Goal: Task Accomplishment & Management: Complete application form

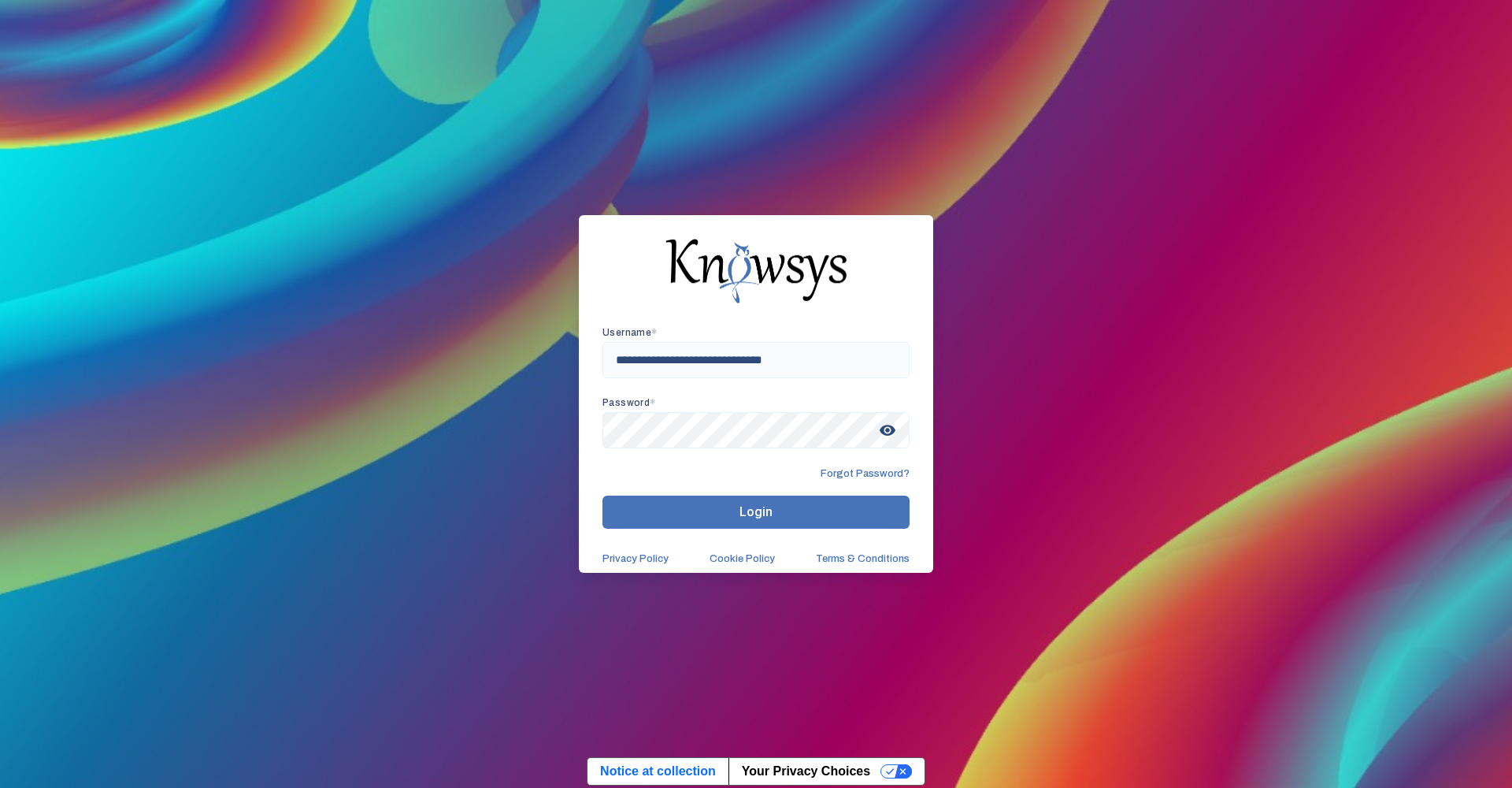
click at [760, 495] on button "Login" at bounding box center [756, 512] width 307 height 33
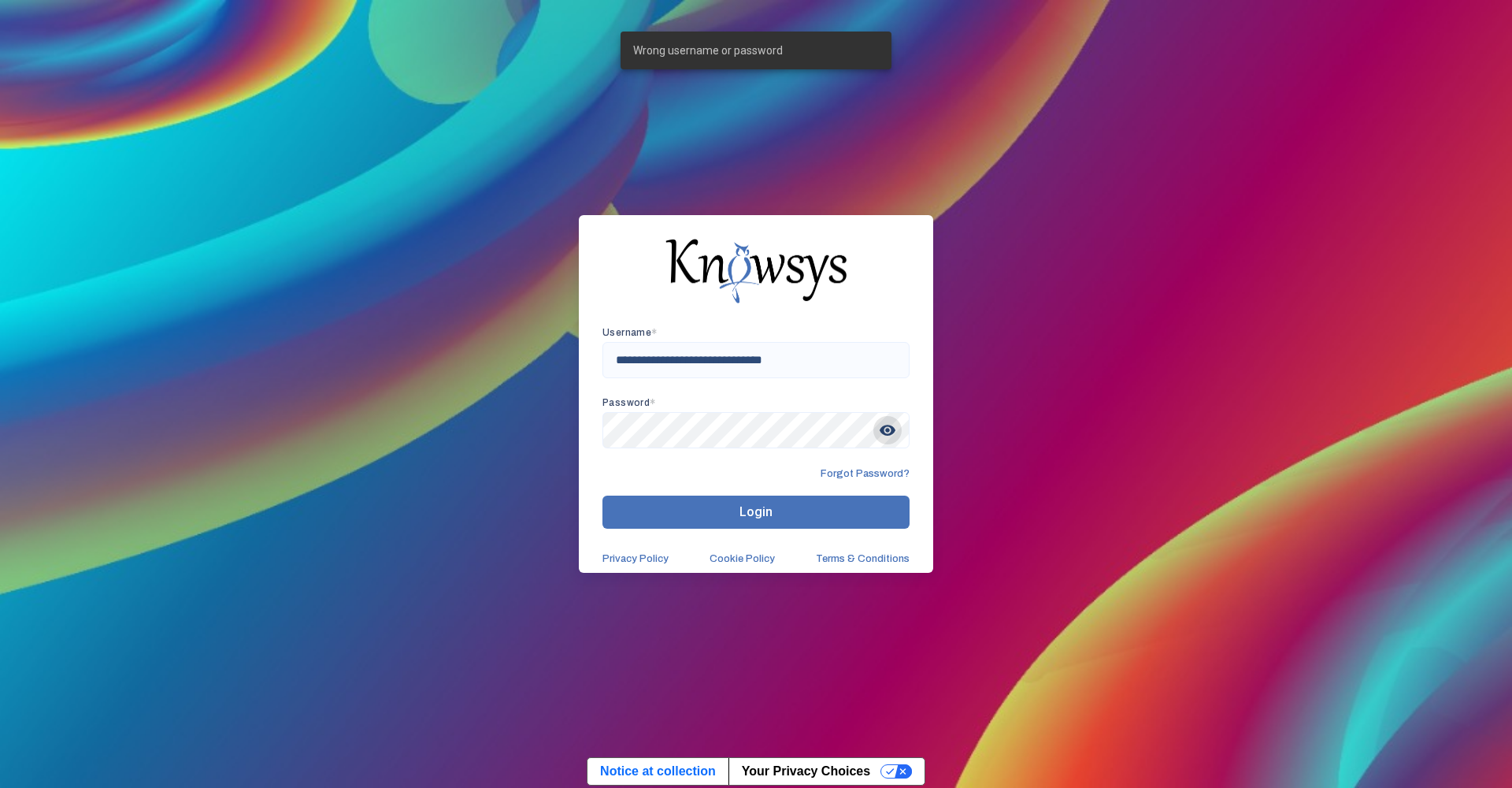
click at [891, 432] on span "visibility" at bounding box center [887, 429] width 28 height 28
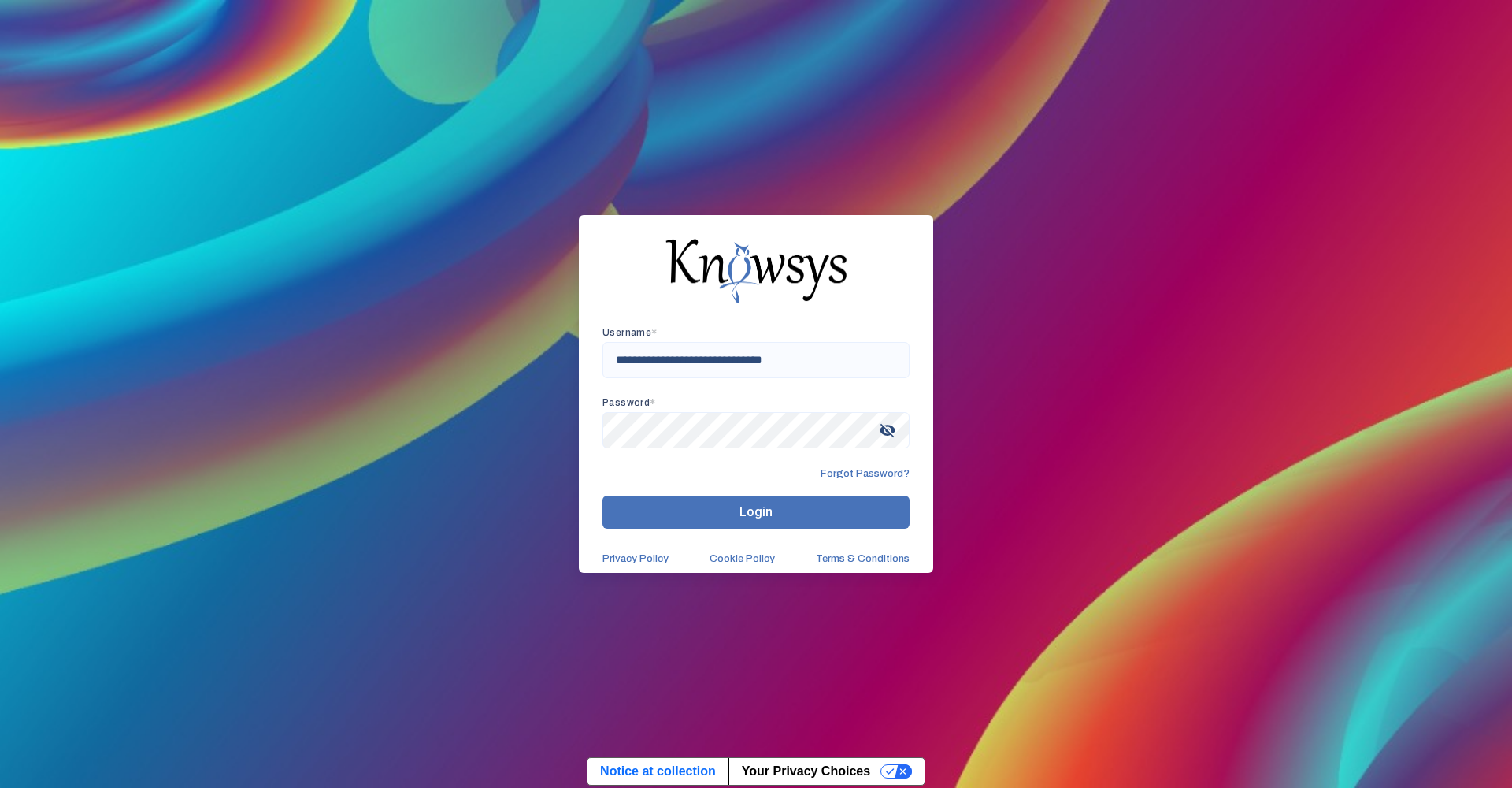
click at [732, 502] on button "Login" at bounding box center [756, 512] width 307 height 33
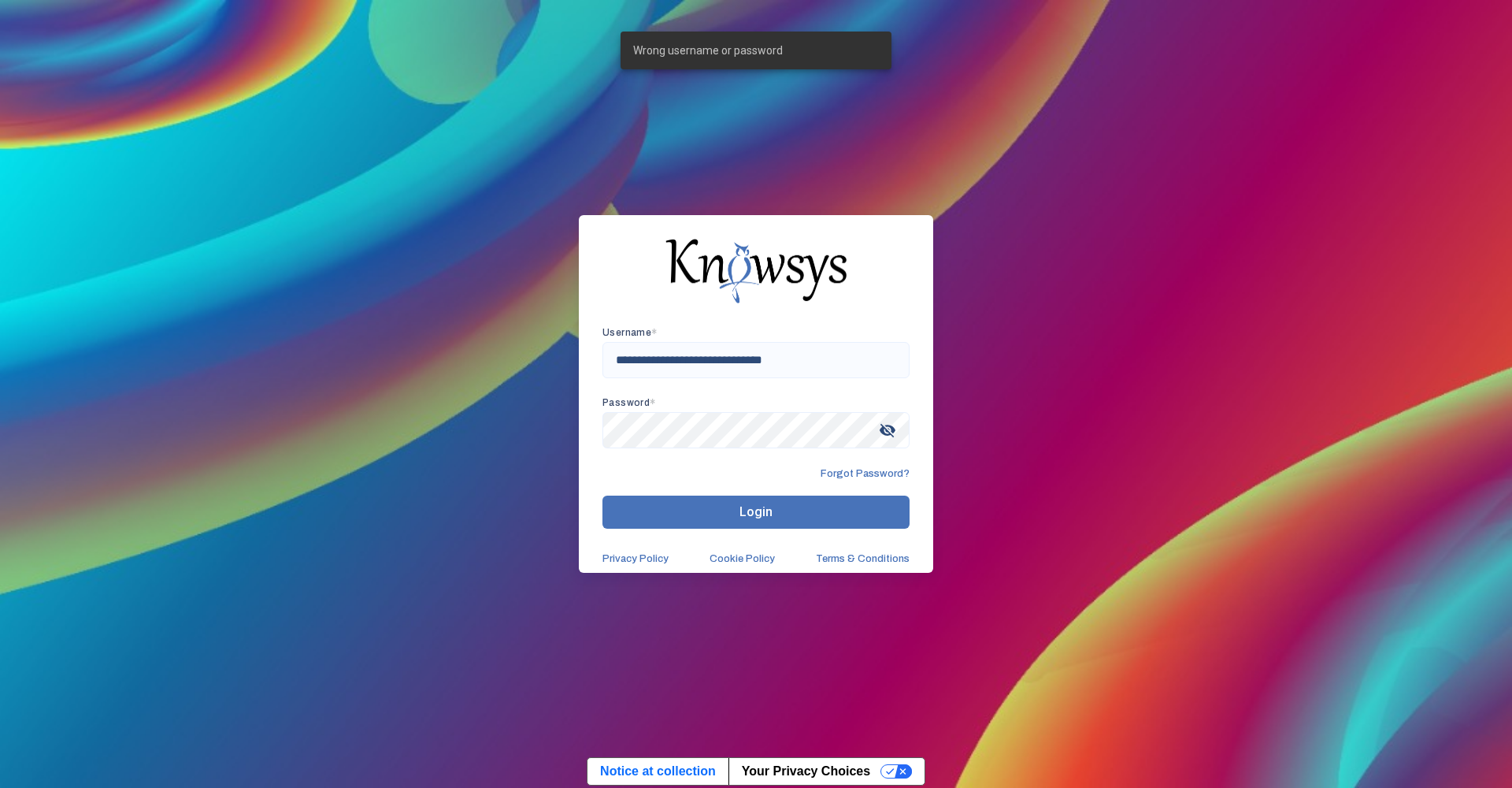
click at [732, 502] on button "Login" at bounding box center [756, 512] width 307 height 33
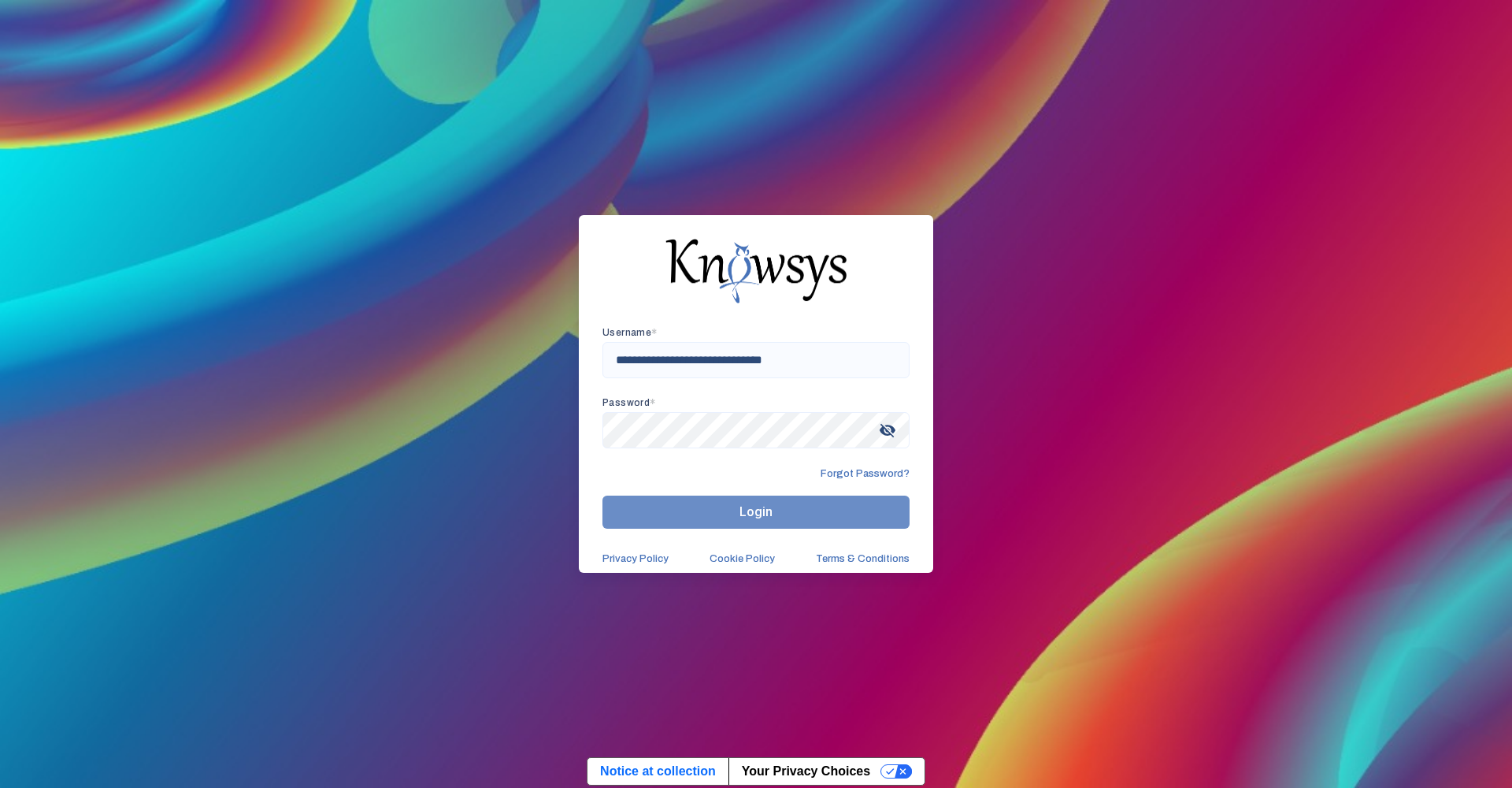
click at [732, 502] on button "Login" at bounding box center [756, 512] width 307 height 33
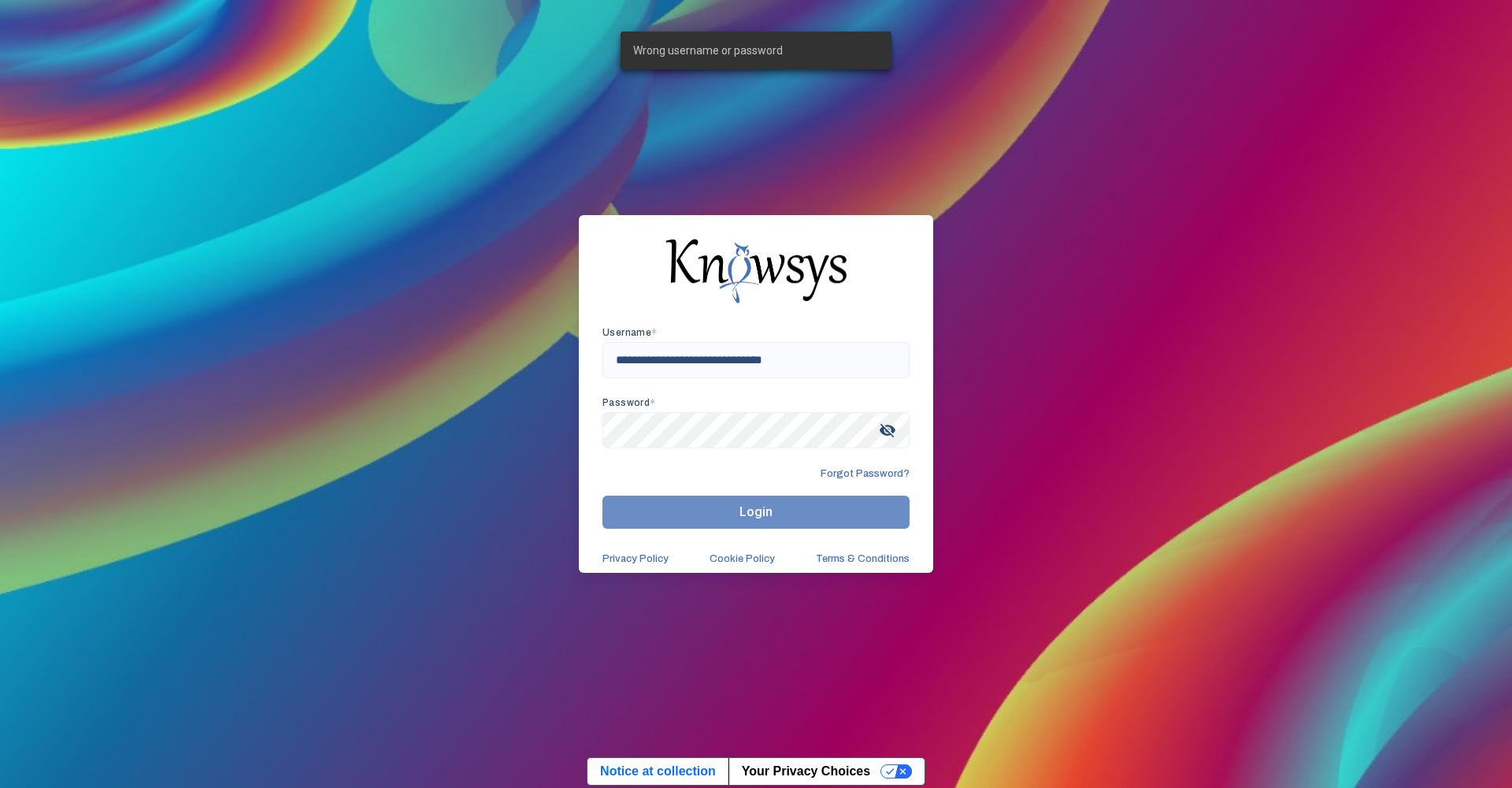
click at [732, 502] on button "Login" at bounding box center [756, 512] width 307 height 33
click at [615, 370] on input "**********" at bounding box center [756, 361] width 307 height 37
click at [619, 358] on input "**********" at bounding box center [756, 361] width 307 height 37
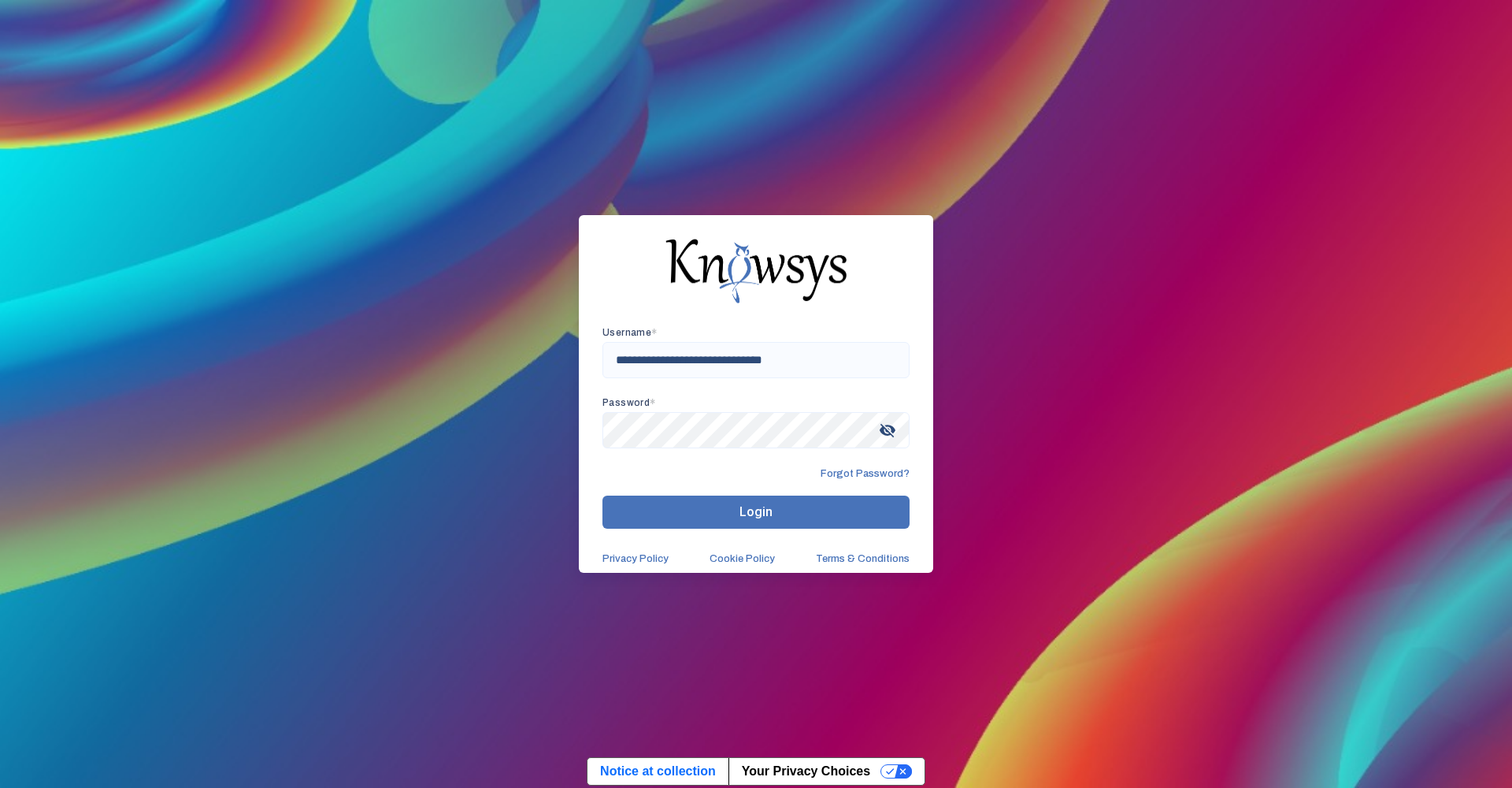
click at [771, 553] on link "Cookie Policy" at bounding box center [741, 558] width 65 height 13
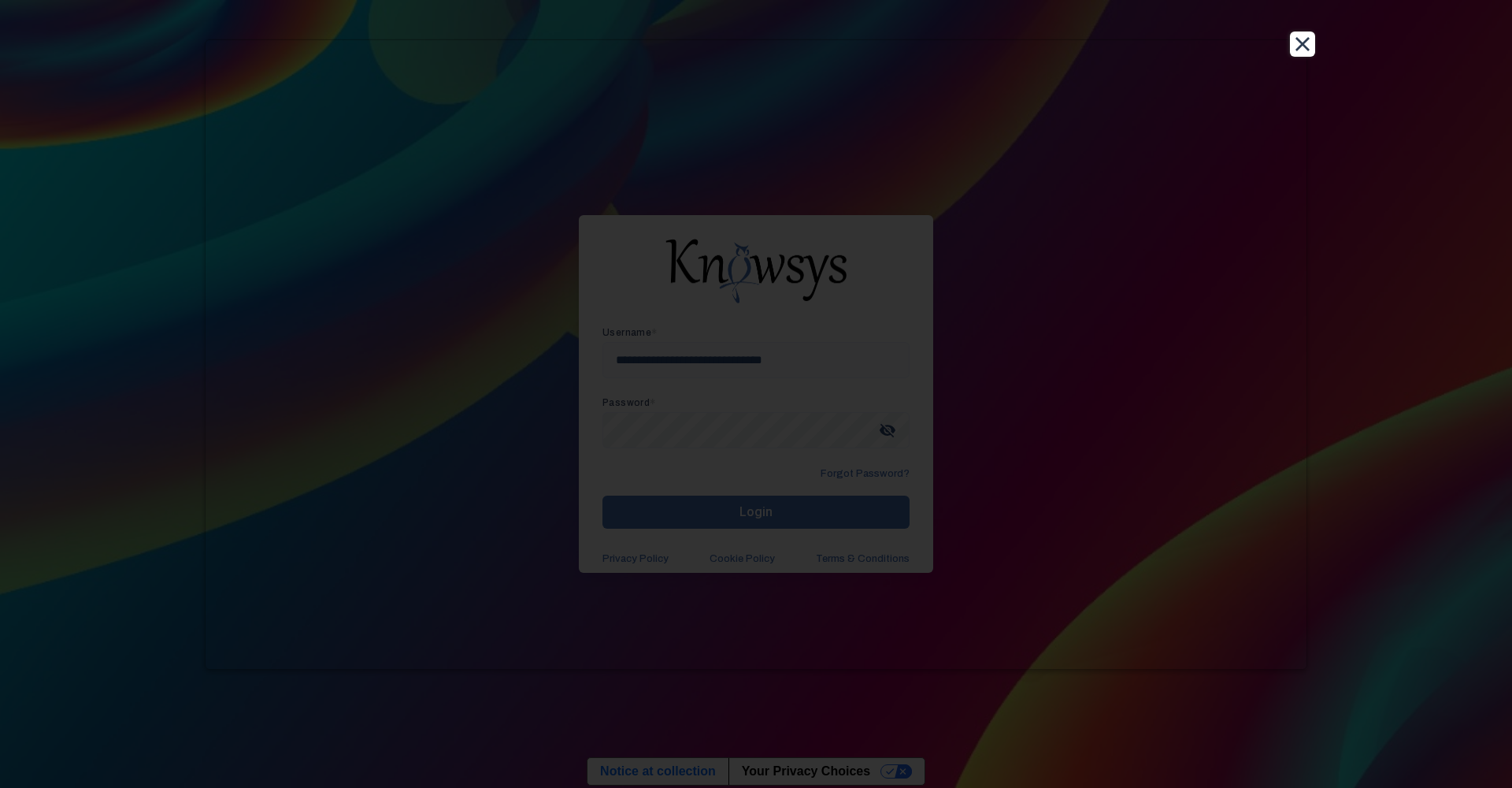
click at [1308, 38] on button "Close" at bounding box center [1303, 44] width 26 height 26
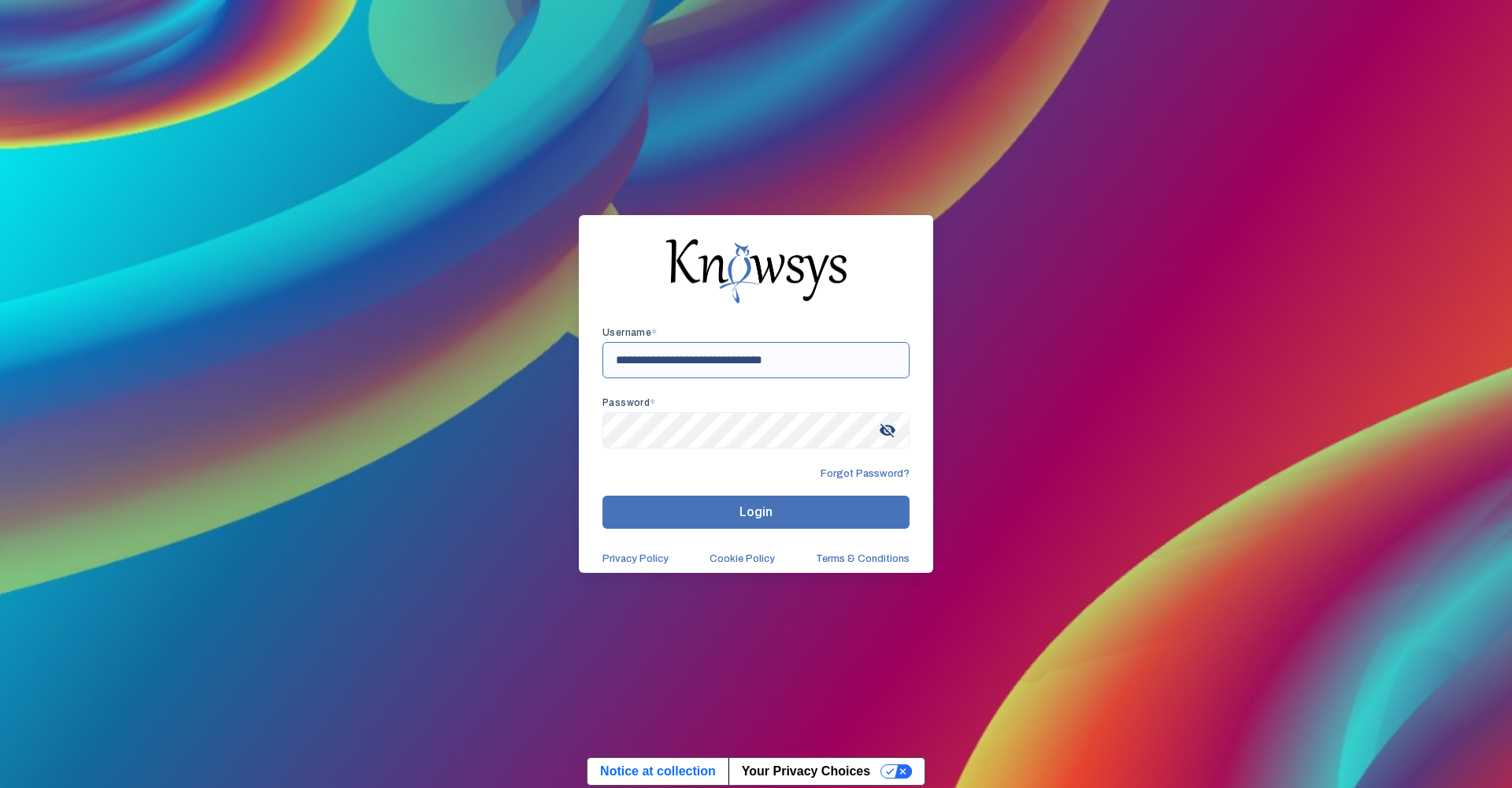
click at [755, 361] on input "**********" at bounding box center [756, 361] width 307 height 37
click at [765, 362] on input "**********" at bounding box center [756, 361] width 307 height 37
type input "**********"
click at [798, 518] on button "Login" at bounding box center [756, 512] width 307 height 33
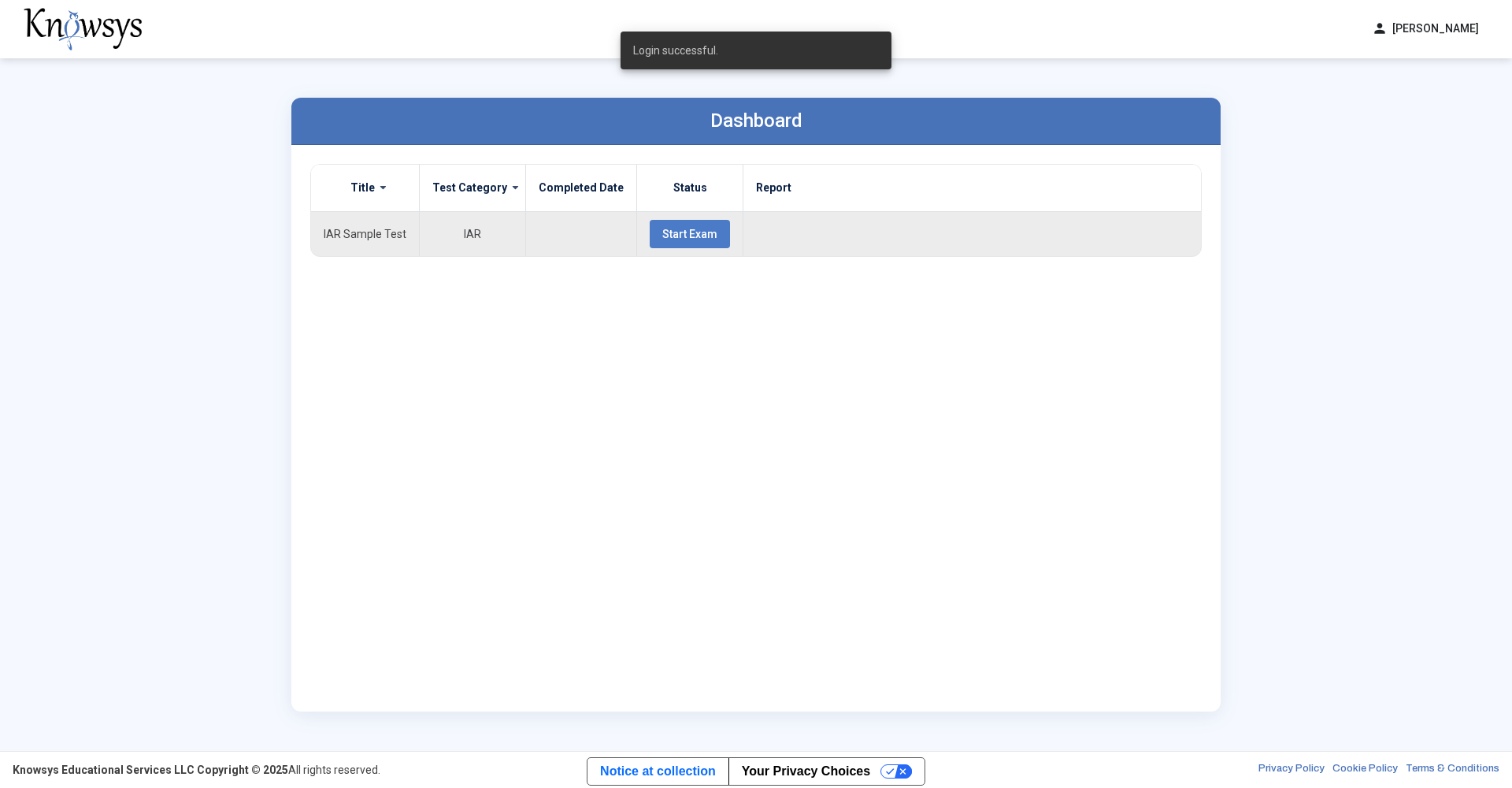
click at [649, 235] on button "Start Exam" at bounding box center [690, 233] width 80 height 28
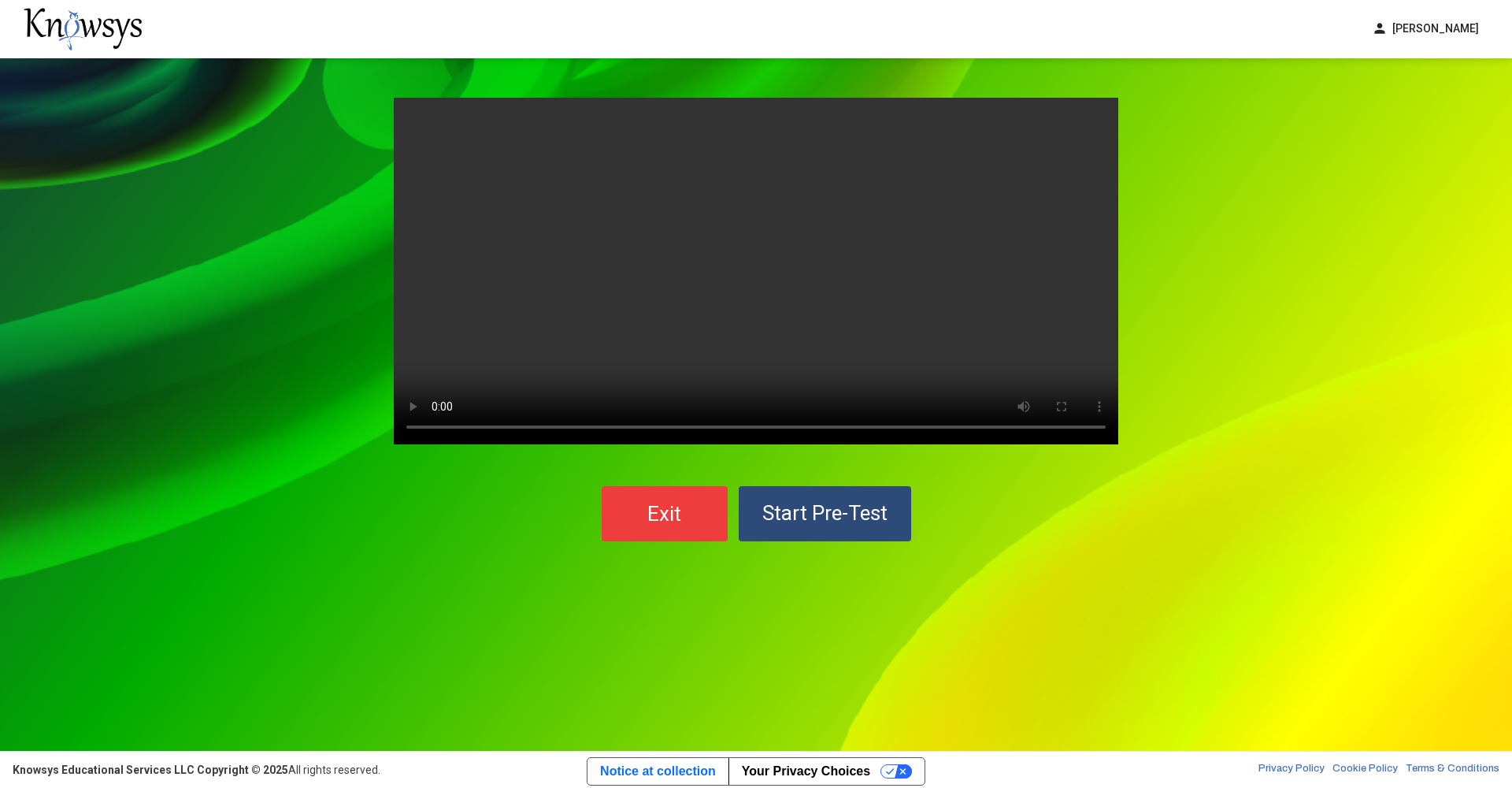
click at [756, 275] on video "Your browser does not support the video tag." at bounding box center [756, 271] width 724 height 347
click at [879, 527] on button "Start Pre-Test" at bounding box center [824, 513] width 172 height 55
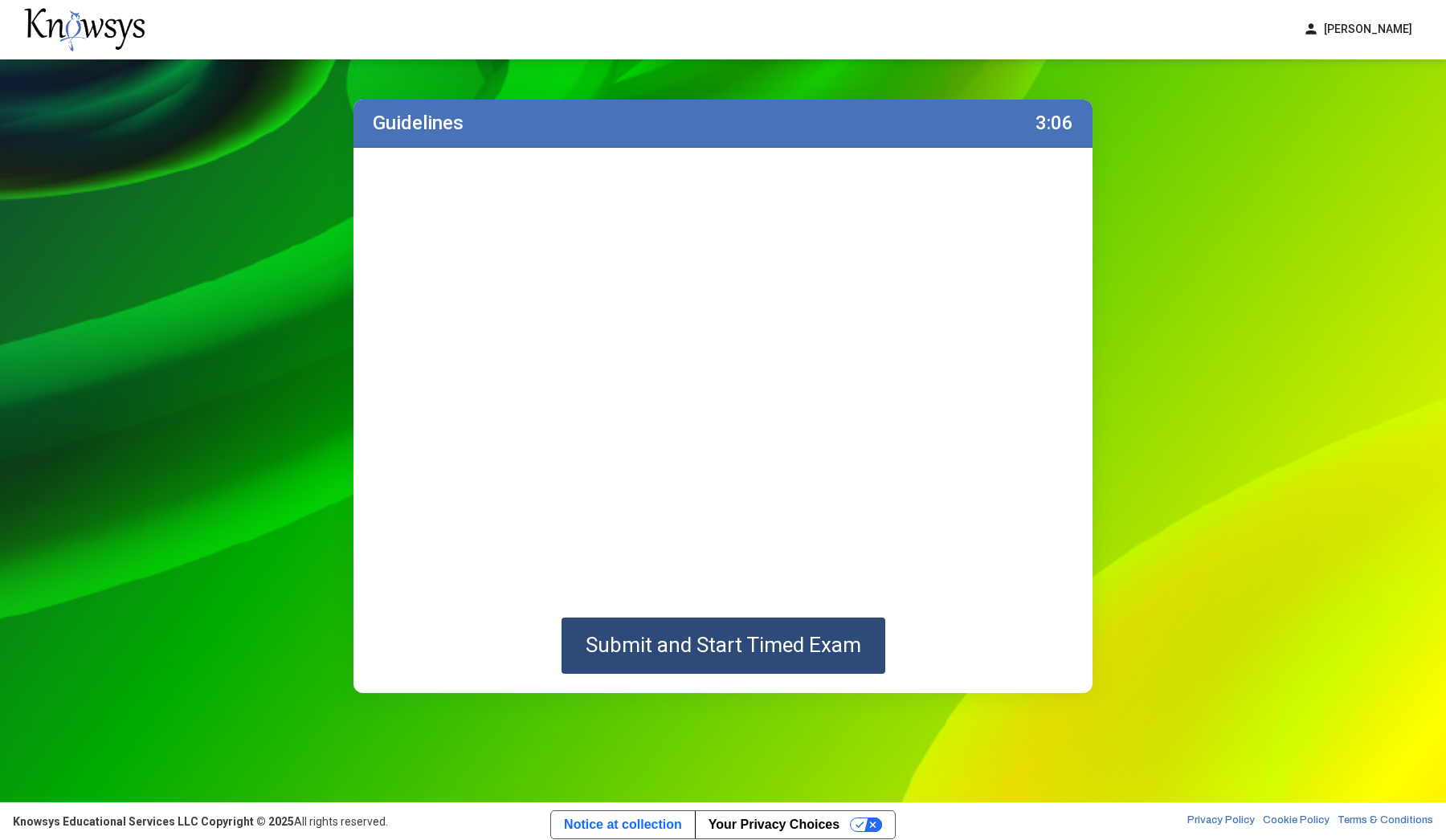
click at [1173, 302] on div "Guidelines 3:06 Submit and Start Timed Exam" at bounding box center [723, 431] width 1446 height 743
click at [1155, 424] on div "Guidelines 3:03 Submit and Start Timed Exam" at bounding box center [723, 431] width 1446 height 743
click at [683, 657] on button "Submit and Start Timed Exam" at bounding box center [723, 646] width 324 height 56
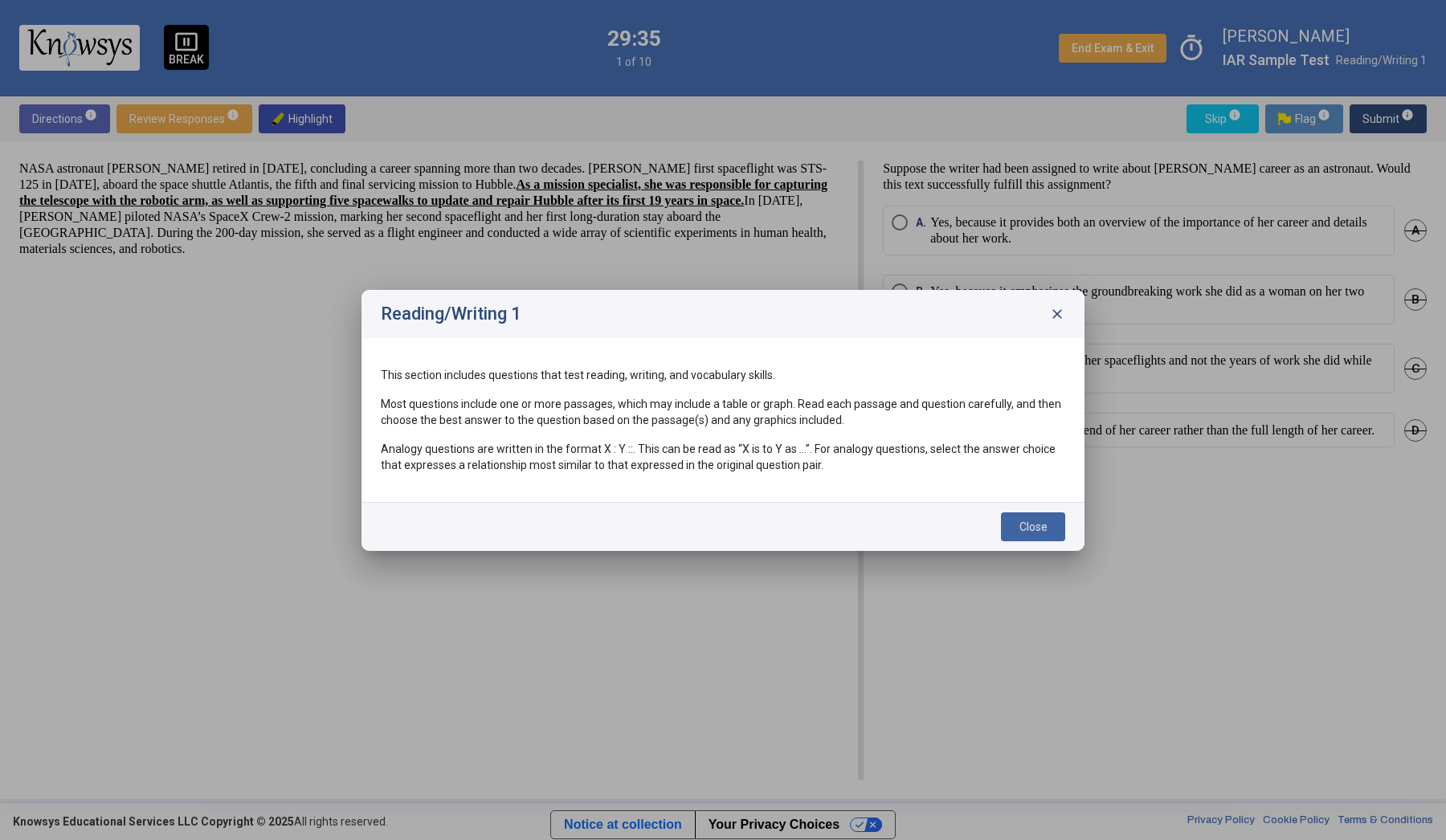
click at [1026, 522] on span "Close" at bounding box center [1033, 527] width 28 height 13
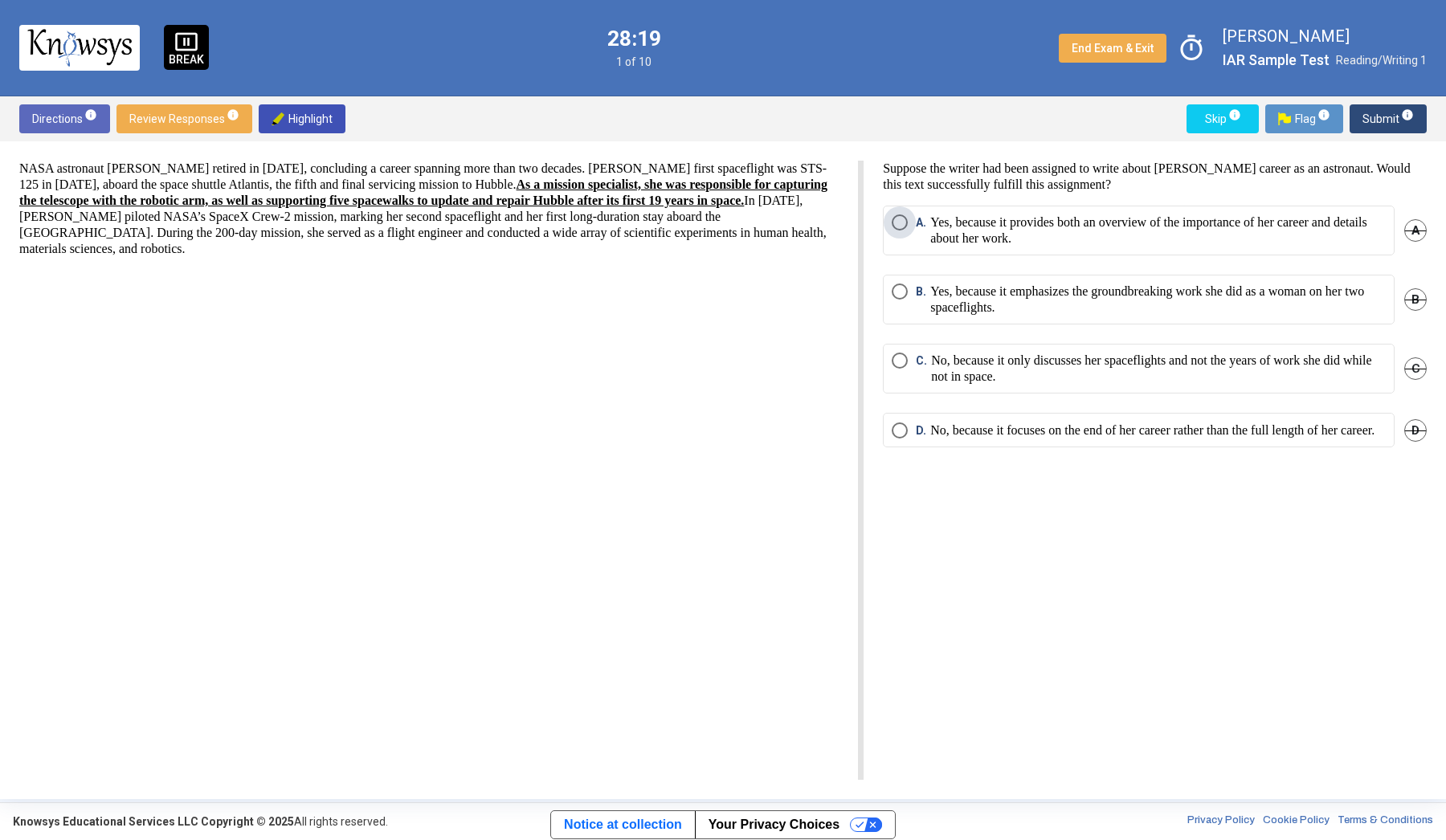
click at [1104, 220] on p "Yes, because it provides both an overview of the importance of her career and d…" at bounding box center [1158, 231] width 456 height 32
click at [1389, 124] on span "Submit info" at bounding box center [1388, 119] width 51 height 29
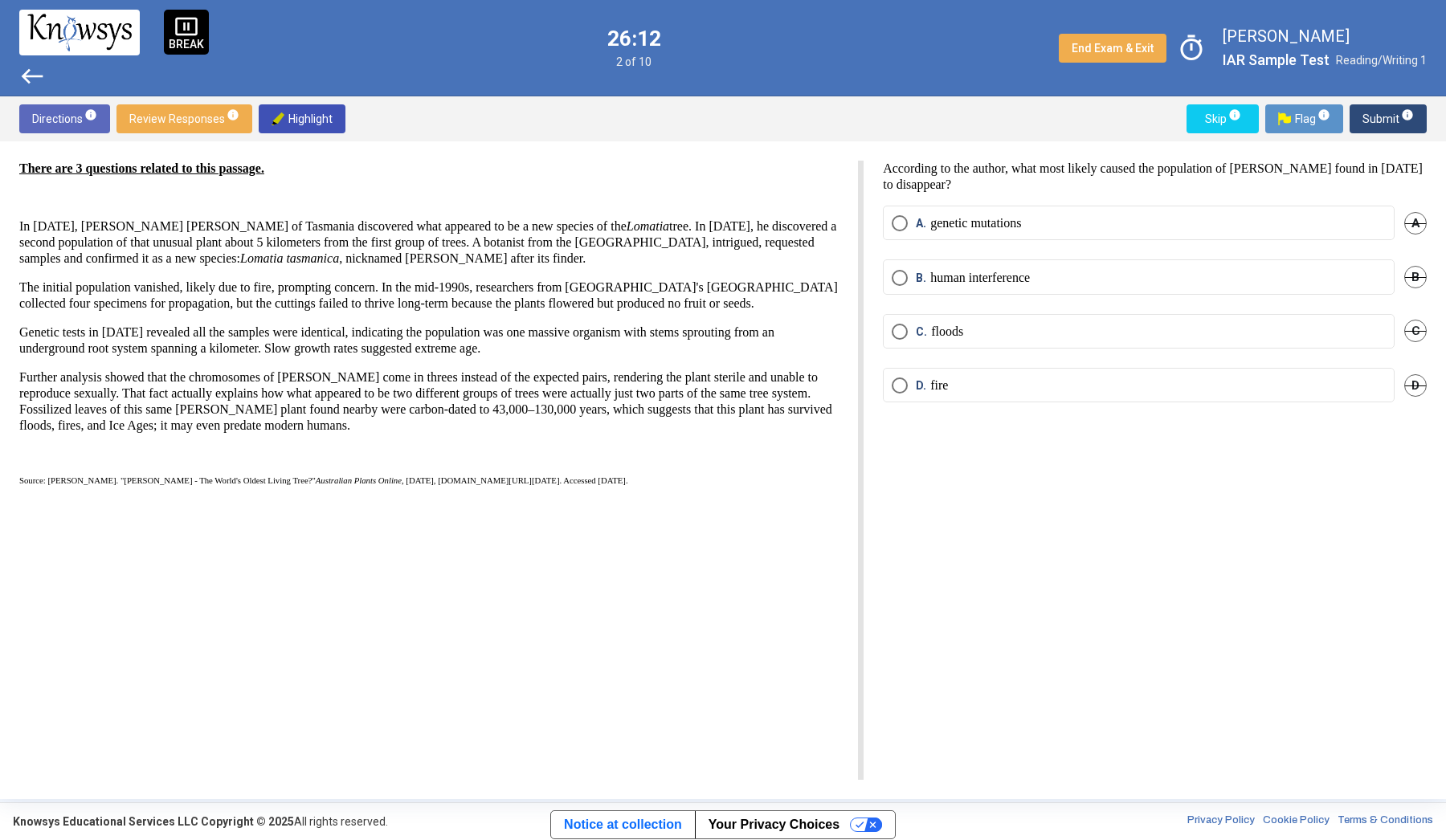
click at [1006, 384] on label "D. fire" at bounding box center [1138, 385] width 494 height 16
click at [1383, 130] on span "Submit info" at bounding box center [1388, 119] width 51 height 29
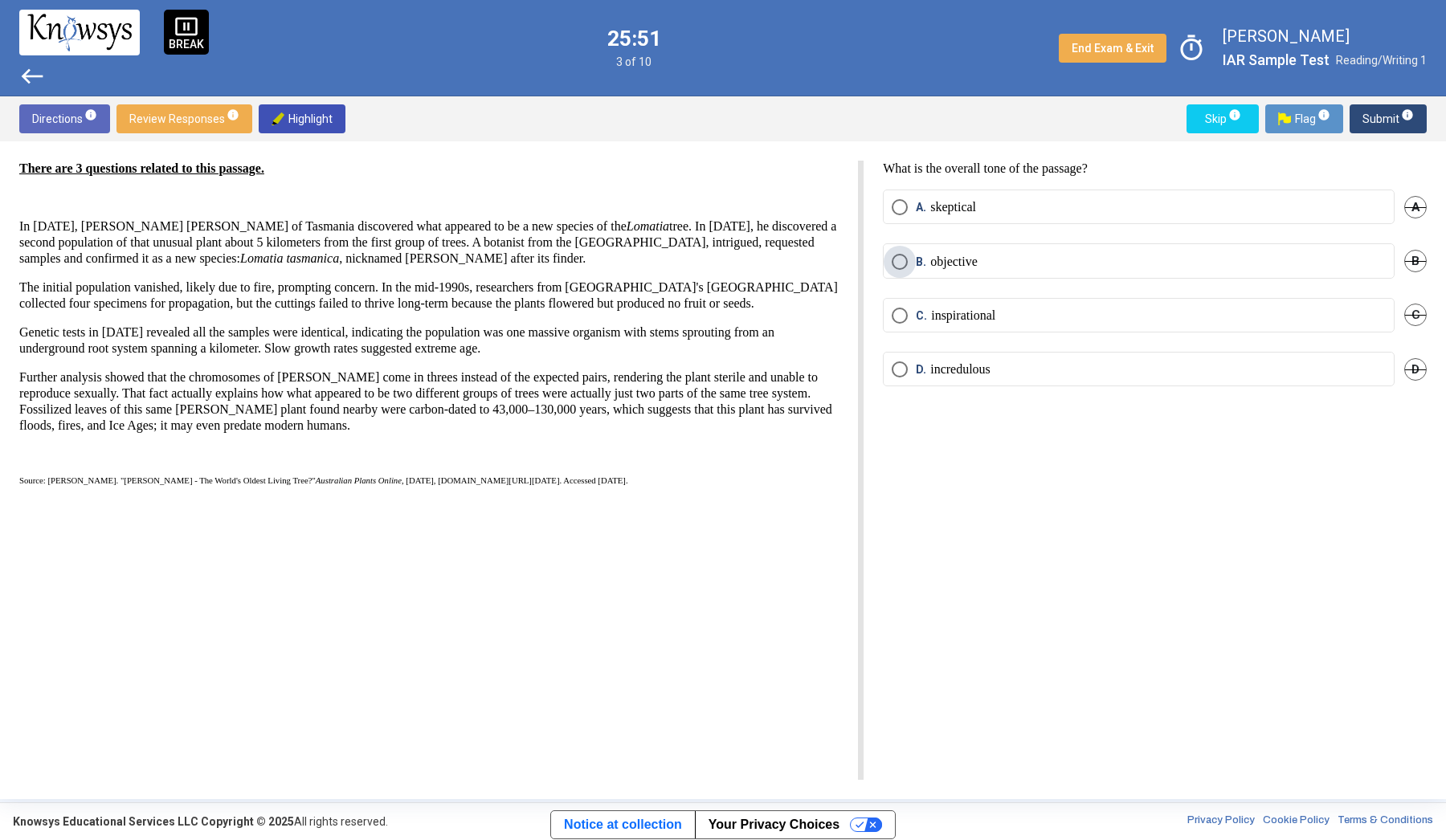
click at [1150, 256] on label "B. objective" at bounding box center [1138, 261] width 494 height 16
click at [1369, 124] on span "Submit info" at bounding box center [1388, 119] width 51 height 29
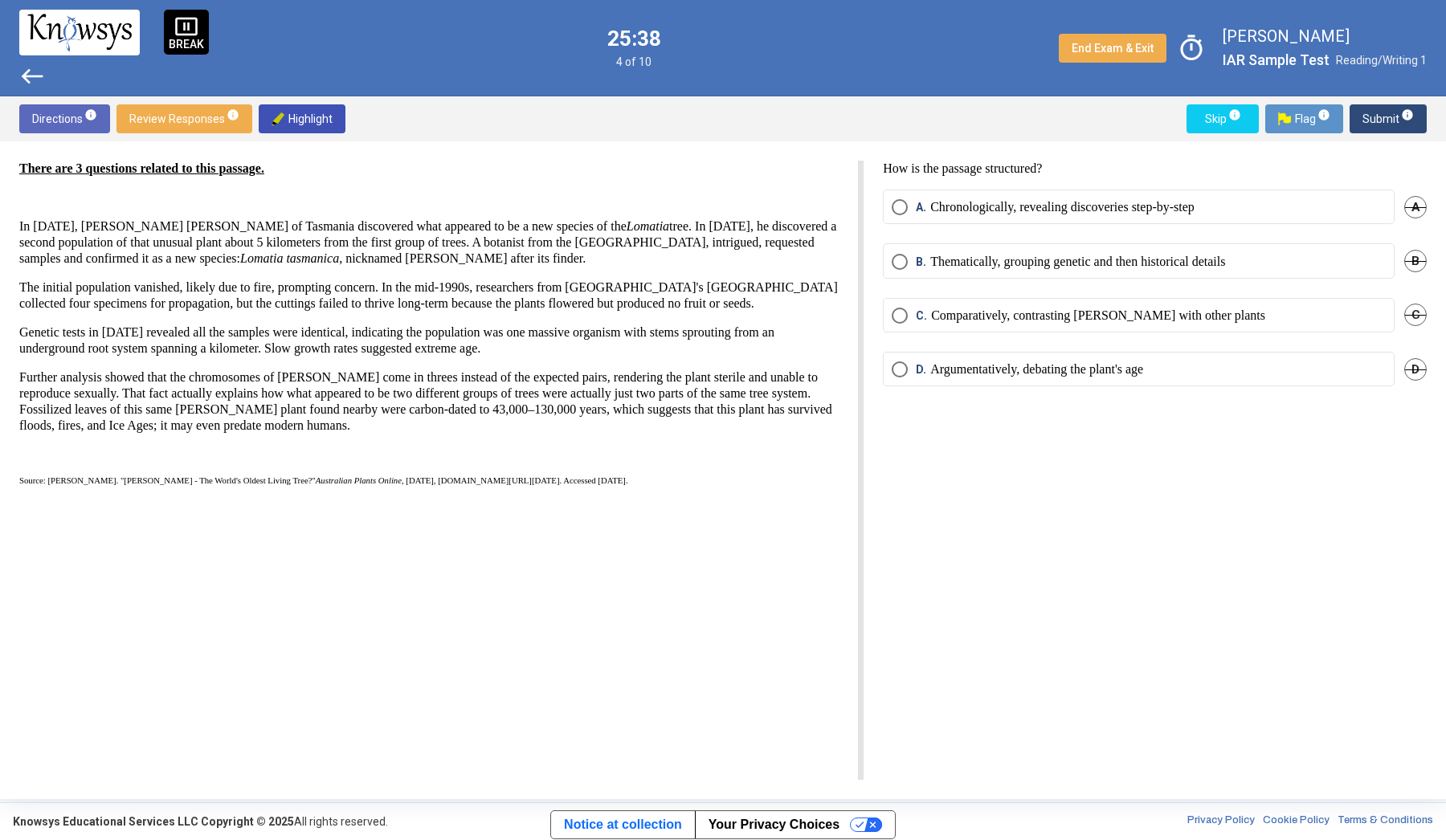
click at [1279, 199] on mat-radio-button "A. Chronologically, revealing discoveries step-by-step" at bounding box center [1139, 206] width 512 height 35
click at [1174, 218] on mat-radio-button "A. Chronologically, revealing discoveries step-by-step" at bounding box center [1139, 206] width 512 height 35
click at [891, 203] on mat-radio-button "A. Chronologically, revealing discoveries step-by-step" at bounding box center [1139, 206] width 512 height 35
click at [902, 206] on span "Select an option" at bounding box center [899, 206] width 16 height 16
click at [1378, 123] on span "Submit info" at bounding box center [1388, 119] width 51 height 29
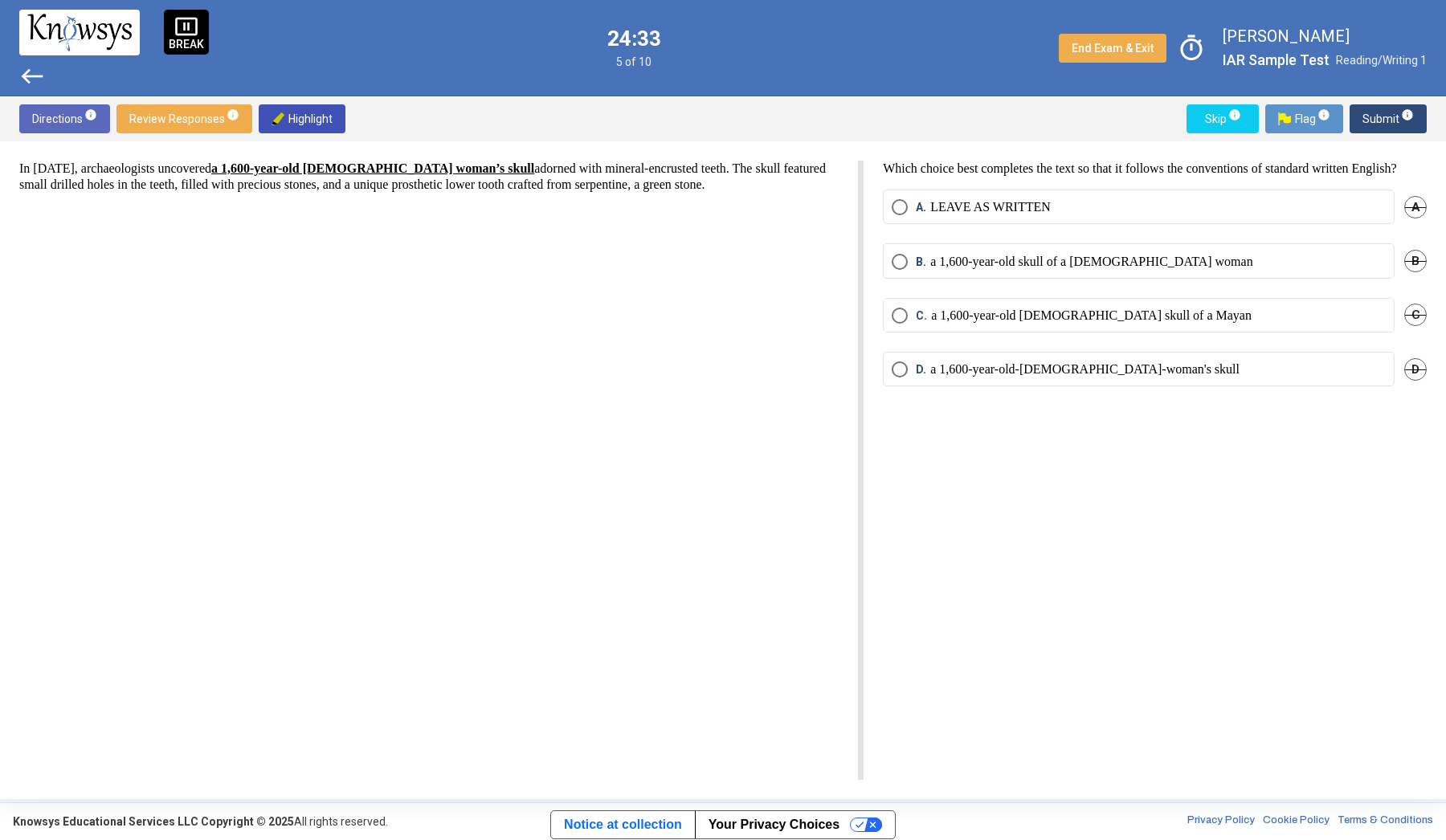
click at [895, 268] on mat-radio-button "B. a 1,600-year-old skull of a [DEMOGRAPHIC_DATA] woman" at bounding box center [1139, 260] width 512 height 35
click at [900, 270] on span "Select an option" at bounding box center [899, 261] width 16 height 16
click at [1388, 115] on span "Submit info" at bounding box center [1388, 119] width 51 height 29
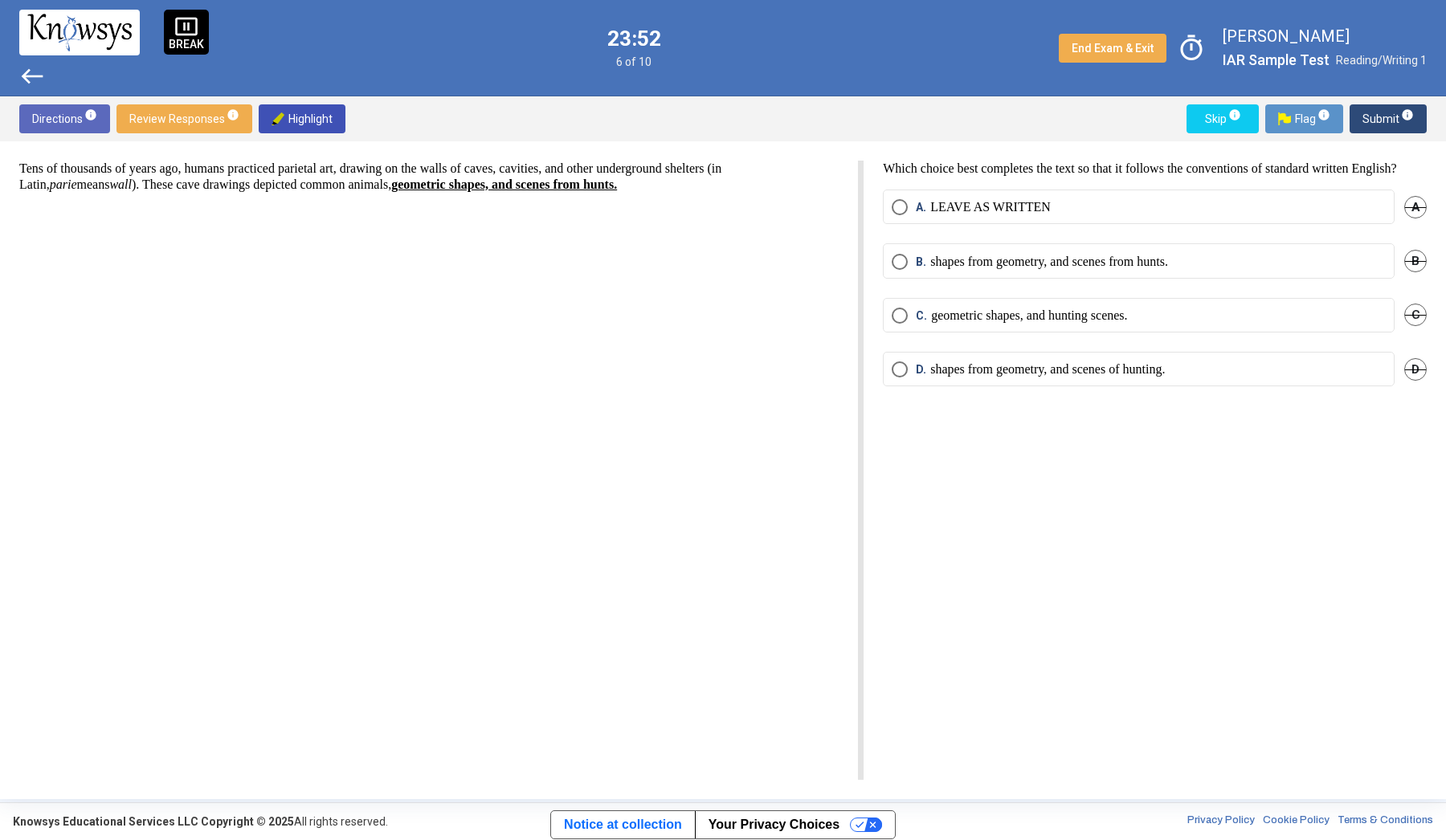
click at [35, 72] on span "west" at bounding box center [33, 77] width 26 height 26
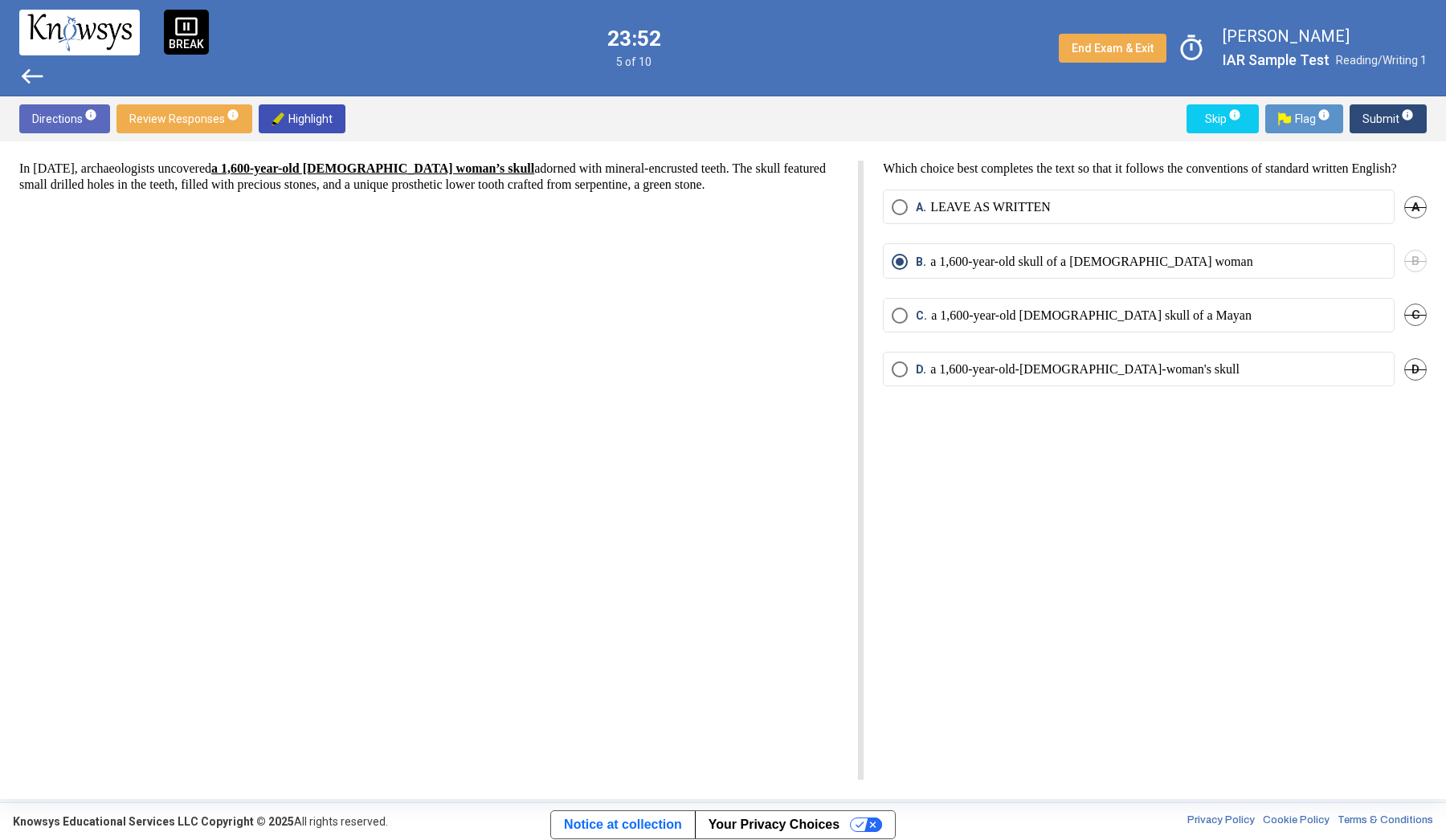
click at [35, 72] on span "west" at bounding box center [33, 77] width 26 height 26
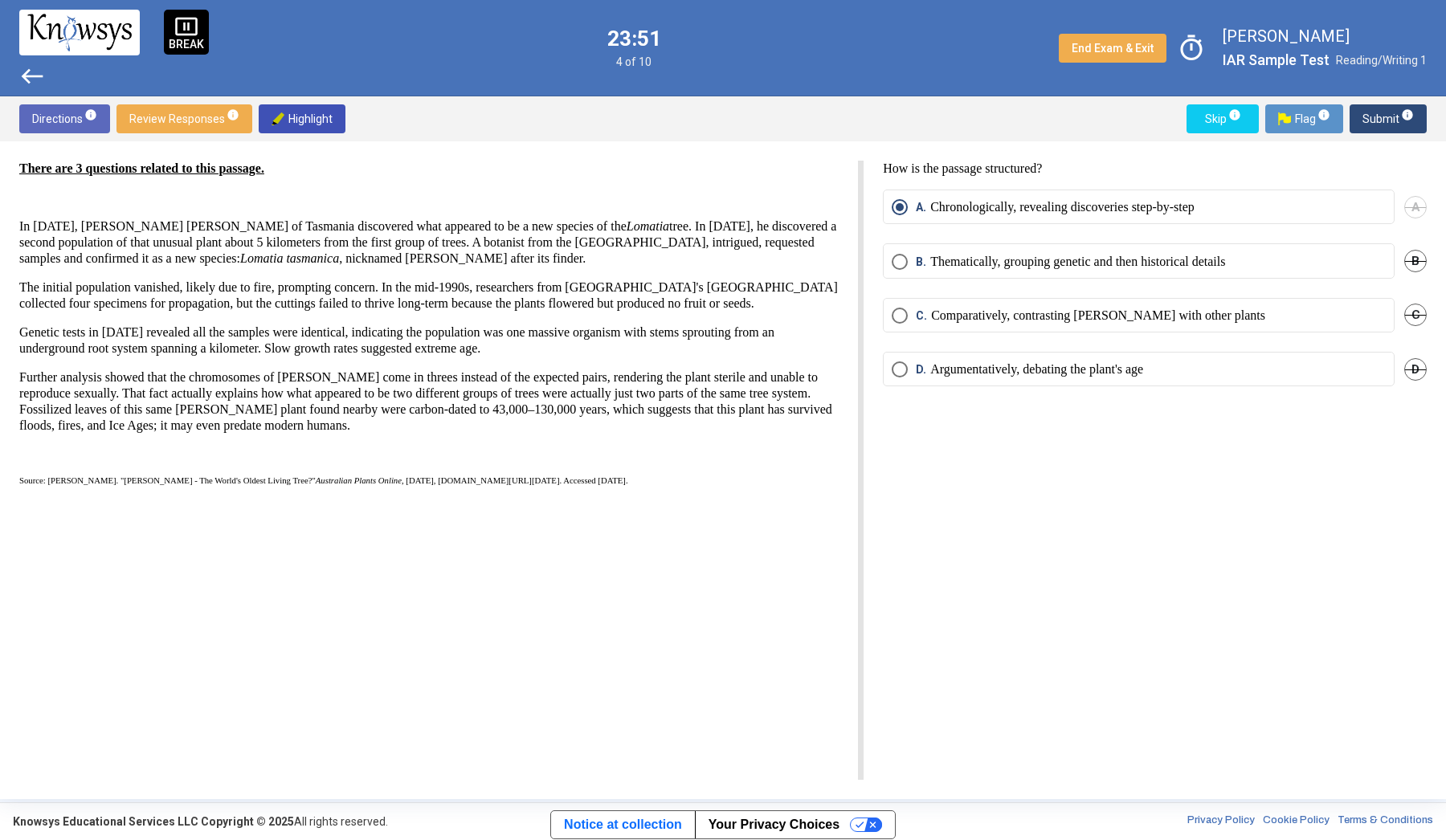
click at [35, 72] on span "west" at bounding box center [33, 77] width 26 height 26
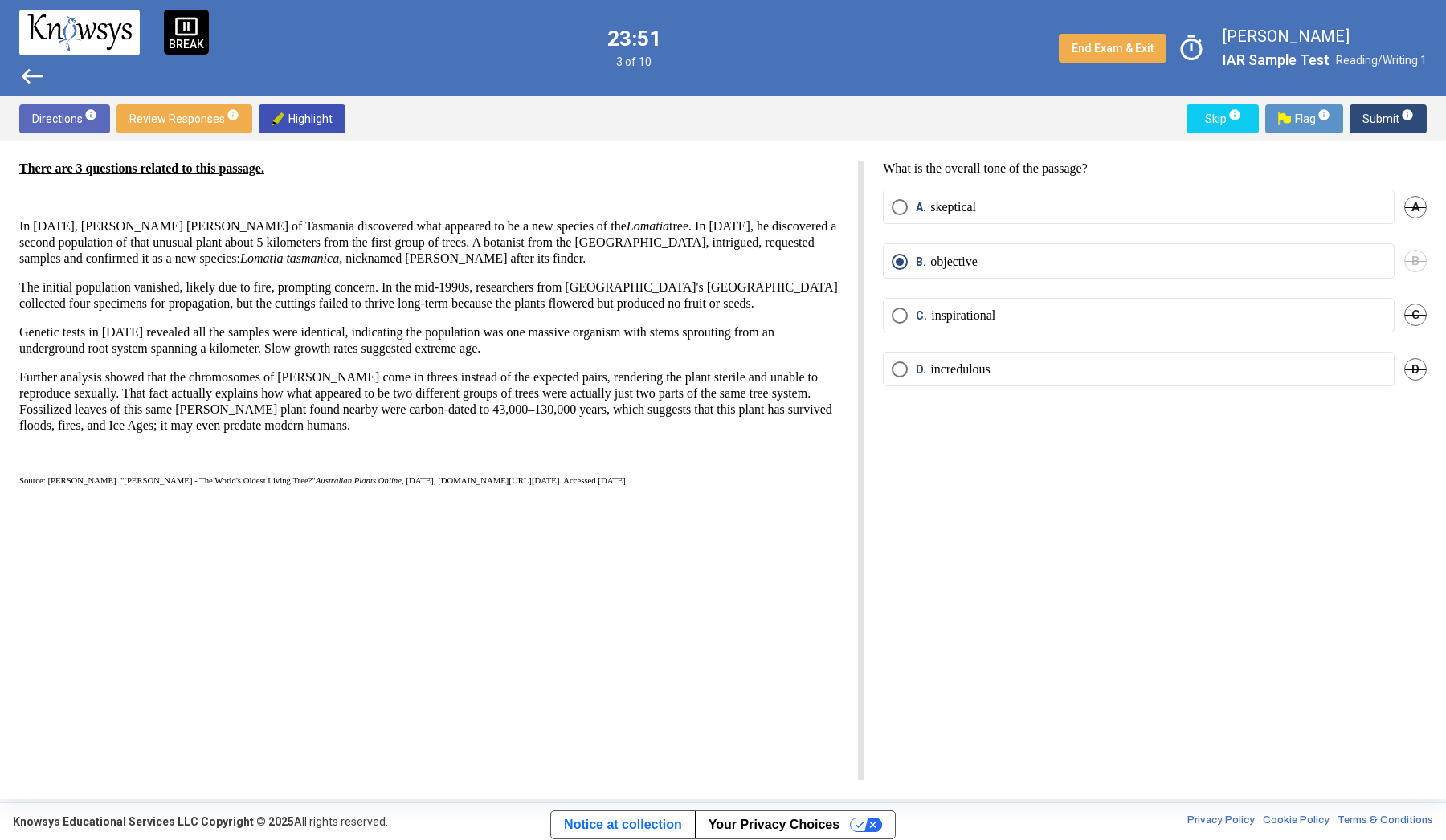
click at [35, 72] on span "west" at bounding box center [33, 77] width 26 height 26
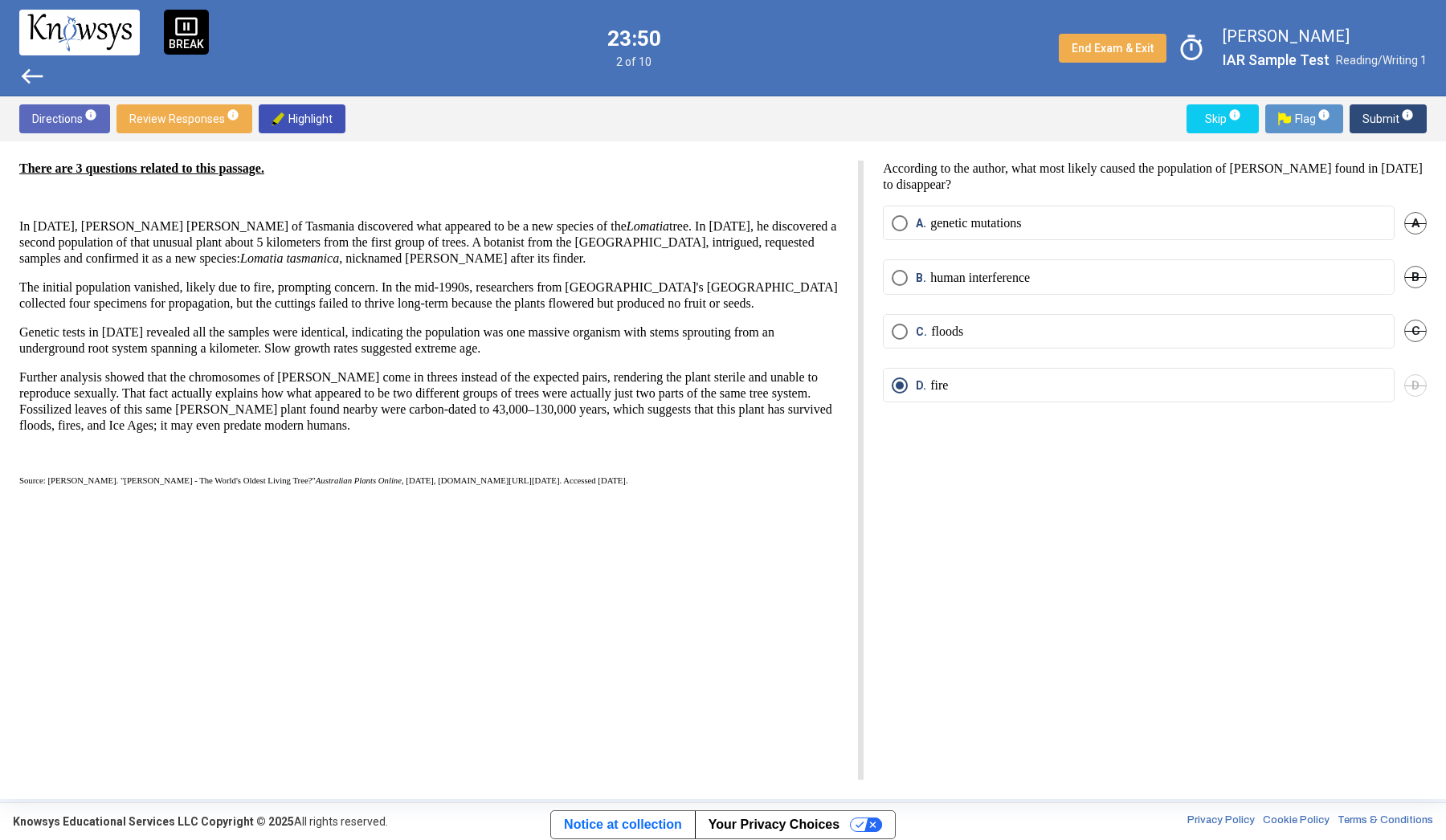
click at [35, 72] on span "west" at bounding box center [33, 77] width 26 height 26
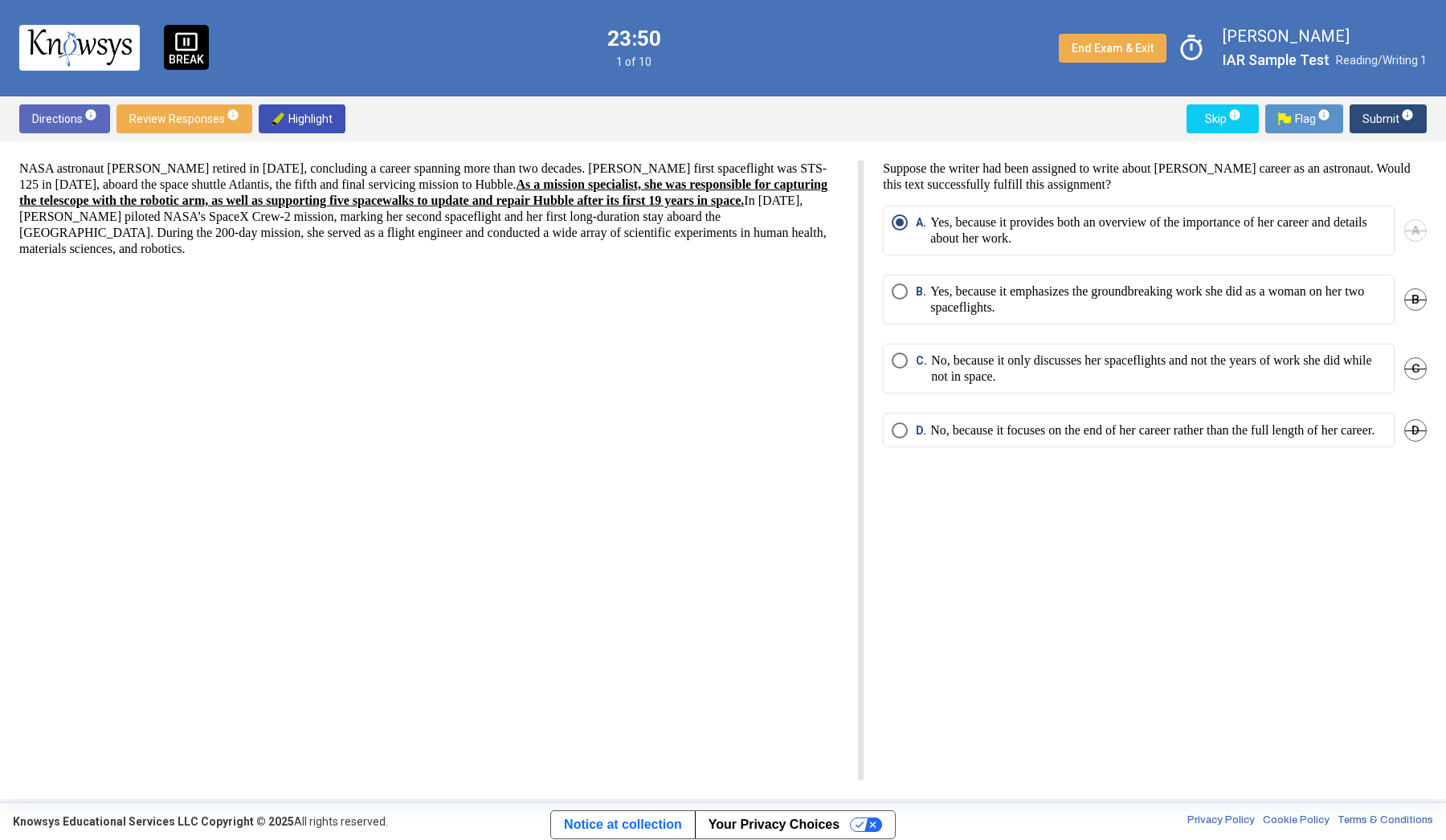
click at [35, 72] on div "pause_presentation BREAK 23:50 1 of 10 End Exam & Exit timer [PERSON_NAME] IAR …" at bounding box center [723, 48] width 1446 height 96
click at [119, 331] on div "NASA astronaut [PERSON_NAME] retired in [DATE], concluding a career spanning mo…" at bounding box center [442, 470] width 845 height 620
click at [1402, 118] on span "info" at bounding box center [1408, 115] width 13 height 13
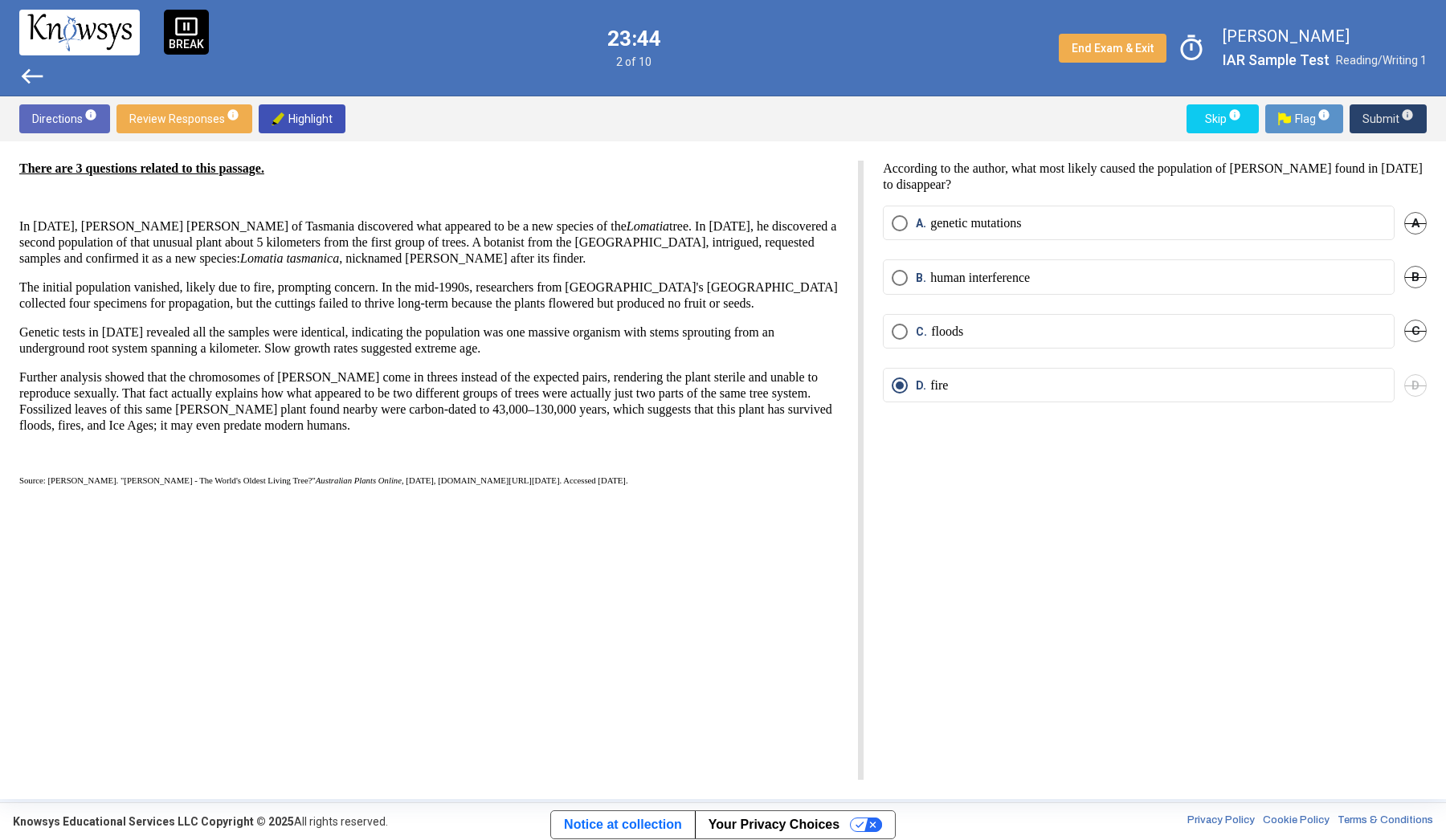
click at [1402, 118] on span "info" at bounding box center [1408, 115] width 13 height 13
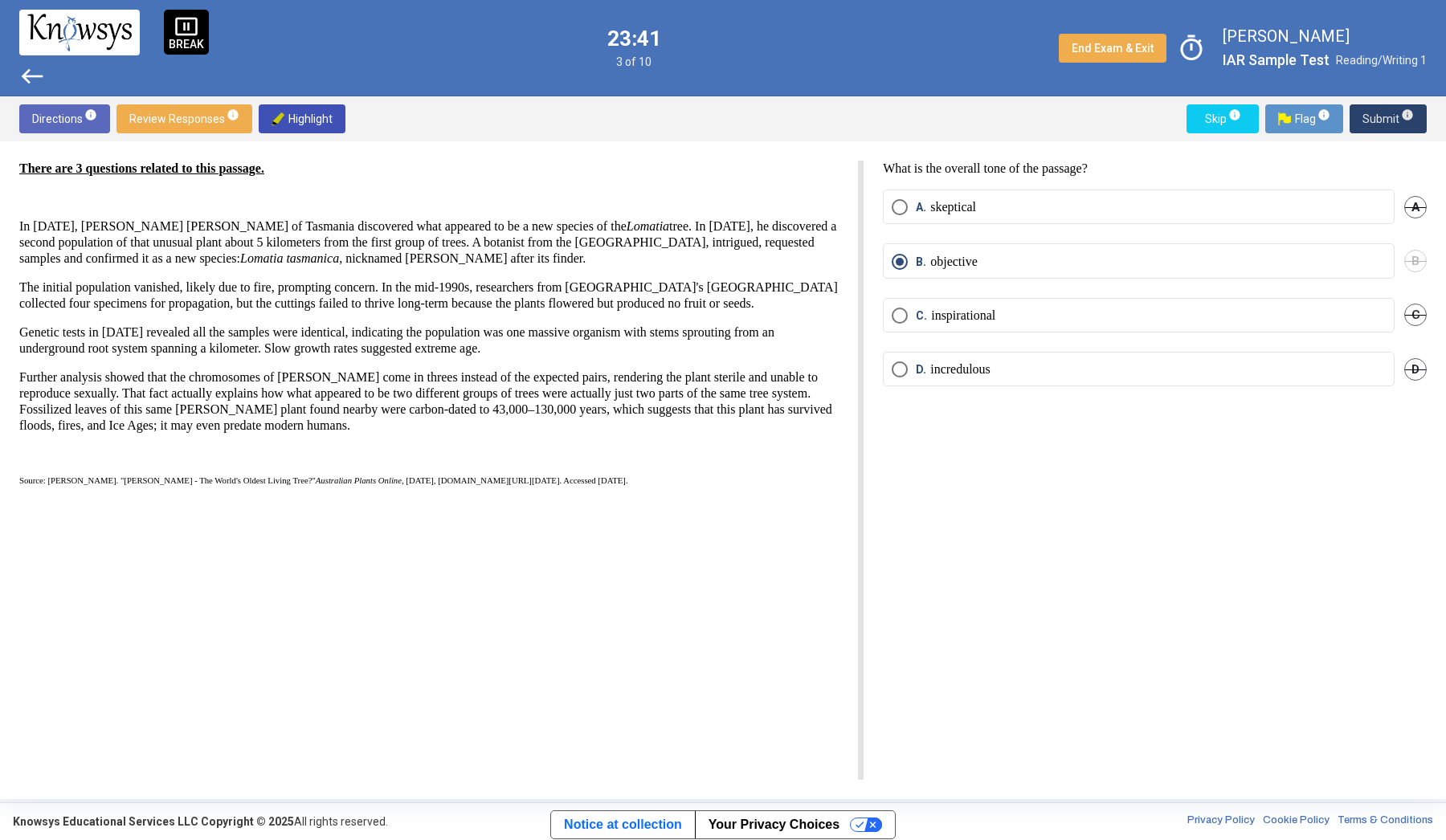
click at [1402, 118] on span "info" at bounding box center [1408, 115] width 13 height 13
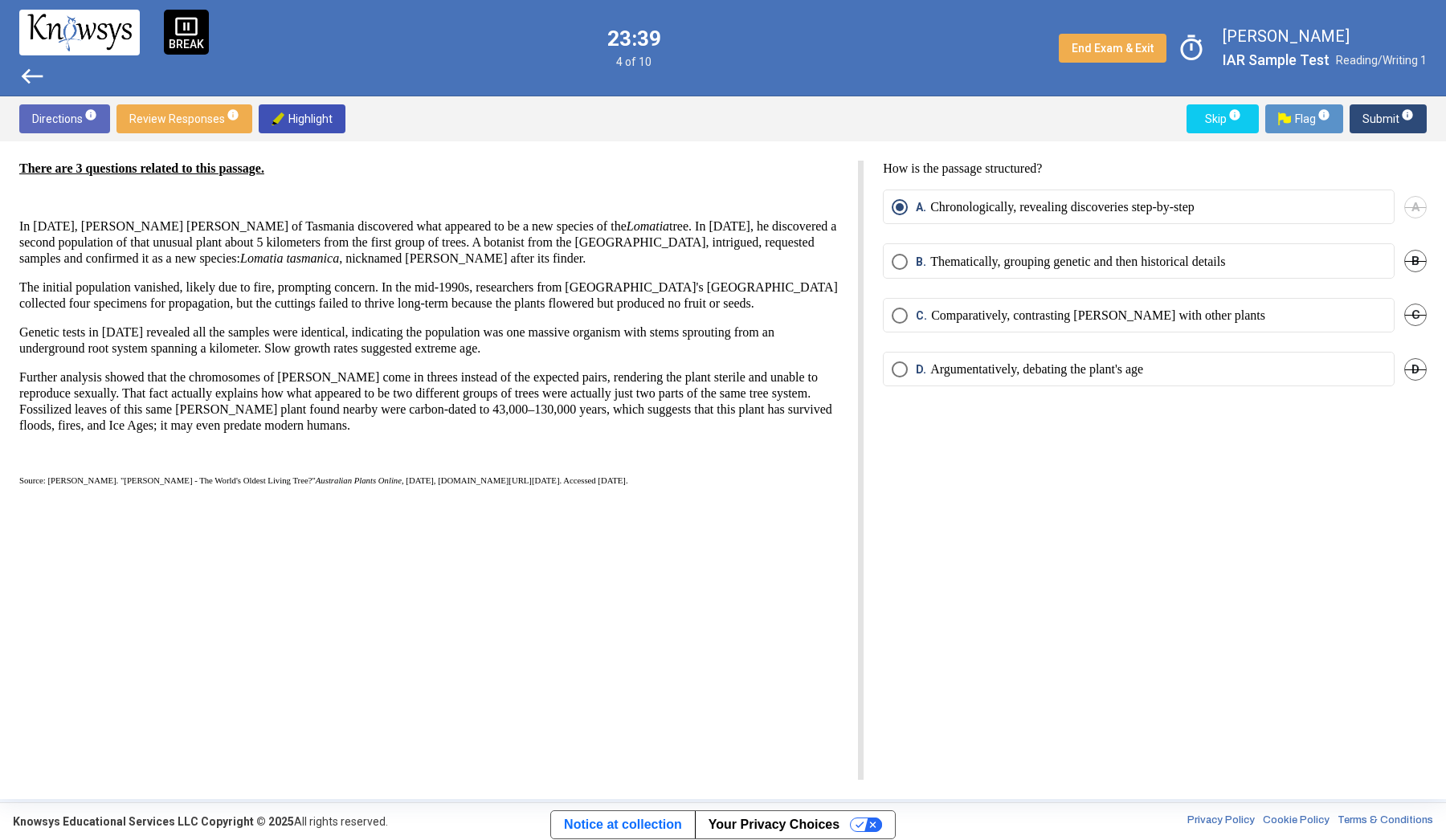
click at [1402, 118] on span "info" at bounding box center [1408, 115] width 13 height 13
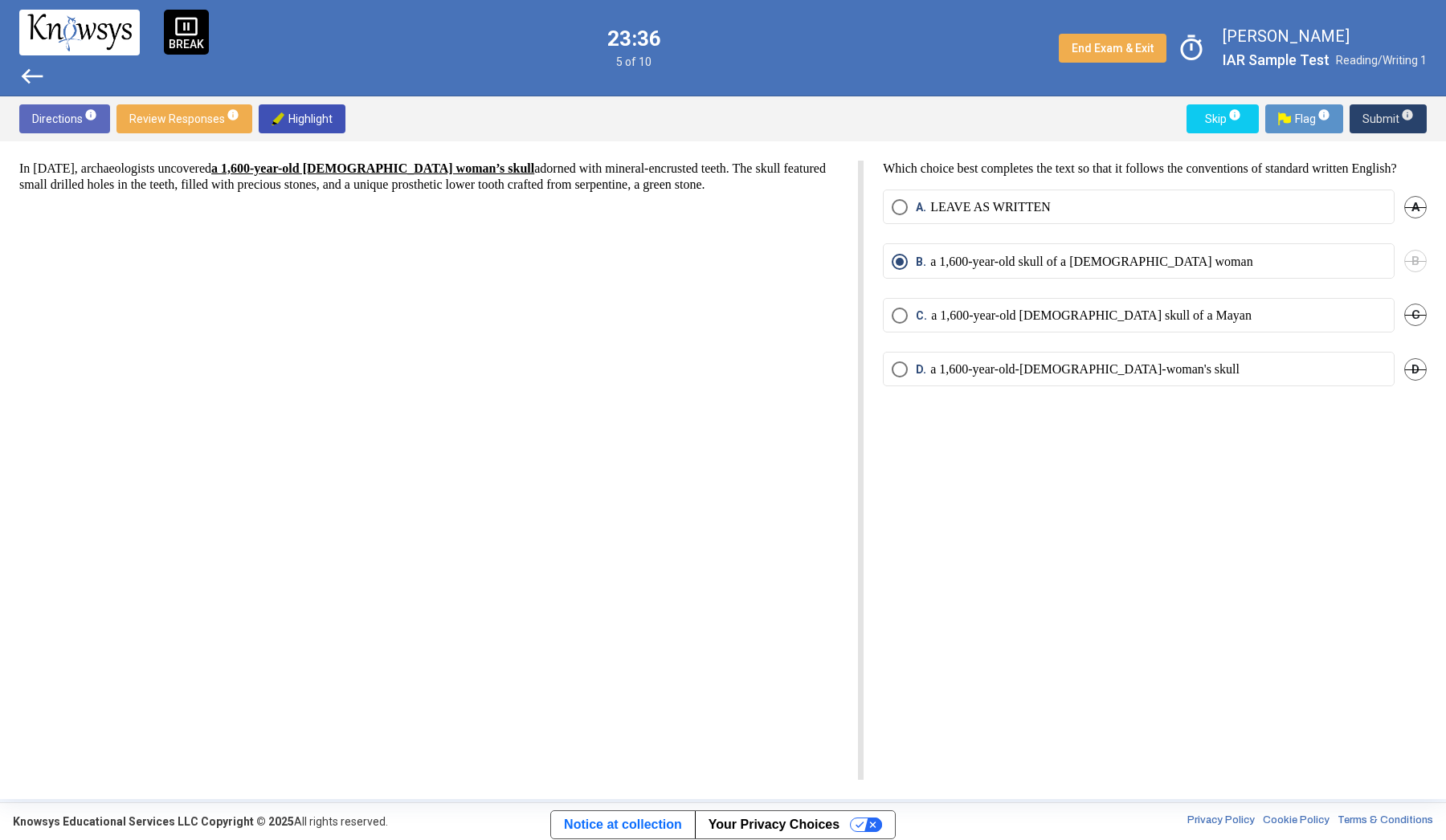
click at [1402, 118] on span "info" at bounding box center [1408, 115] width 13 height 13
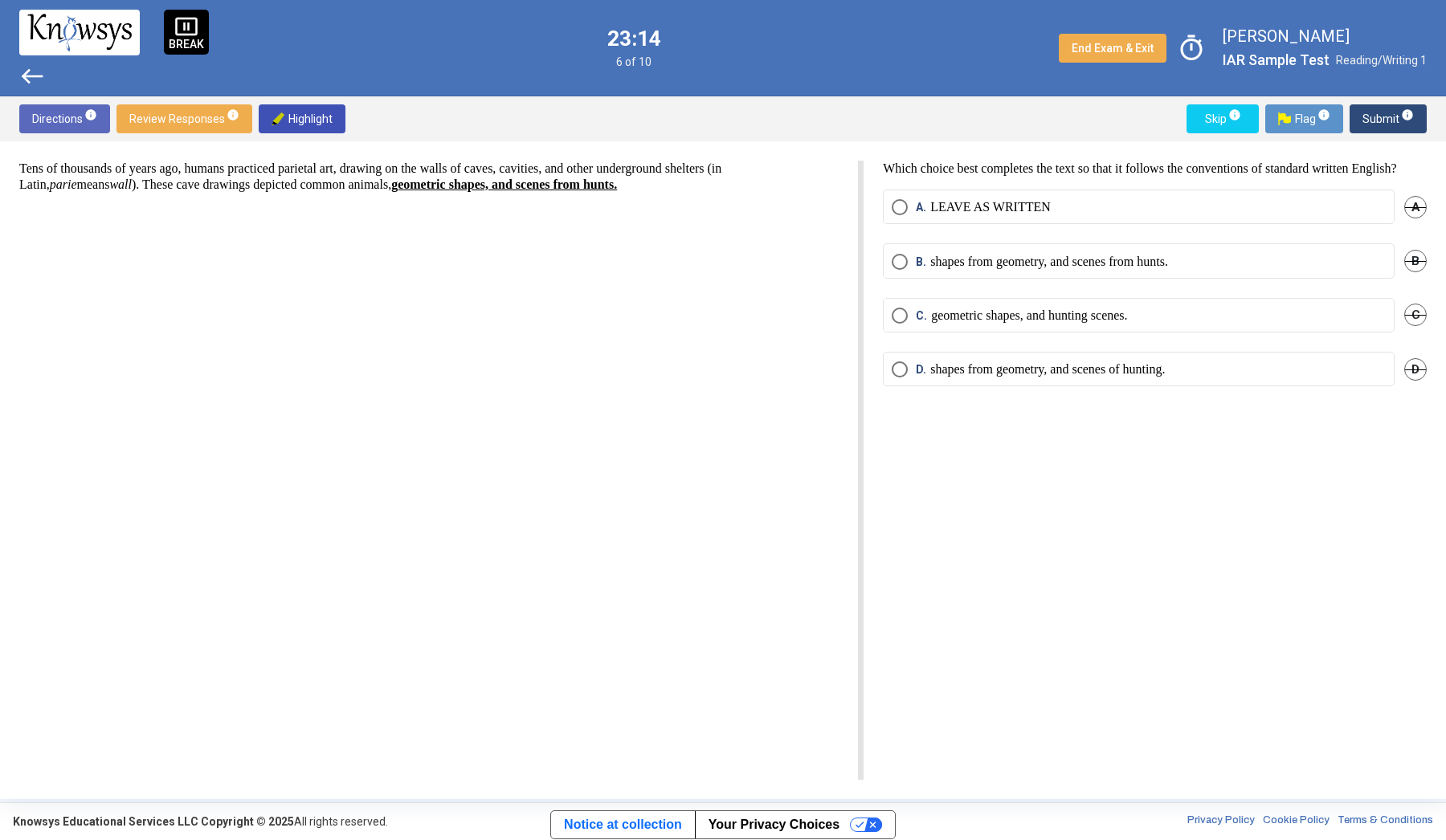
click at [1046, 216] on label "A. LEAVE AS WRITTEN" at bounding box center [1138, 206] width 494 height 16
click at [1413, 114] on span "info" at bounding box center [1408, 115] width 13 height 13
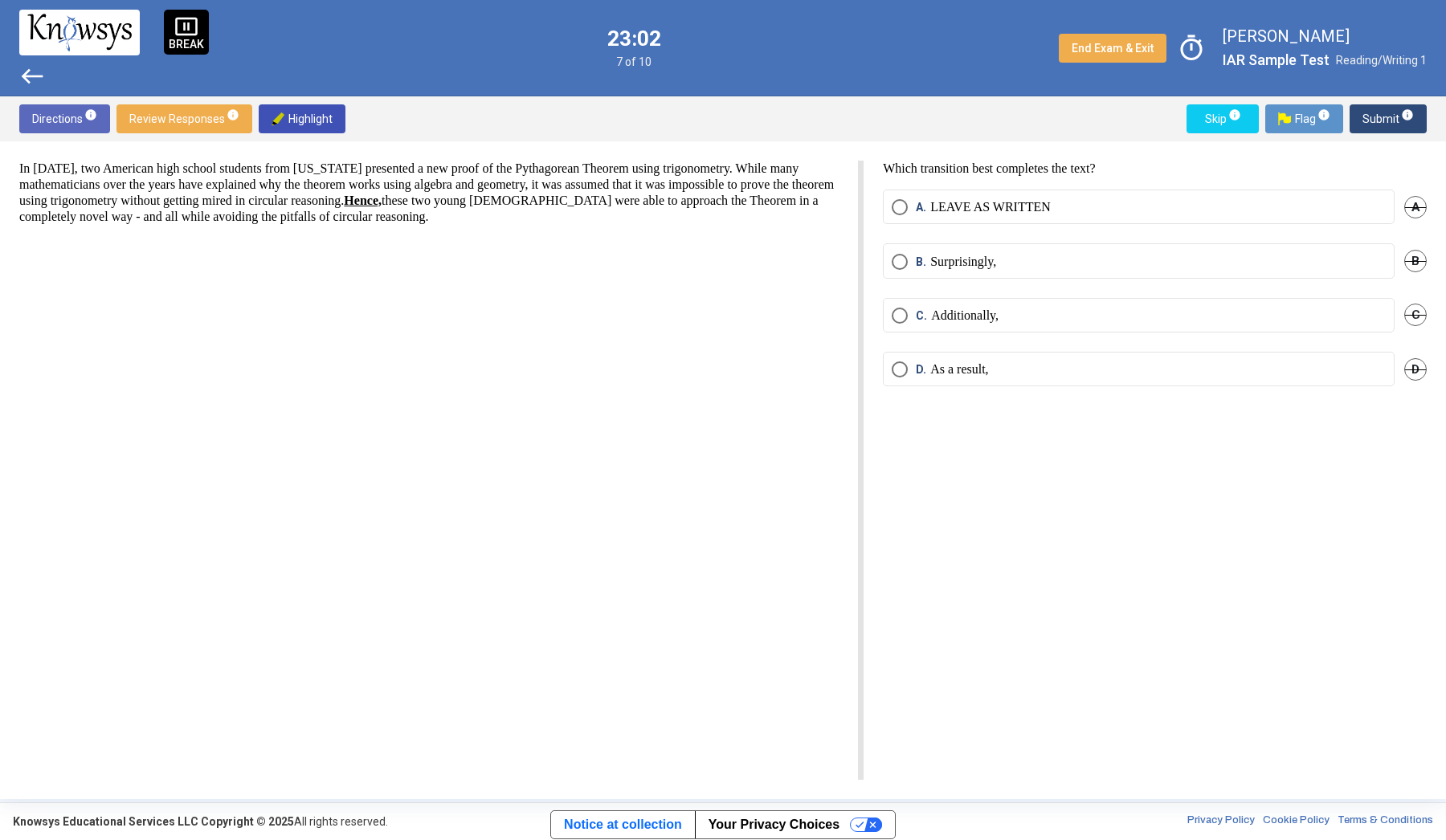
click at [37, 75] on span "west" at bounding box center [33, 77] width 26 height 26
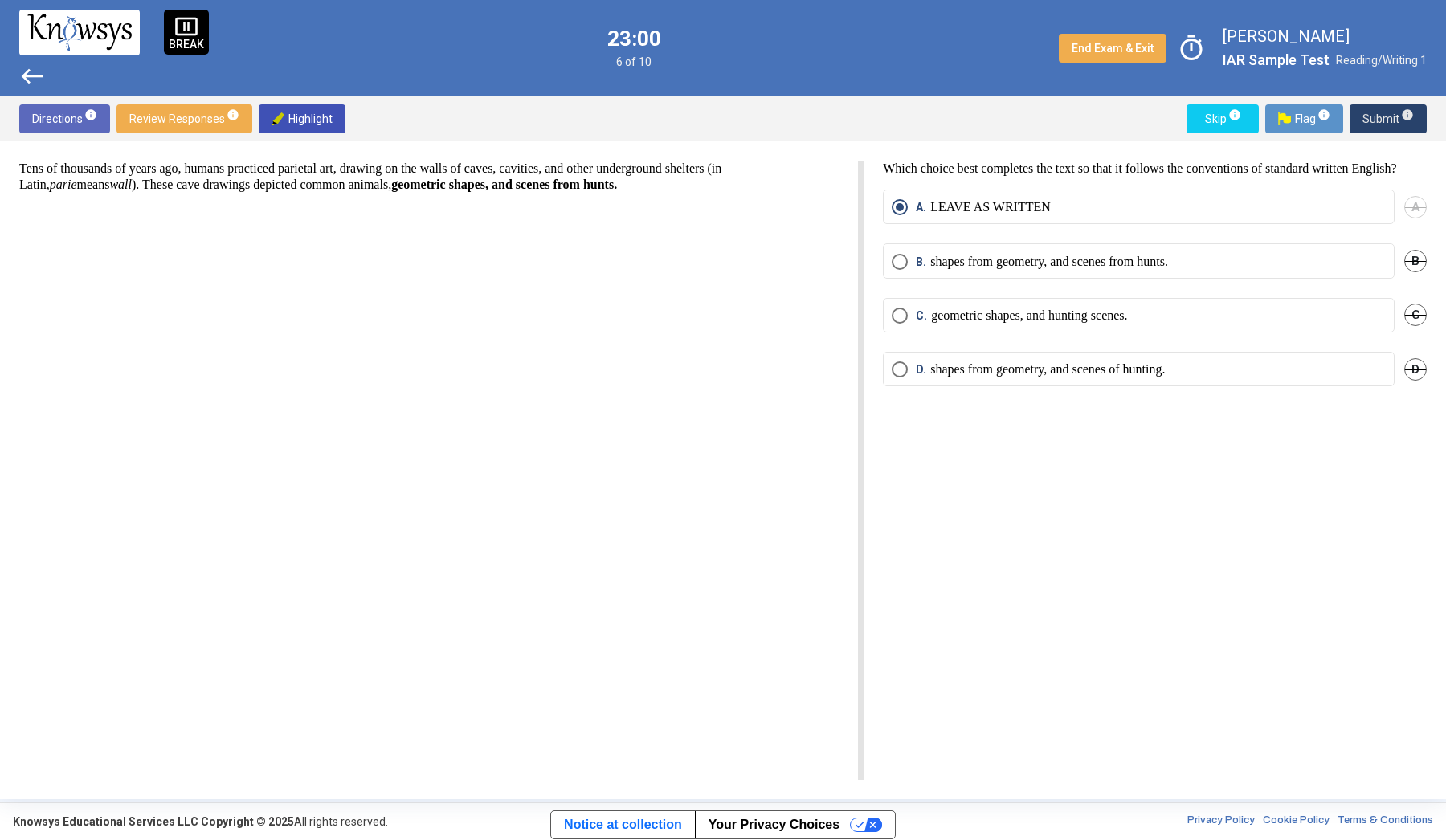
click at [1407, 105] on span "Submit info" at bounding box center [1388, 119] width 51 height 29
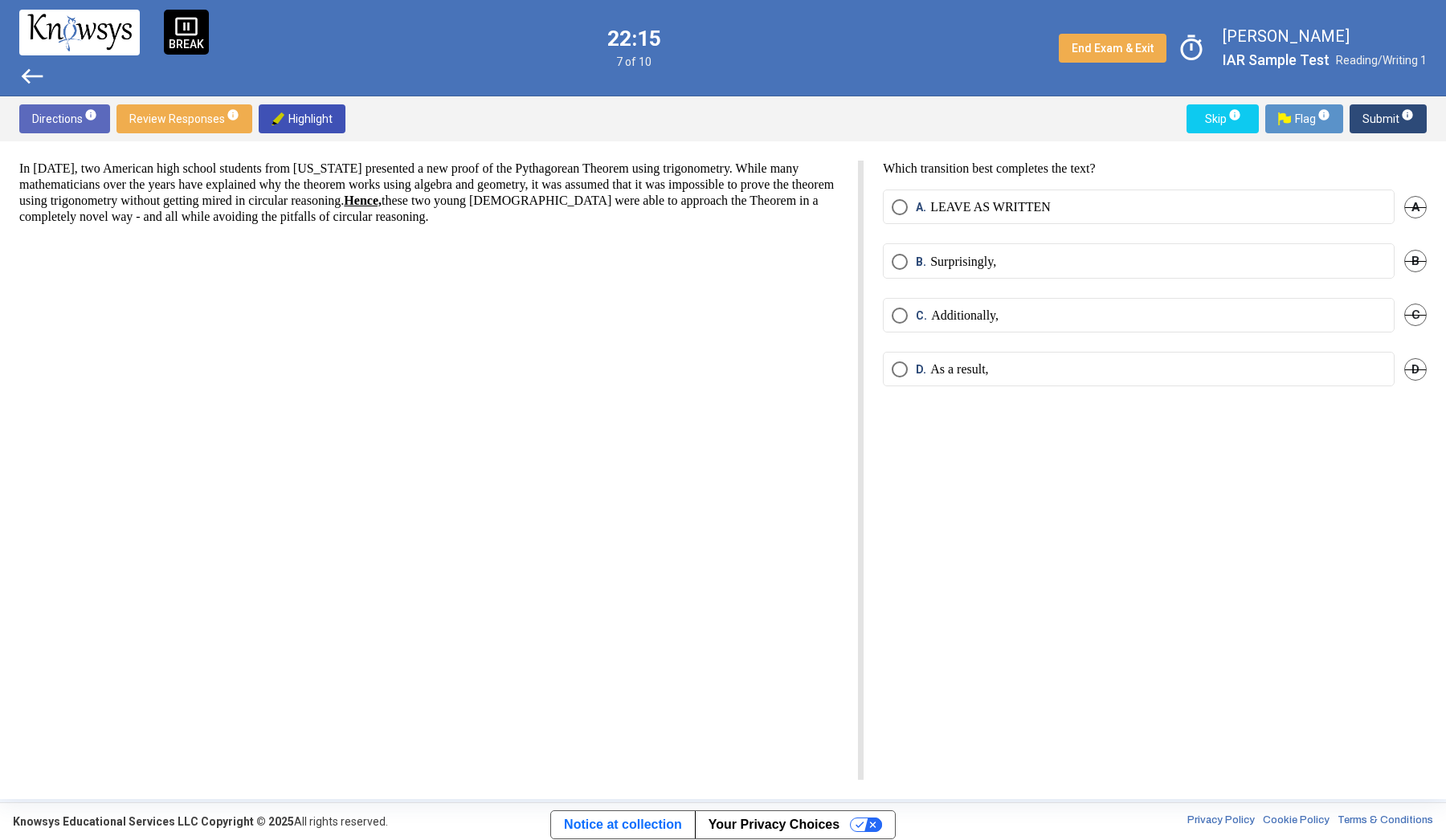
click at [1032, 249] on mat-radio-button "B. Surprisingly," at bounding box center [1139, 260] width 512 height 35
click at [898, 264] on span "Select an option" at bounding box center [899, 261] width 16 height 16
click at [1367, 111] on span "Submit info" at bounding box center [1388, 119] width 51 height 29
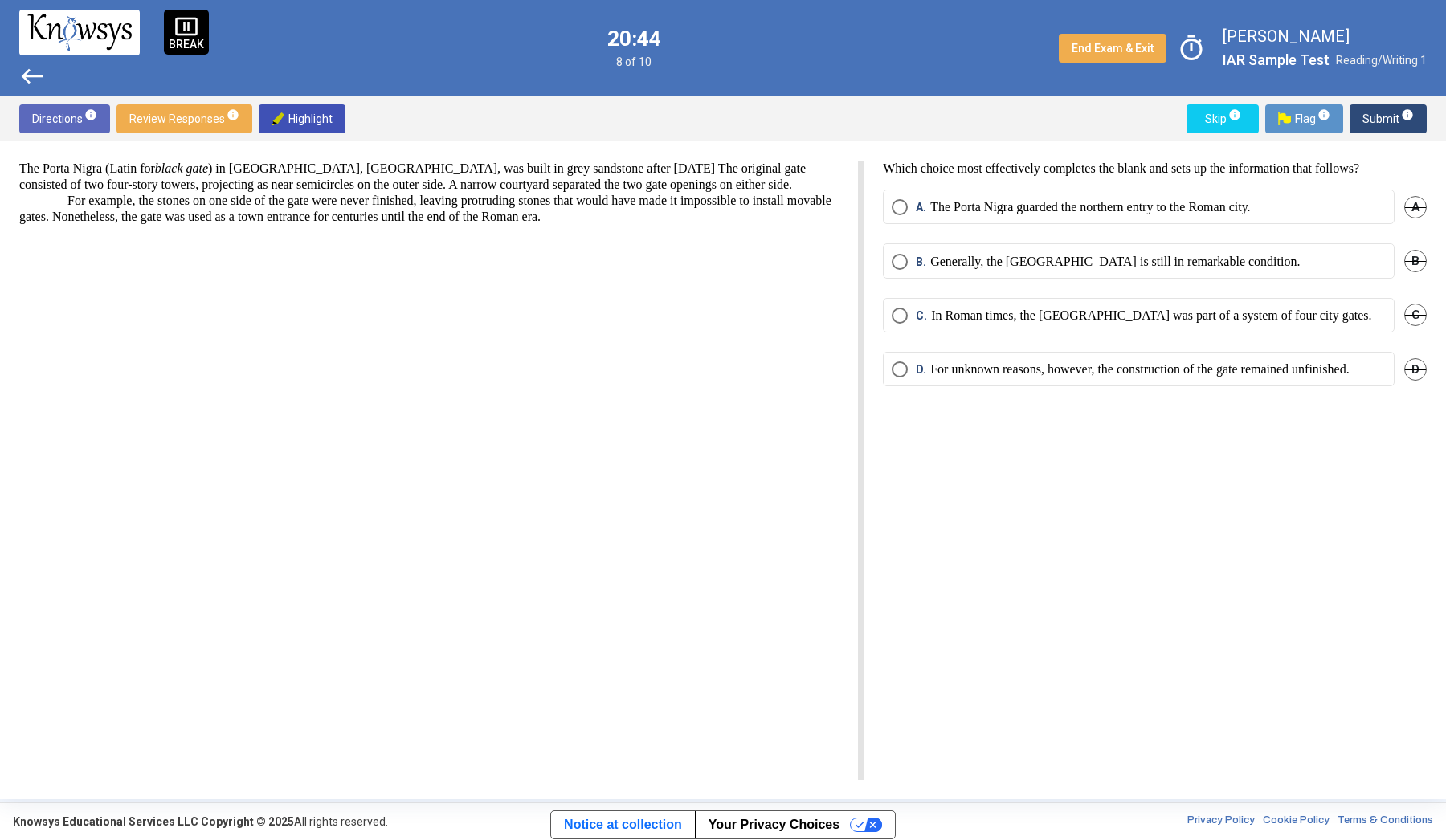
click at [1169, 371] on p "For unknown reasons, however, the construction of the gate remained unfinished." at bounding box center [1140, 369] width 418 height 16
click at [1387, 117] on span "Submit info" at bounding box center [1388, 119] width 51 height 29
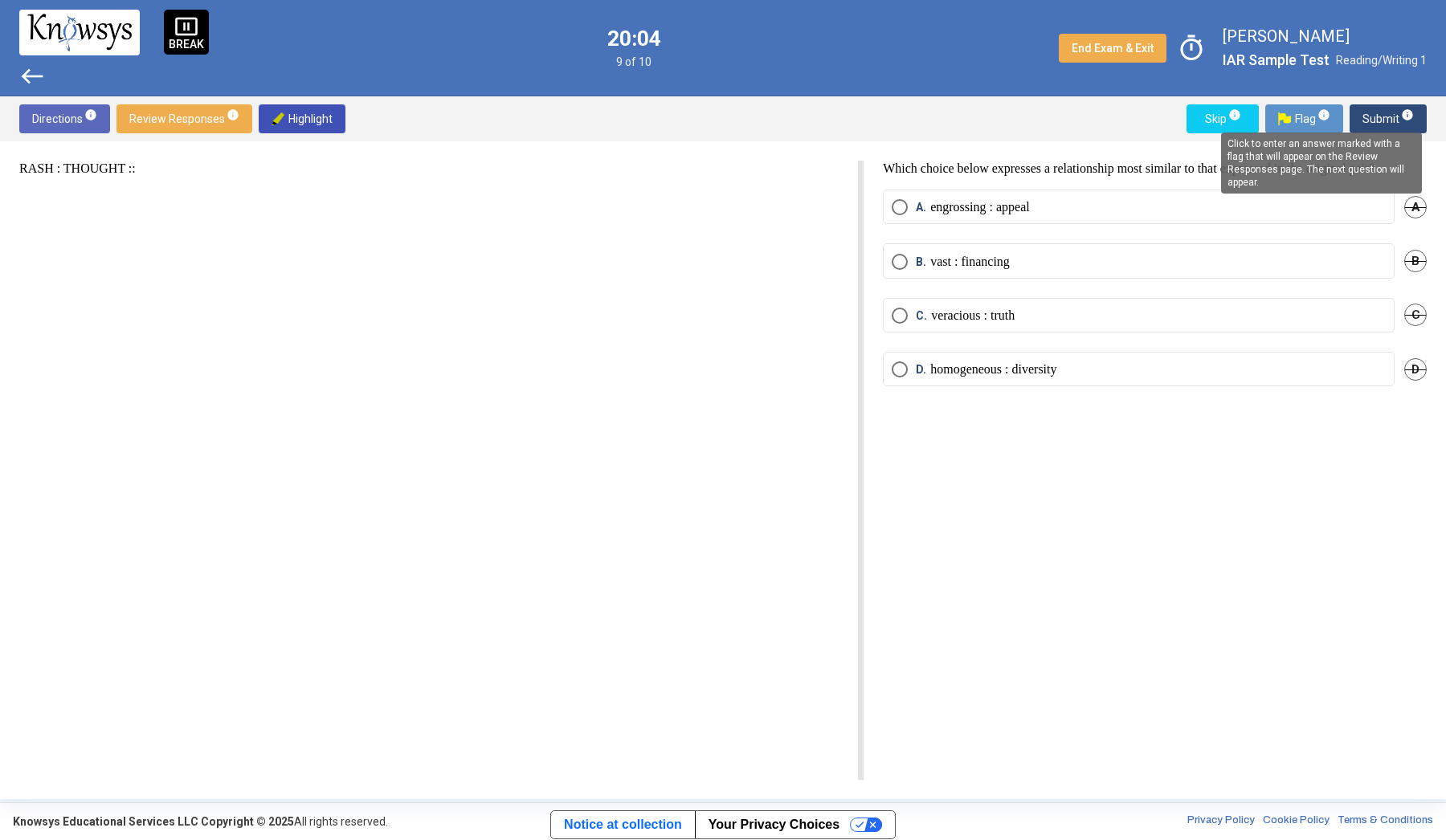
click at [1320, 124] on mat-tooltip-component "Click to enter an answer marked with a flag that will appear on the Review Resp…" at bounding box center [1321, 163] width 223 height 84
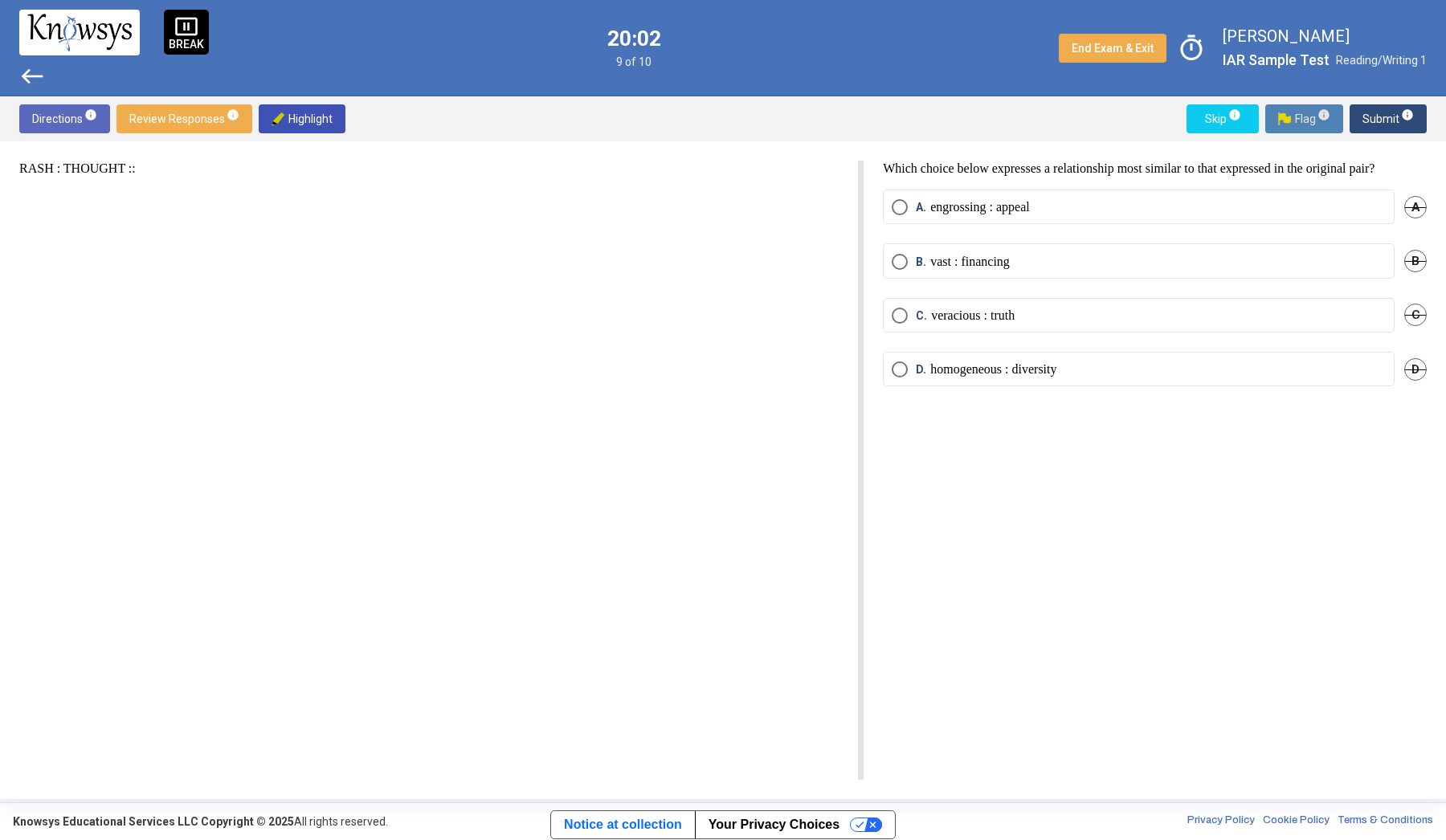
click at [1313, 119] on span "Flag info" at bounding box center [1304, 119] width 52 height 29
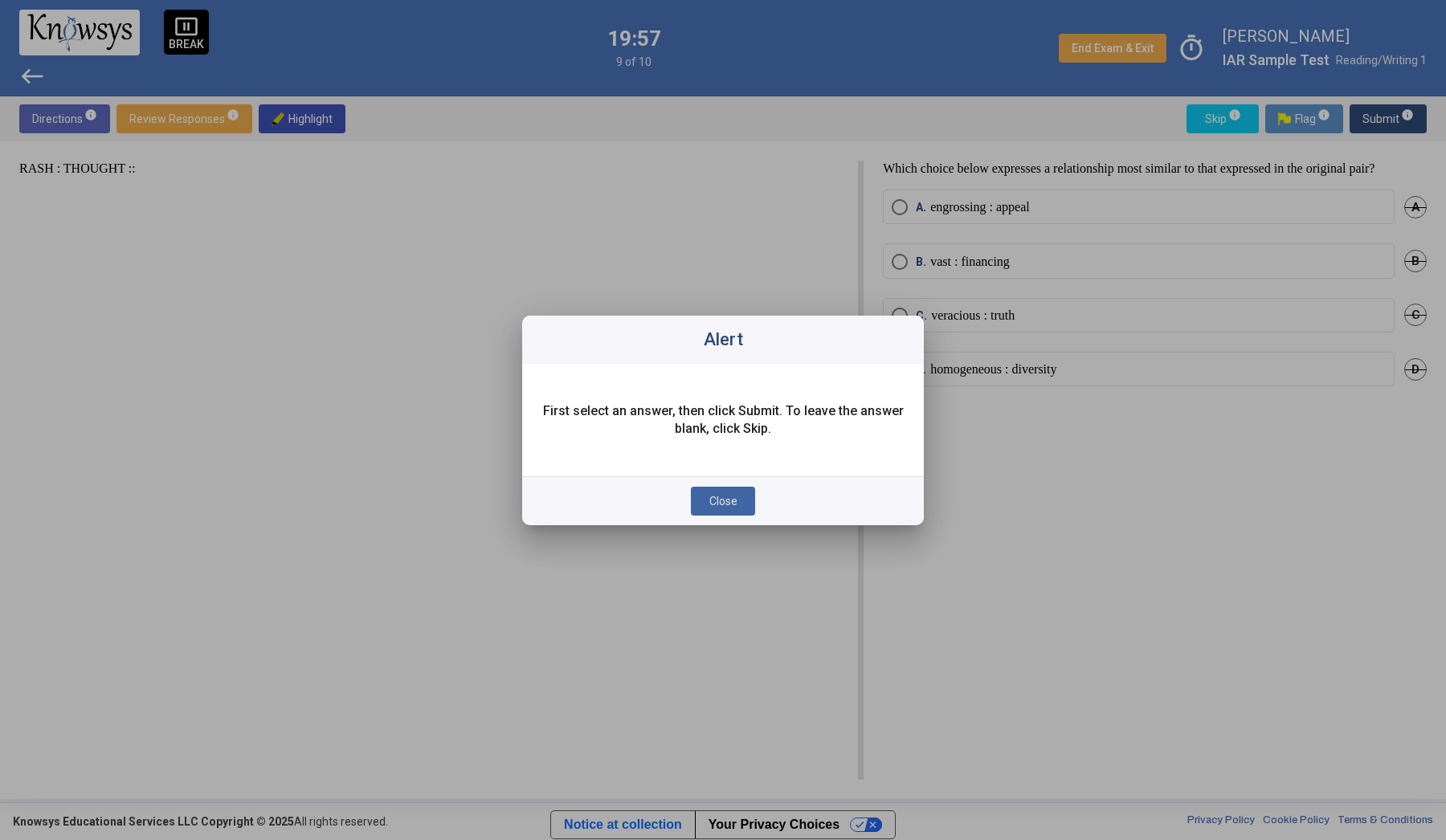
click at [725, 505] on span "Close" at bounding box center [723, 501] width 28 height 13
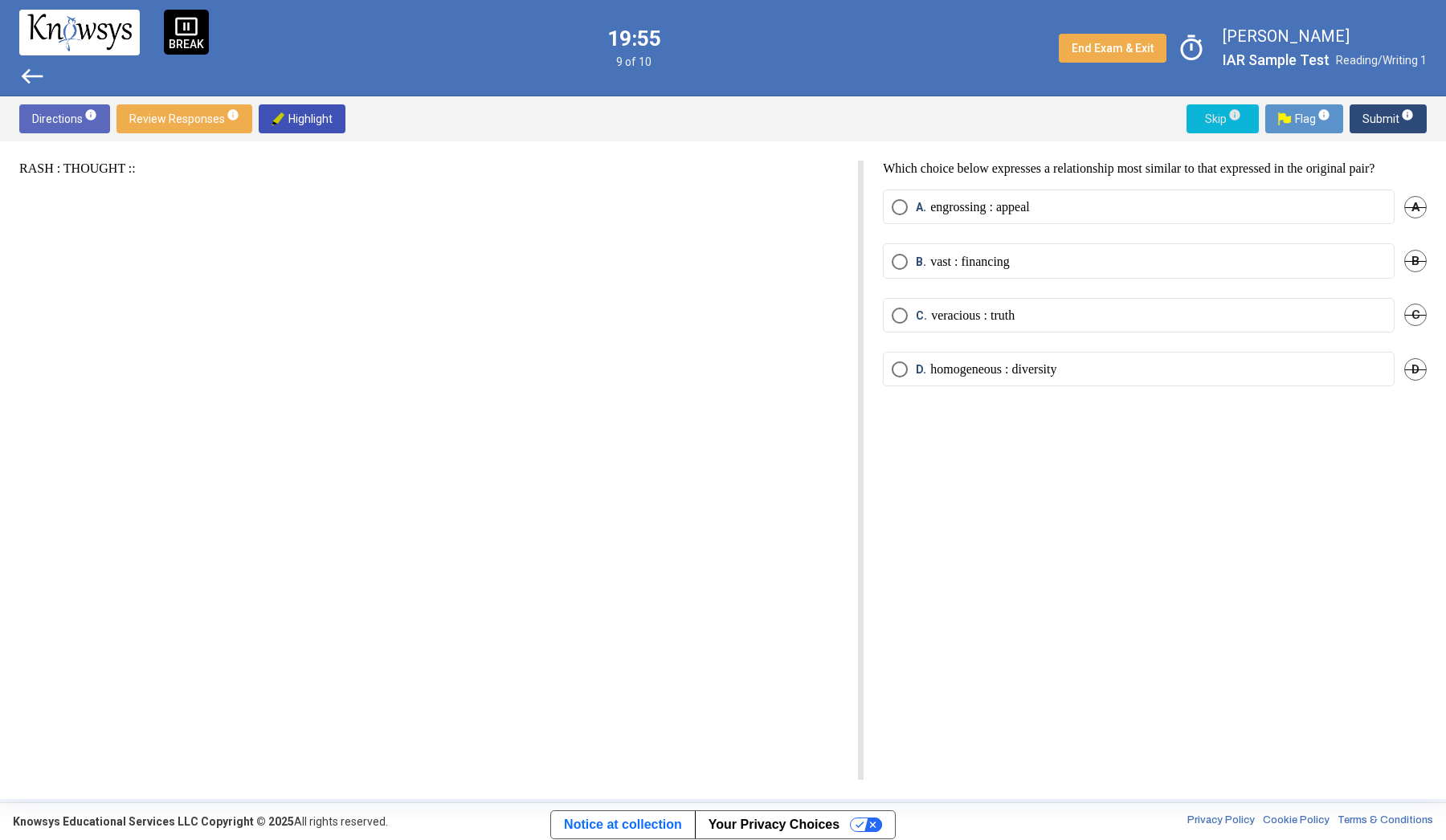
click at [1207, 124] on span "Skip info" at bounding box center [1223, 119] width 47 height 29
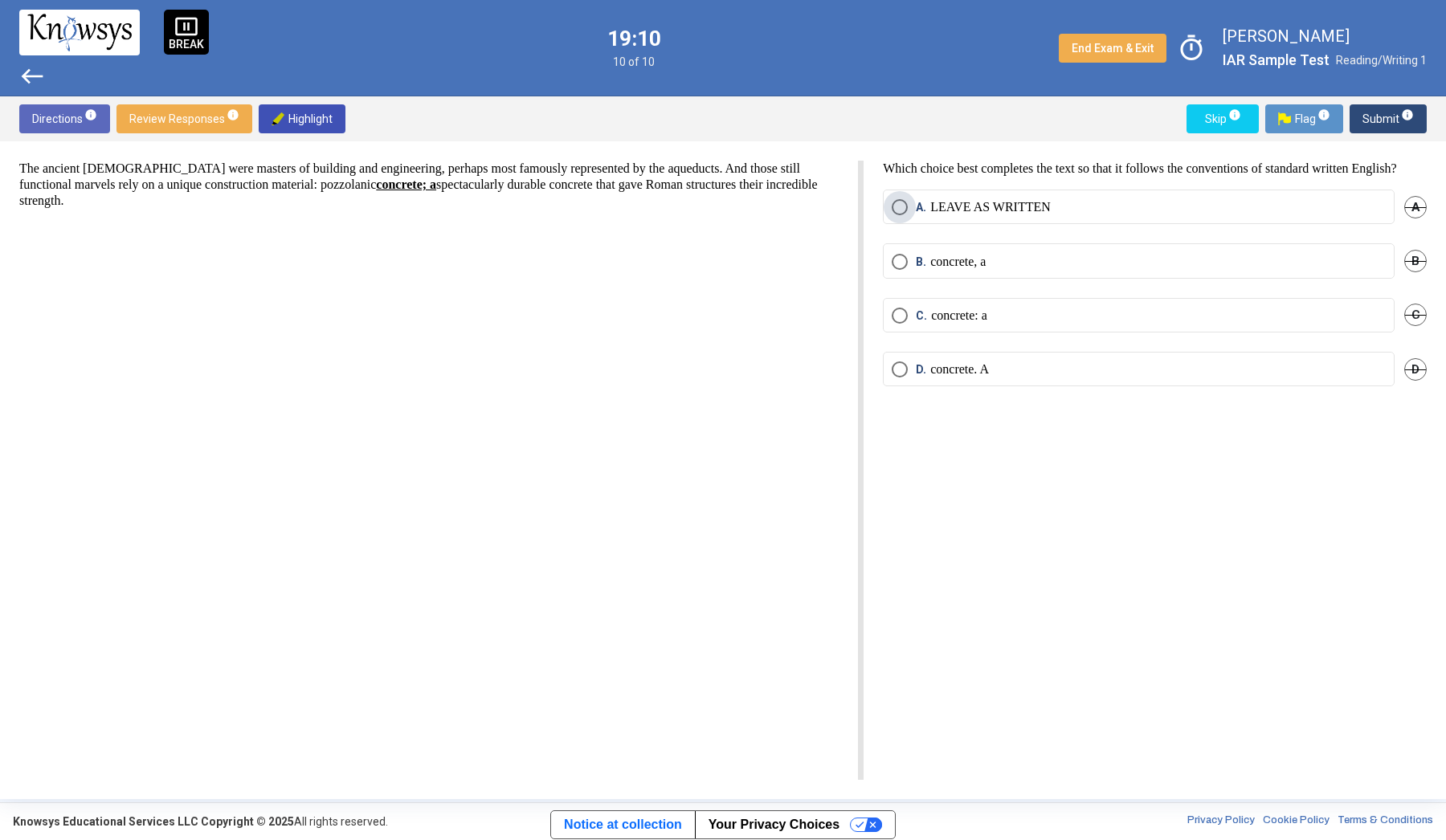
click at [1053, 216] on label "A. LEAVE AS WRITTEN" at bounding box center [1138, 206] width 494 height 16
click at [1299, 116] on span "Flag info" at bounding box center [1304, 119] width 52 height 29
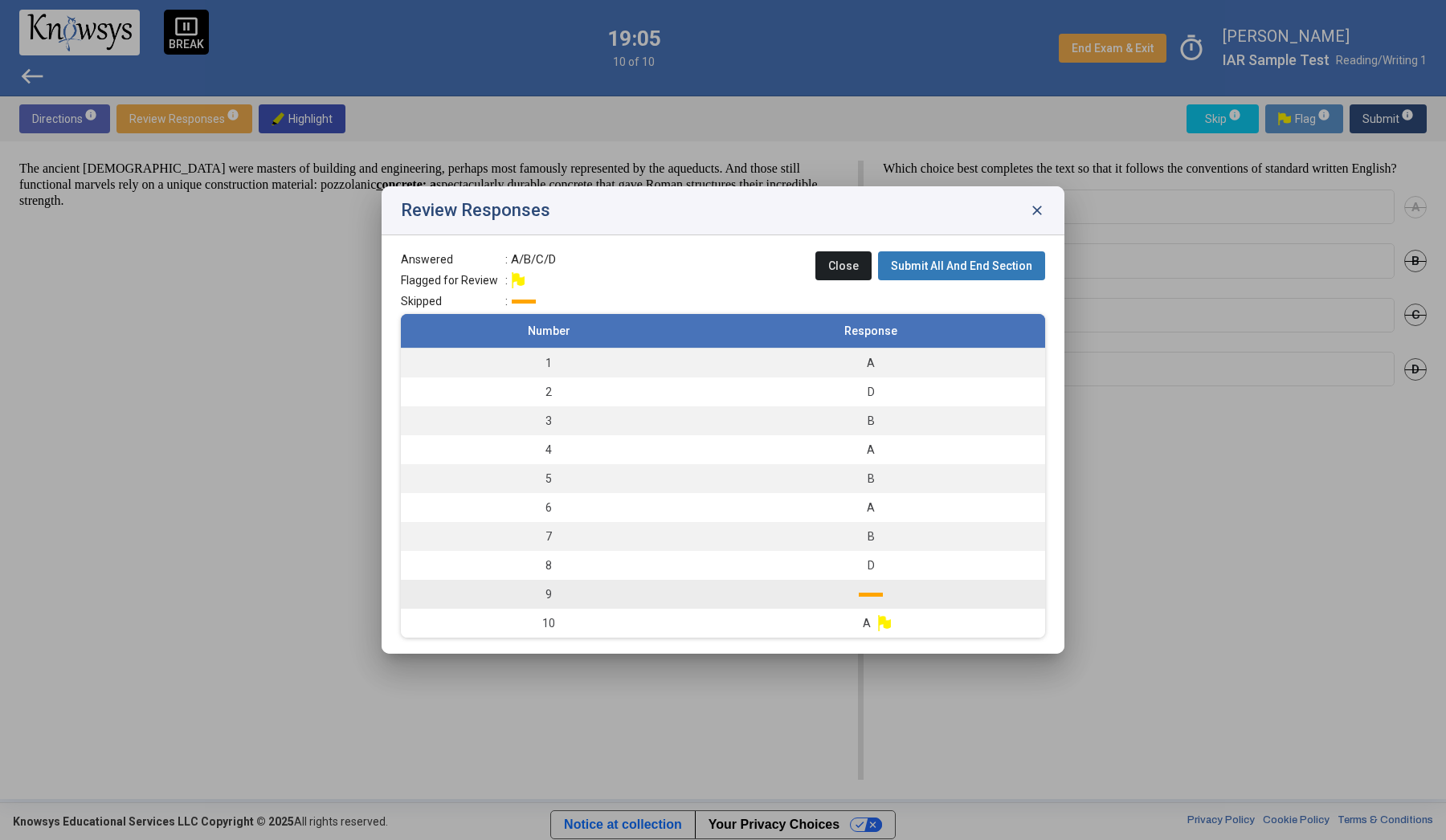
click at [837, 592] on td at bounding box center [871, 594] width 349 height 29
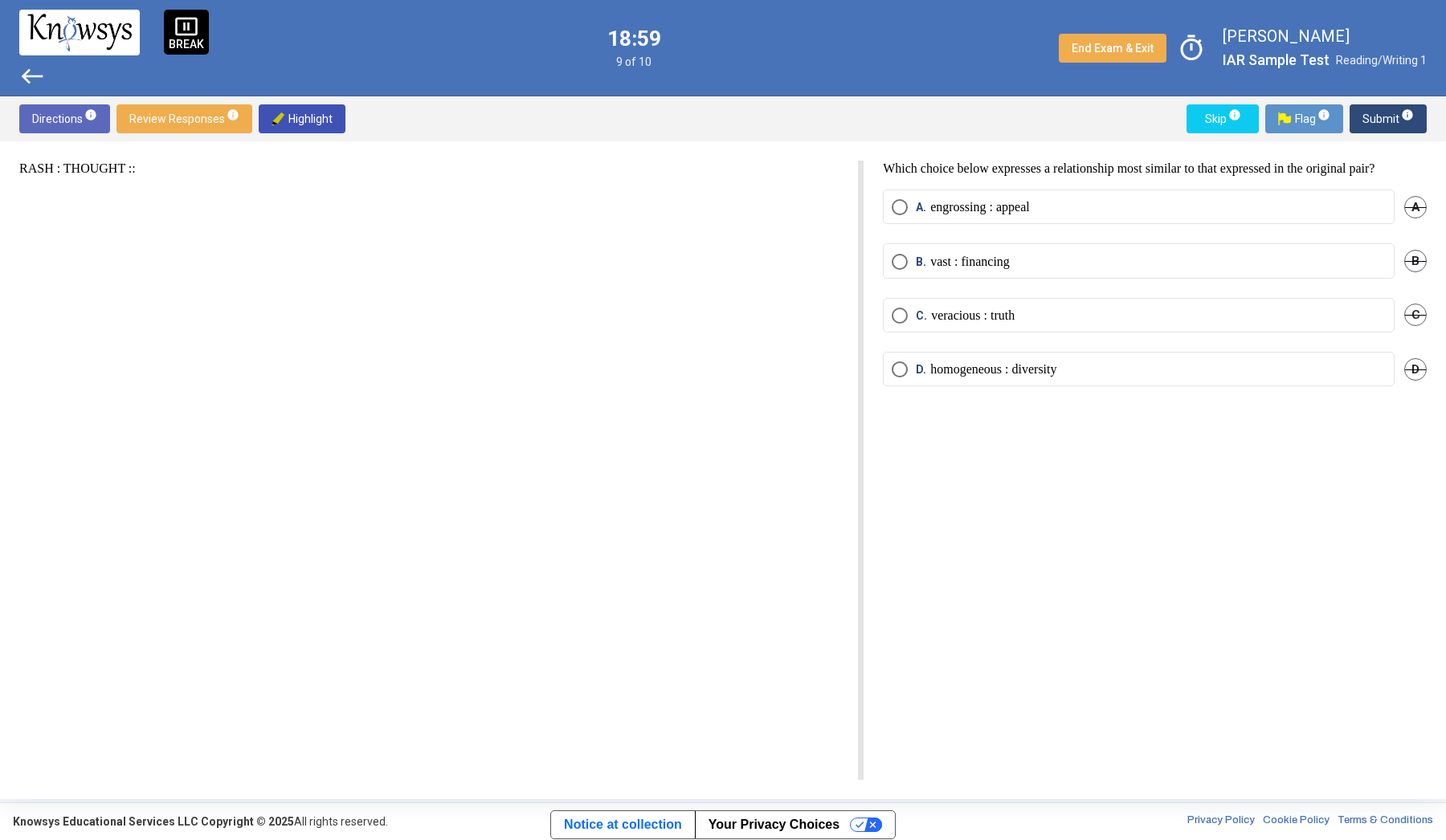
click at [190, 43] on p "BREAK" at bounding box center [187, 44] width 35 height 11
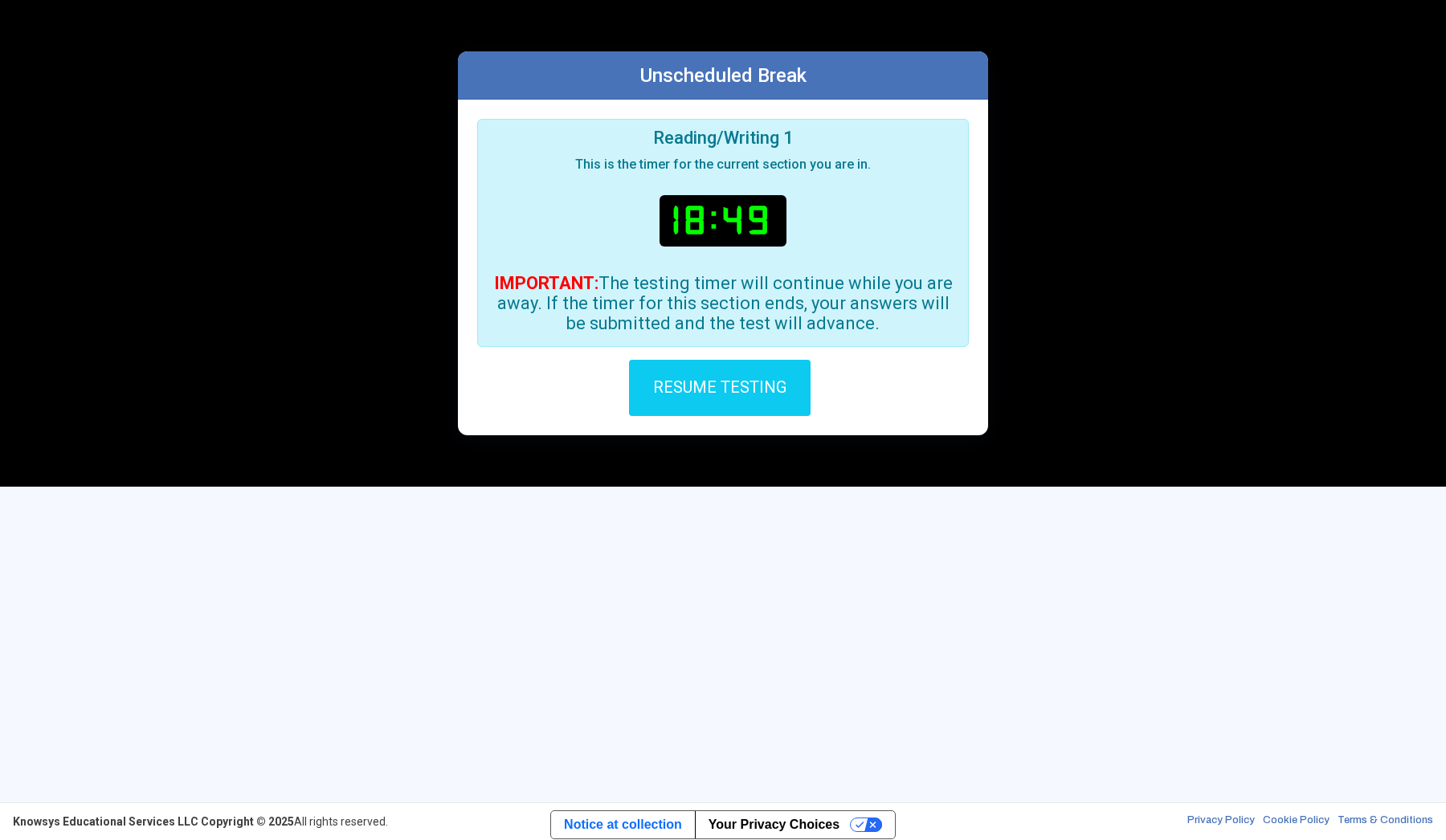
click at [742, 399] on button "RESUME TESTING" at bounding box center [720, 388] width 182 height 56
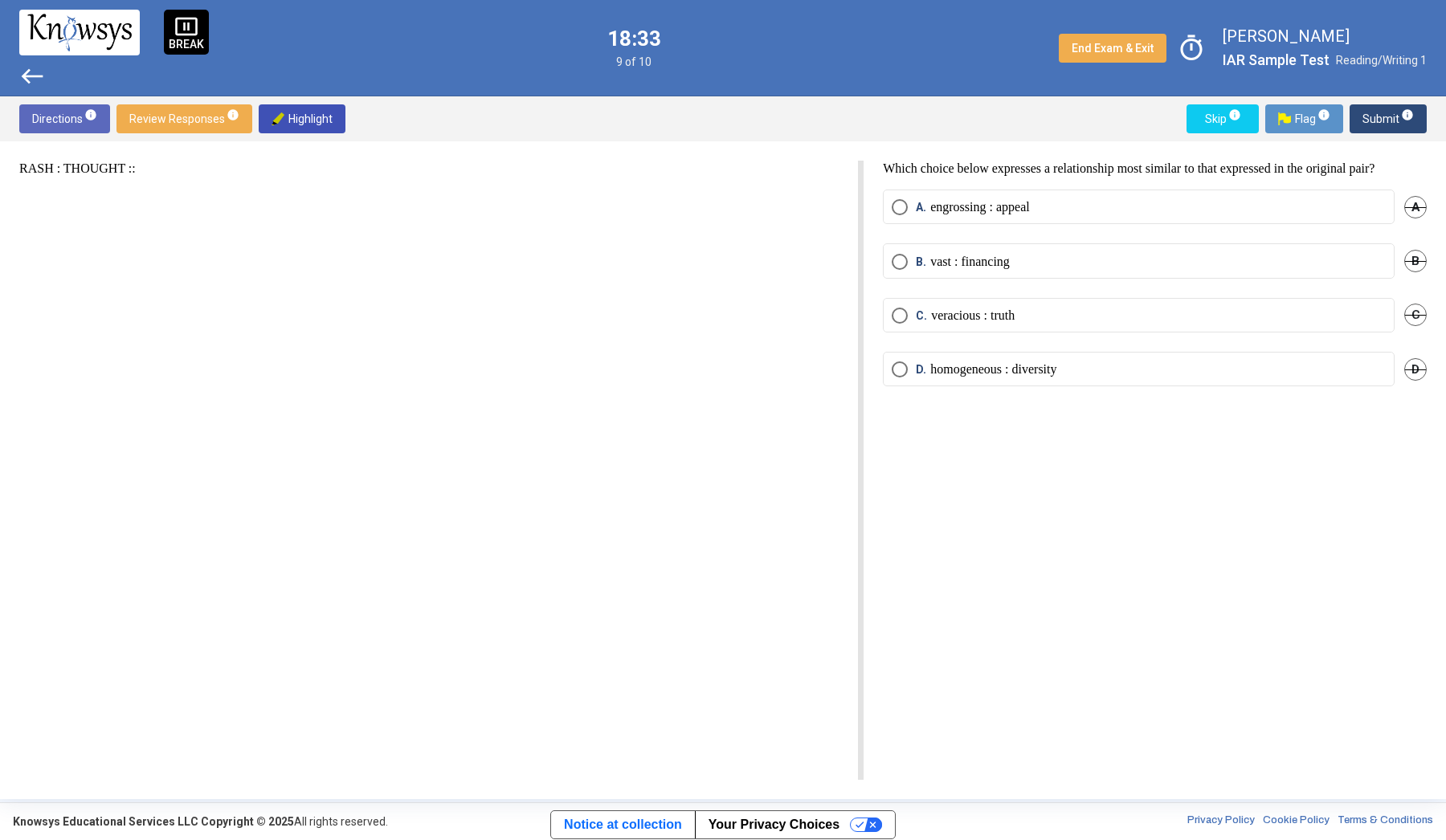
click at [943, 332] on mat-radio-button "C. veracious : truth" at bounding box center [1139, 315] width 512 height 35
click at [913, 324] on span "C. veracious : truth" at bounding box center [962, 315] width 106 height 16
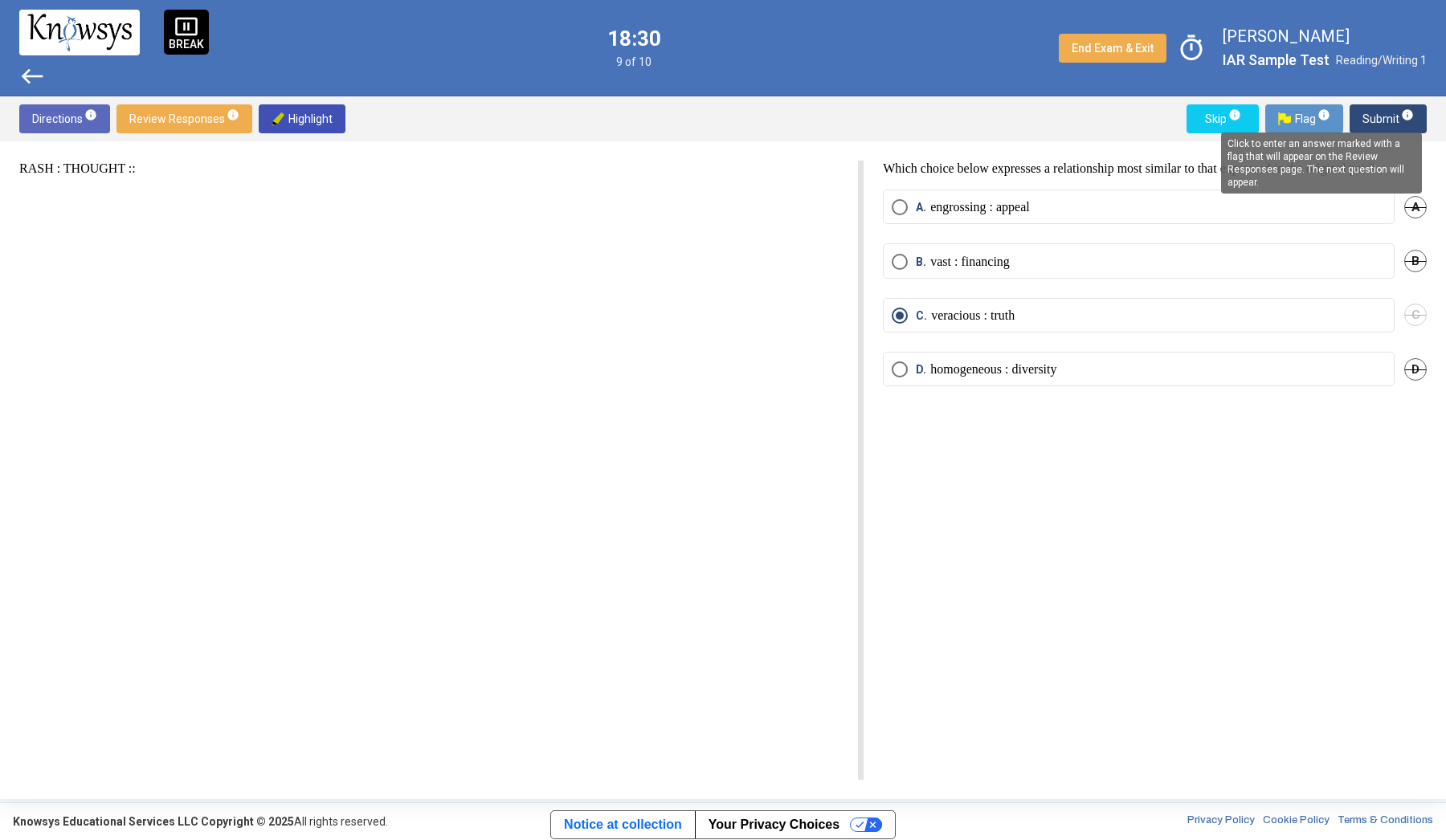
click at [1323, 115] on span "info" at bounding box center [1325, 115] width 13 height 13
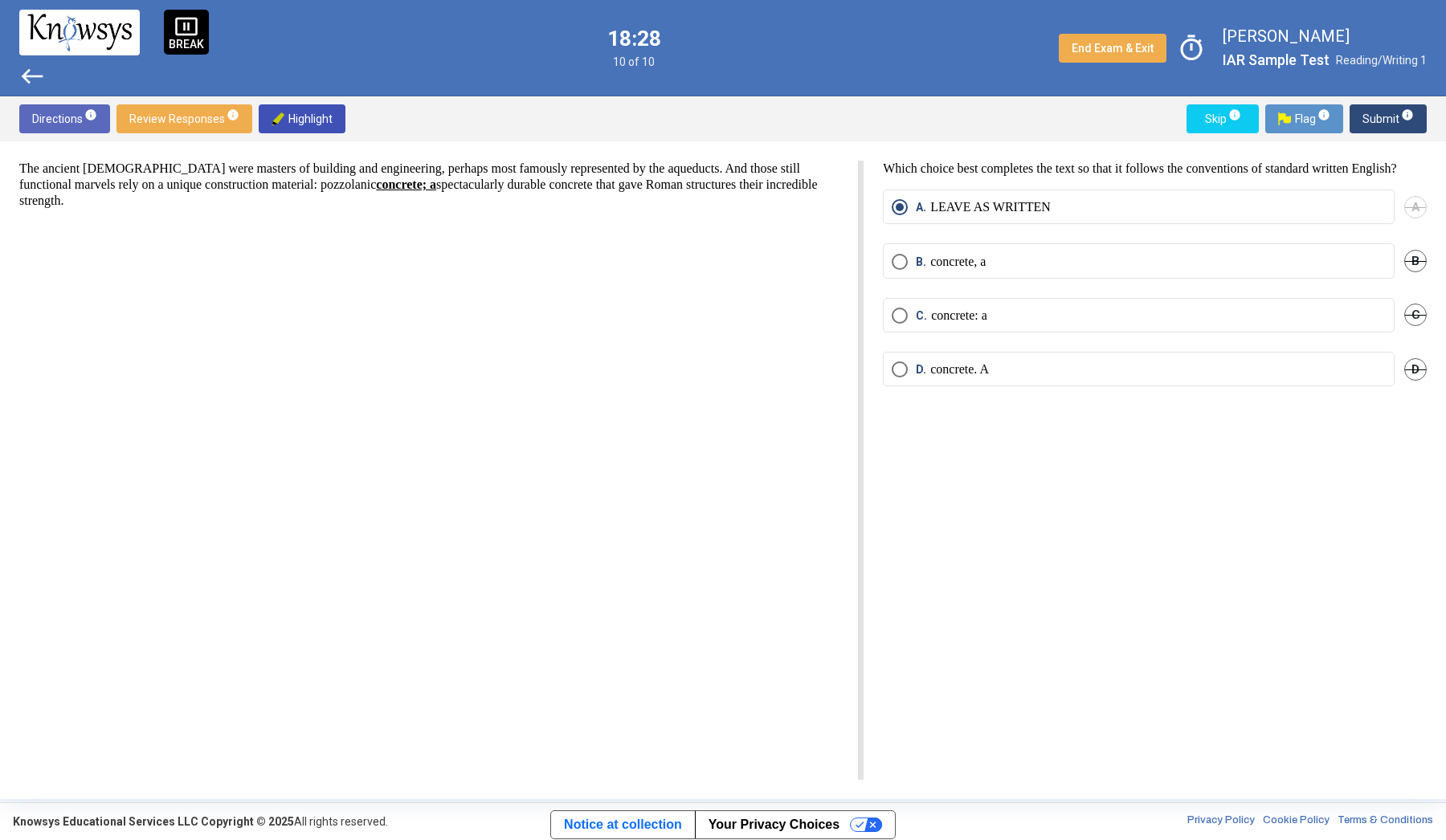
click at [1291, 115] on img at bounding box center [1285, 119] width 13 height 13
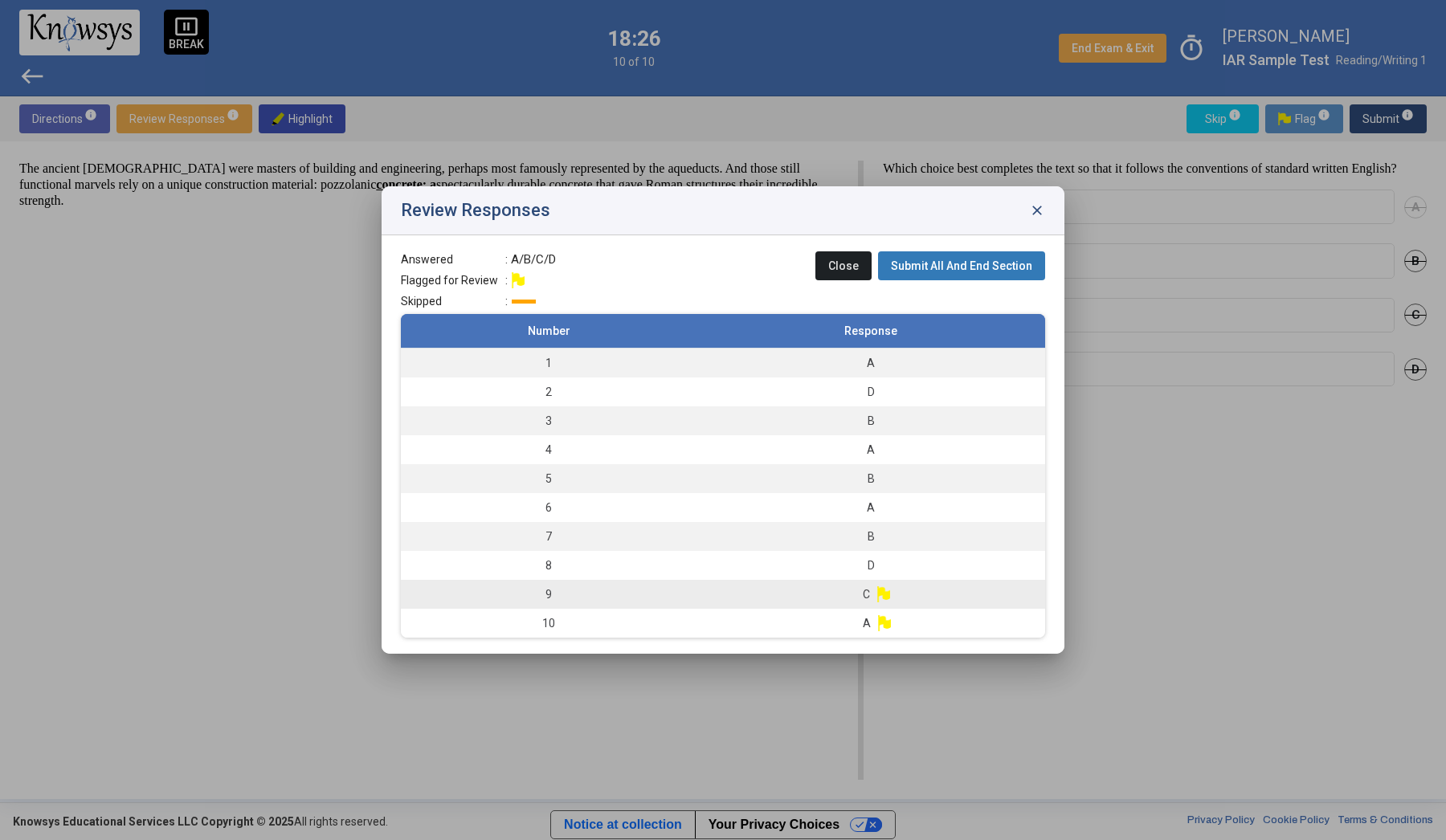
click at [884, 584] on td "C" at bounding box center [871, 594] width 349 height 29
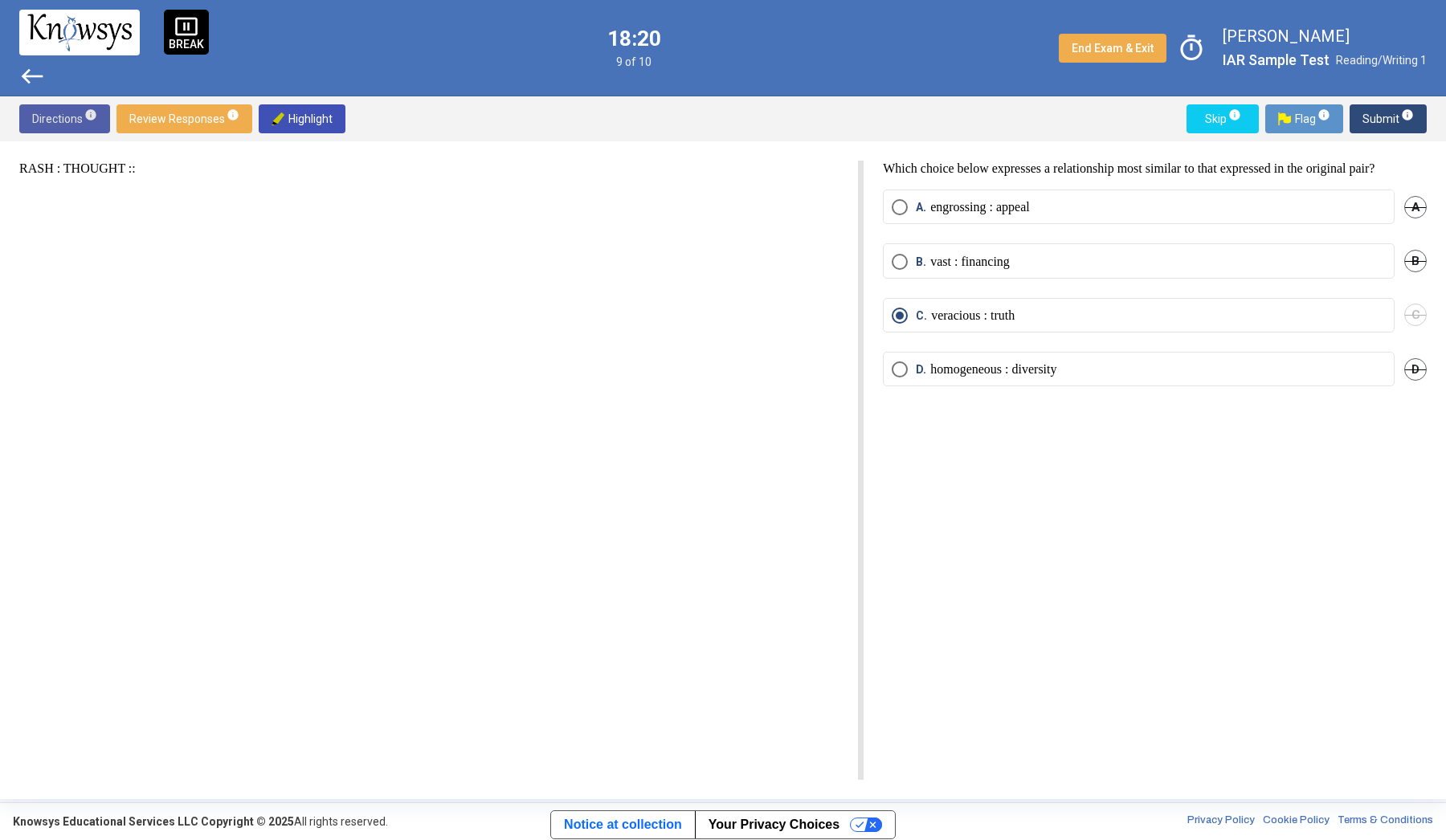
click at [81, 117] on span "Directions info" at bounding box center [64, 119] width 65 height 29
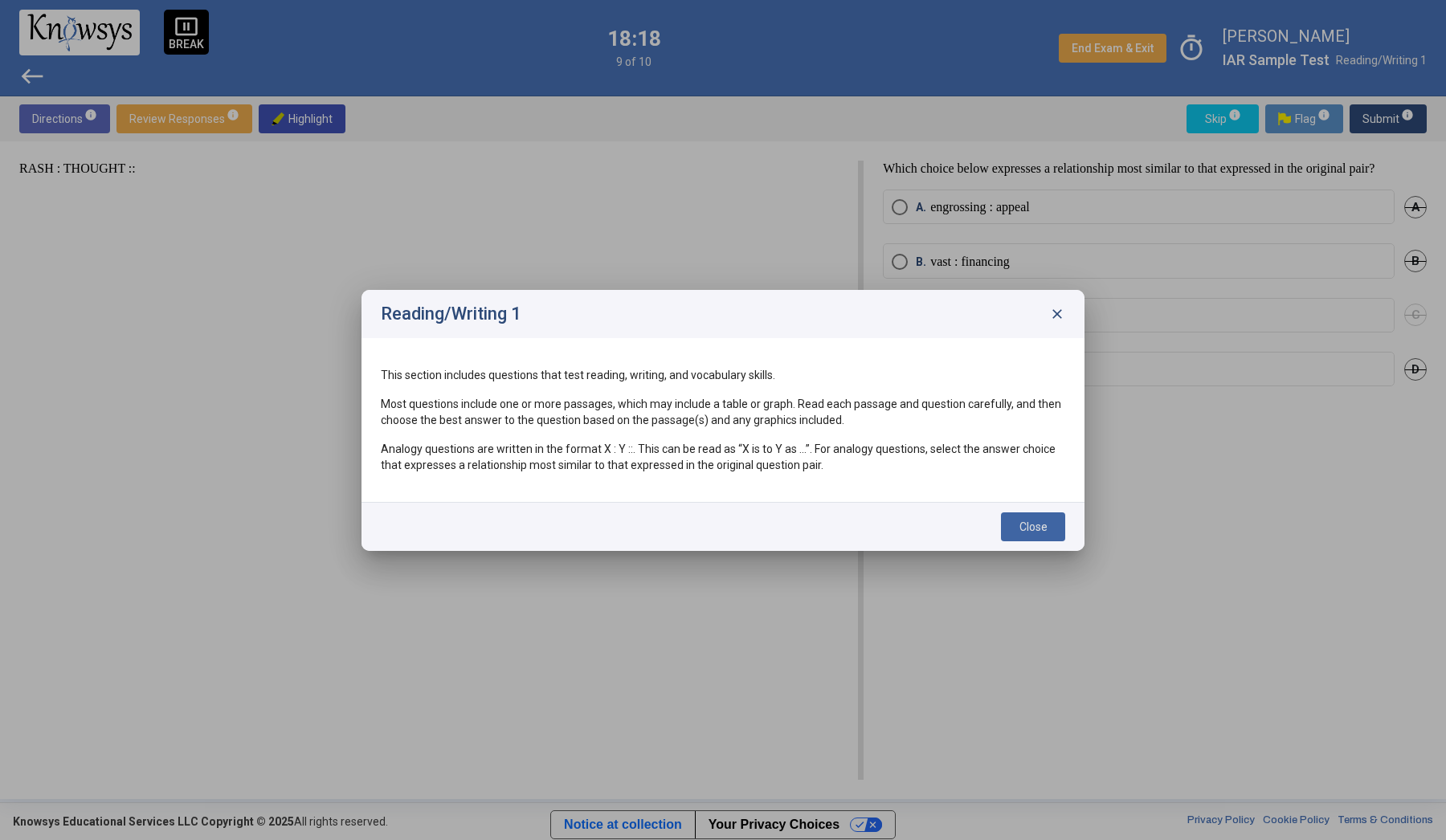
click at [1058, 319] on span "close" at bounding box center [1057, 314] width 16 height 16
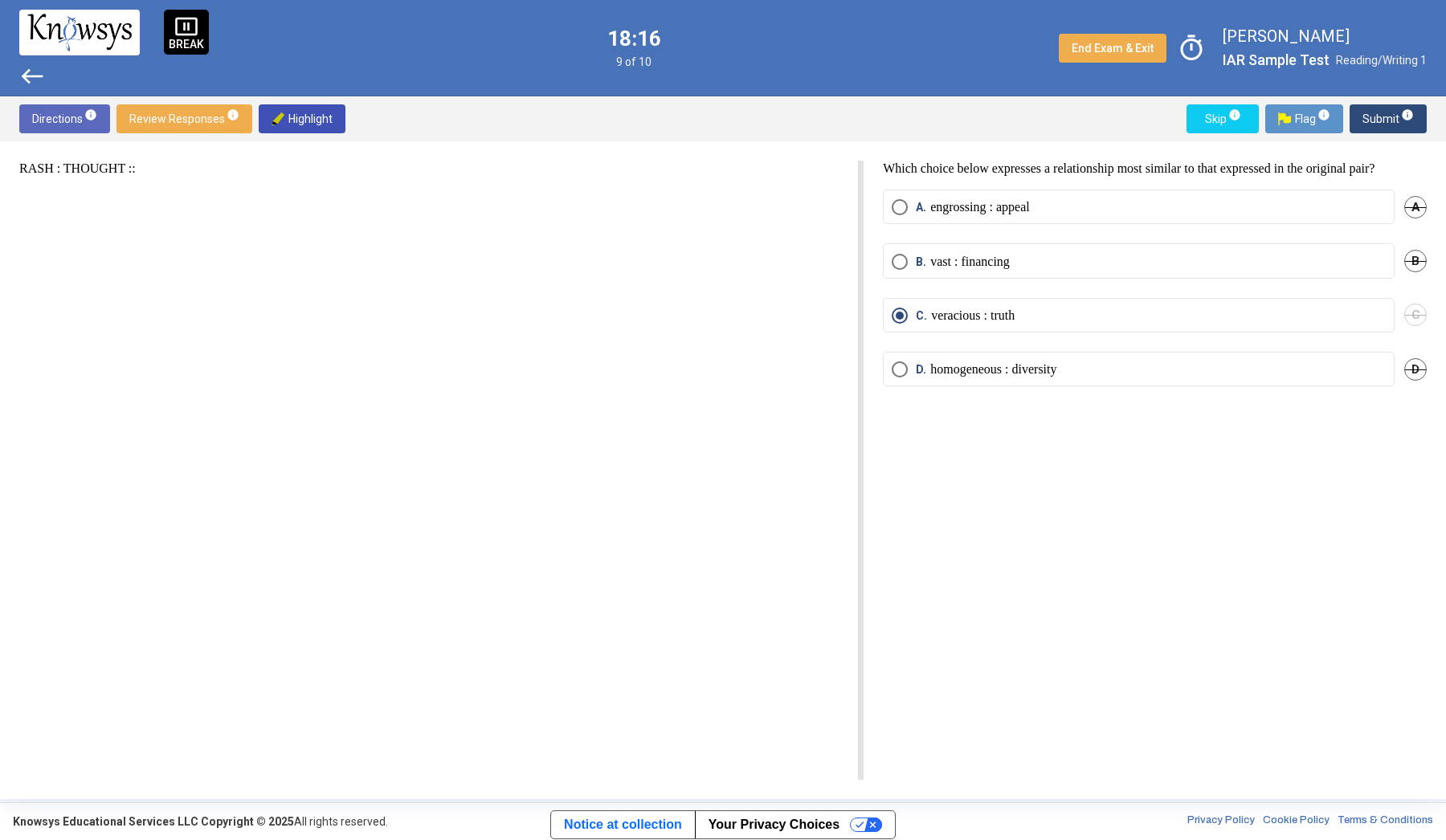
click at [1376, 121] on span "Submit info" at bounding box center [1388, 119] width 51 height 29
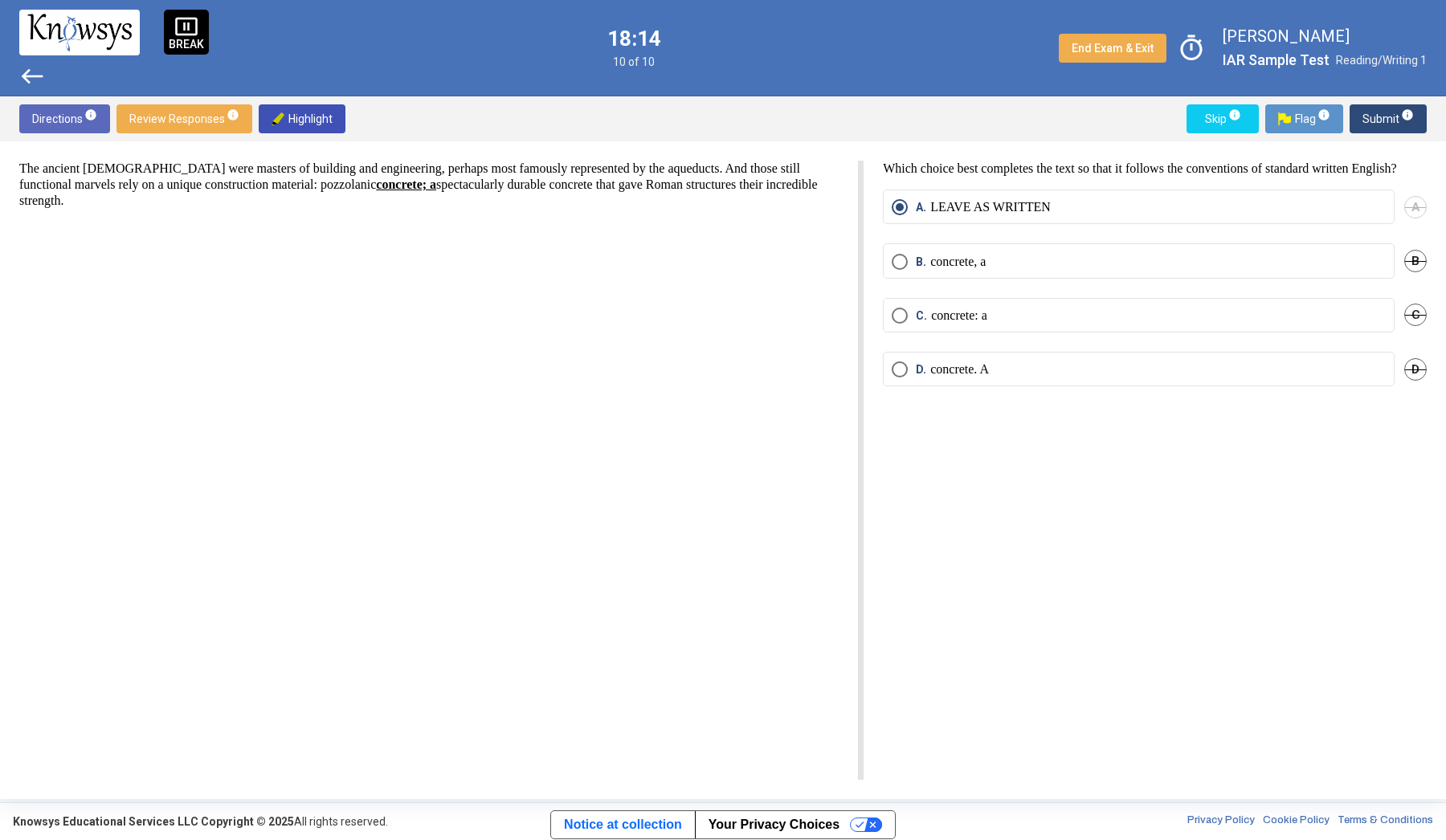
click at [94, 109] on span "info" at bounding box center [91, 115] width 13 height 13
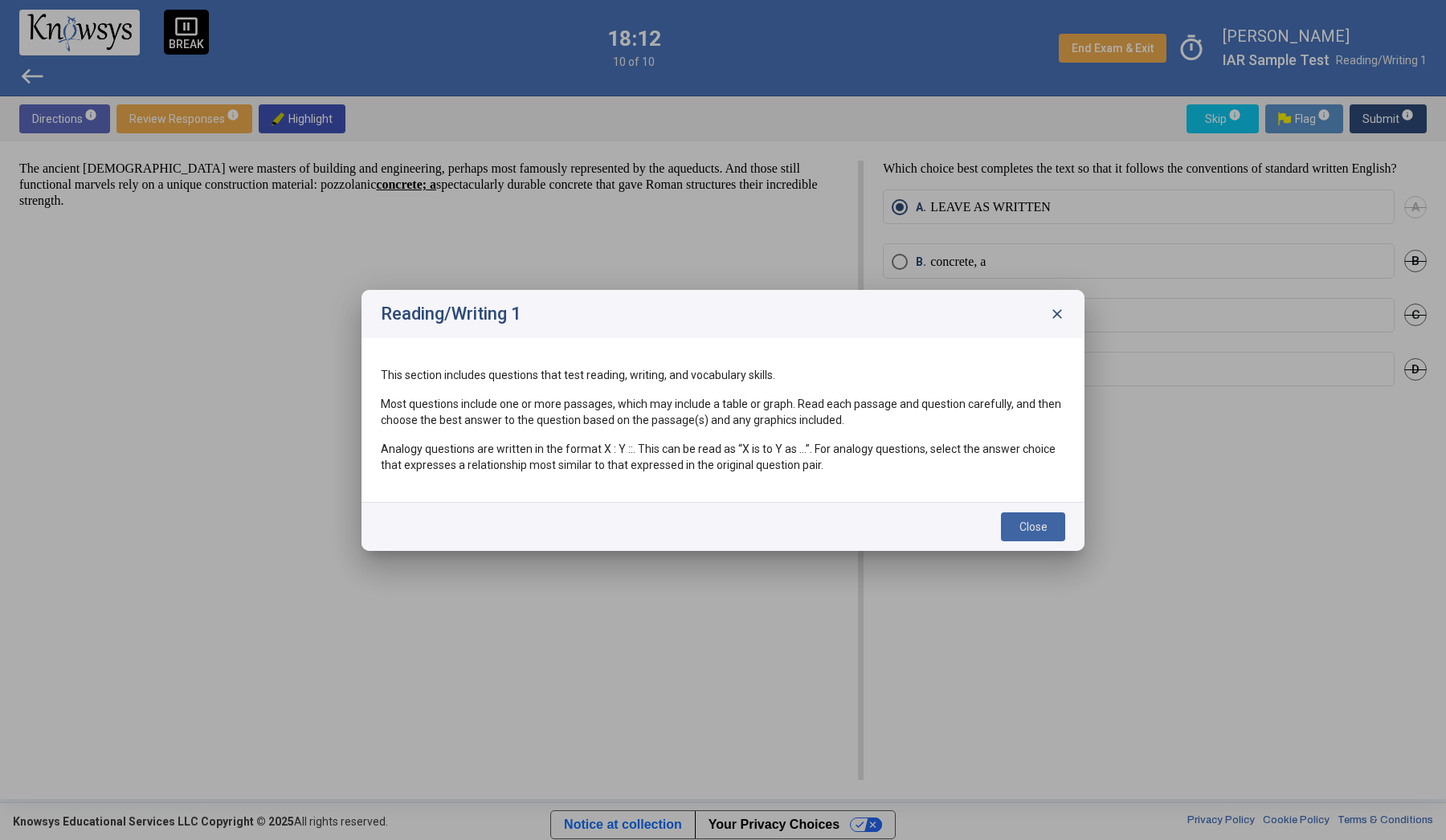
click at [1058, 321] on div "Reading/Writing 1 close" at bounding box center [723, 315] width 723 height 49
click at [1058, 309] on span "close" at bounding box center [1057, 314] width 16 height 16
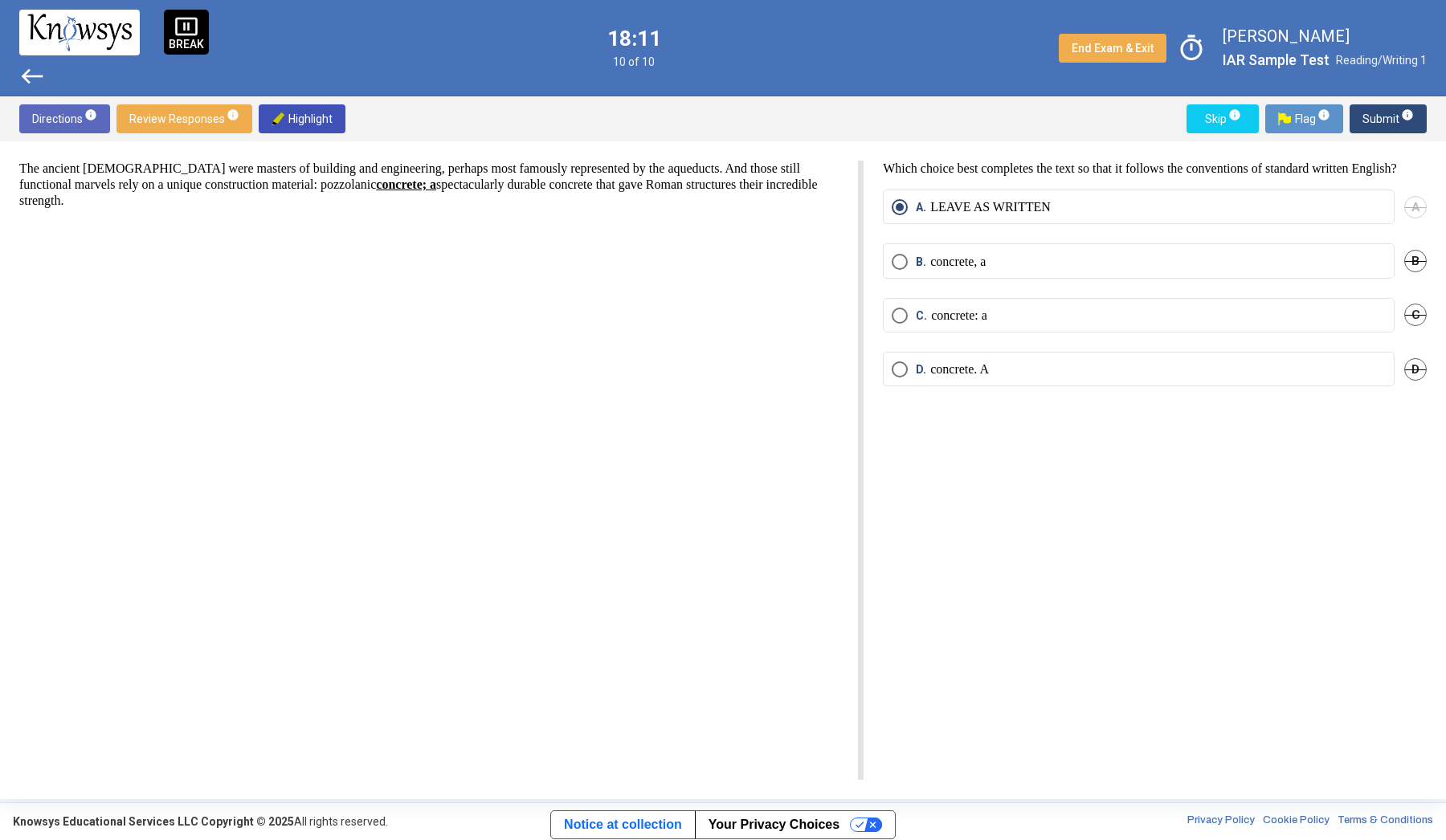
click at [203, 128] on span "Review Responses info" at bounding box center [185, 119] width 110 height 29
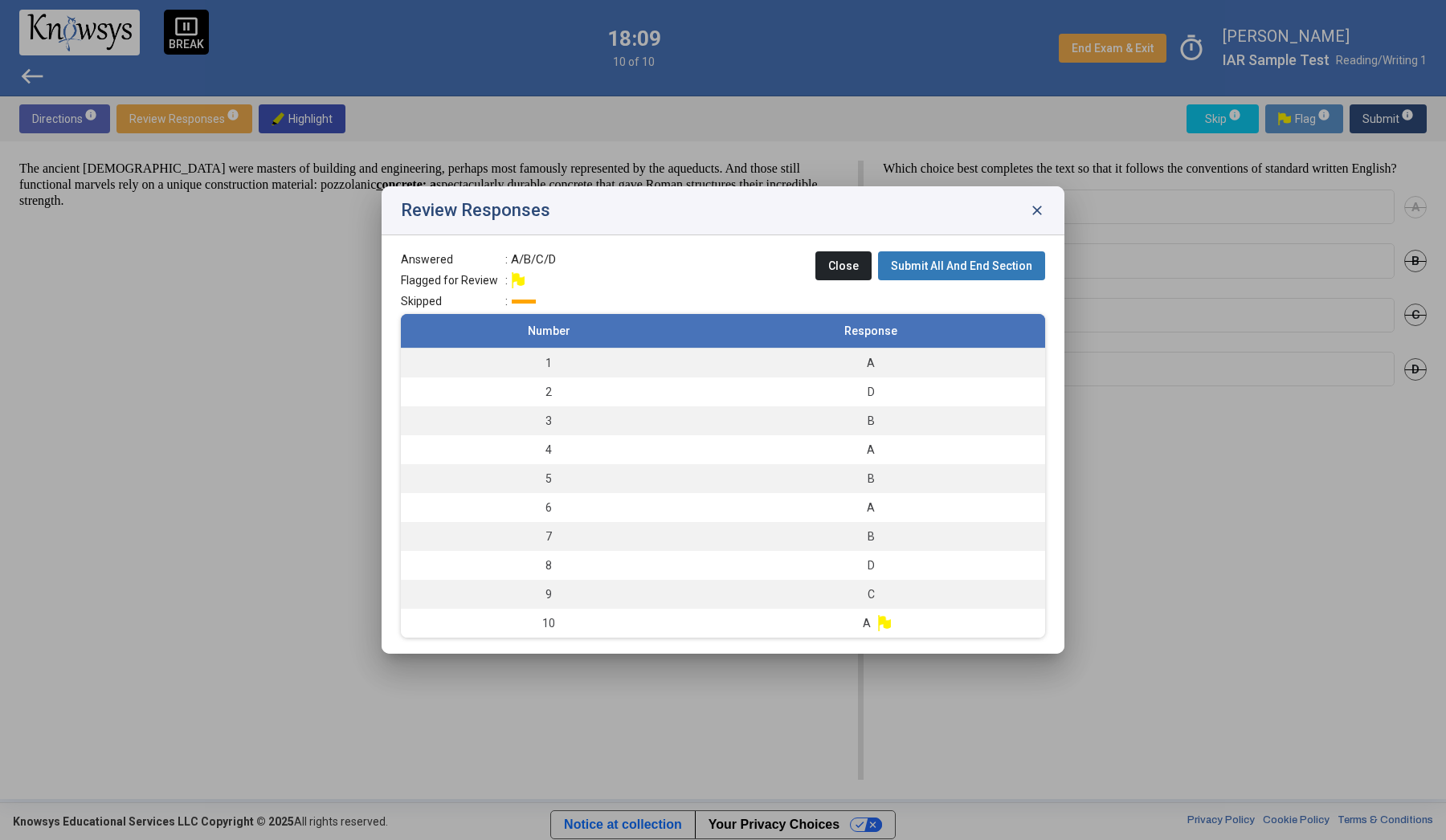
click at [1032, 219] on div "Review Responses close" at bounding box center [723, 211] width 683 height 49
click at [1035, 211] on span "close" at bounding box center [1037, 210] width 16 height 16
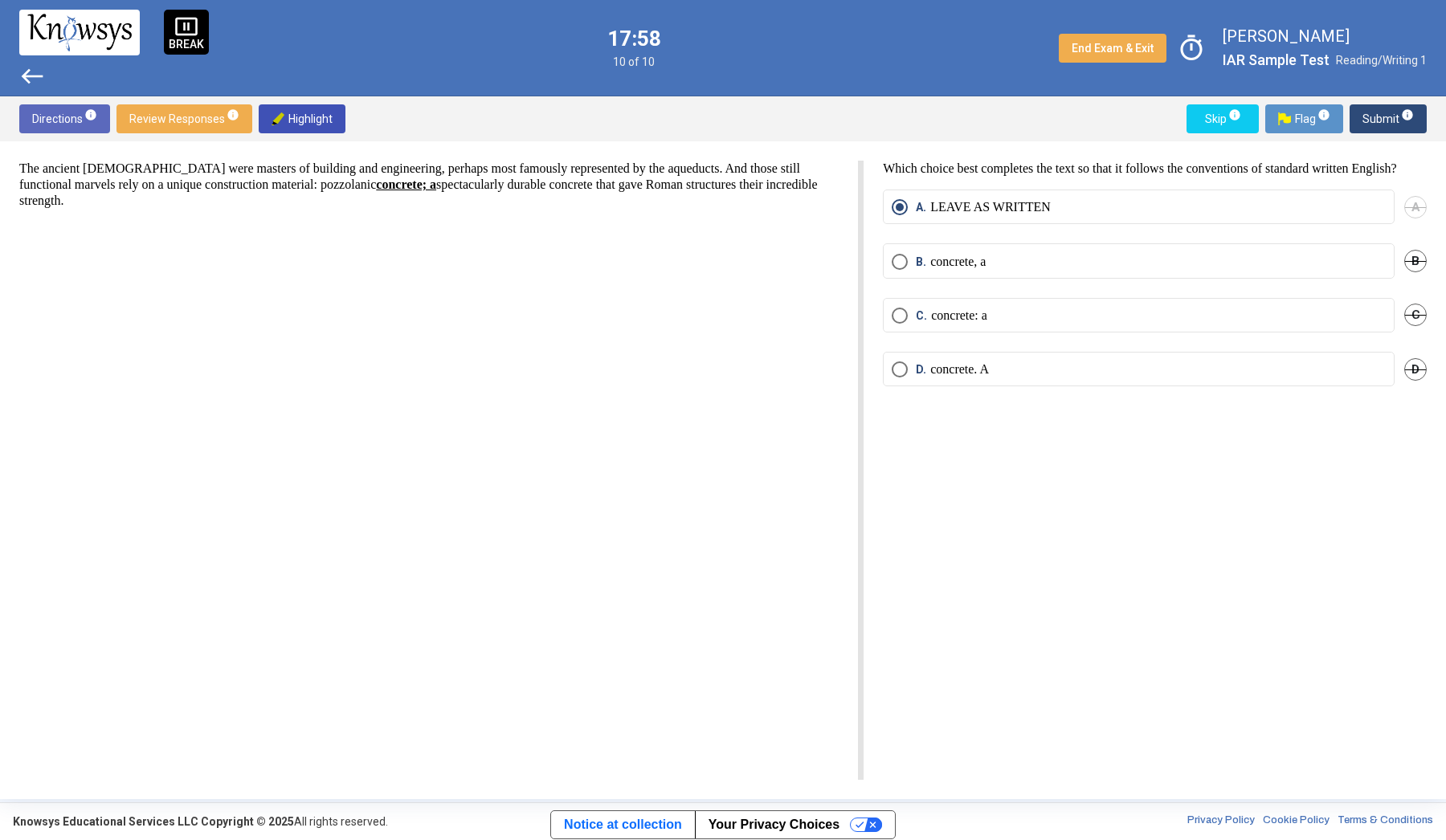
click at [148, 119] on span "Review Responses info" at bounding box center [185, 119] width 110 height 29
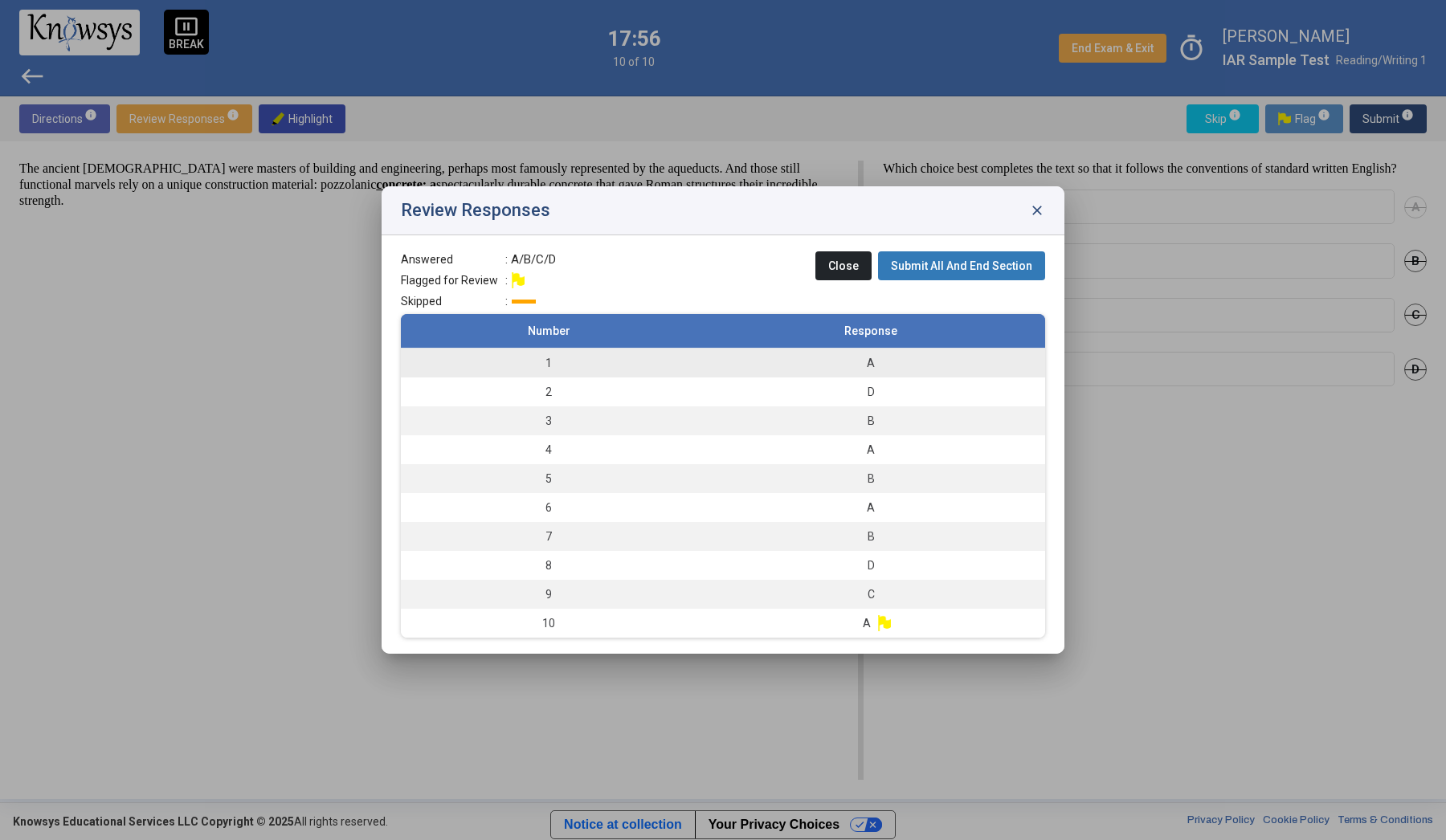
click at [577, 369] on td "1" at bounding box center [548, 364] width 296 height 30
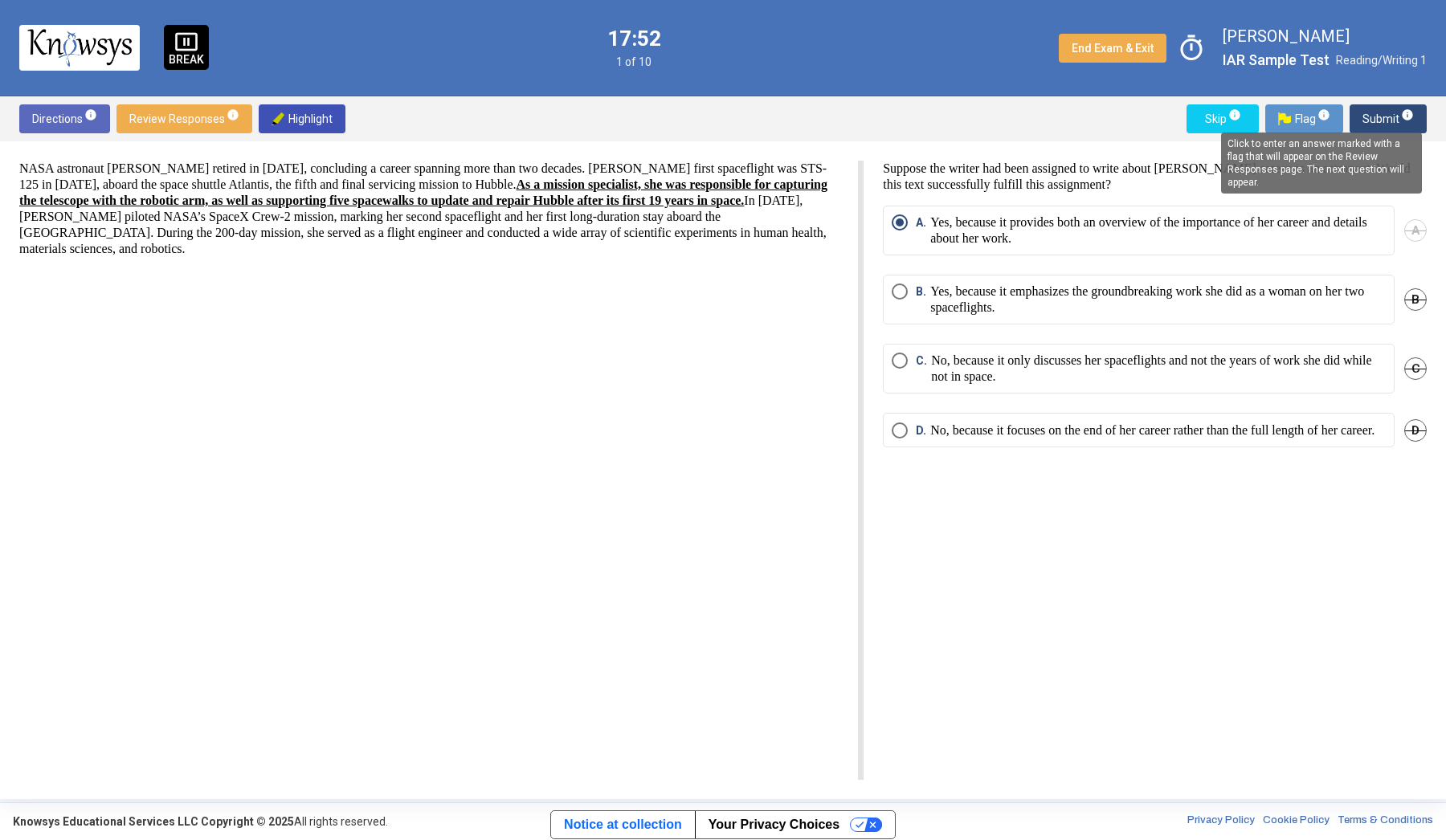
click at [1398, 121] on mat-tooltip-component "Click to enter an answer marked with a flag that will appear on the Review Resp…" at bounding box center [1321, 163] width 223 height 84
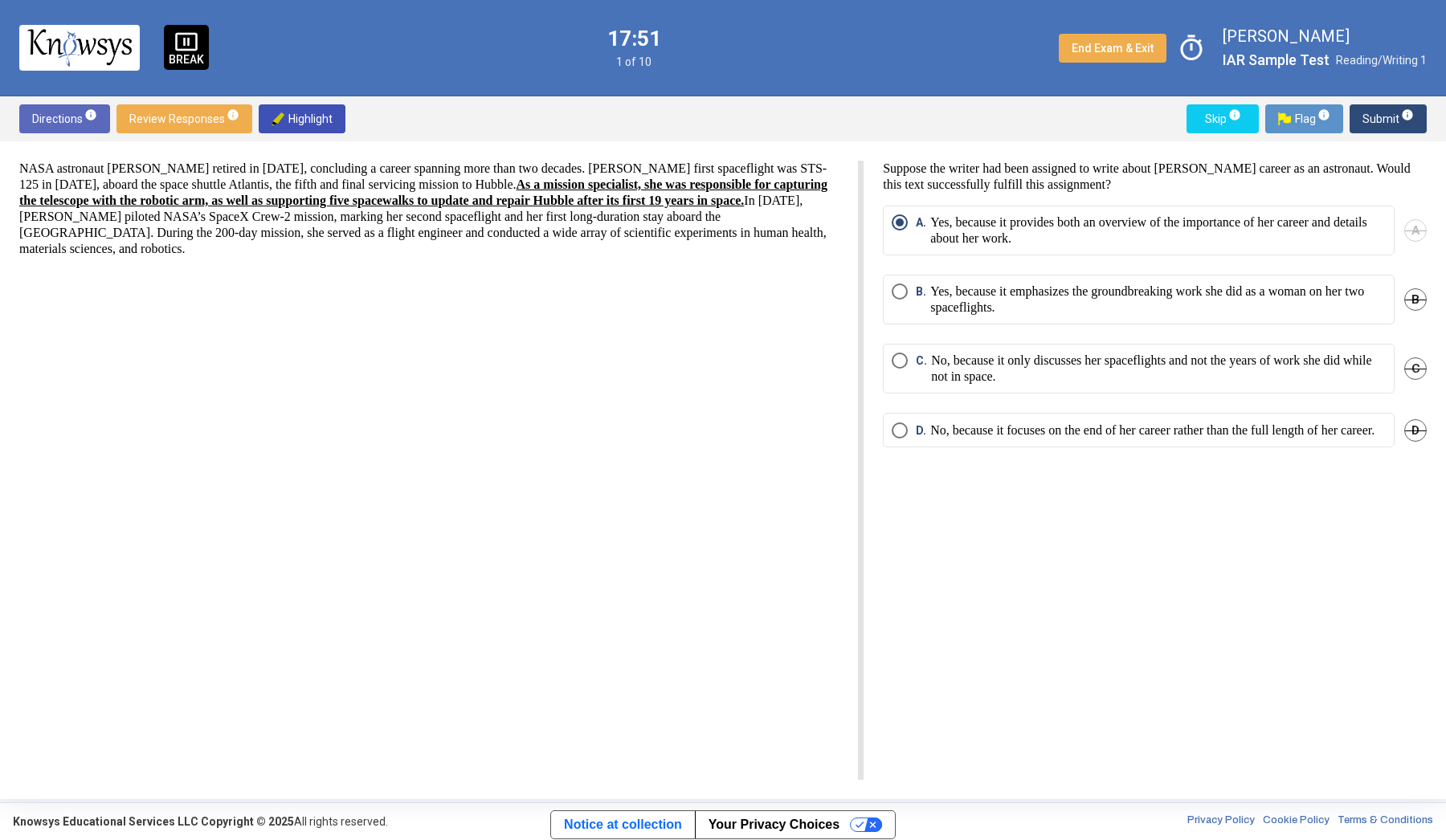
click at [1382, 112] on span "Submit info" at bounding box center [1388, 119] width 51 height 29
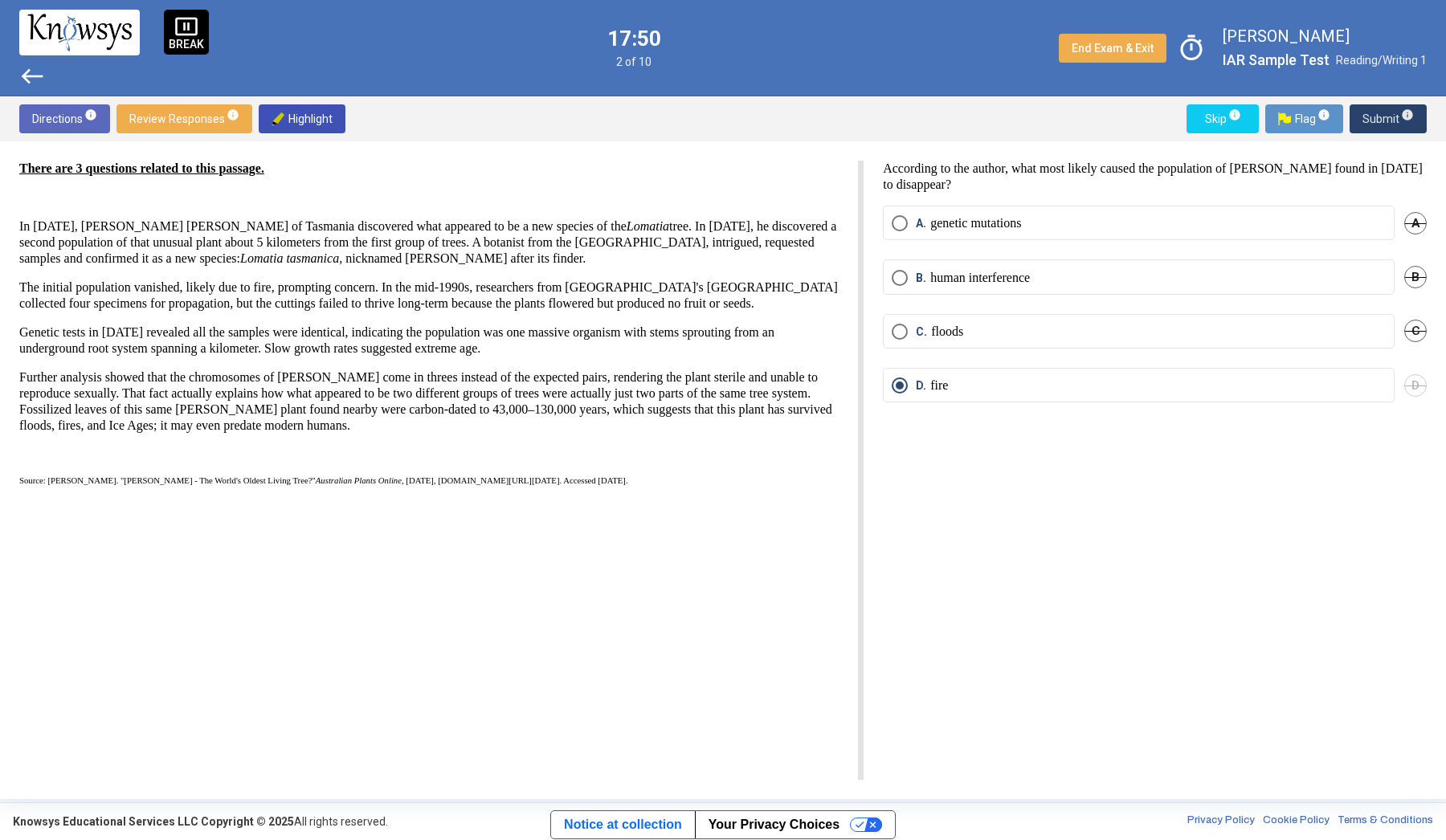
click at [1382, 112] on span "Submit info" at bounding box center [1388, 119] width 51 height 29
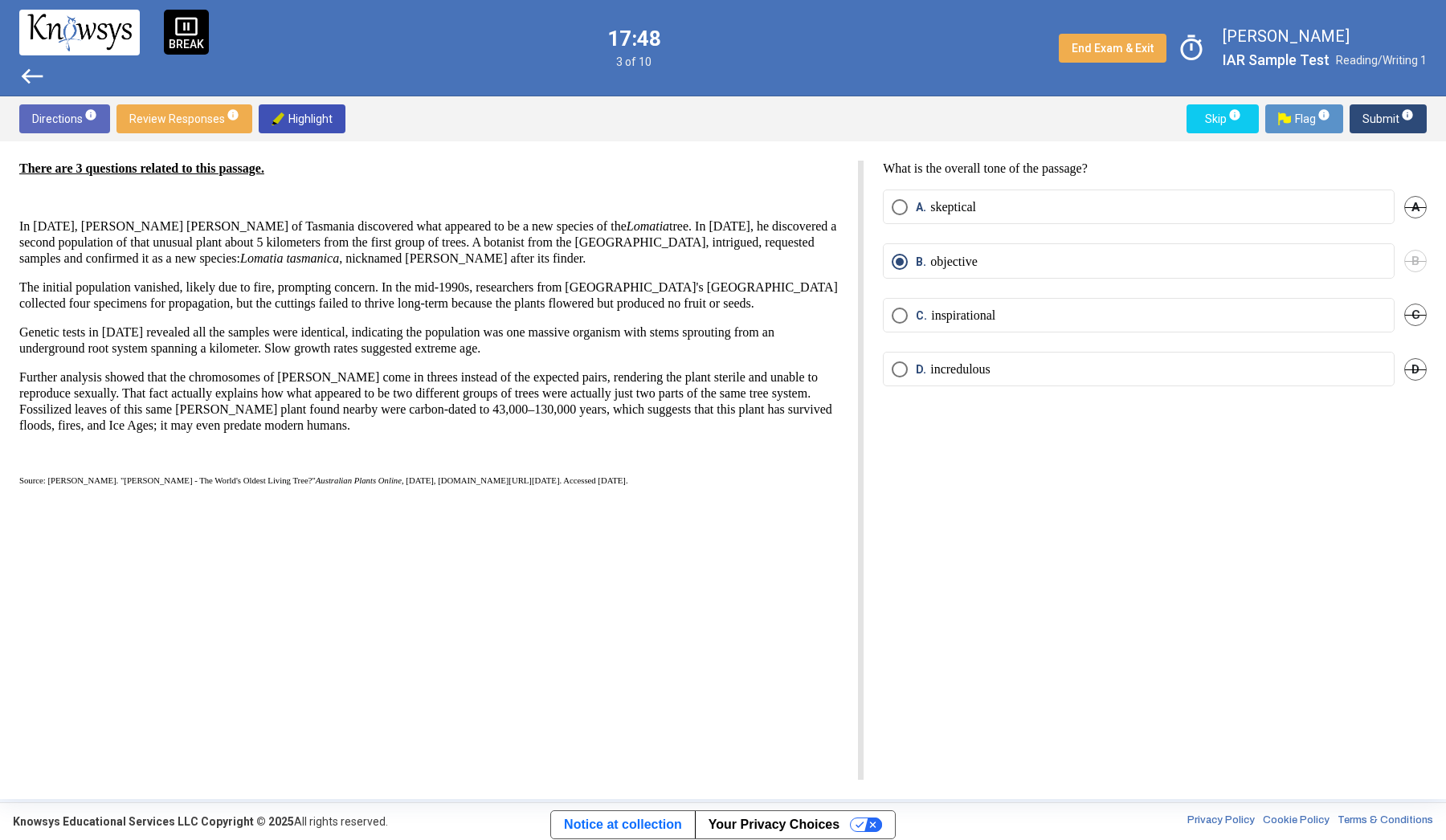
click at [1382, 112] on span "Submit info" at bounding box center [1388, 119] width 51 height 29
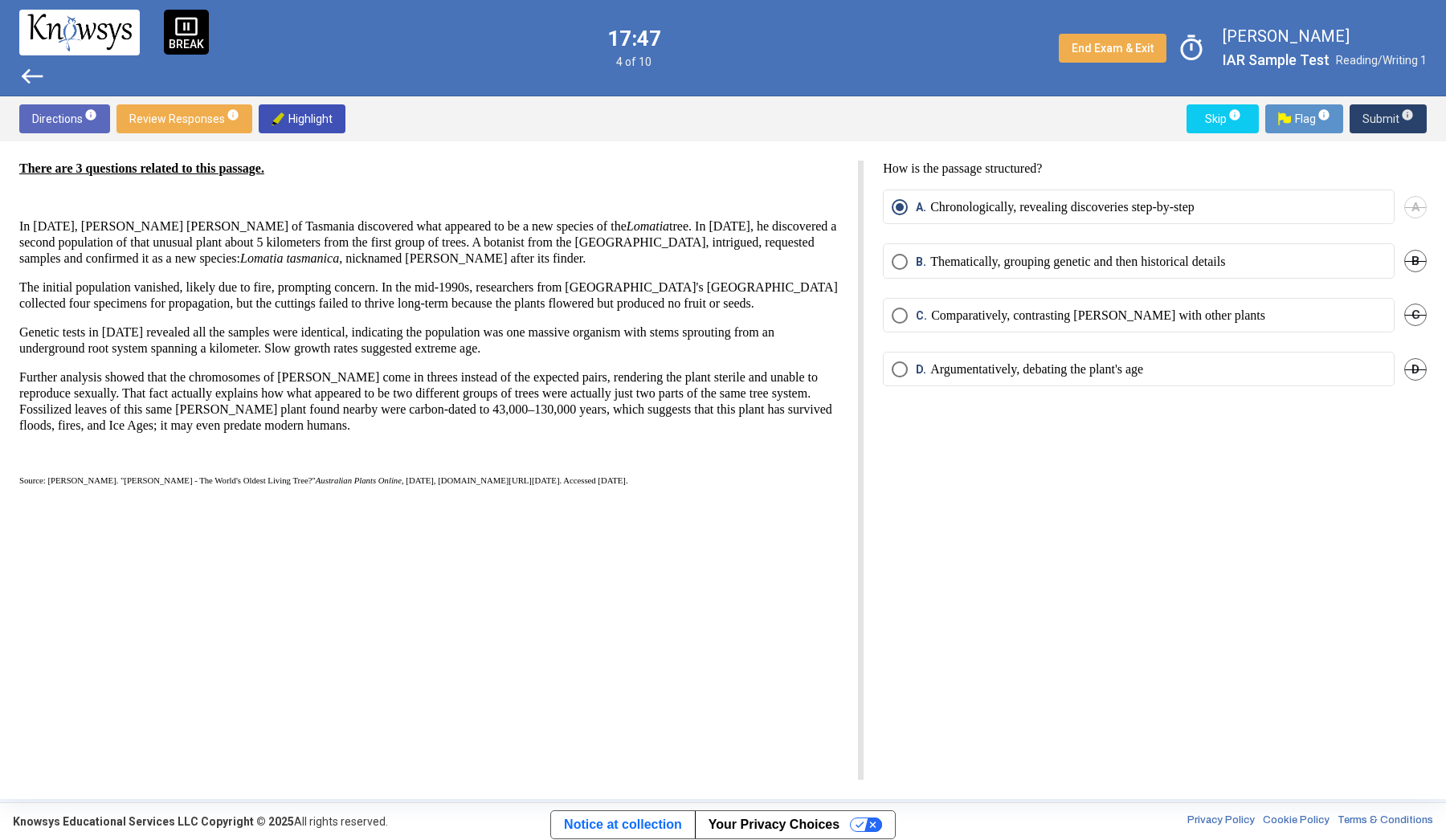
click at [1382, 112] on span "Submit info" at bounding box center [1388, 119] width 51 height 29
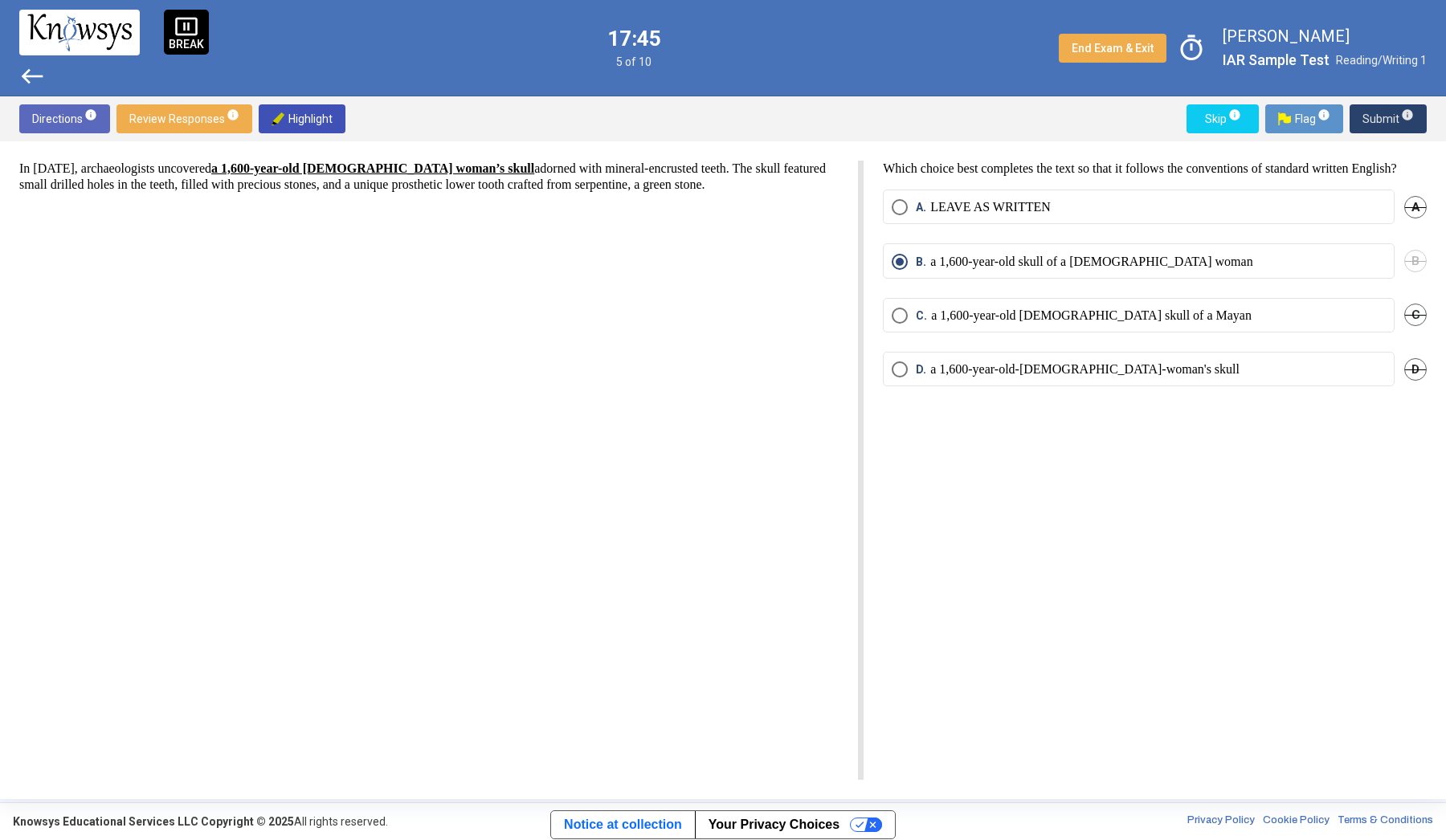
click at [1382, 112] on span "Submit info" at bounding box center [1388, 119] width 51 height 29
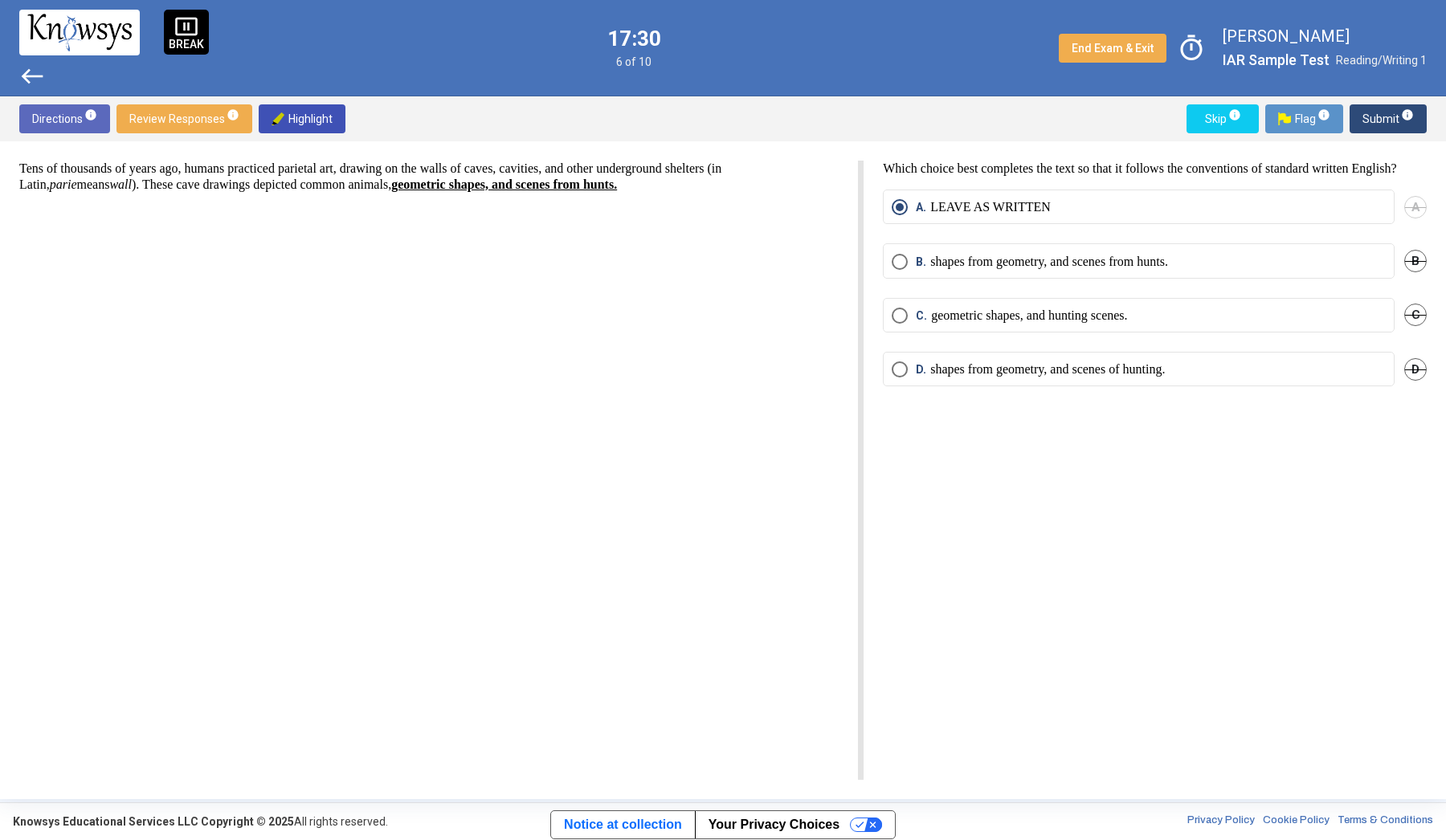
click at [1266, 386] on mat-radio-button "D. shapes from geometry, and scenes of hunting." at bounding box center [1139, 369] width 512 height 35
click at [906, 378] on span "Select an option" at bounding box center [899, 369] width 16 height 16
click at [1376, 124] on span "Submit info" at bounding box center [1388, 119] width 51 height 29
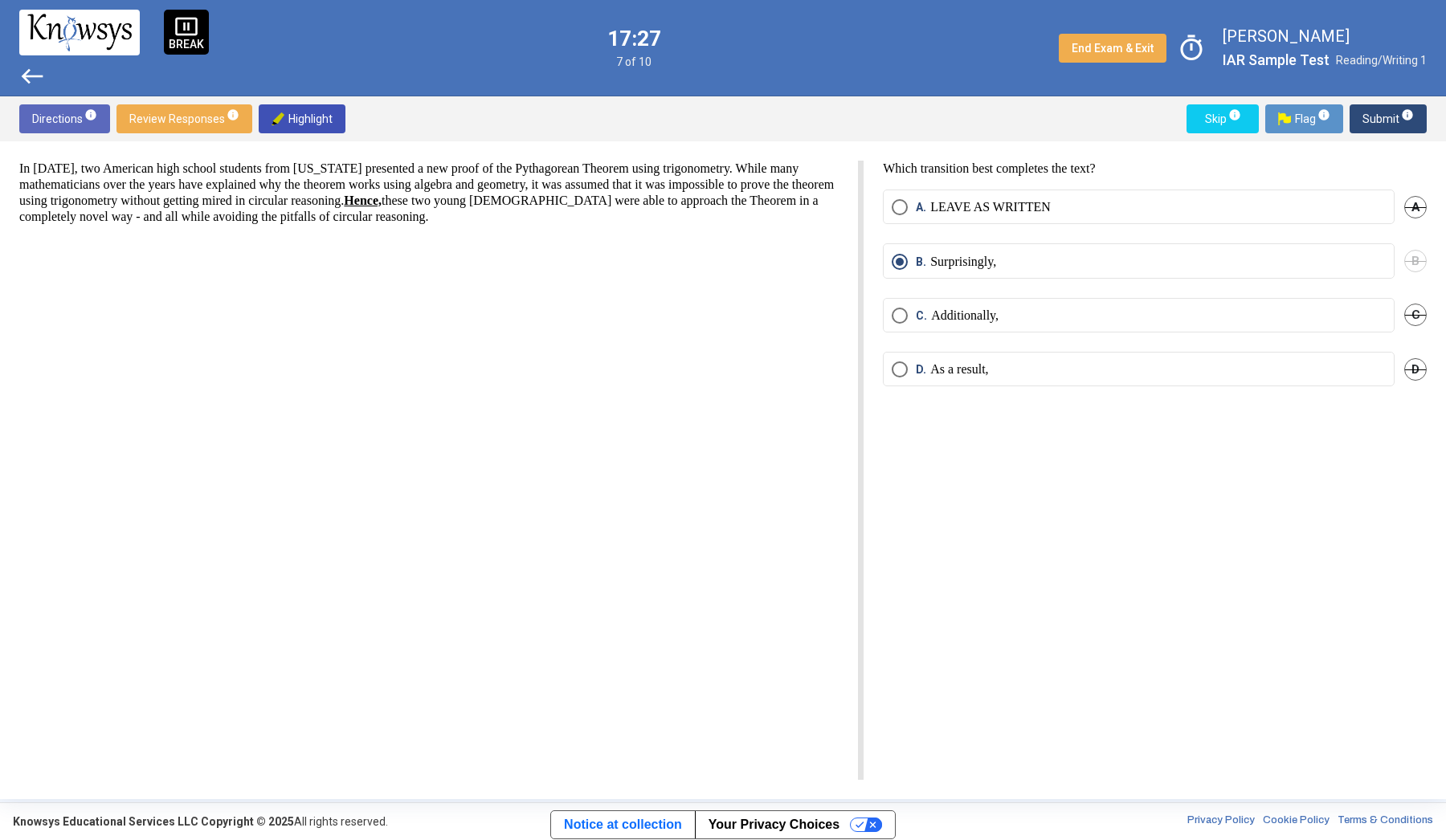
click at [1376, 124] on span "Submit info" at bounding box center [1388, 119] width 51 height 29
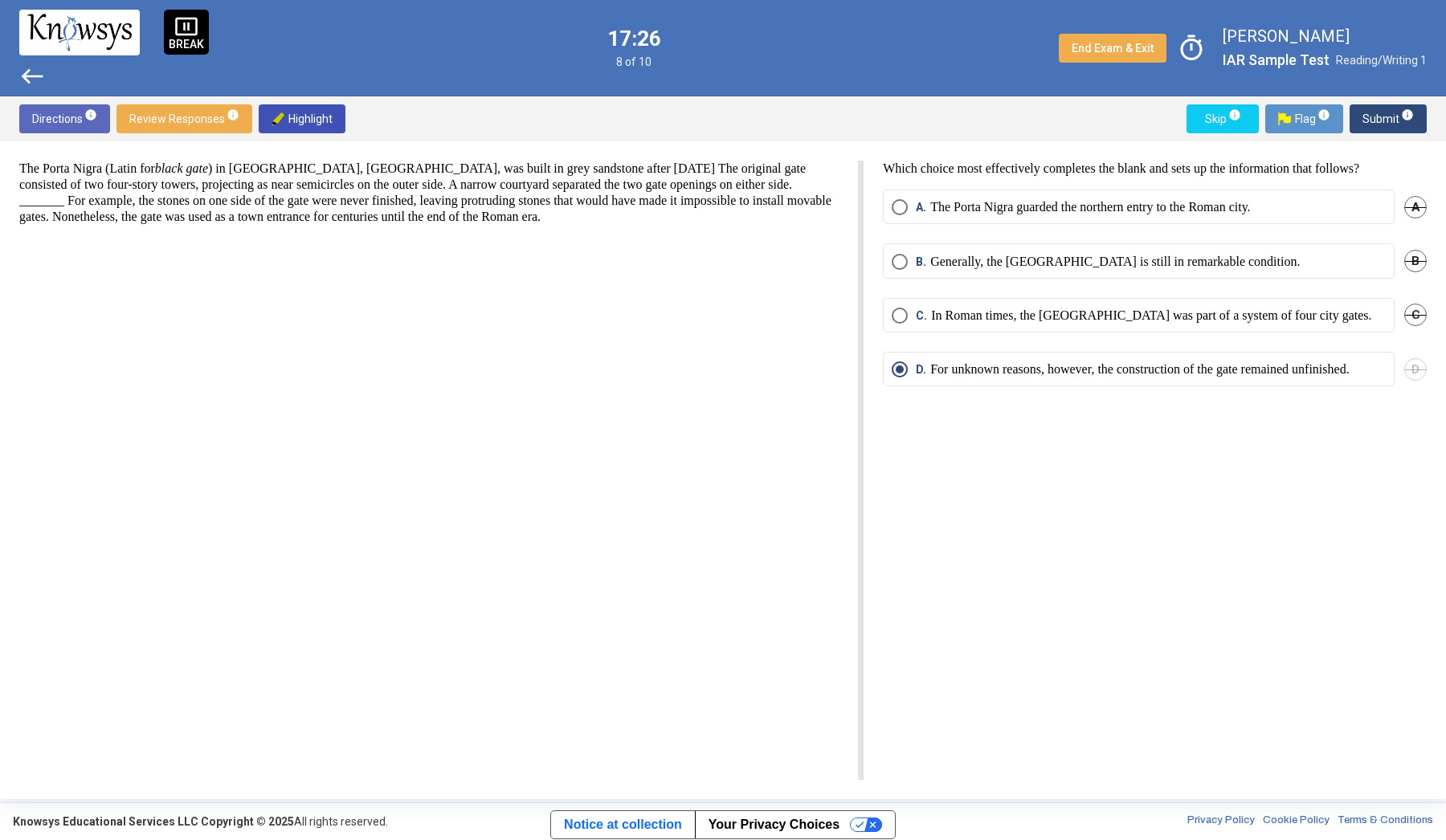
click at [1376, 124] on span "Submit info" at bounding box center [1388, 119] width 51 height 29
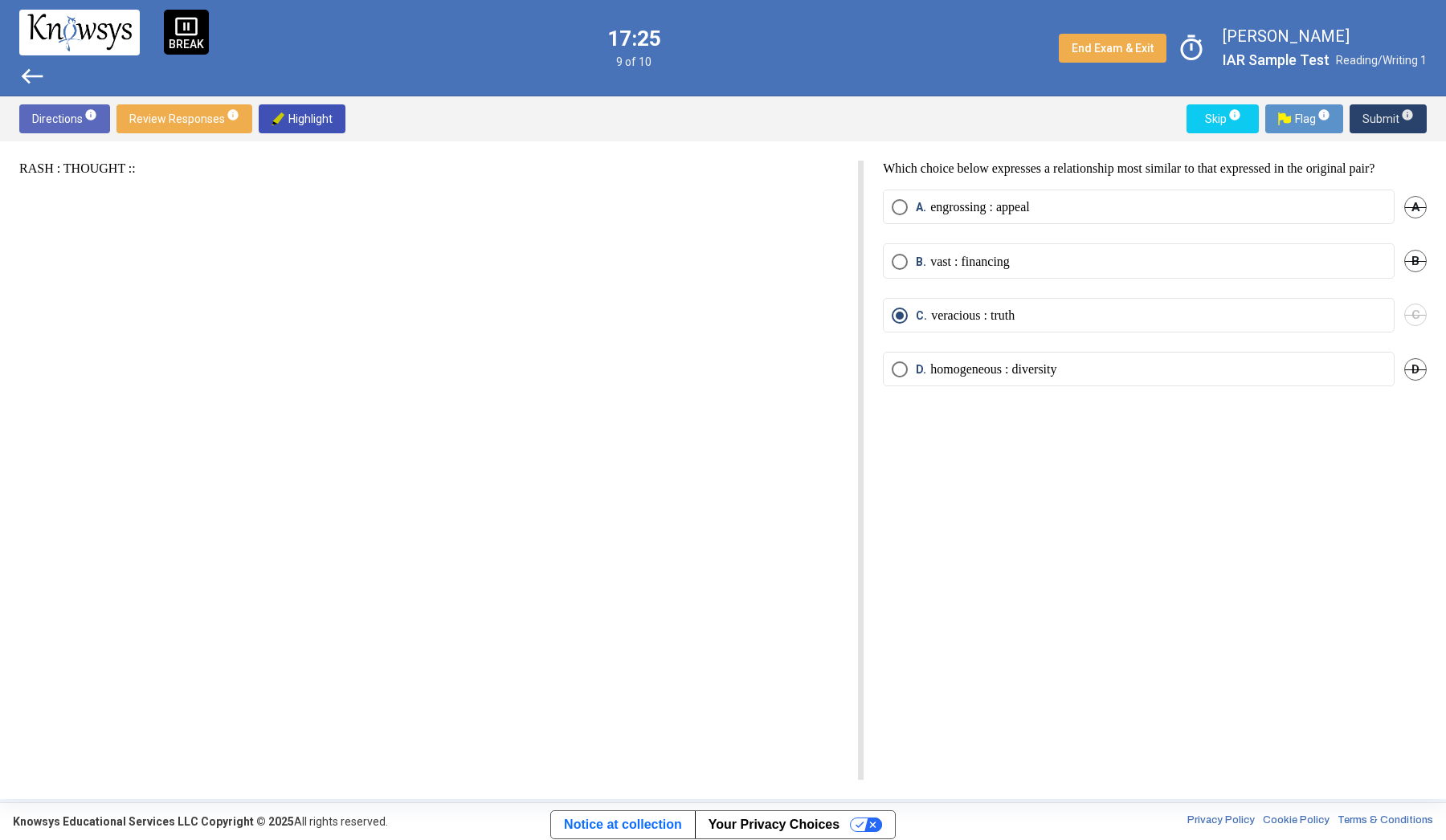
click at [1376, 124] on span "Submit info" at bounding box center [1388, 119] width 51 height 29
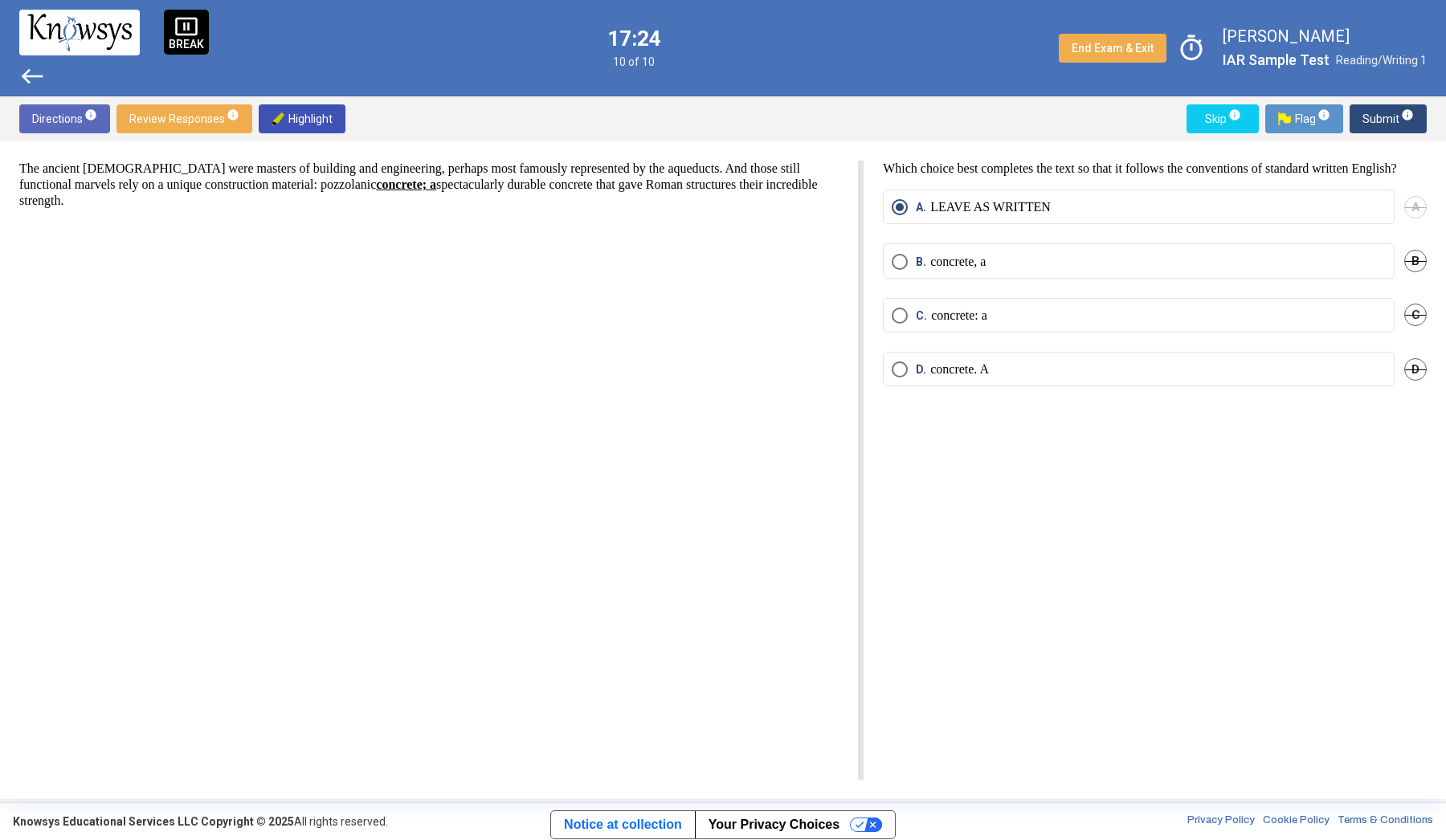
click at [1376, 124] on span "Submit info" at bounding box center [1388, 119] width 51 height 29
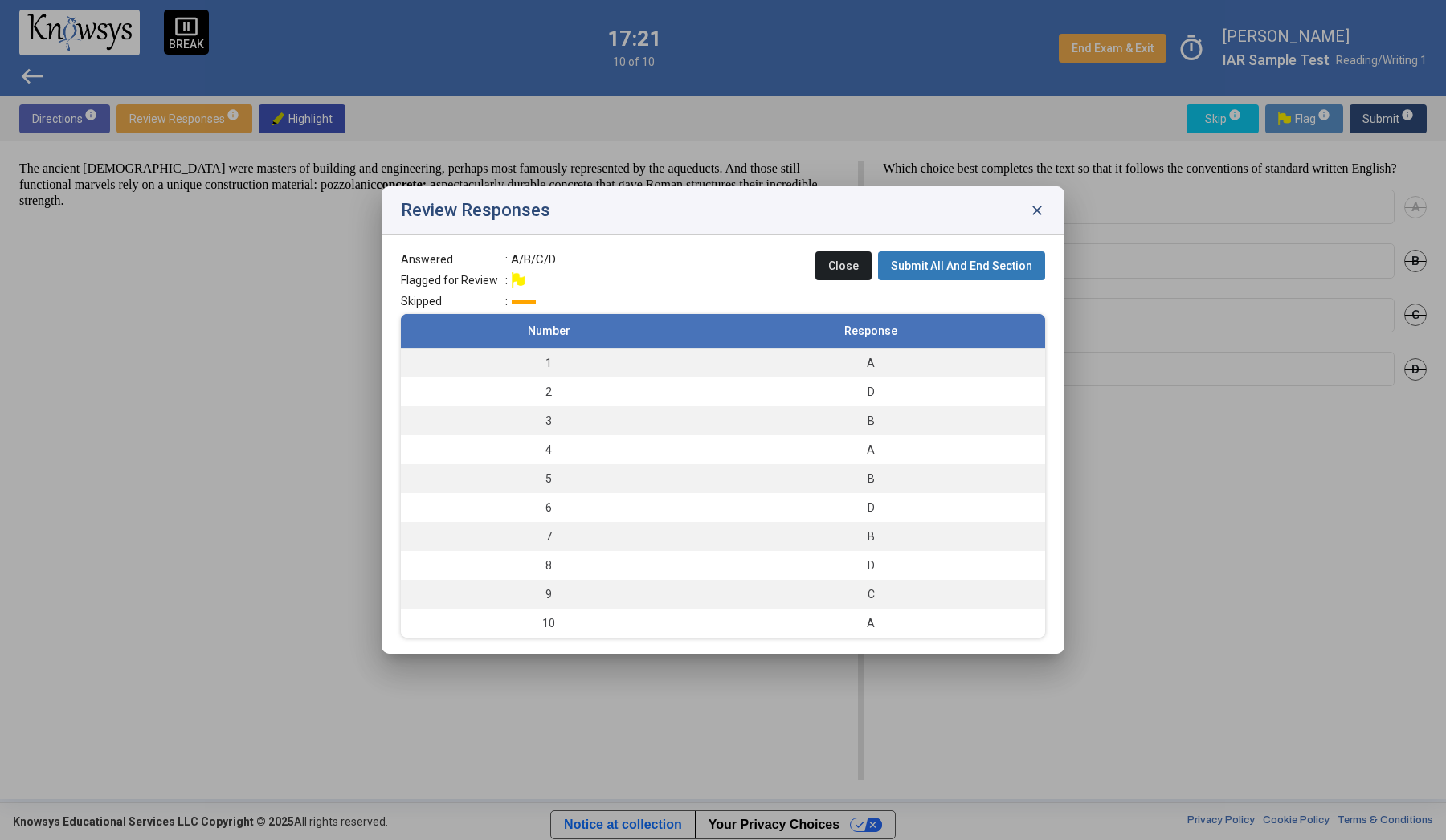
click at [1027, 262] on span "Submit All And End Section" at bounding box center [962, 266] width 141 height 13
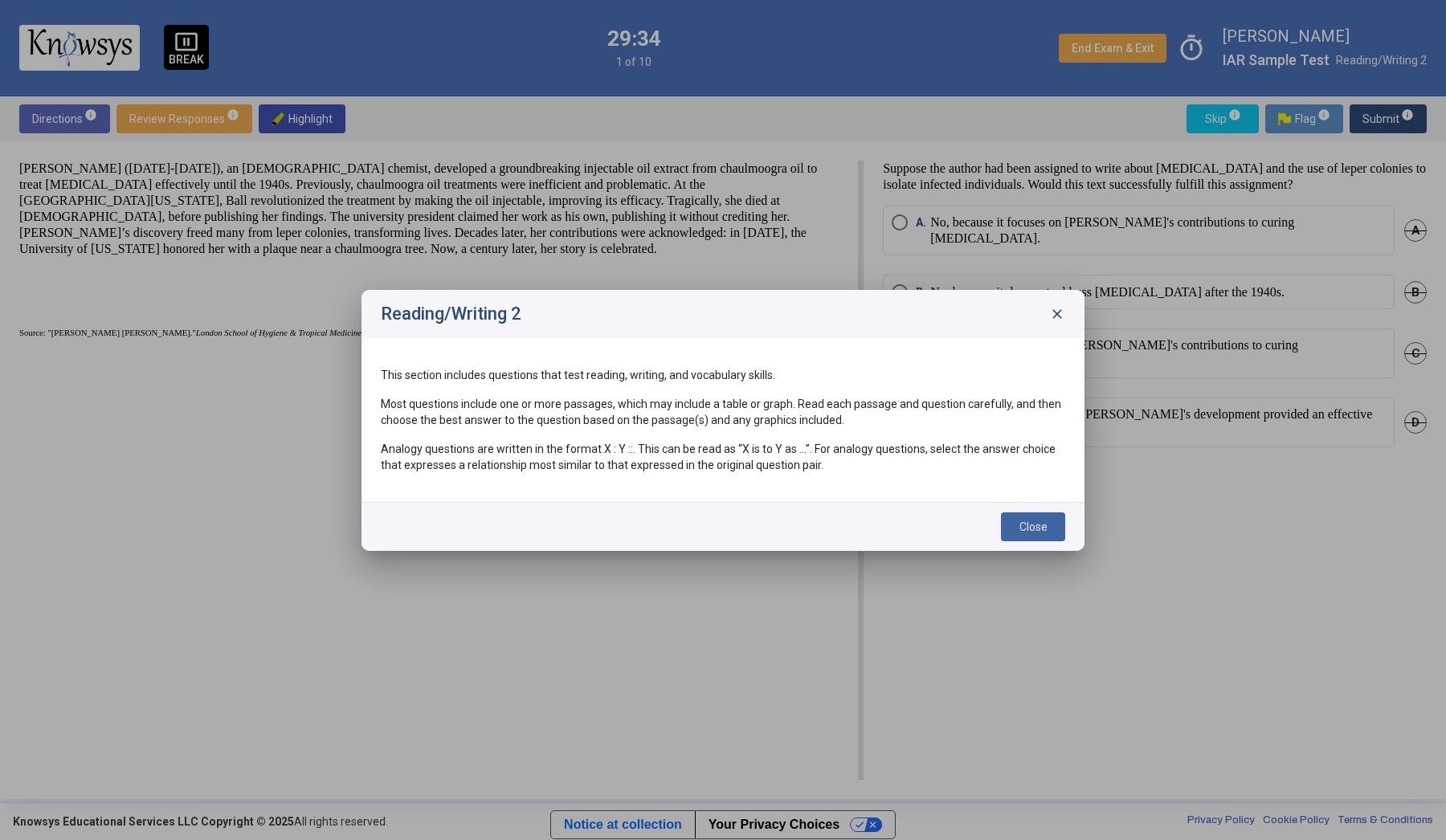
click at [1021, 522] on span "Close" at bounding box center [1033, 527] width 28 height 13
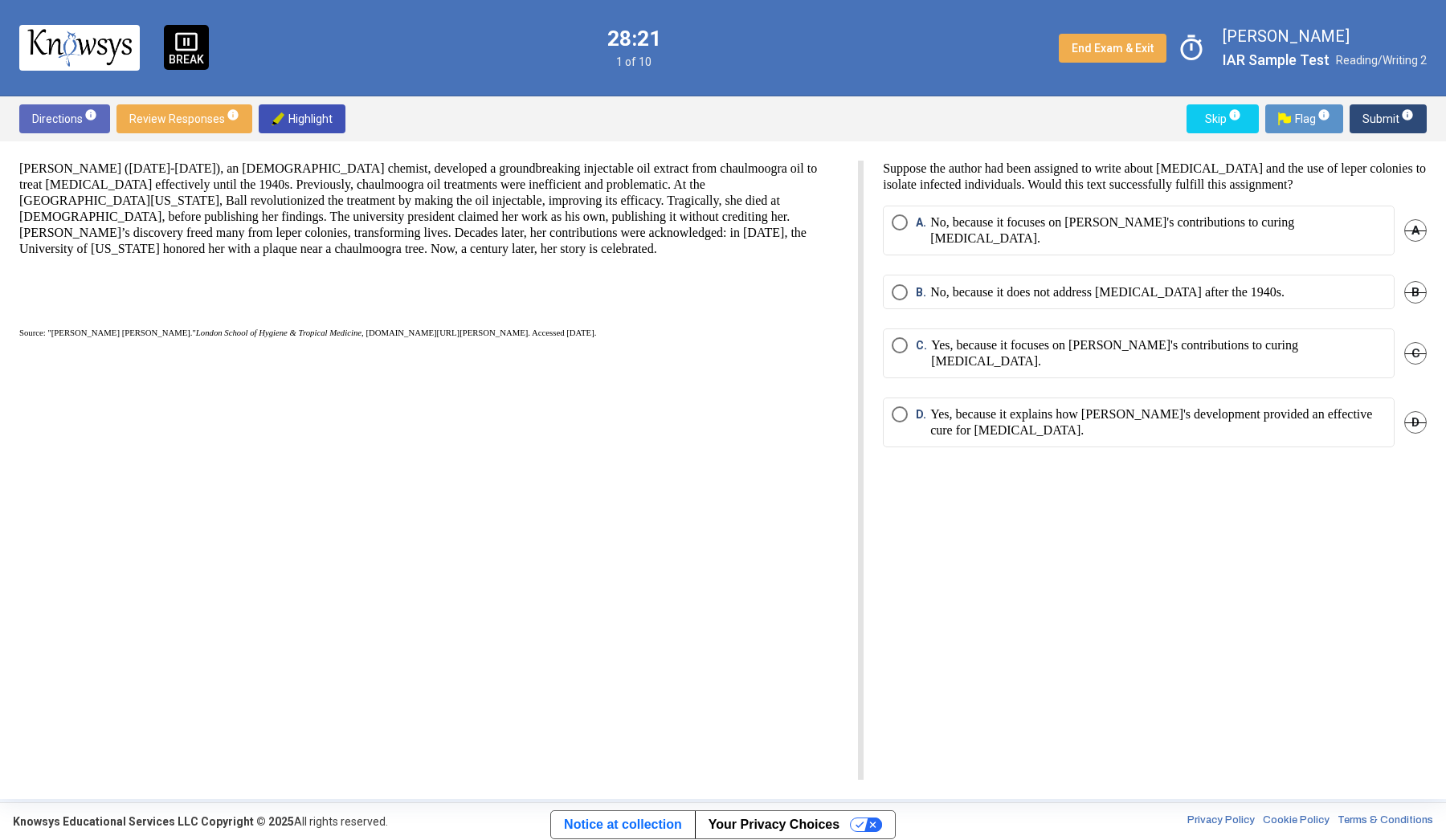
click at [1177, 228] on p "No, because it focuses on [PERSON_NAME]'s contributions to curing [MEDICAL_DATA…" at bounding box center [1158, 231] width 456 height 32
click at [1384, 119] on span "Submit info" at bounding box center [1388, 119] width 51 height 29
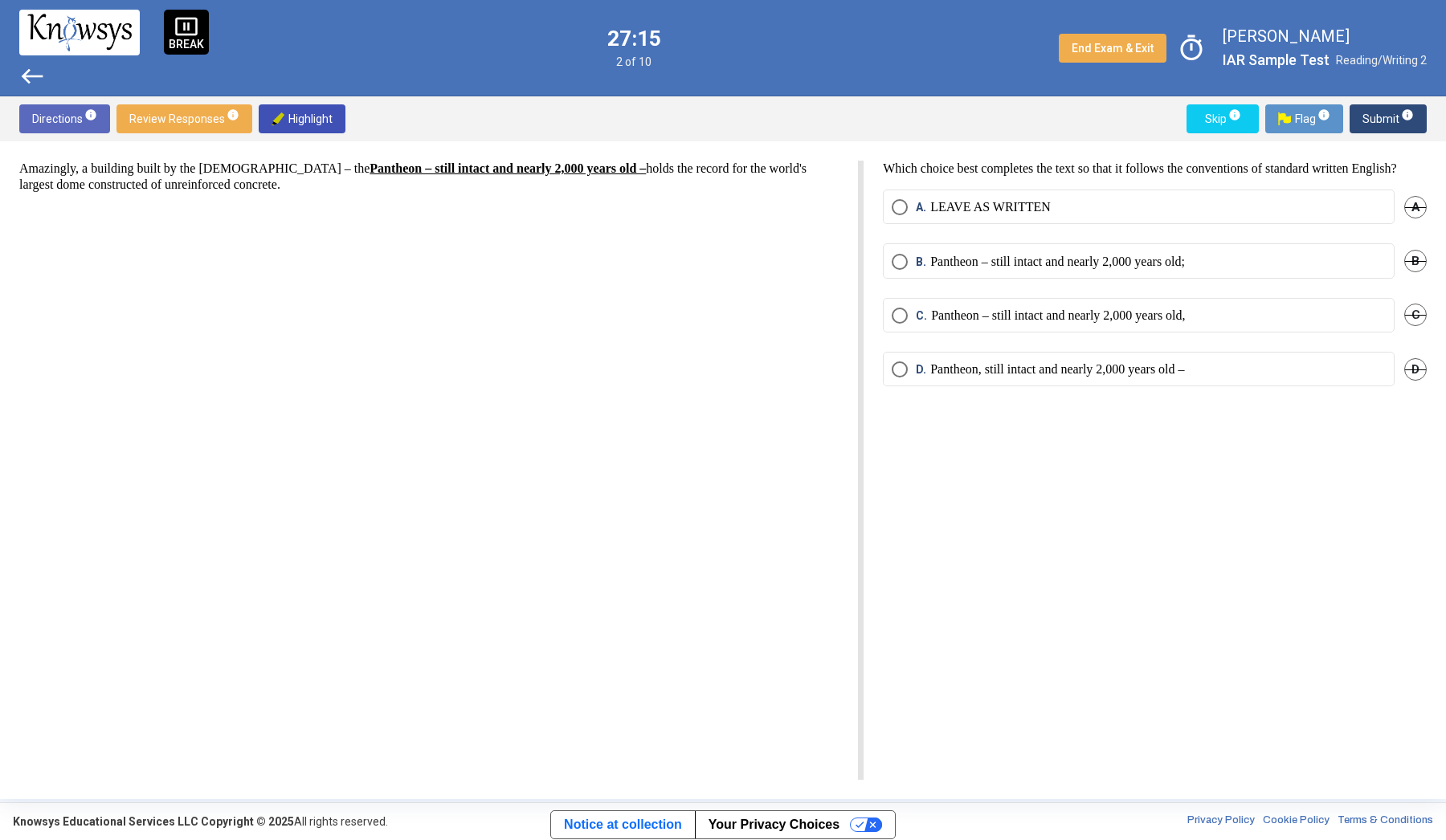
click at [1064, 332] on mat-radio-button "C. Pantheon – still intact and nearly 2,000 years old," at bounding box center [1139, 315] width 512 height 35
click at [1047, 324] on p "Pantheon – still intact and nearly 2,000 years old," at bounding box center [1059, 315] width 254 height 16
click at [1400, 118] on sup "info" at bounding box center [1406, 115] width 14 height 13
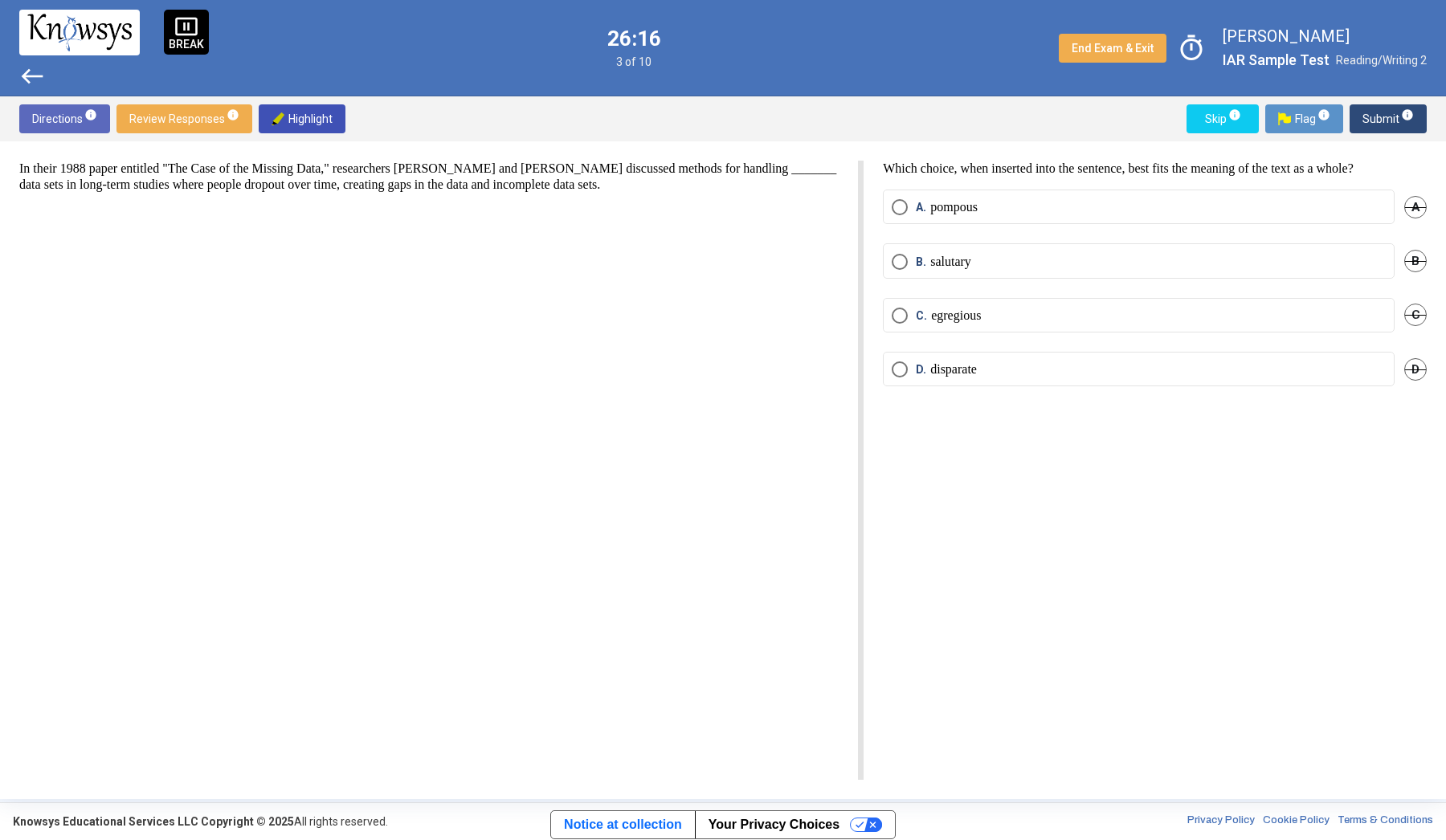
click at [1230, 122] on span "Skip info" at bounding box center [1223, 119] width 47 height 29
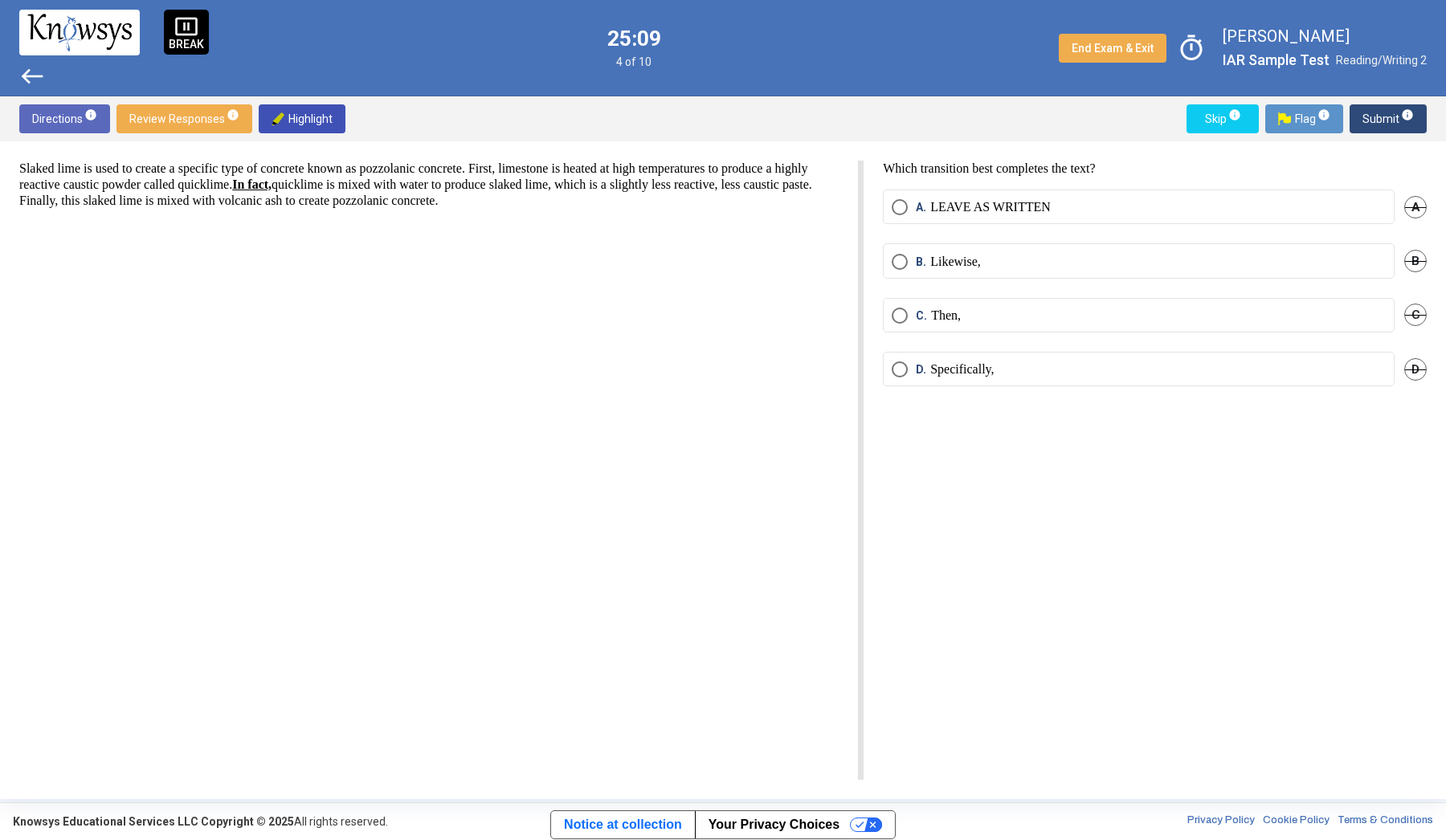
click at [972, 323] on label "C. Then," at bounding box center [1138, 315] width 494 height 16
click at [1396, 116] on span "Submit info" at bounding box center [1388, 119] width 51 height 29
click at [1095, 386] on mat-radio-button "D. allowed" at bounding box center [1139, 369] width 512 height 35
click at [1043, 377] on mat-radio-button "D. allowed" at bounding box center [1139, 369] width 512 height 35
click at [1024, 378] on label "D. allowed" at bounding box center [1138, 369] width 494 height 16
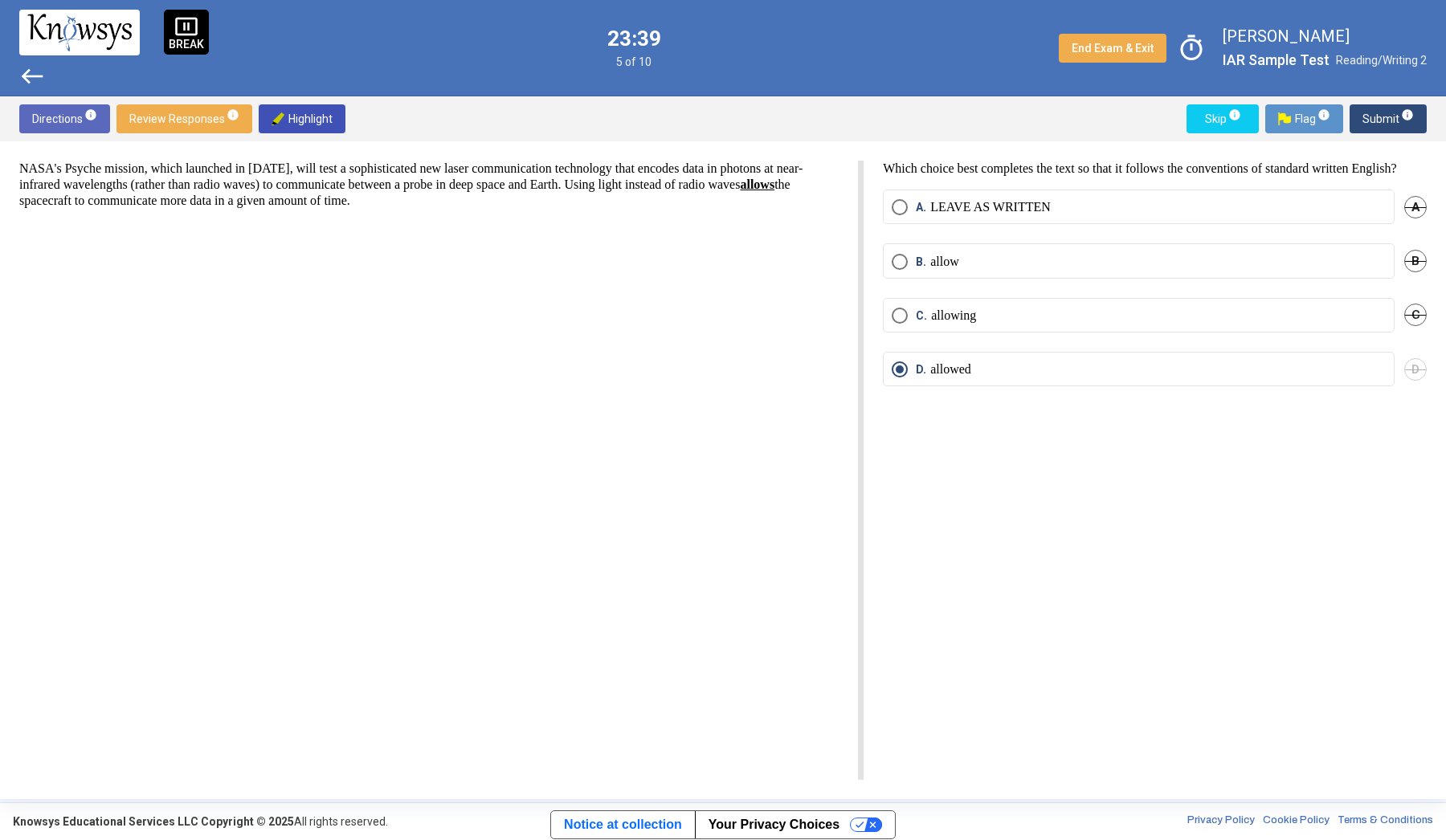
click at [32, 80] on span "west" at bounding box center [33, 77] width 26 height 26
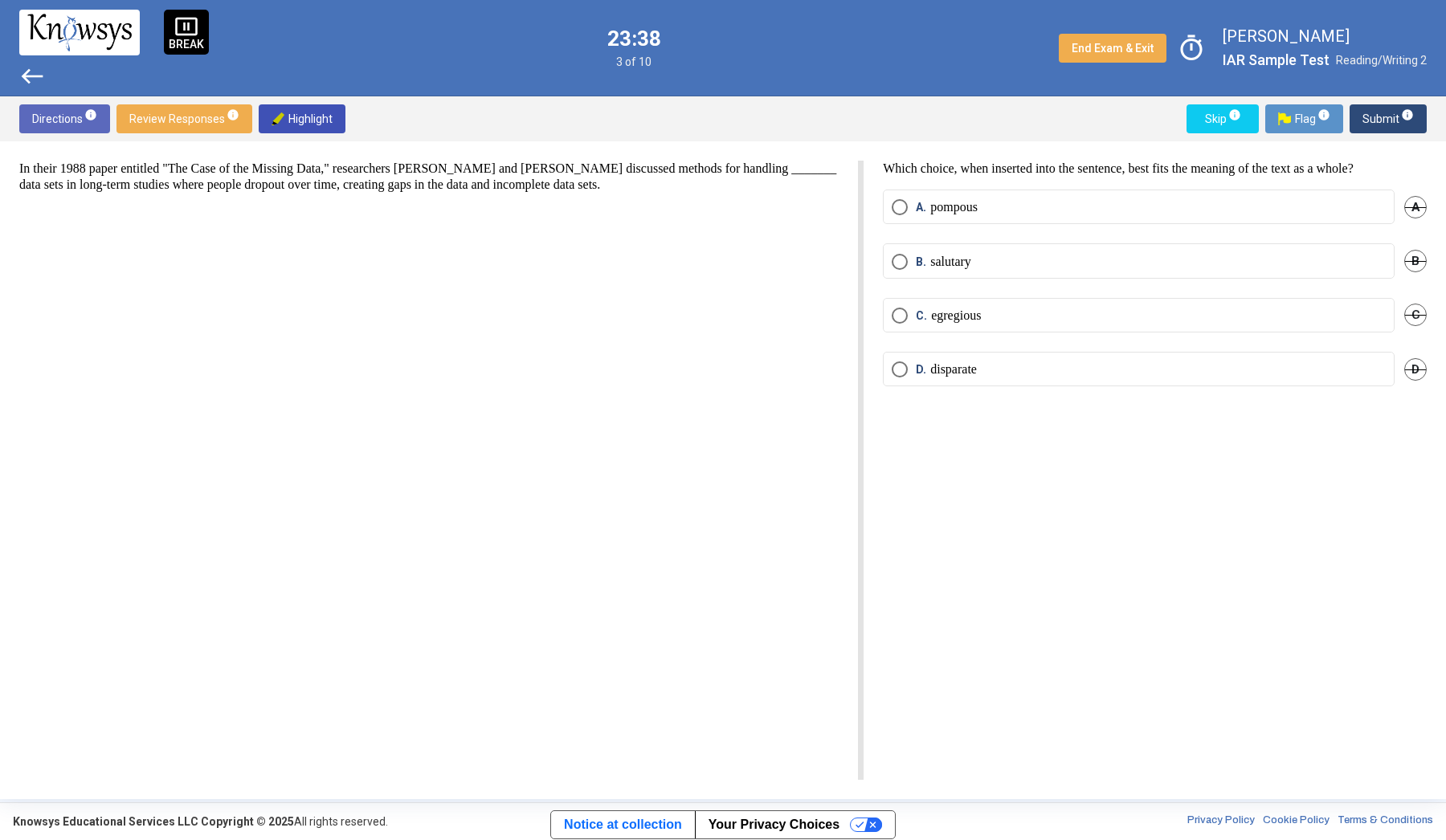
click at [32, 80] on span "west" at bounding box center [33, 77] width 26 height 26
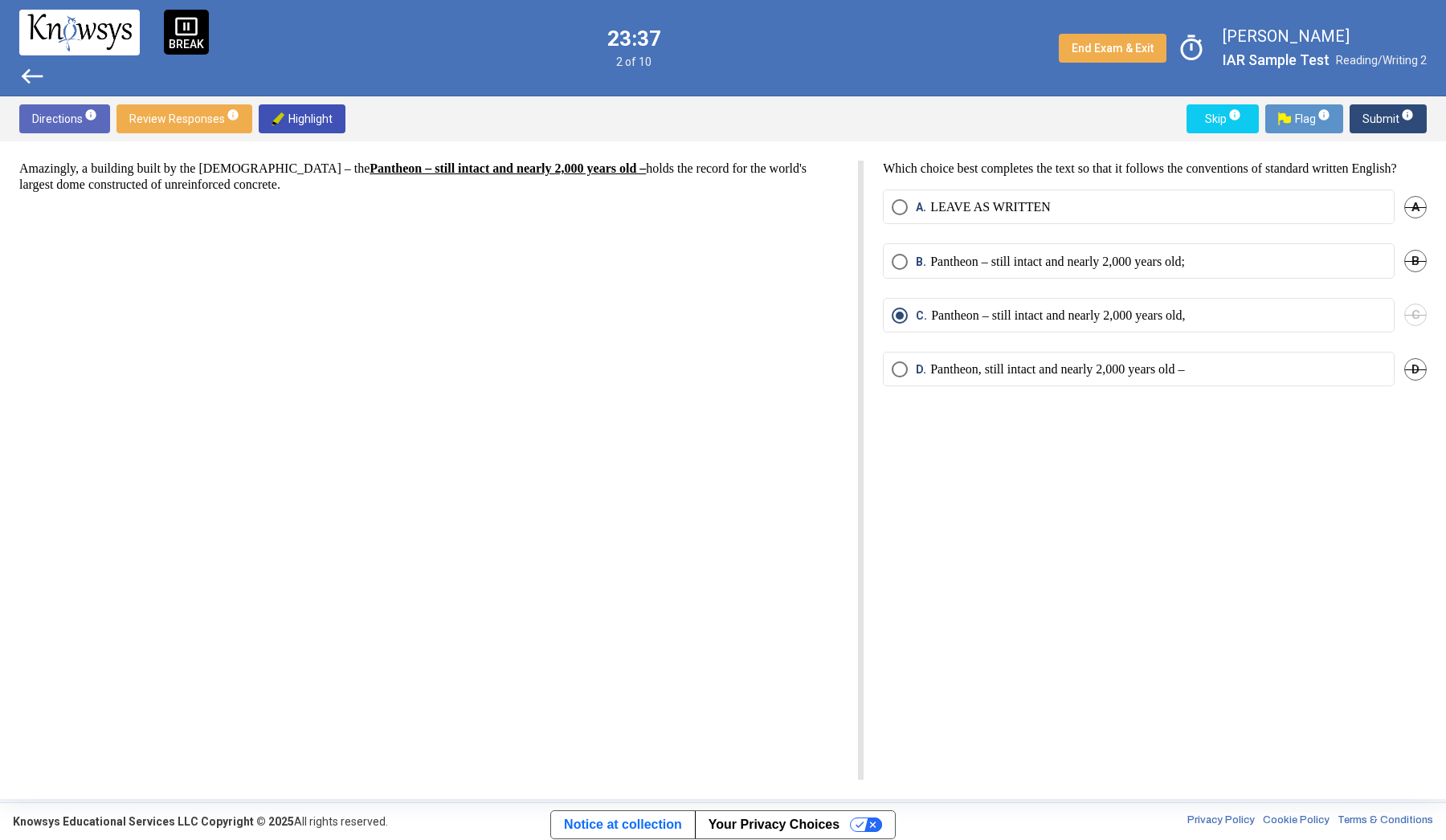
click at [32, 80] on span "west" at bounding box center [33, 77] width 26 height 26
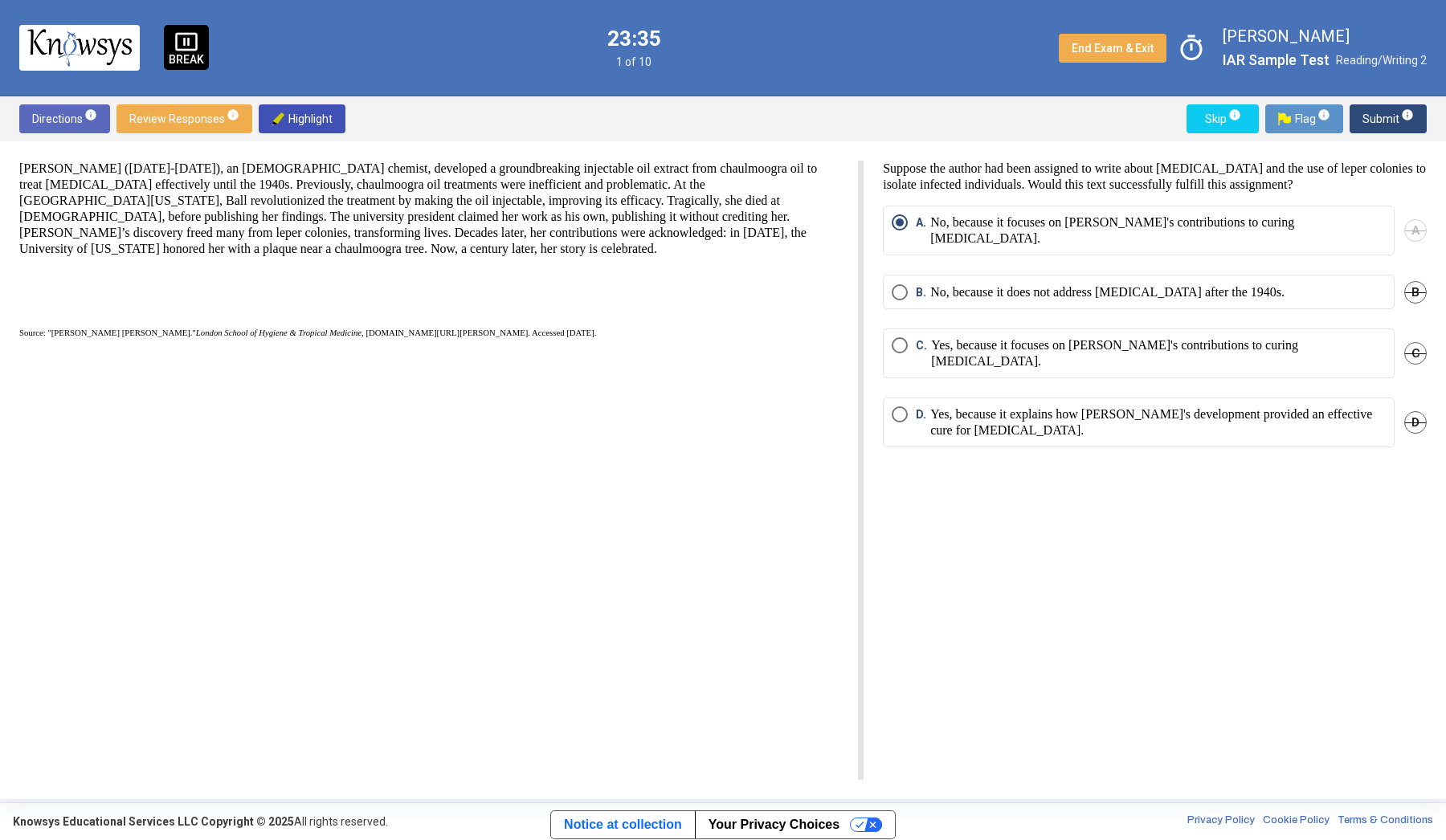
click at [1416, 112] on button "Submit info" at bounding box center [1388, 119] width 77 height 29
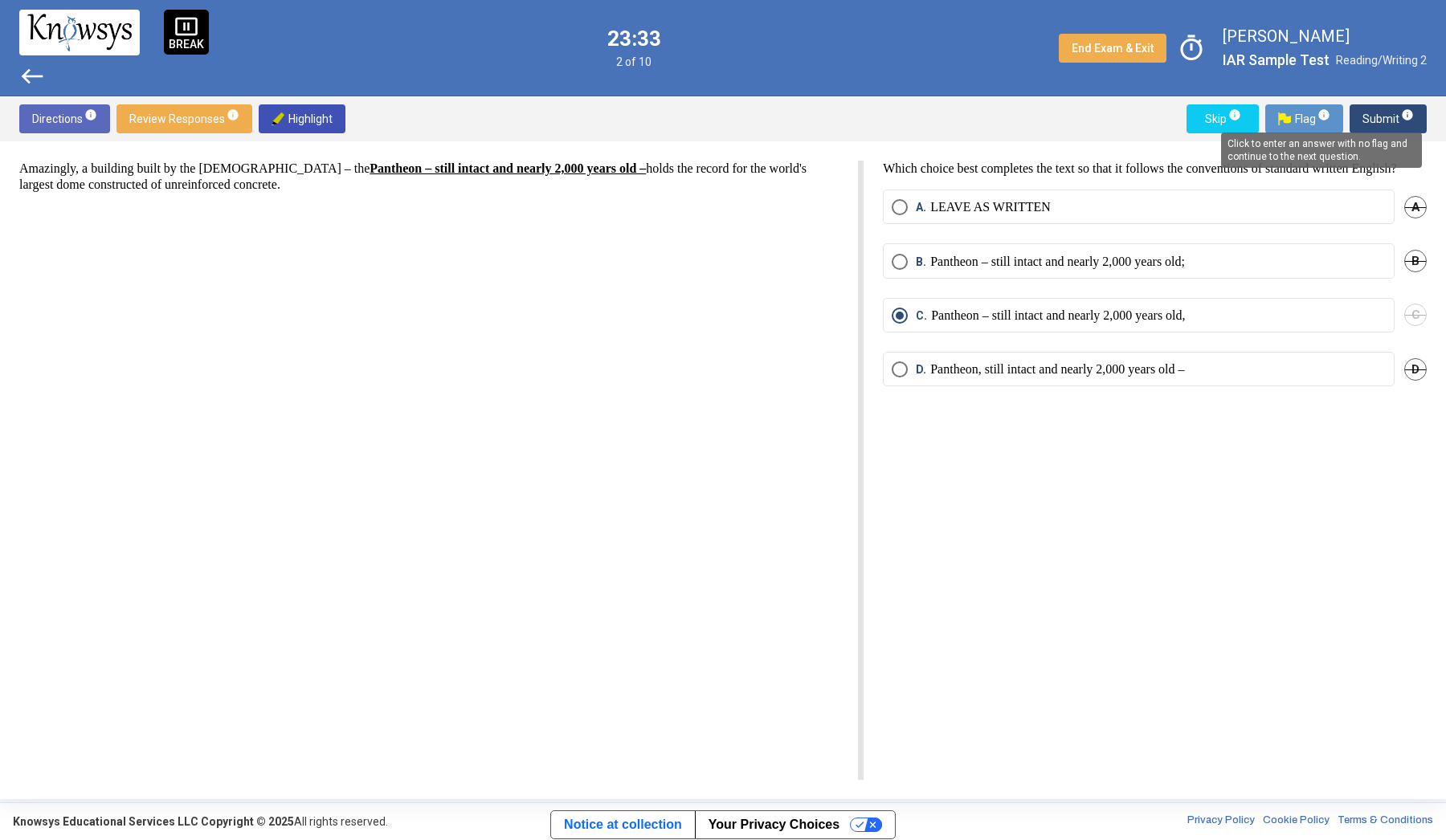
click at [1407, 112] on span "info" at bounding box center [1408, 115] width 13 height 13
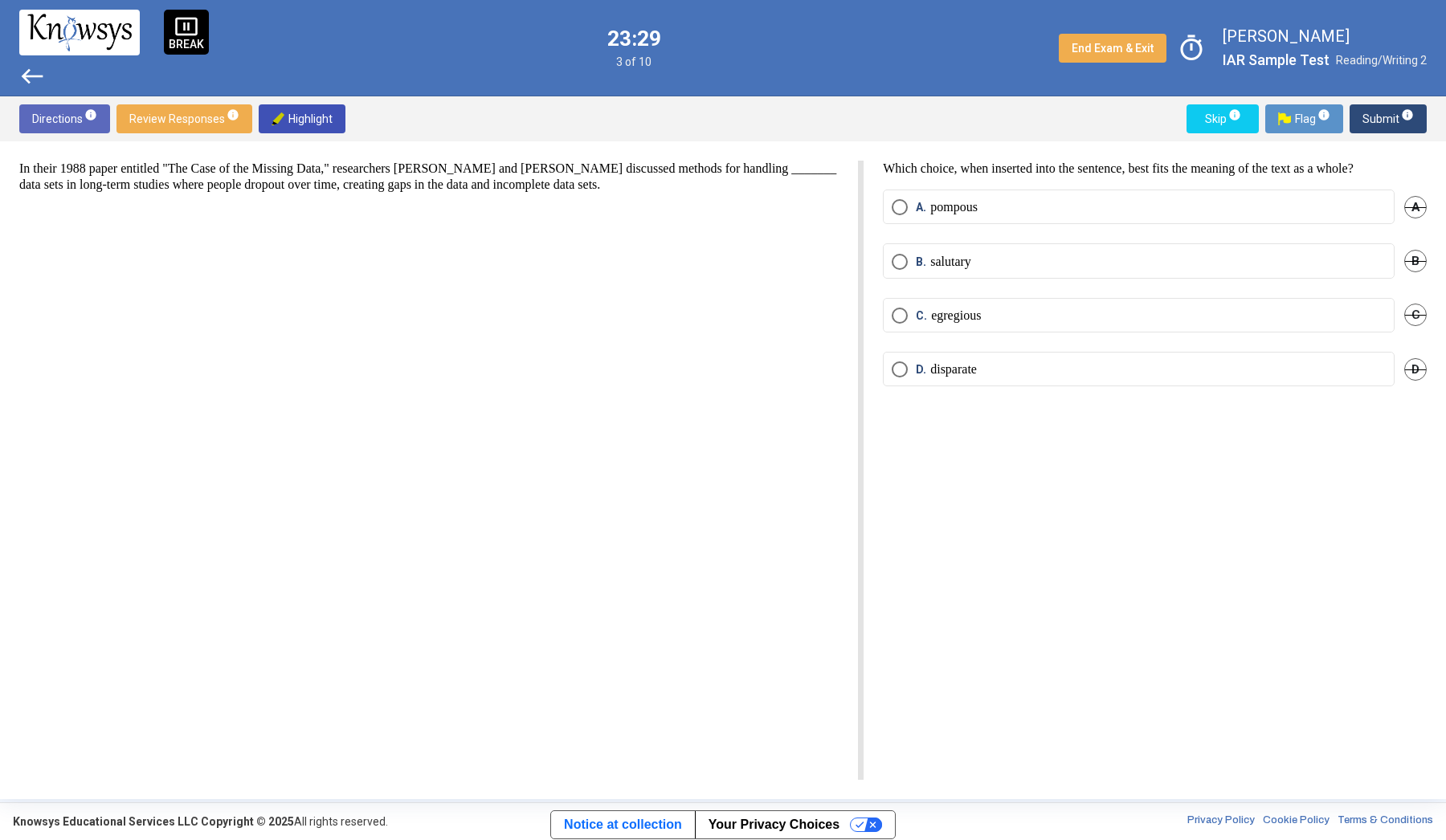
click at [1407, 112] on span "info" at bounding box center [1408, 115] width 13 height 13
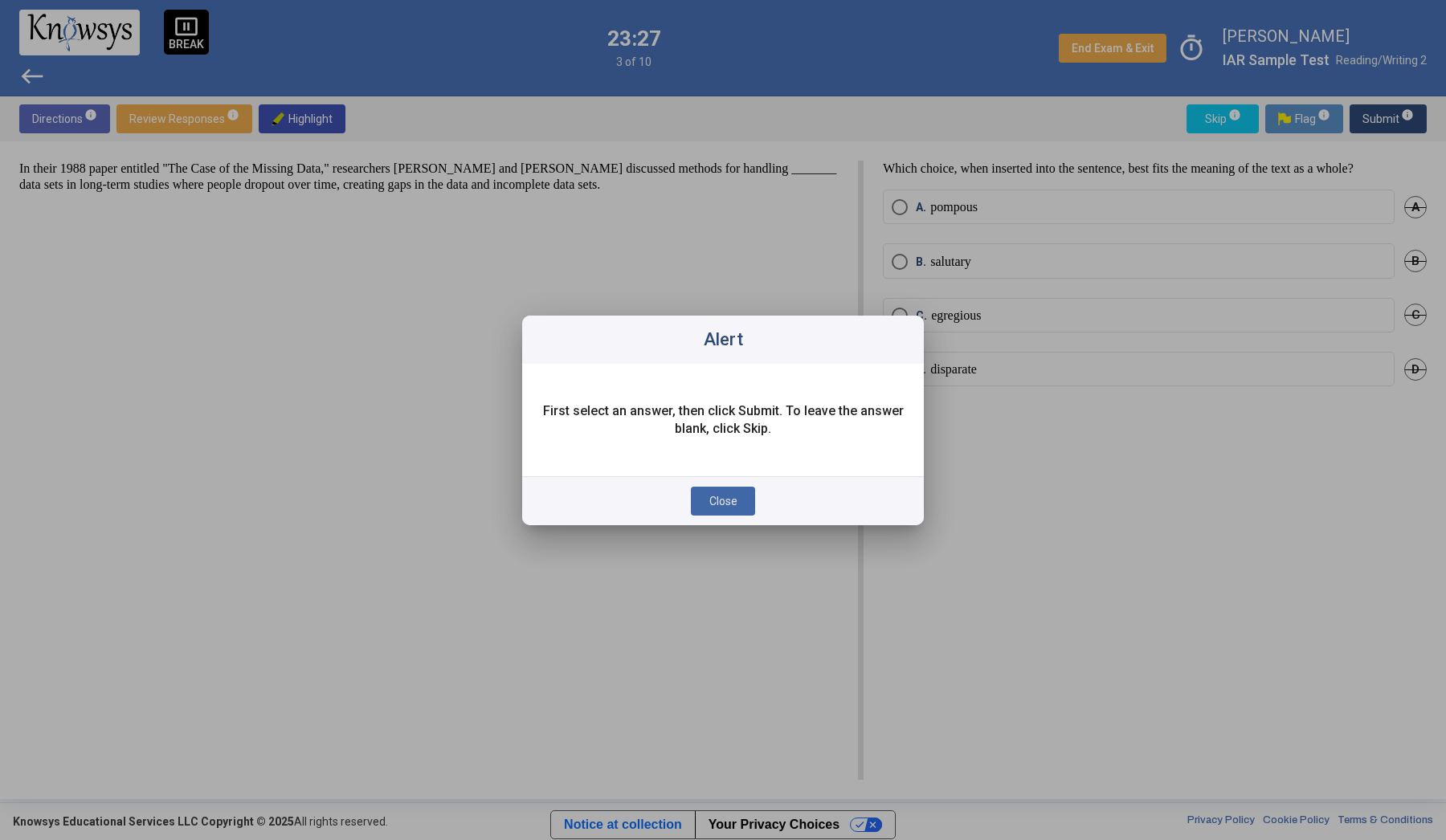
click at [723, 502] on span "Close" at bounding box center [723, 501] width 28 height 13
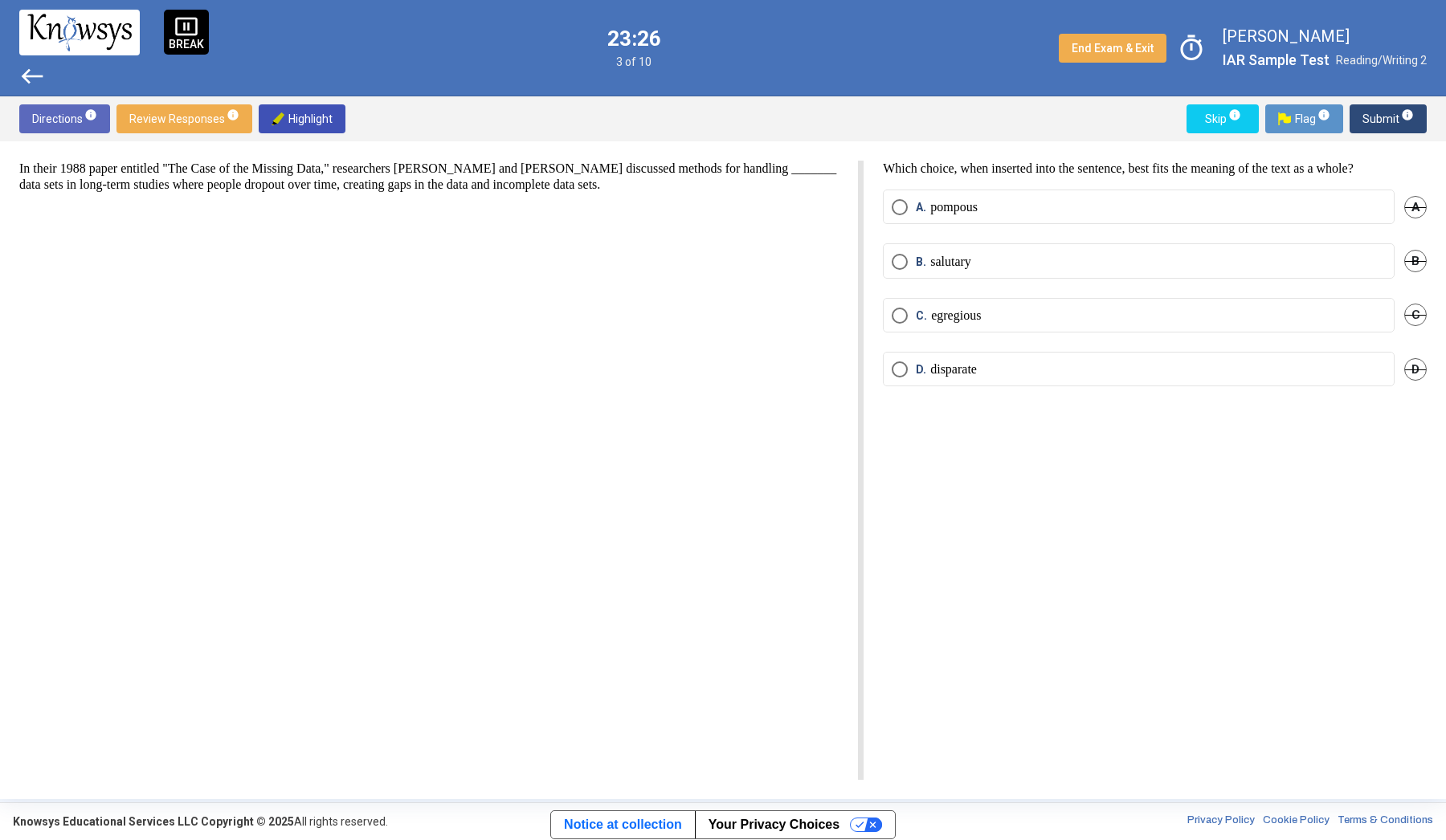
click at [1220, 119] on span "Skip info" at bounding box center [1223, 119] width 47 height 29
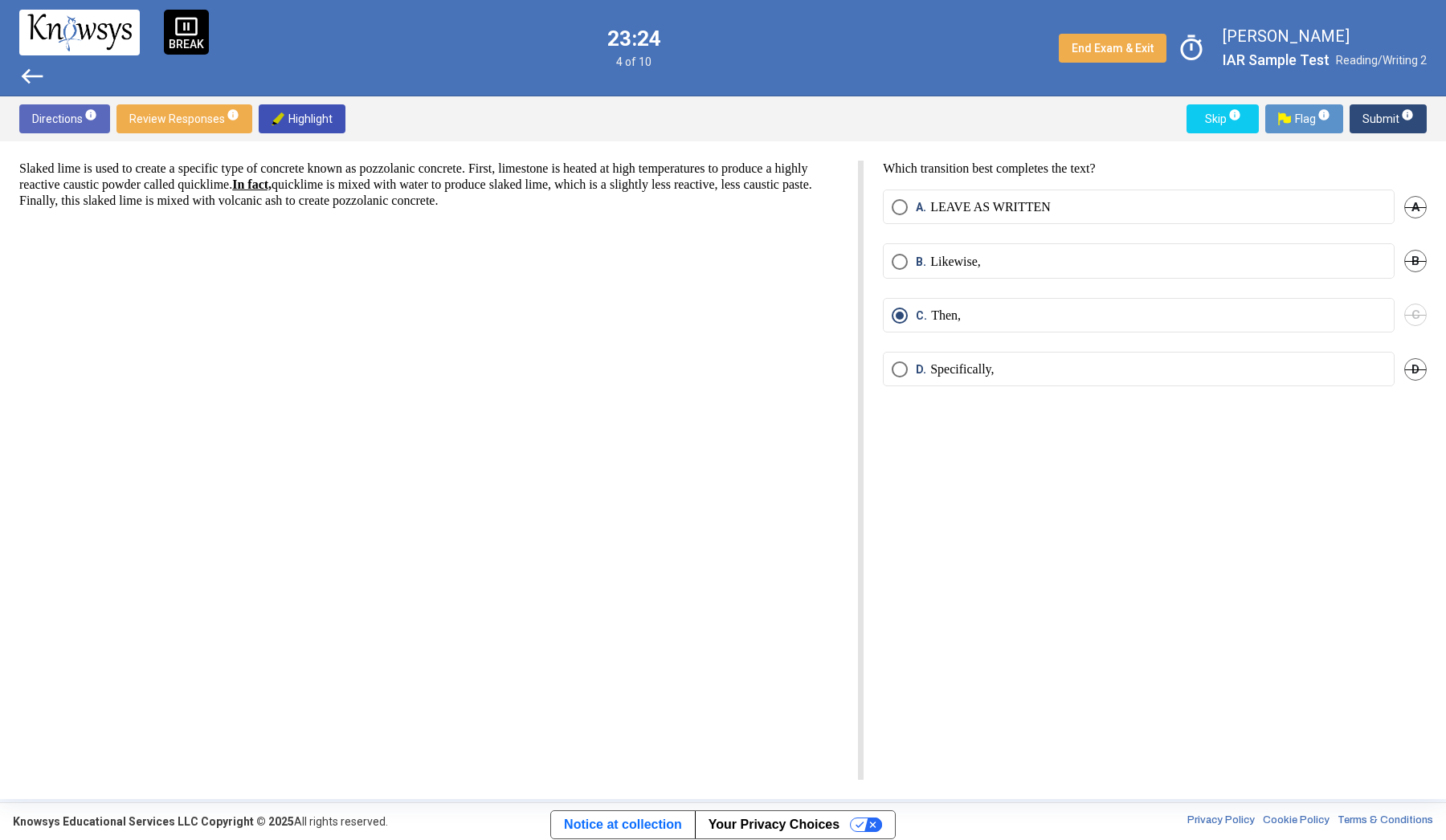
click at [1383, 112] on span "Submit info" at bounding box center [1388, 119] width 51 height 29
click at [1278, 378] on label "D. allowed" at bounding box center [1138, 369] width 494 height 16
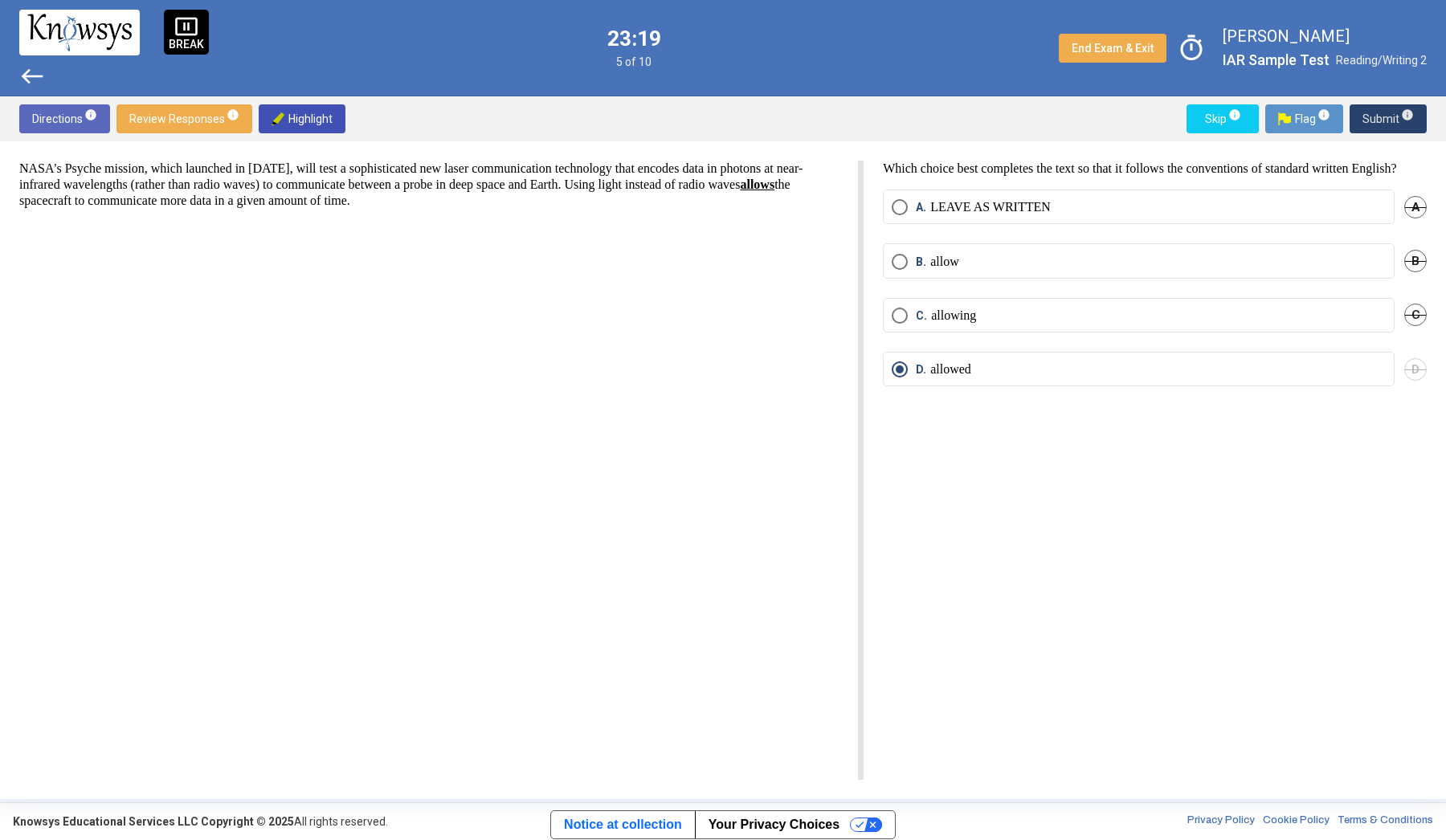
click at [1387, 113] on span "Submit info" at bounding box center [1388, 119] width 51 height 29
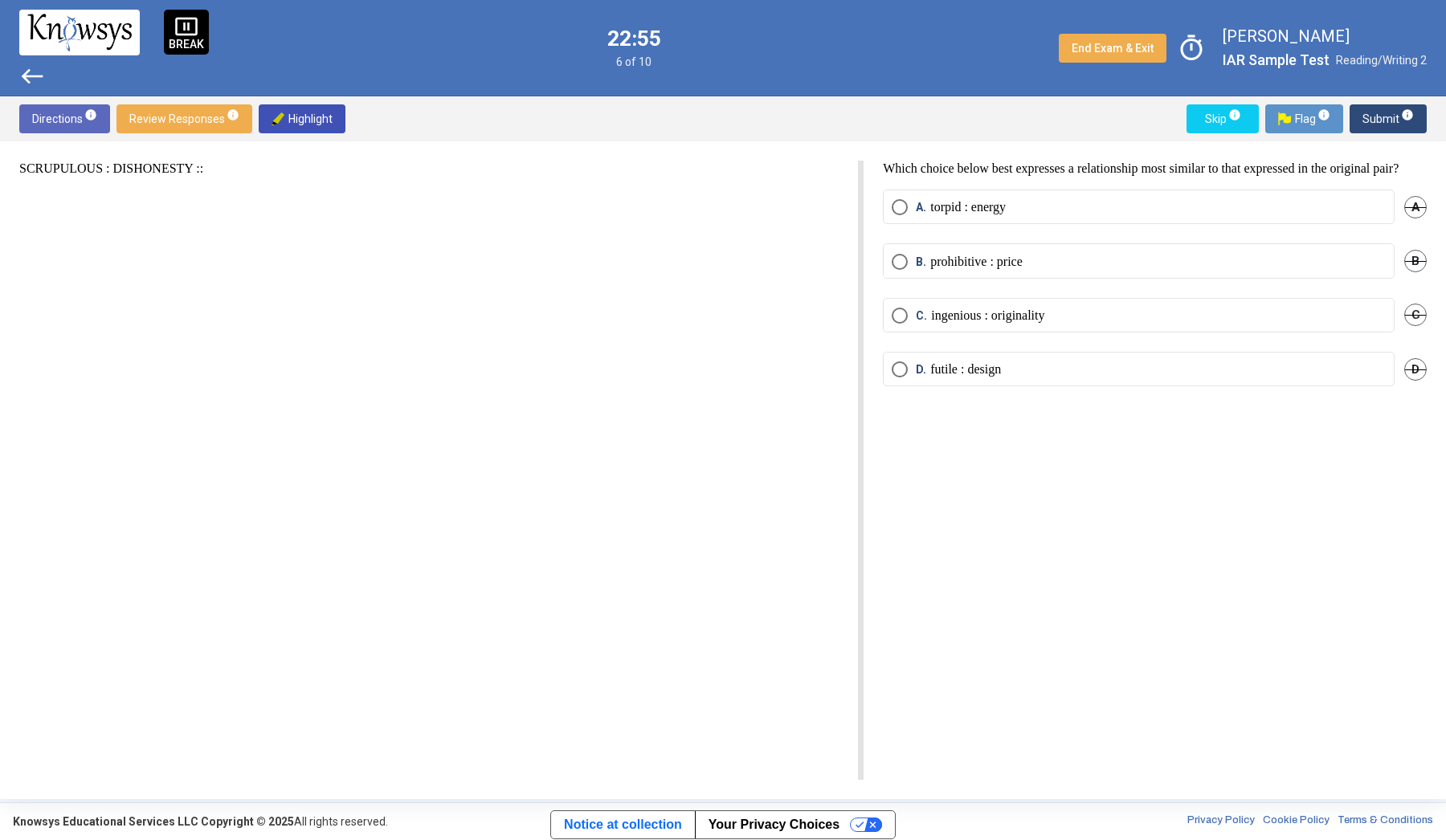
click at [1039, 324] on p "ingenious : originality" at bounding box center [988, 315] width 113 height 16
click at [1375, 119] on span "Submit info" at bounding box center [1388, 119] width 51 height 29
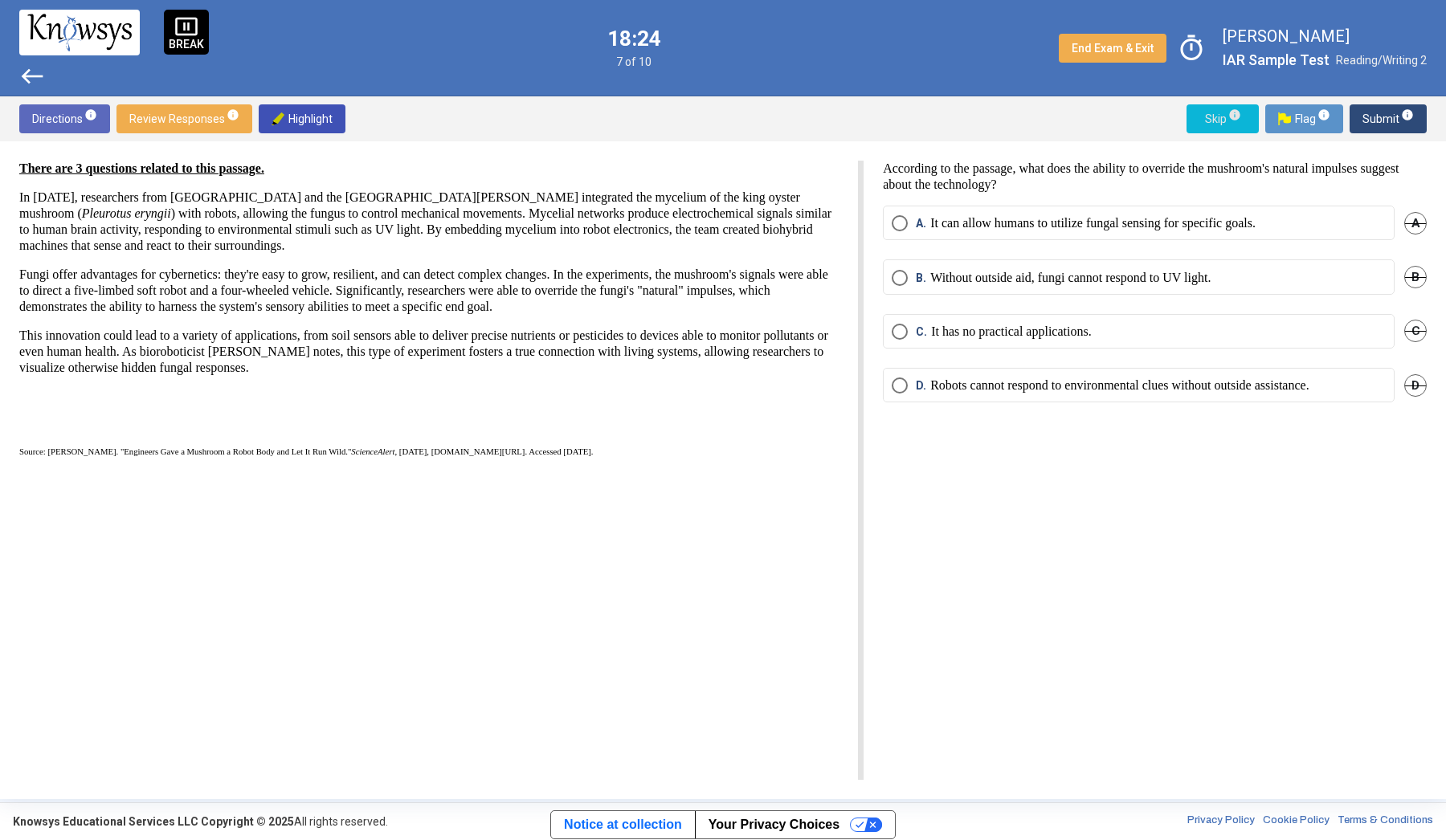
click at [1223, 116] on span "Skip info" at bounding box center [1223, 119] width 47 height 29
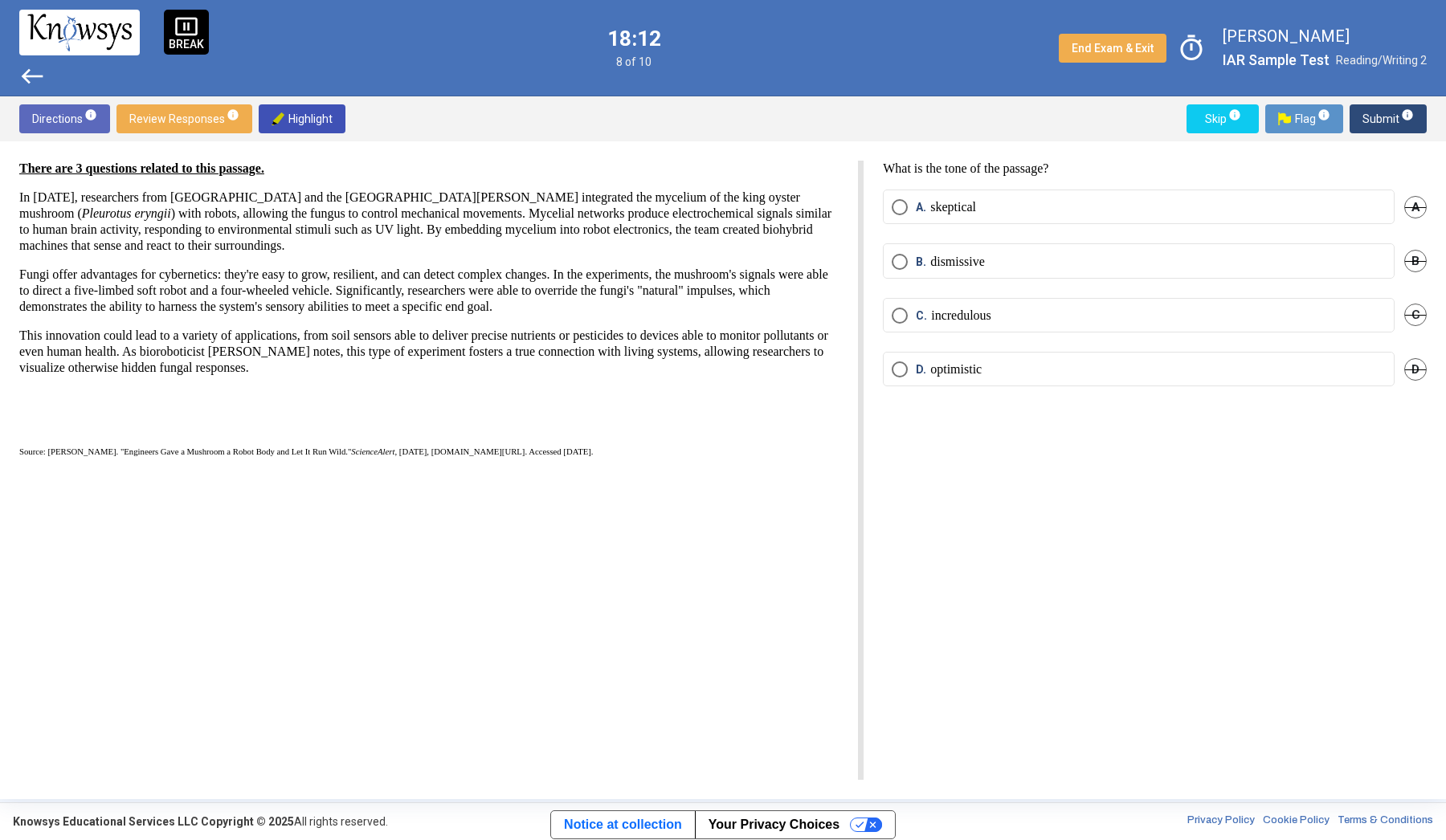
click at [26, 76] on span "west" at bounding box center [33, 77] width 26 height 26
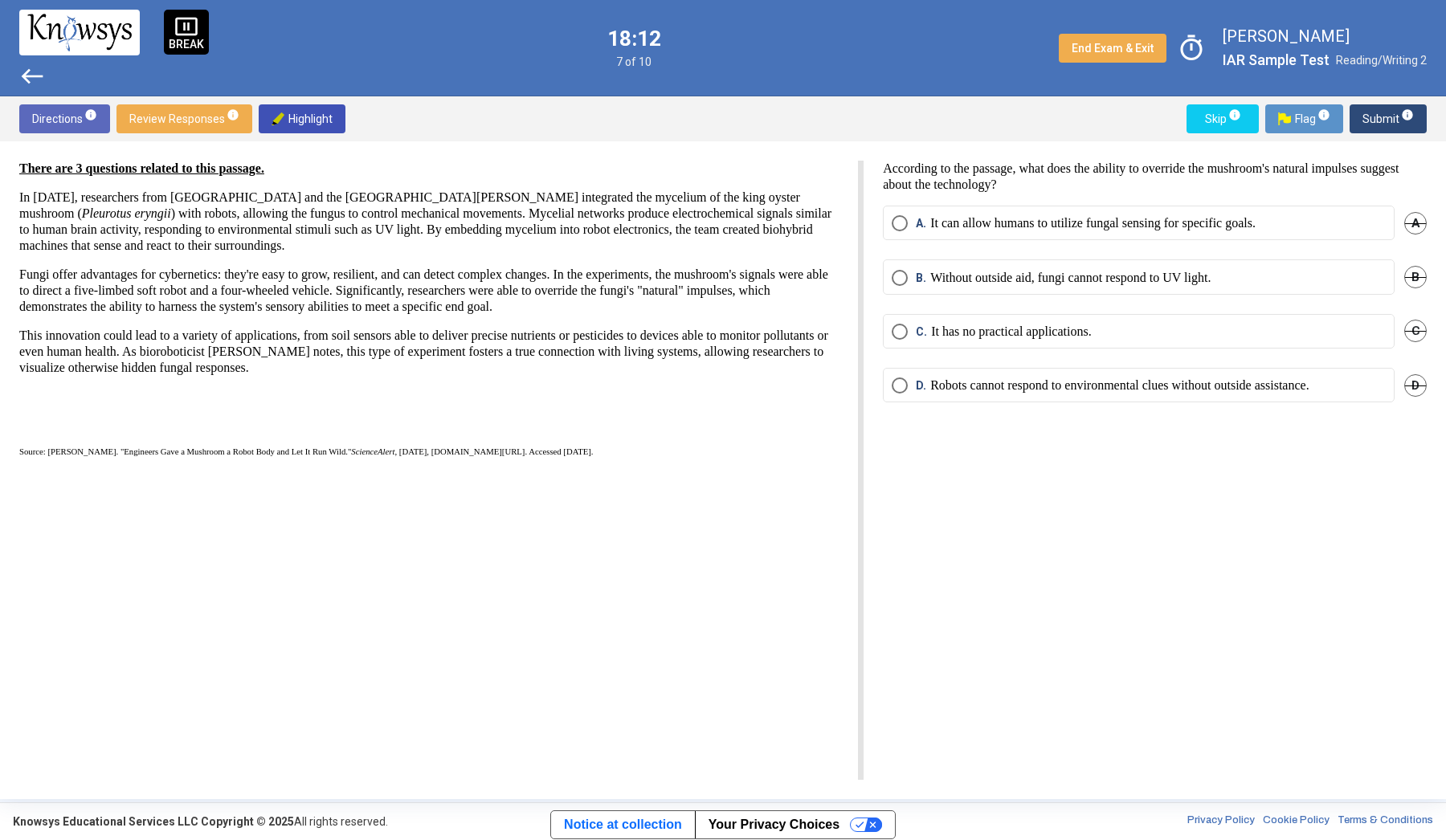
click at [26, 76] on span "west" at bounding box center [33, 77] width 26 height 26
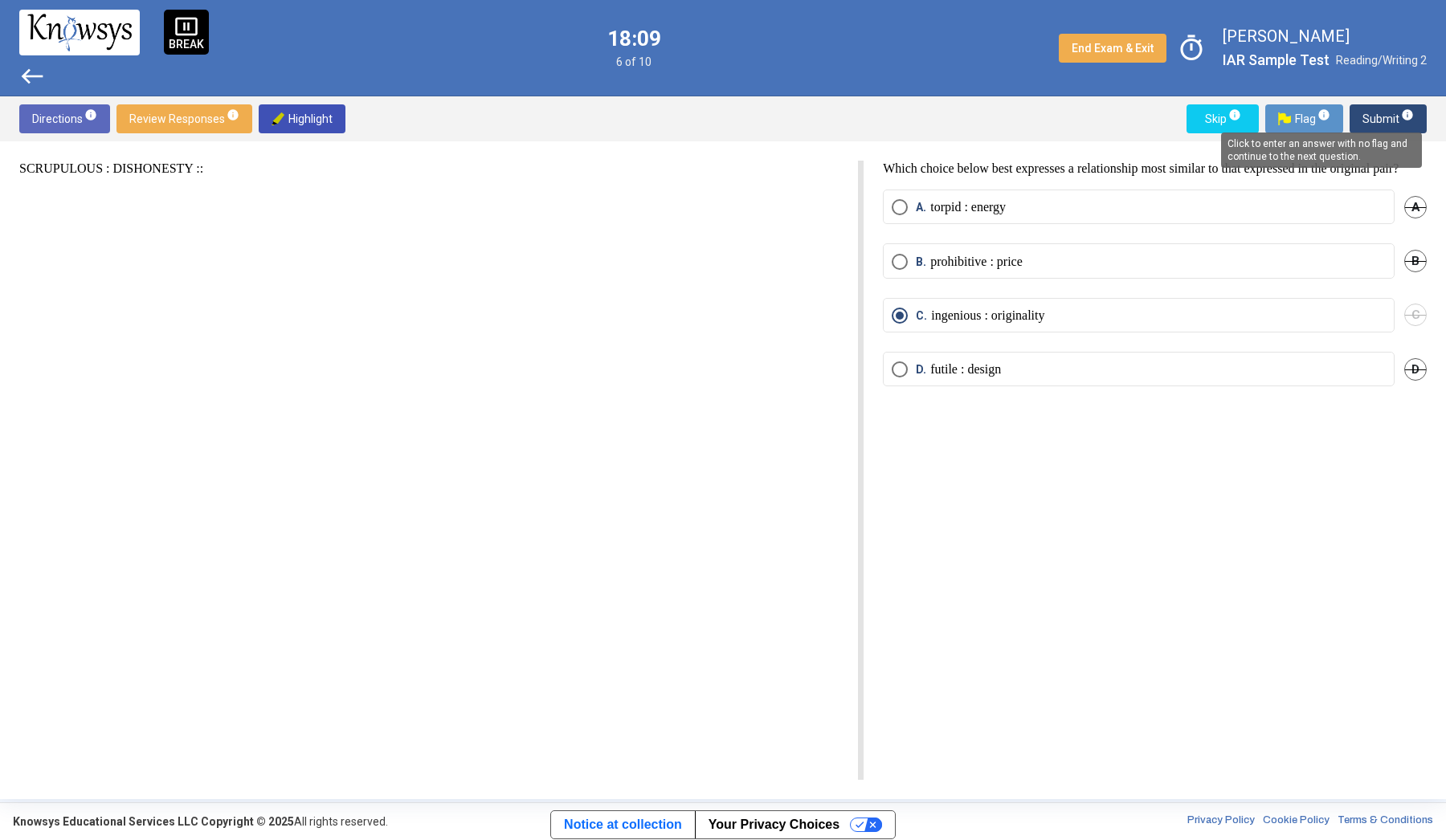
click at [1411, 121] on mat-tooltip-component "Click to enter an answer with no flag and continue to the next question." at bounding box center [1321, 150] width 223 height 58
click at [1387, 123] on mat-tooltip-component "Click to enter an answer with no flag and continue to the next question." at bounding box center [1321, 150] width 223 height 58
click at [1381, 119] on span "Submit info" at bounding box center [1388, 119] width 51 height 29
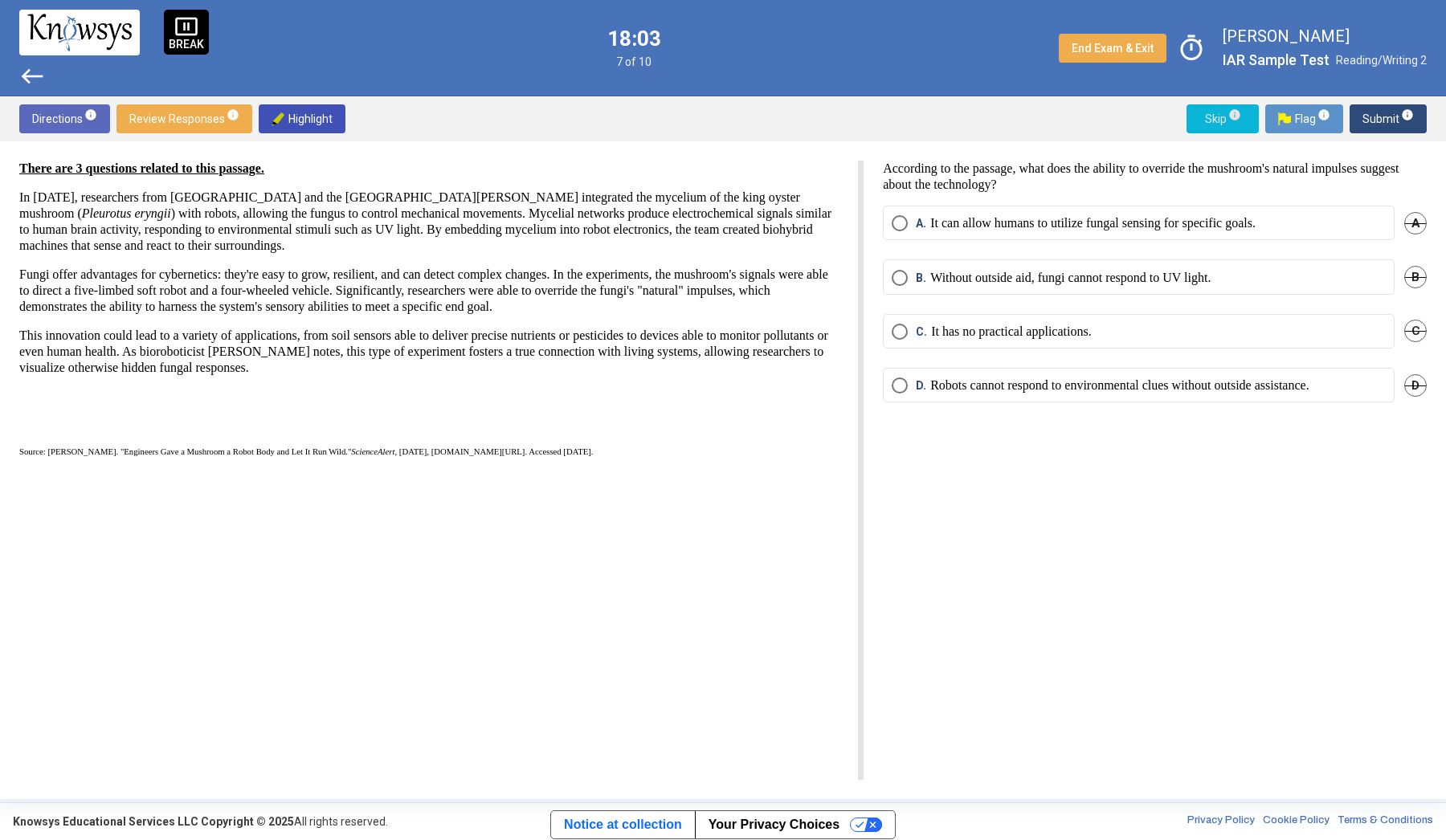
click at [1208, 114] on span "Skip info" at bounding box center [1223, 119] width 47 height 29
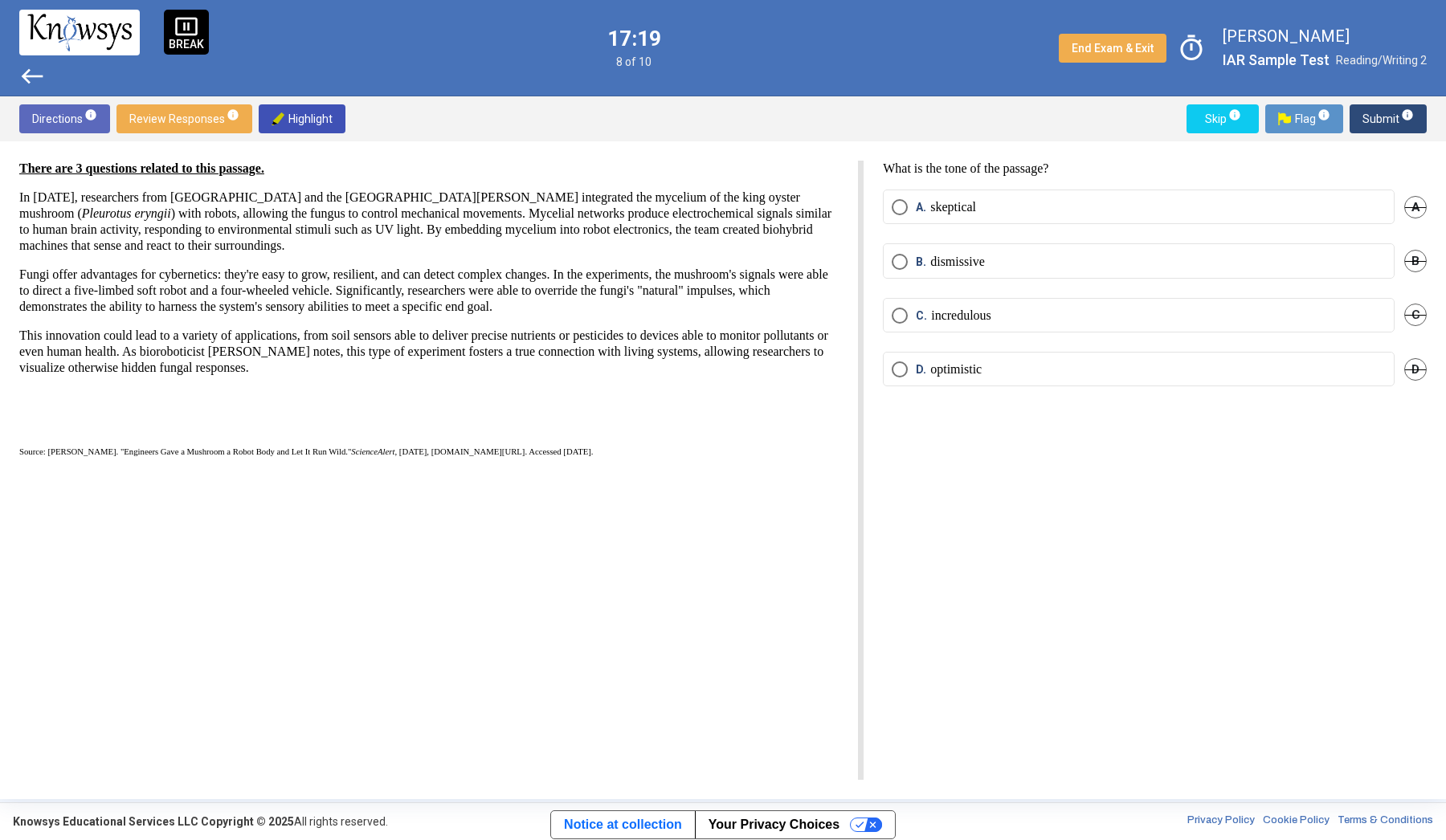
click at [1051, 371] on label "D. optimistic" at bounding box center [1138, 369] width 494 height 16
click at [1387, 127] on span "Submit info" at bounding box center [1388, 119] width 51 height 29
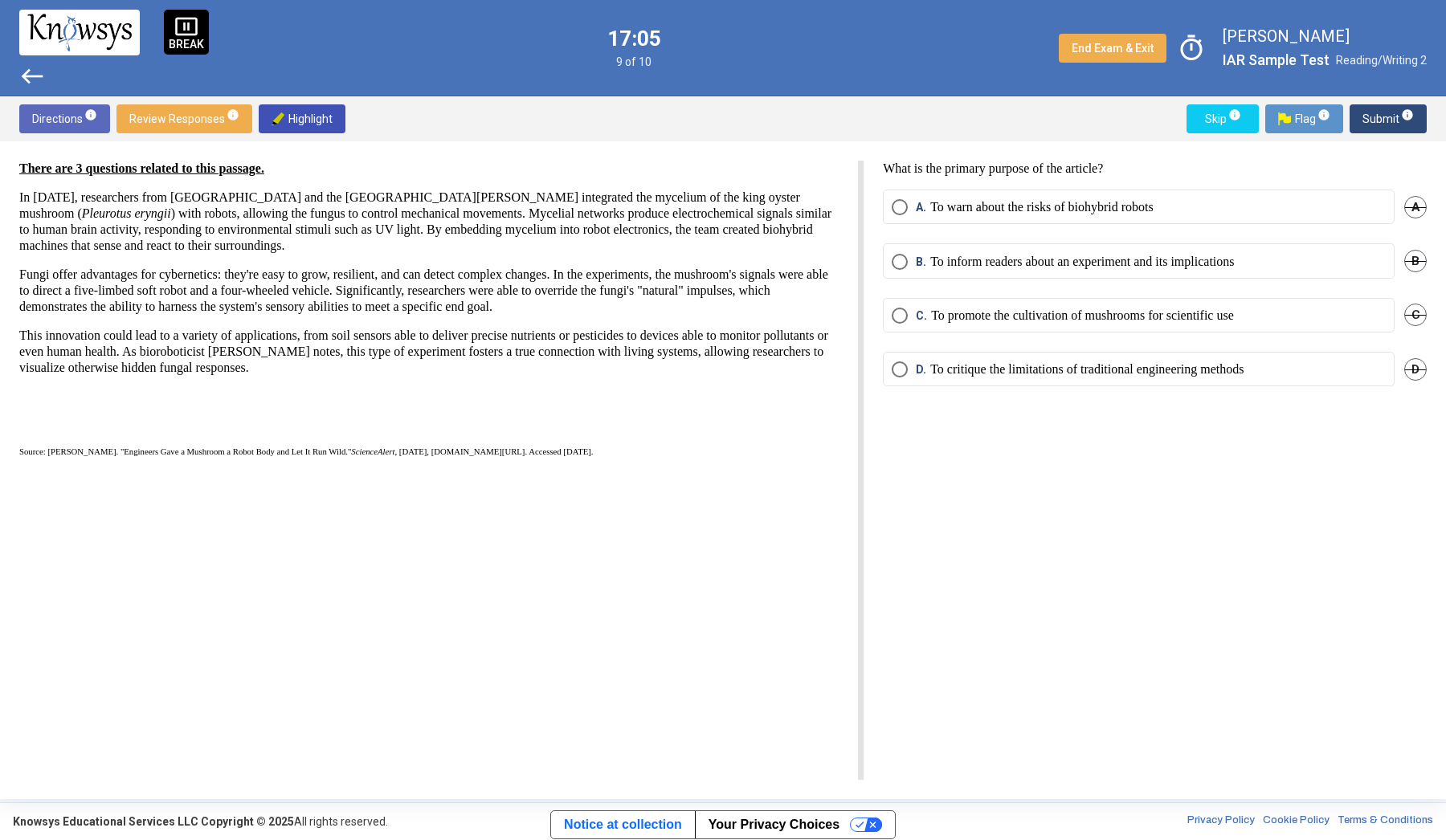
click at [1289, 261] on label "B. To inform readers about an experiment and its implications" at bounding box center [1138, 261] width 494 height 16
click at [1416, 111] on button "Submit info" at bounding box center [1388, 119] width 77 height 29
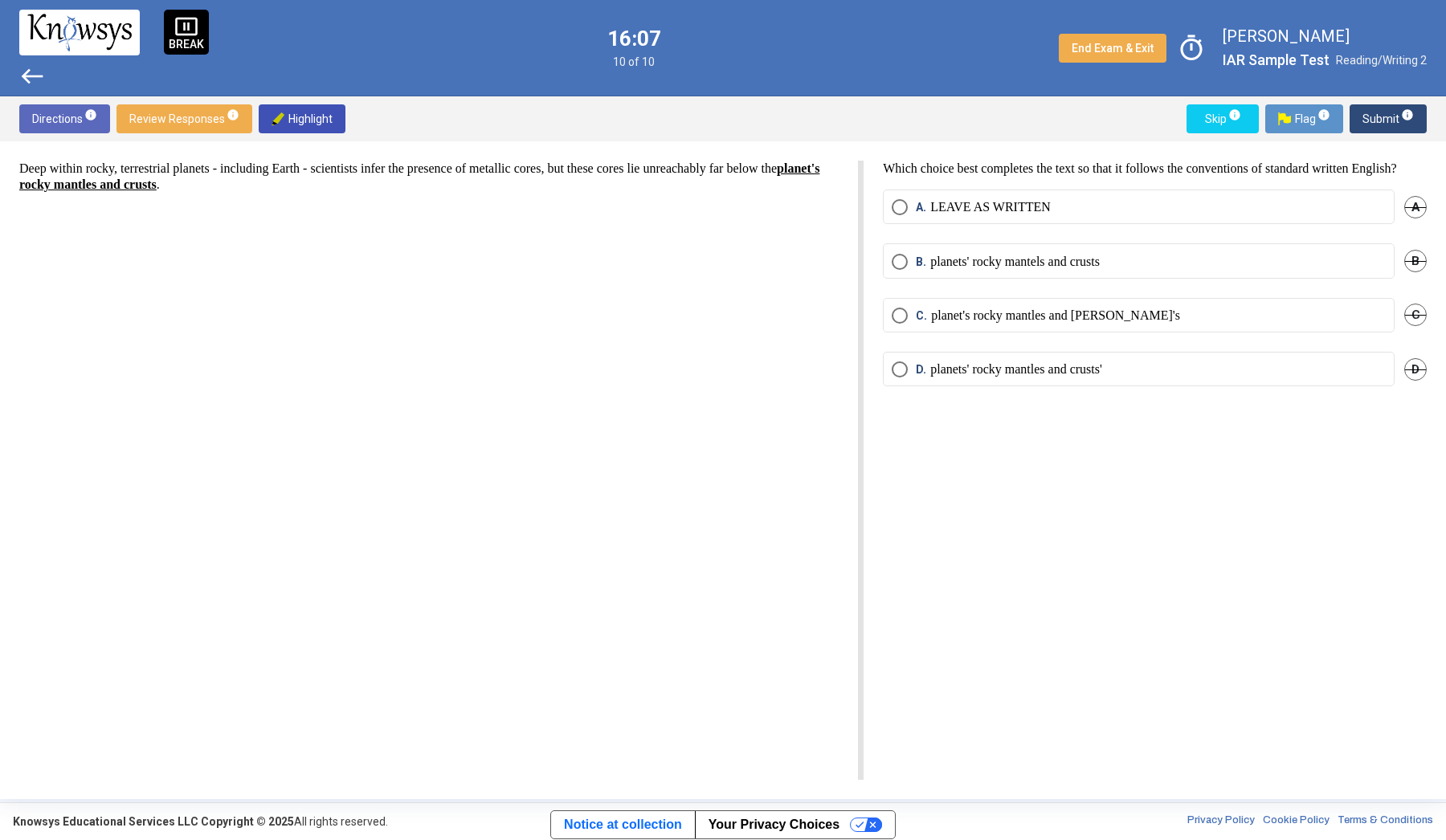
click at [1084, 332] on mat-radio-button "C. planet's rocky mantles and [PERSON_NAME]'s" at bounding box center [1139, 315] width 512 height 35
click at [1046, 211] on mat-radio-button "A. LEAVE AS WRITTEN" at bounding box center [1139, 206] width 512 height 35
click at [990, 216] on p "LEAVE AS WRITTEN" at bounding box center [990, 206] width 120 height 16
click at [34, 79] on span "west" at bounding box center [33, 77] width 26 height 26
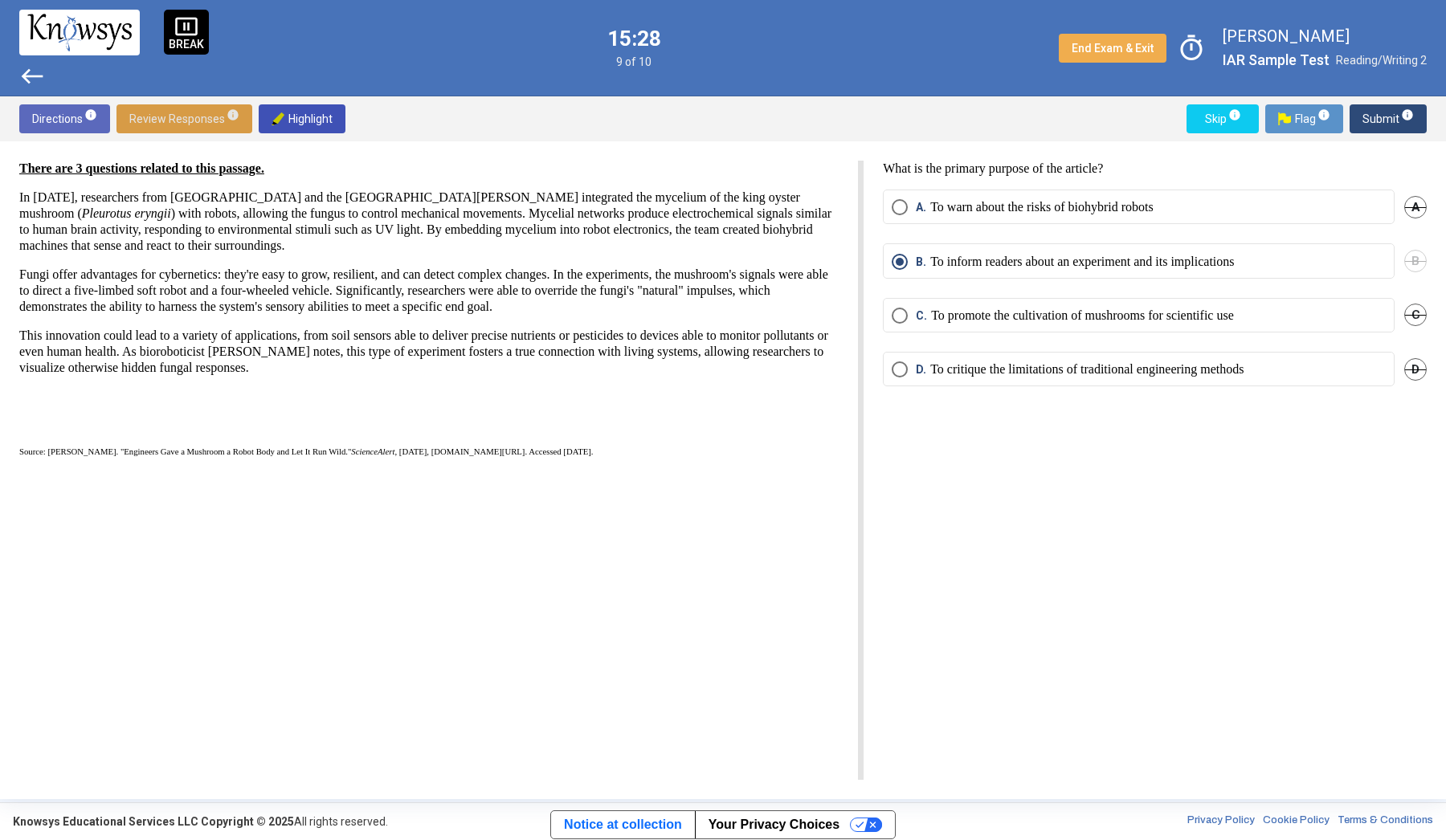
click at [201, 120] on span "Review Responses info" at bounding box center [185, 119] width 110 height 29
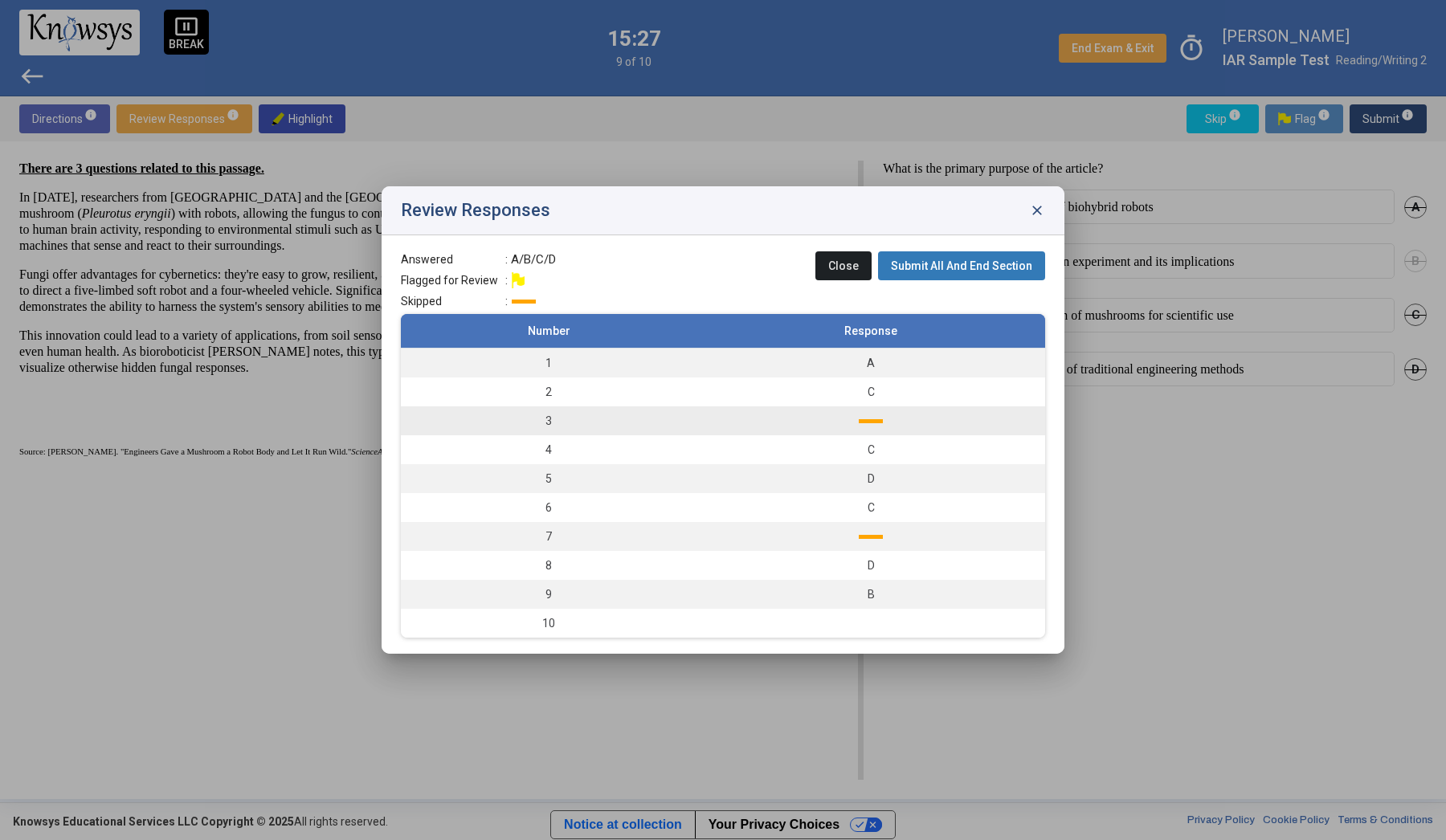
click at [868, 418] on td at bounding box center [871, 421] width 349 height 29
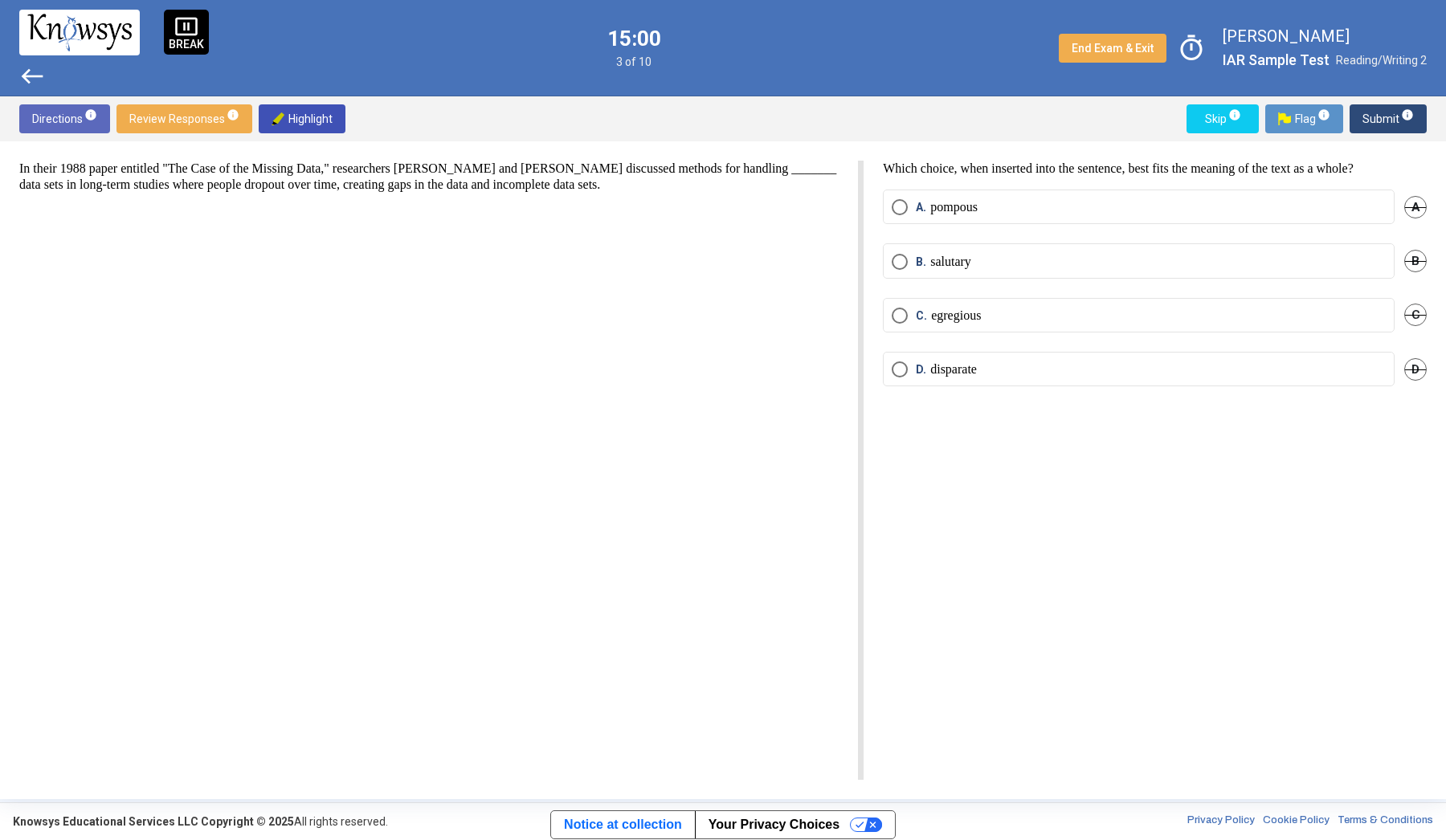
click at [985, 326] on mat-radio-button "C. egregious" at bounding box center [1139, 315] width 512 height 35
click at [896, 312] on span "Select an option" at bounding box center [899, 315] width 16 height 16
click at [68, 122] on span "Directions info" at bounding box center [64, 119] width 65 height 29
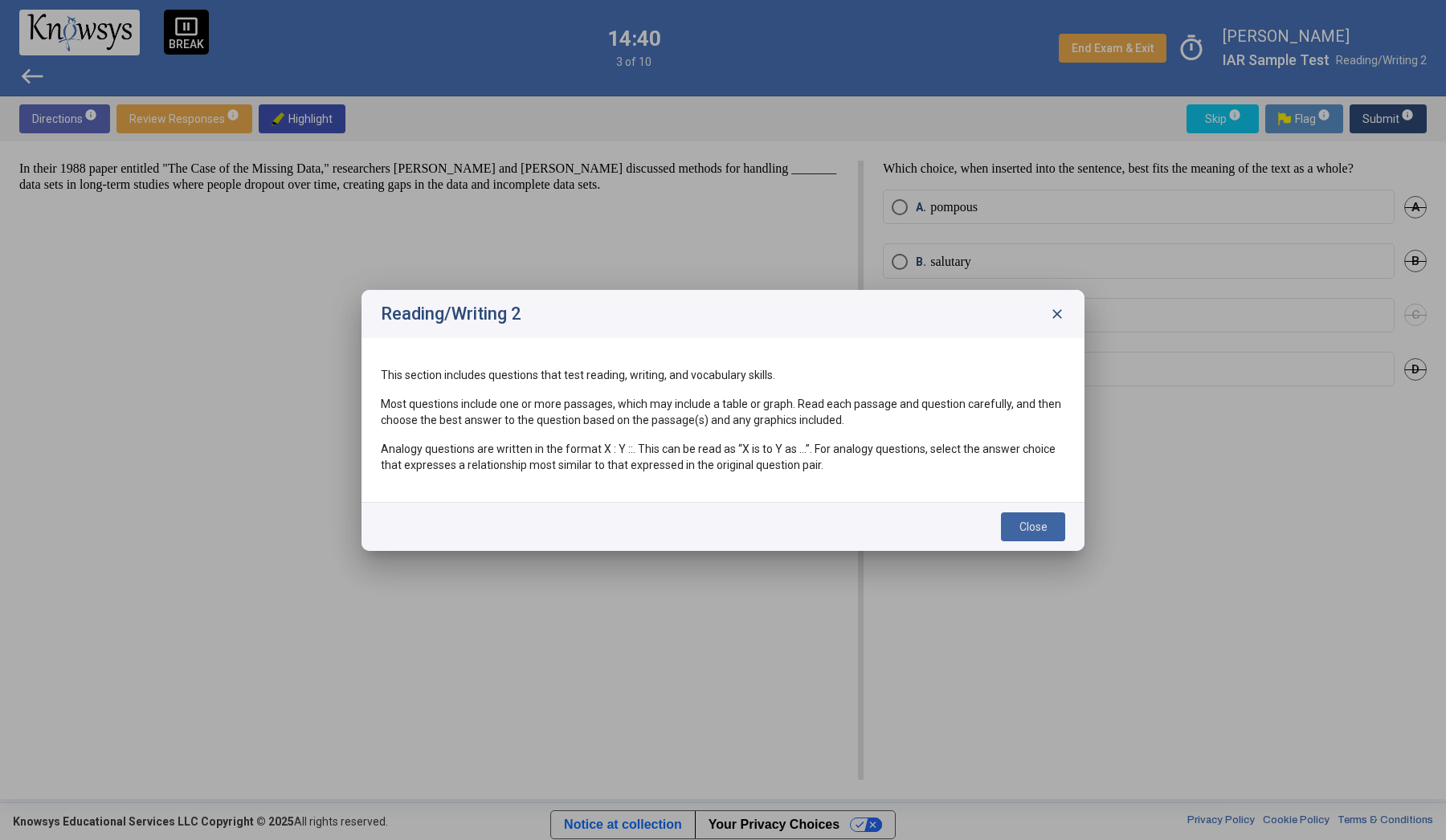
click at [1056, 312] on span "close" at bounding box center [1057, 314] width 16 height 16
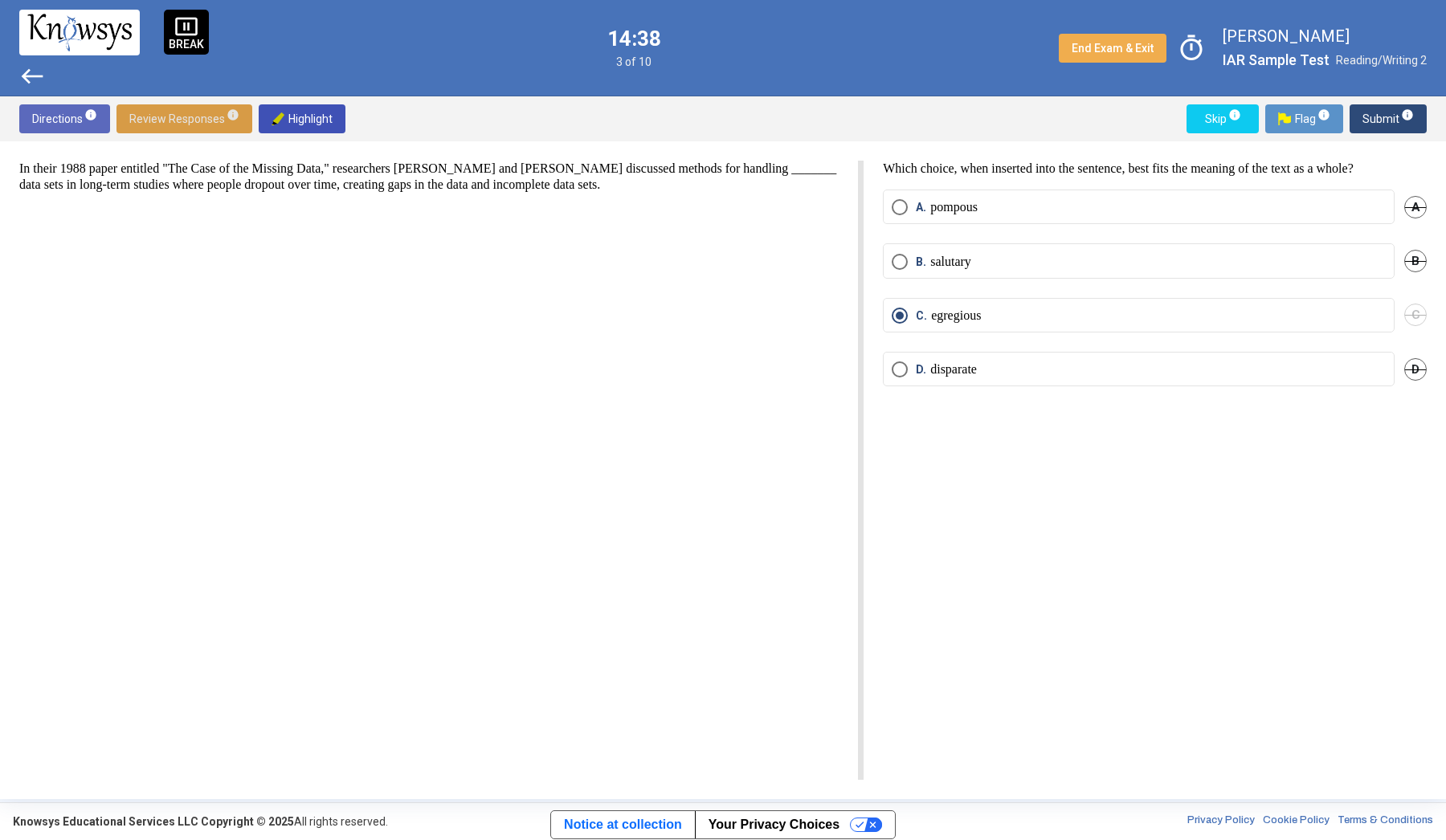
click at [221, 118] on span "Review Responses info" at bounding box center [185, 119] width 110 height 29
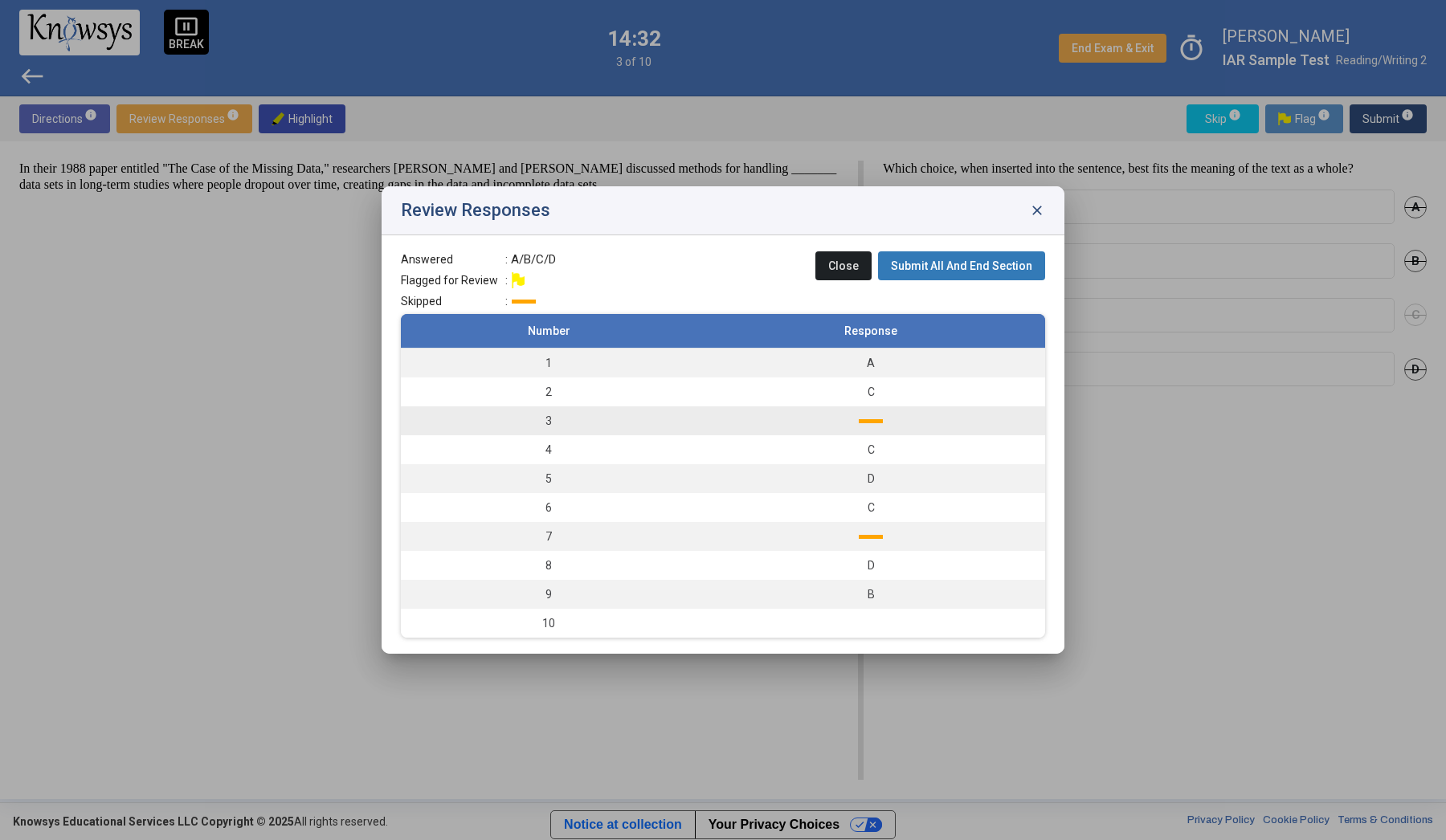
click at [862, 419] on div at bounding box center [871, 421] width 24 height 4
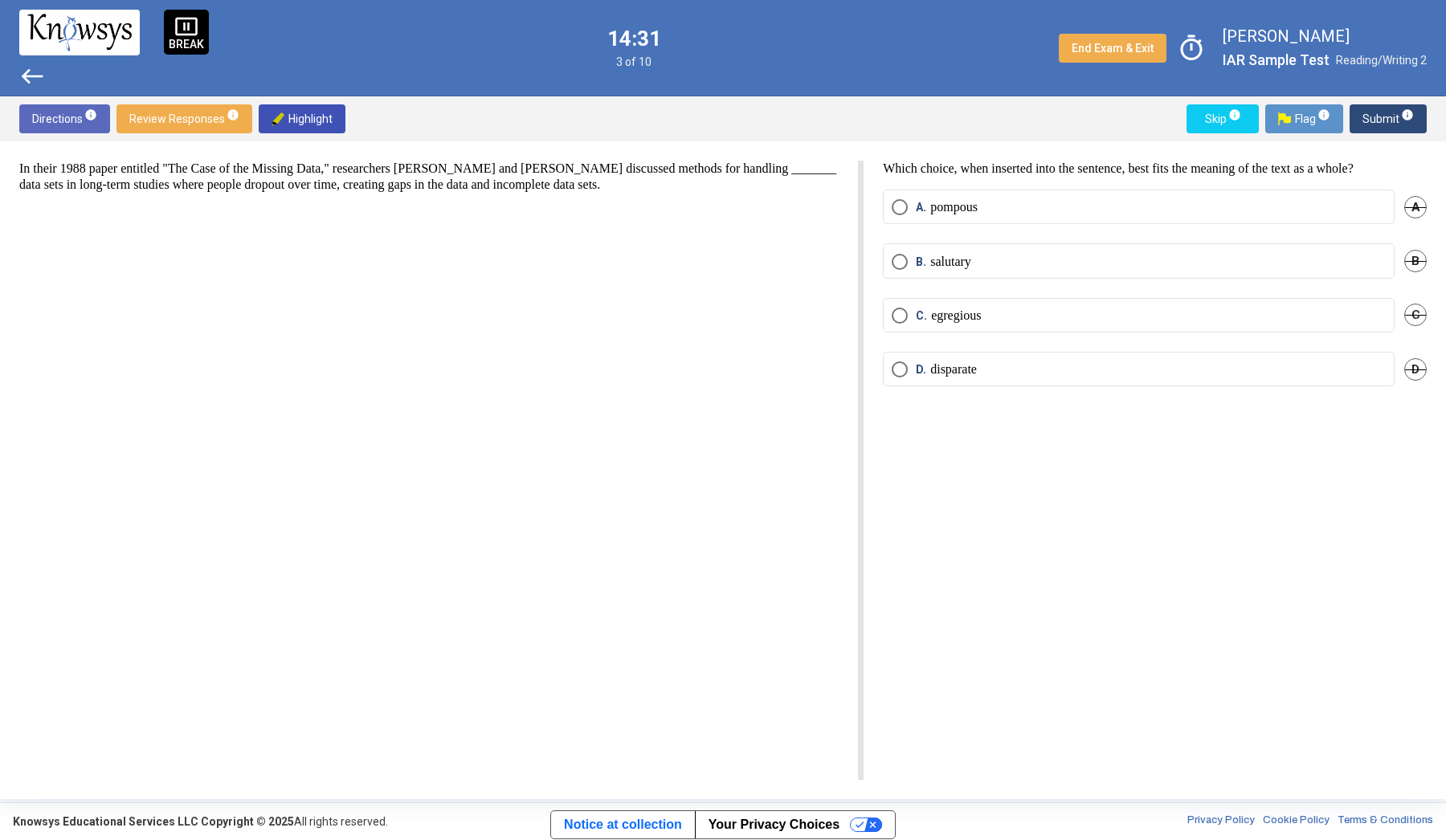
click at [945, 326] on mat-radio-button "C. egregious" at bounding box center [1139, 315] width 512 height 35
click at [943, 320] on p "egregious" at bounding box center [956, 315] width 49 height 16
click at [1393, 114] on span "Submit info" at bounding box center [1388, 119] width 51 height 29
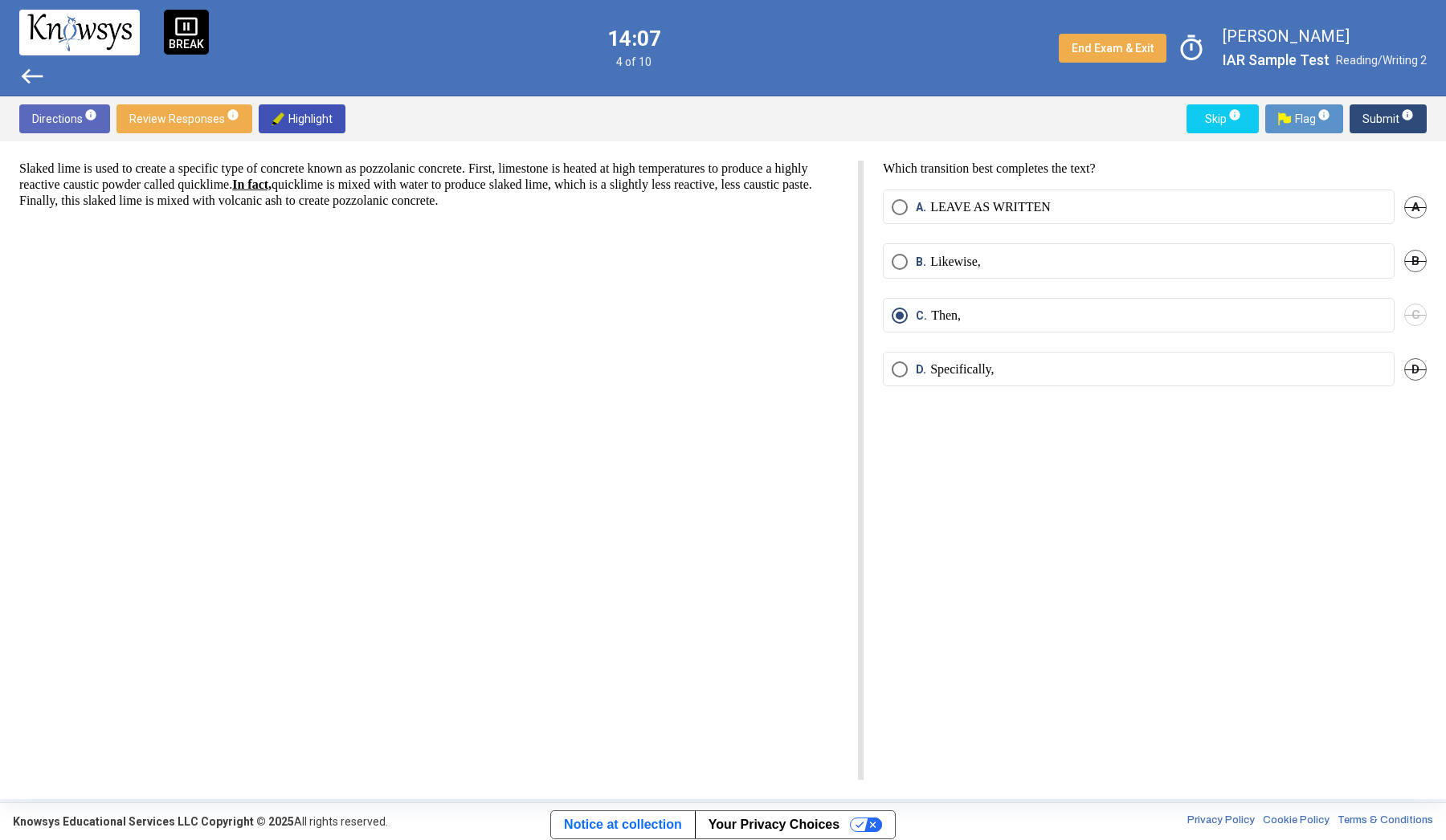
click at [182, 117] on span "Review Responses info" at bounding box center [185, 119] width 110 height 29
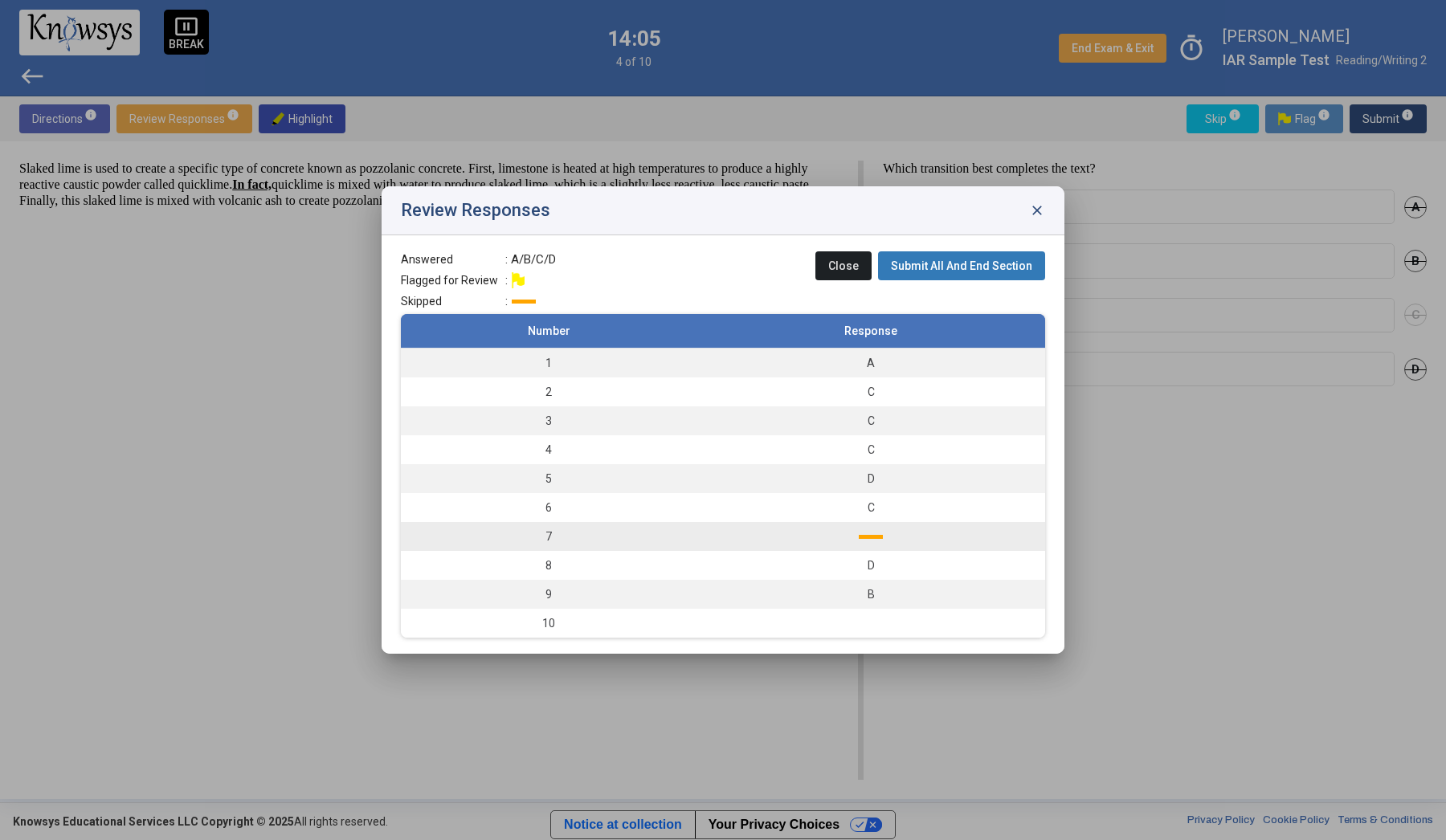
click at [555, 534] on td "7" at bounding box center [548, 536] width 296 height 29
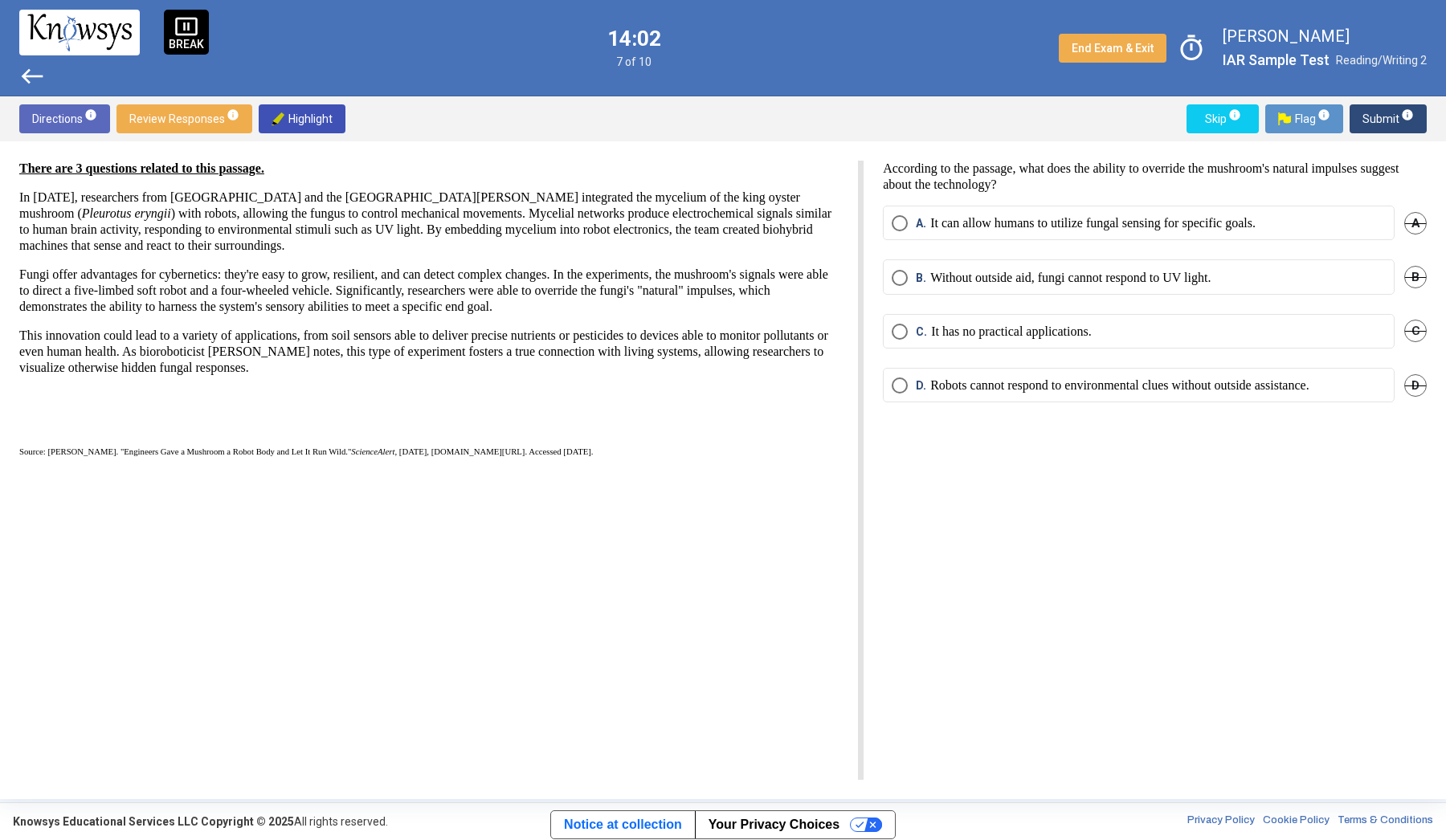
click at [159, 112] on span "Review Responses info" at bounding box center [185, 119] width 110 height 29
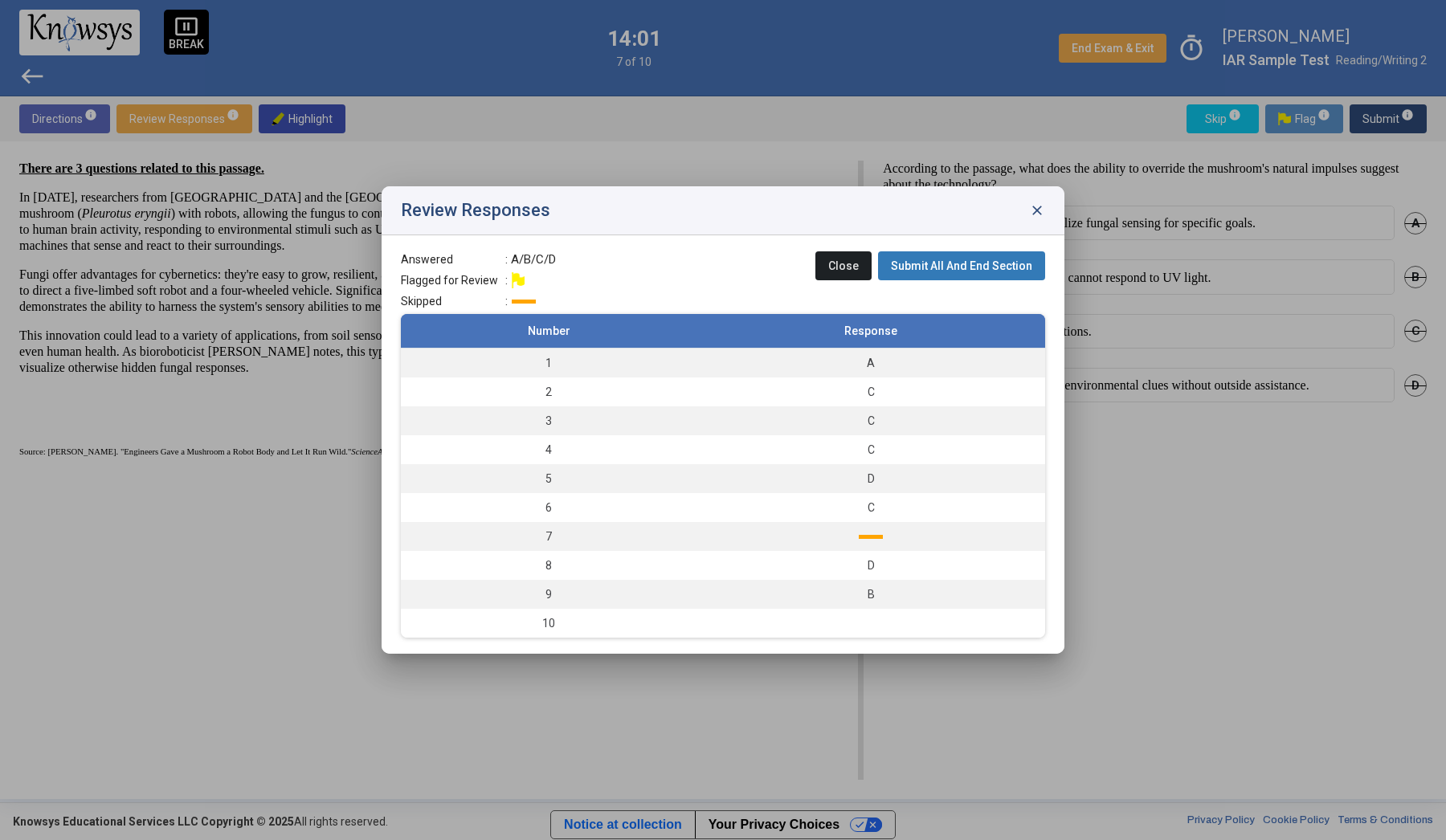
click at [159, 113] on div at bounding box center [723, 420] width 1446 height 840
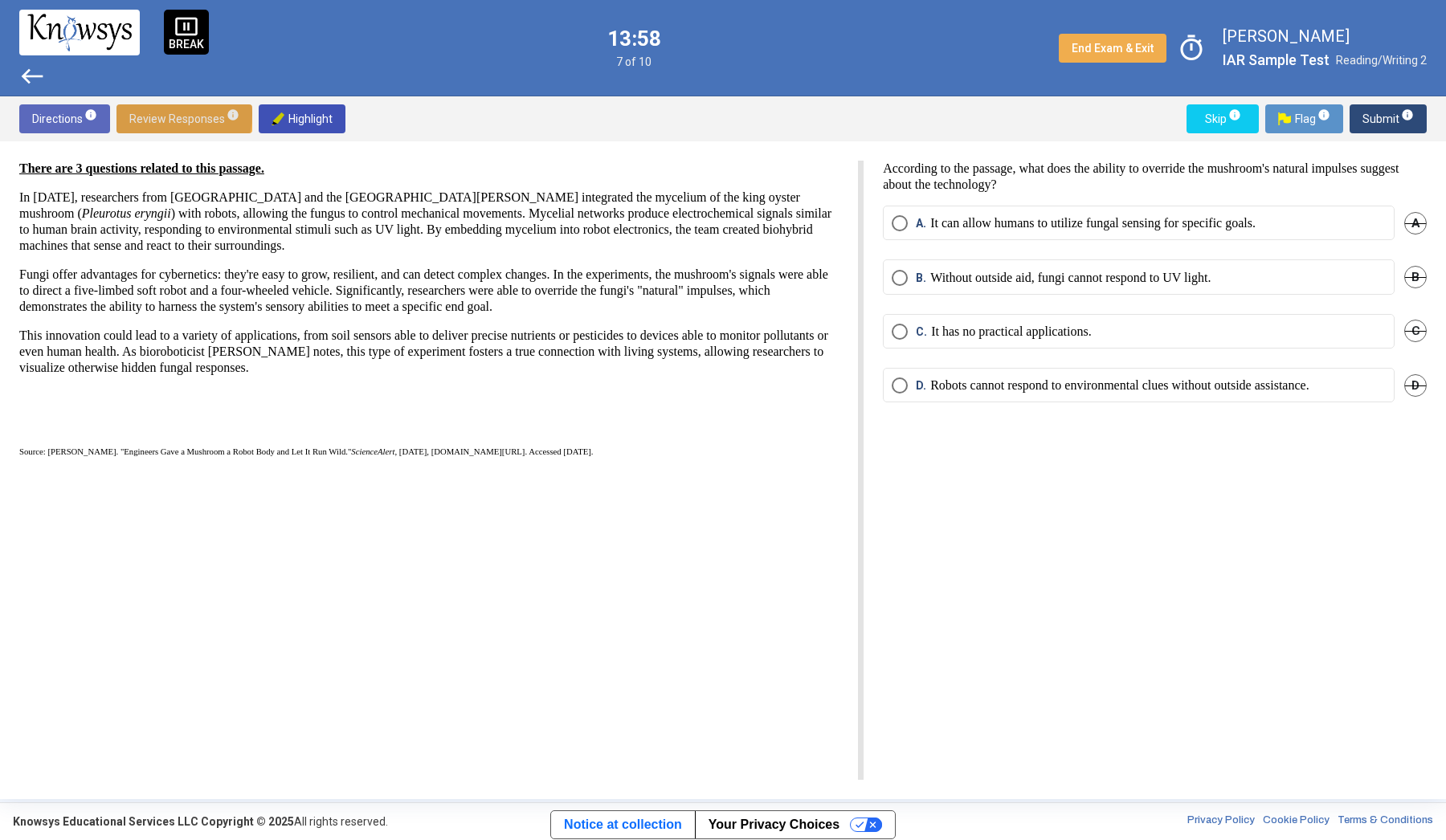
click at [156, 114] on span "Review Responses info" at bounding box center [185, 119] width 110 height 29
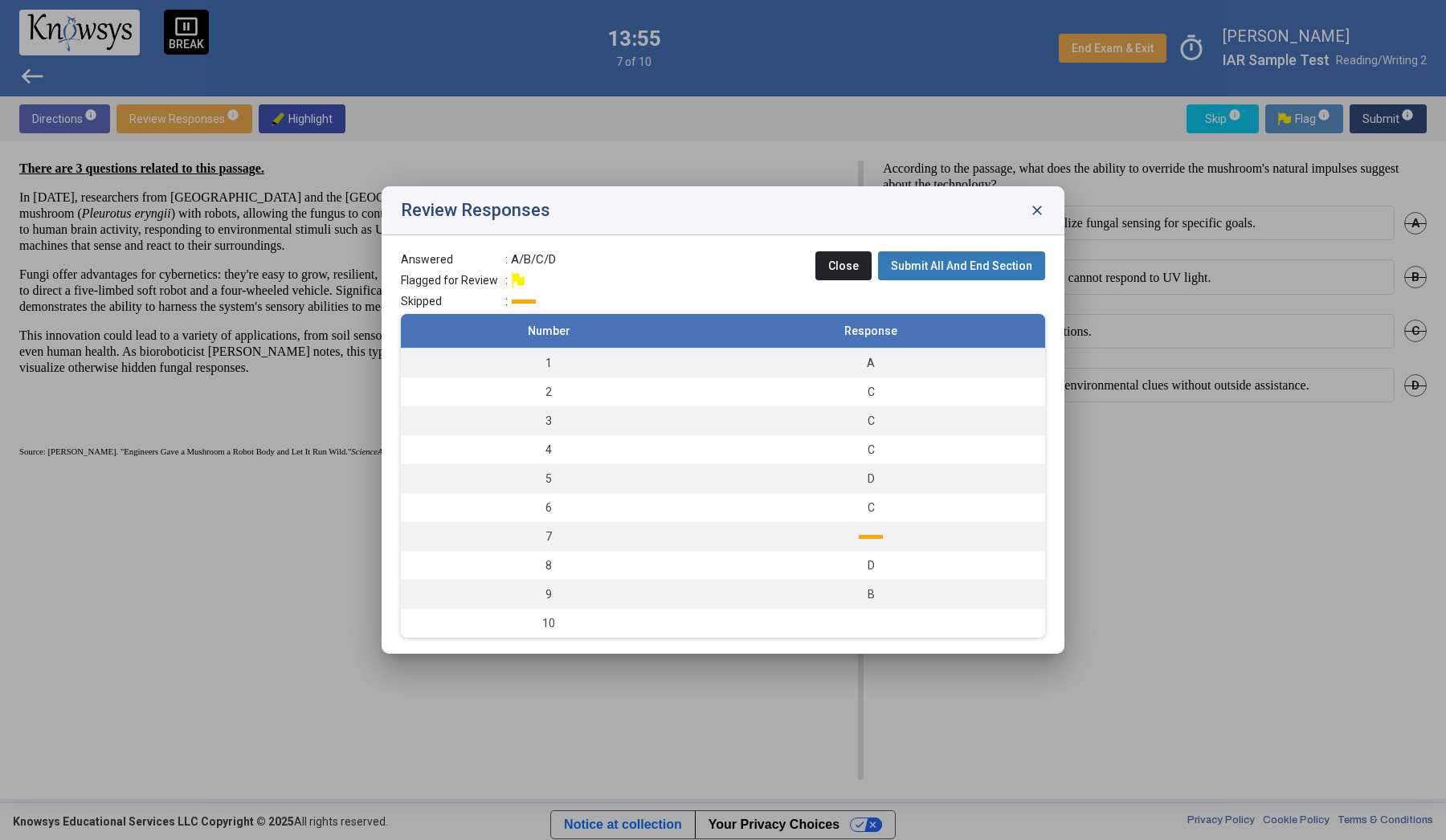
click at [232, 442] on div at bounding box center [723, 420] width 1446 height 840
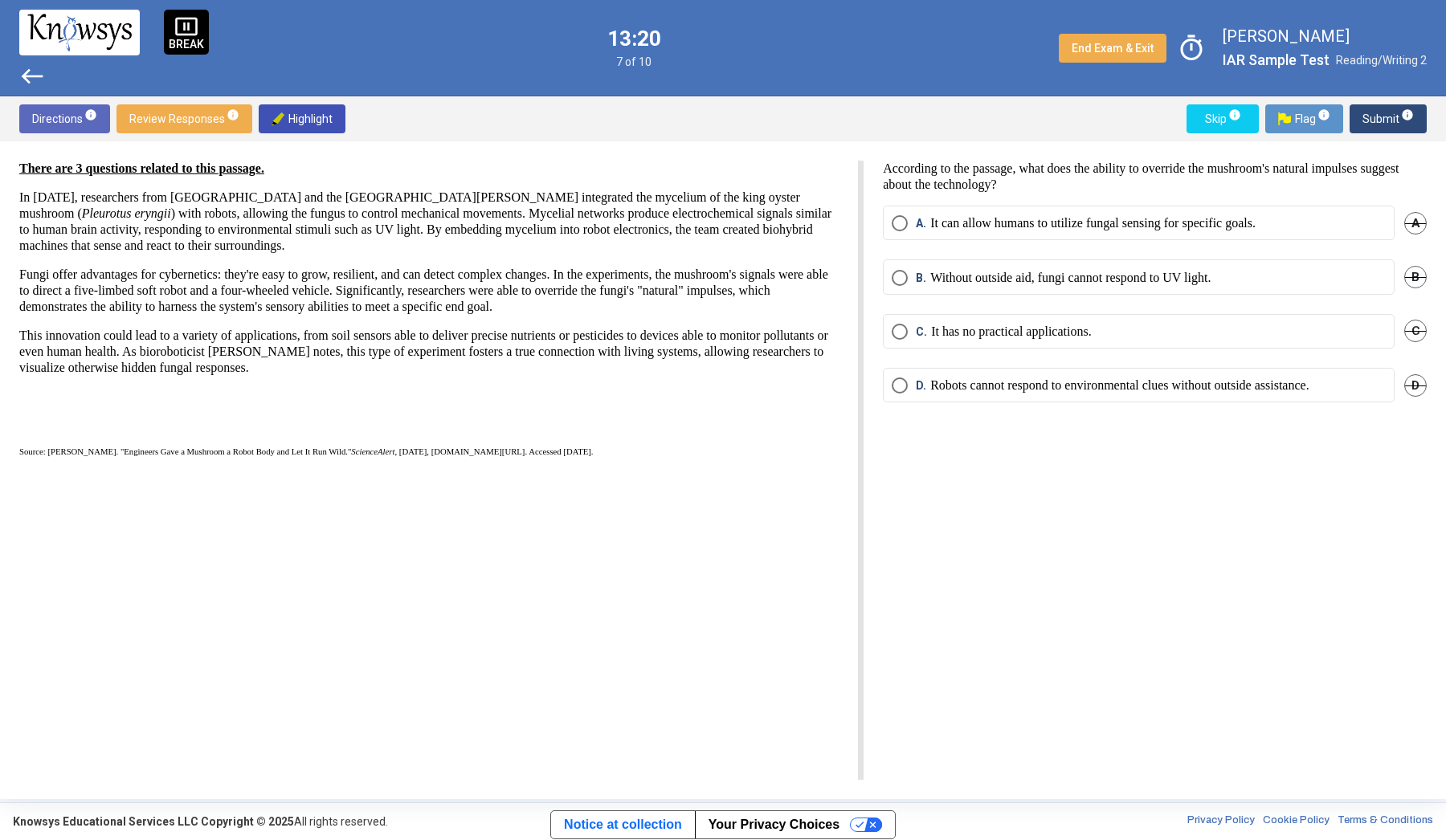
click at [1069, 228] on p "It can allow humans to utilize fungal sensing for specific goals." at bounding box center [1093, 223] width 326 height 16
click at [1380, 130] on span "Submit info" at bounding box center [1388, 119] width 51 height 29
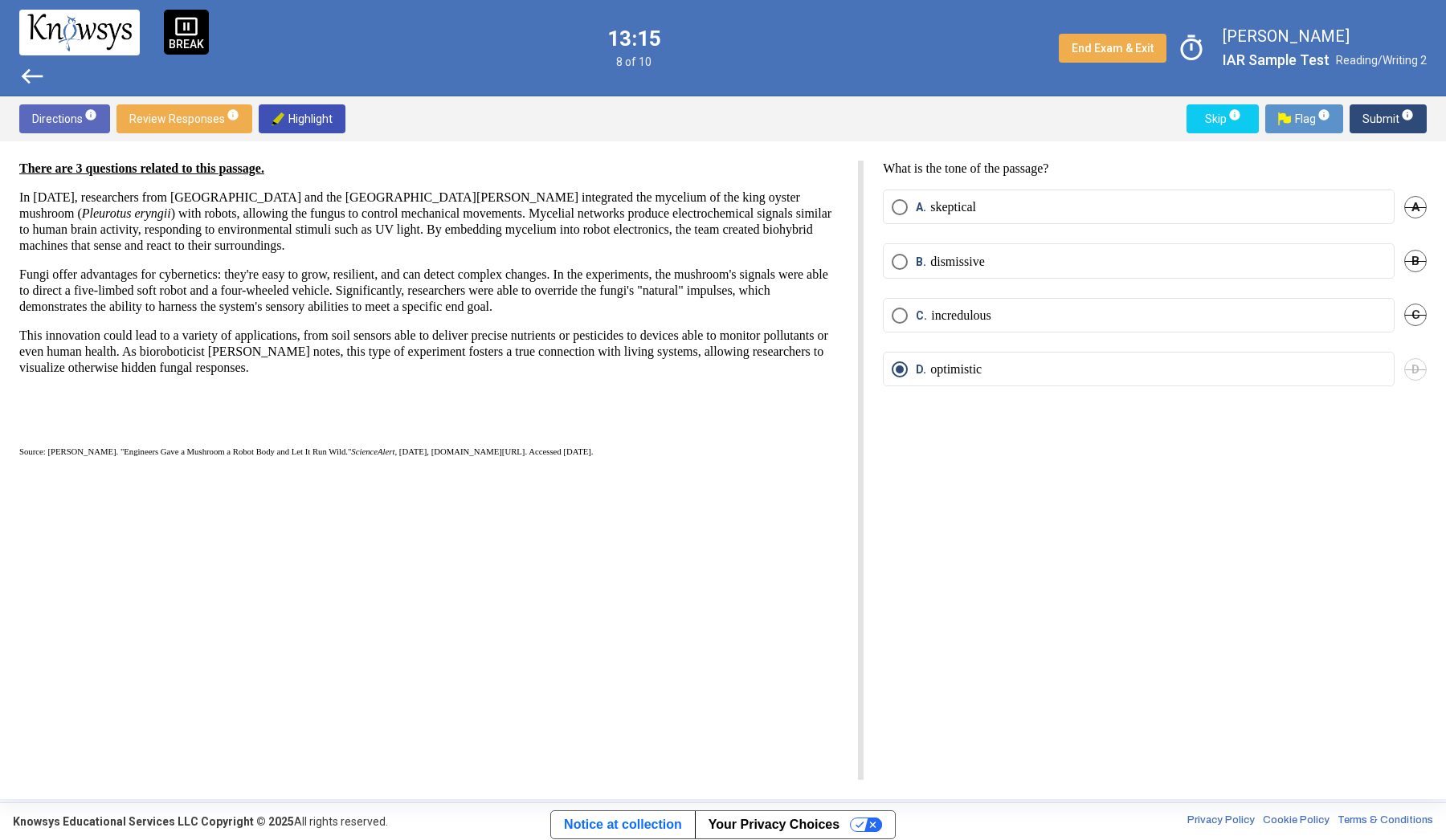
click at [205, 124] on span "Review Responses info" at bounding box center [185, 119] width 110 height 29
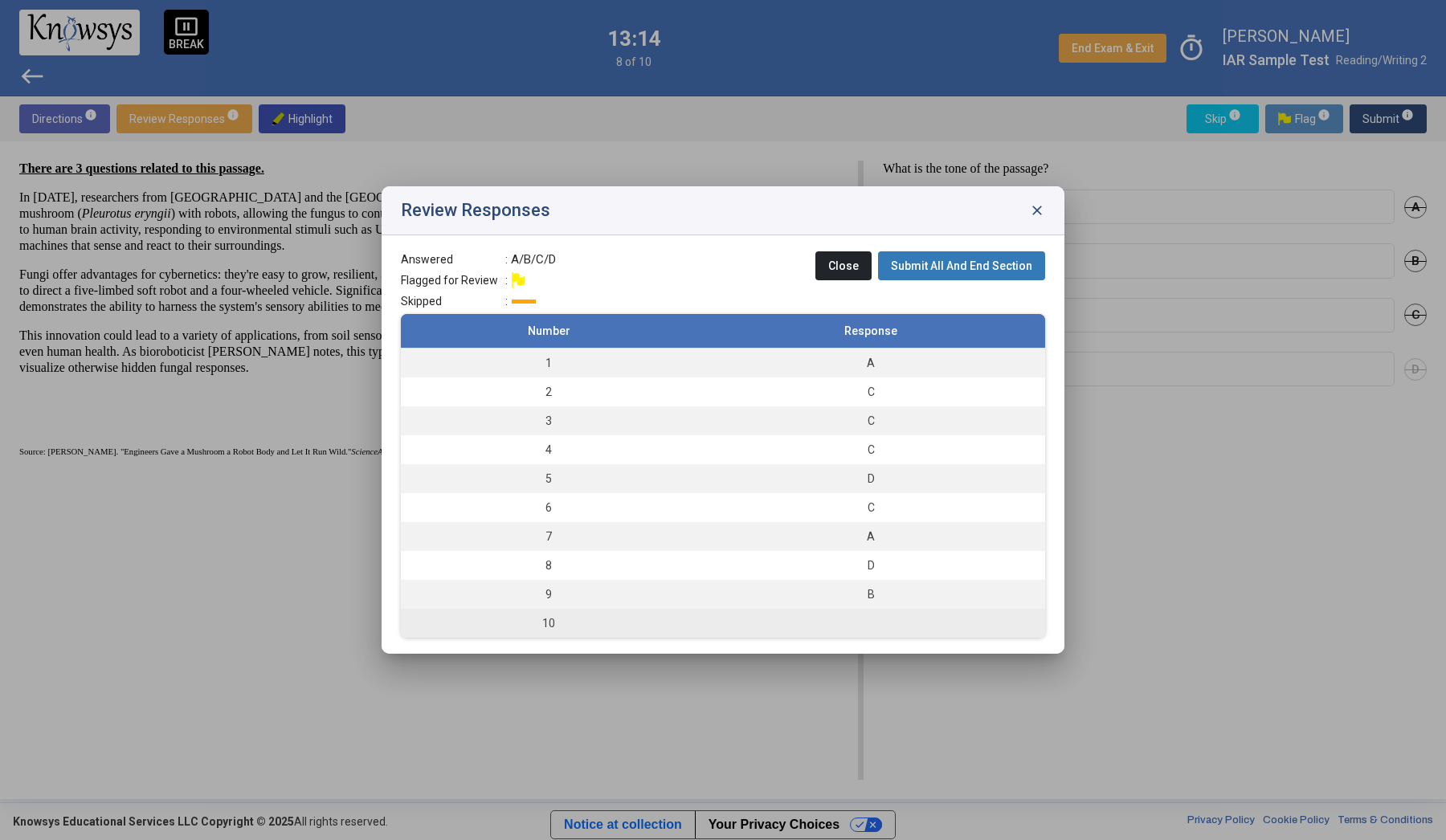
click at [556, 621] on td "10" at bounding box center [548, 623] width 296 height 29
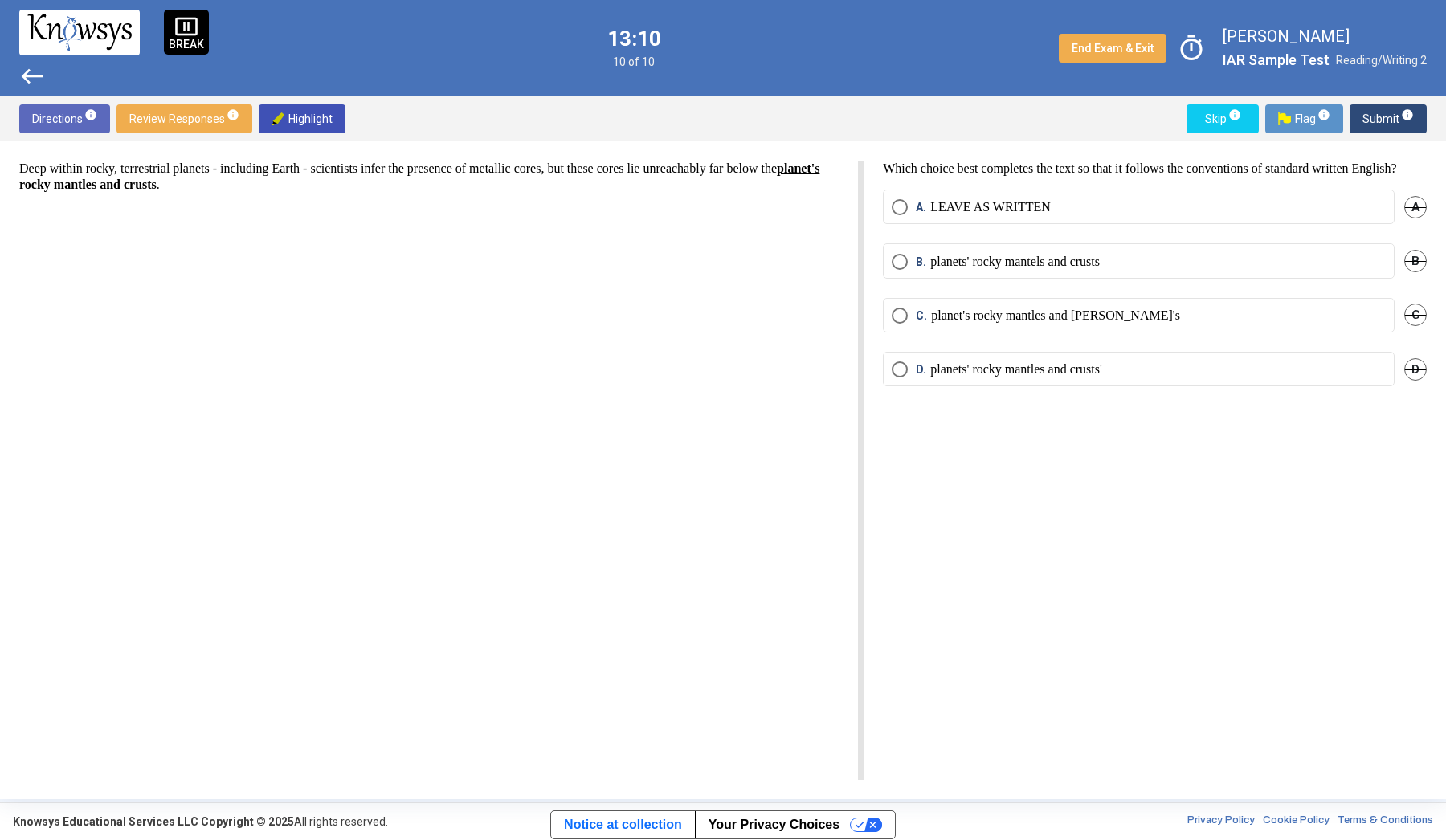
click at [955, 216] on p "LEAVE AS WRITTEN" at bounding box center [990, 206] width 120 height 16
click at [1405, 117] on span "info" at bounding box center [1408, 115] width 13 height 13
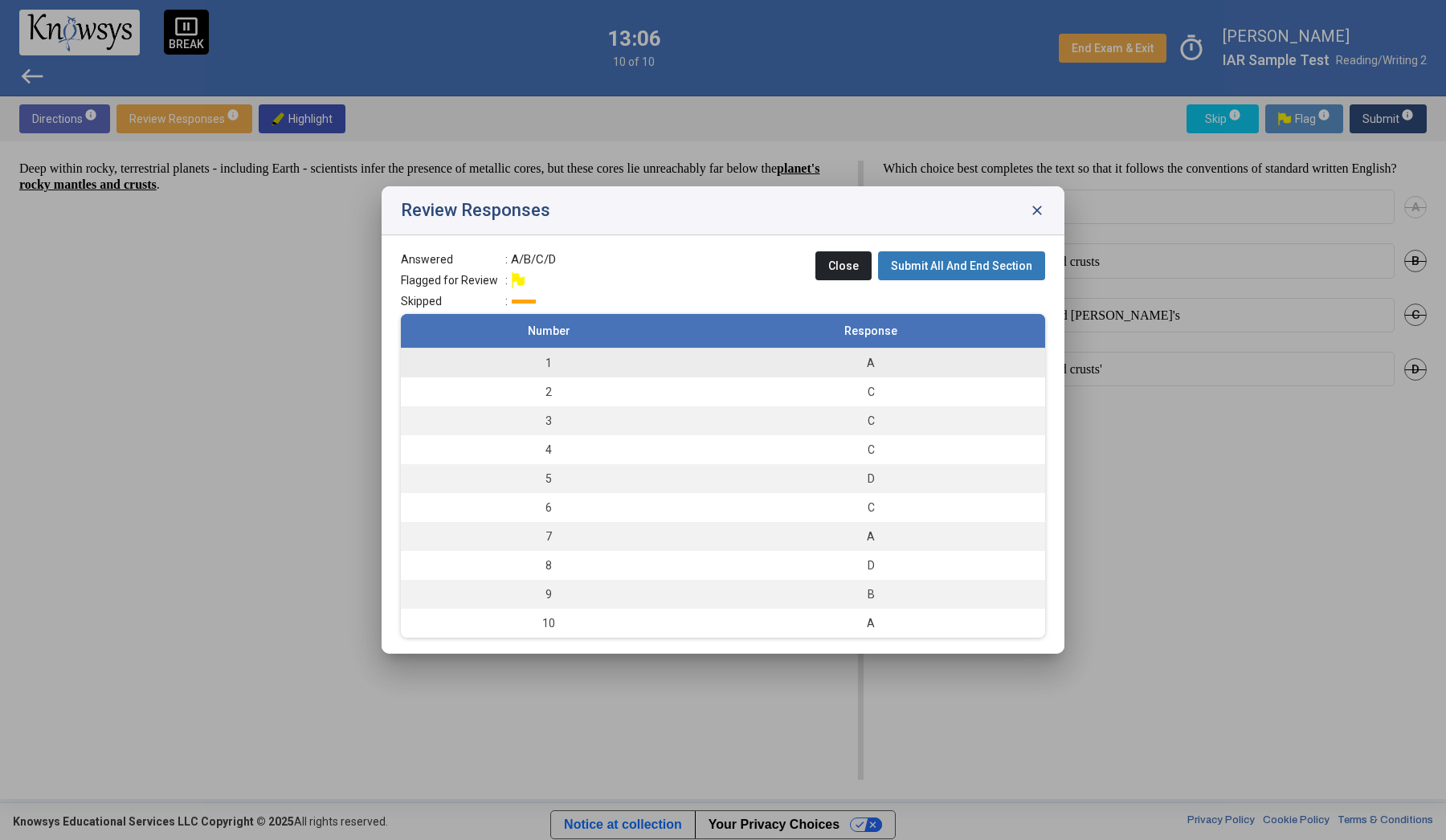
click at [527, 366] on td "1" at bounding box center [548, 364] width 296 height 30
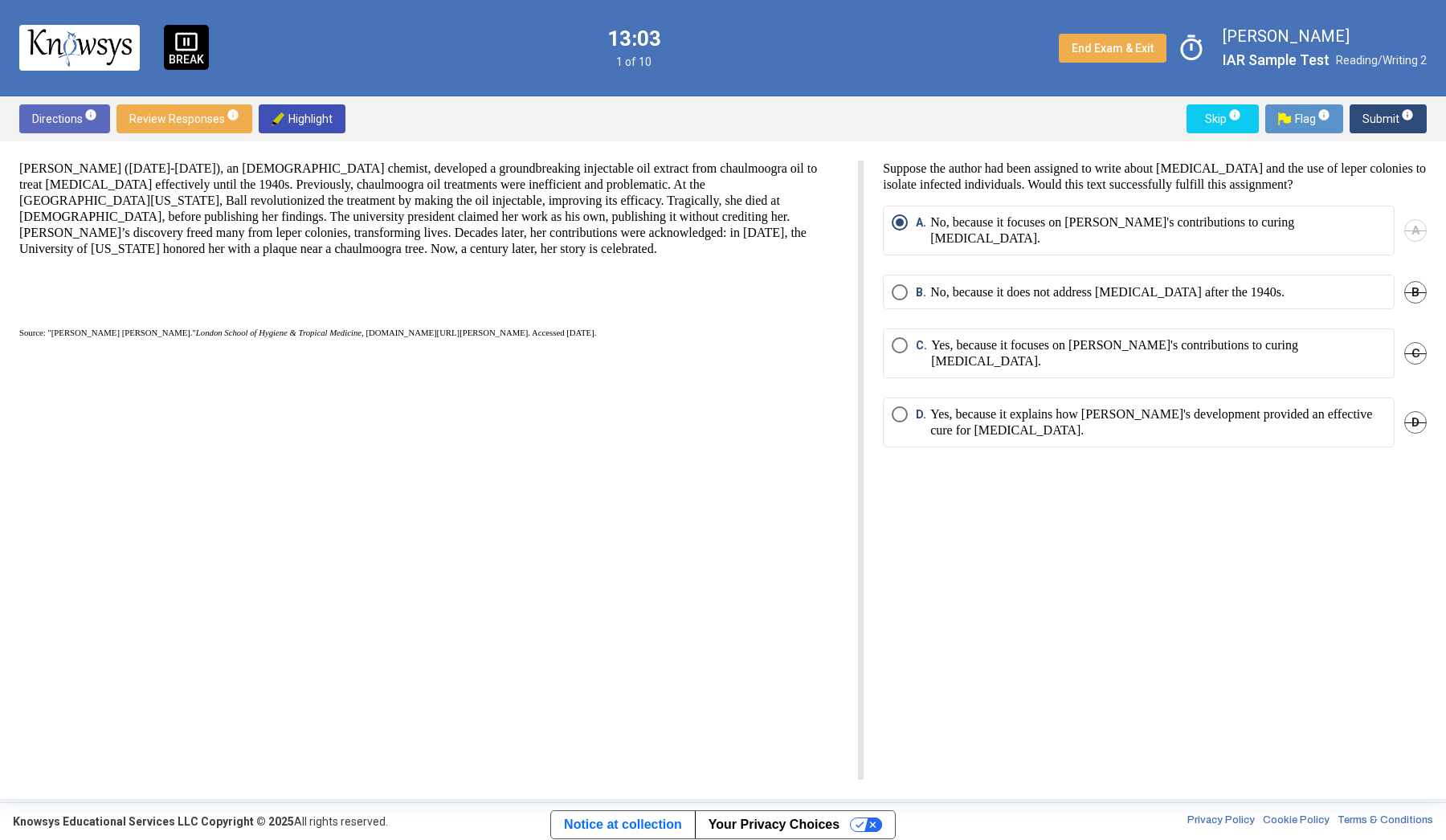
click at [1414, 117] on button "Submit info" at bounding box center [1388, 119] width 77 height 29
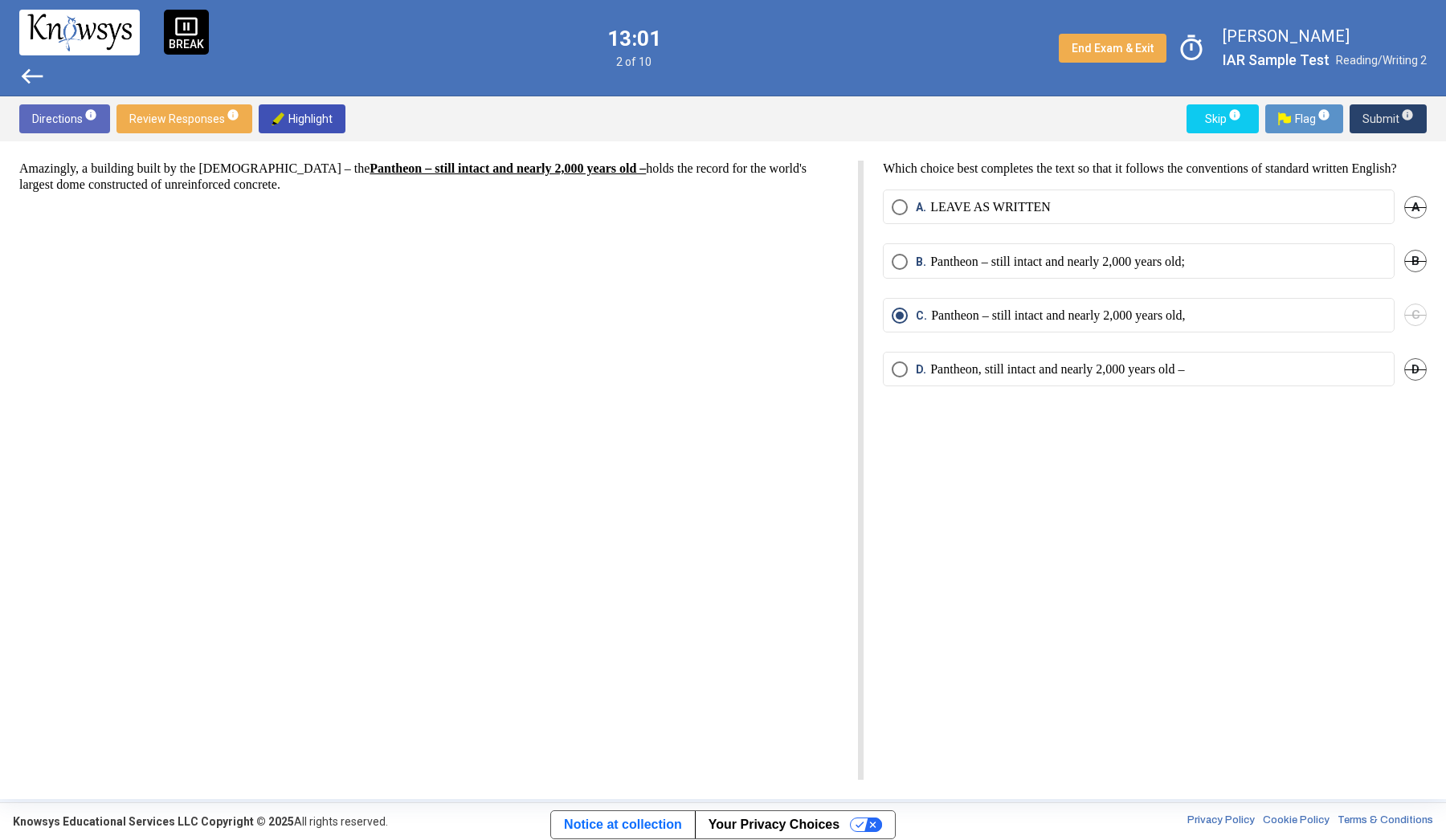
click at [1414, 117] on button "Submit info" at bounding box center [1388, 119] width 77 height 29
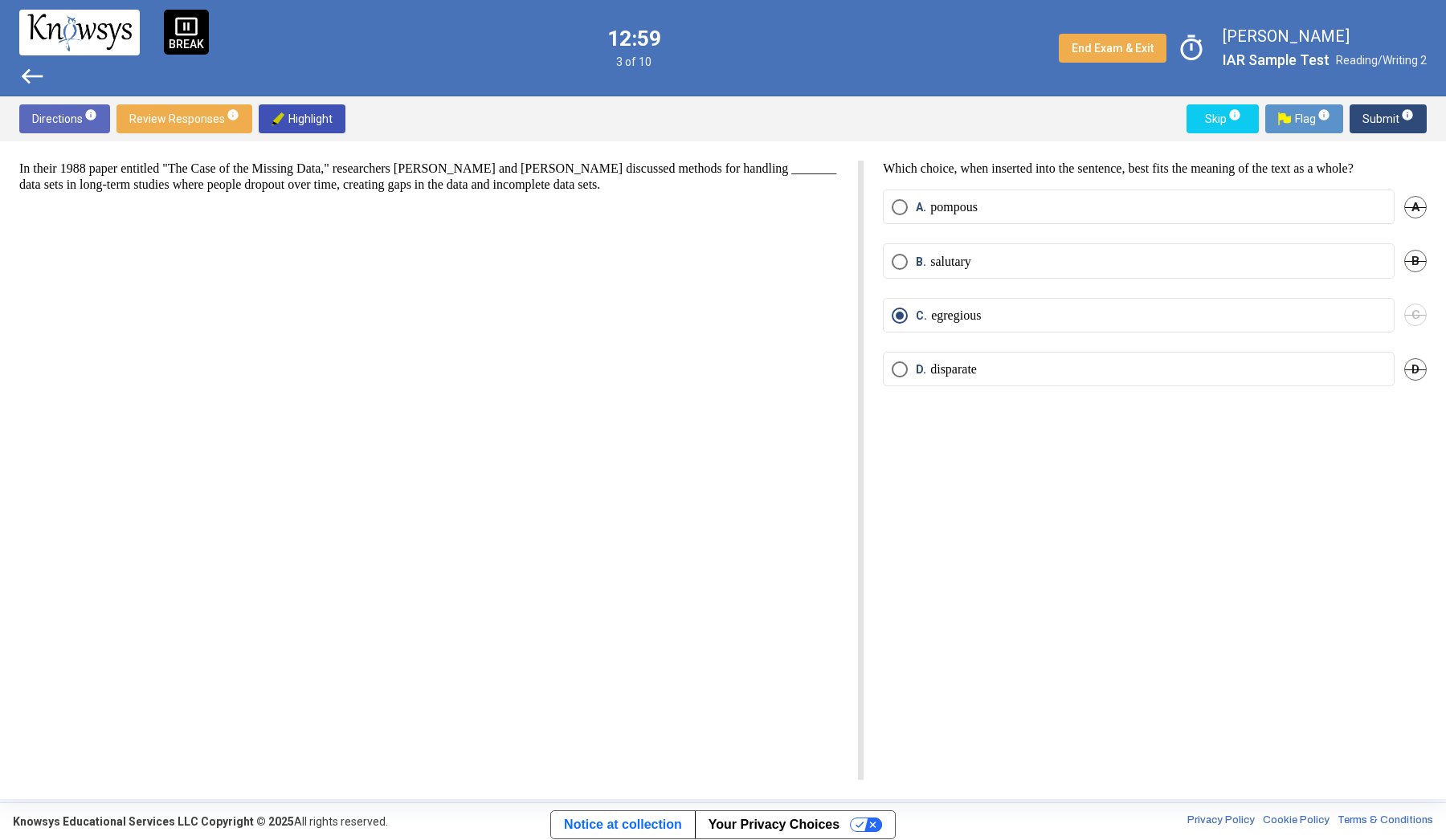
click at [1414, 117] on button "Submit info" at bounding box center [1388, 119] width 77 height 29
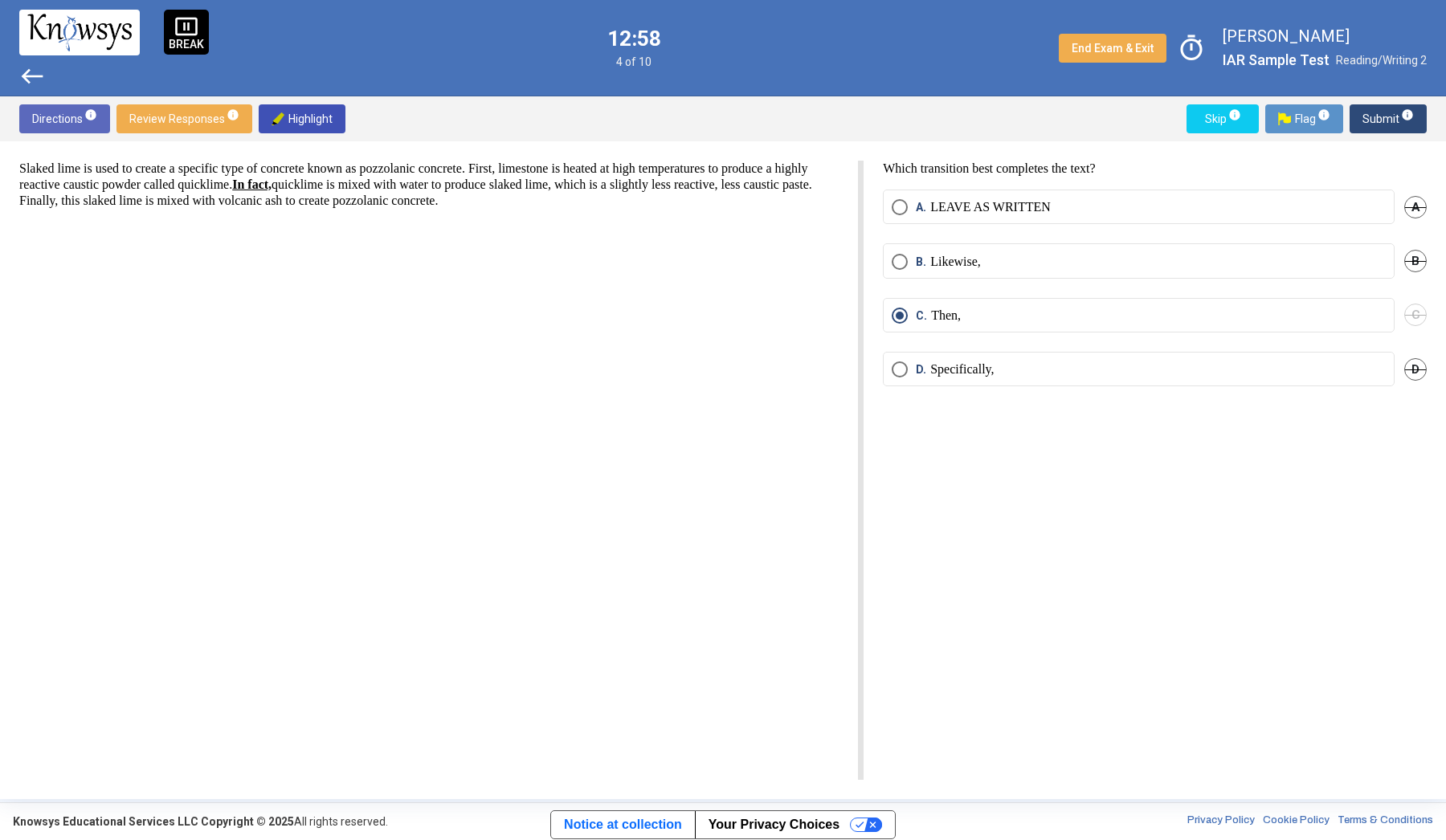
click at [1414, 117] on button "Submit info" at bounding box center [1388, 119] width 77 height 29
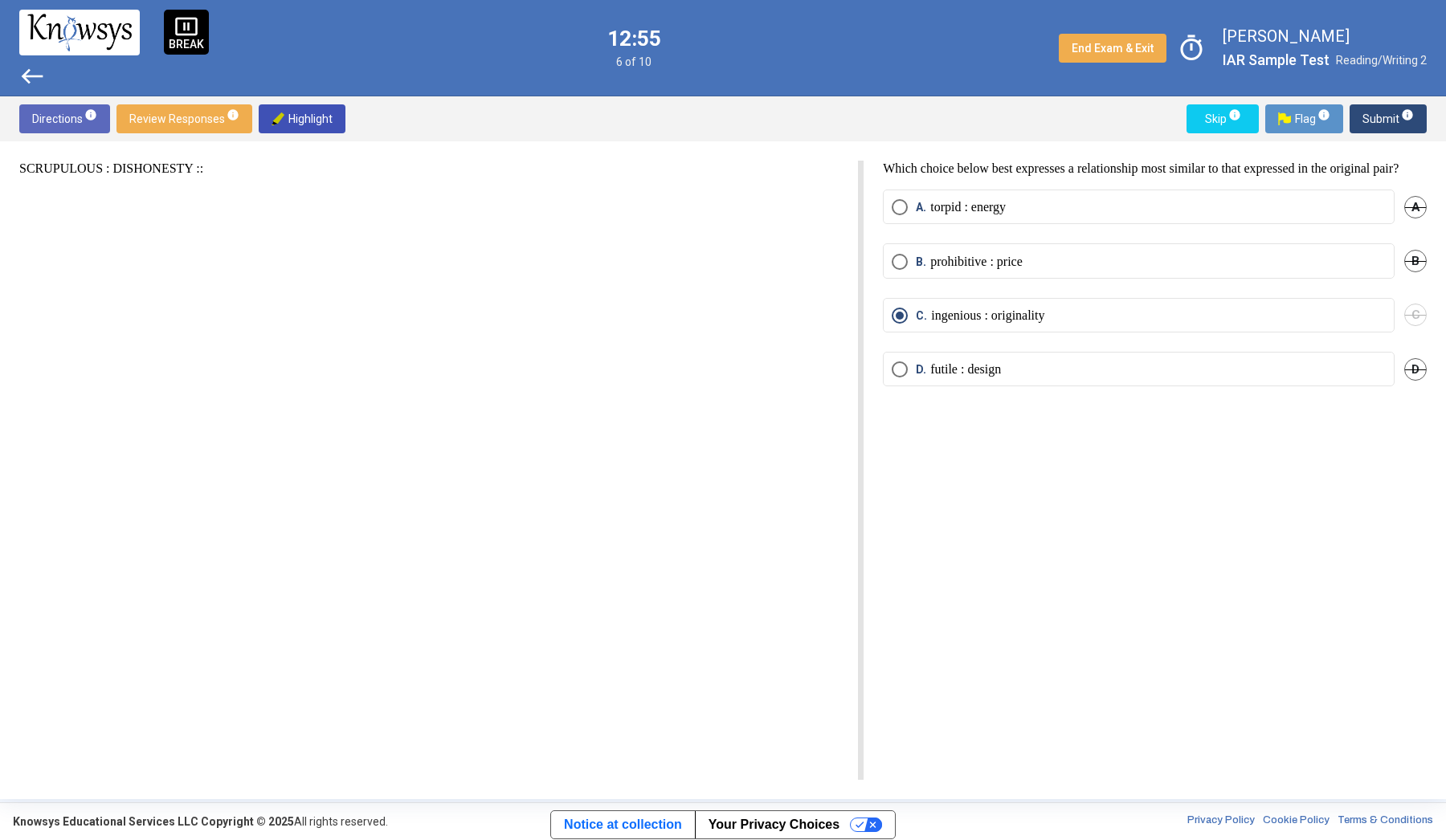
click at [1414, 117] on button "Submit info" at bounding box center [1388, 119] width 77 height 29
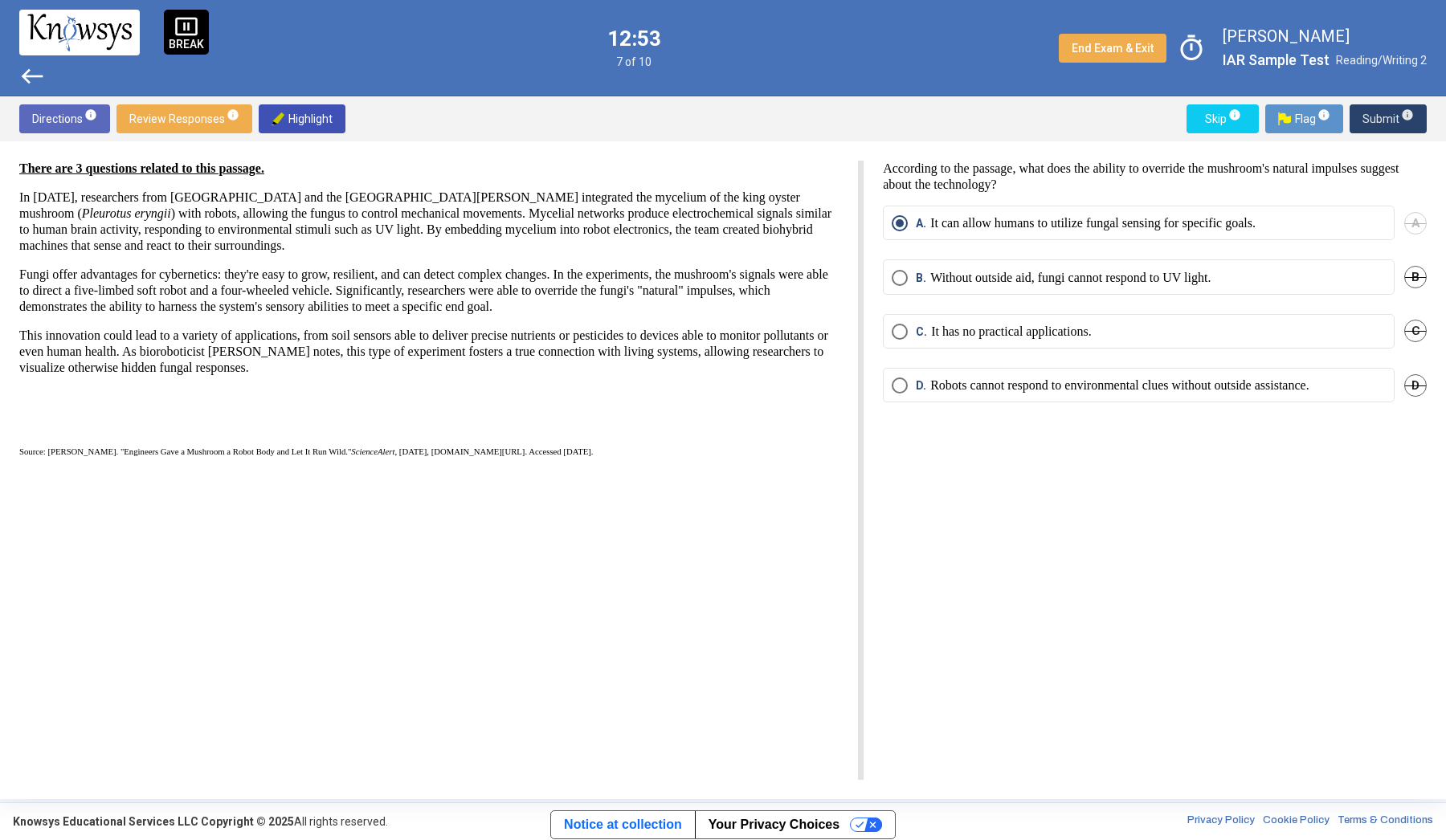
click at [1414, 117] on button "Submit info" at bounding box center [1388, 119] width 77 height 29
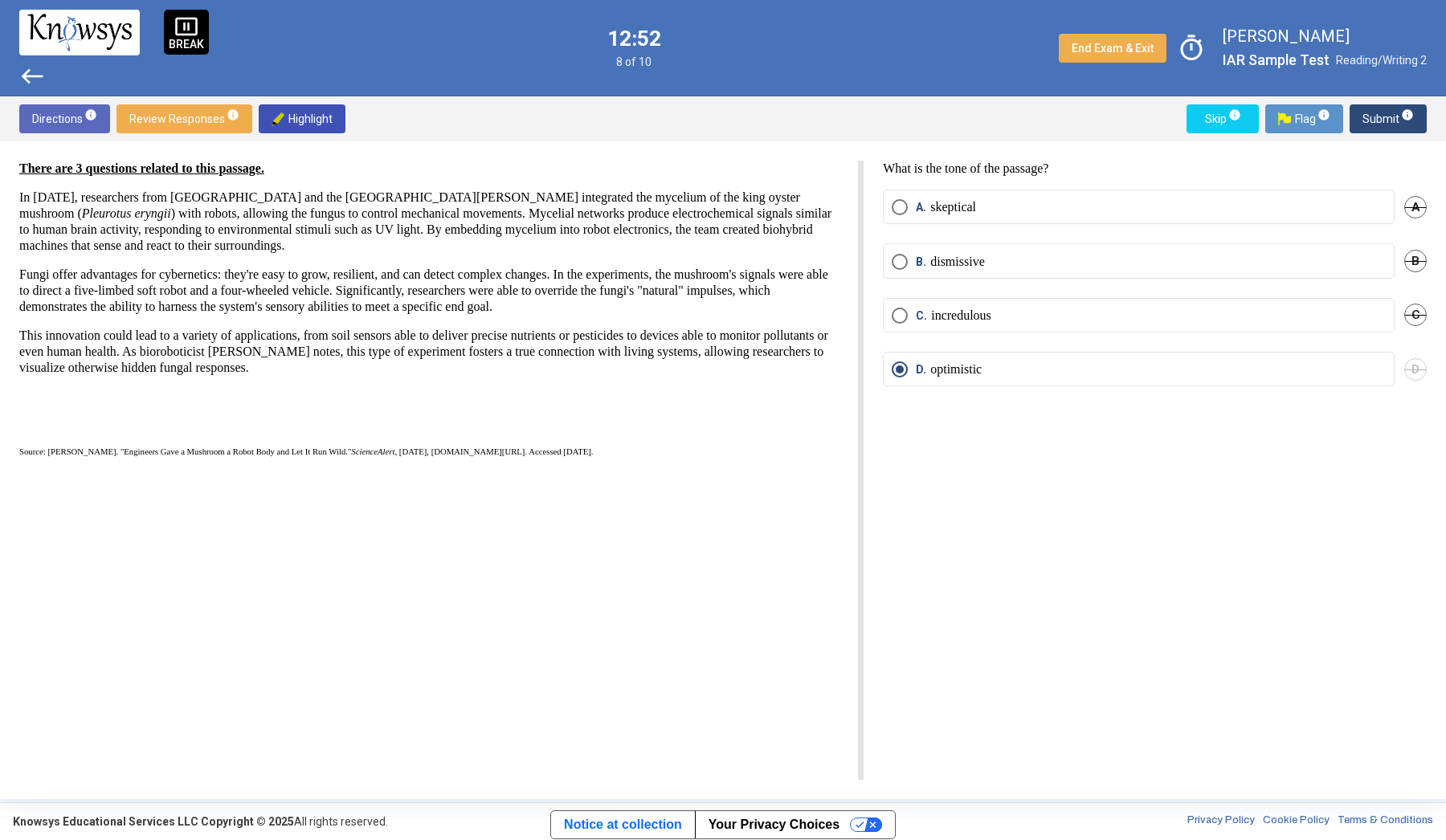
click at [1413, 117] on span "info" at bounding box center [1408, 115] width 13 height 13
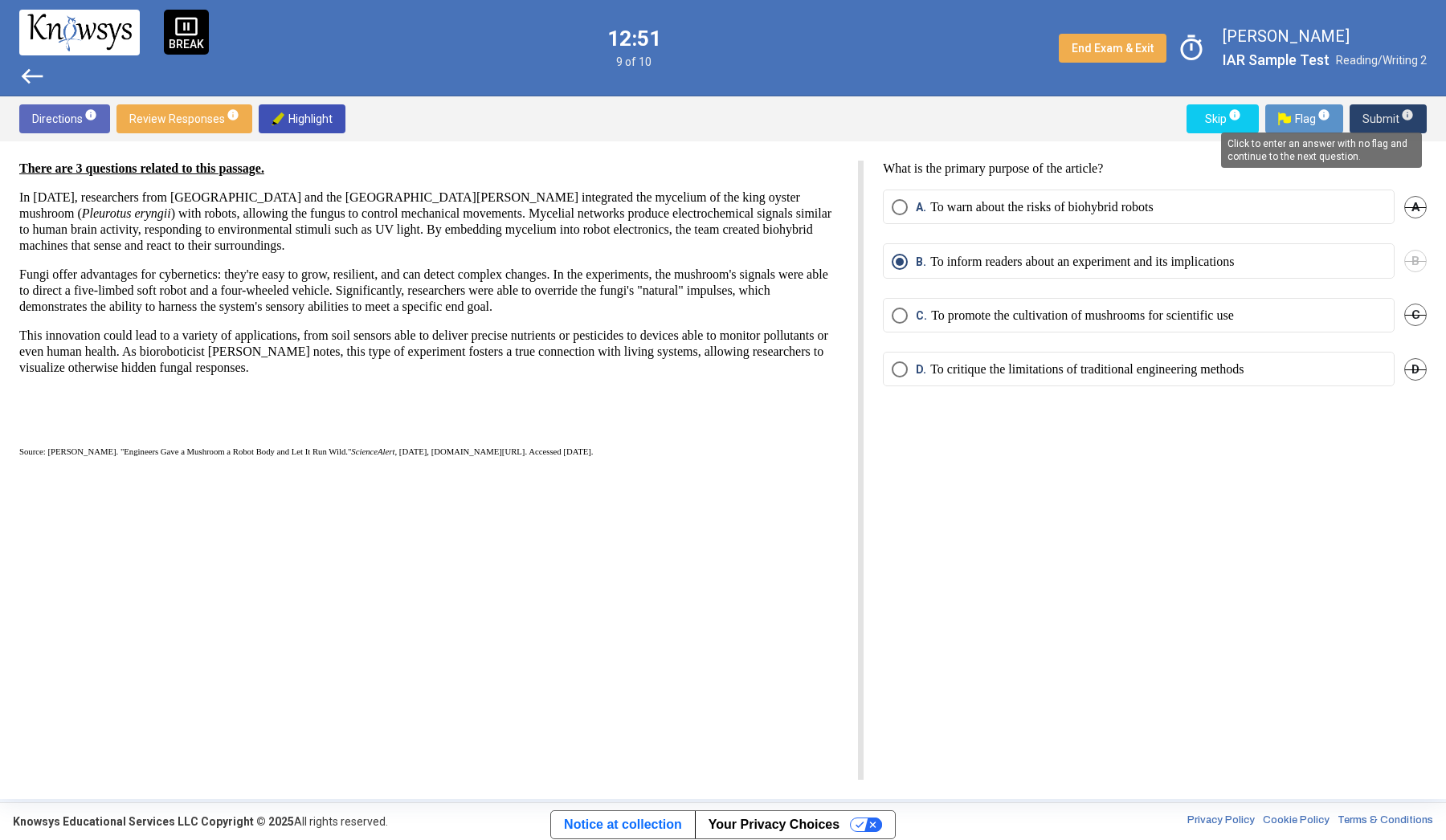
click at [1413, 117] on span "info" at bounding box center [1408, 115] width 13 height 13
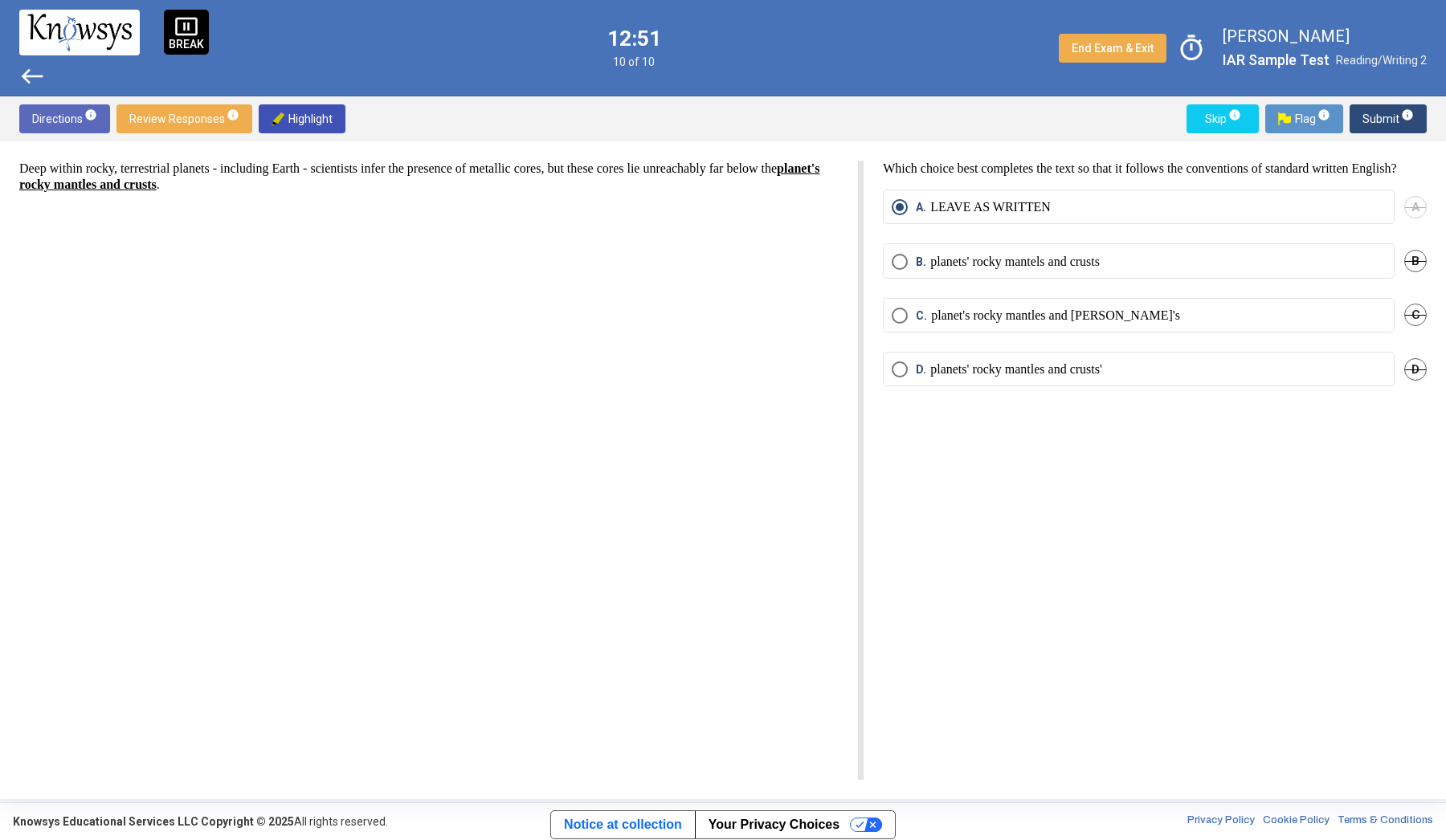
click at [1413, 117] on span "info" at bounding box center [1408, 115] width 13 height 13
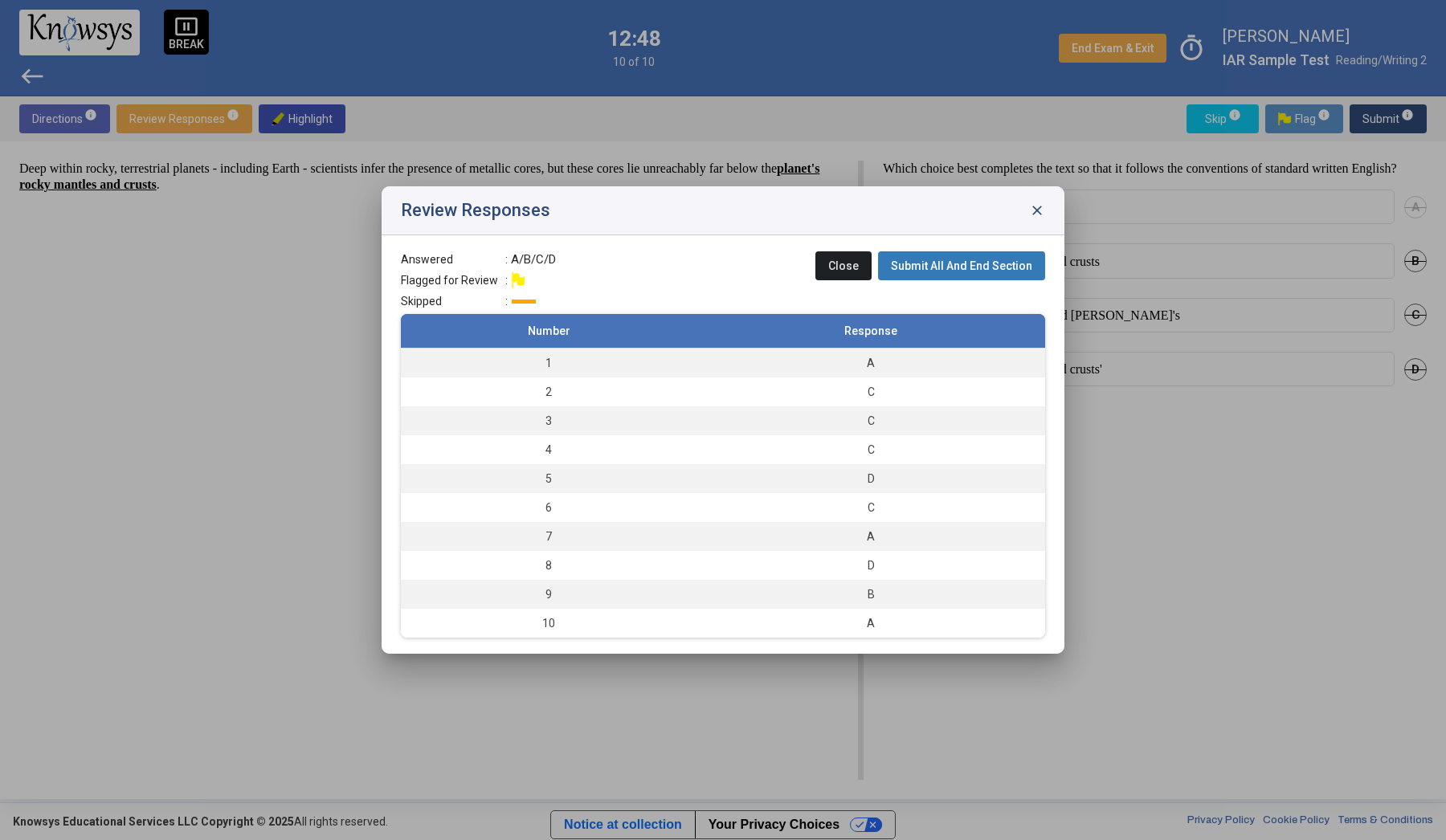
click at [991, 273] on button "Submit All And End Section" at bounding box center [962, 265] width 167 height 29
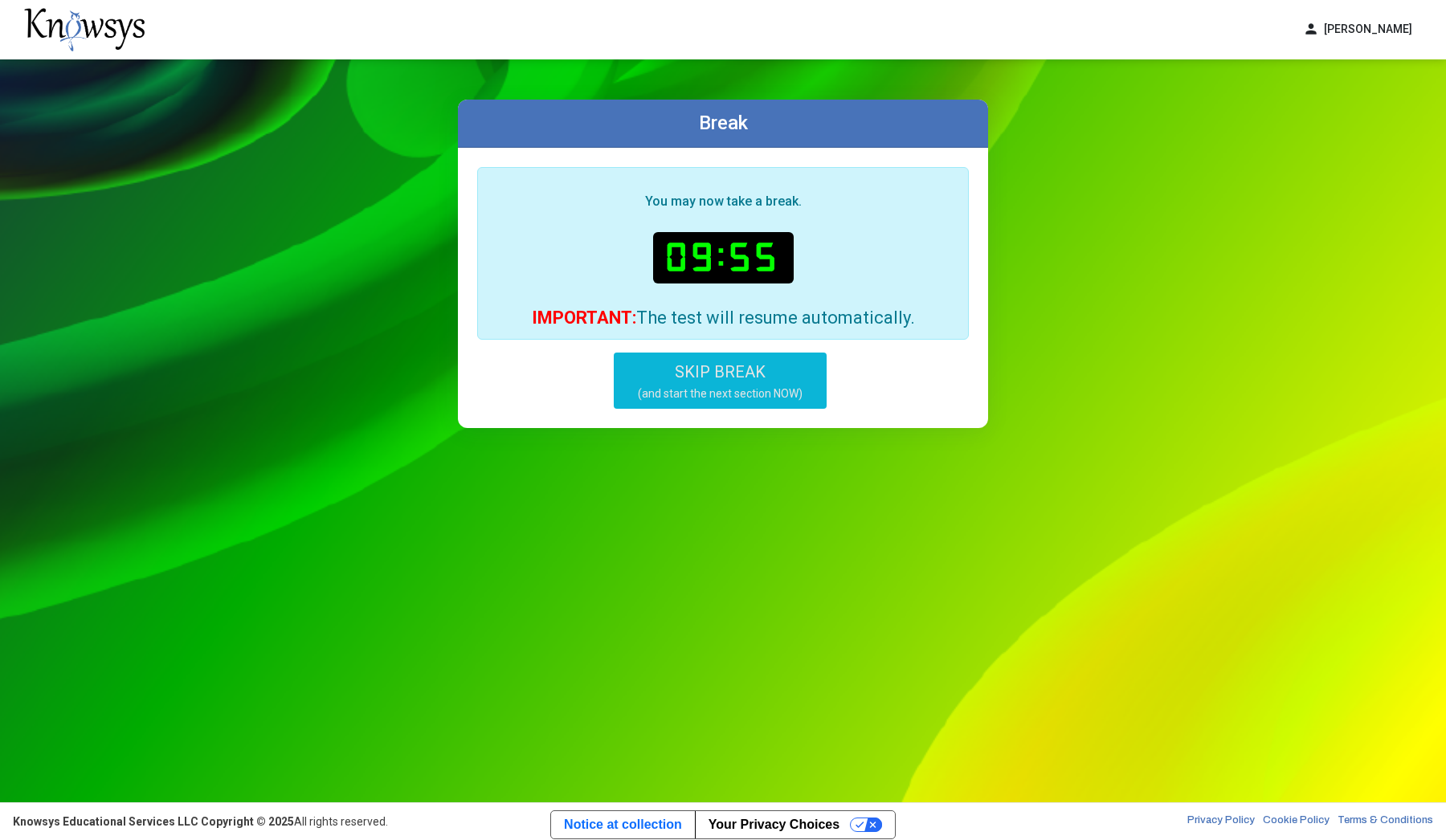
click at [791, 376] on button "SKIP BREAK (and start the next section NOW)" at bounding box center [721, 381] width 213 height 56
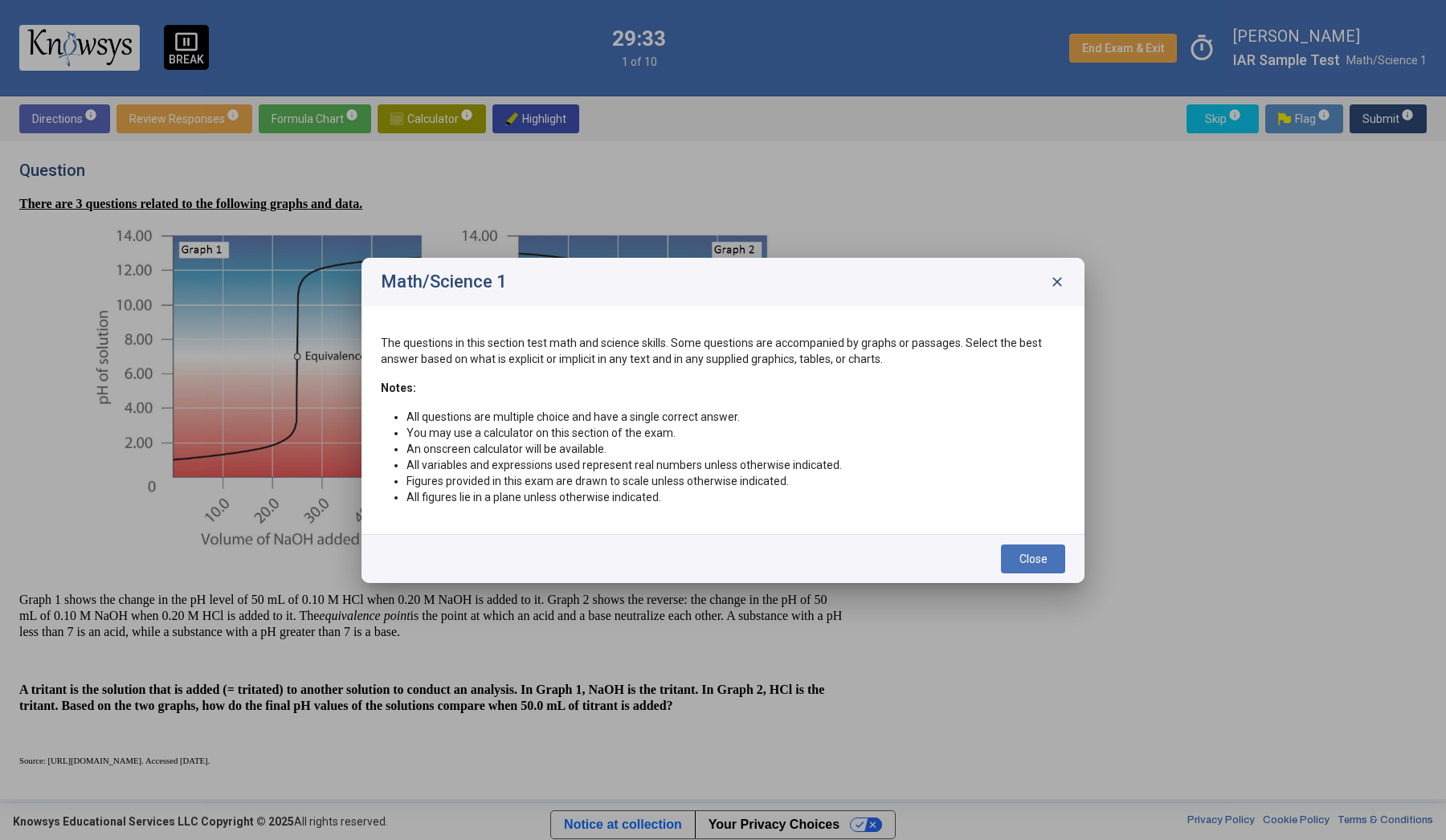
click at [1053, 278] on span "close" at bounding box center [1057, 281] width 16 height 16
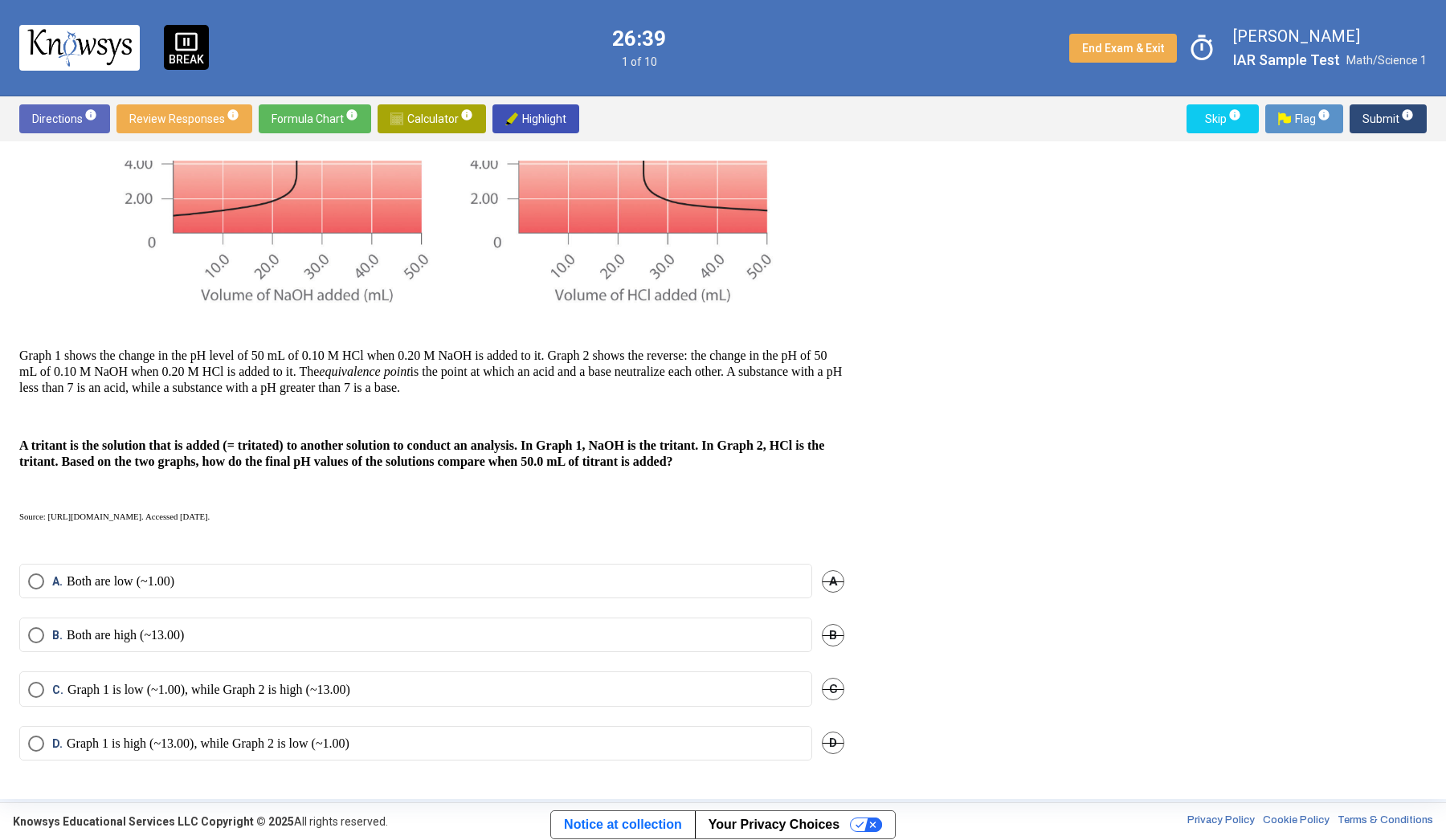
scroll to position [259, 0]
click at [1206, 119] on span "Skip info" at bounding box center [1223, 119] width 47 height 29
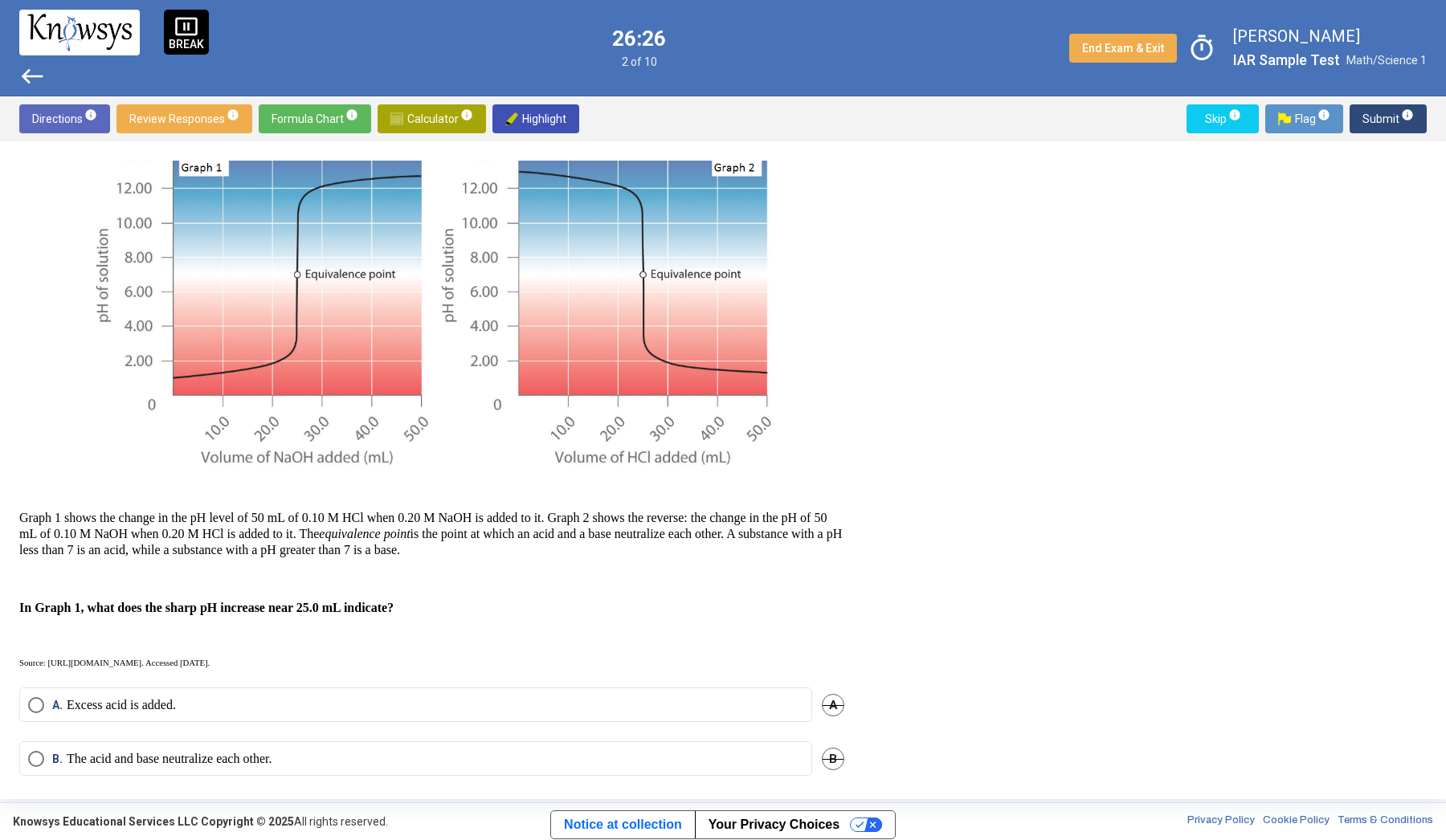
scroll to position [83, 0]
click at [1223, 116] on span "Skip info" at bounding box center [1223, 119] width 47 height 29
click at [1217, 117] on span "Skip info" at bounding box center [1223, 119] width 47 height 29
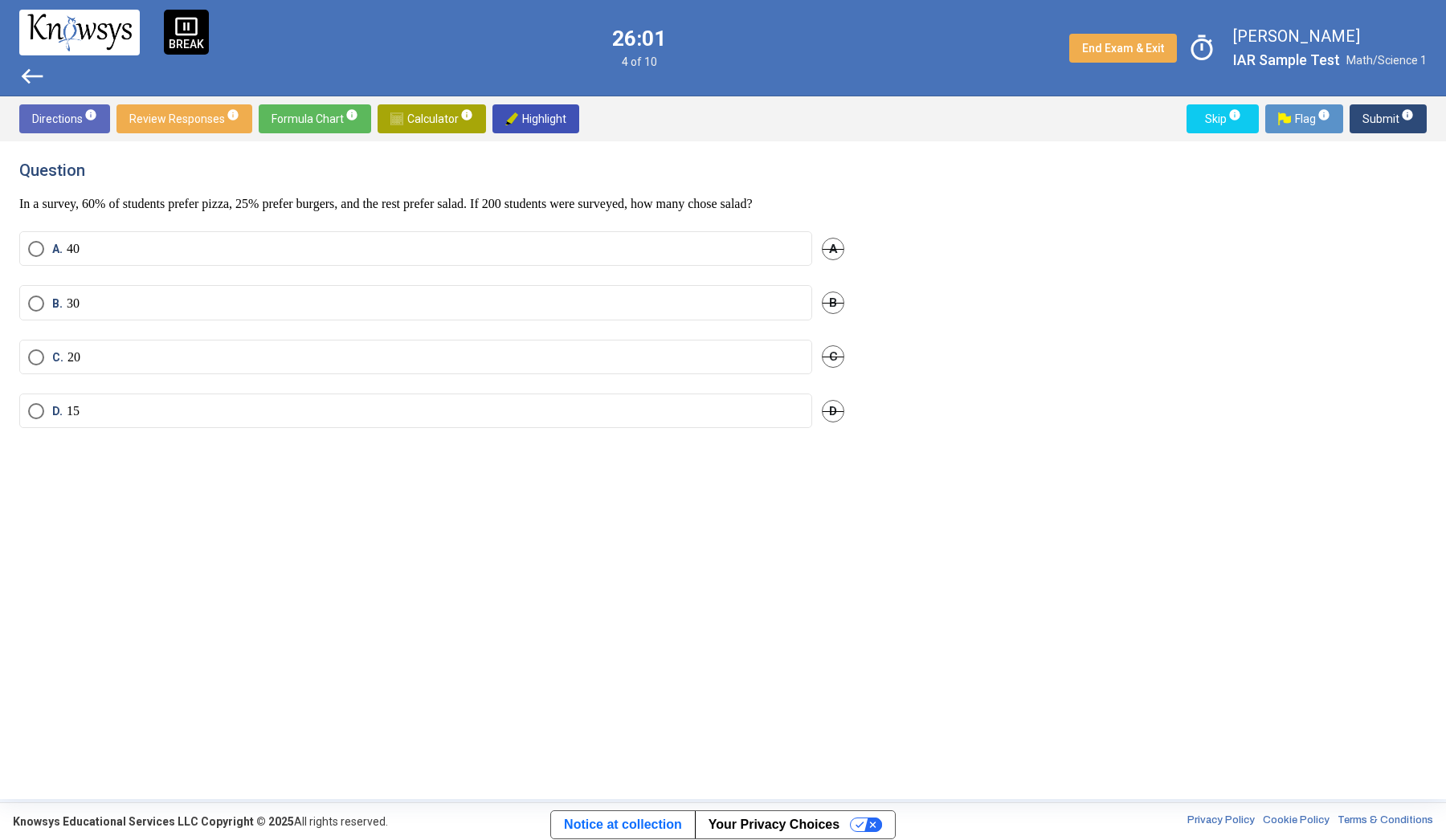
click at [30, 73] on span "west" at bounding box center [33, 77] width 26 height 26
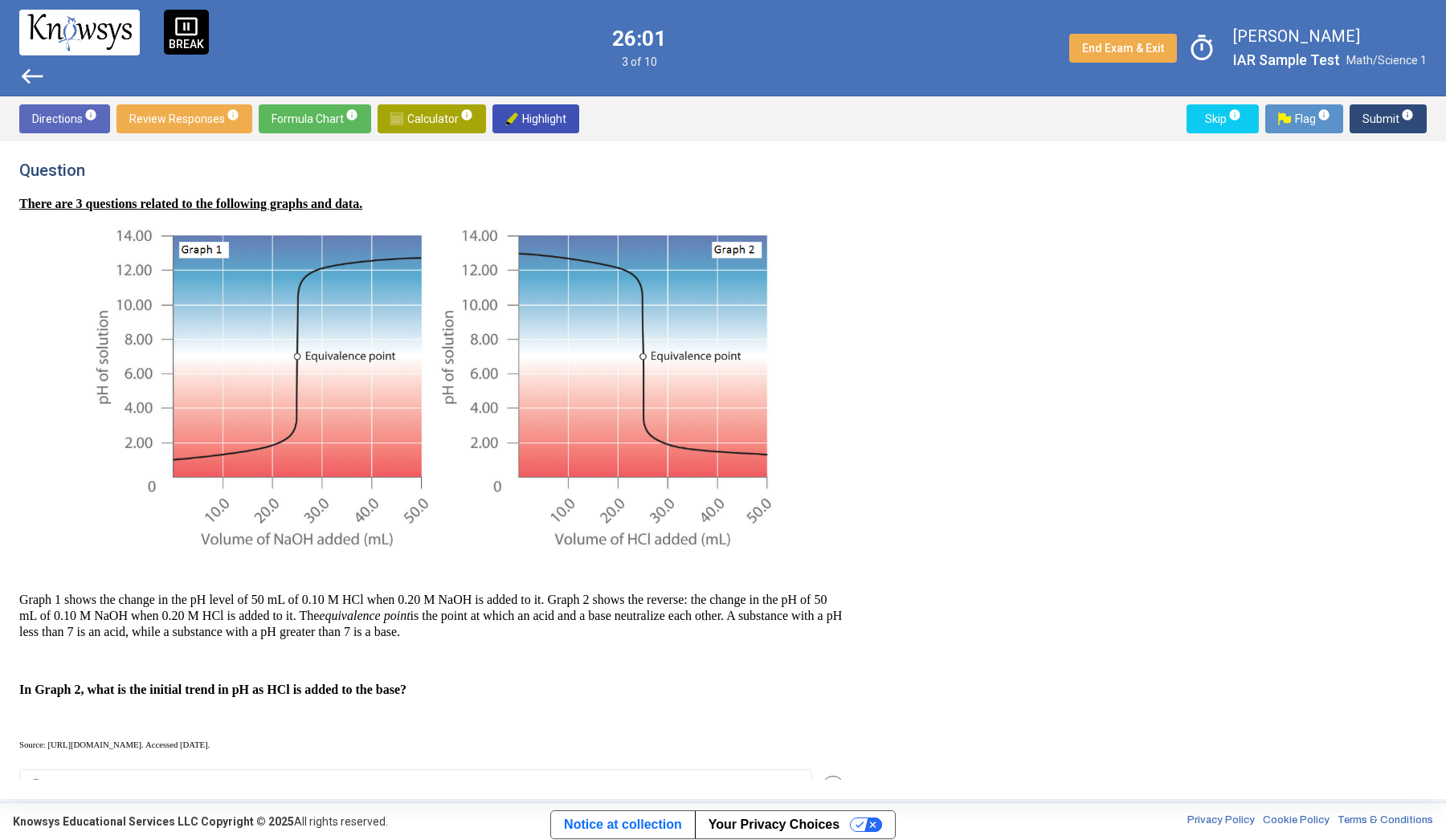
click at [30, 73] on span "west" at bounding box center [33, 77] width 26 height 26
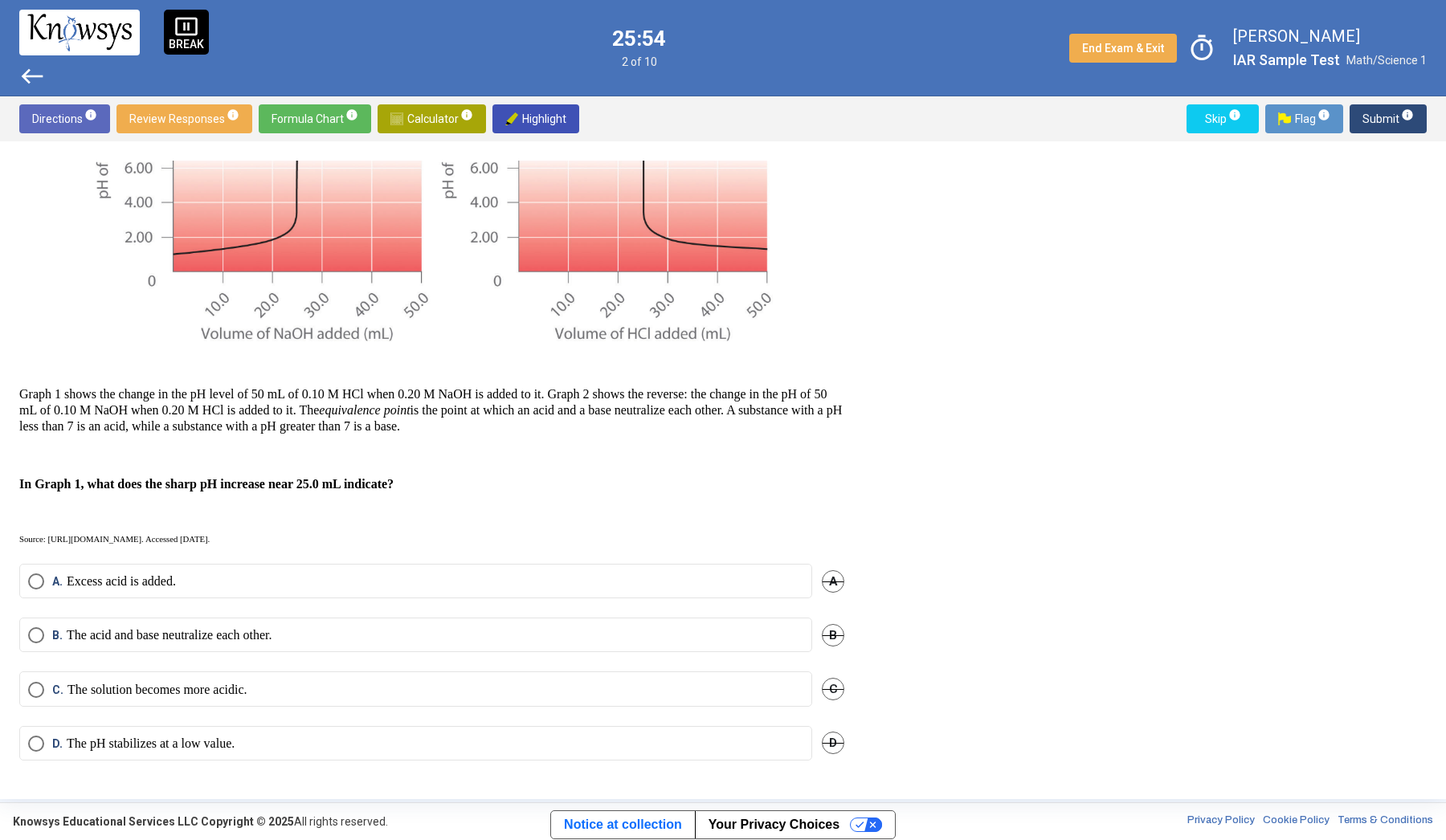
scroll to position [204, 0]
click at [1215, 114] on span "Skip info" at bounding box center [1223, 119] width 47 height 29
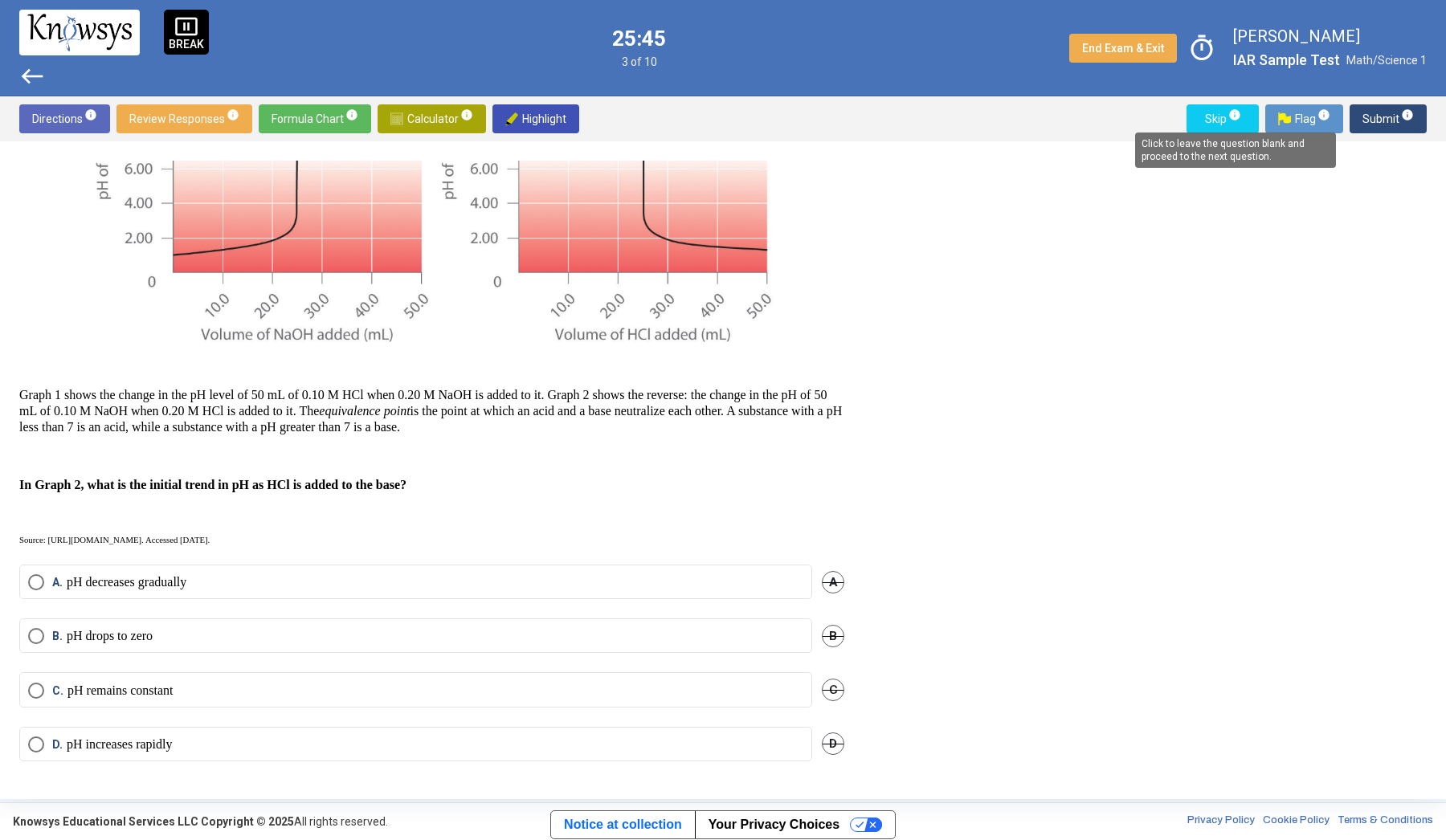
click at [1240, 117] on span "info" at bounding box center [1235, 115] width 13 height 13
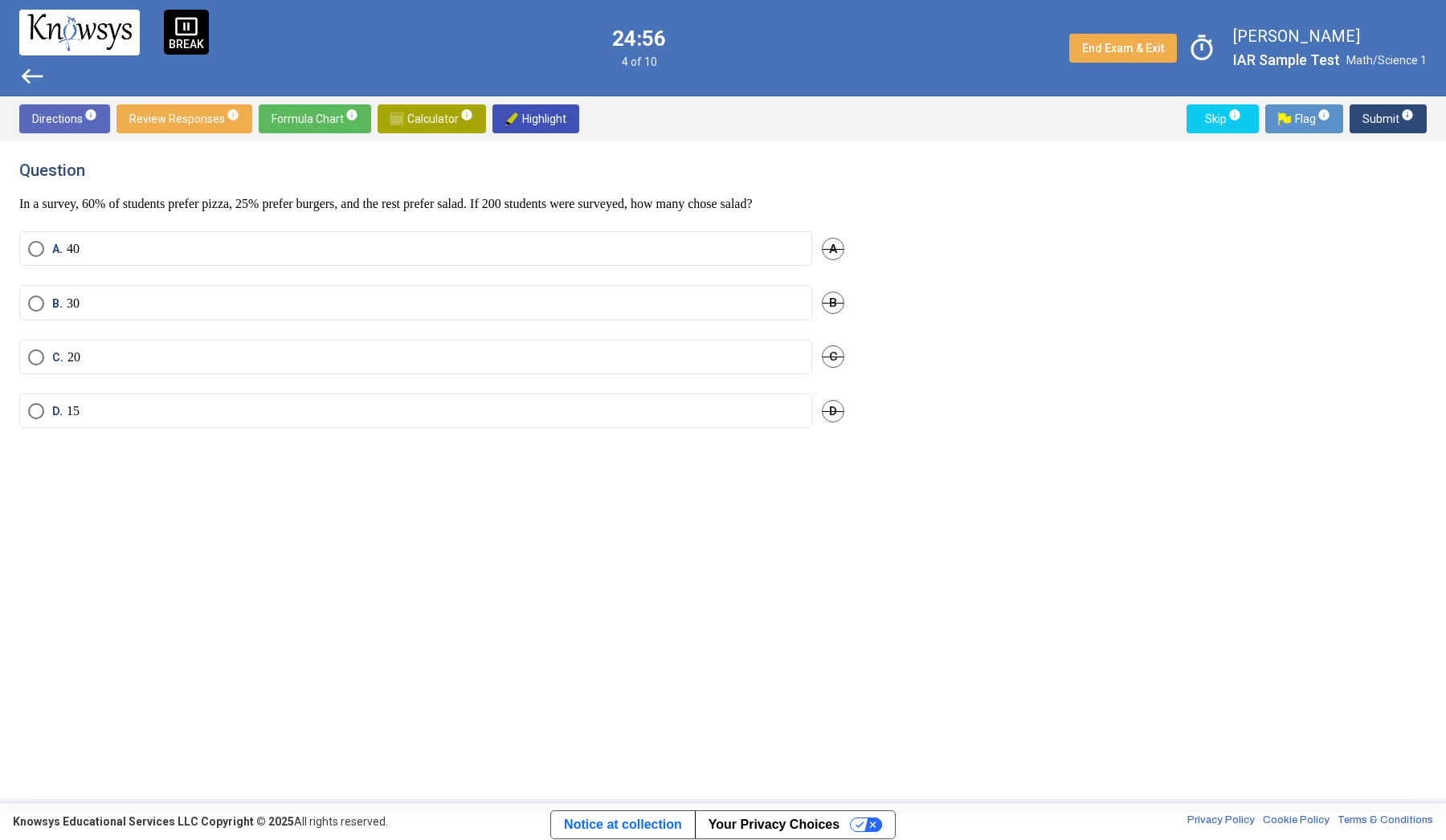
click at [35, 307] on span "Select an option" at bounding box center [35, 303] width 16 height 16
click at [1412, 119] on span "info" at bounding box center [1408, 115] width 13 height 13
click at [108, 320] on mat-radio-button "B. 320" at bounding box center [416, 302] width 793 height 35
click at [32, 312] on span "Select an option" at bounding box center [35, 303] width 16 height 16
click at [1393, 129] on span "Submit info" at bounding box center [1388, 119] width 51 height 29
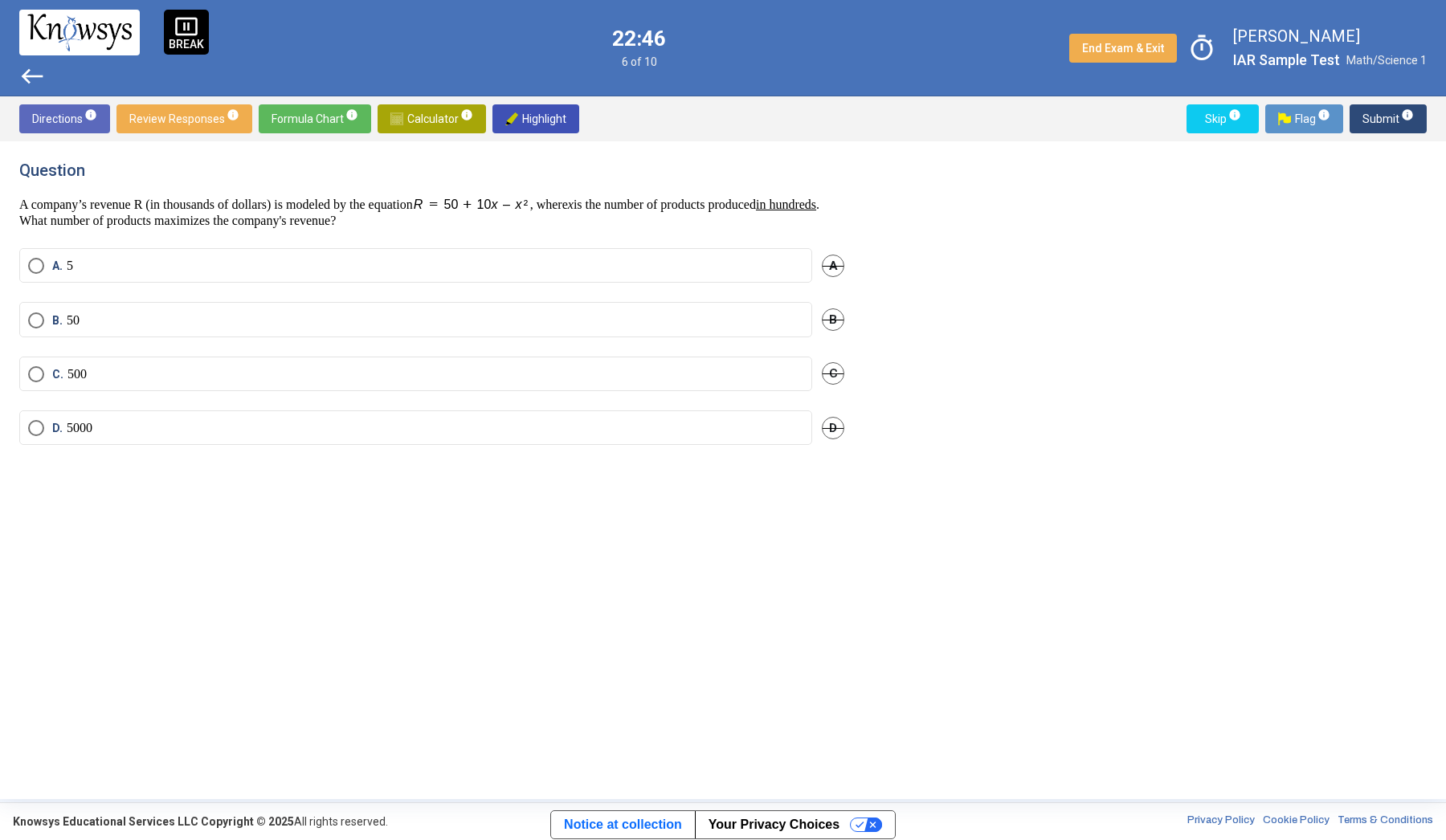
drag, startPoint x: 460, startPoint y: 135, endPoint x: 460, endPoint y: 124, distance: 11.0
click at [460, 124] on div "Directions info Review Responses info Formula Chart info Calculator info Highli…" at bounding box center [723, 119] width 1446 height 45
click at [460, 124] on span "Calculator info" at bounding box center [431, 119] width 83 height 29
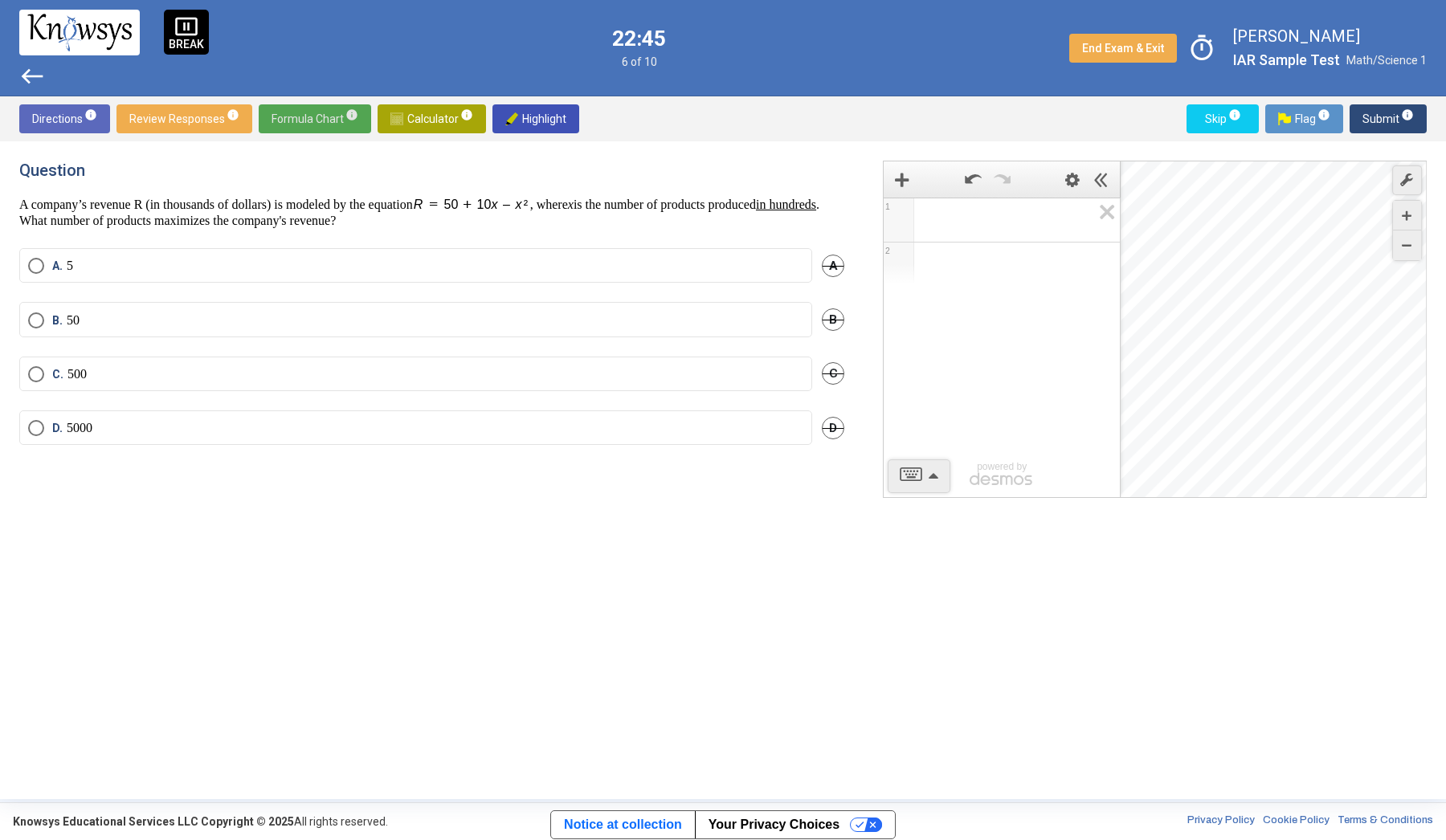
click at [345, 106] on span "Formula Chart info" at bounding box center [315, 119] width 87 height 29
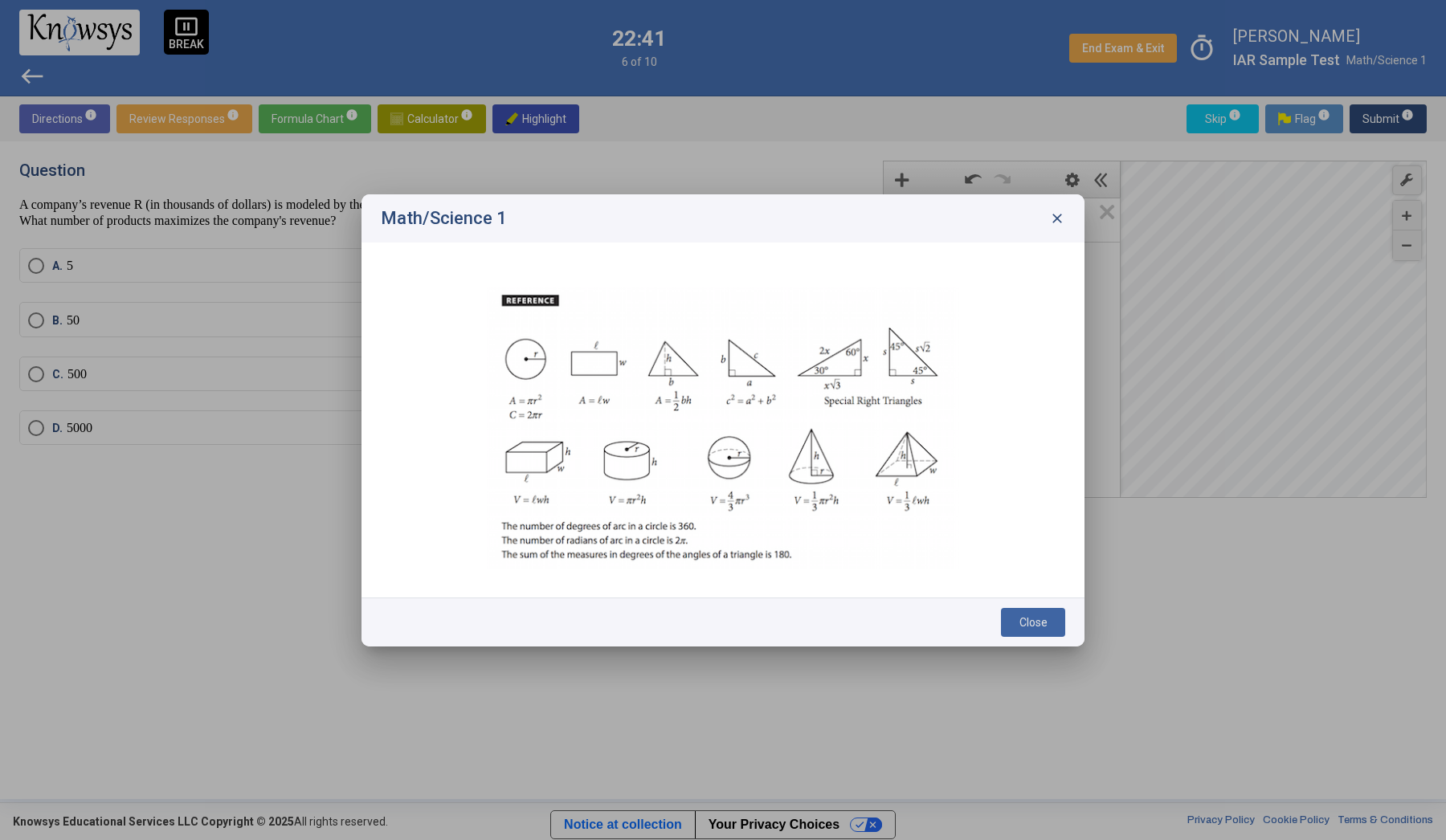
click at [1060, 218] on span "close" at bounding box center [1057, 218] width 16 height 16
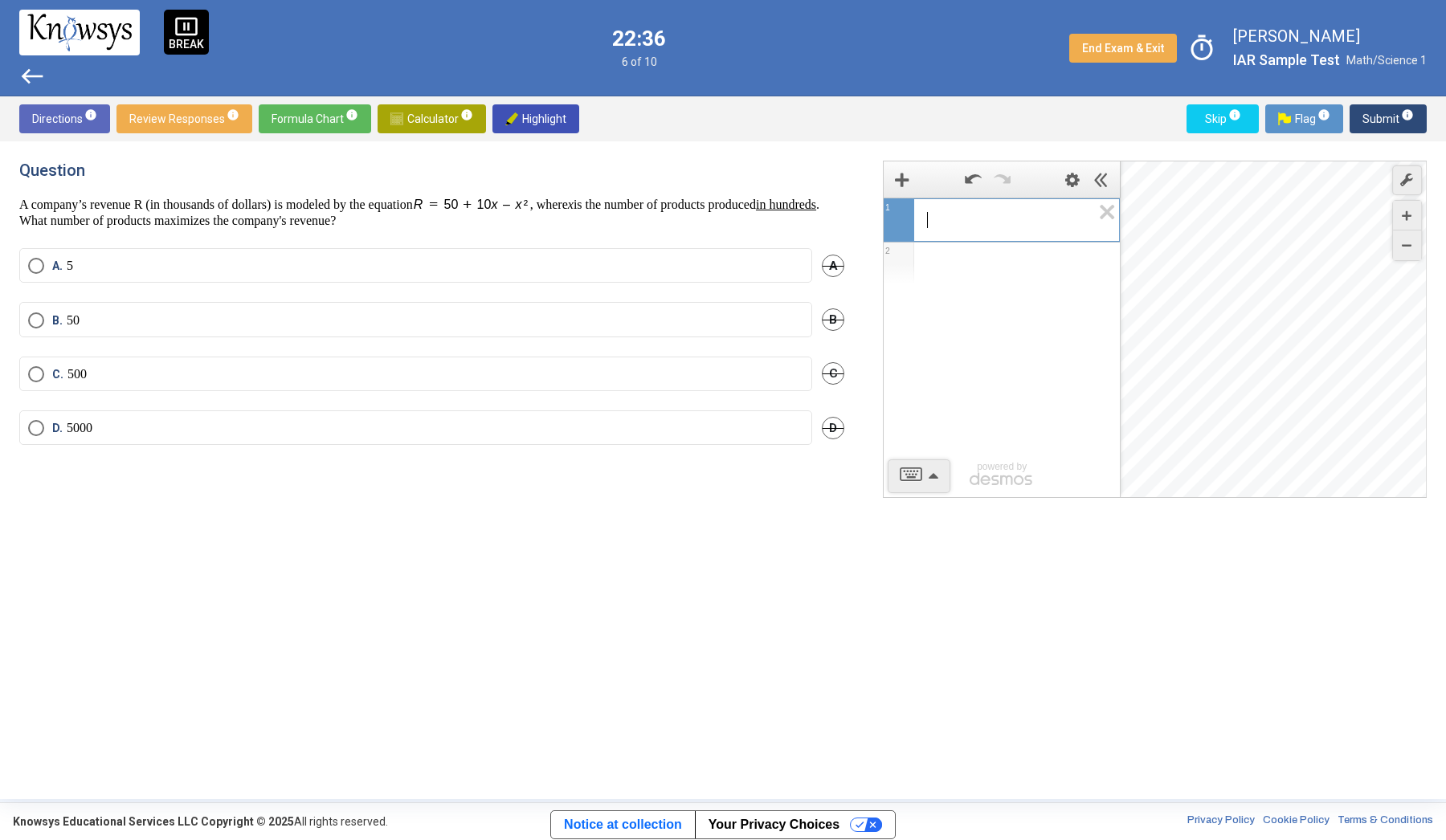
click at [1029, 229] on span "​" at bounding box center [1008, 220] width 164 height 20
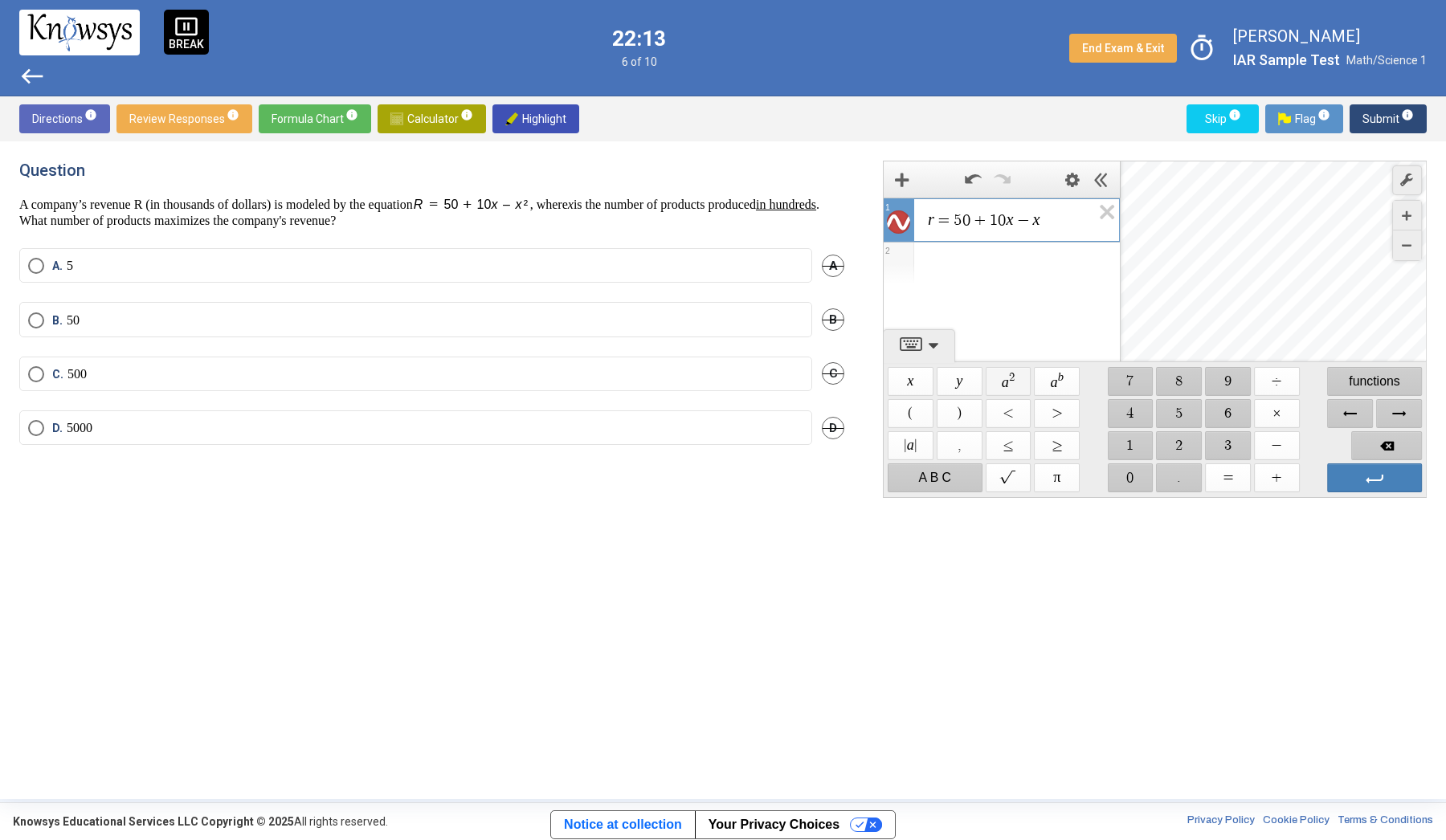
click at [1017, 385] on span "$$ a 2" at bounding box center [1008, 381] width 46 height 29
click at [1032, 299] on div "r = 5 0 + 1 0 x − x 2 ​ 1 2 powered by" at bounding box center [1002, 280] width 236 height 164
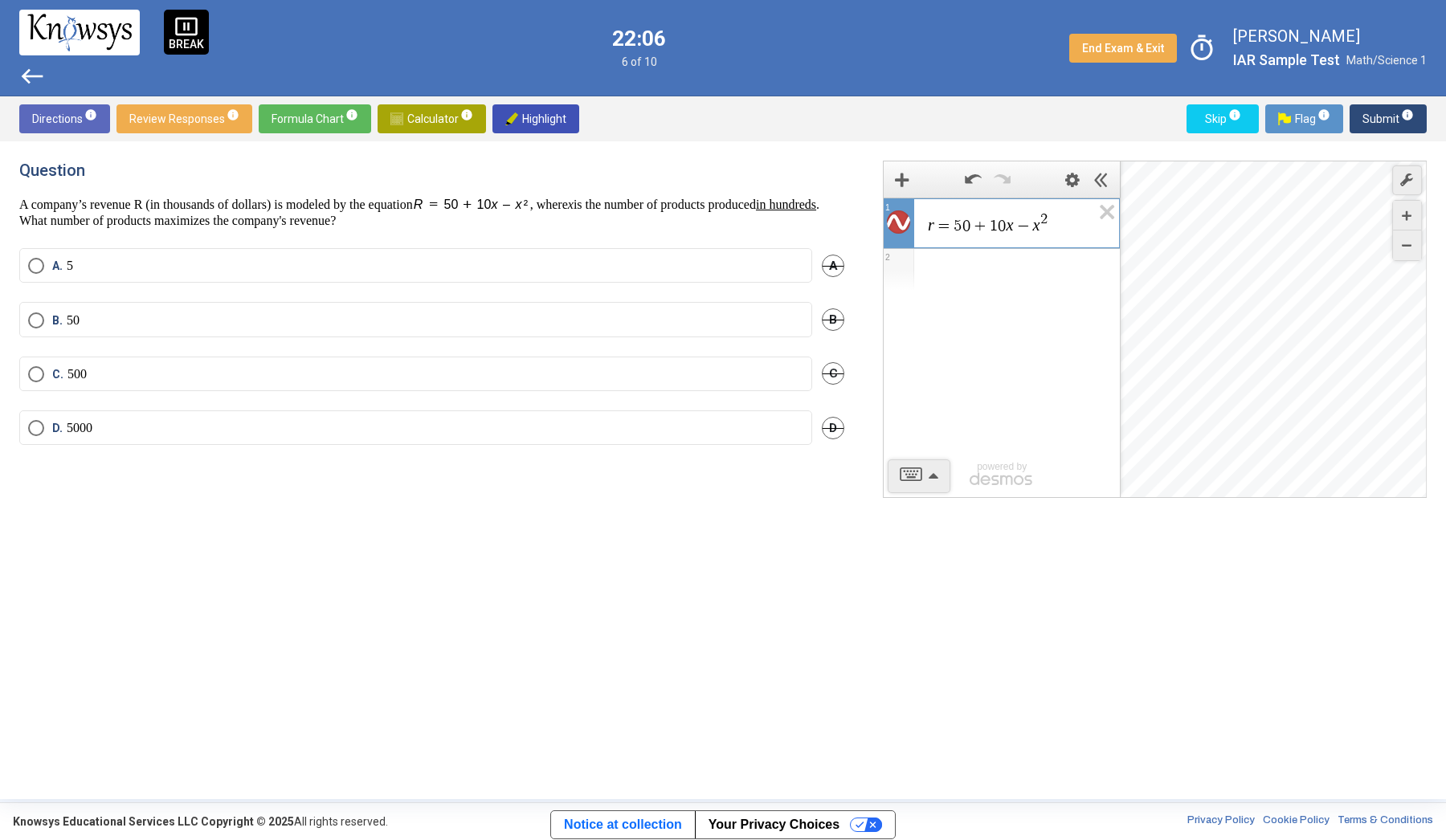
click at [1010, 265] on div "Expression List" at bounding box center [1002, 270] width 236 height 42
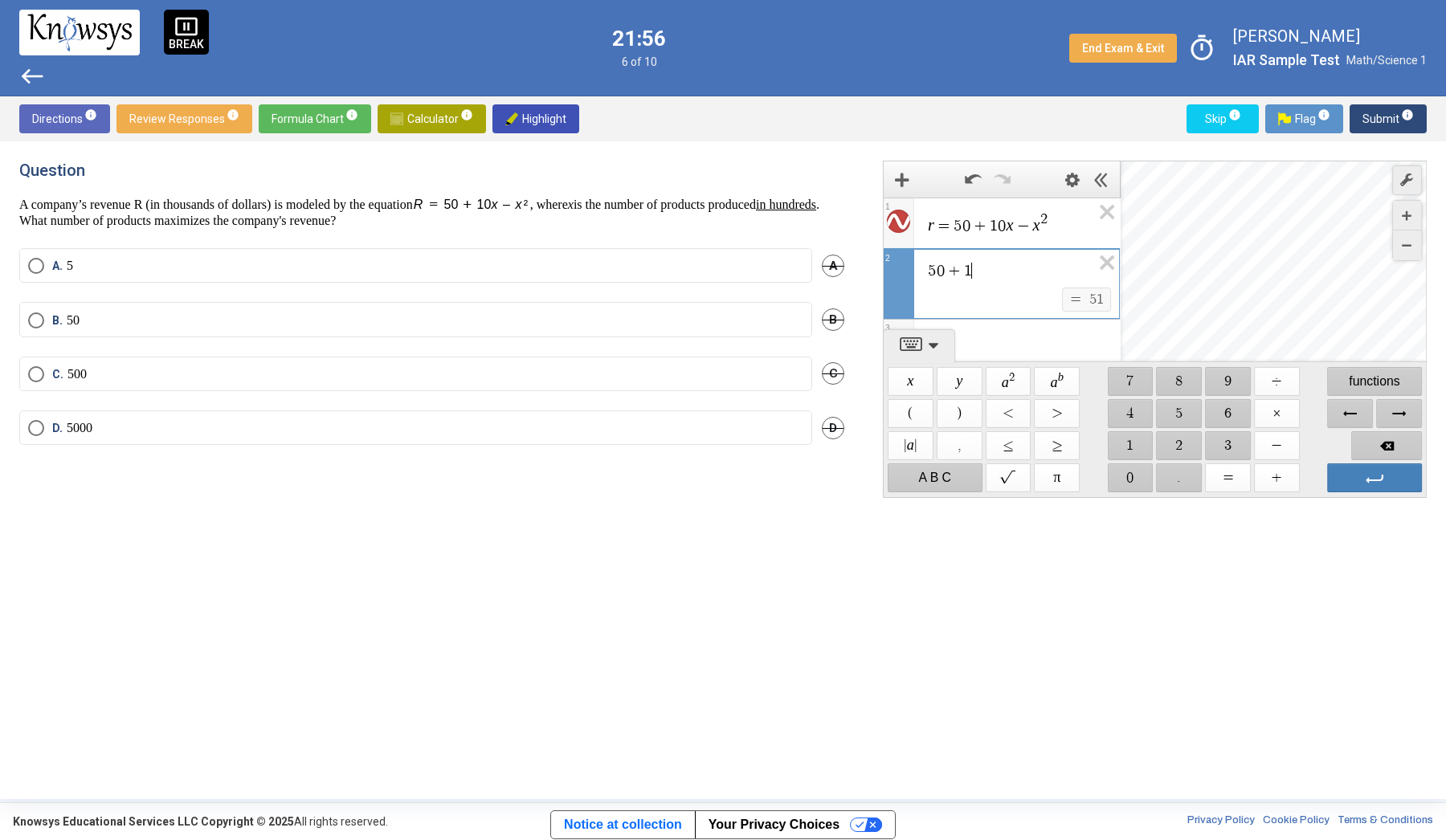
scroll to position [1, 0]
click at [1278, 413] on span "$$ ×" at bounding box center [1277, 413] width 46 height 29
click at [1011, 372] on span "$$ a 2" at bounding box center [1008, 381] width 46 height 29
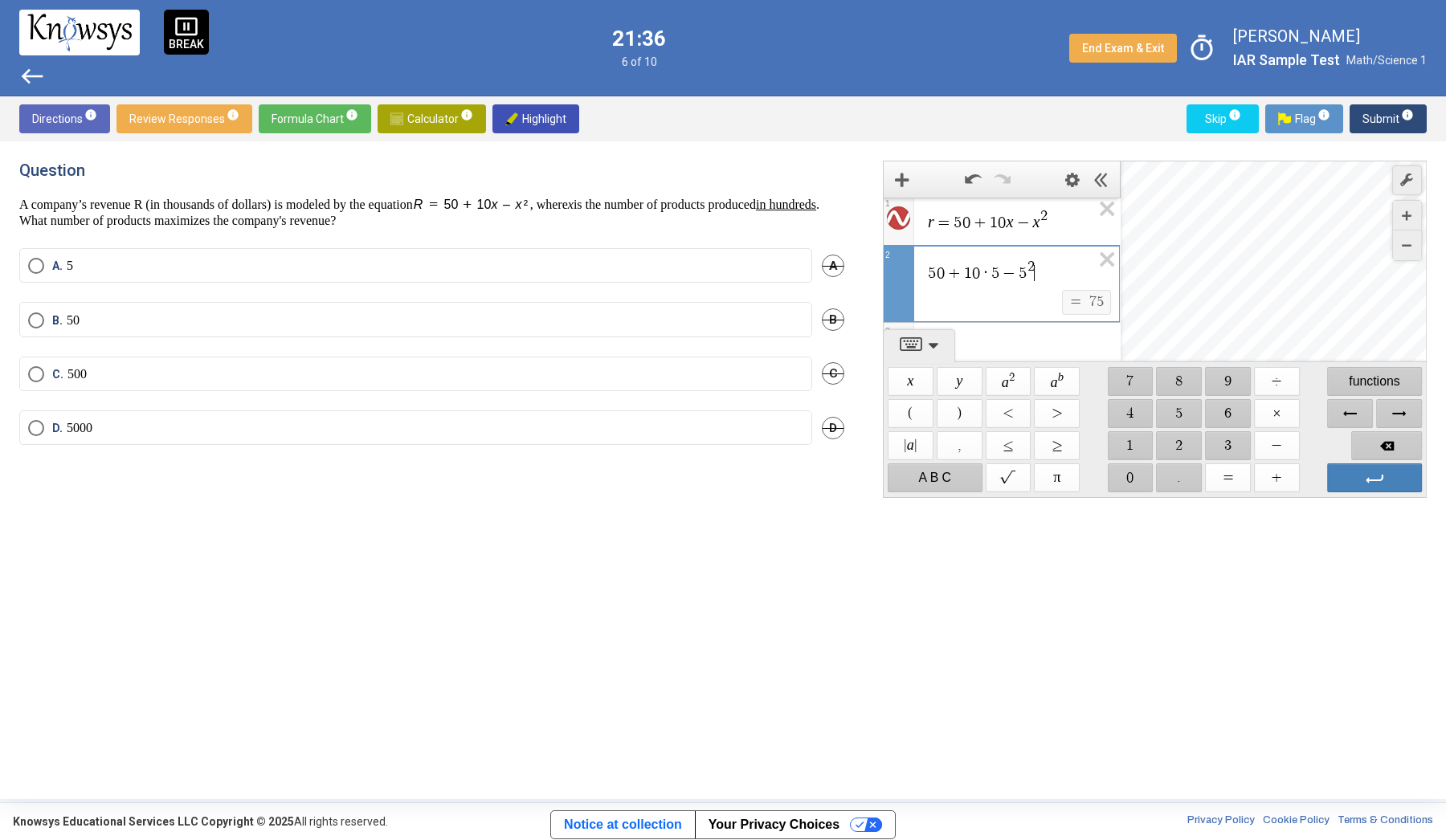
click at [998, 276] on span "5" at bounding box center [995, 273] width 8 height 16
click at [997, 286] on div "5 0 + 1 0 · 5 0 − 5 0 ​ 2" at bounding box center [1002, 268] width 235 height 45
click at [1012, 279] on span "−" at bounding box center [1018, 273] width 20 height 16
click at [1053, 272] on span "0" at bounding box center [1048, 273] width 8 height 16
click at [1017, 268] on span "0" at bounding box center [1012, 273] width 8 height 16
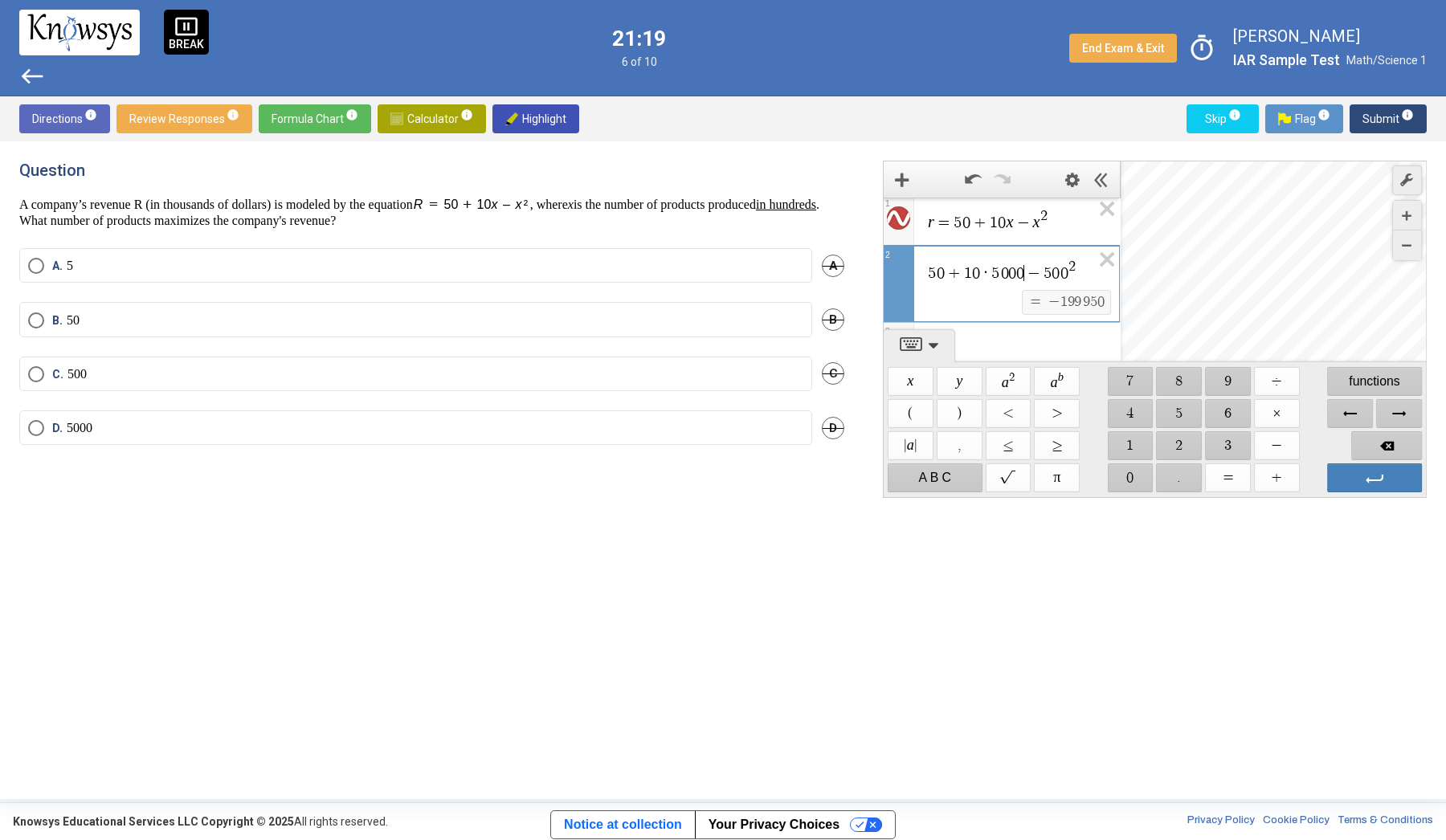
click at [1068, 273] on span "0" at bounding box center [1064, 273] width 8 height 16
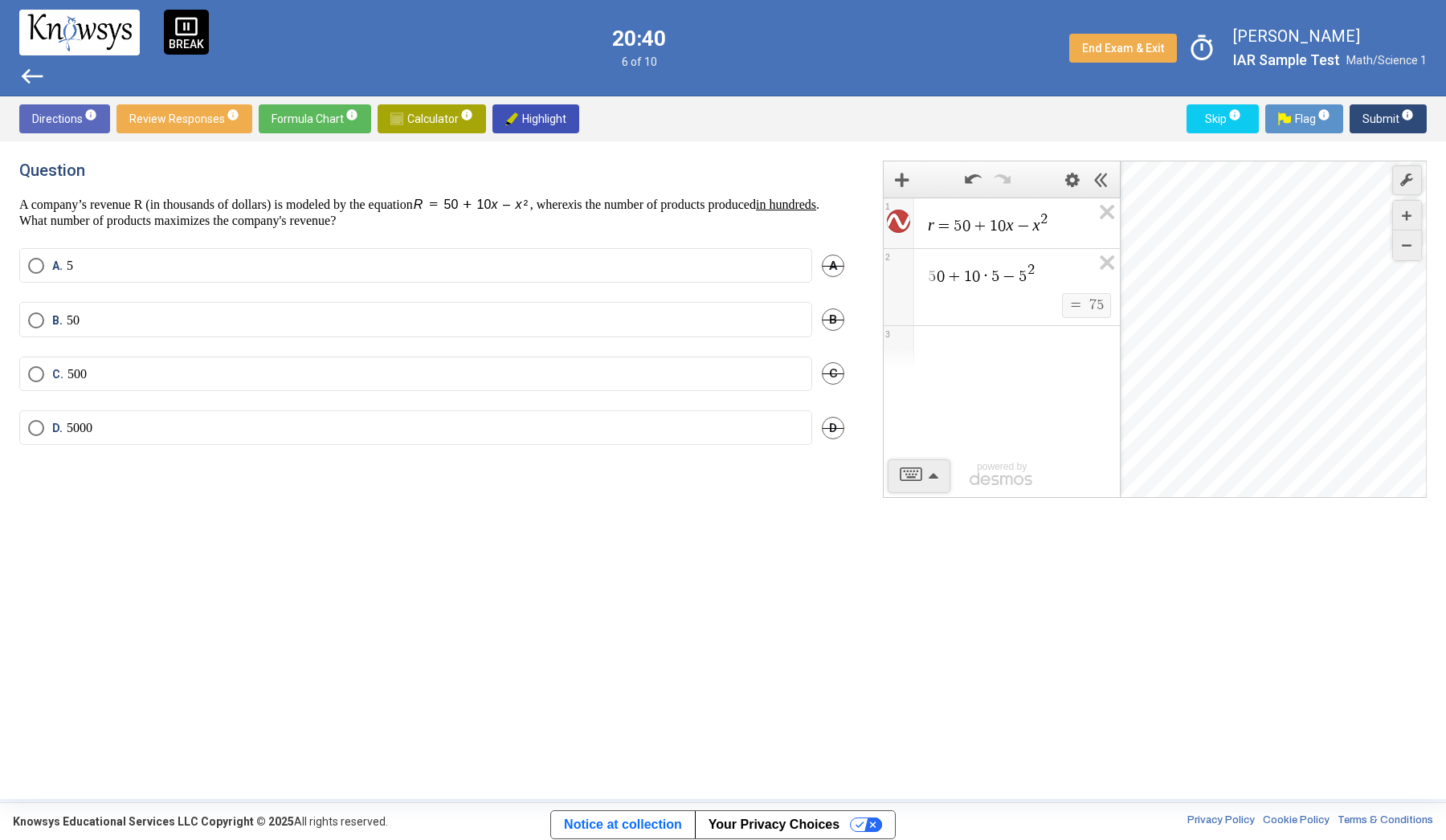
scroll to position [0, 0]
click at [1223, 119] on span "Skip info" at bounding box center [1223, 119] width 47 height 29
click at [212, 435] on mat-radio-button "D. 70" at bounding box center [416, 427] width 793 height 35
click at [158, 419] on label "D. 70" at bounding box center [415, 427] width 776 height 16
click at [1410, 121] on span "Submit info" at bounding box center [1388, 119] width 51 height 29
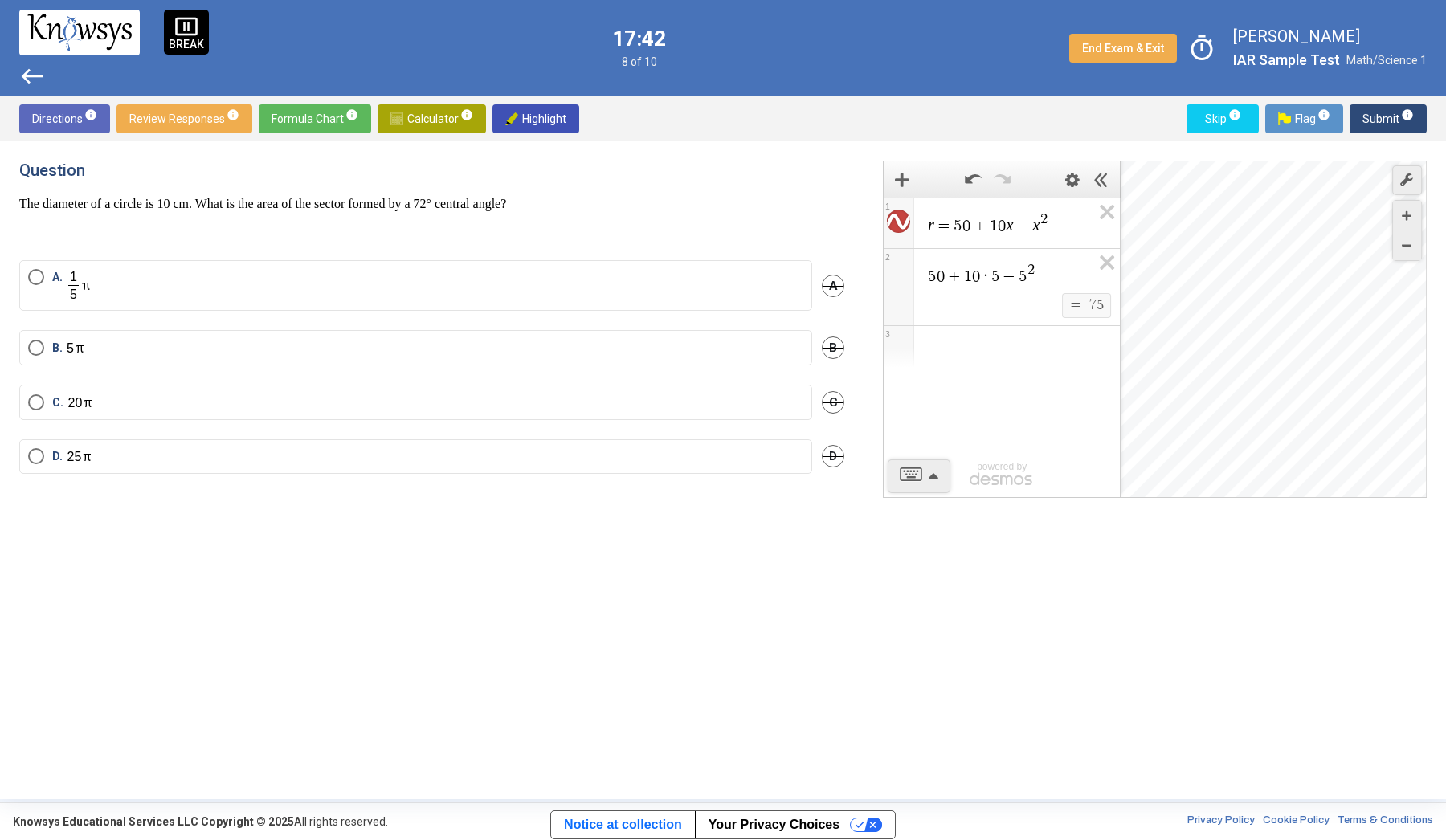
drag, startPoint x: 296, startPoint y: 165, endPoint x: 301, endPoint y: 158, distance: 8.6
click at [301, 158] on div "Question The diameter of a circle is 10 cm. What is the area of the sector form…" at bounding box center [723, 469] width 1446 height 658
click at [314, 119] on span "Formula Chart info" at bounding box center [315, 119] width 87 height 29
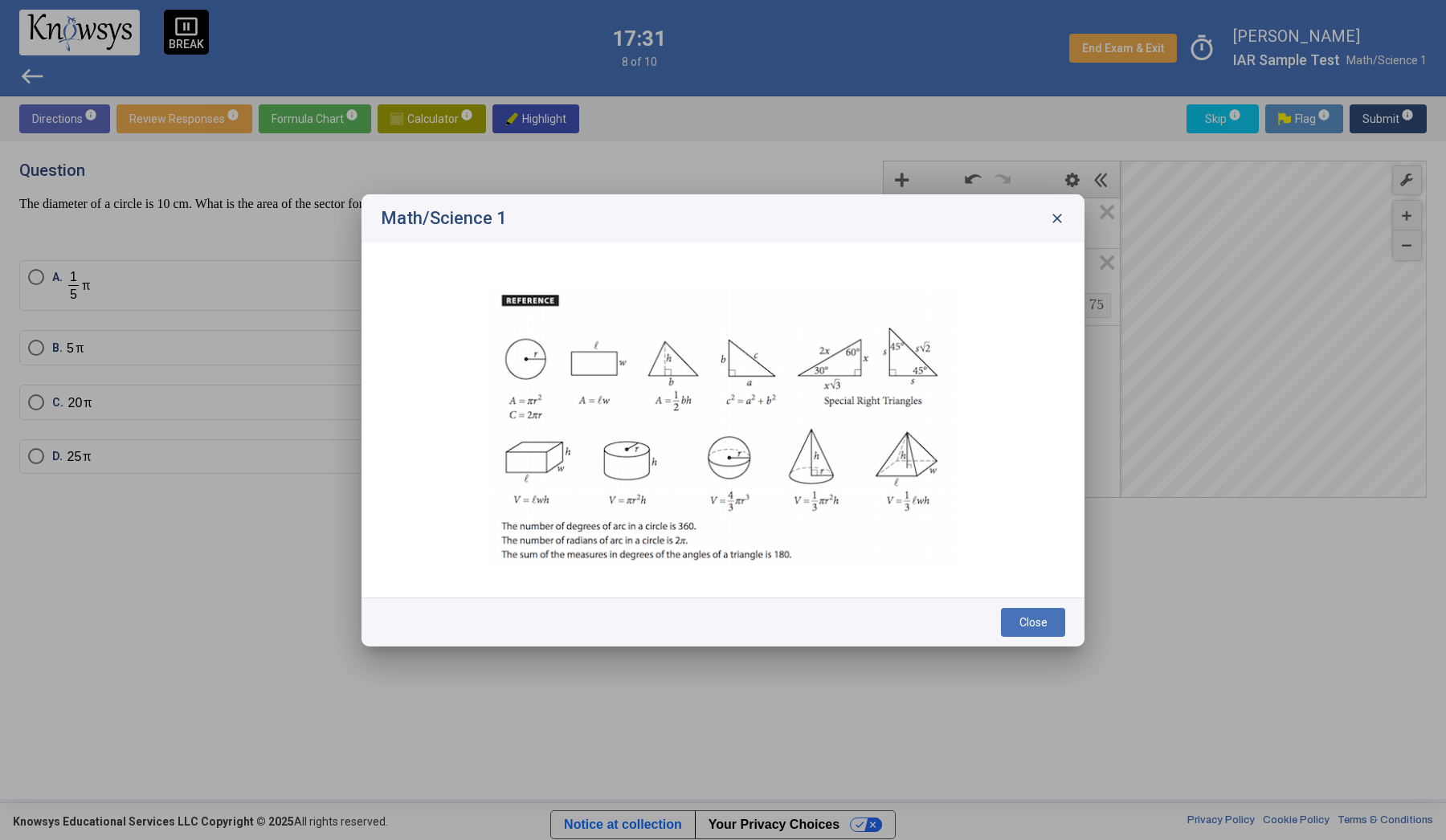
click at [1053, 222] on span "close" at bounding box center [1057, 218] width 16 height 16
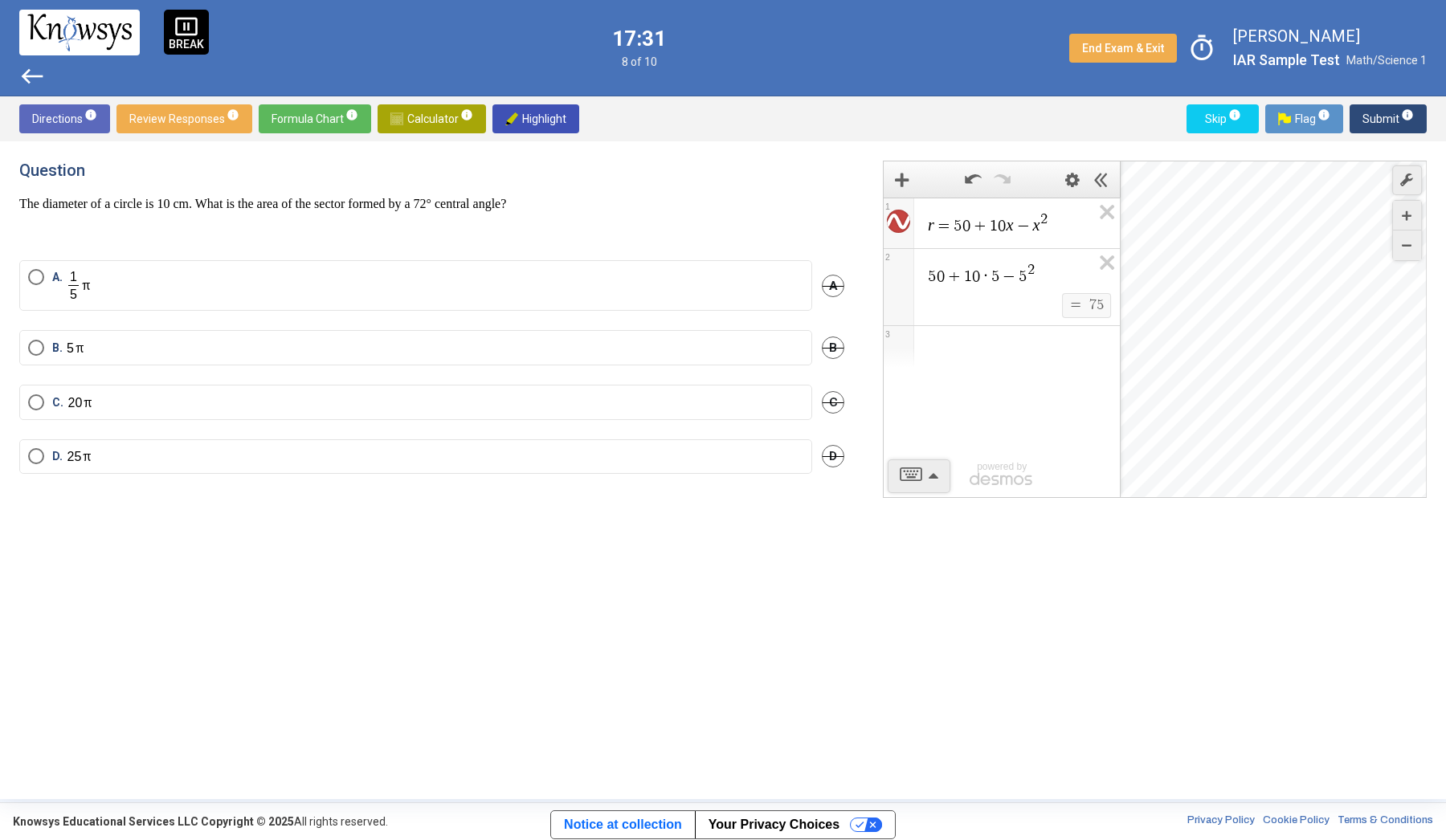
click at [484, 226] on p at bounding box center [432, 232] width 825 height 16
click at [312, 119] on span "Formula Chart info" at bounding box center [315, 119] width 87 height 29
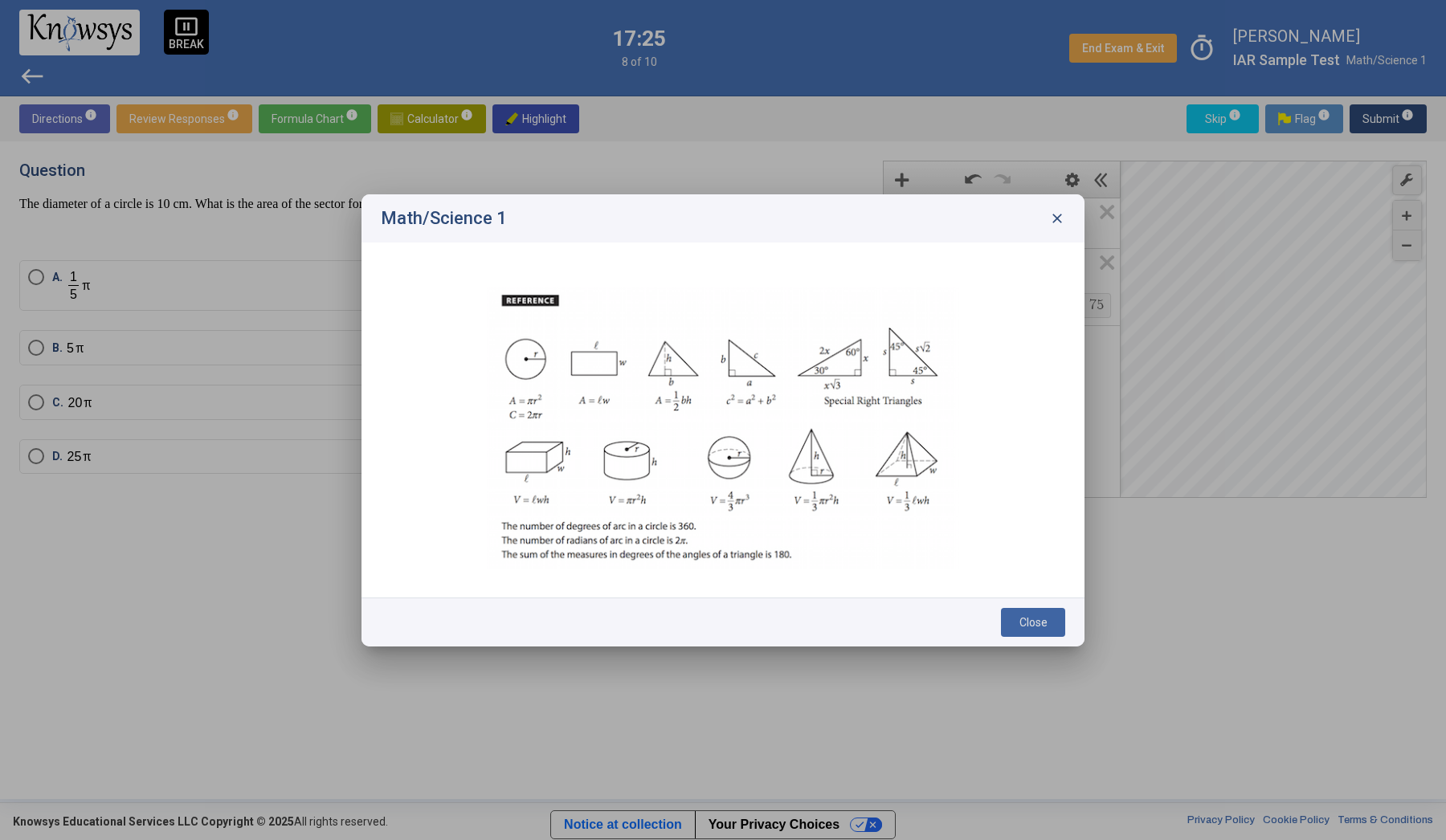
click at [1060, 211] on span "close" at bounding box center [1057, 218] width 16 height 16
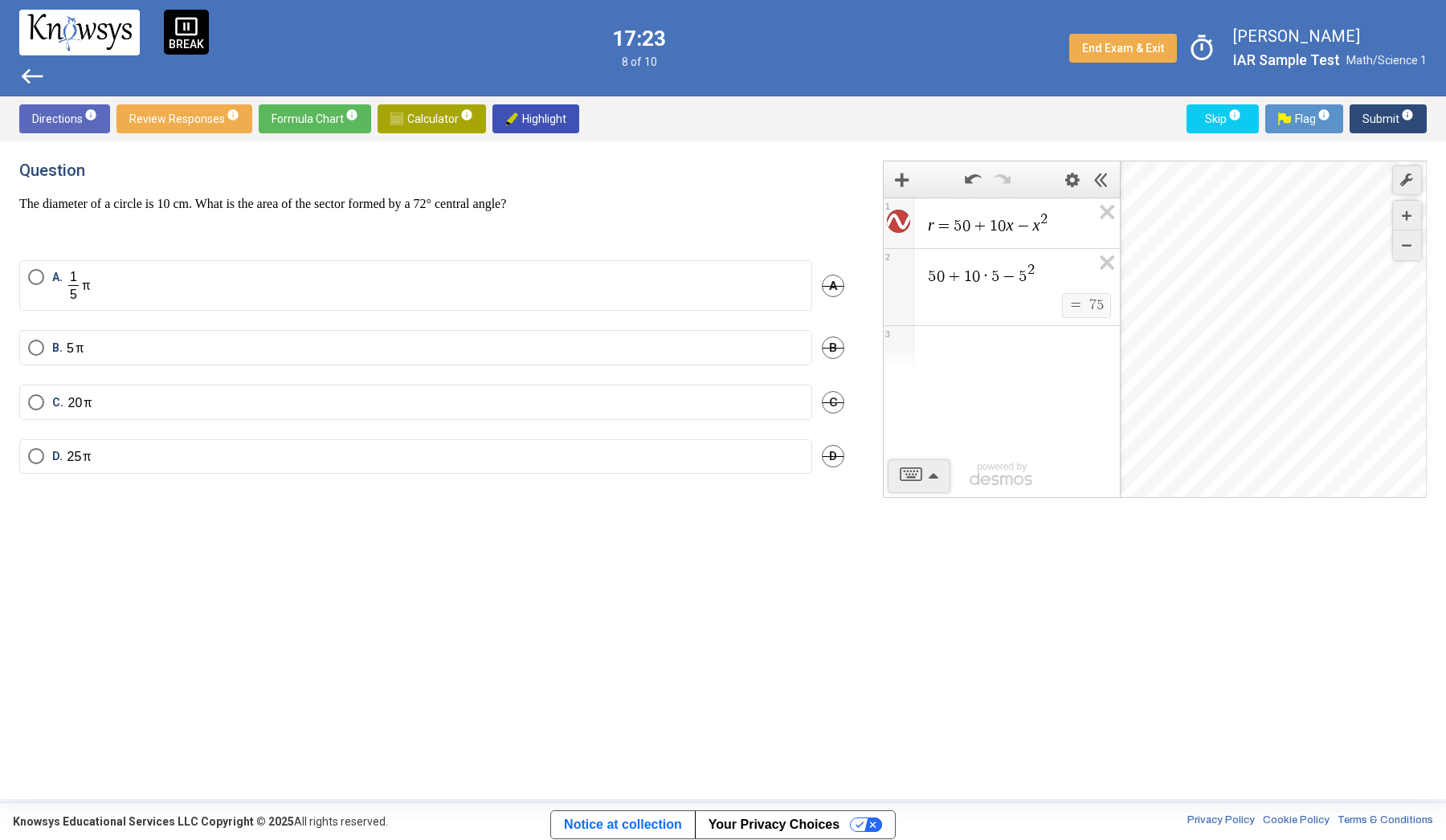
click at [331, 121] on span "Formula Chart info" at bounding box center [315, 119] width 87 height 29
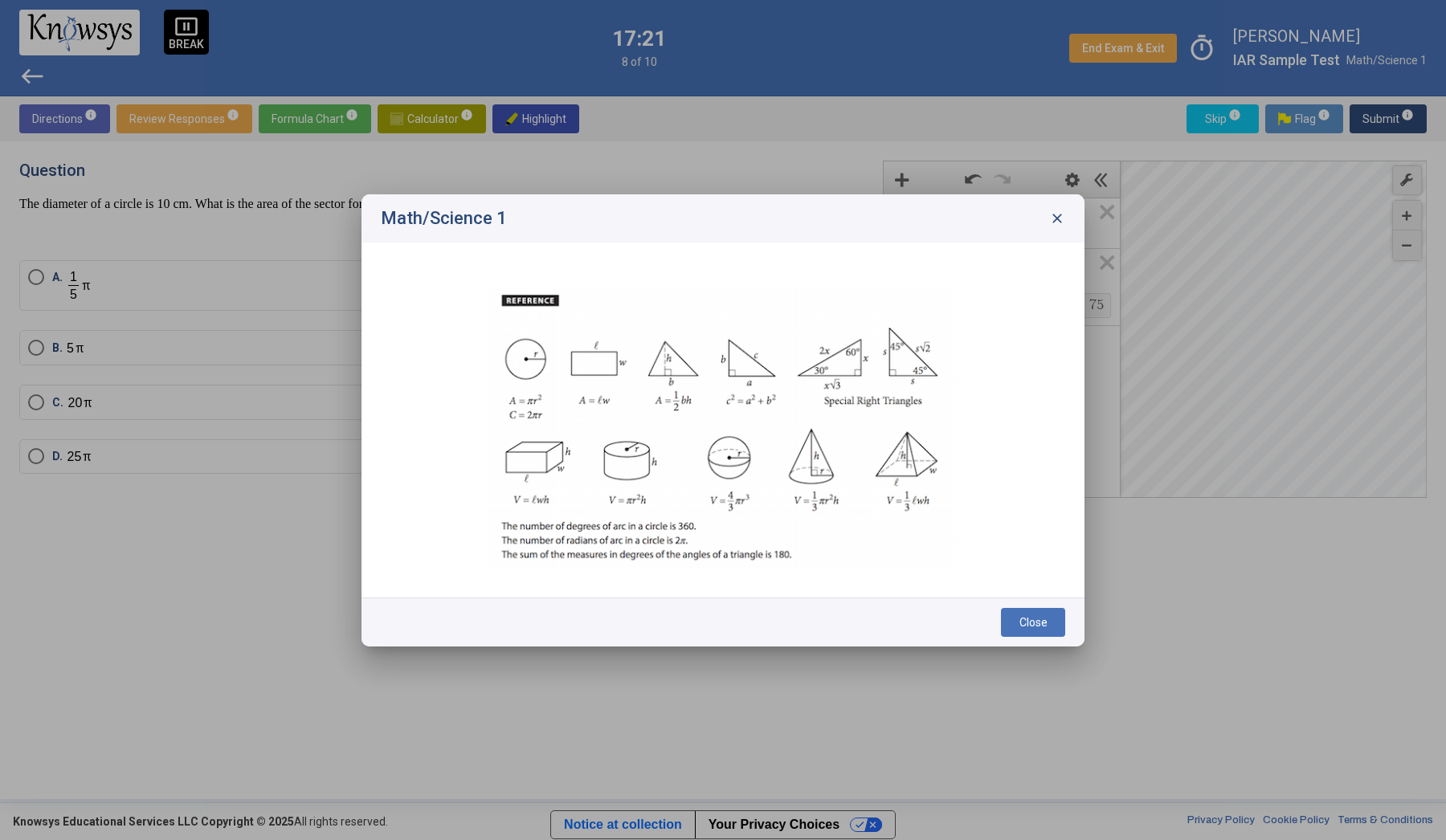
click at [1062, 217] on span "close" at bounding box center [1057, 218] width 16 height 16
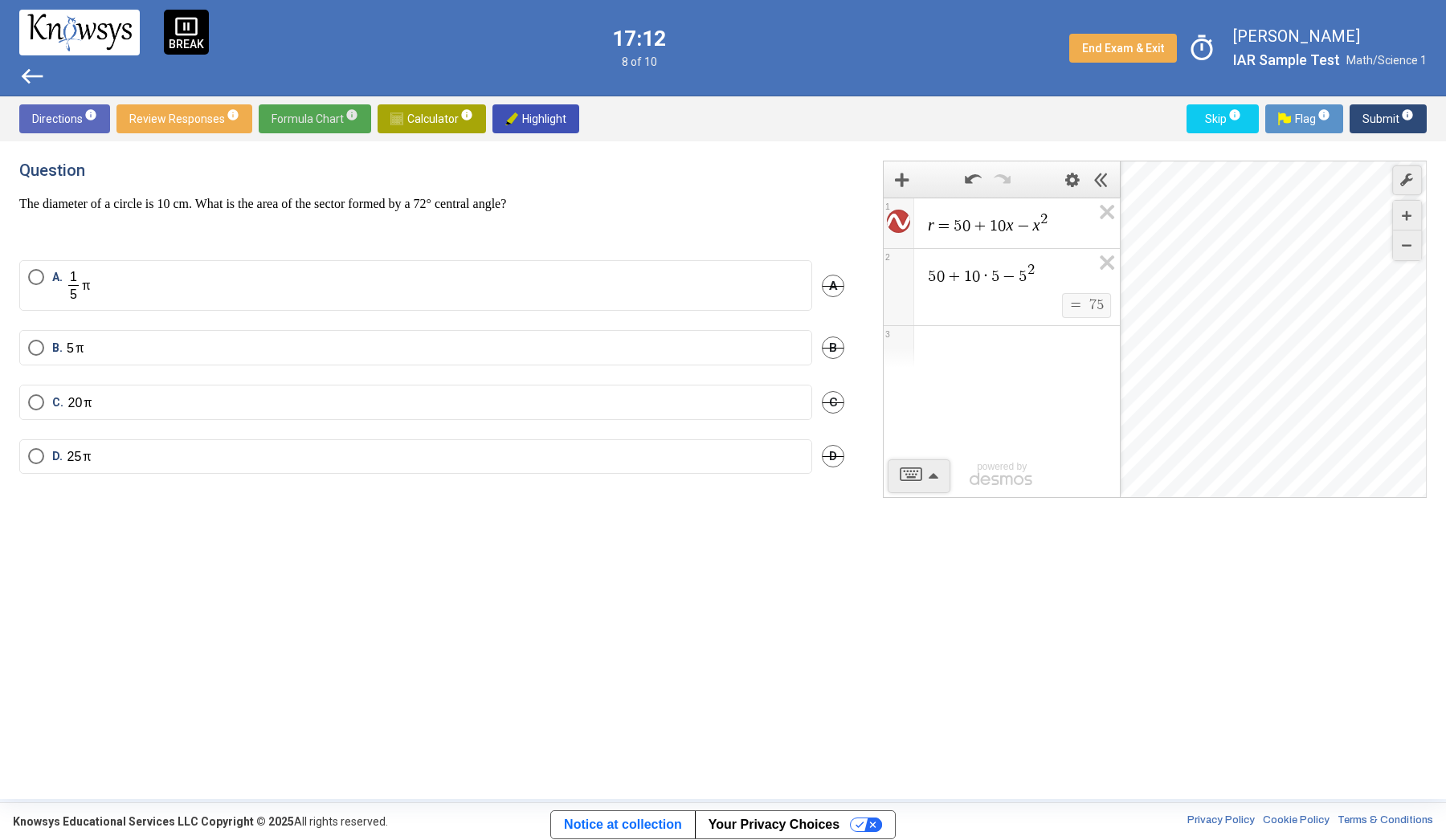
click at [338, 122] on span "Formula Chart info" at bounding box center [315, 119] width 87 height 29
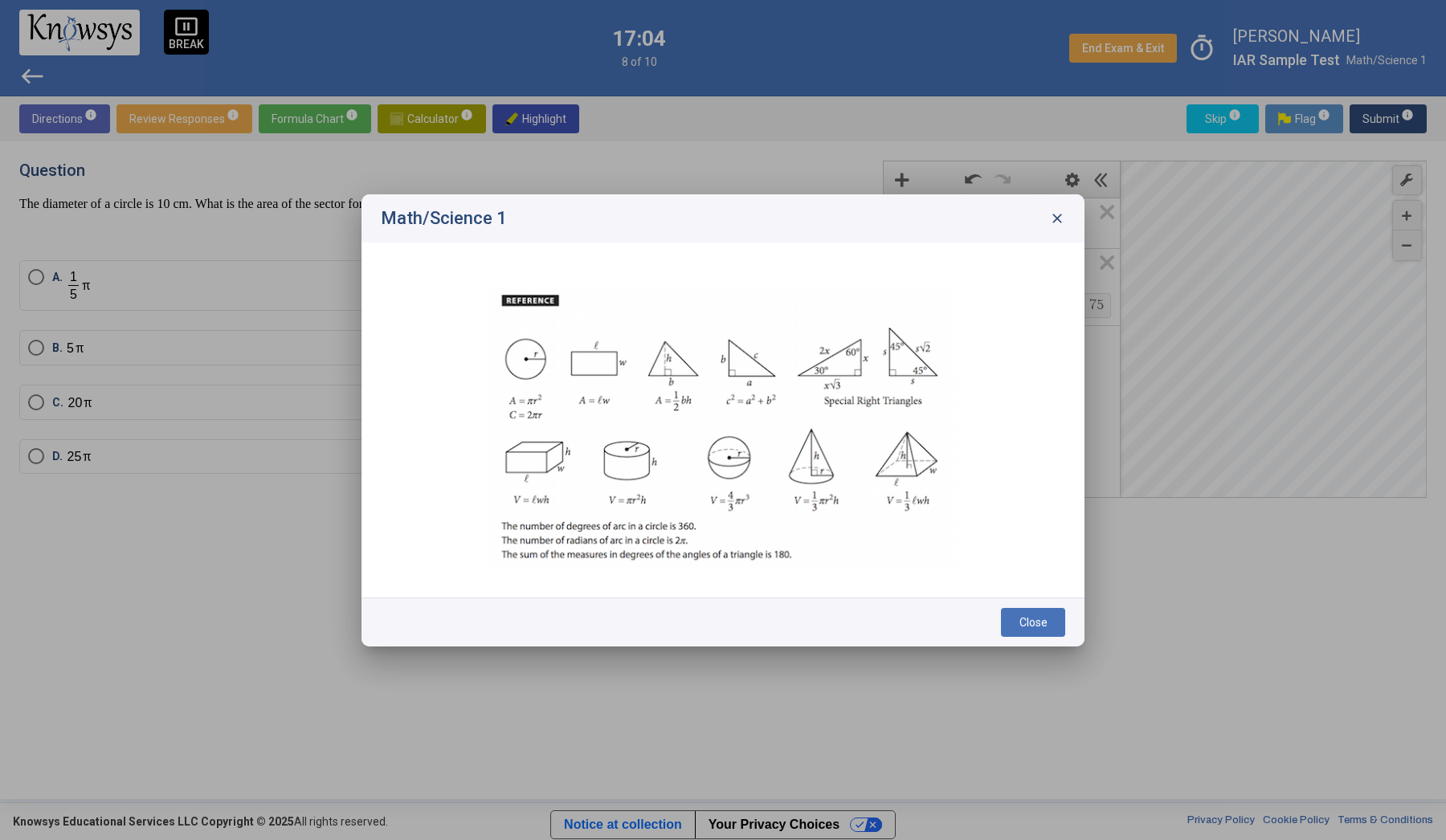
click at [1058, 211] on span "close" at bounding box center [1057, 218] width 16 height 16
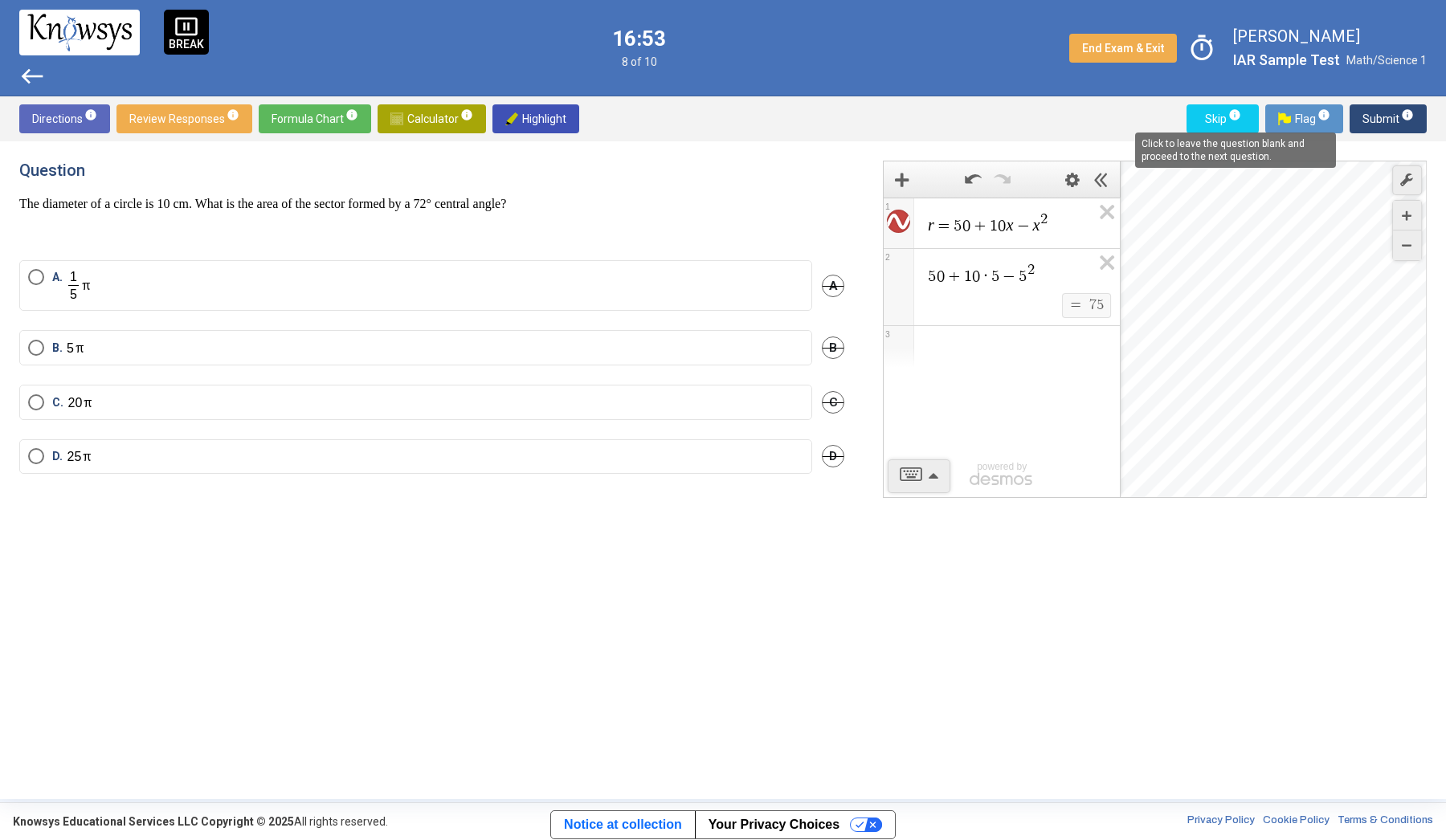
click at [1231, 111] on span "info" at bounding box center [1235, 115] width 13 height 13
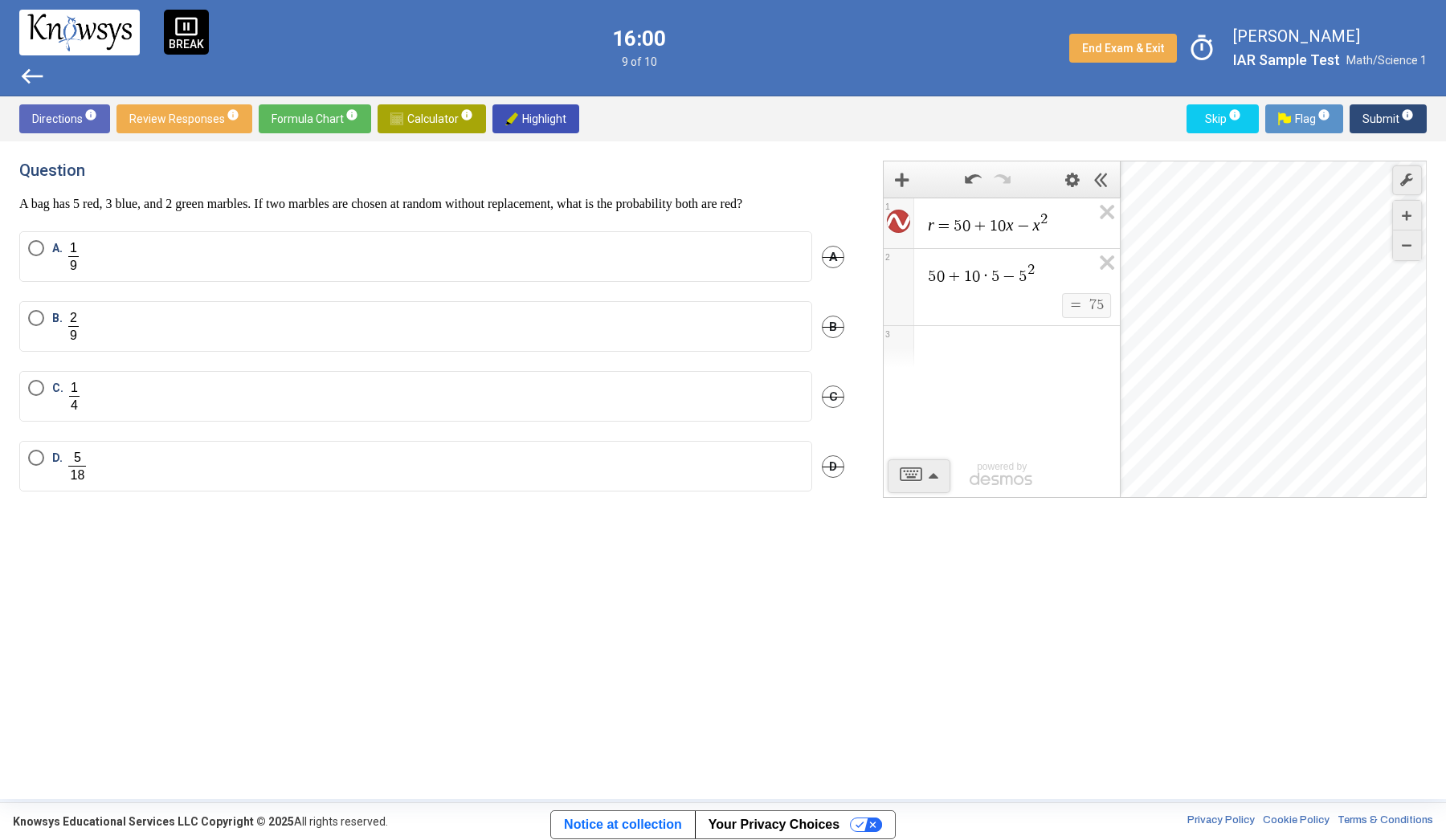
click at [428, 123] on span "Calculator info" at bounding box center [431, 119] width 83 height 29
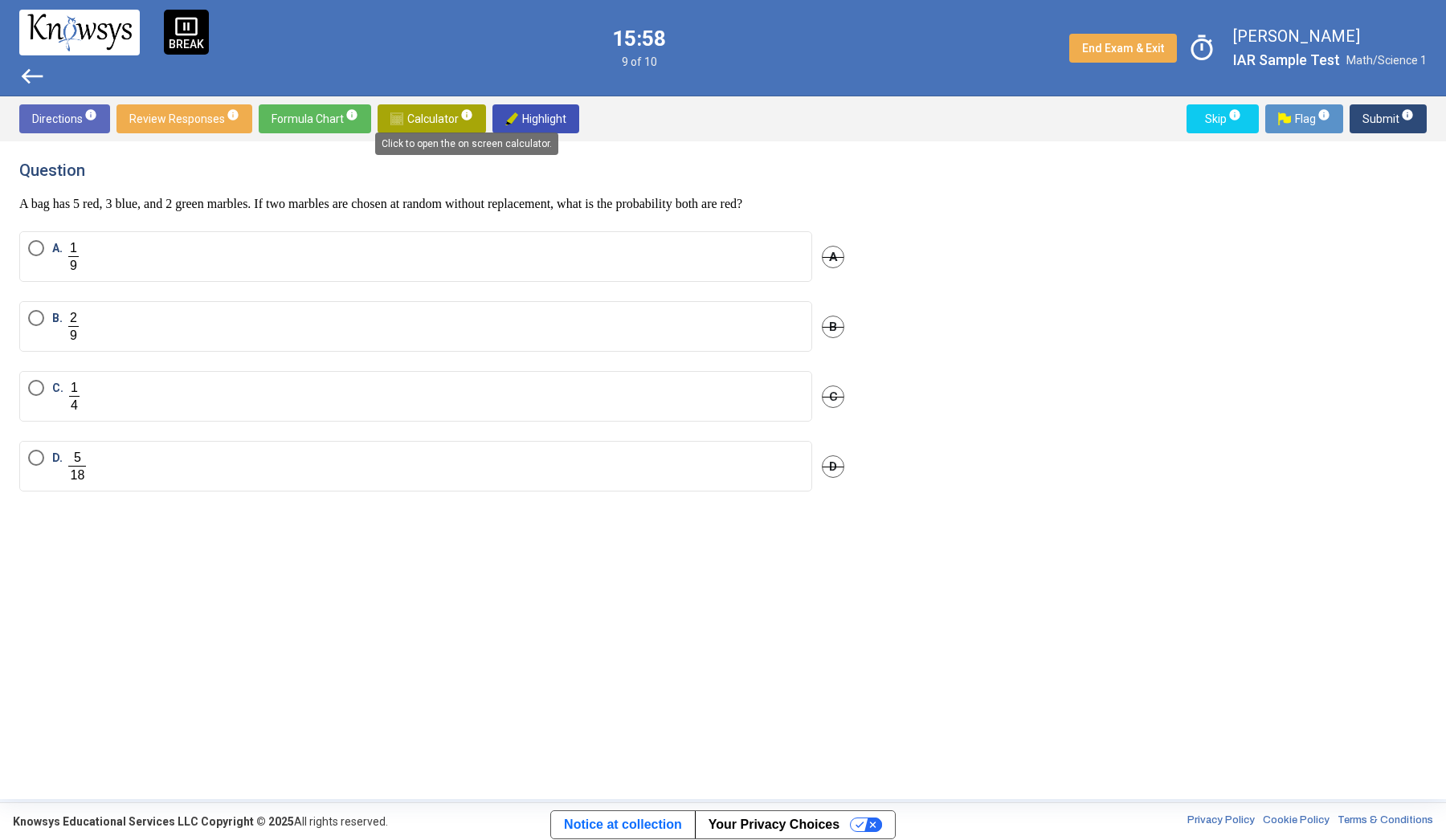
click at [458, 125] on mat-tooltip-component "Click to open the on screen calculator." at bounding box center [467, 144] width 205 height 45
click at [458, 124] on mat-tooltip-component "Click to open the on screen calculator." at bounding box center [467, 144] width 205 height 45
click at [458, 115] on sup "info" at bounding box center [465, 115] width 14 height 13
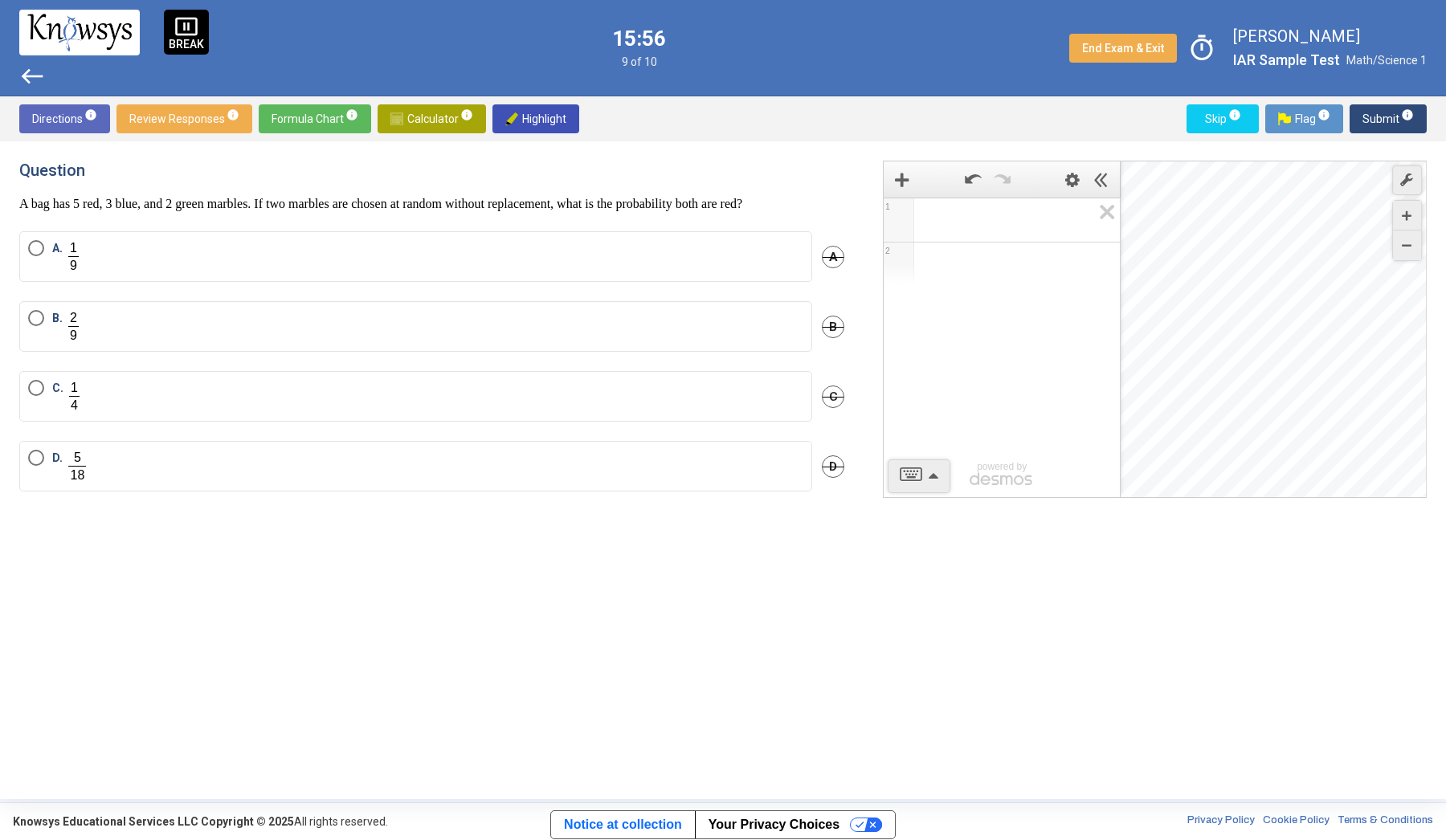
click at [961, 222] on span "Math Input:" at bounding box center [1008, 220] width 165 height 20
click at [1102, 219] on icon "Expression List" at bounding box center [1102, 217] width 36 height 37
click at [131, 327] on label "B." at bounding box center [415, 326] width 776 height 33
click at [1290, 117] on img at bounding box center [1285, 119] width 13 height 13
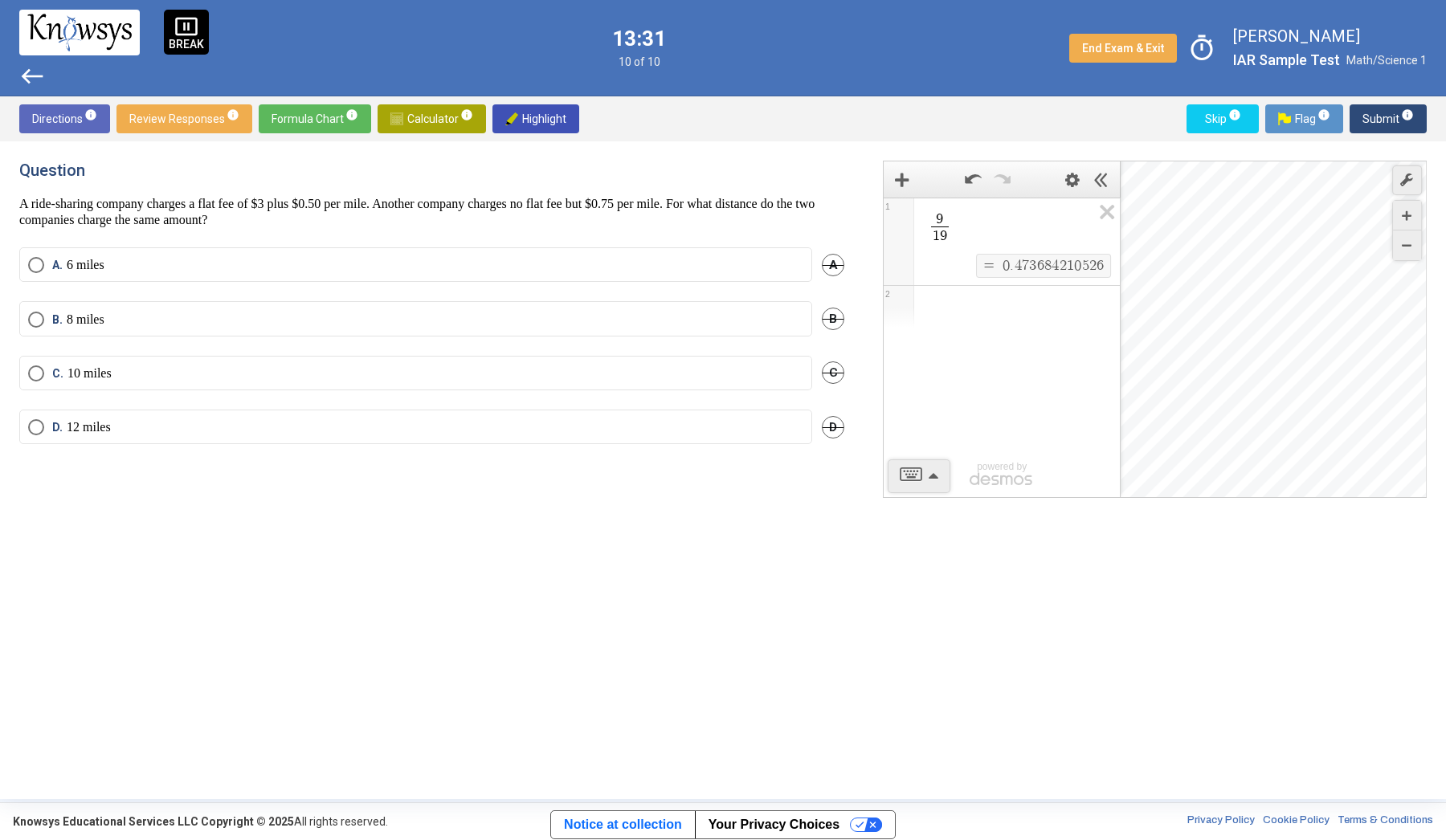
click at [972, 309] on div "Expression List" at bounding box center [1002, 306] width 236 height 42
click at [298, 413] on mat-radio-button "D. 12 miles" at bounding box center [416, 427] width 793 height 35
click at [297, 429] on label "D. 12 miles" at bounding box center [415, 427] width 776 height 16
click at [200, 108] on span "Review Responses info" at bounding box center [185, 119] width 110 height 29
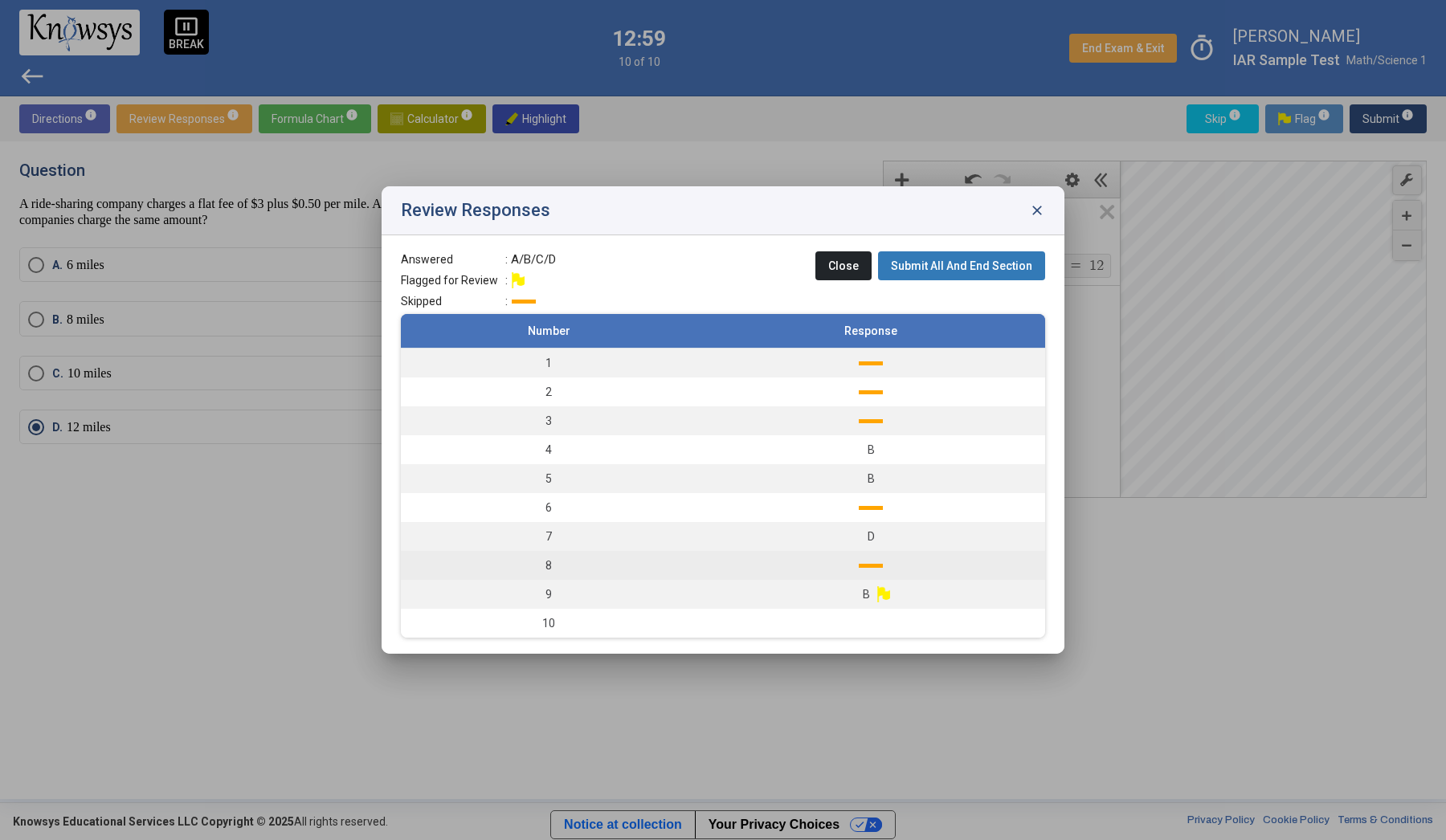
click at [723, 573] on td at bounding box center [871, 565] width 349 height 29
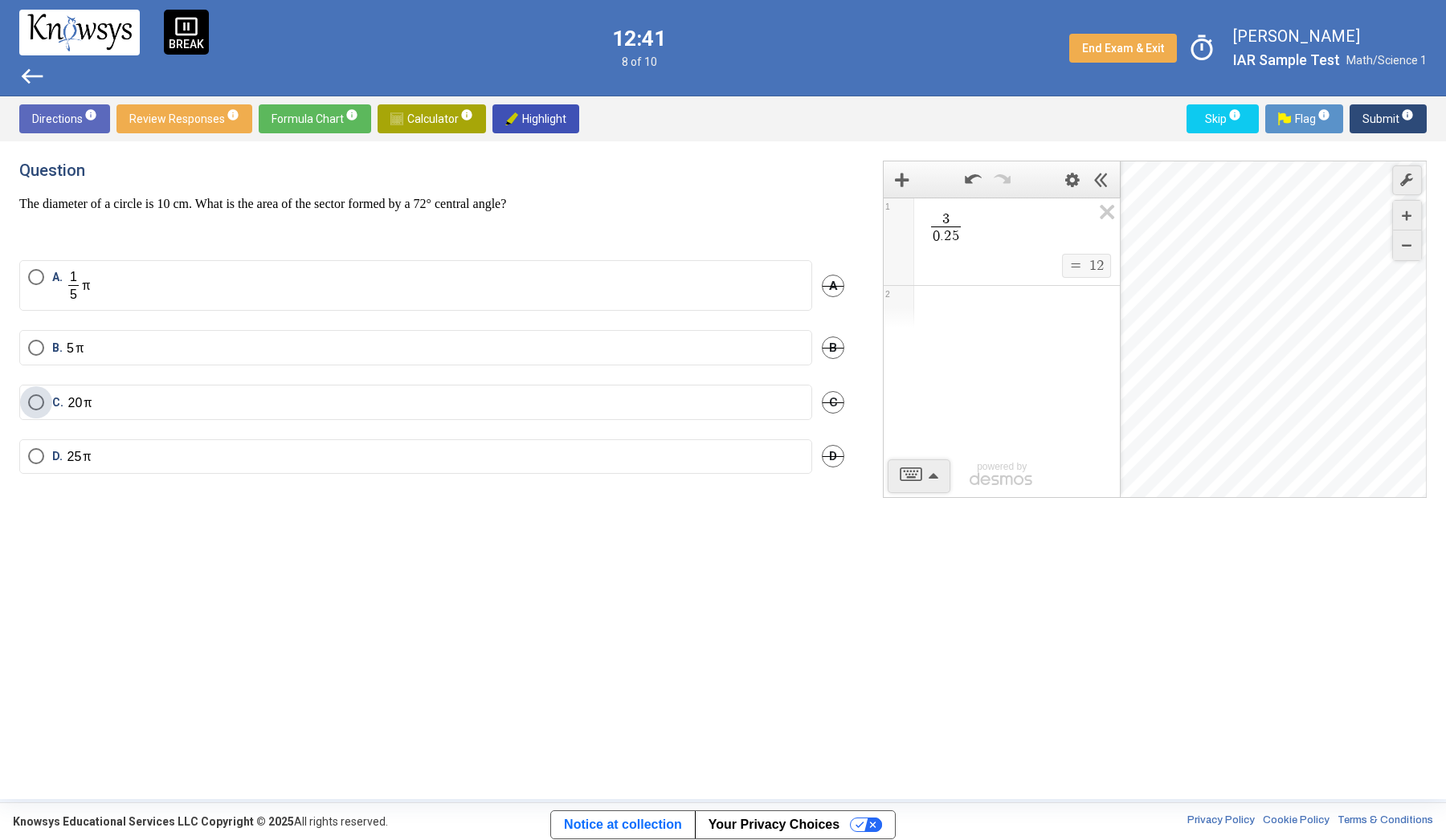
click at [247, 407] on label "C." at bounding box center [415, 403] width 776 height 17
click at [222, 125] on span "Review Responses info" at bounding box center [185, 119] width 110 height 29
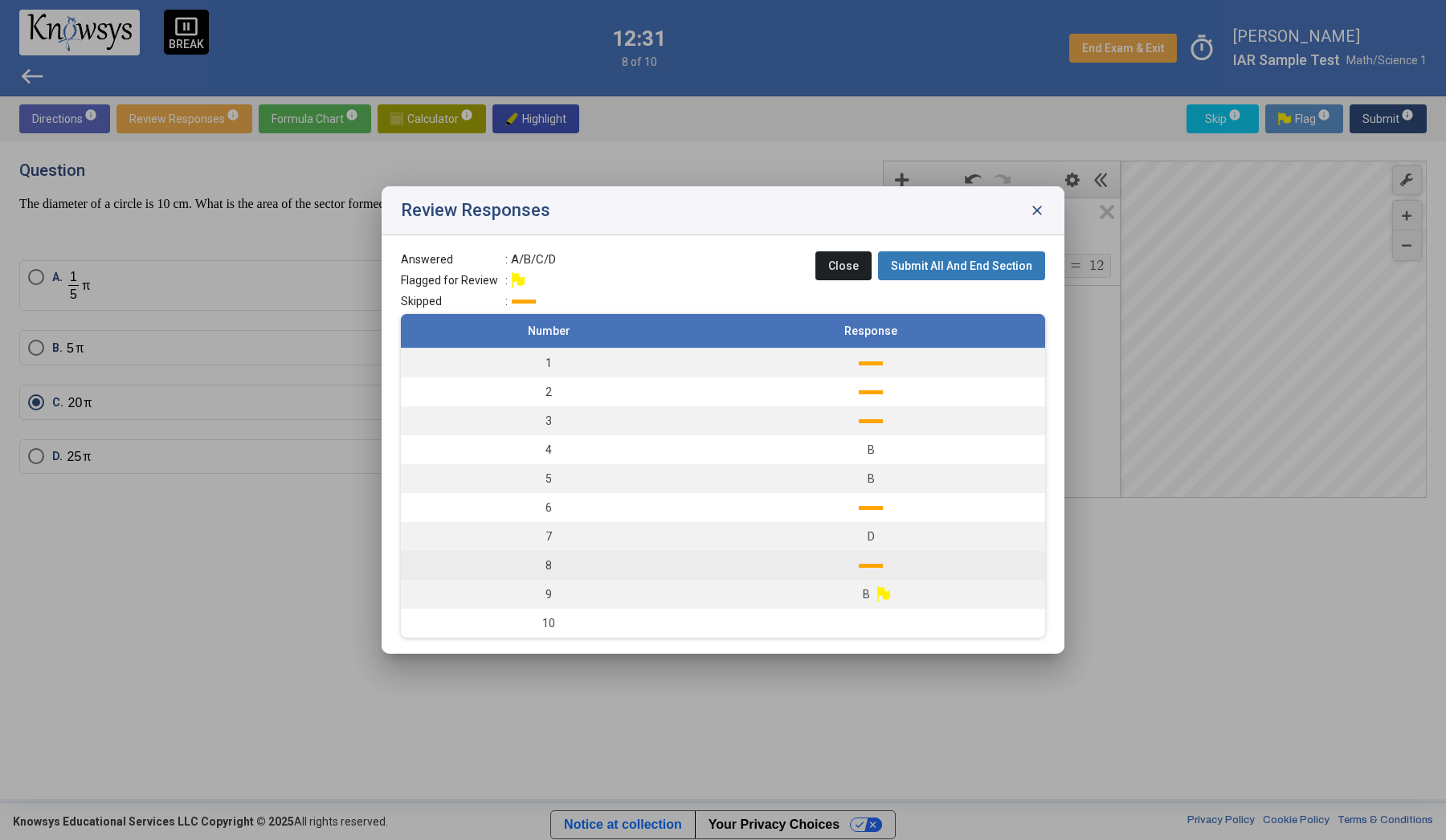
click at [723, 561] on td at bounding box center [871, 565] width 349 height 29
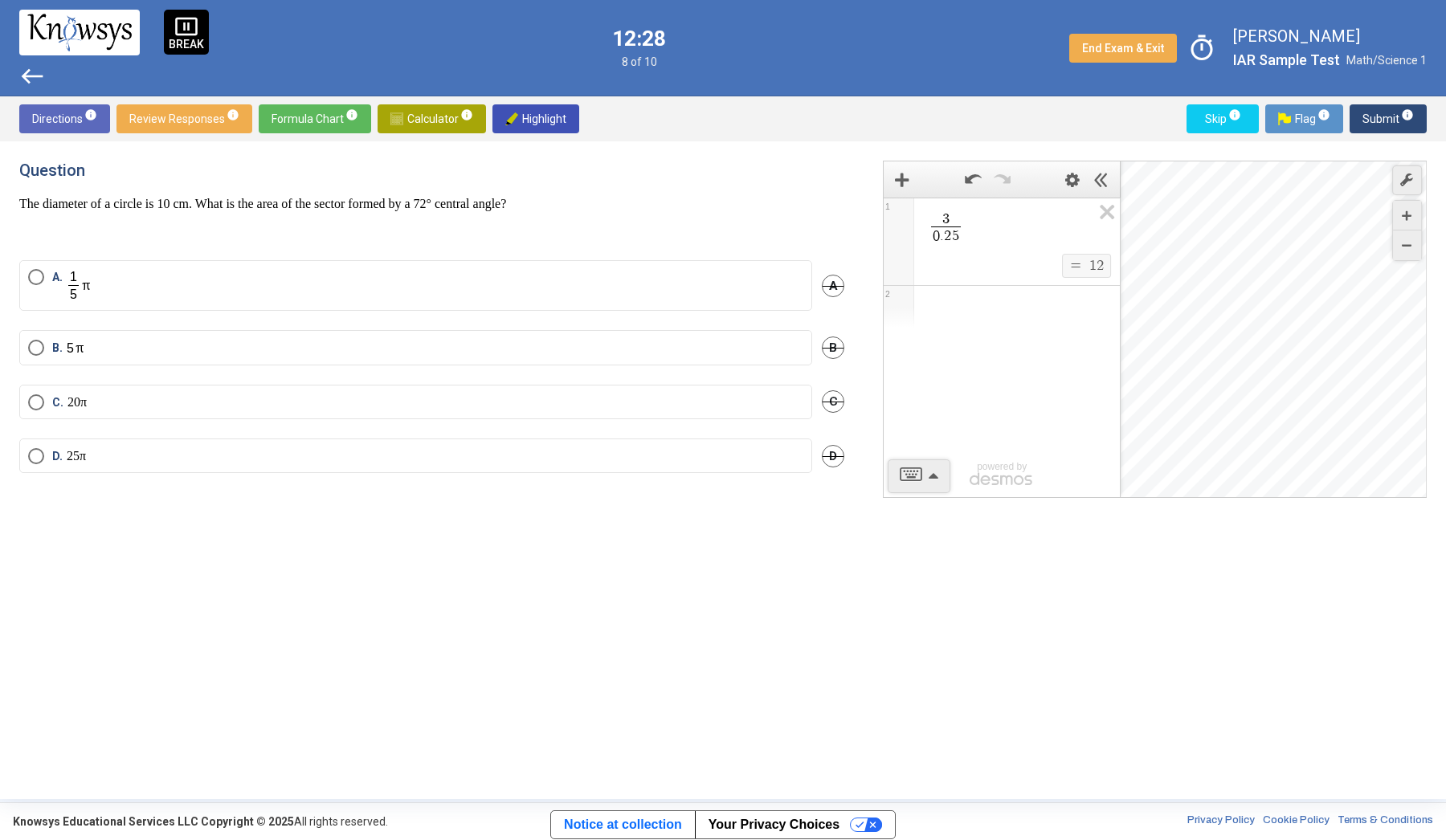
click at [401, 366] on div "B. B" at bounding box center [432, 357] width 825 height 55
click at [410, 343] on label "B." at bounding box center [415, 348] width 776 height 17
click at [1393, 112] on span "Submit info" at bounding box center [1388, 119] width 51 height 29
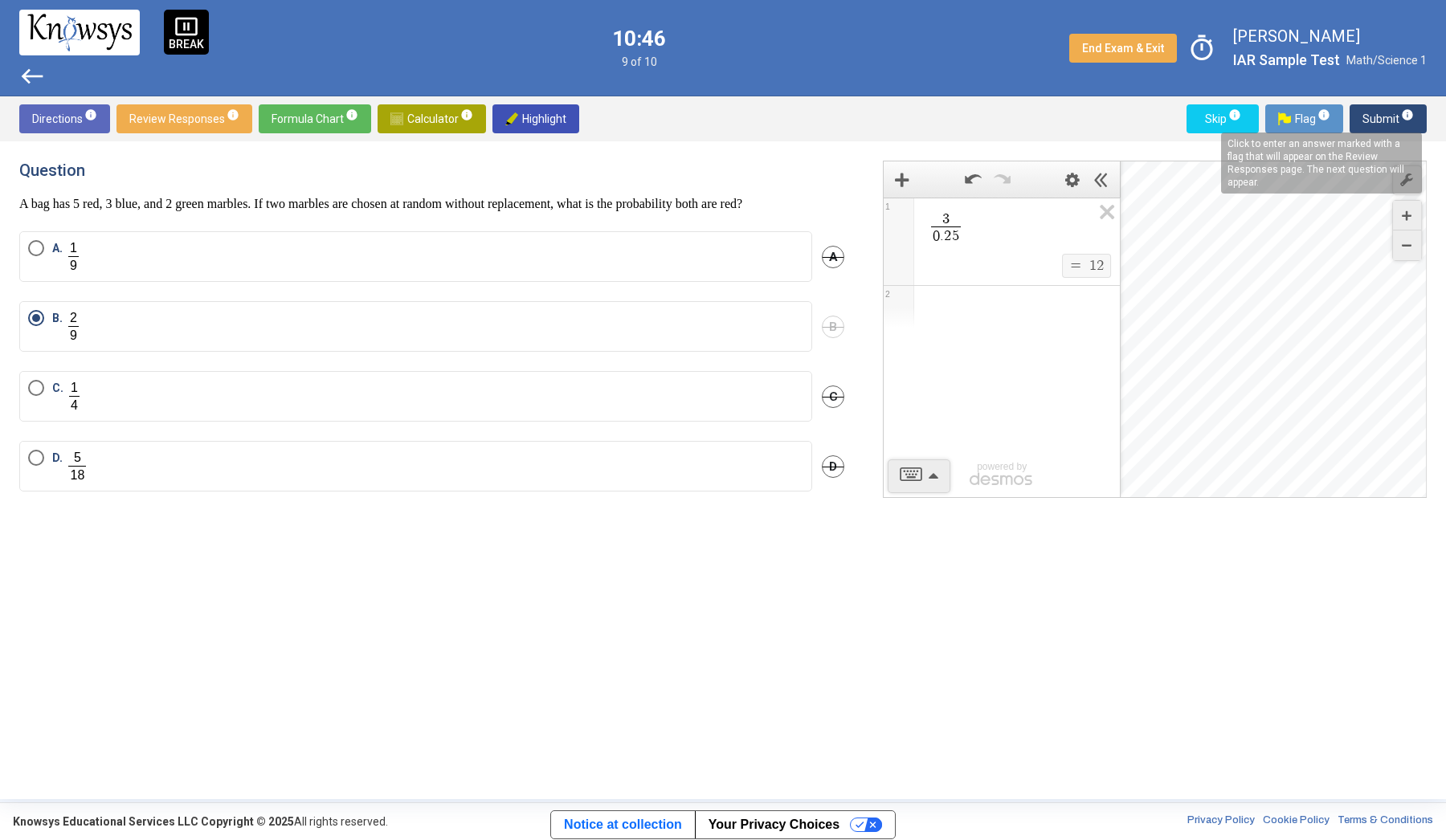
click at [1385, 128] on mat-tooltip-component "Click to enter an answer marked with a flag that will appear on the Review Resp…" at bounding box center [1321, 163] width 223 height 84
click at [1404, 123] on span "Submit info" at bounding box center [1388, 119] width 51 height 29
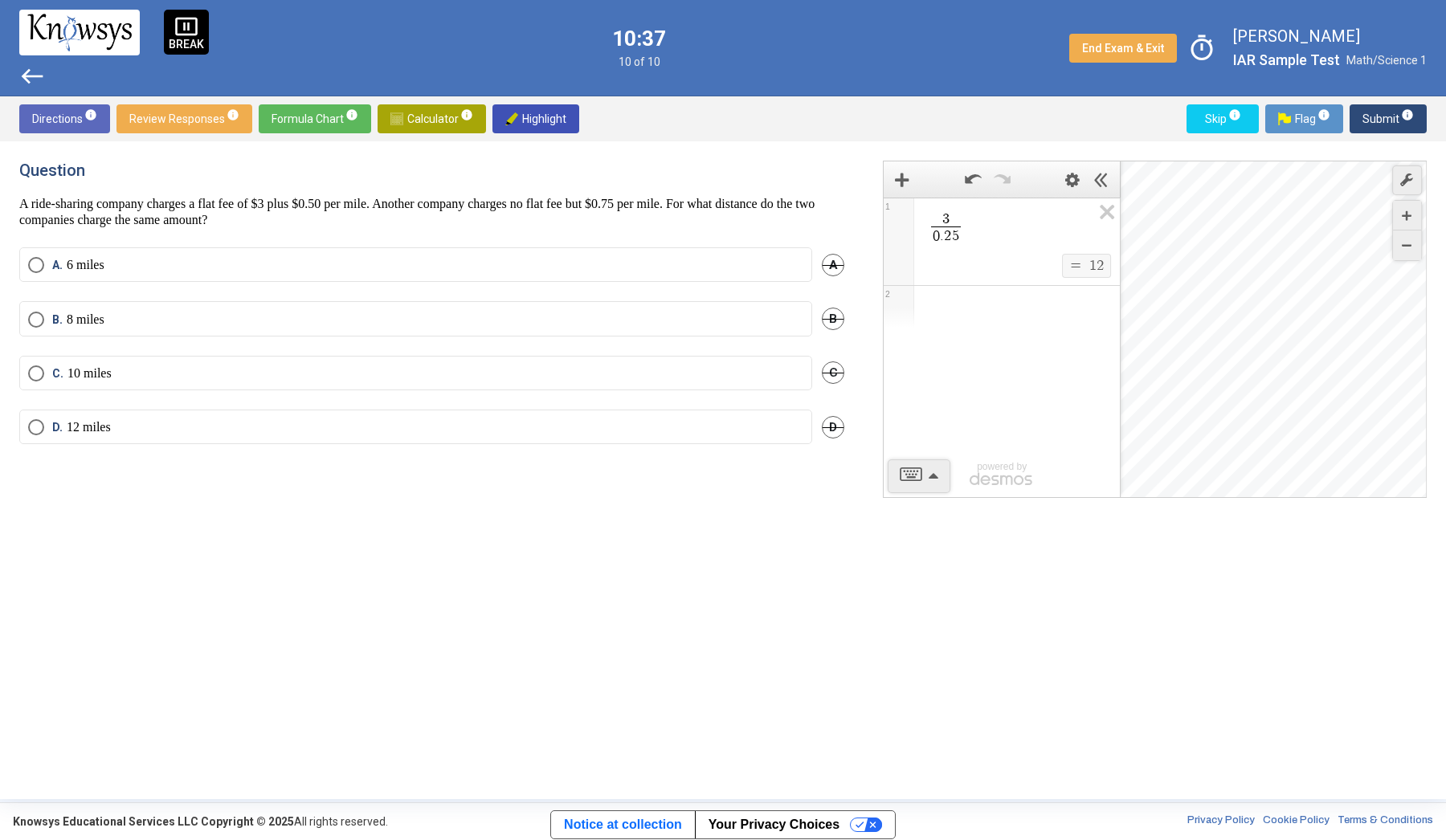
click at [164, 439] on mat-radio-button "D. 12 miles" at bounding box center [416, 427] width 793 height 35
click at [158, 427] on label "D. 12 miles" at bounding box center [415, 427] width 776 height 16
click at [1393, 119] on span "Submit info" at bounding box center [1388, 119] width 51 height 29
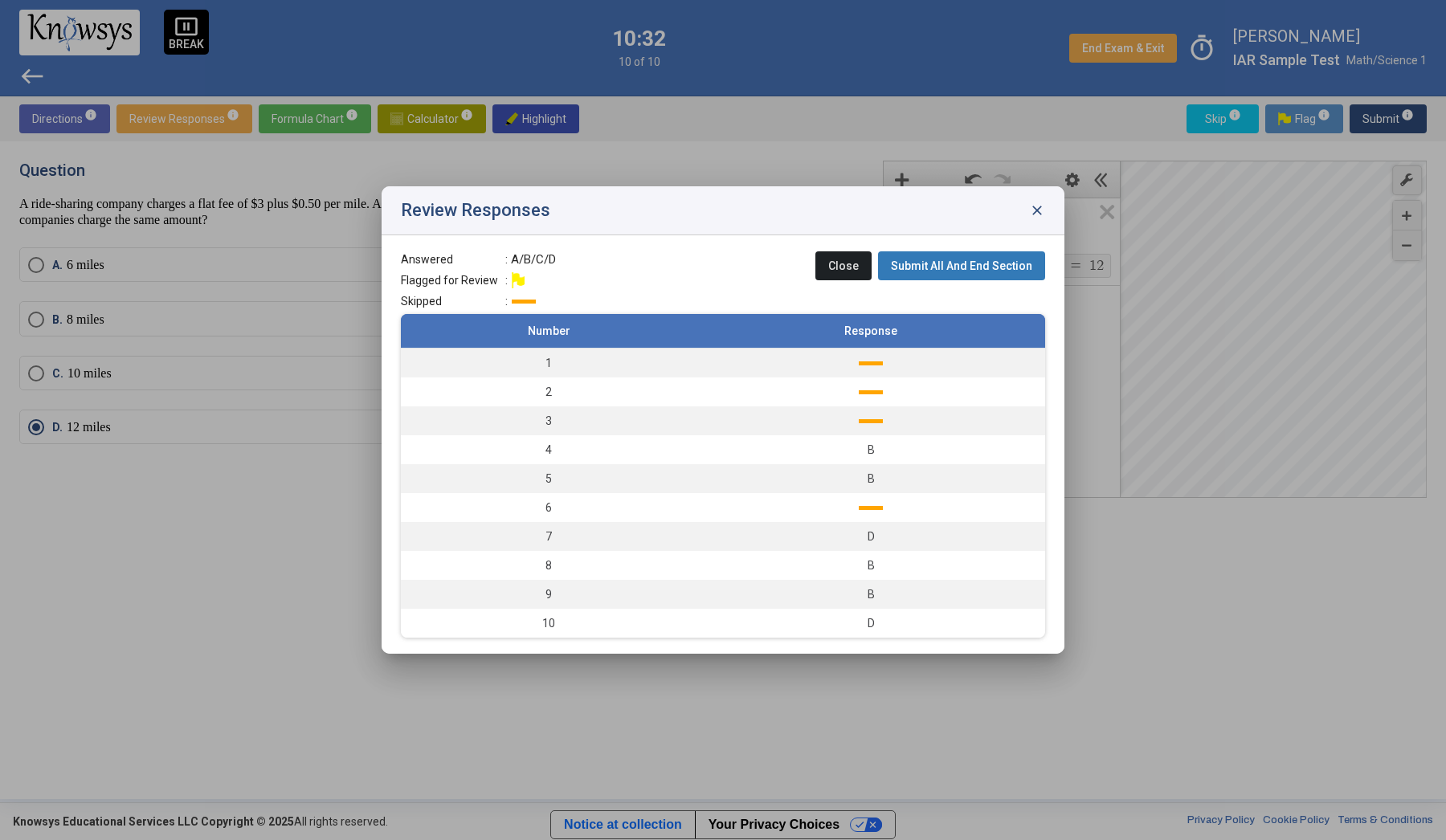
click at [1032, 210] on span "close" at bounding box center [1037, 210] width 16 height 16
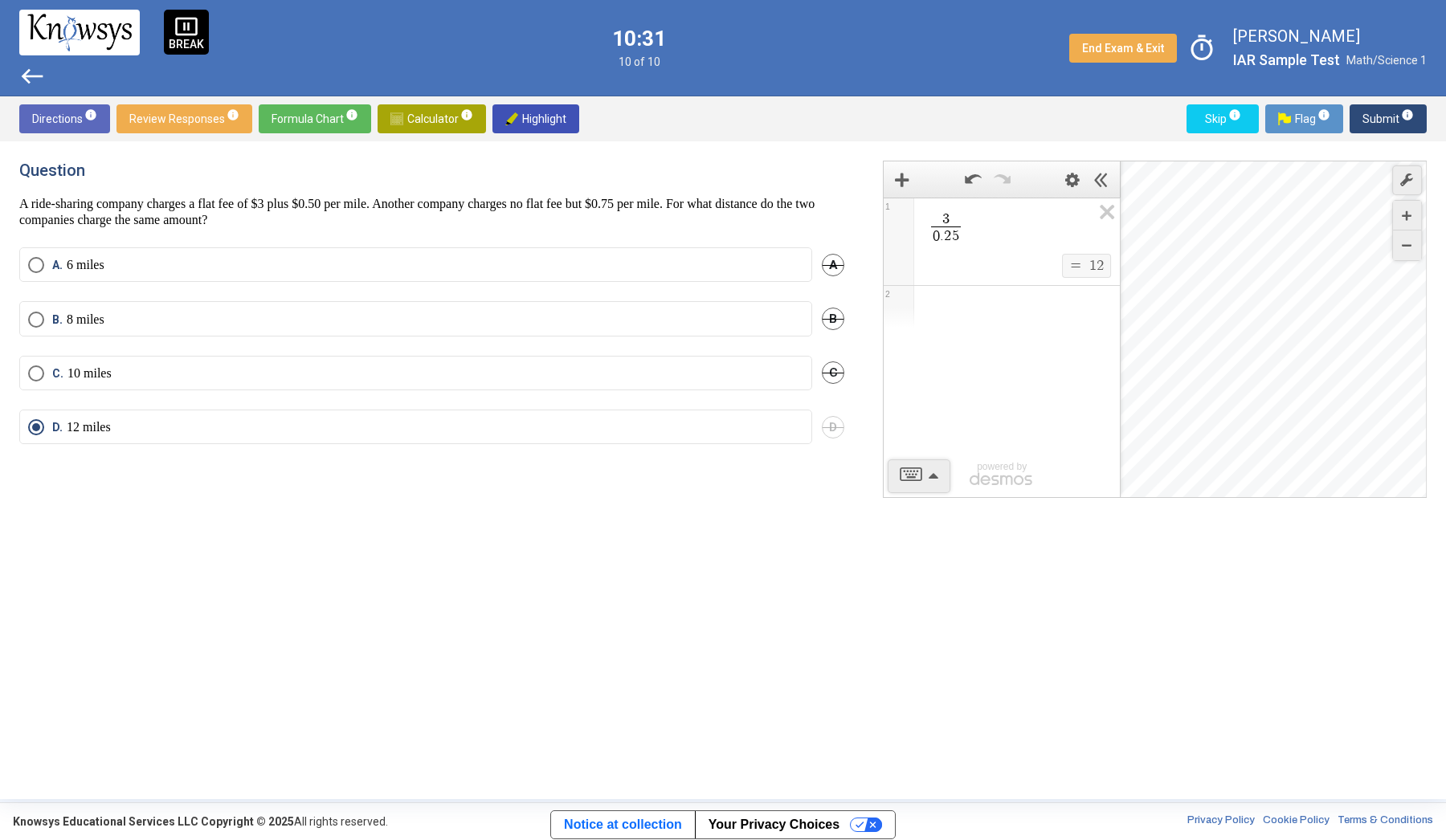
click at [183, 115] on span "Review Responses info" at bounding box center [185, 119] width 110 height 29
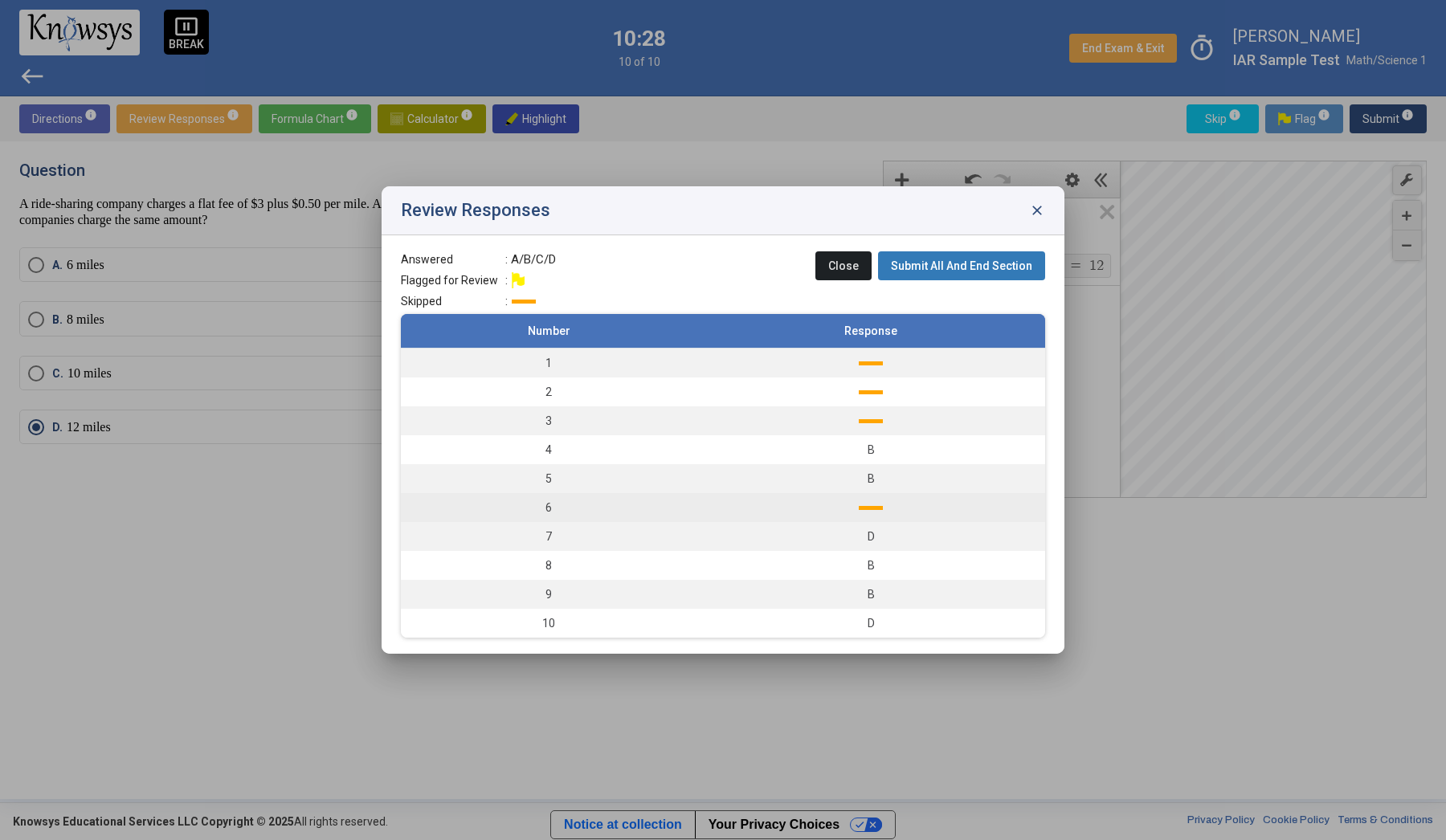
click at [620, 516] on td "6" at bounding box center [548, 507] width 296 height 29
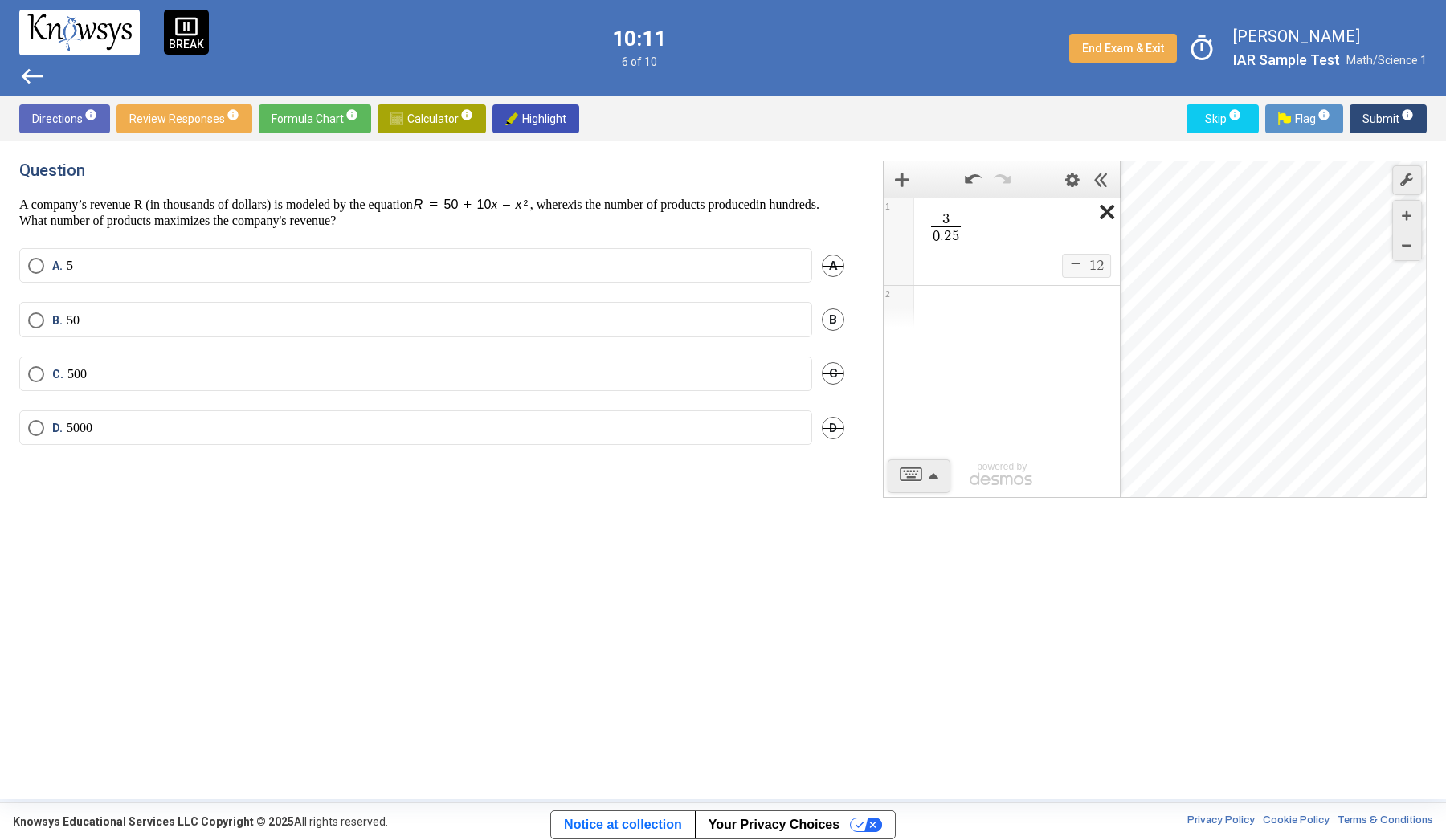
click at [1110, 210] on icon "Expression List" at bounding box center [1102, 217] width 36 height 37
click at [1110, 210] on span "3 0 . 2 5 ​ $$ = $$ 1 2 1" at bounding box center [1002, 242] width 236 height 89
click at [1110, 210] on icon "Expression List" at bounding box center [1102, 217] width 36 height 37
click at [1009, 223] on span "​" at bounding box center [1008, 220] width 164 height 20
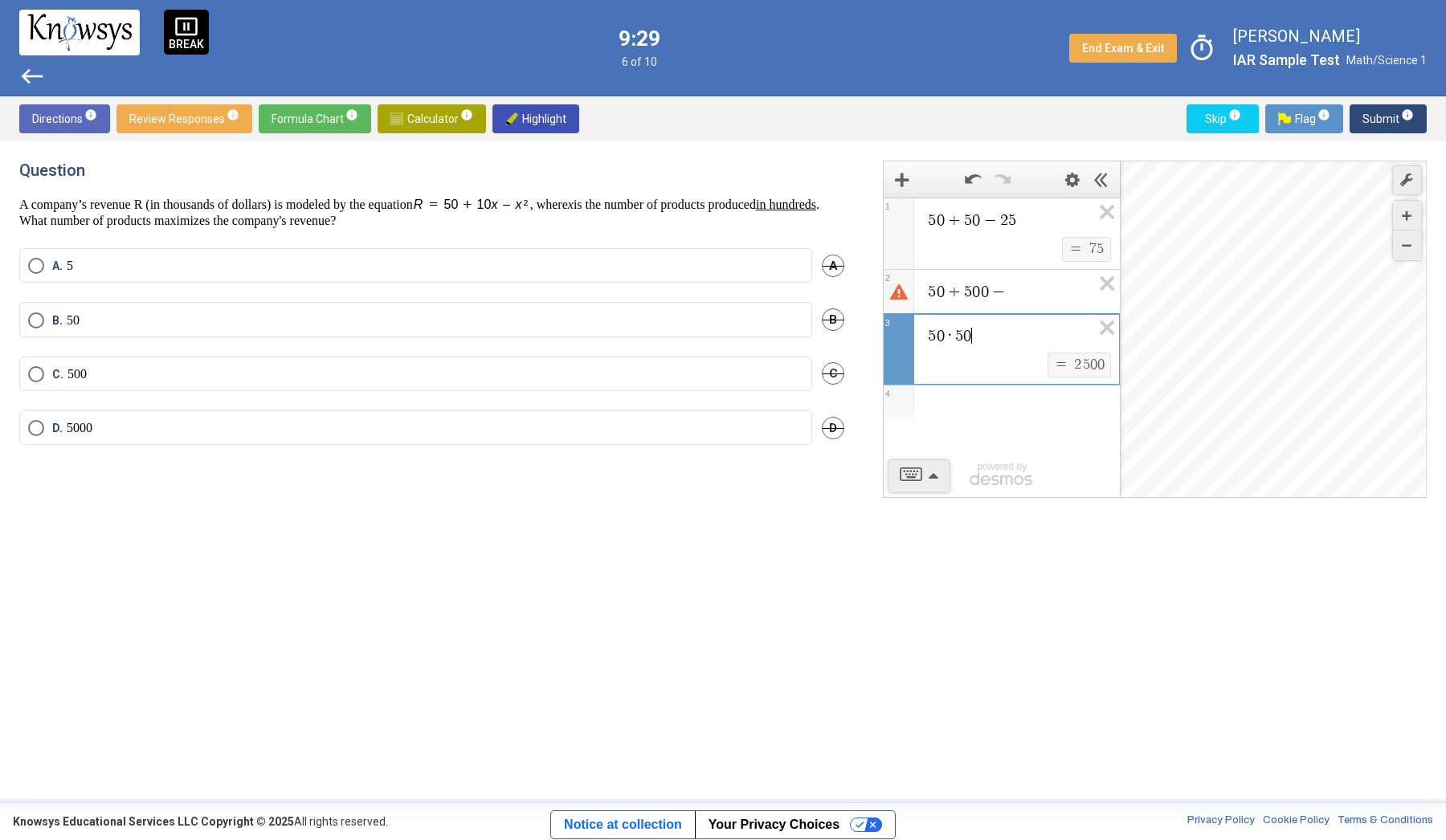
click at [1018, 285] on span "5 0 + 5 0 0 −" at bounding box center [1008, 291] width 165 height 20
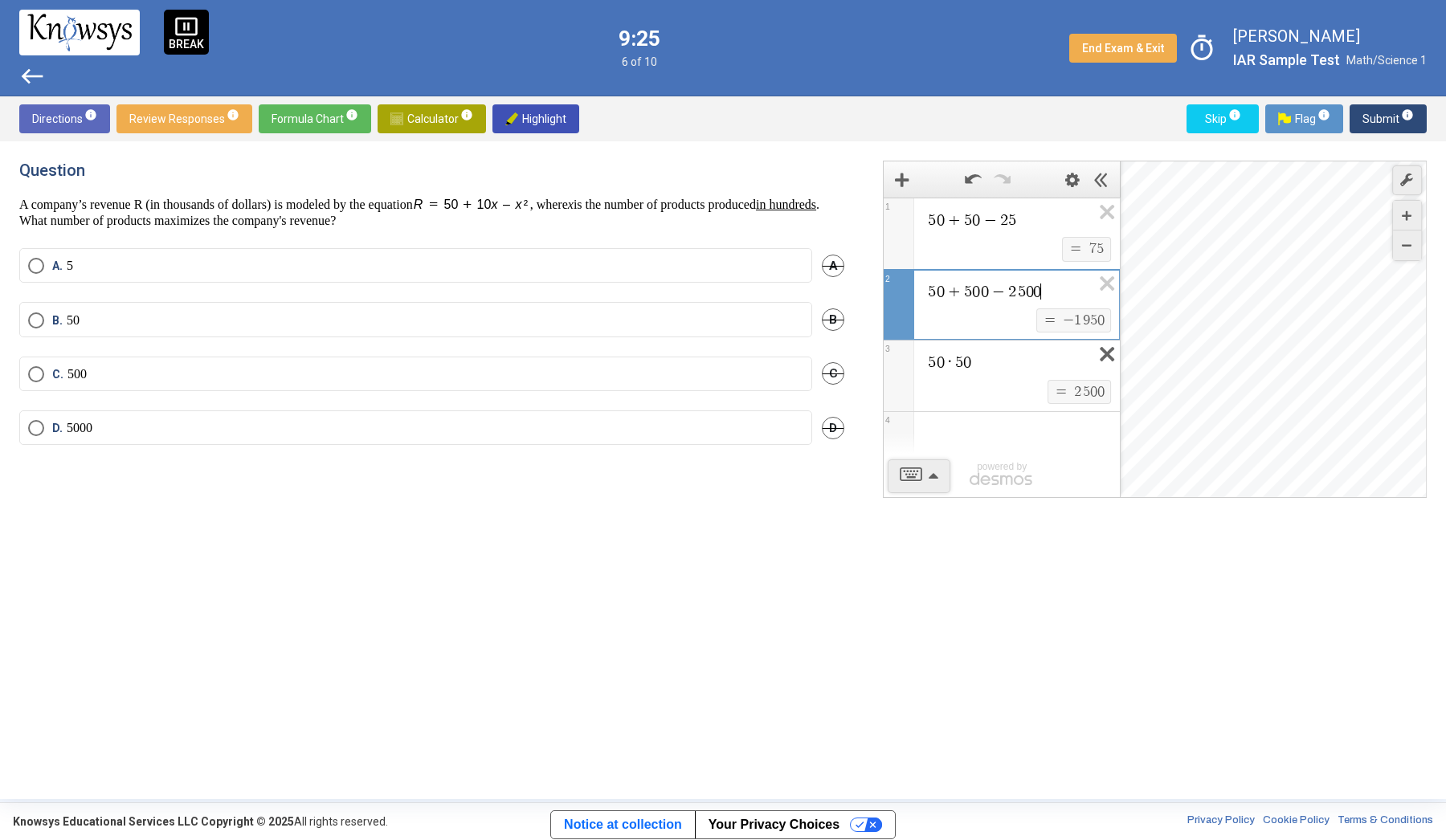
click at [1099, 358] on icon "Expression List" at bounding box center [1102, 359] width 36 height 37
click at [345, 273] on label "A. 5" at bounding box center [415, 265] width 776 height 16
click at [1394, 119] on span "Submit info" at bounding box center [1388, 119] width 51 height 29
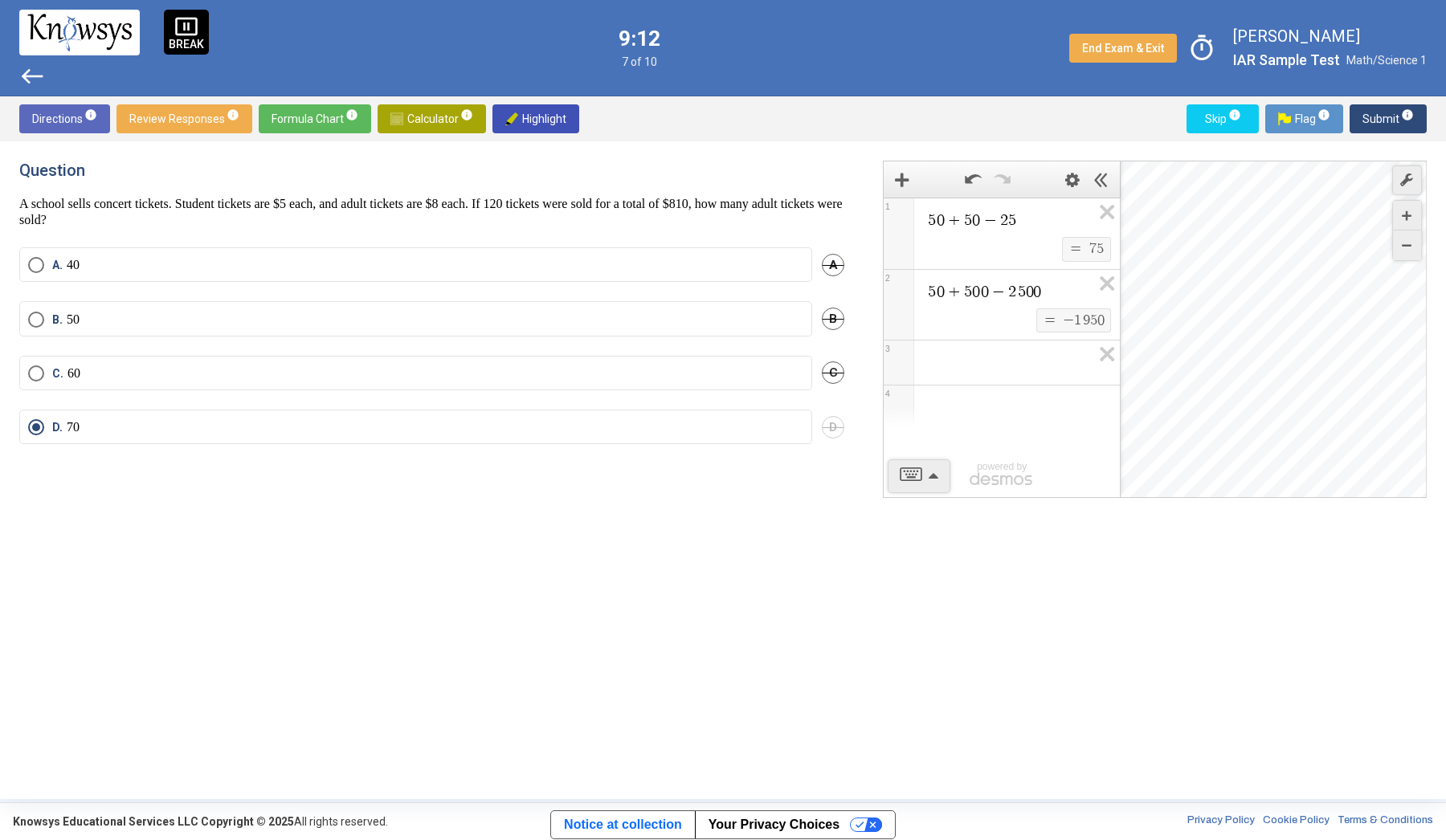
click at [177, 127] on mat-tooltip-component "Click to see the directions for this section." at bounding box center [118, 150] width 223 height 58
click at [177, 125] on mat-tooltip-component "Click to see the directions for this section." at bounding box center [118, 150] width 223 height 58
click at [189, 107] on span "Review Responses info" at bounding box center [185, 119] width 110 height 29
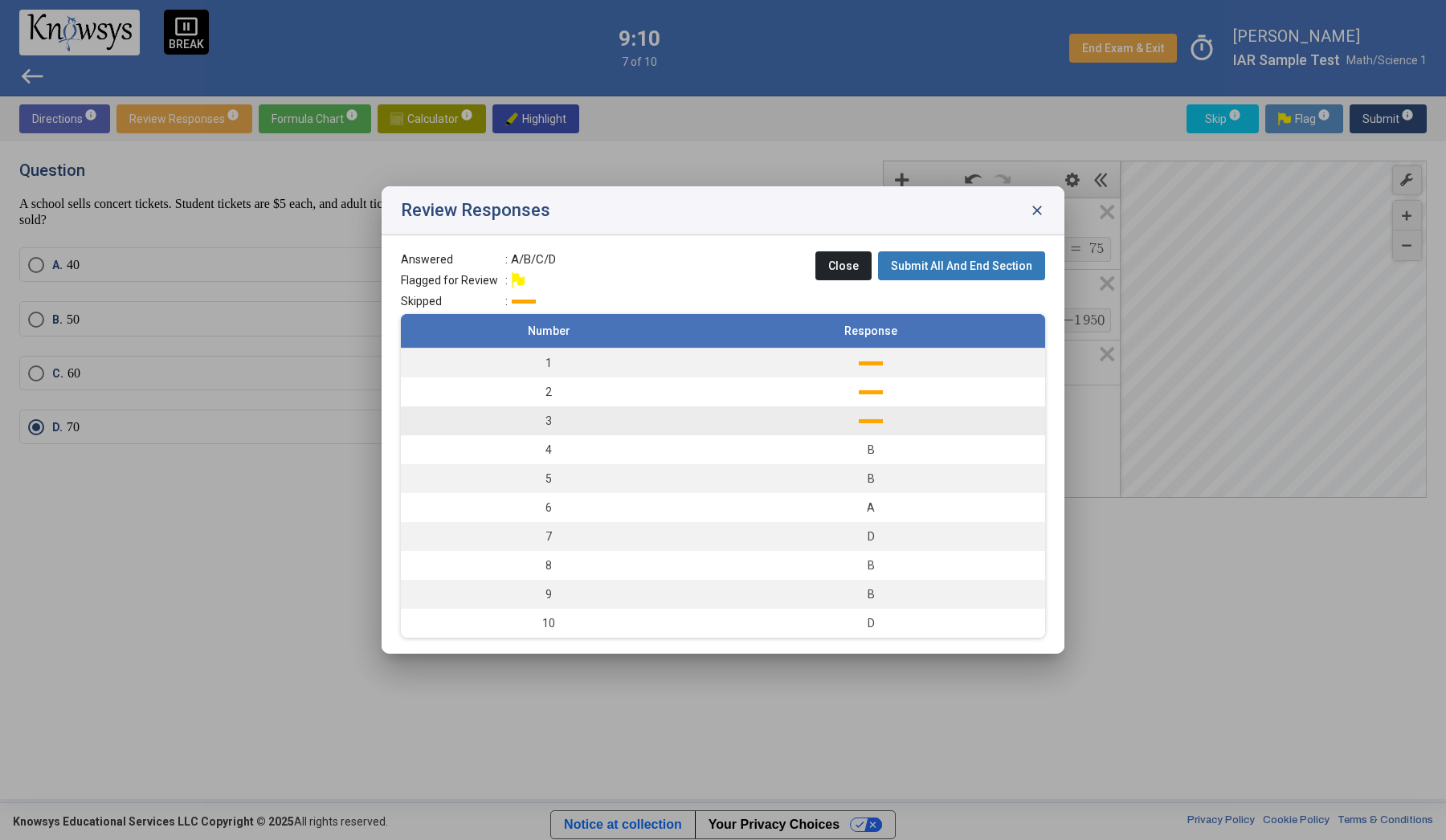
click at [566, 418] on td "3" at bounding box center [548, 421] width 296 height 29
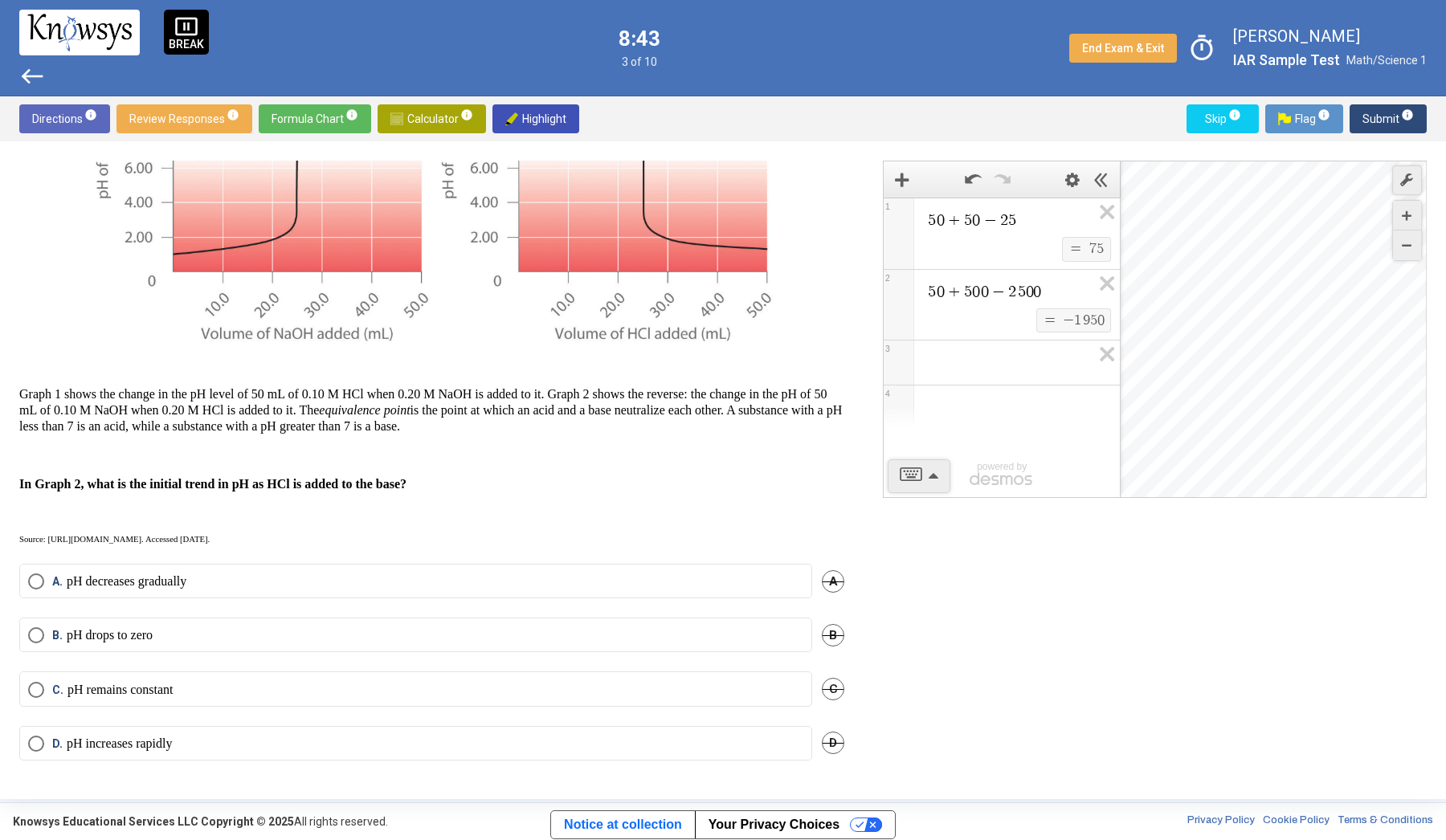
scroll to position [204, 0]
click at [370, 580] on label "A. pH decreases gradually" at bounding box center [415, 581] width 776 height 16
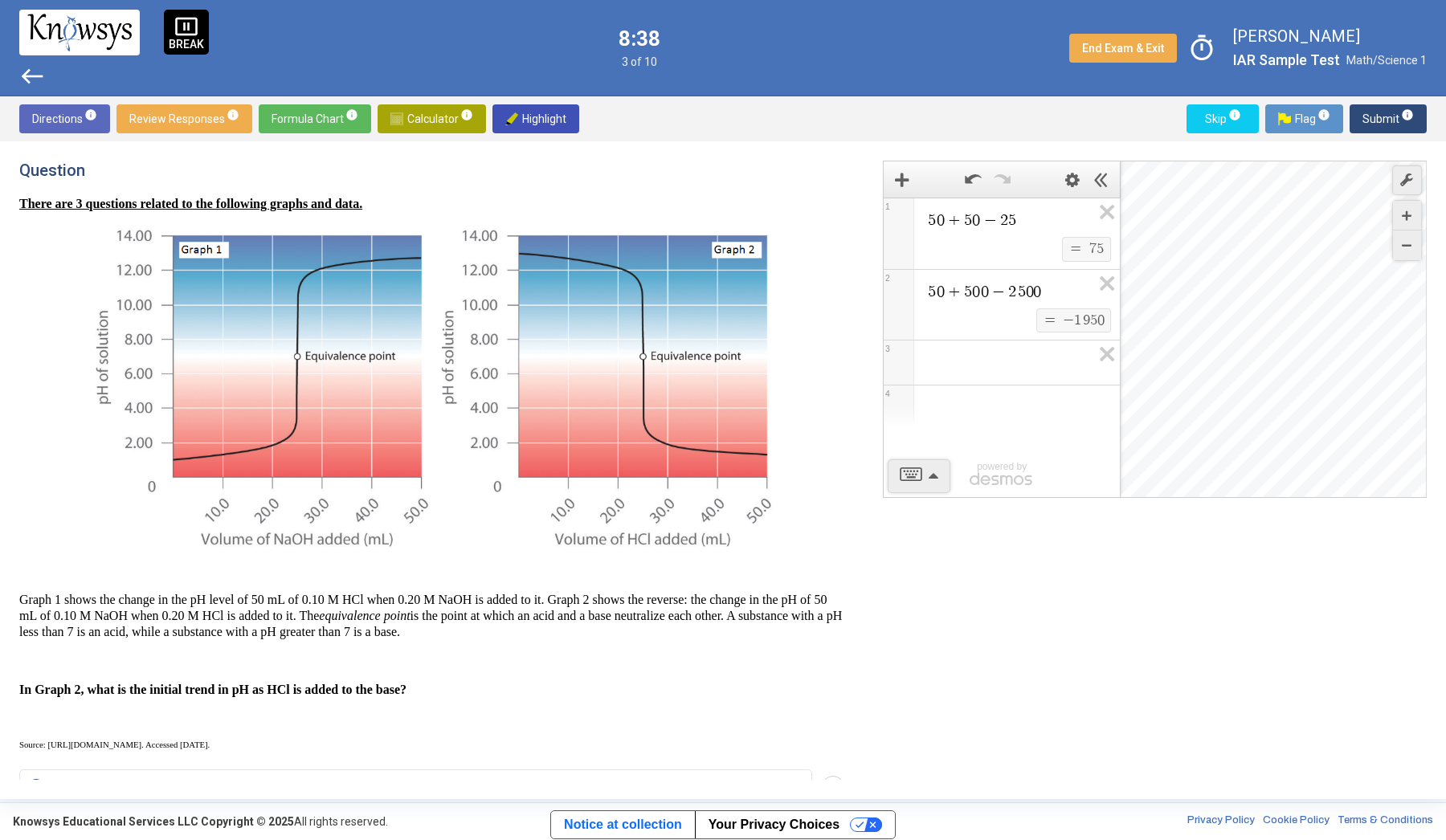
scroll to position [0, 0]
click at [1398, 119] on span "Submit info" at bounding box center [1388, 119] width 51 height 29
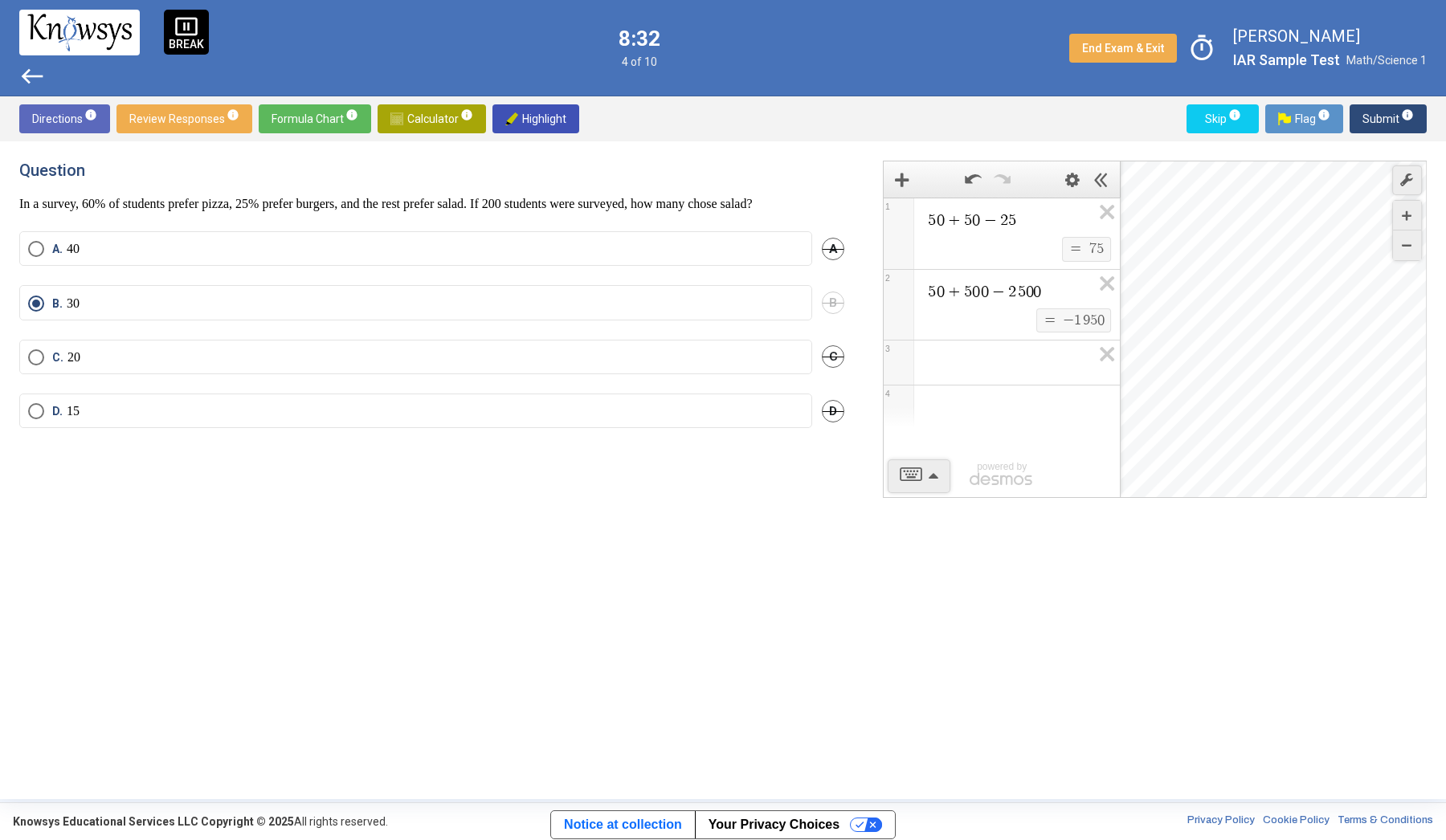
click at [154, 119] on span "Review Responses info" at bounding box center [185, 119] width 110 height 29
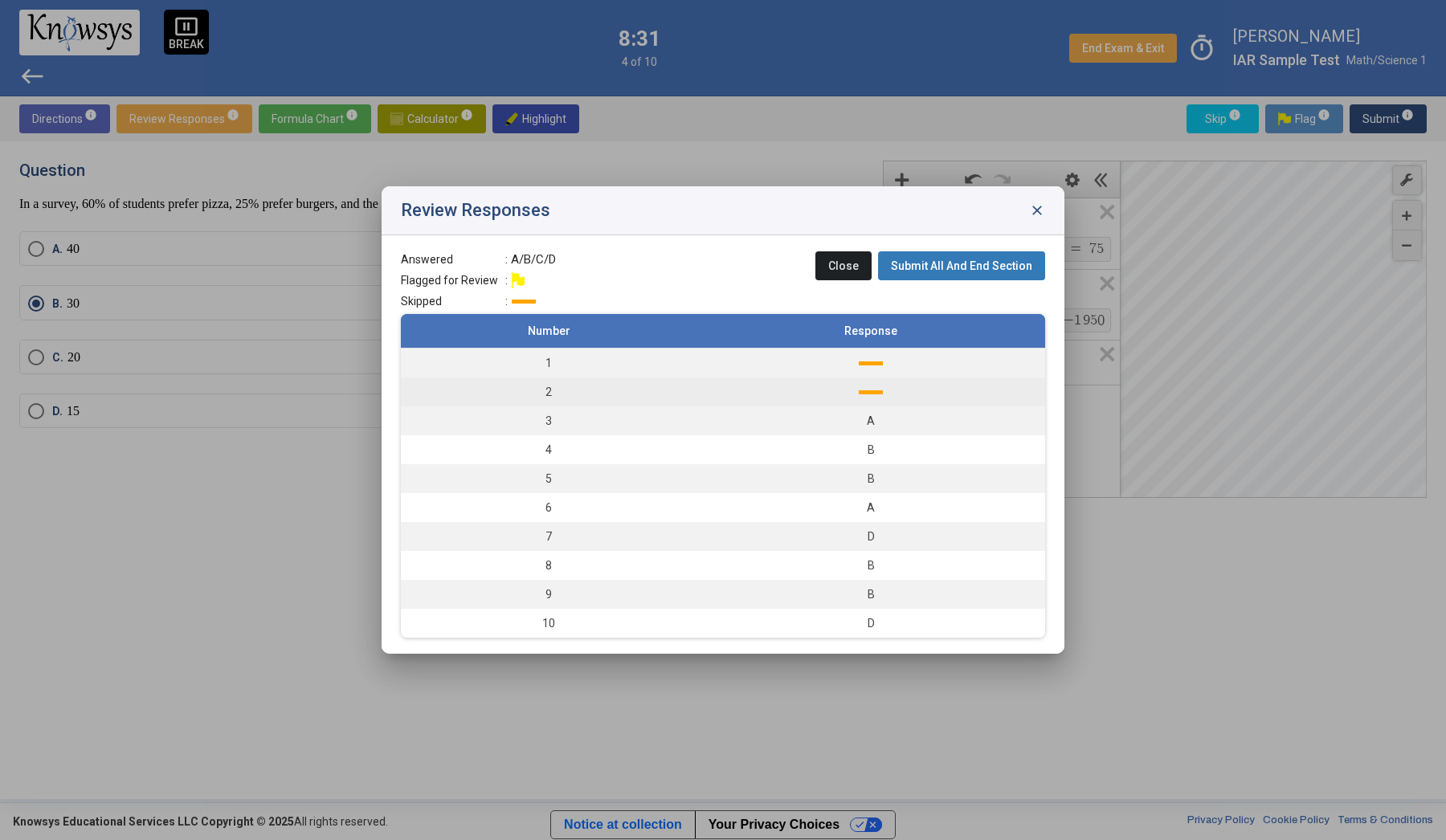
click at [679, 394] on td "2" at bounding box center [548, 392] width 296 height 29
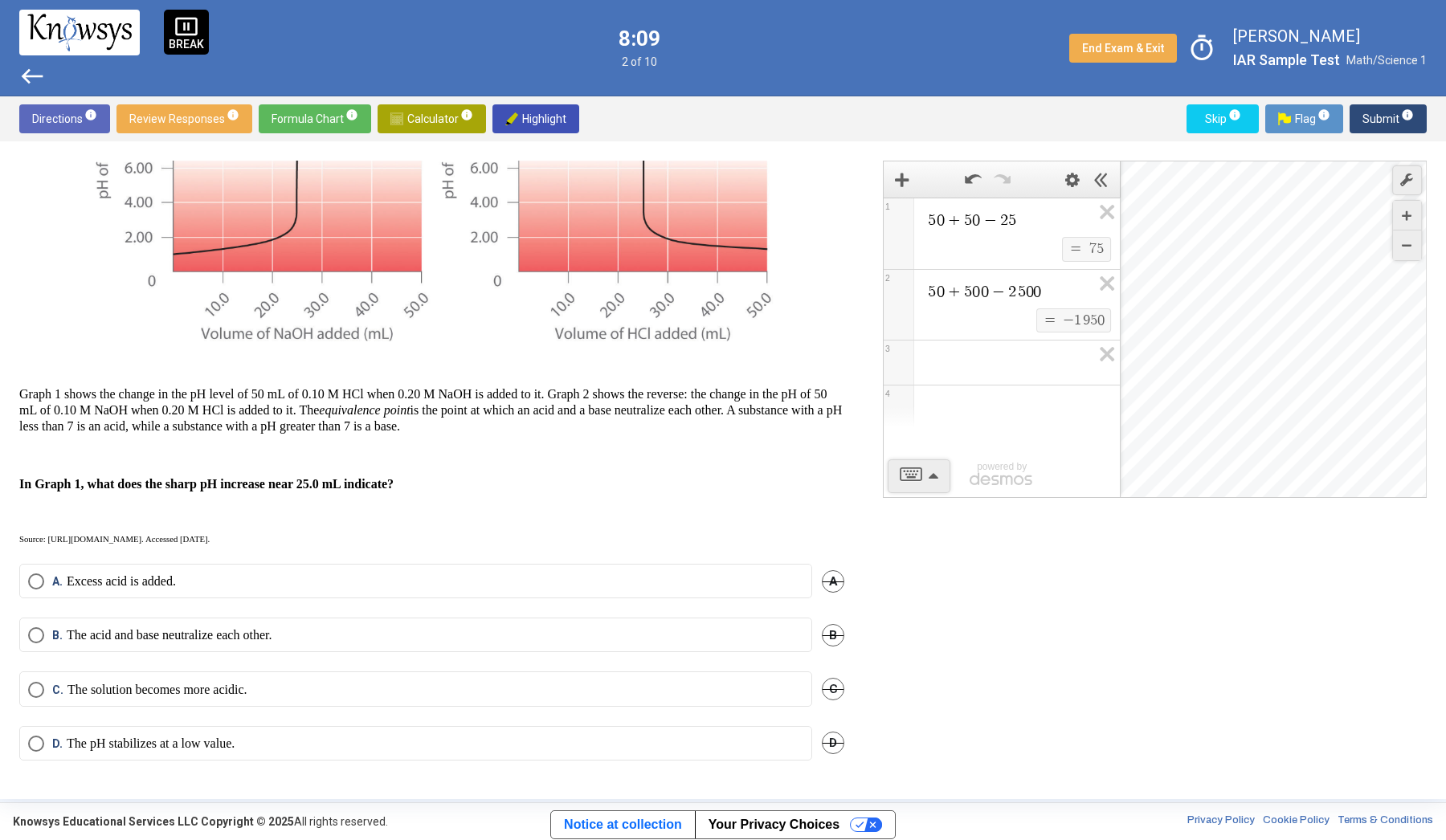
scroll to position [204, 0]
click at [253, 580] on label "A. Excess acid is added." at bounding box center [415, 581] width 776 height 16
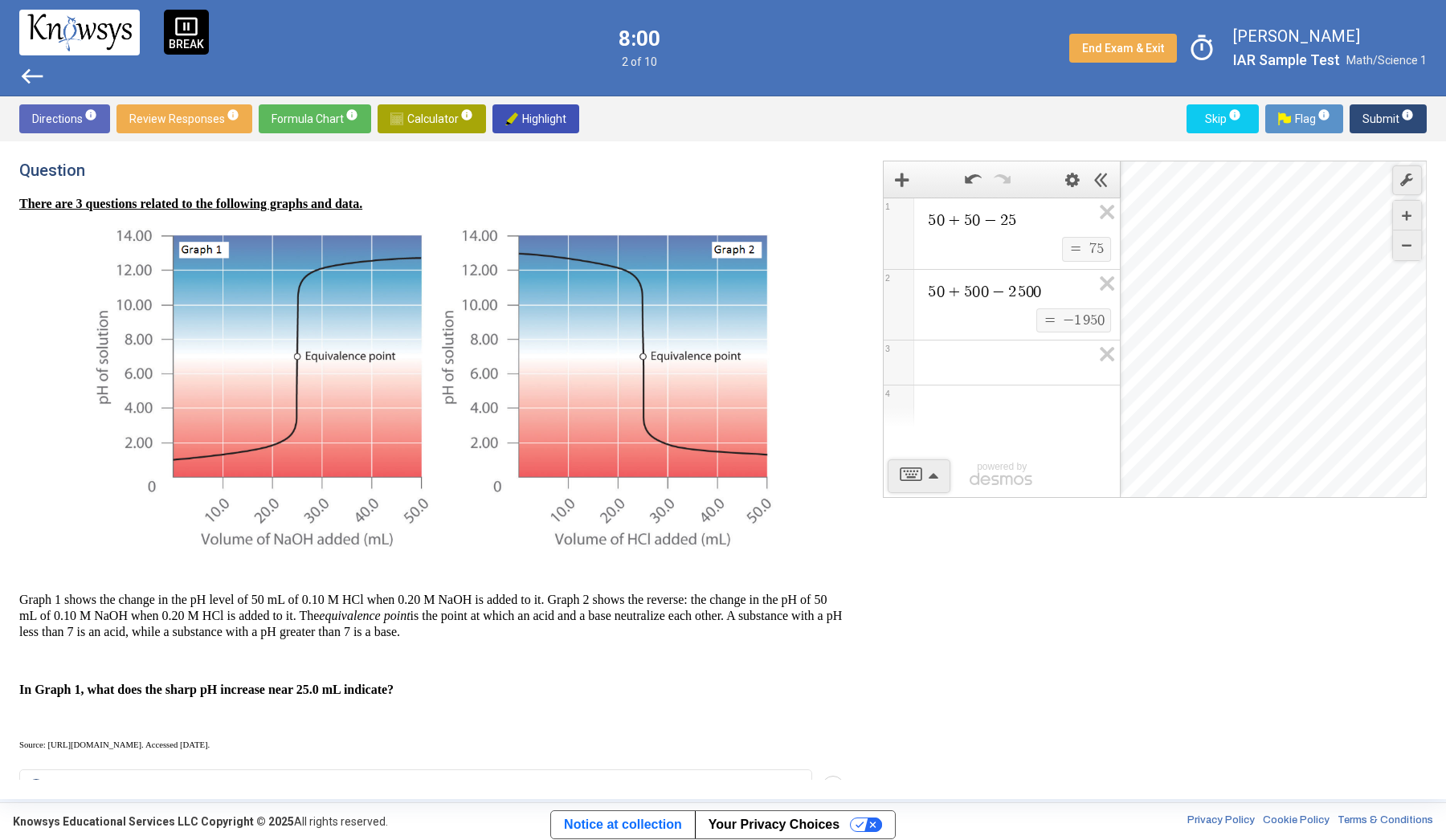
scroll to position [0, 0]
click at [1403, 119] on span "info" at bounding box center [1408, 115] width 13 height 13
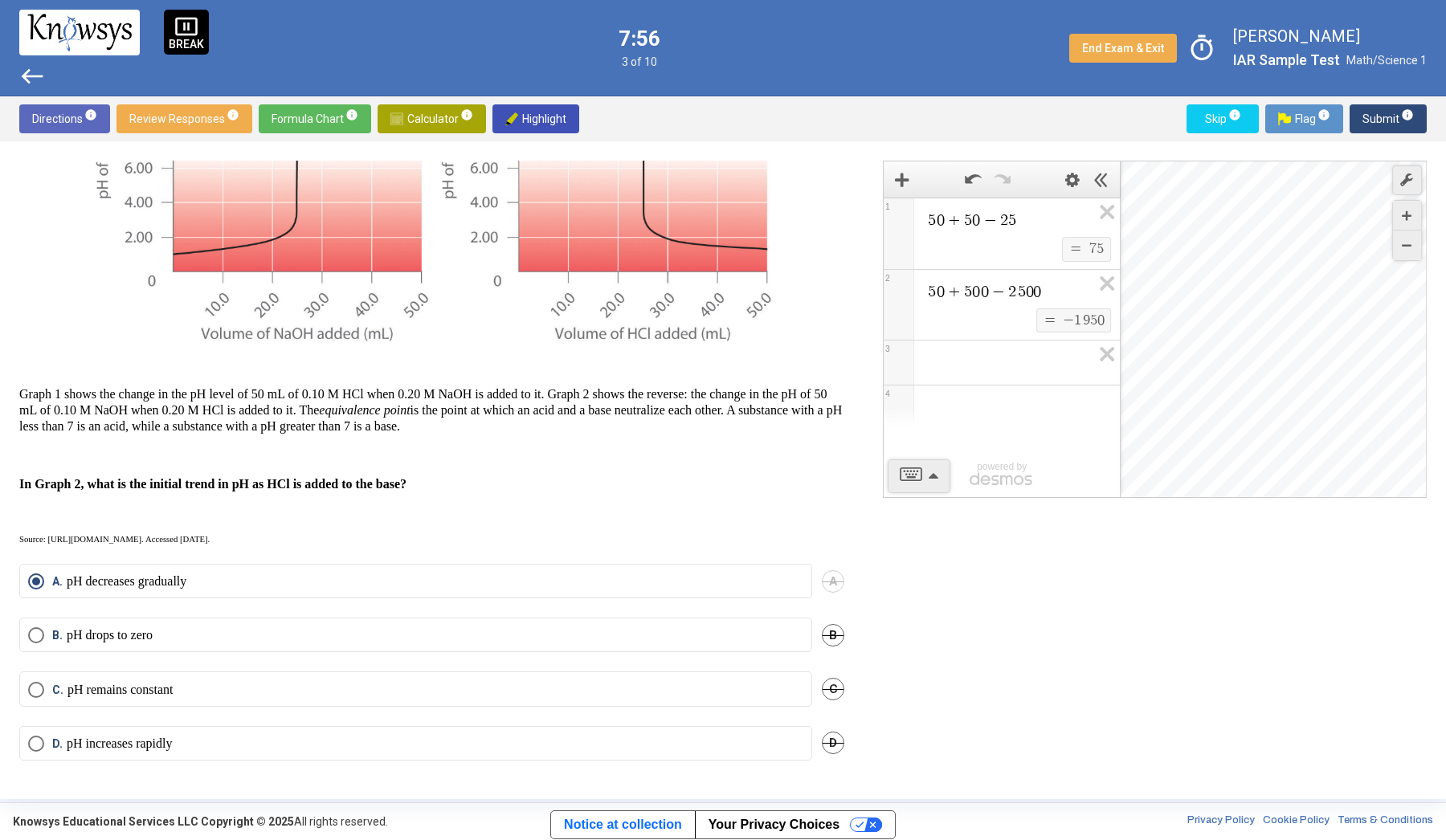
scroll to position [204, 0]
click at [208, 112] on span "Review Responses info" at bounding box center [185, 119] width 110 height 29
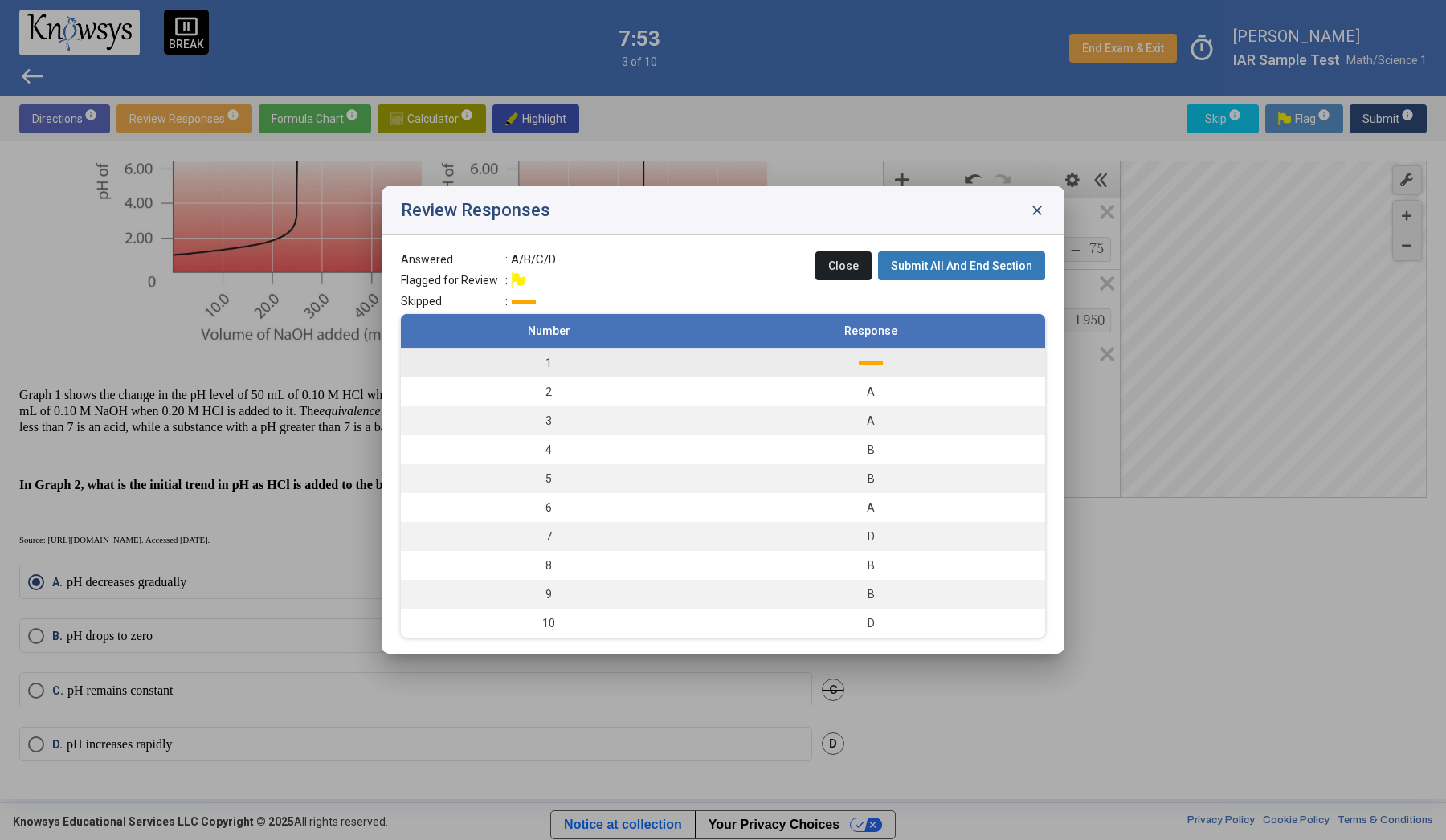
click at [565, 357] on td "1" at bounding box center [548, 364] width 296 height 30
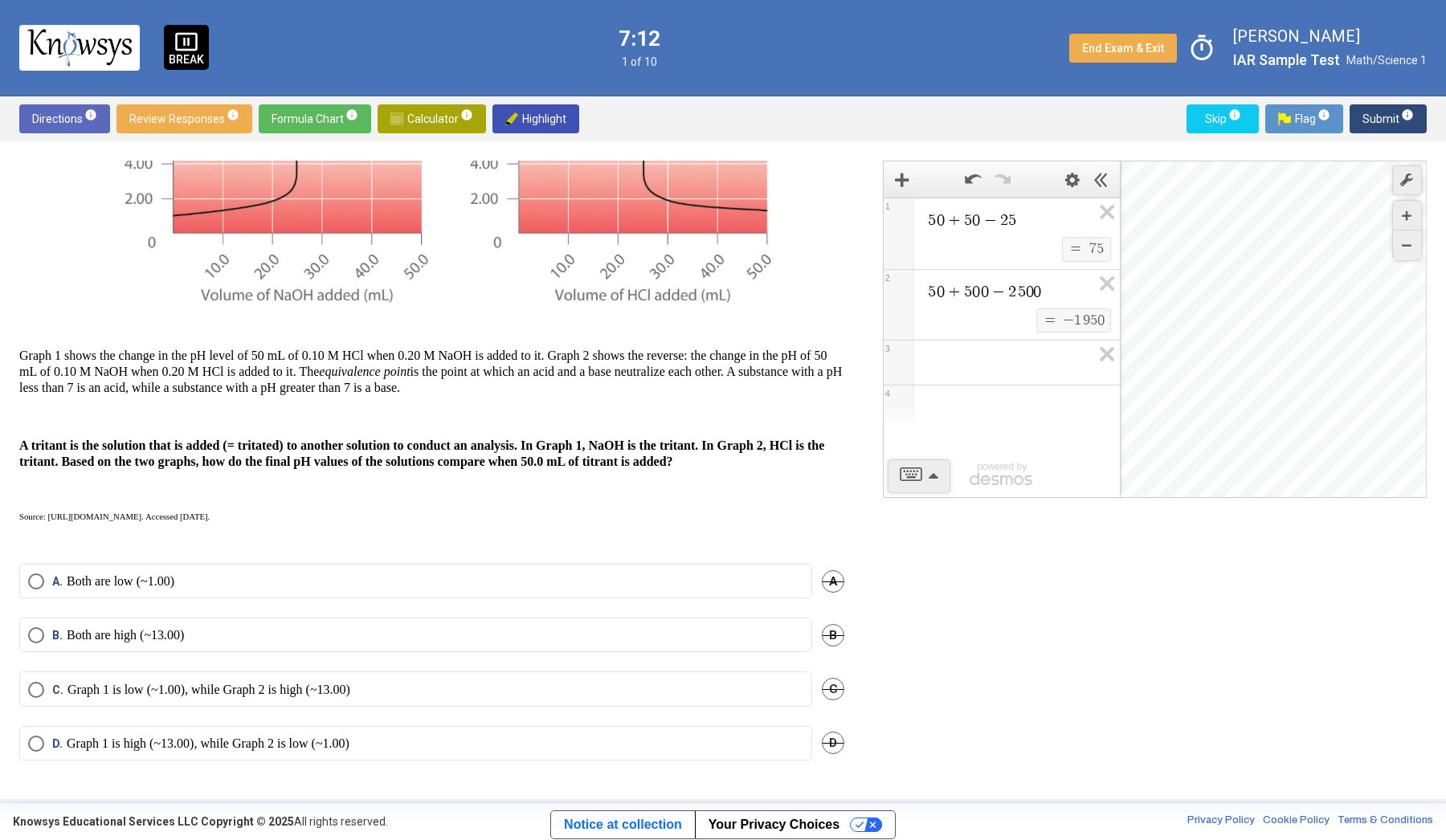
scroll to position [259, 0]
click at [287, 682] on p "Graph 1 is low (~1.00), while Graph 2 is high (~13.00)" at bounding box center [208, 690] width 283 height 16
click at [163, 632] on p "Both are high (~13.00)" at bounding box center [125, 635] width 118 height 16
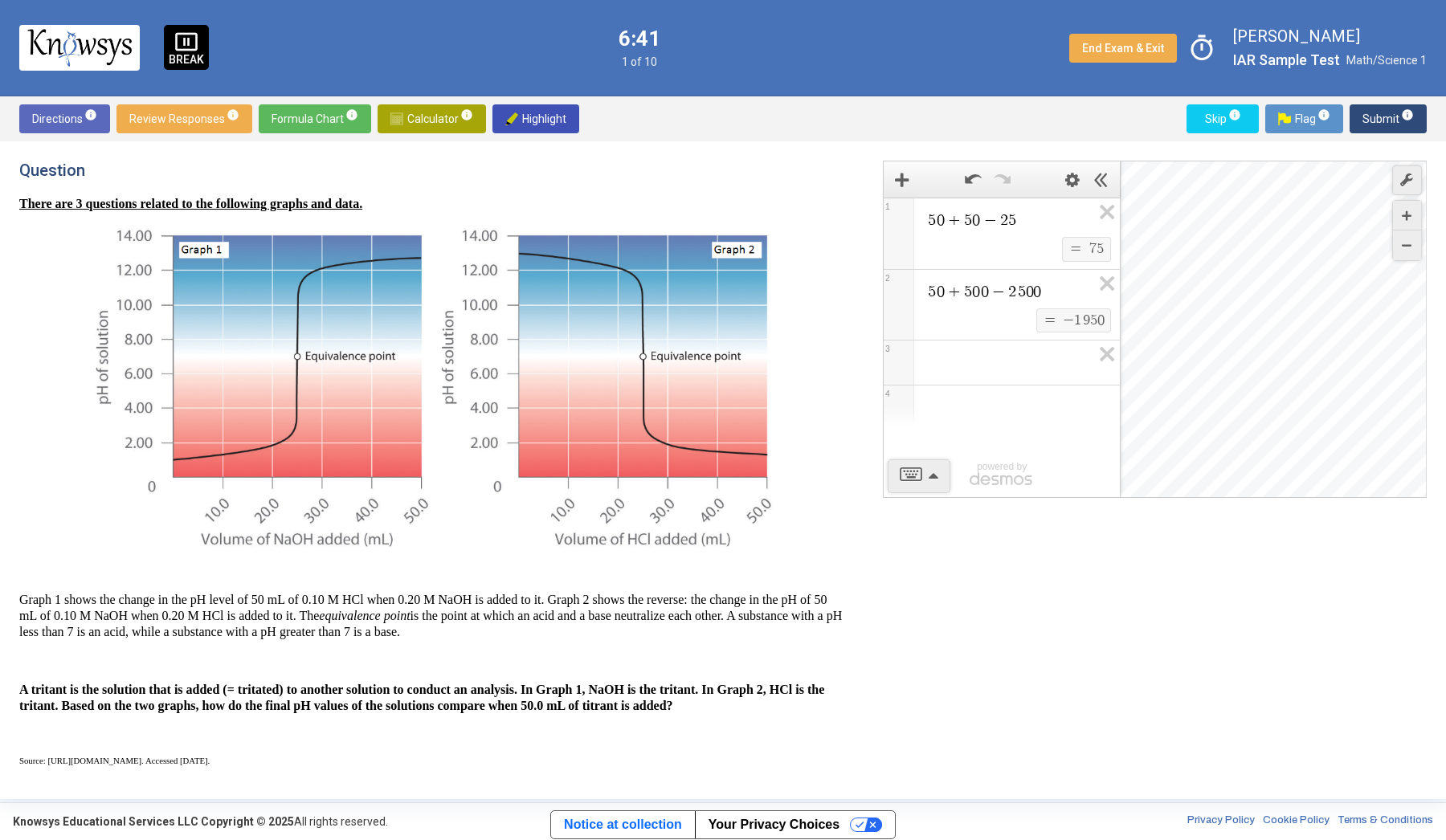
scroll to position [0, 0]
click at [1399, 117] on sup "info" at bounding box center [1406, 115] width 14 height 13
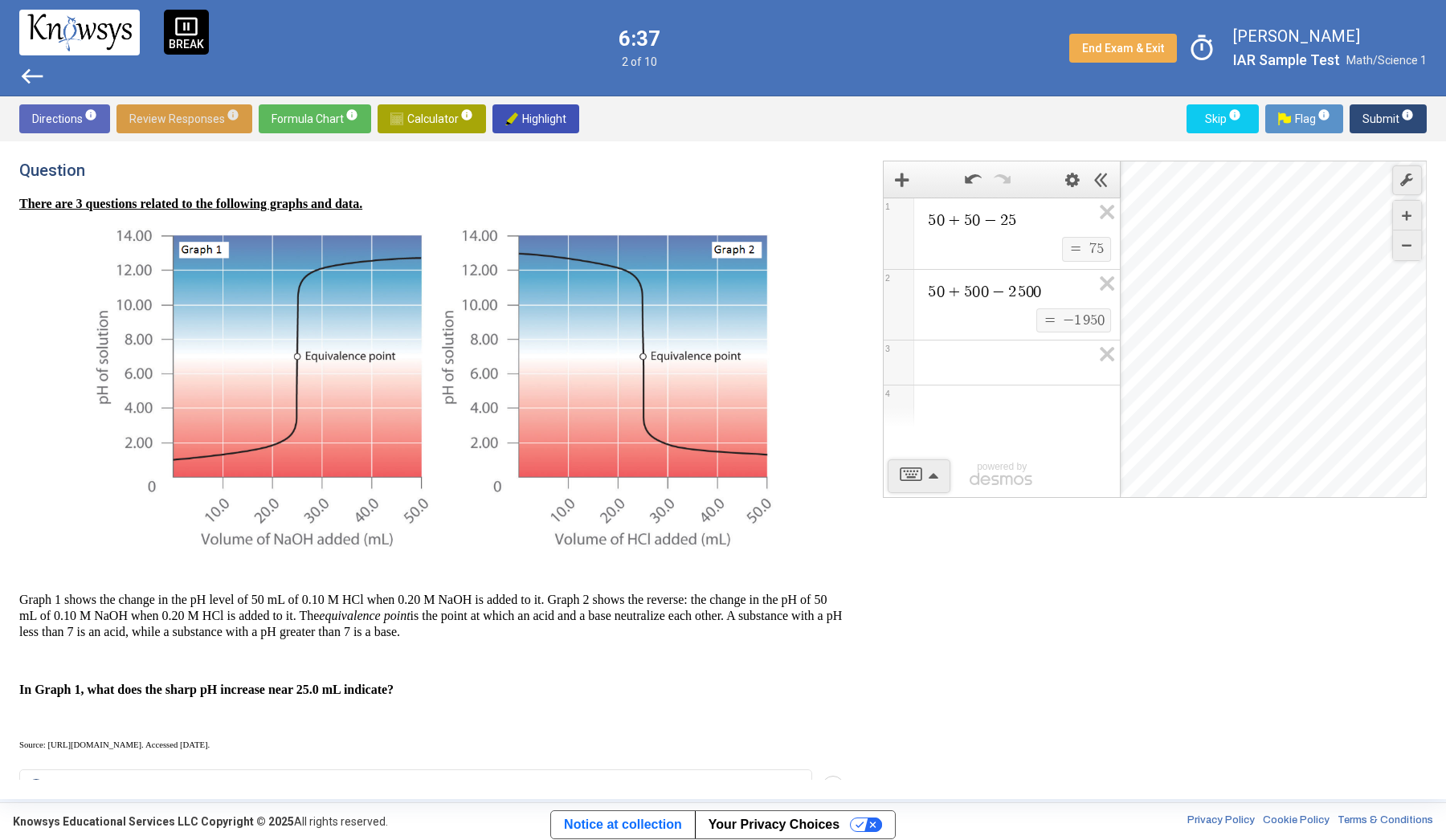
click at [191, 123] on span "Review Responses info" at bounding box center [185, 119] width 110 height 29
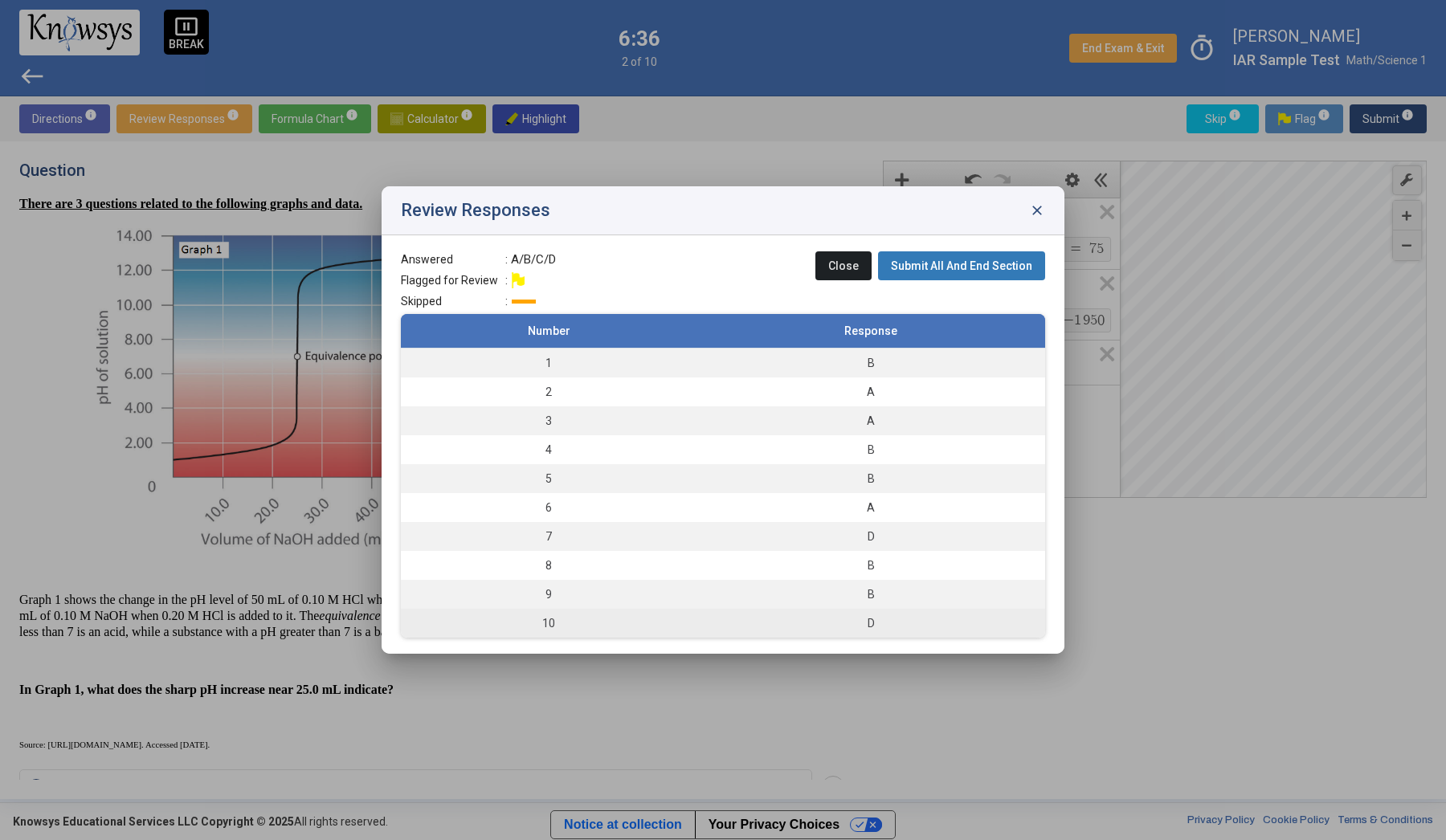
click at [534, 625] on td "10" at bounding box center [548, 623] width 296 height 29
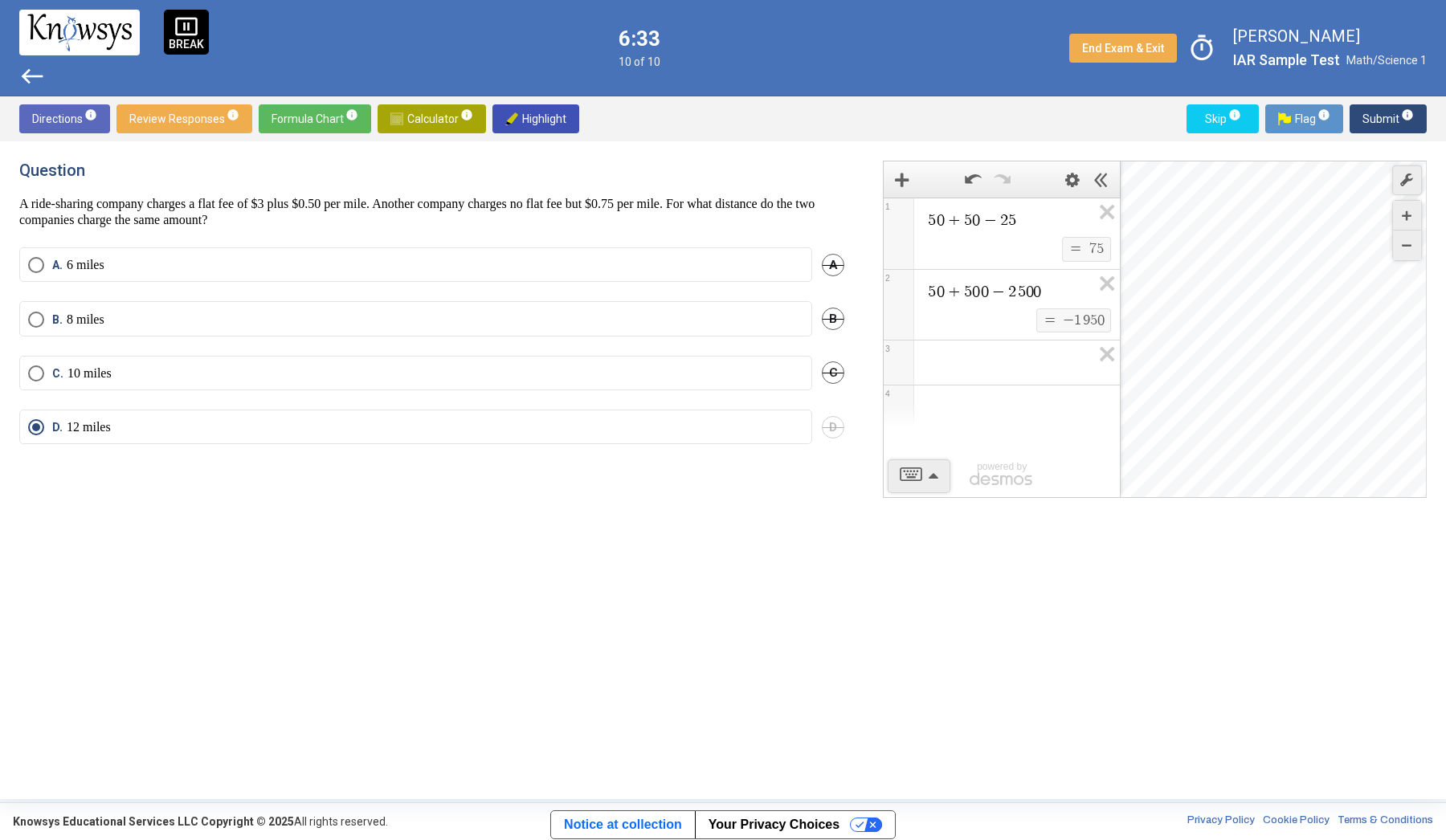
click at [1103, 55] on button "End Exam & Exit" at bounding box center [1123, 48] width 107 height 29
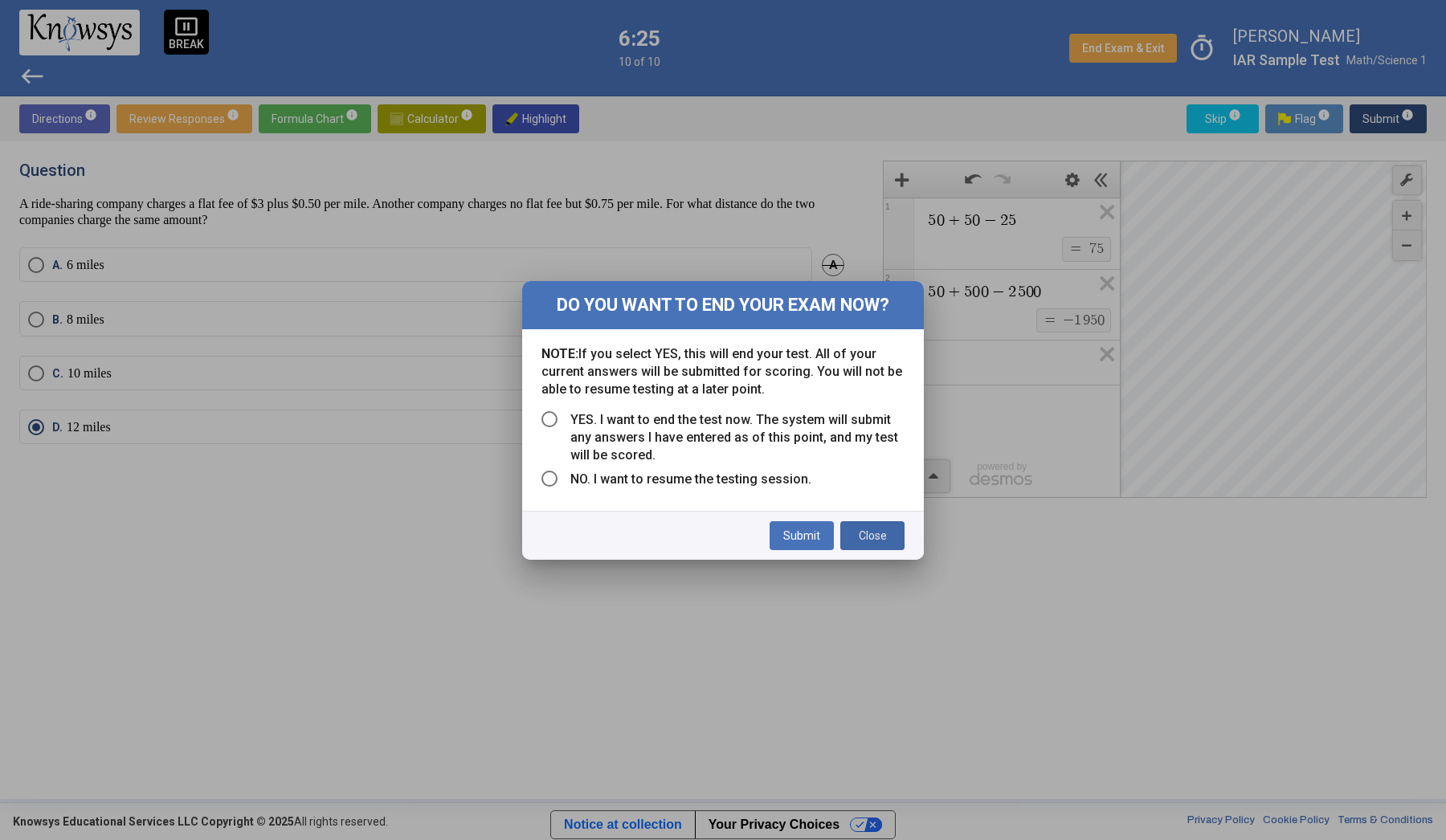
click at [877, 535] on span "Close" at bounding box center [873, 536] width 28 height 13
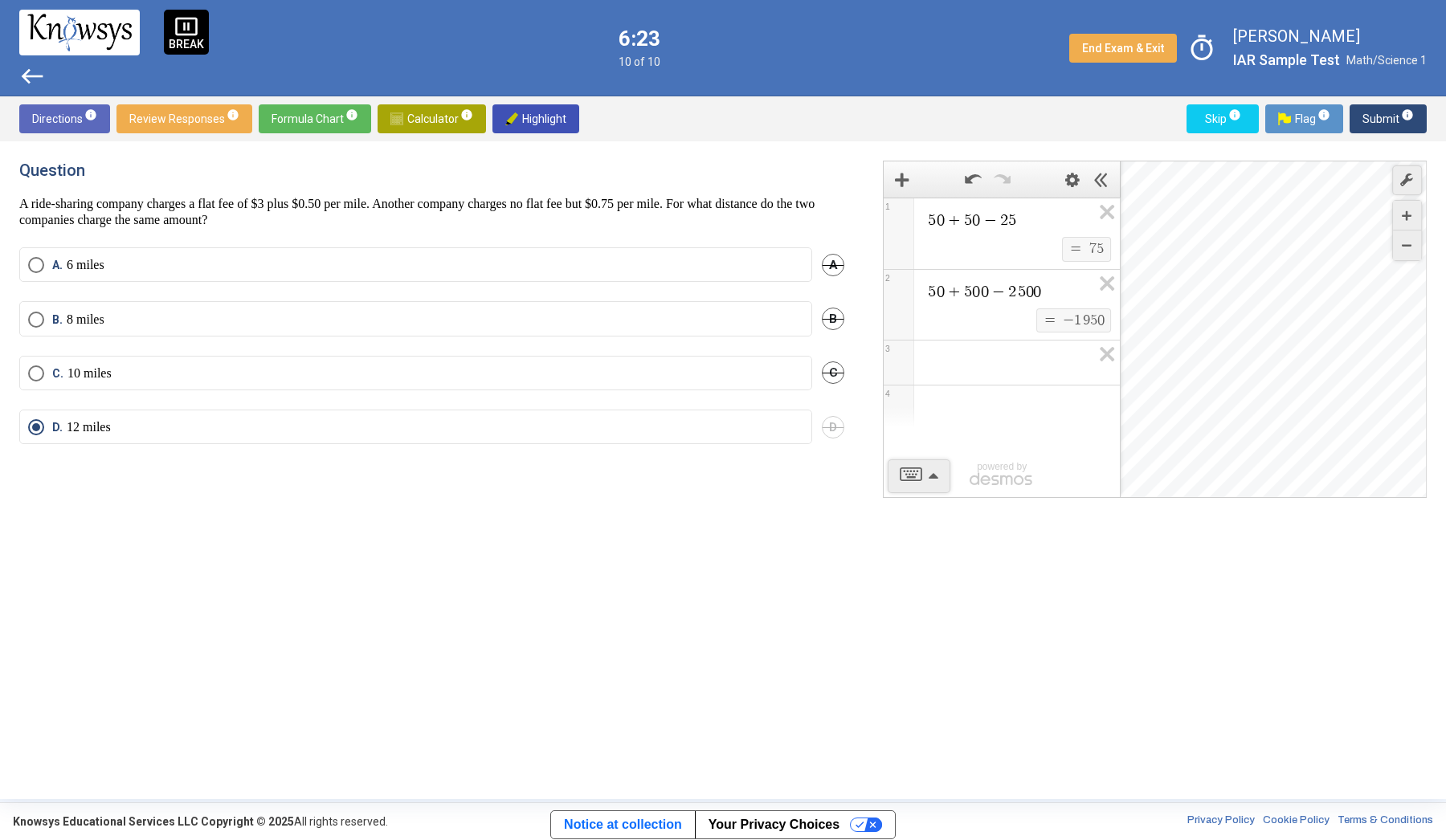
click at [1376, 118] on span "Submit info" at bounding box center [1388, 119] width 51 height 29
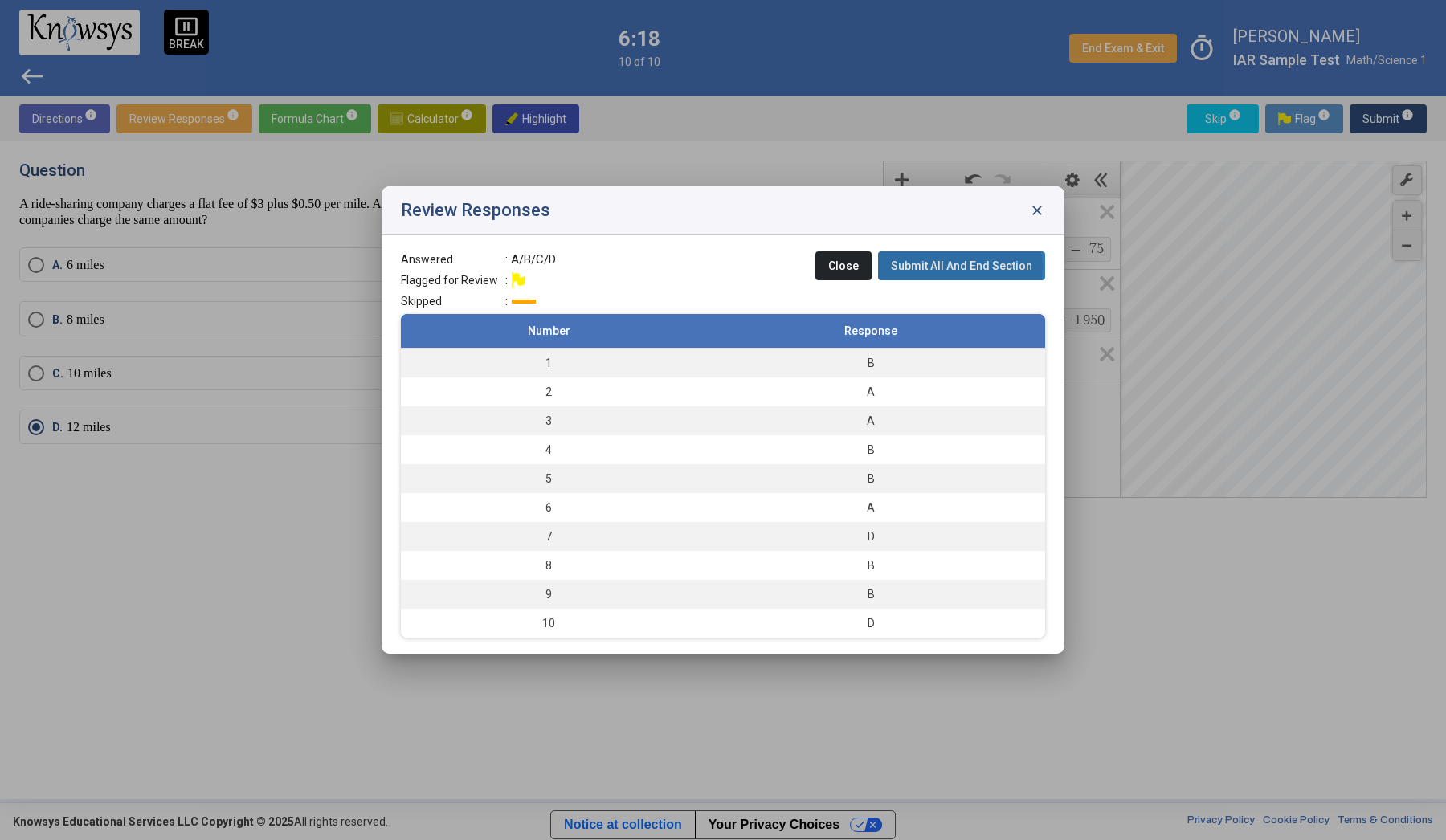
click at [955, 268] on span "Submit All And End Section" at bounding box center [962, 266] width 141 height 13
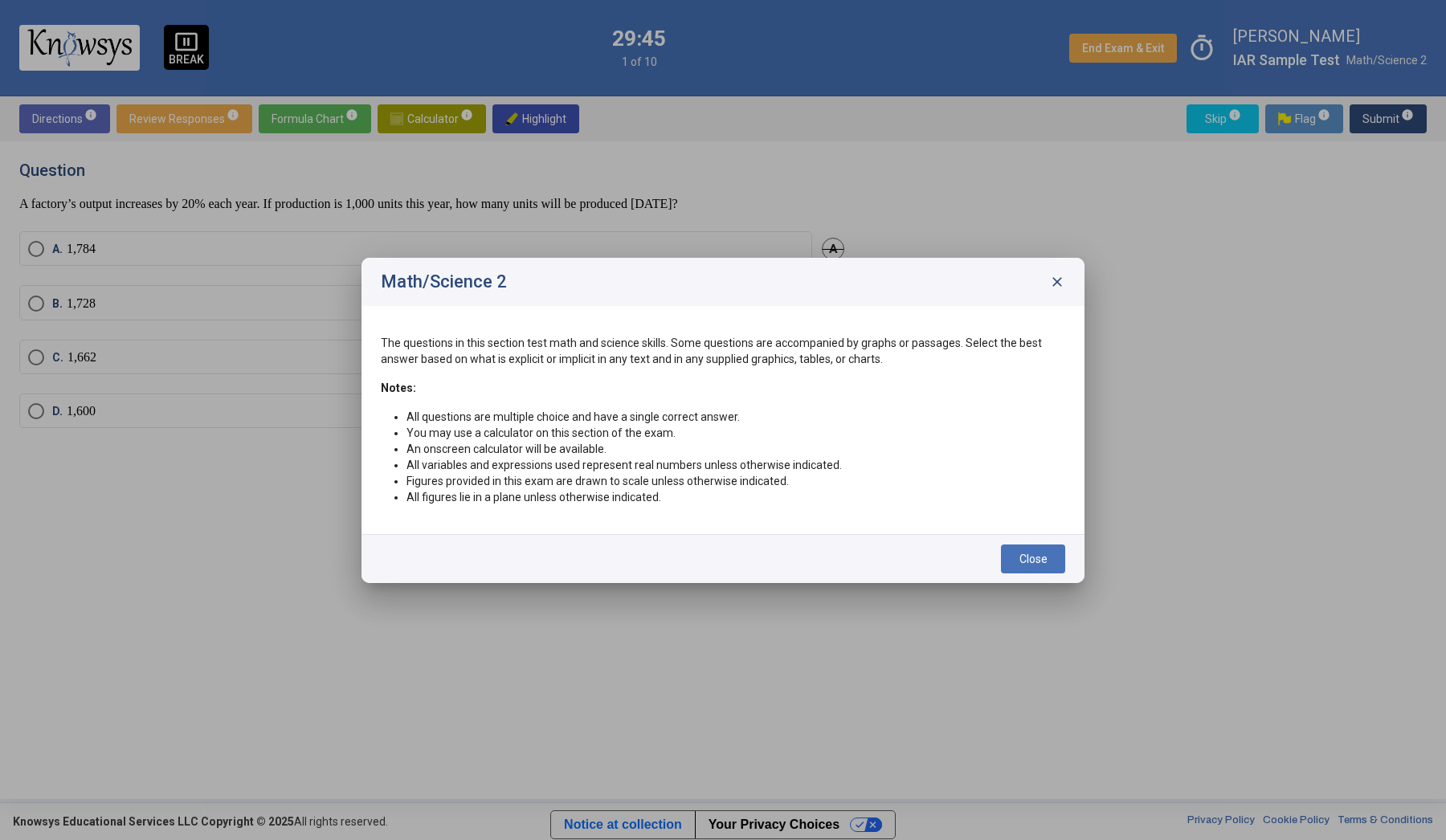
click at [1056, 279] on span "close" at bounding box center [1057, 281] width 16 height 16
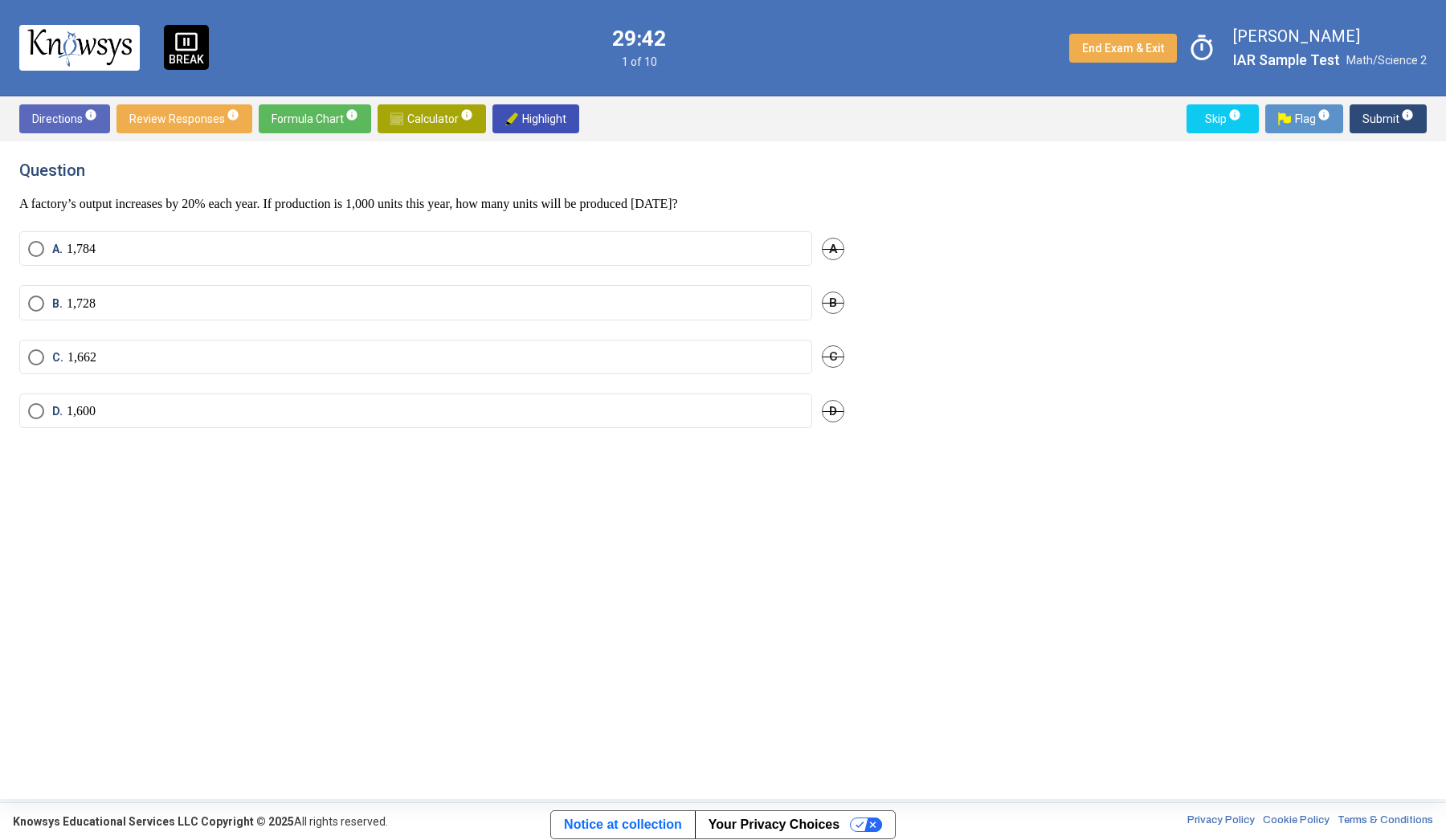
click at [932, 586] on div "Question A factory’s output increases by 20% each year. If production is 1,000 …" at bounding box center [723, 470] width 1408 height 620
click at [1234, 119] on span "info" at bounding box center [1235, 115] width 13 height 13
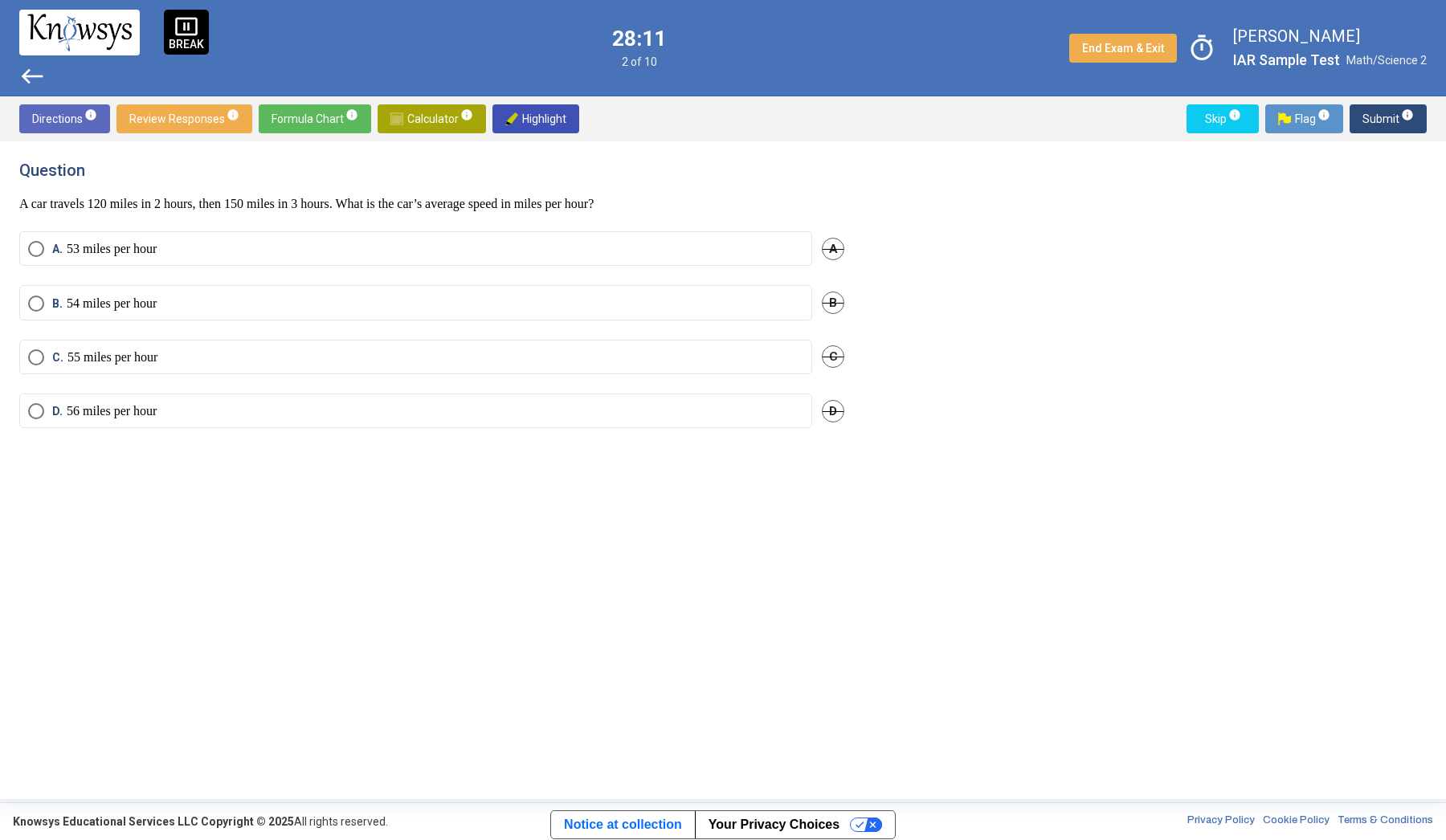
click at [270, 349] on label "C. 55 miles per hour" at bounding box center [415, 357] width 776 height 16
click at [1389, 124] on span "Submit info" at bounding box center [1388, 119] width 51 height 29
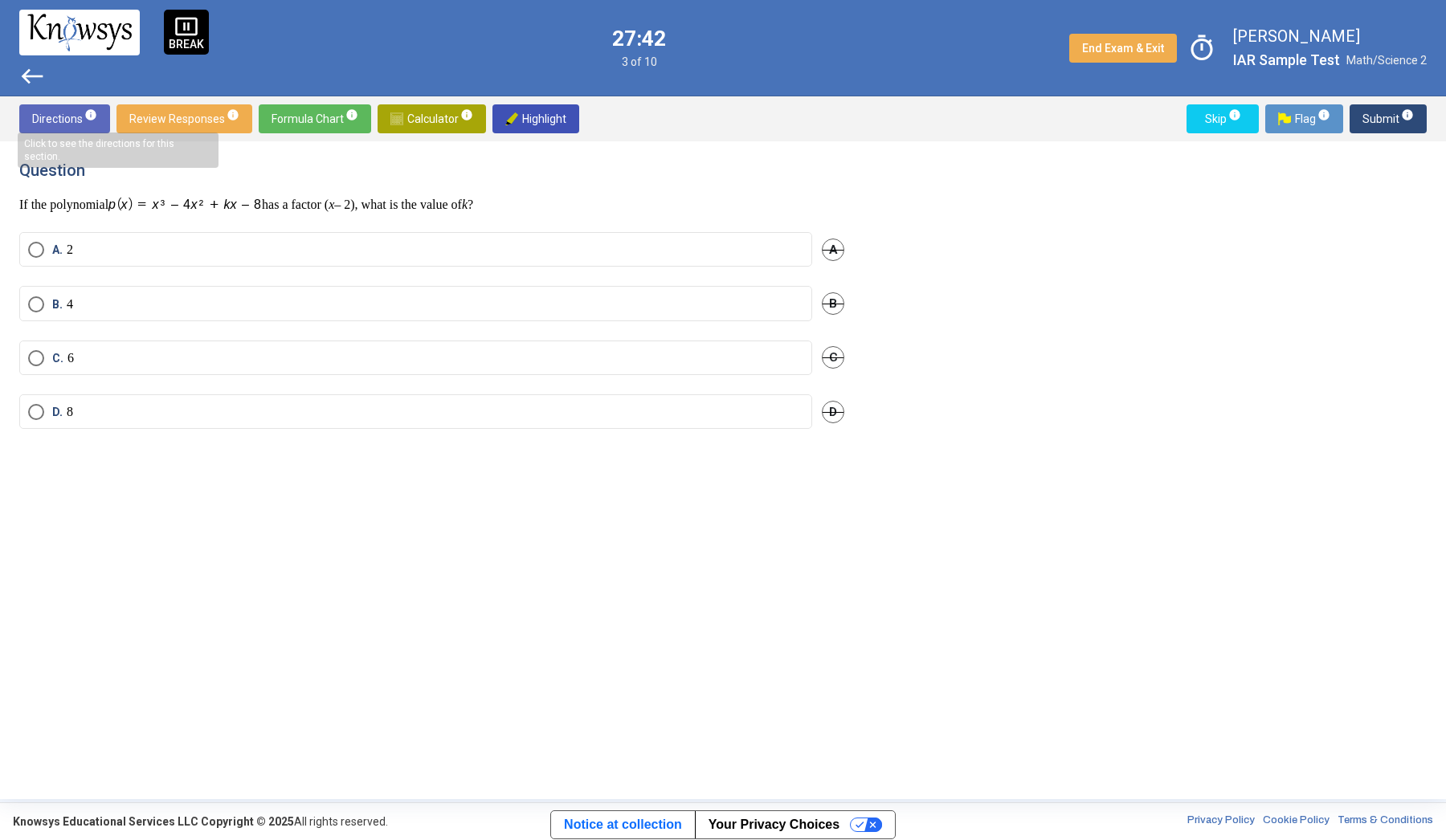
click at [32, 75] on span "west" at bounding box center [33, 77] width 26 height 26
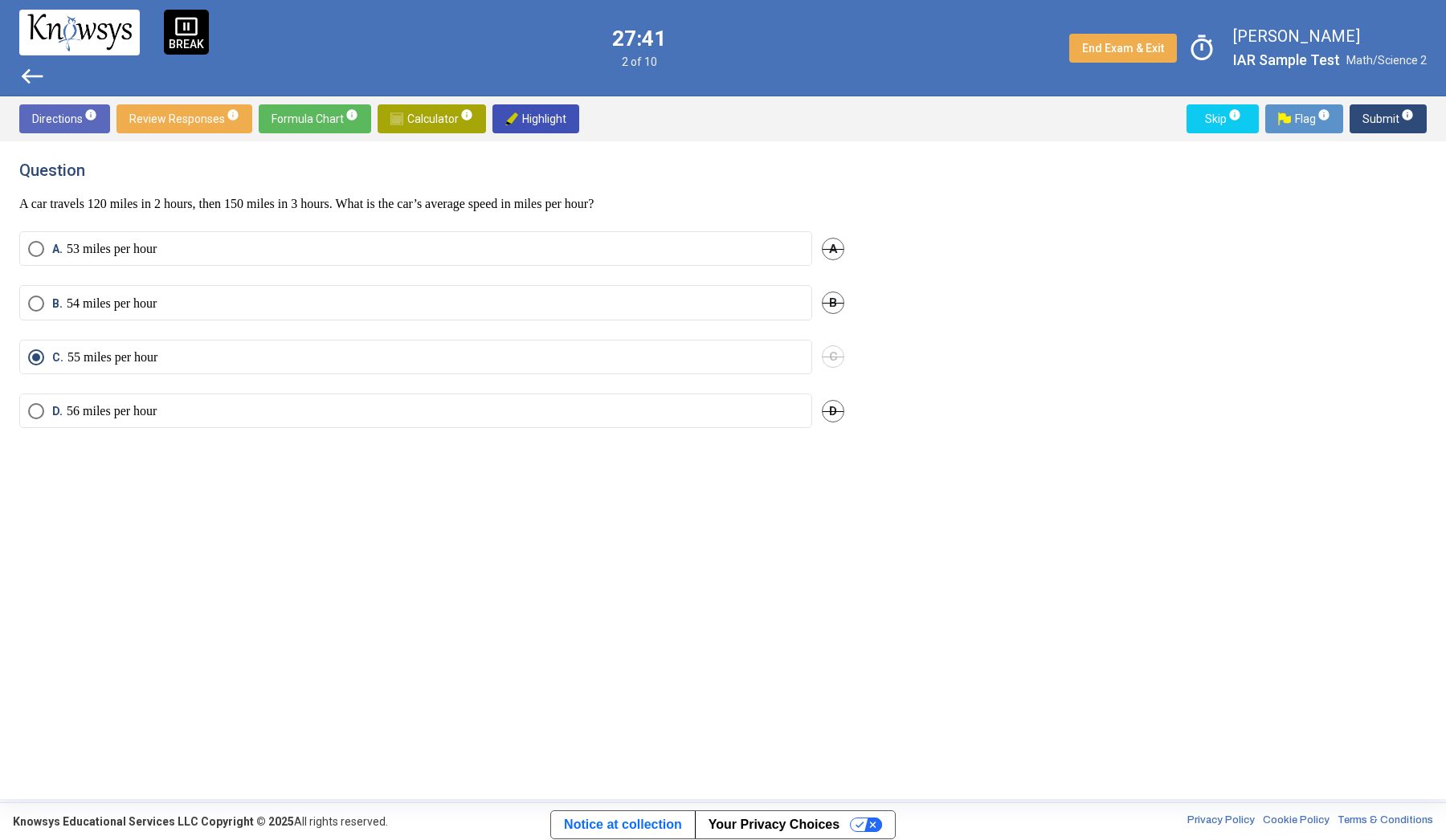
click at [32, 75] on span "west" at bounding box center [33, 77] width 26 height 26
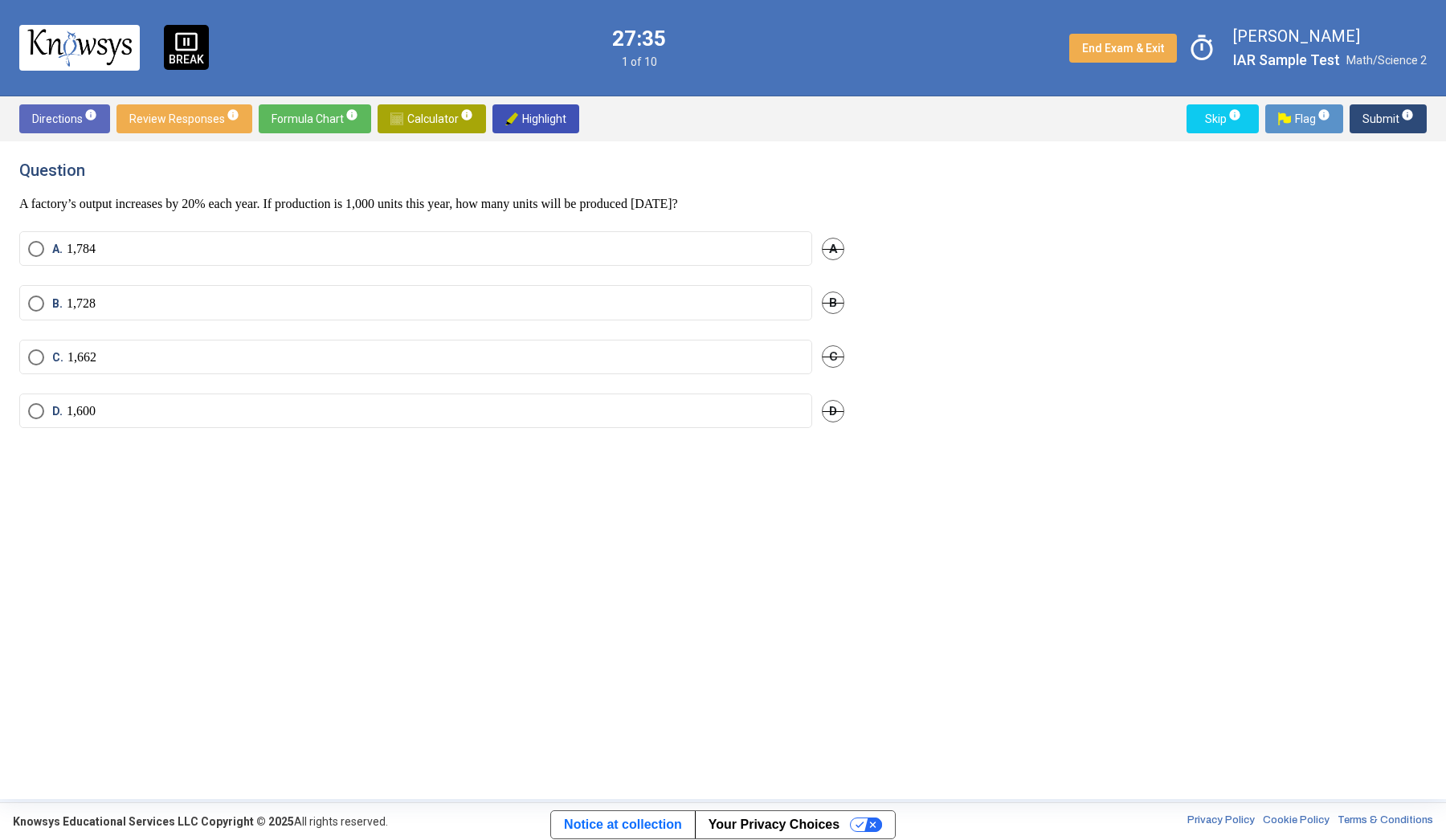
click at [1228, 112] on sup "info" at bounding box center [1233, 115] width 14 height 13
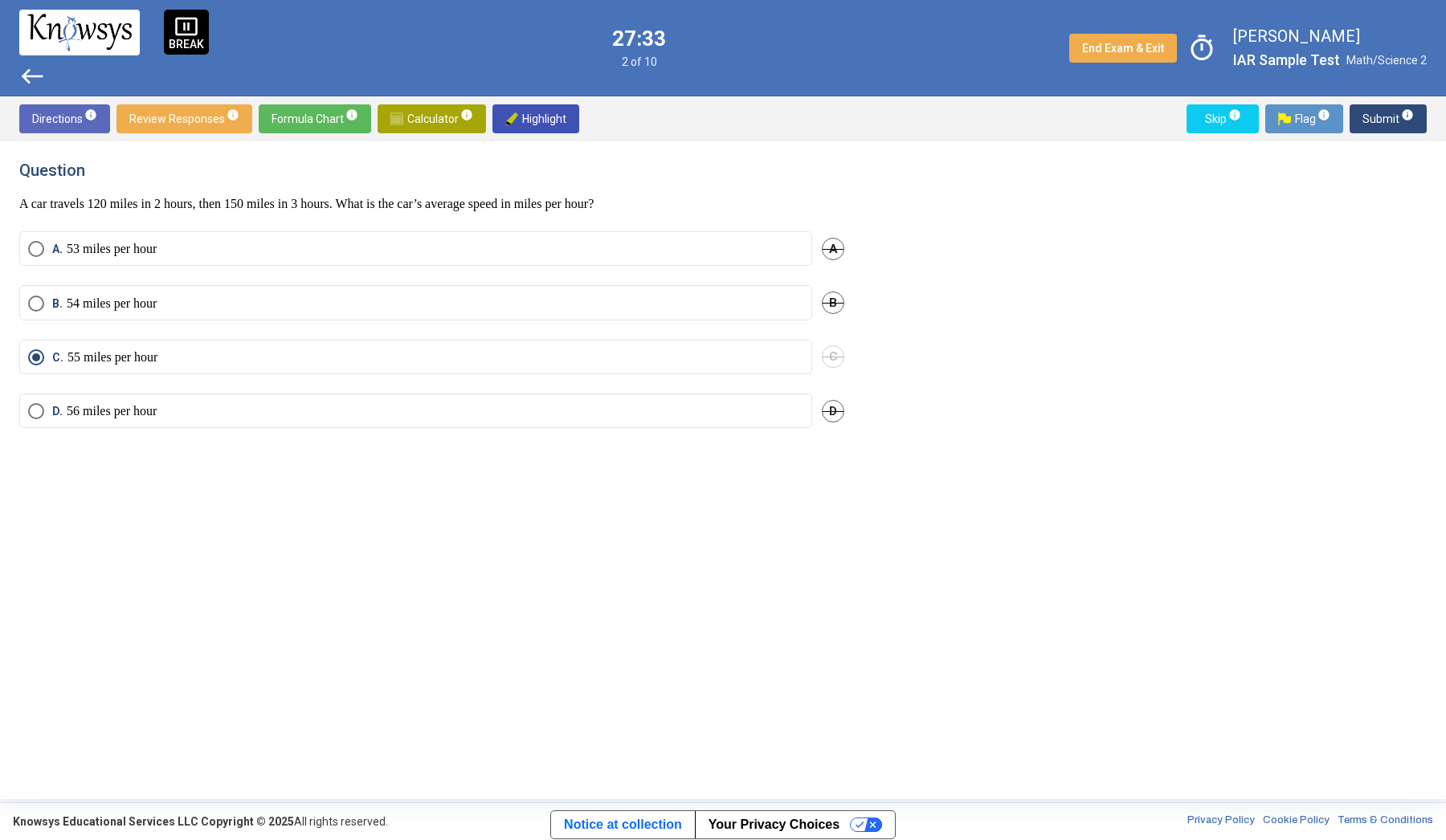
click at [1228, 112] on sup "info" at bounding box center [1233, 115] width 14 height 13
click at [735, 249] on label "A. 0" at bounding box center [415, 248] width 776 height 16
click at [1384, 124] on span "Submit info" at bounding box center [1388, 119] width 51 height 29
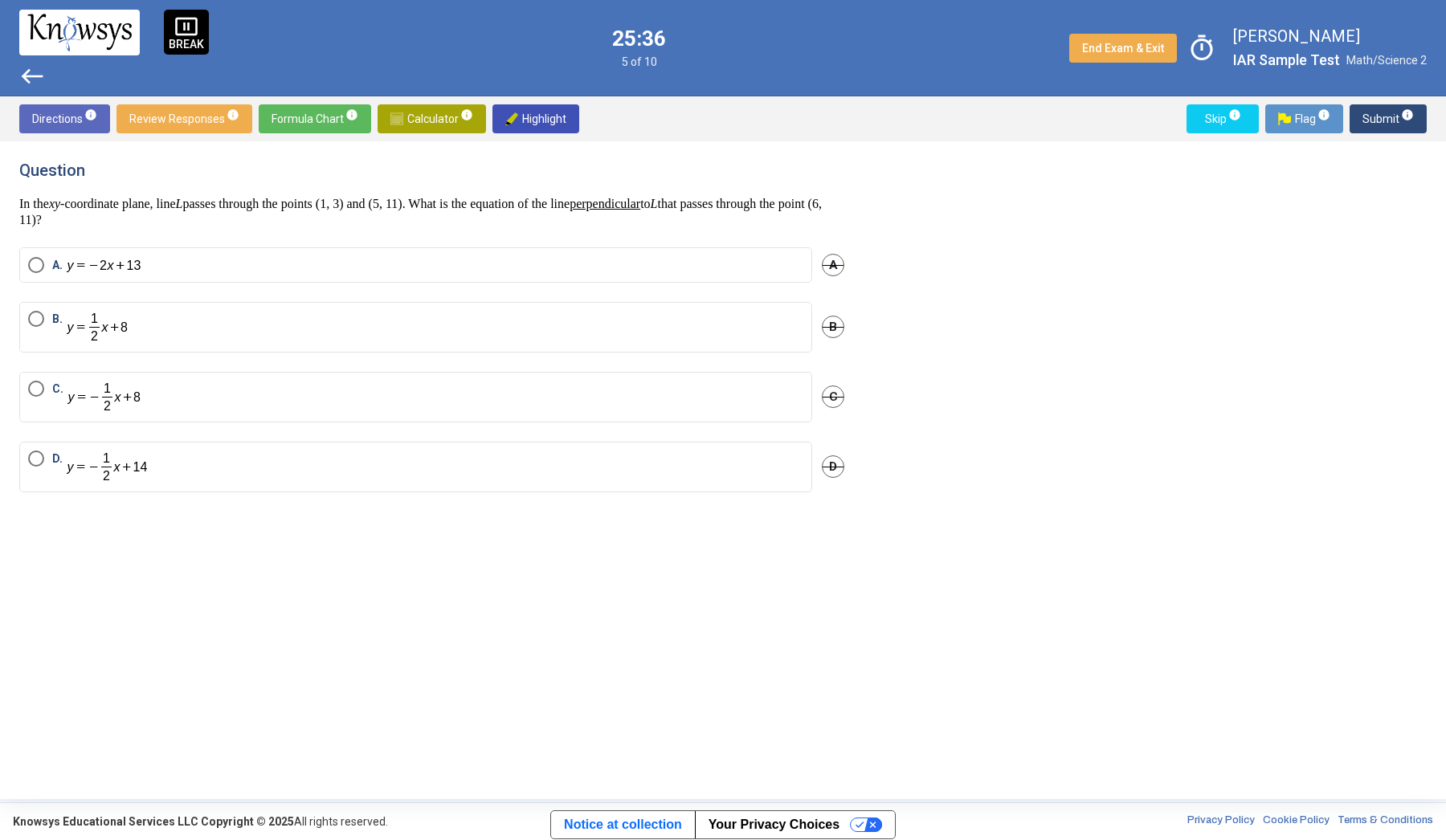
click at [26, 77] on span "west" at bounding box center [33, 77] width 26 height 26
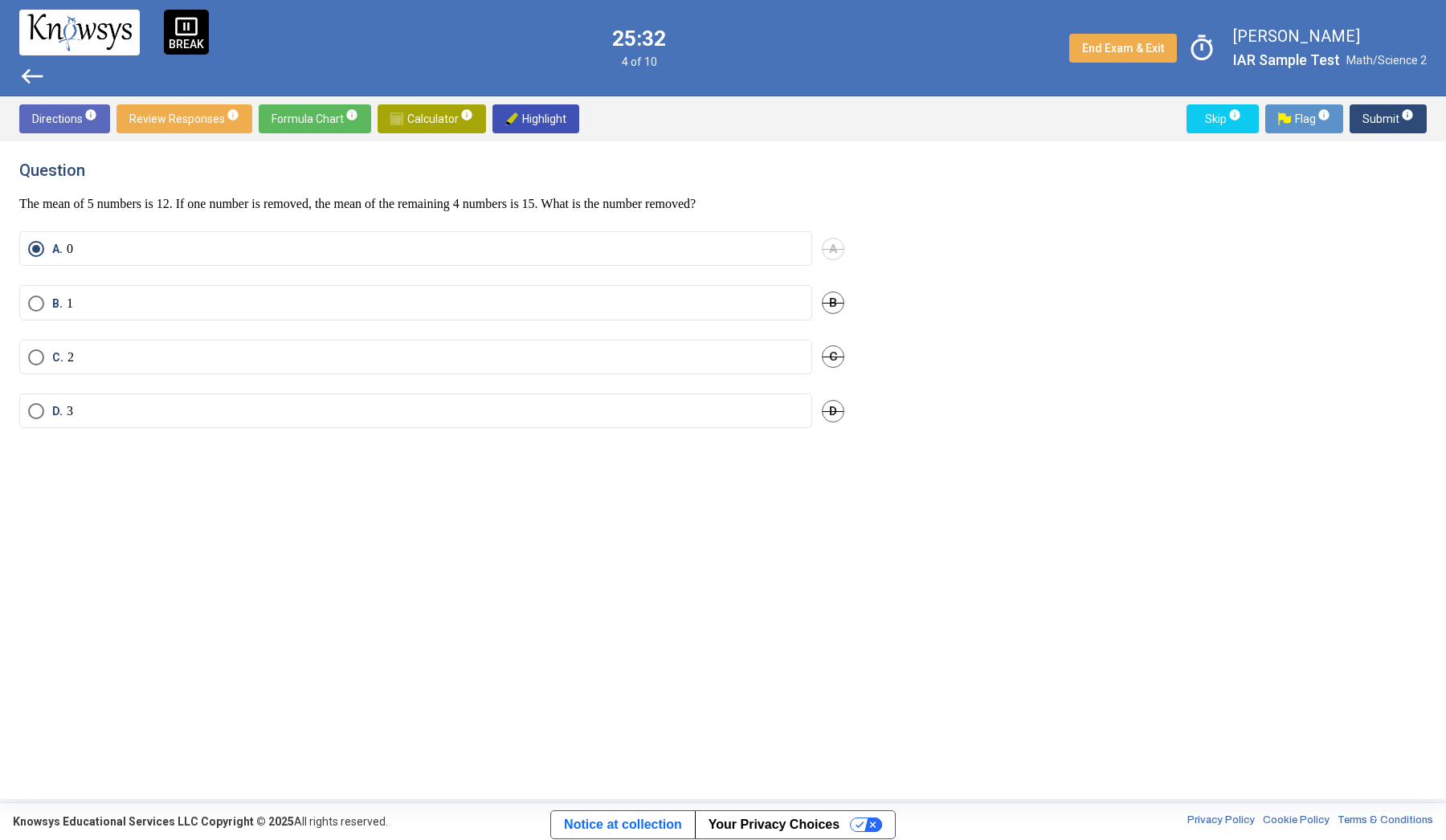
click at [1383, 124] on span "Submit info" at bounding box center [1388, 119] width 51 height 29
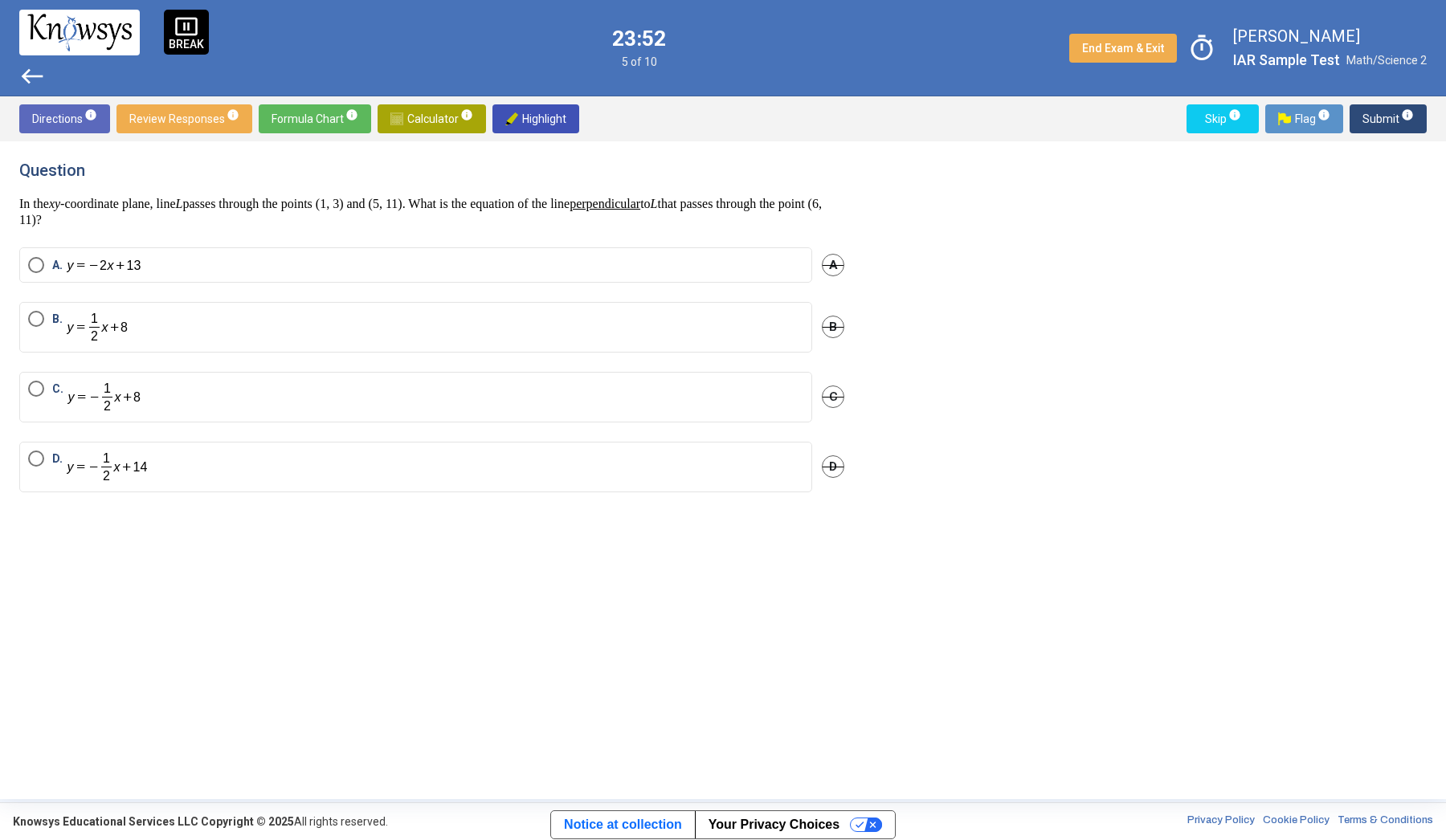
click at [235, 411] on label "C." at bounding box center [415, 397] width 776 height 33
click at [1297, 113] on span "Flag info" at bounding box center [1304, 119] width 52 height 29
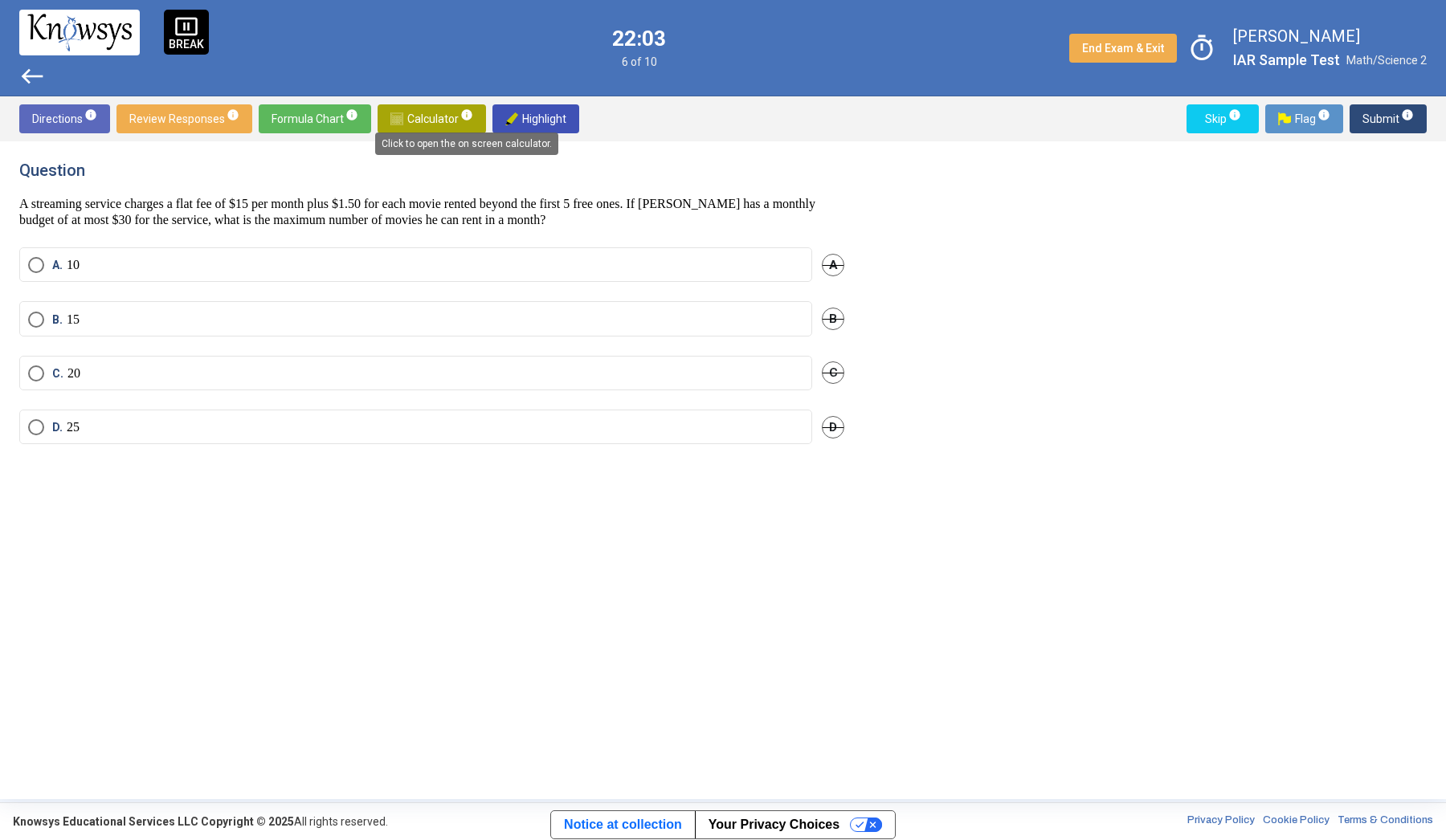
click at [466, 119] on span "info" at bounding box center [467, 115] width 13 height 13
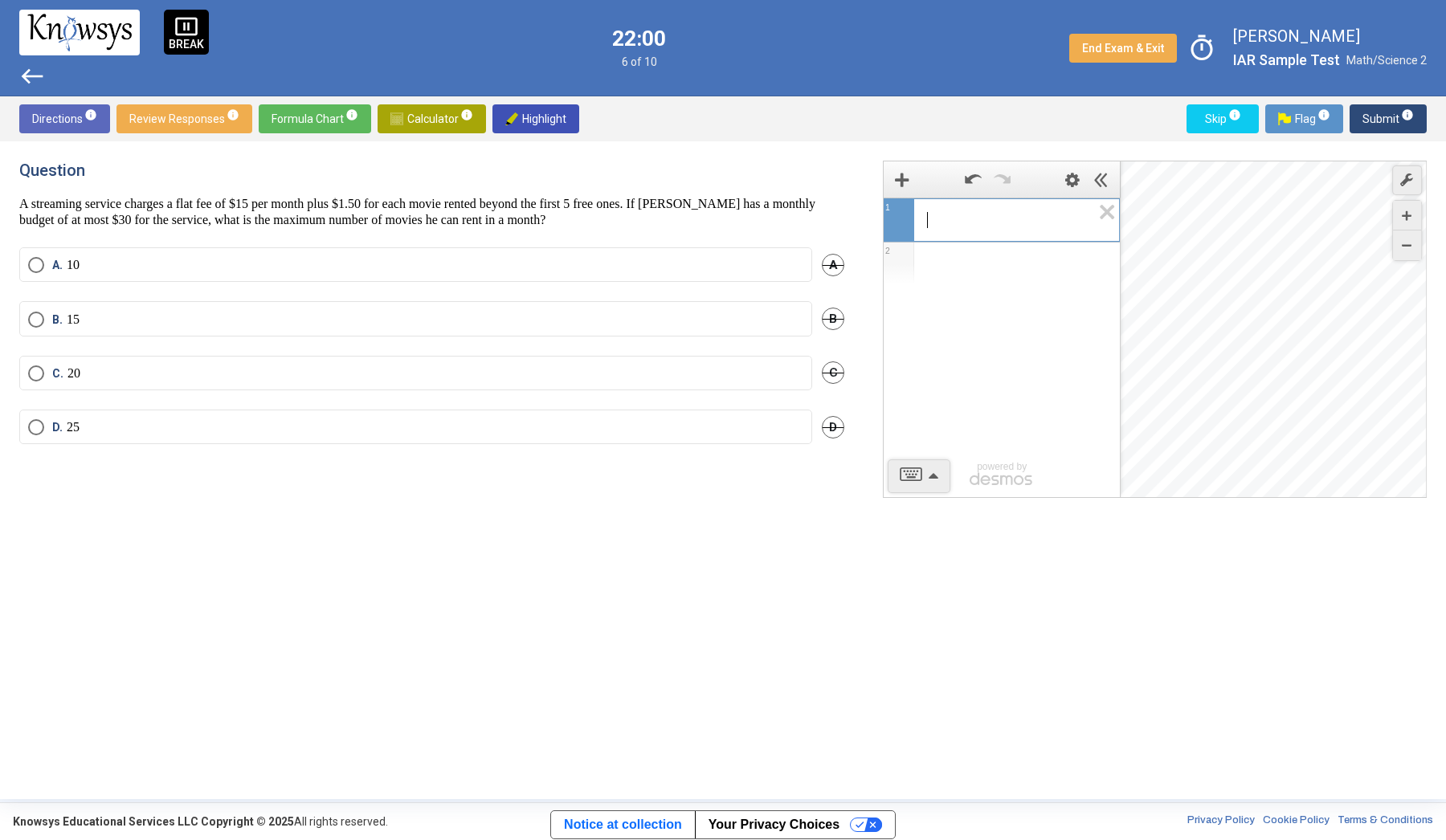
click at [948, 217] on span "​" at bounding box center [1008, 220] width 164 height 20
click at [1072, 537] on div "1 5 0 1 . 5 ​ $$ = $$ 1 0 0 1 2 powered by powered by $$ x $$ y $$ a 2 $$ a b $…" at bounding box center [1144, 470] width 563 height 620
click at [438, 110] on span "Calculator info" at bounding box center [431, 119] width 83 height 29
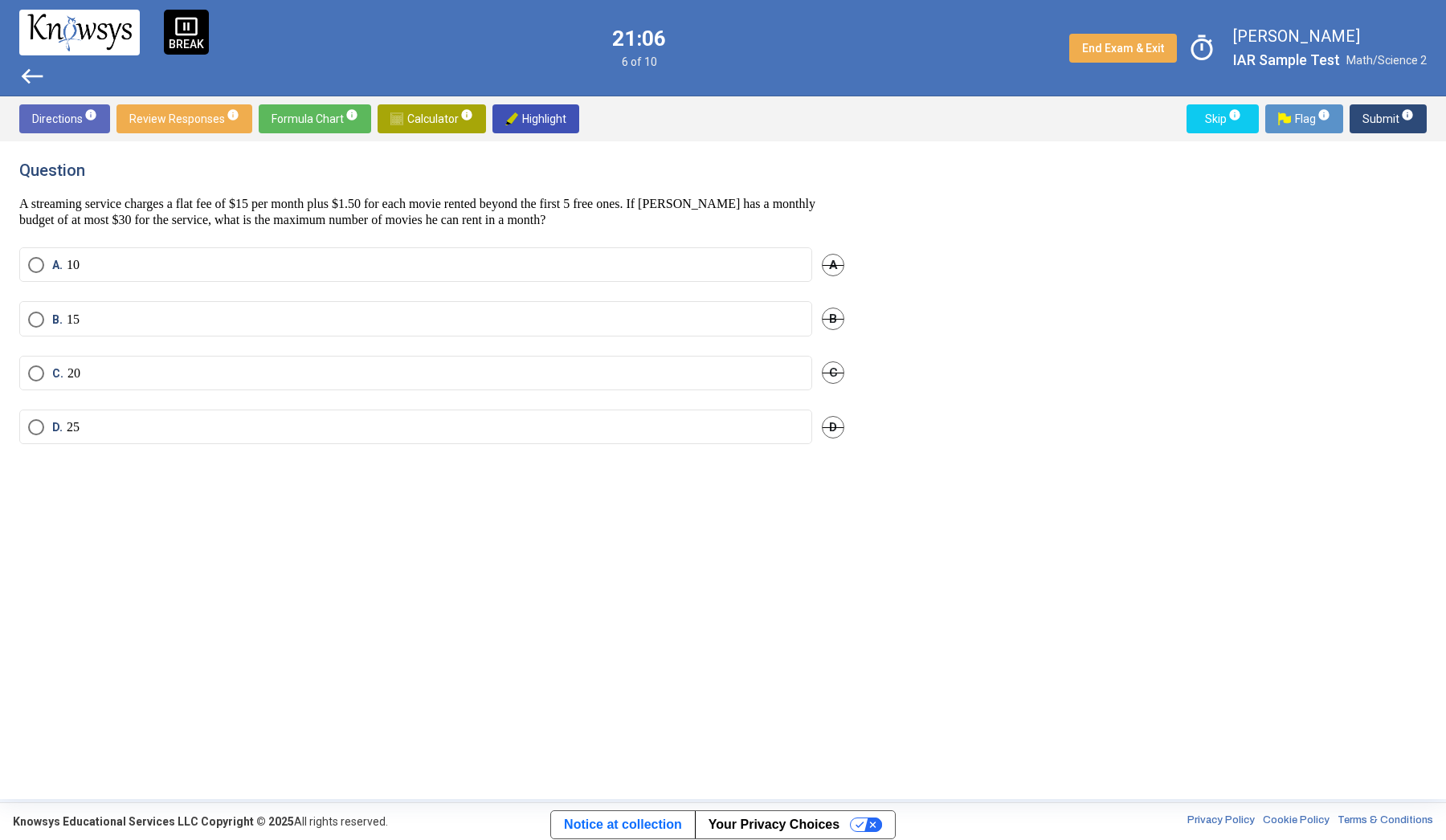
click at [416, 106] on span "Calculator info" at bounding box center [431, 119] width 83 height 29
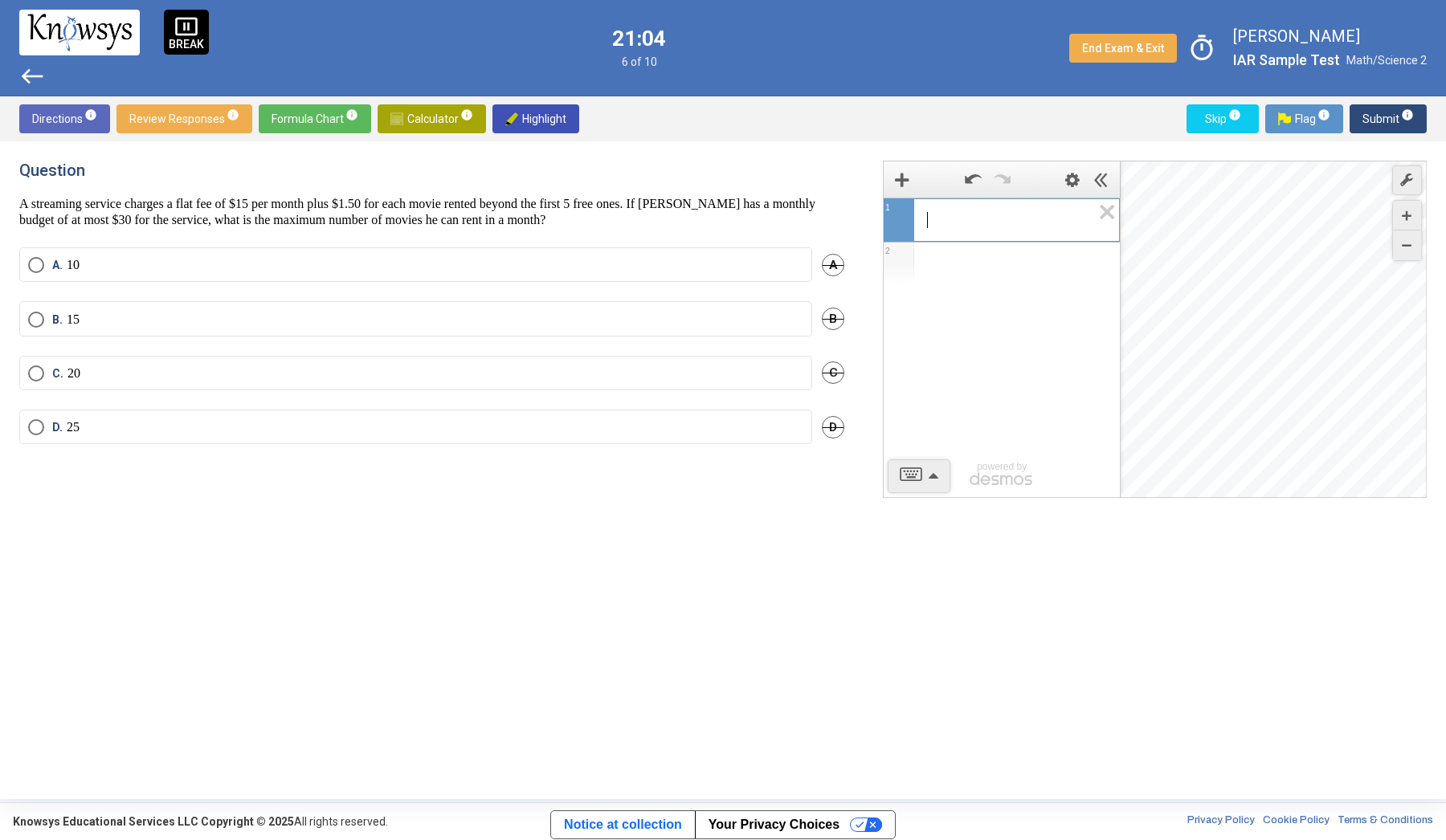
click at [1003, 222] on span "​" at bounding box center [1008, 220] width 164 height 20
click at [341, 308] on mat-radio-button "B. 15" at bounding box center [416, 318] width 793 height 35
click at [36, 316] on span "Select an option" at bounding box center [35, 319] width 16 height 16
click at [1381, 122] on span "Submit info" at bounding box center [1388, 119] width 51 height 29
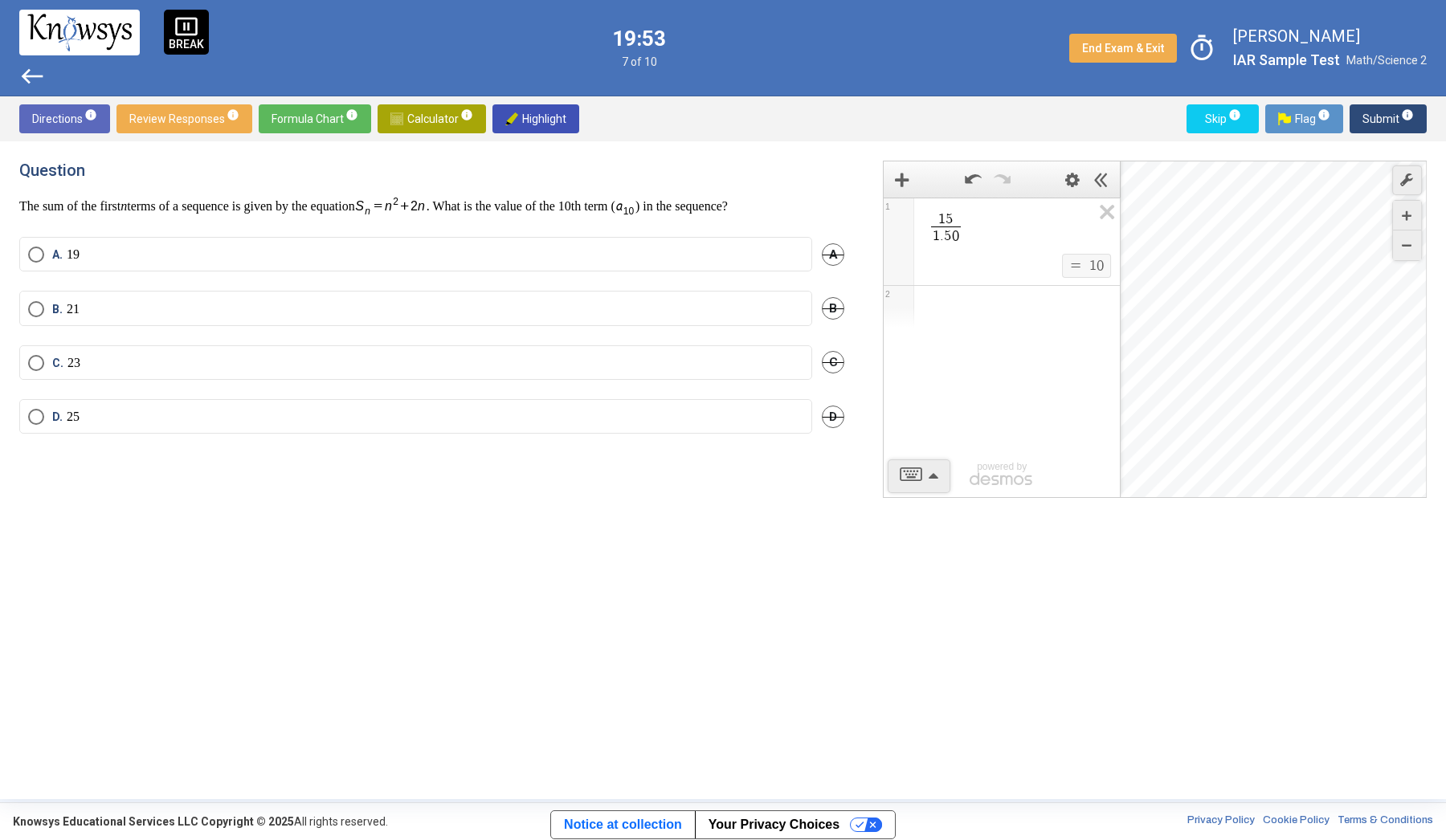
click at [39, 85] on span "west" at bounding box center [33, 77] width 26 height 26
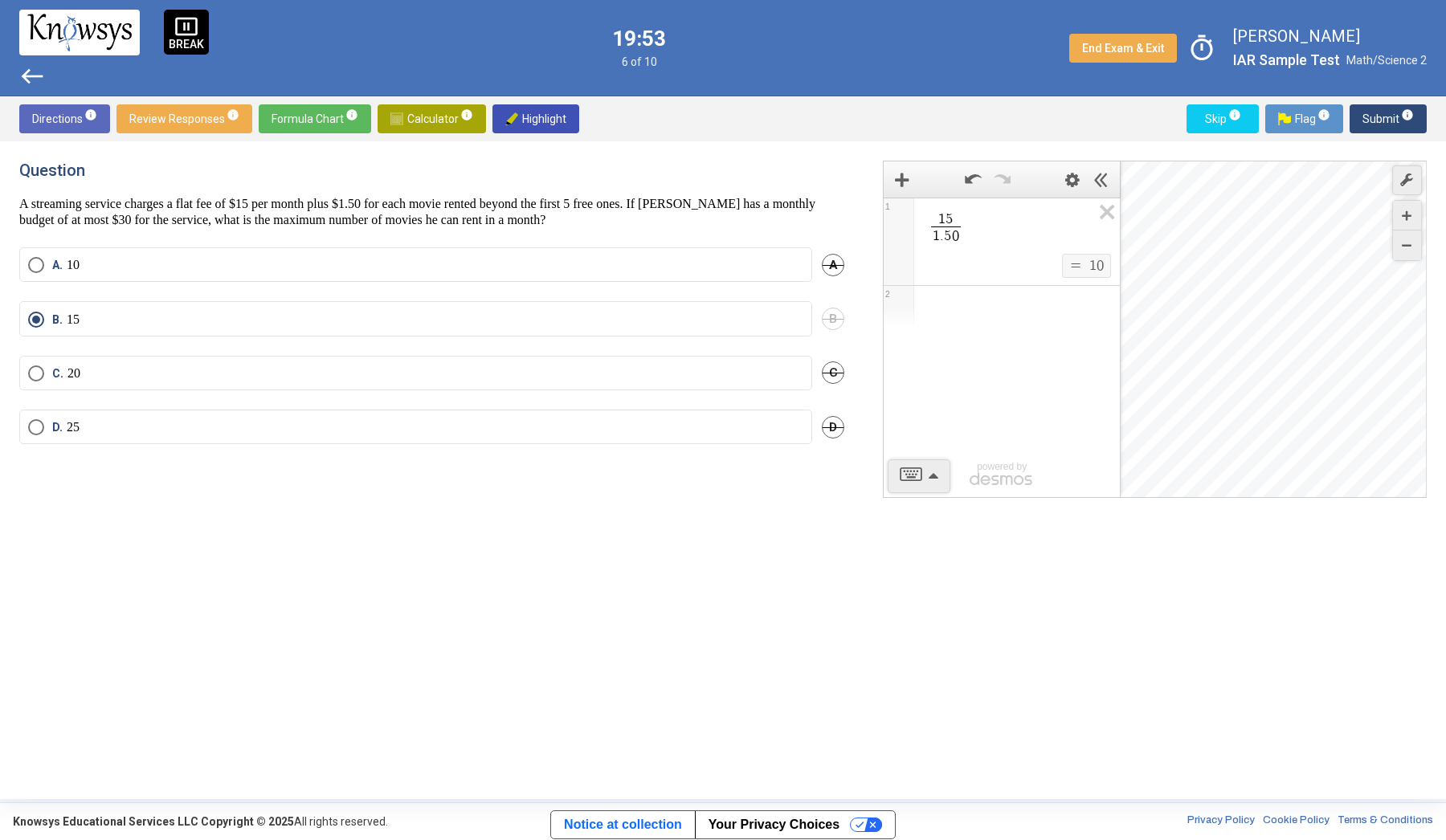
click at [39, 85] on span "west" at bounding box center [33, 77] width 26 height 26
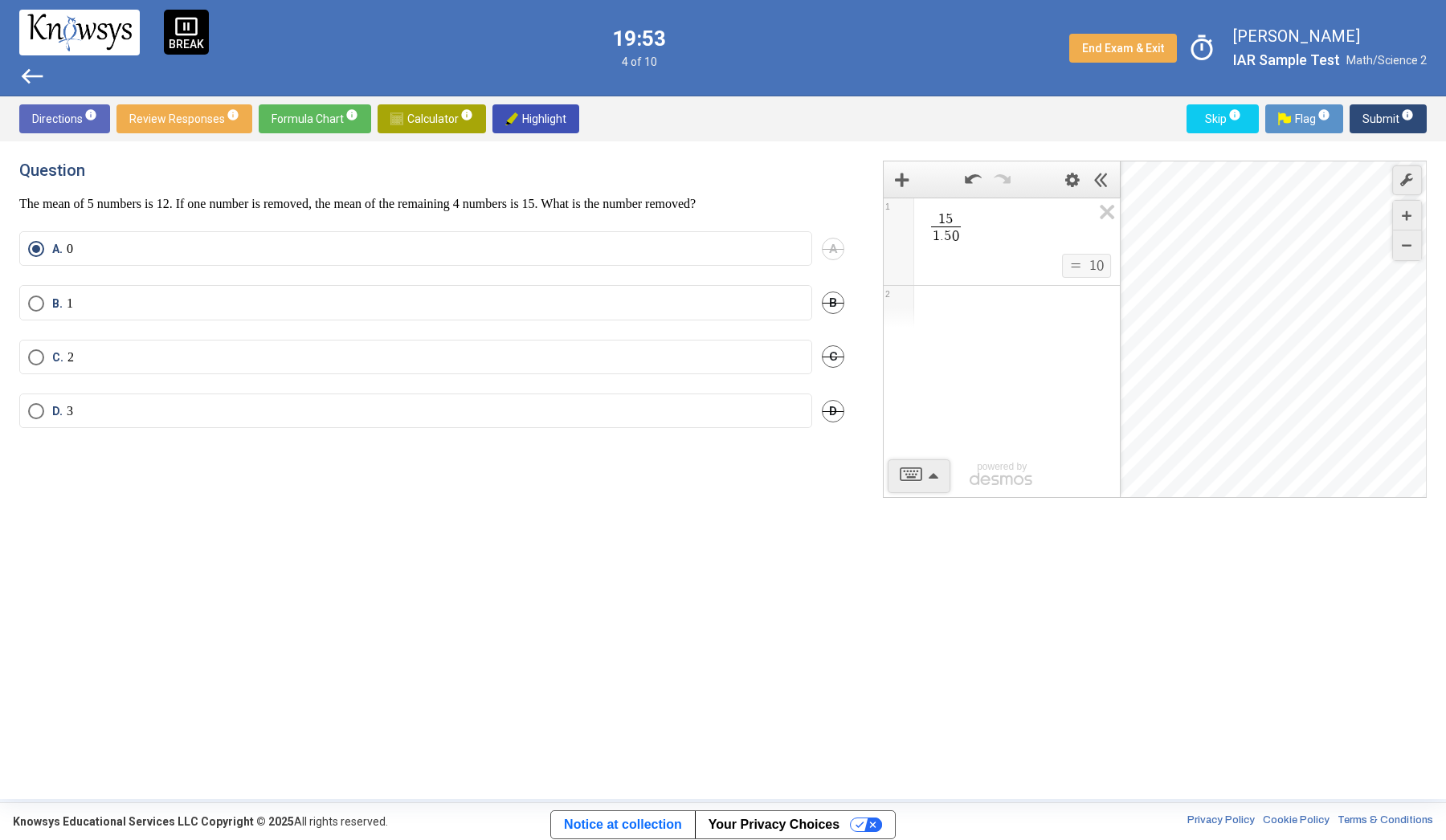
click at [39, 85] on span "west" at bounding box center [33, 77] width 26 height 26
click at [1226, 121] on span "Skip info" at bounding box center [1223, 119] width 47 height 29
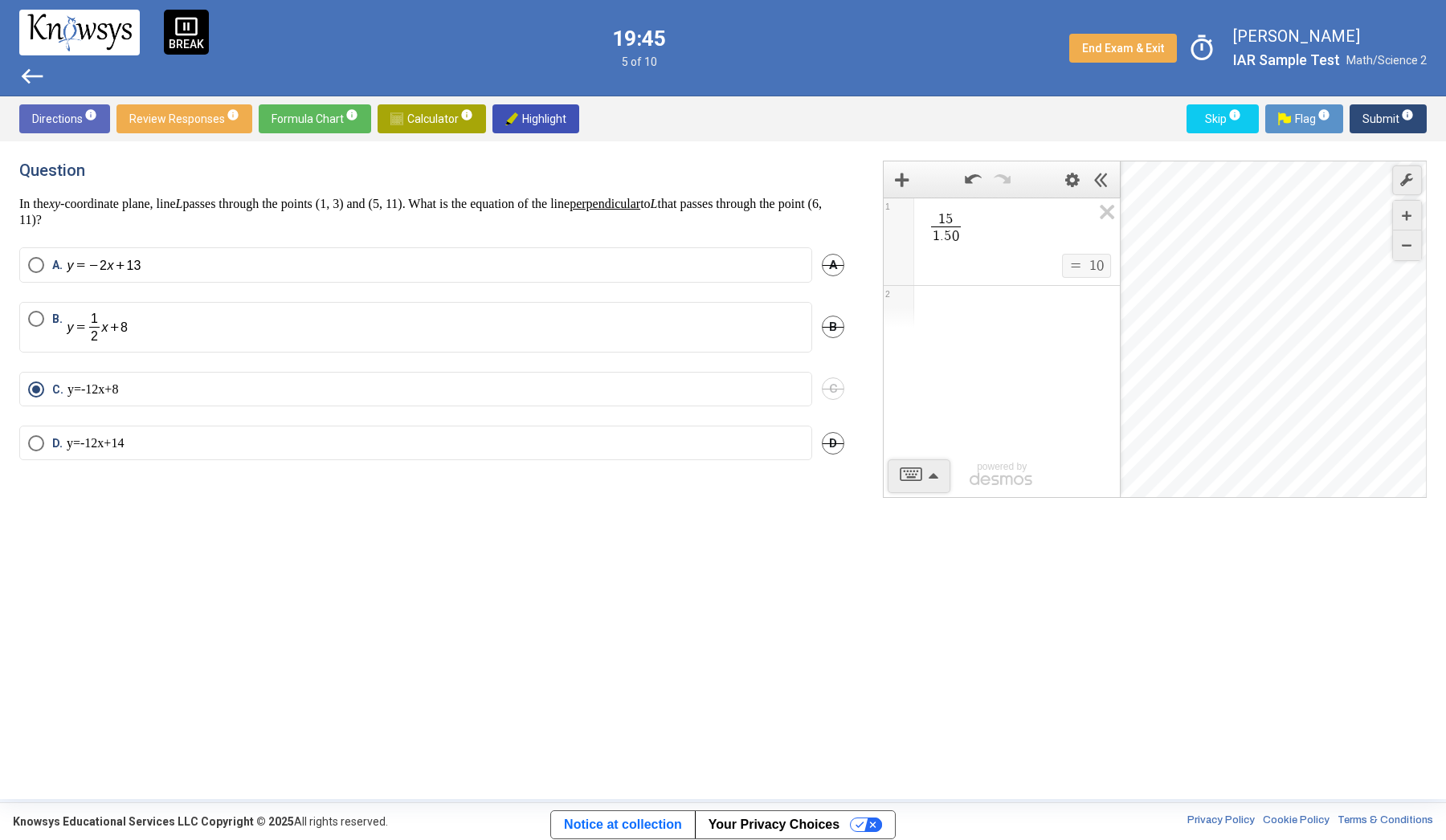
click at [32, 76] on span "west" at bounding box center [33, 77] width 26 height 26
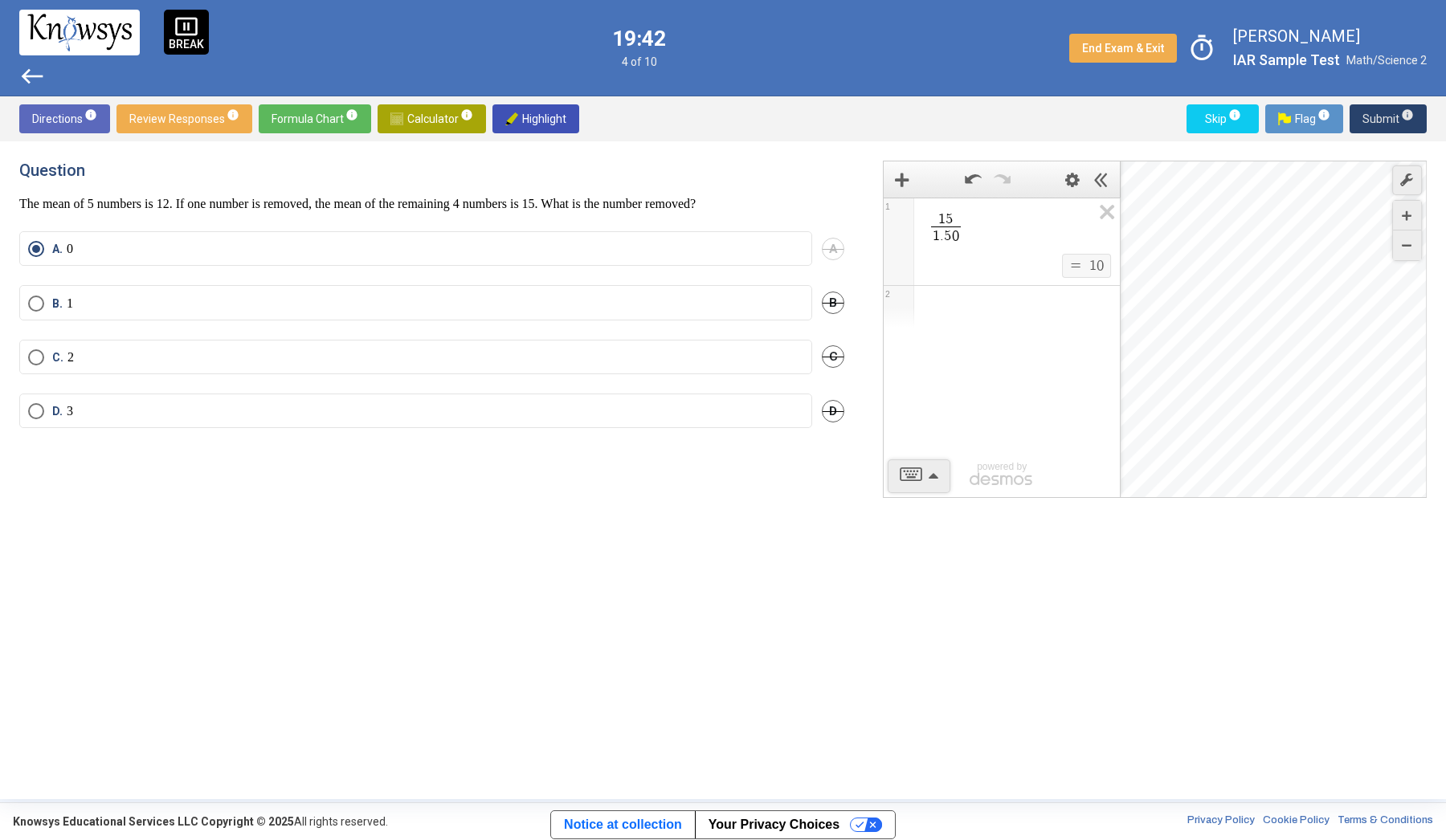
click at [1396, 119] on span "Submit info" at bounding box center [1388, 119] width 51 height 29
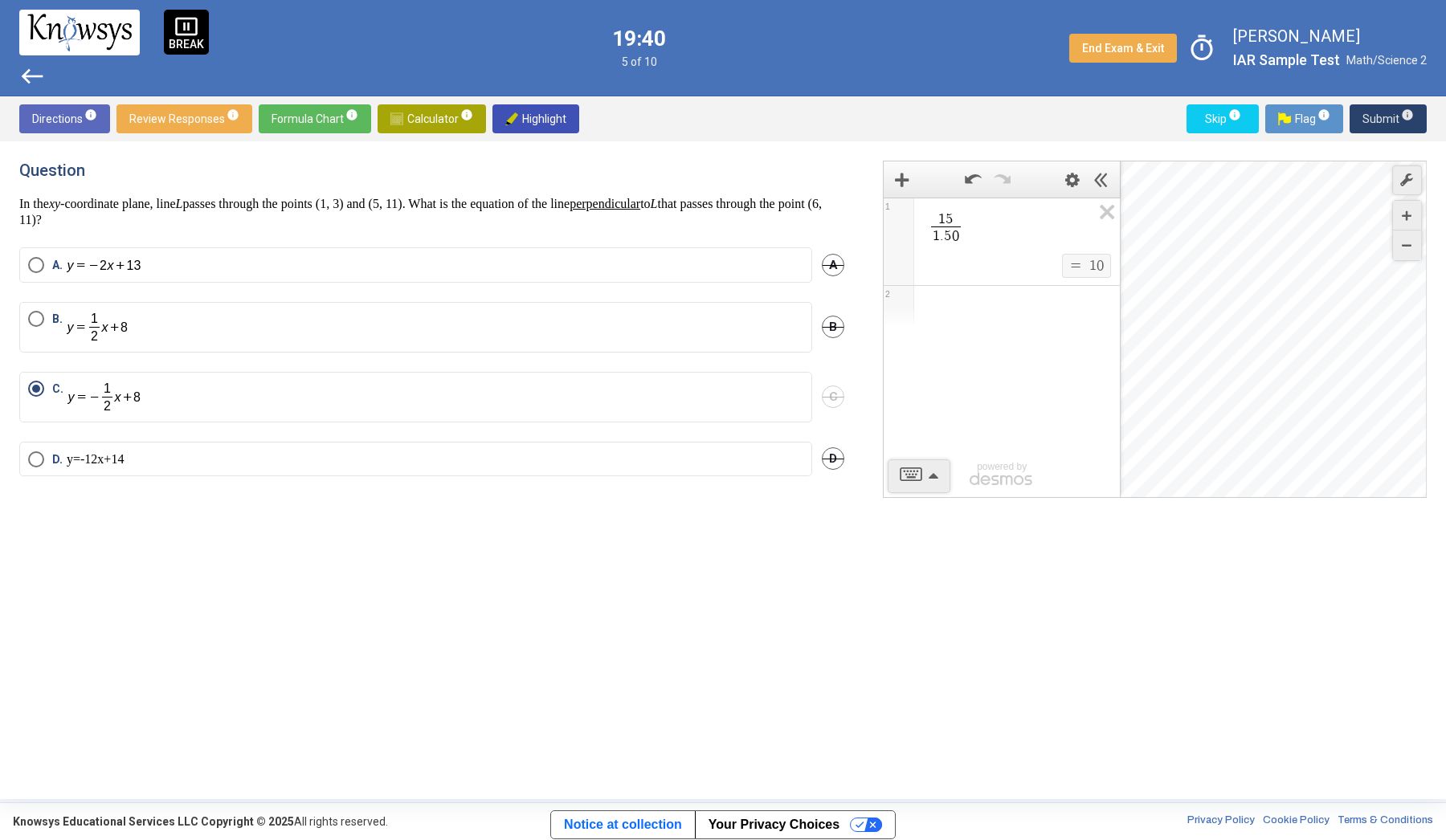
click at [1396, 119] on span "Submit info" at bounding box center [1388, 119] width 51 height 29
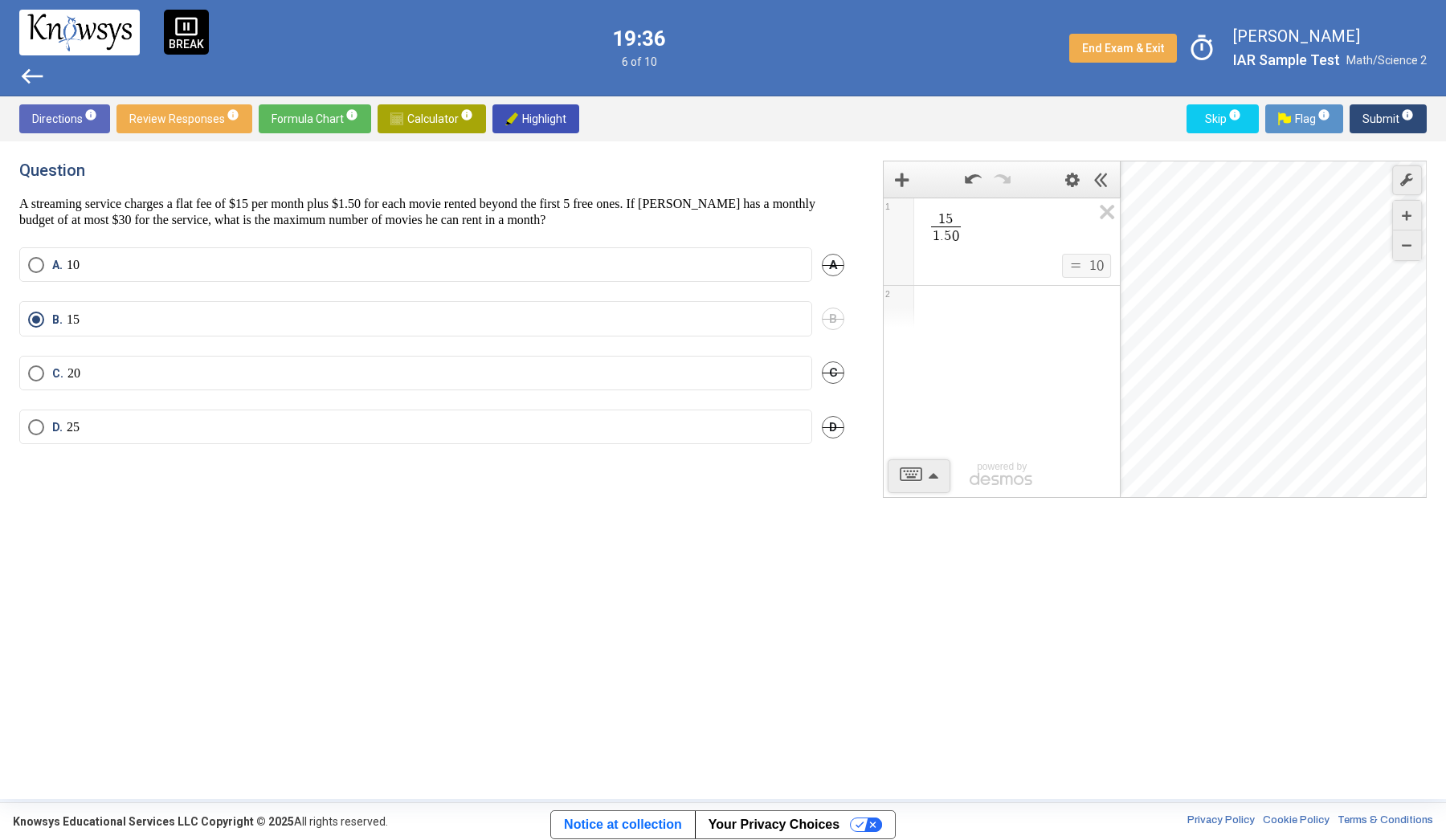
click at [22, 77] on span "west" at bounding box center [33, 77] width 26 height 26
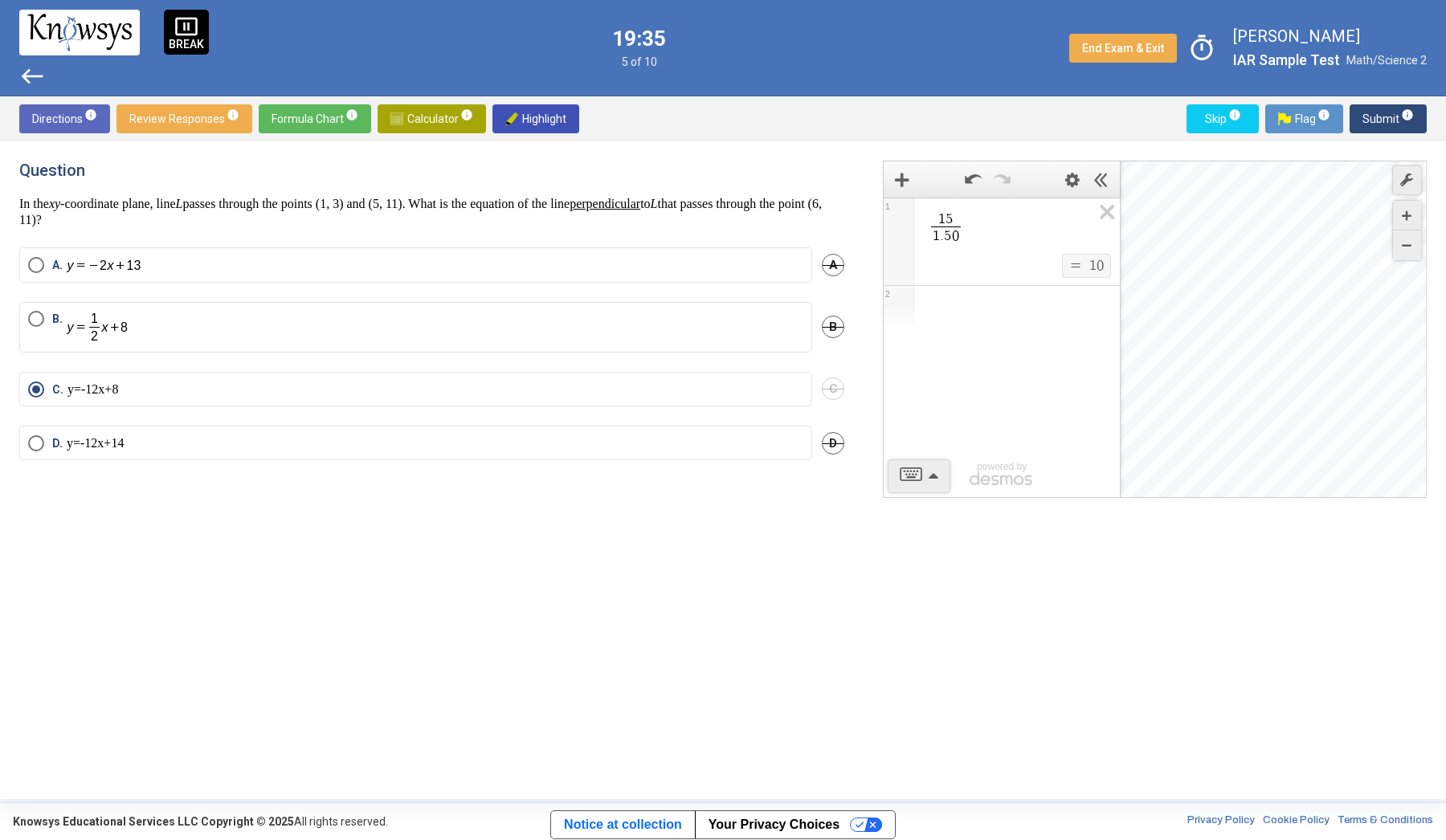
click at [1321, 127] on span "Flag info" at bounding box center [1304, 119] width 52 height 29
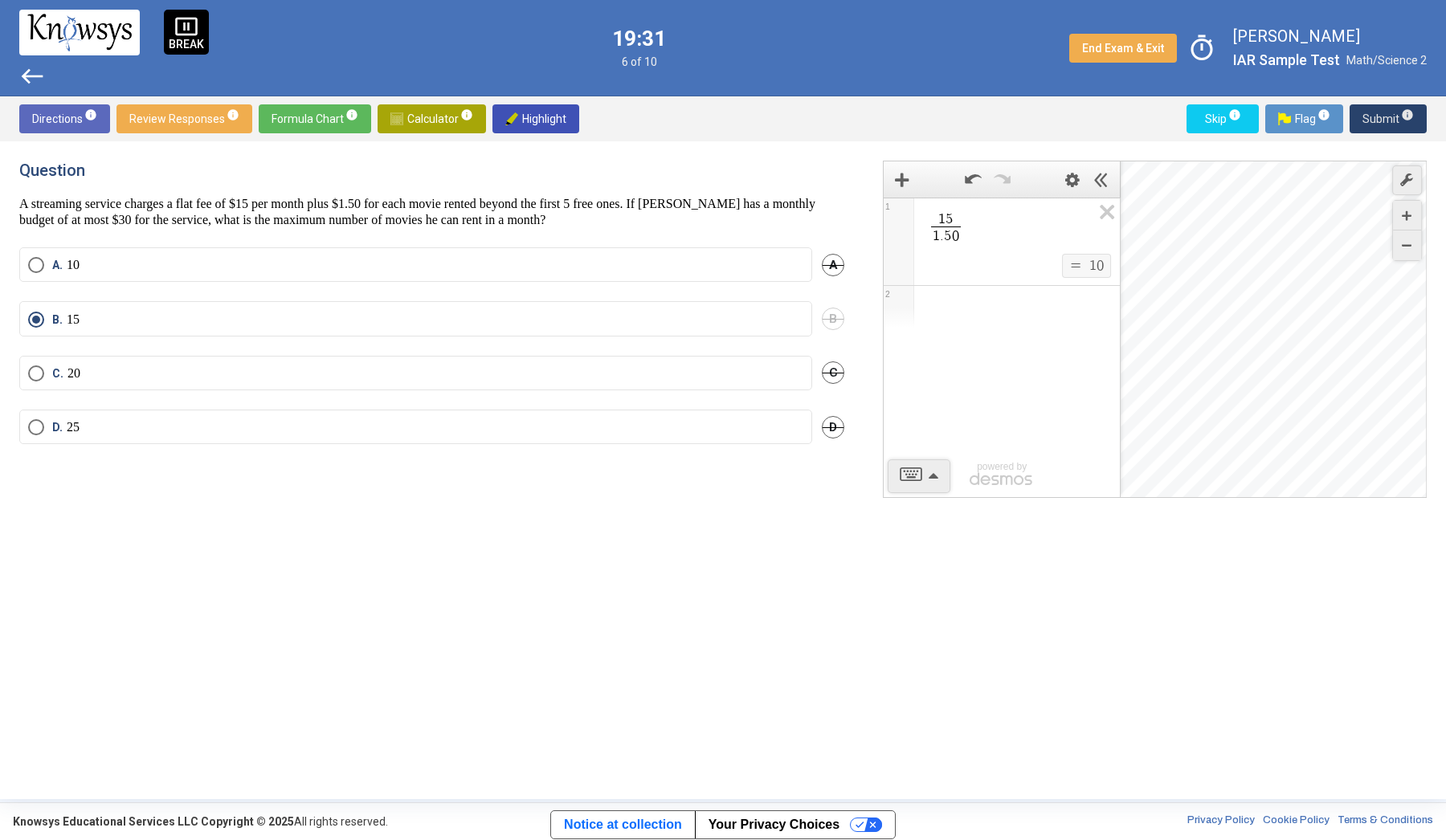
click at [1391, 117] on span "Submit info" at bounding box center [1388, 119] width 51 height 29
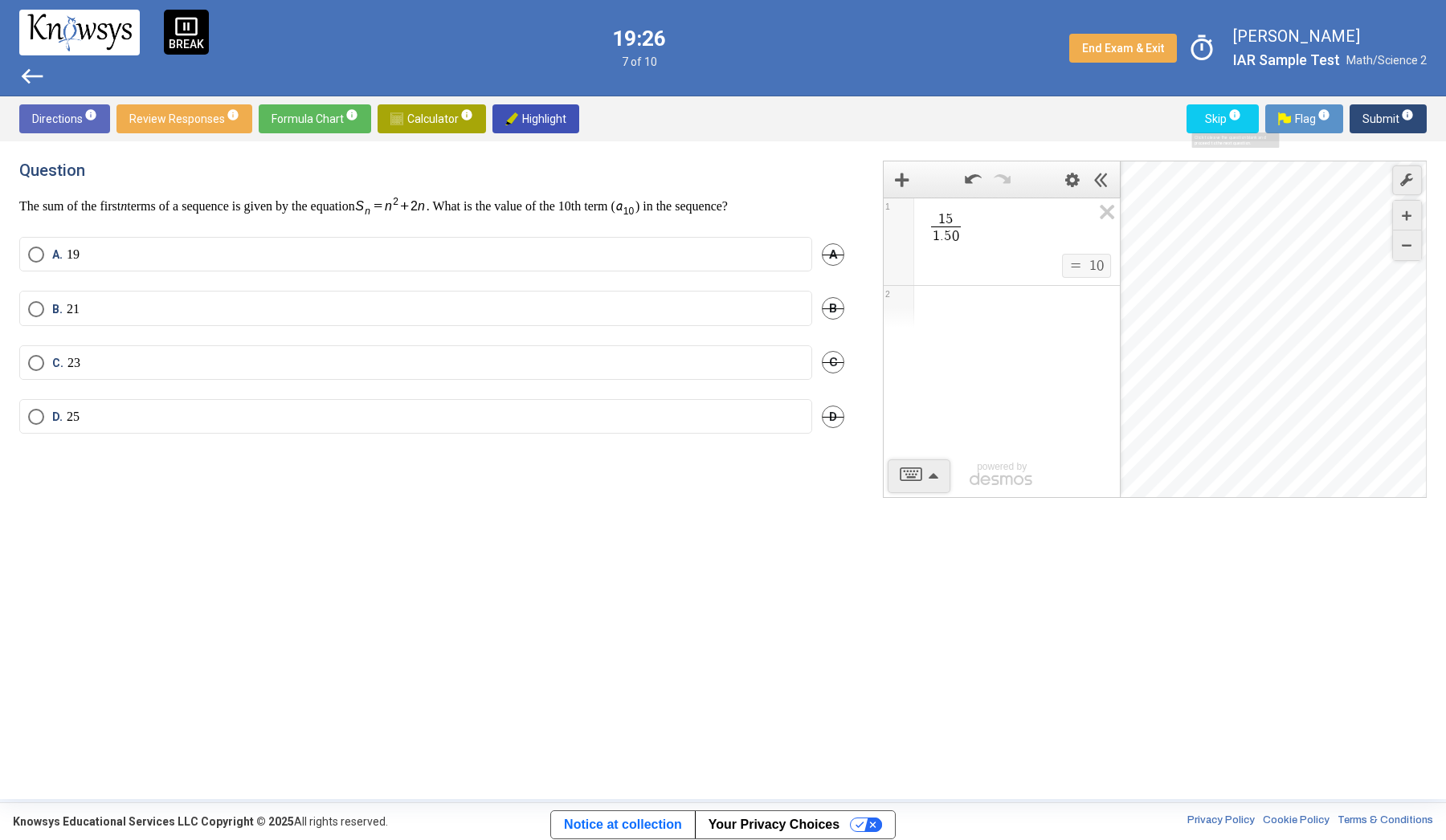
click at [1233, 110] on span "info" at bounding box center [1235, 115] width 13 height 13
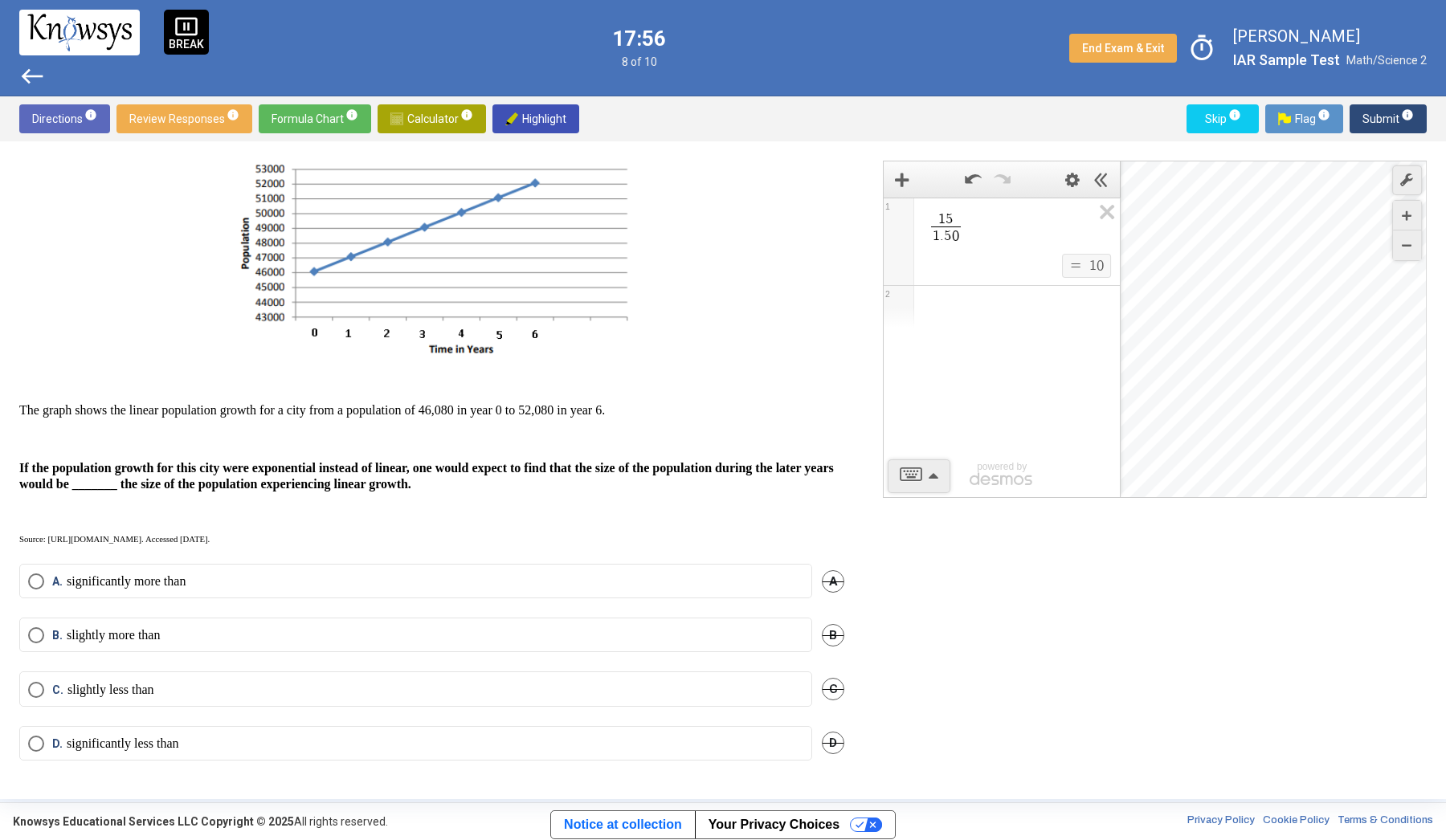
scroll to position [69, 0]
click at [202, 587] on label "A. significantly more than" at bounding box center [415, 581] width 776 height 16
click at [1391, 112] on span "Submit info" at bounding box center [1388, 119] width 51 height 29
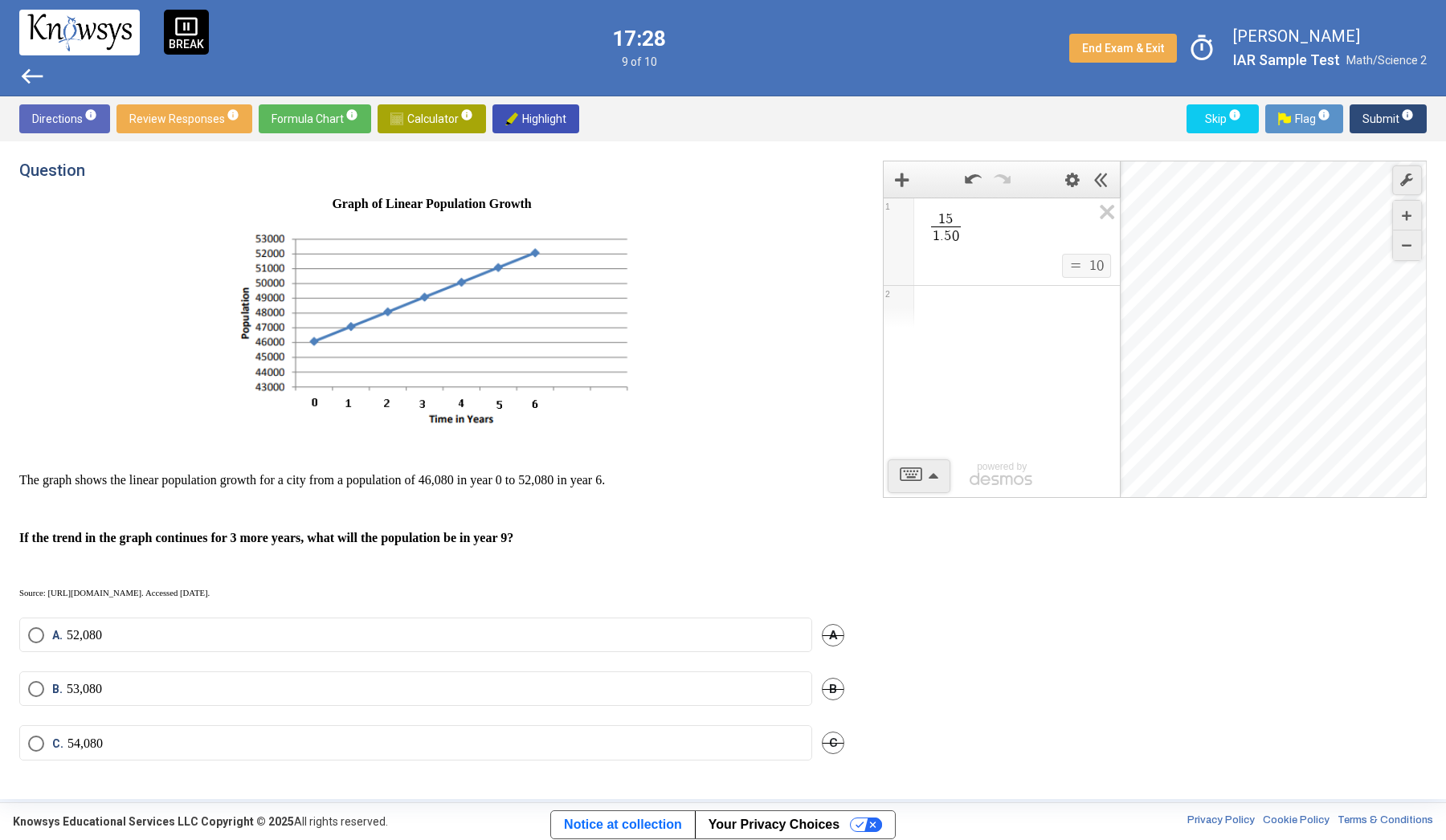
scroll to position [0, 0]
click at [972, 222] on span "1 5 1 . 5 0 ​" at bounding box center [1008, 229] width 165 height 36
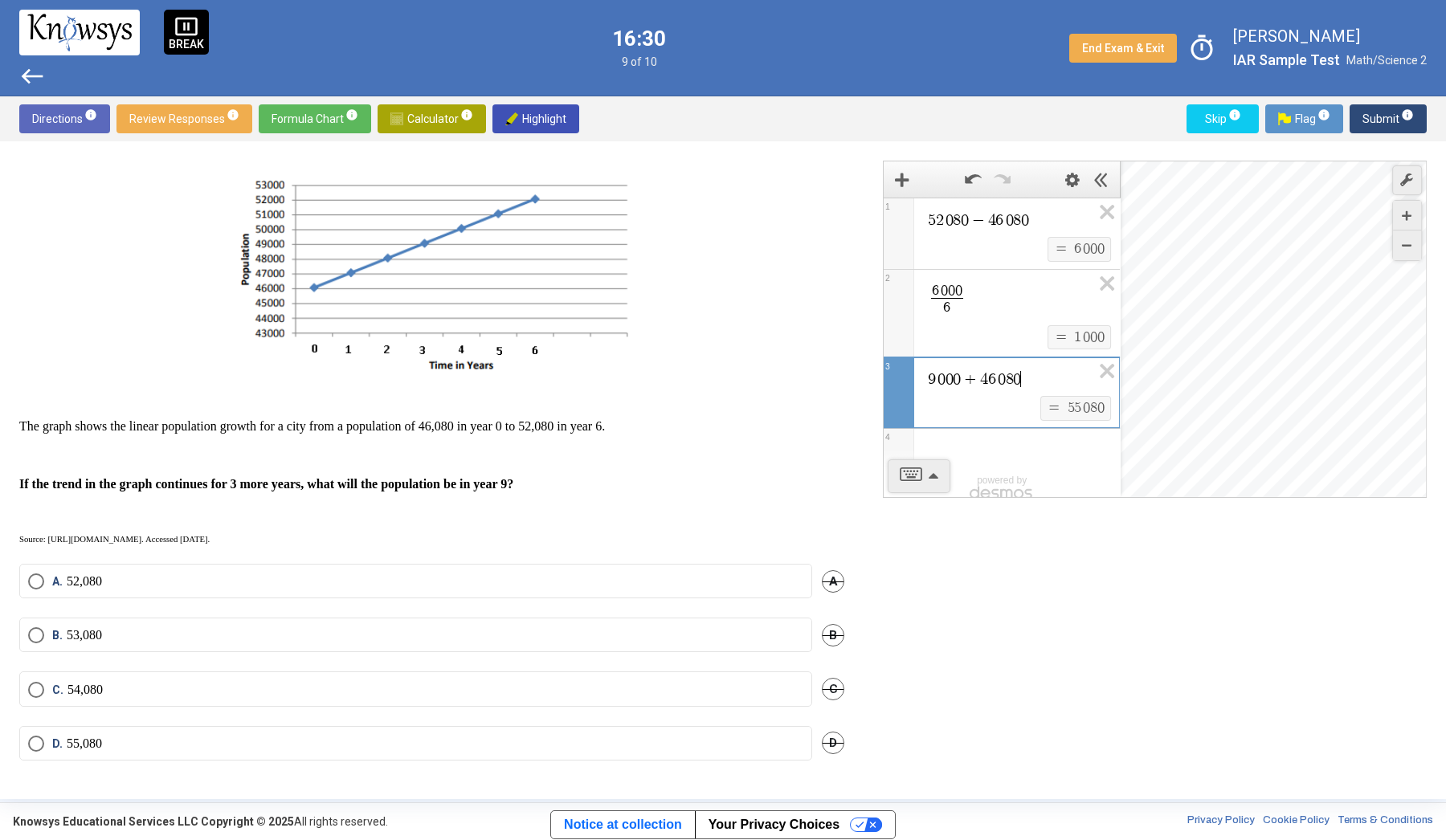
scroll to position [53, 0]
click at [262, 735] on mat-radio-button "D. 55,080" at bounding box center [416, 744] width 793 height 35
click at [254, 751] on label "D. 55,080" at bounding box center [415, 744] width 776 height 16
click at [1383, 112] on span "Submit info" at bounding box center [1388, 119] width 51 height 29
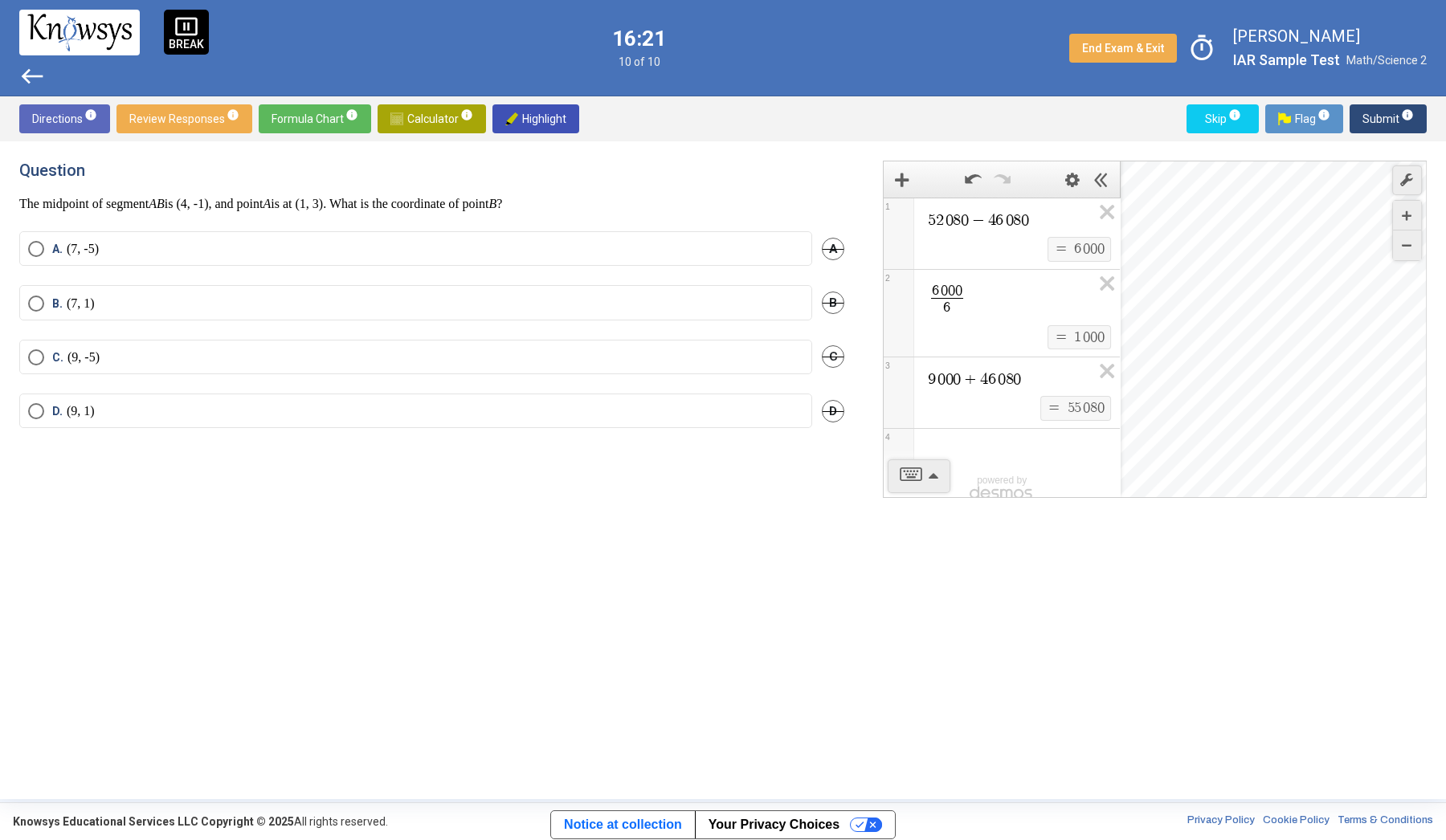
click at [35, 71] on span "west" at bounding box center [33, 77] width 26 height 26
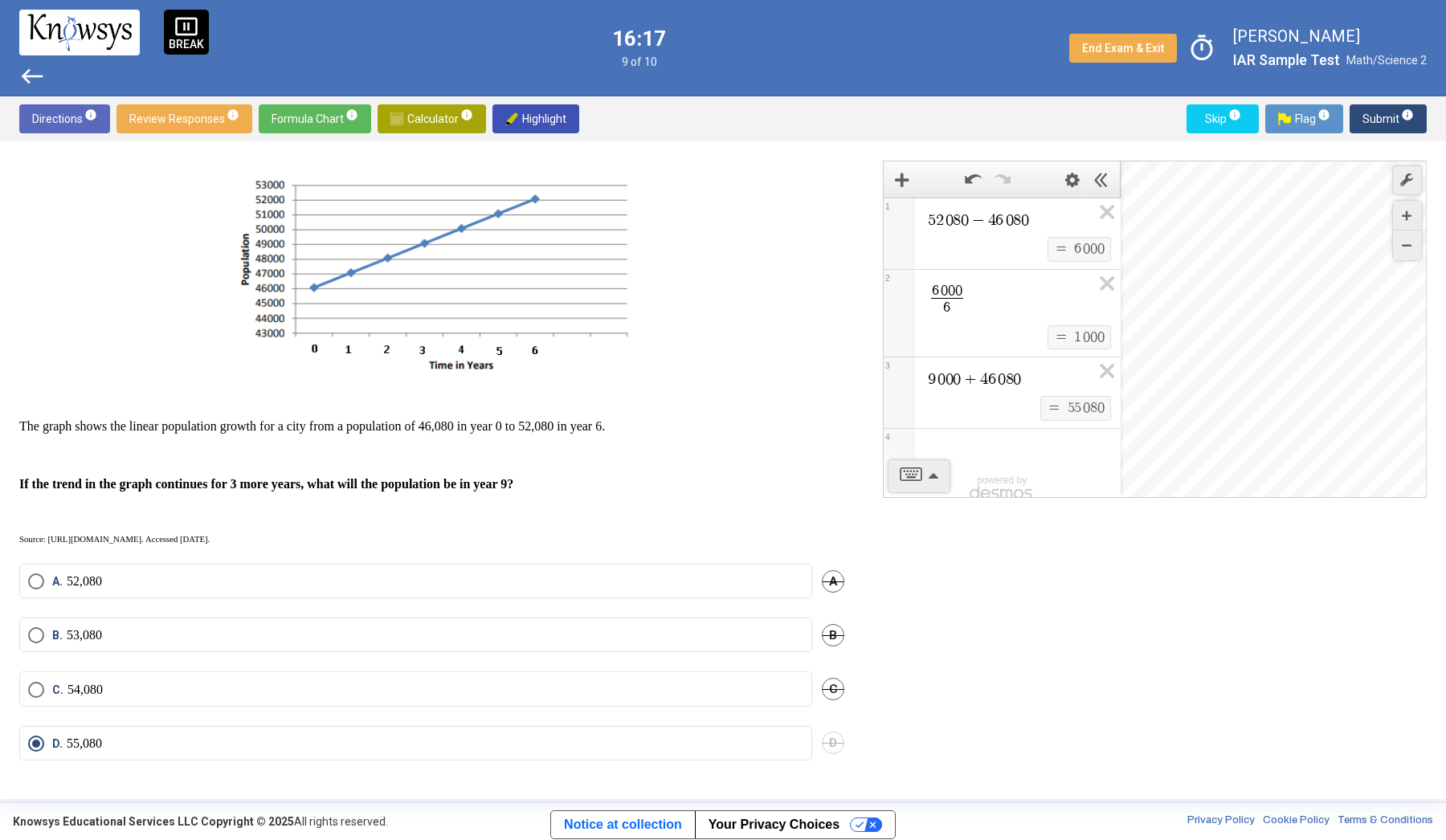
scroll to position [53, 0]
click at [1404, 118] on span "info" at bounding box center [1408, 115] width 13 height 13
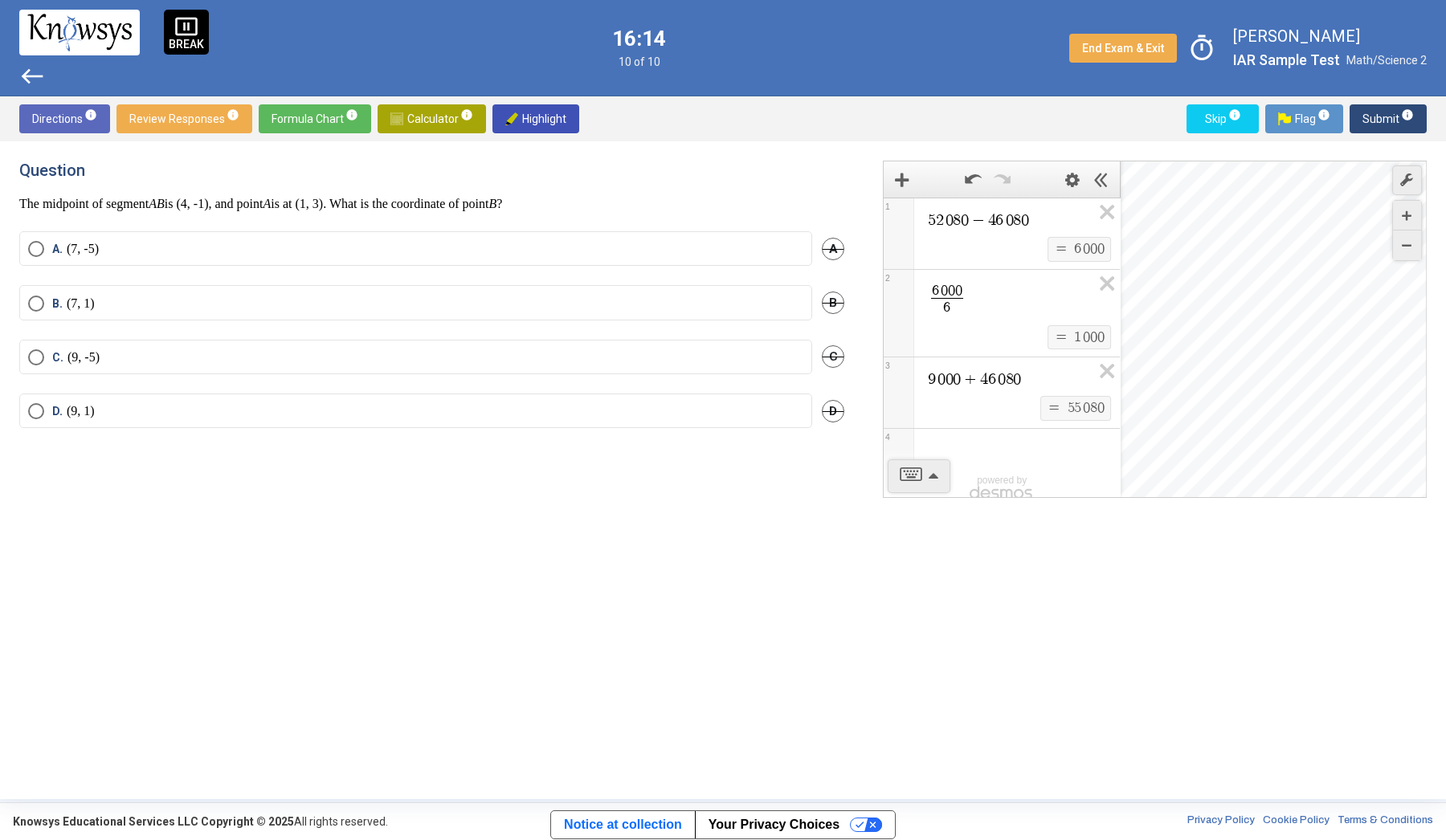
scroll to position [0, 0]
click at [195, 119] on span "Review Responses info" at bounding box center [185, 119] width 110 height 29
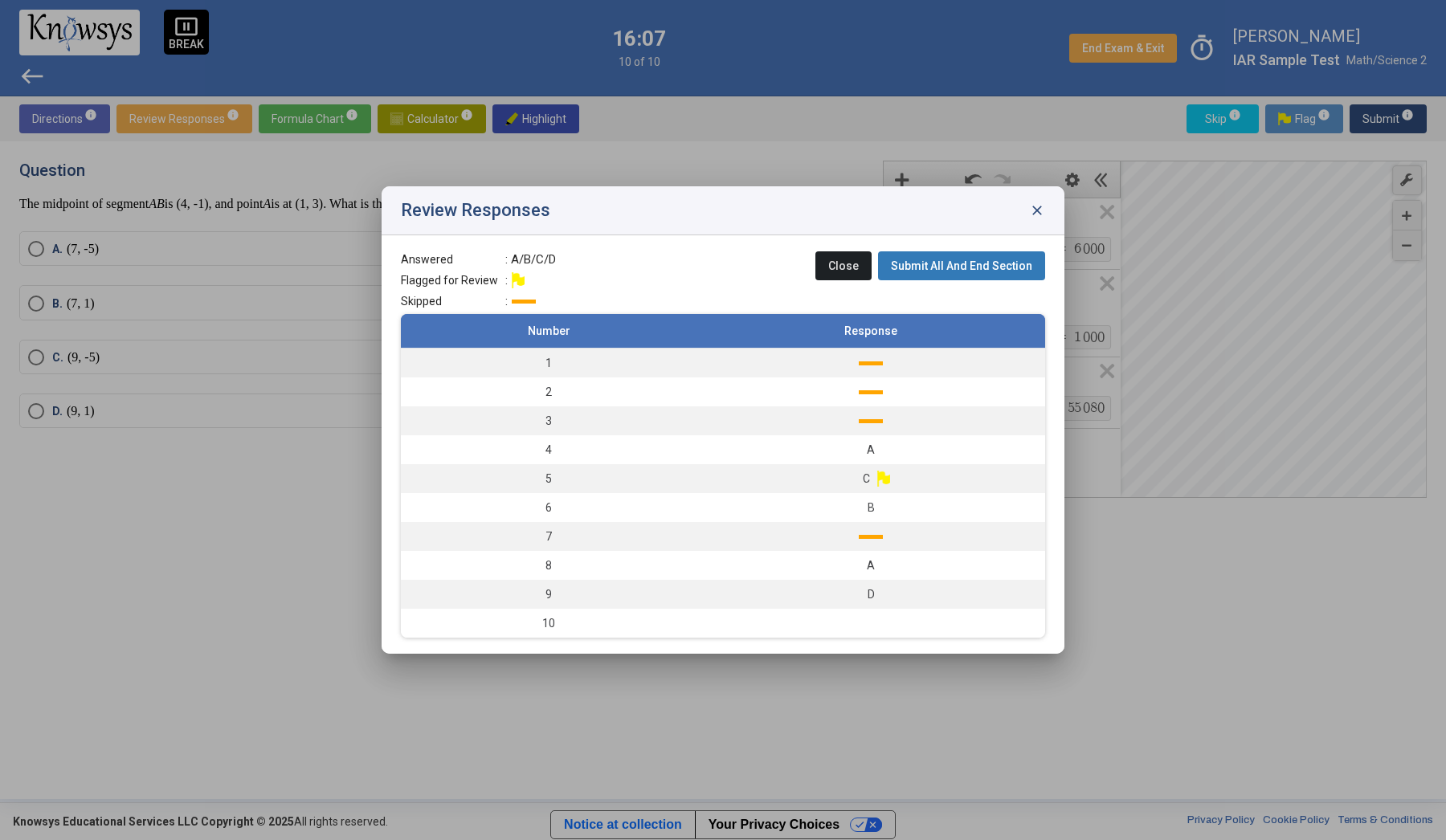
click at [1036, 211] on span "close" at bounding box center [1037, 210] width 16 height 16
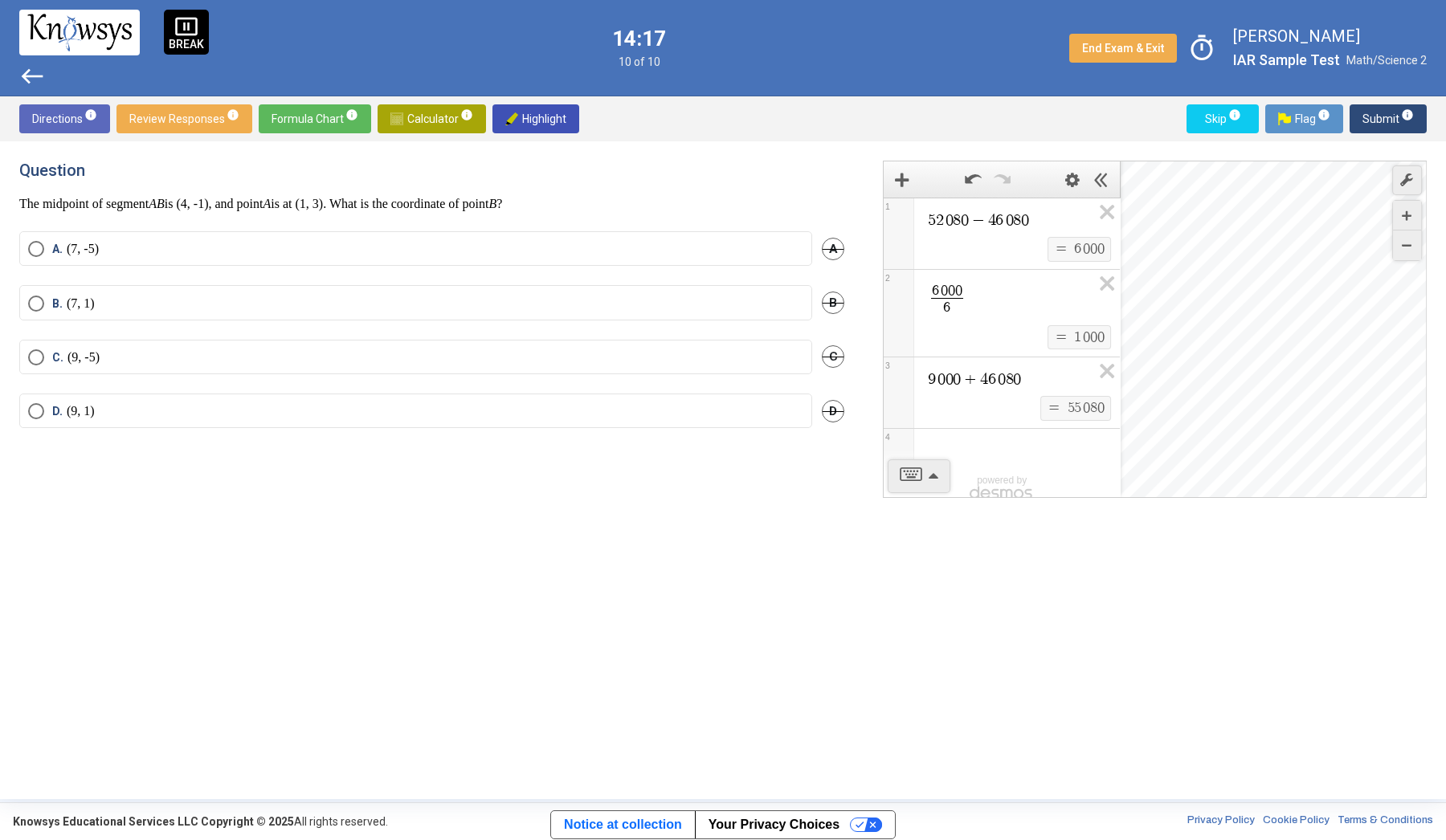
click at [202, 245] on label "A. (7, -5)" at bounding box center [415, 248] width 776 height 16
click at [1408, 114] on span "info" at bounding box center [1408, 115] width 13 height 13
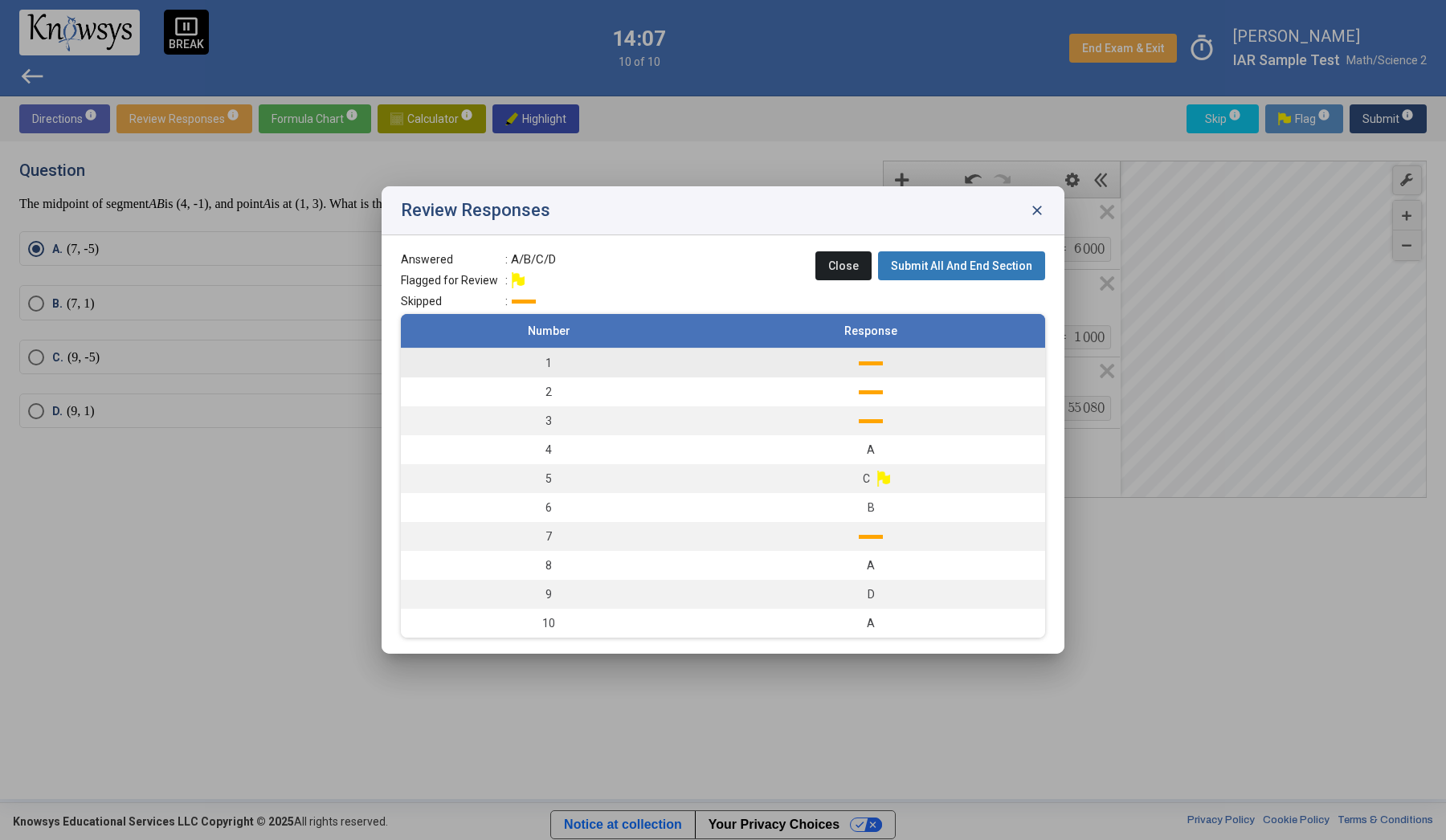
click at [595, 366] on td "1" at bounding box center [548, 364] width 296 height 30
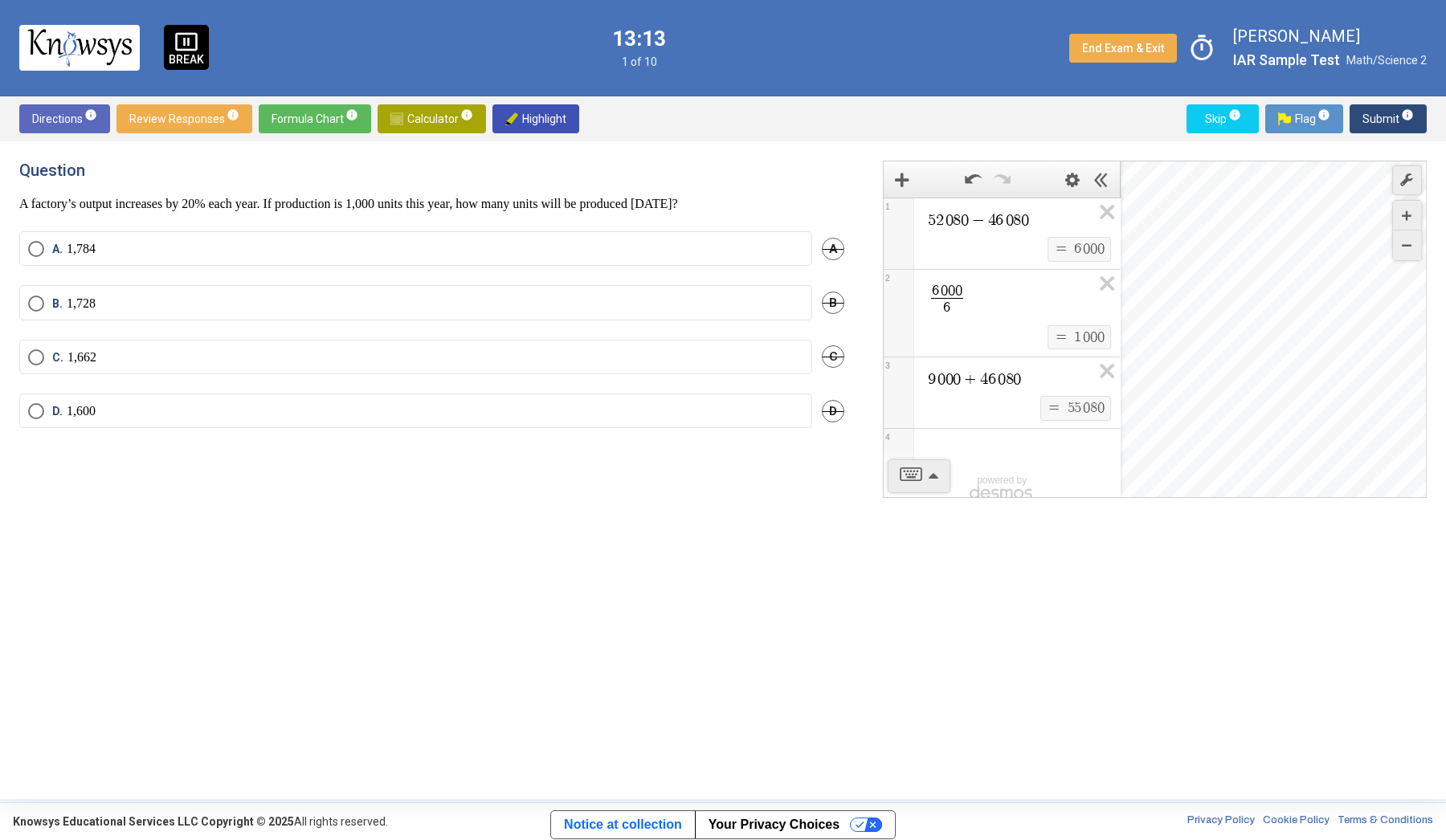
click at [228, 418] on label "D. 1,600" at bounding box center [415, 411] width 776 height 16
click at [1382, 121] on mat-tooltip-component "Click to enter an answer marked with a flag that will appear on the Review Resp…" at bounding box center [1321, 163] width 223 height 84
click at [1393, 118] on span "Submit info" at bounding box center [1388, 119] width 51 height 29
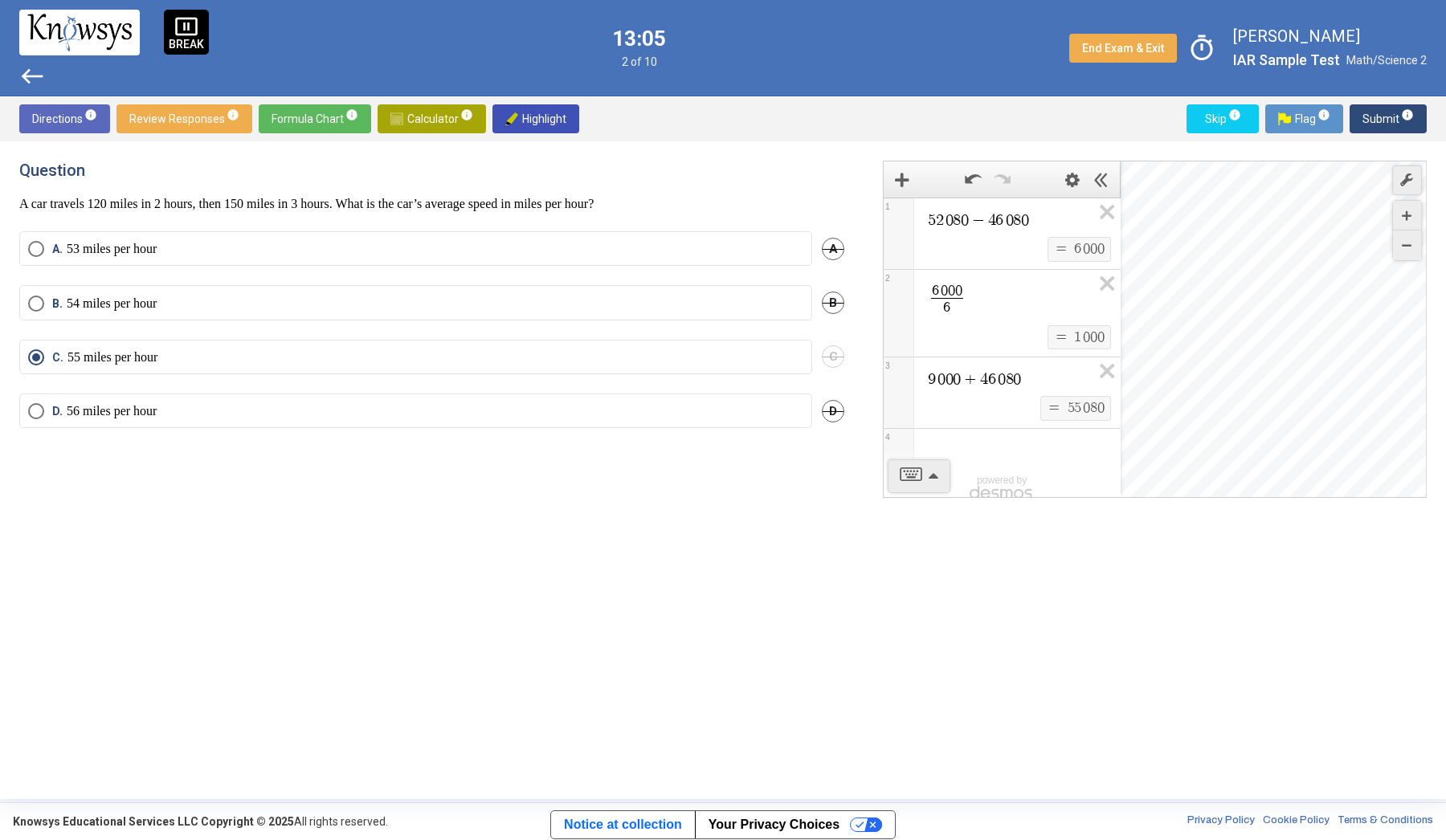
click at [164, 119] on span "Review Responses info" at bounding box center [185, 119] width 110 height 29
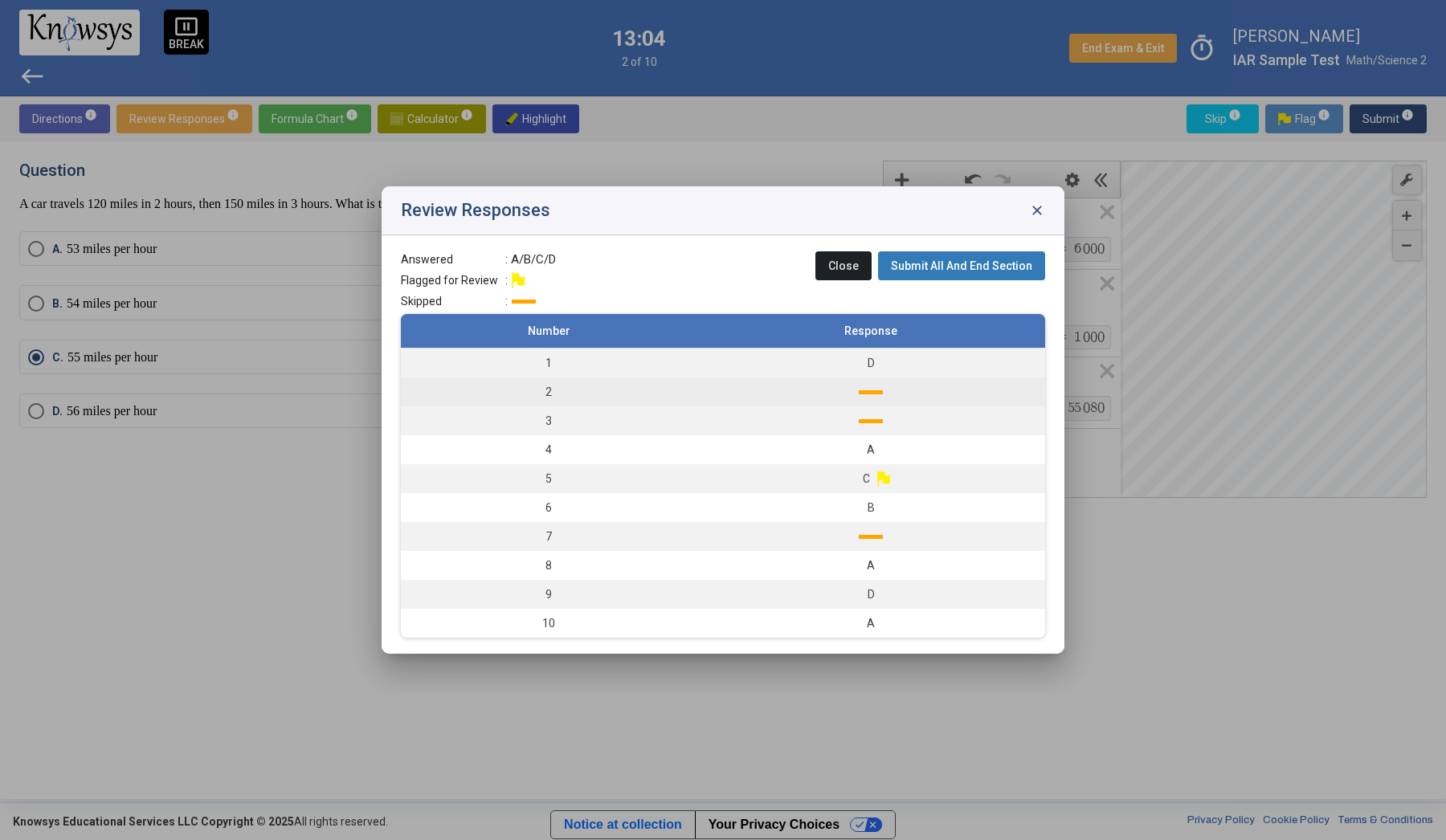
click at [863, 393] on div at bounding box center [871, 392] width 24 height 4
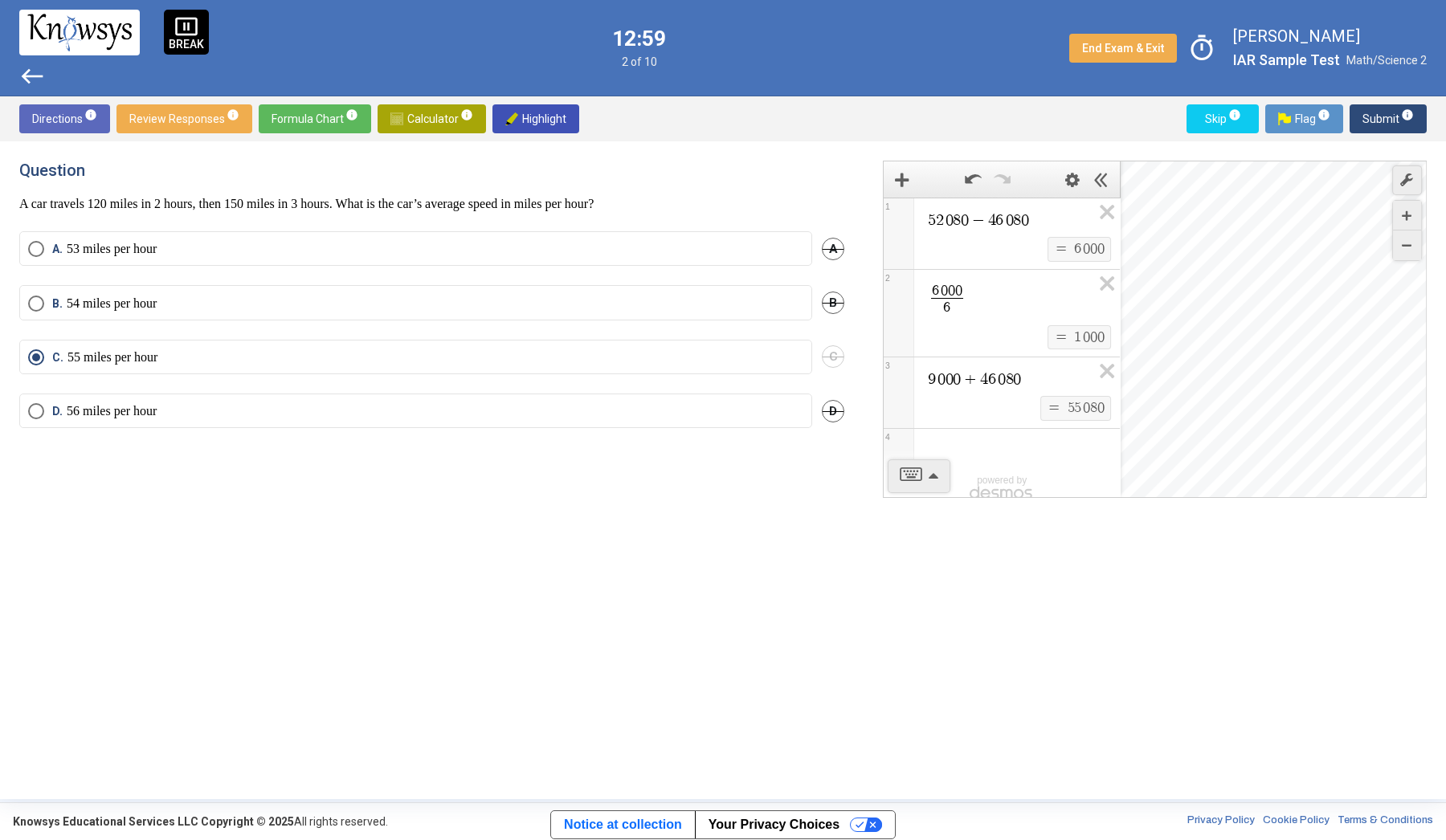
click at [1386, 120] on span "Submit info" at bounding box center [1388, 119] width 51 height 29
click at [59, 120] on span "Directions info" at bounding box center [64, 119] width 65 height 29
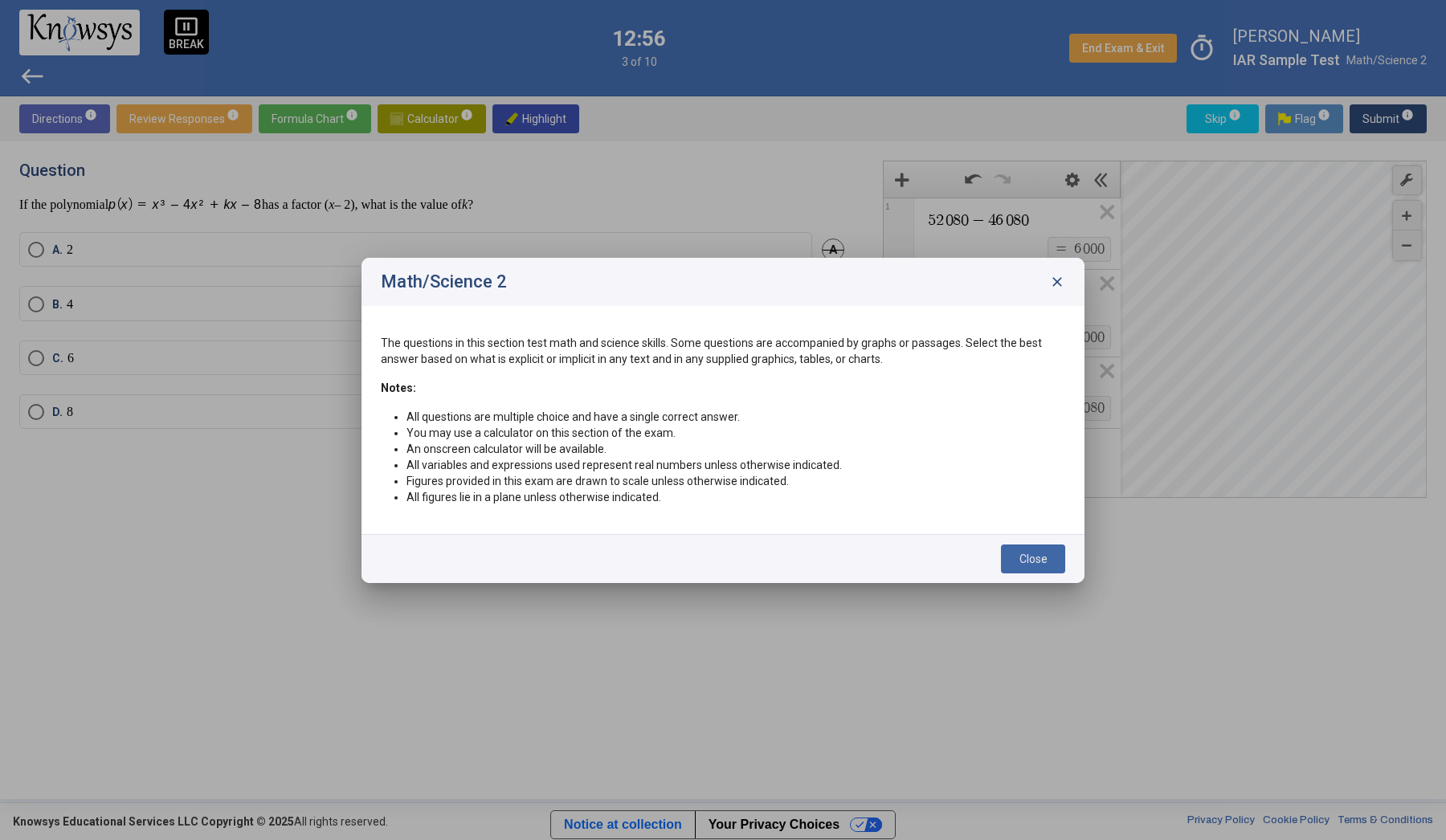
click at [1041, 555] on span "Close" at bounding box center [1033, 559] width 28 height 13
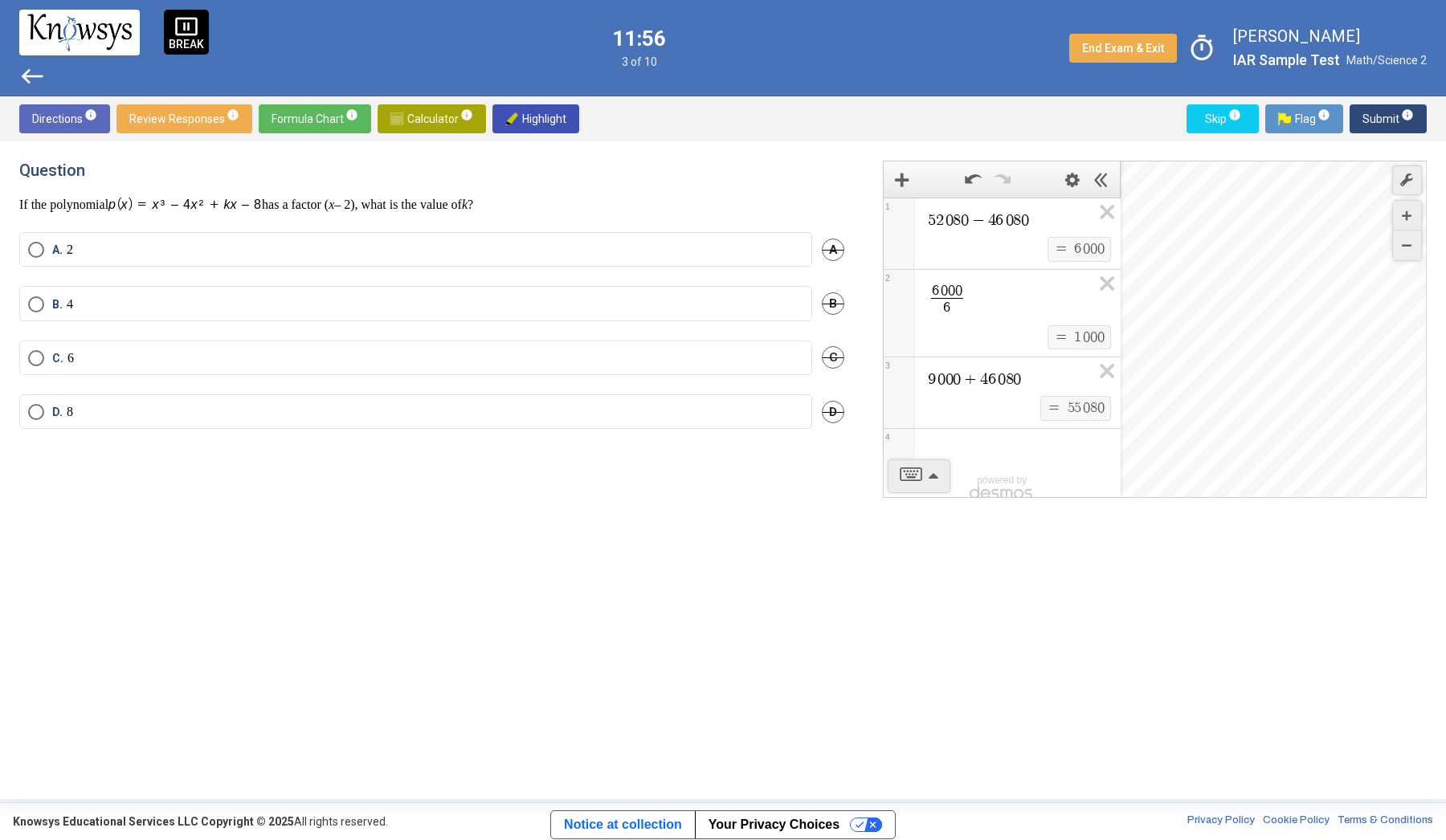
click at [191, 119] on span "Review Responses info" at bounding box center [185, 119] width 110 height 29
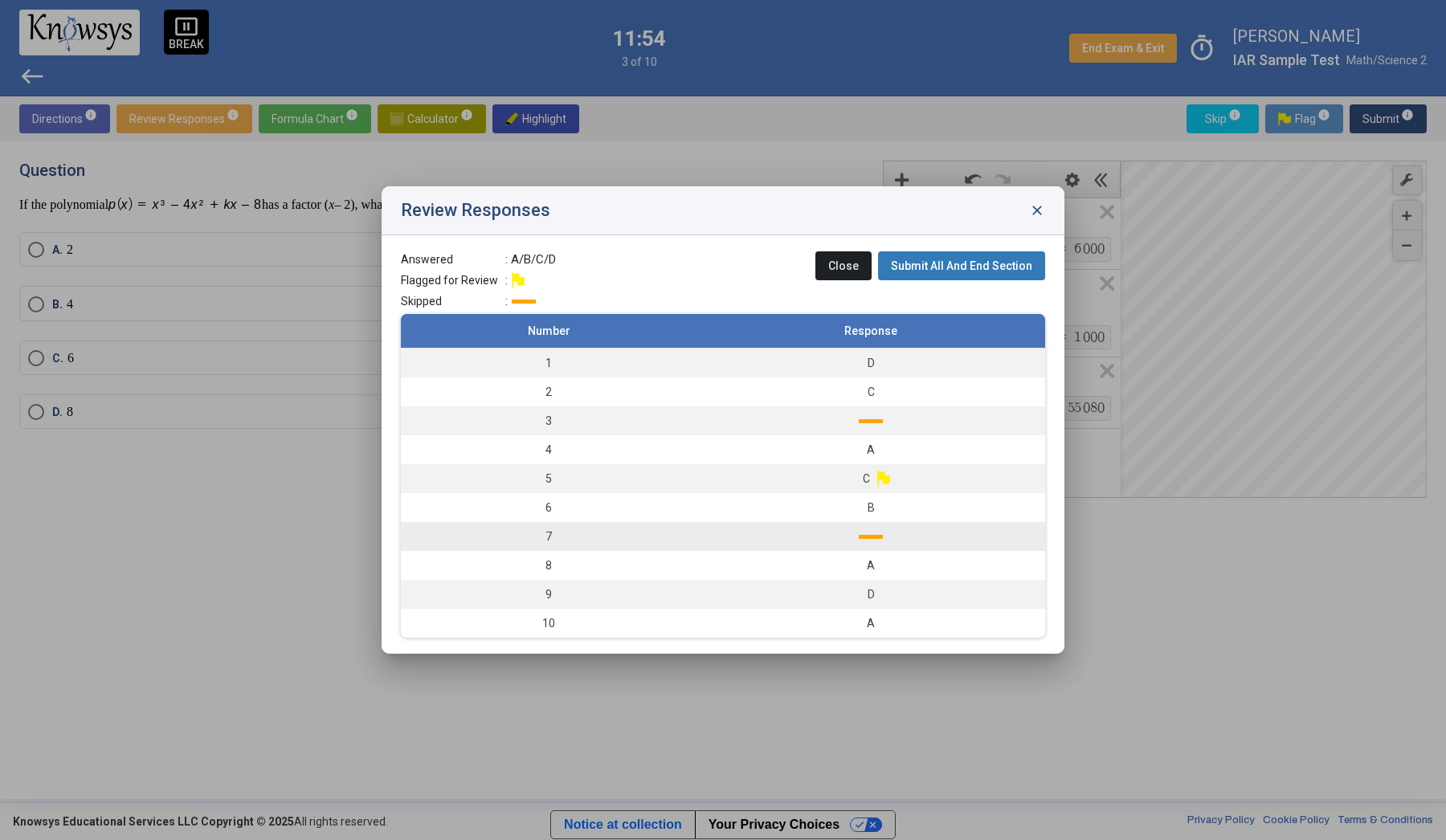
click at [928, 529] on td at bounding box center [871, 536] width 349 height 29
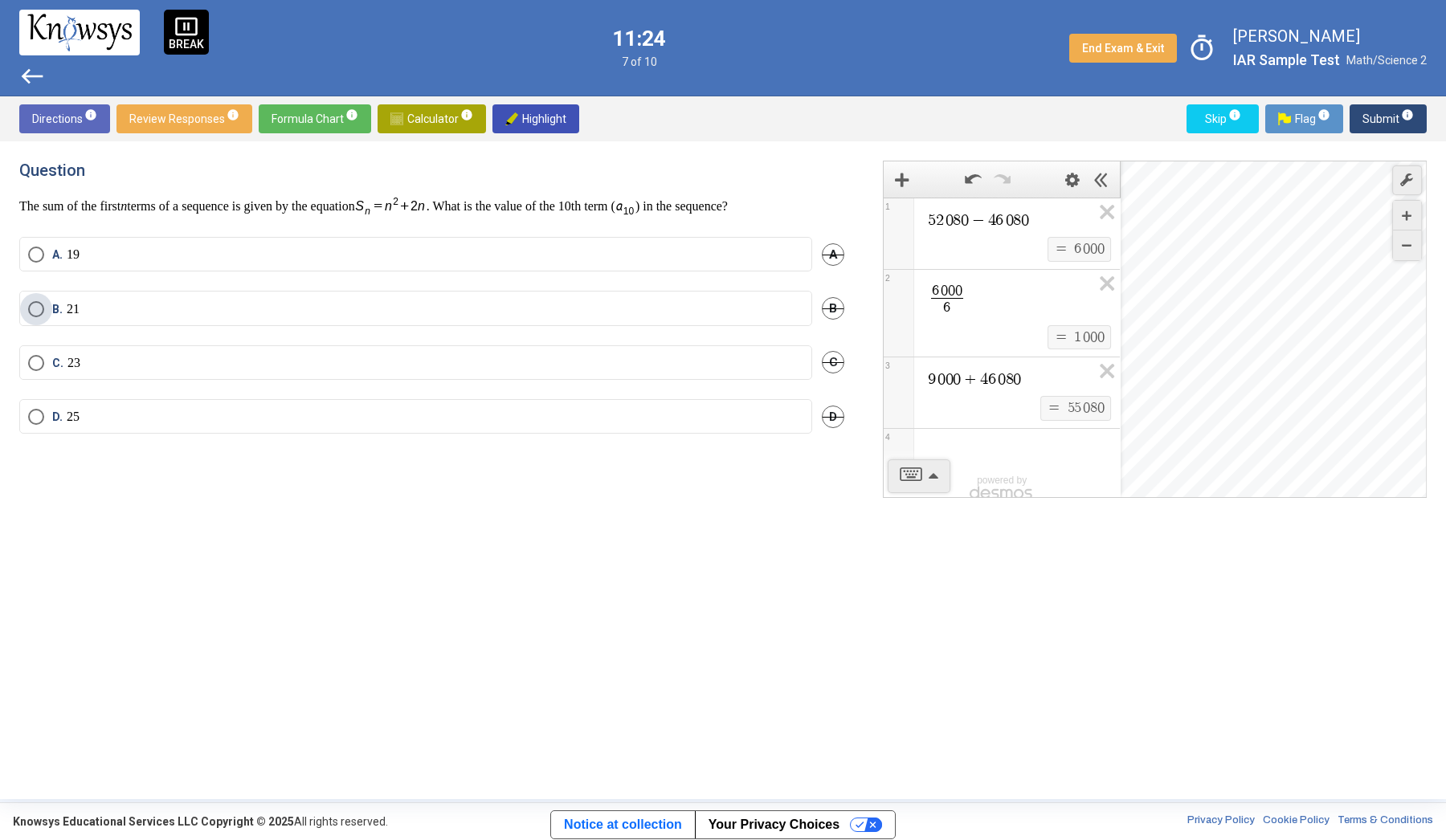
click at [445, 310] on label "B. 21" at bounding box center [415, 309] width 776 height 16
click at [1388, 117] on span "Submit info" at bounding box center [1388, 119] width 51 height 29
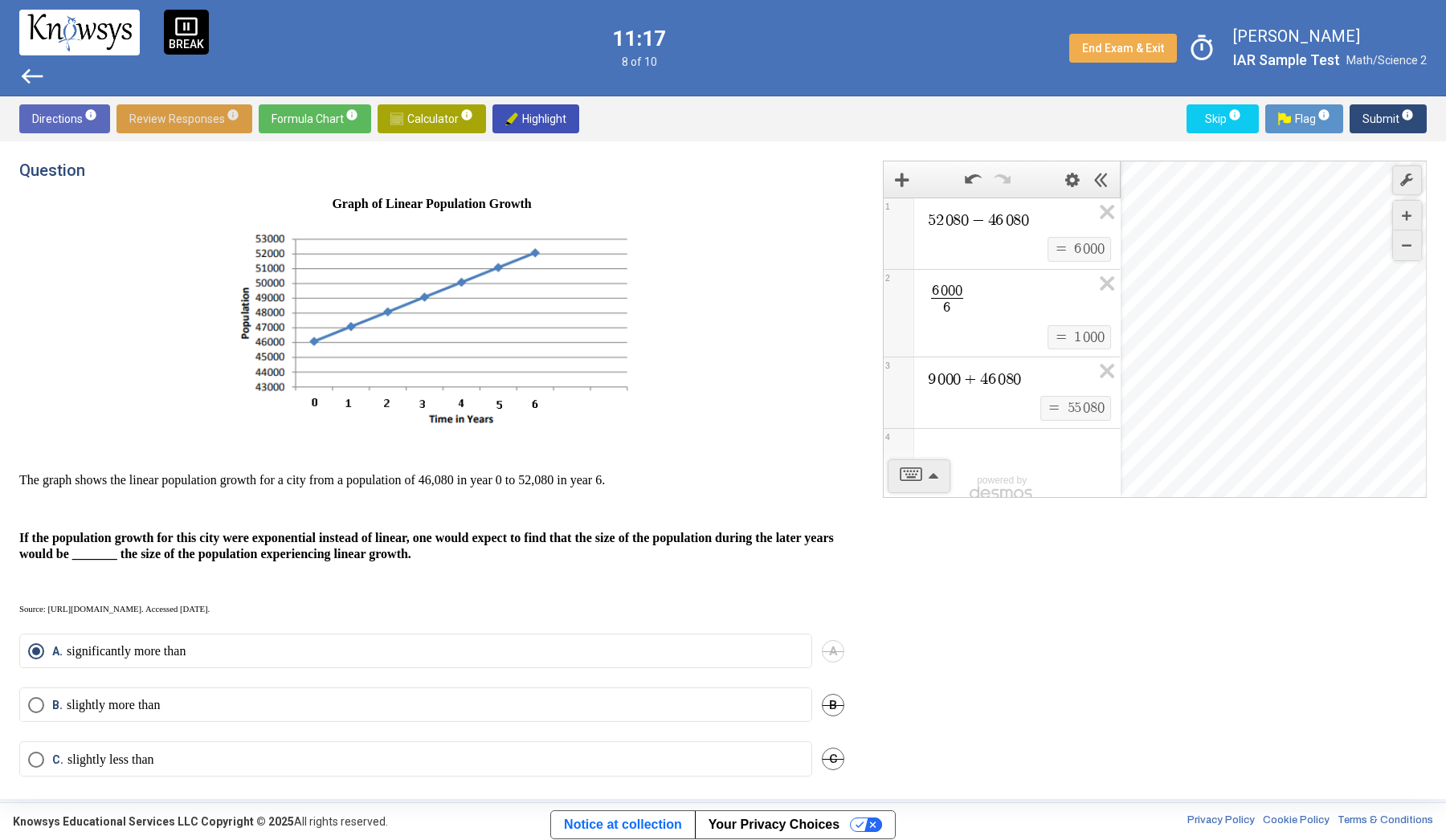
click at [186, 117] on span "Review Responses info" at bounding box center [185, 119] width 110 height 29
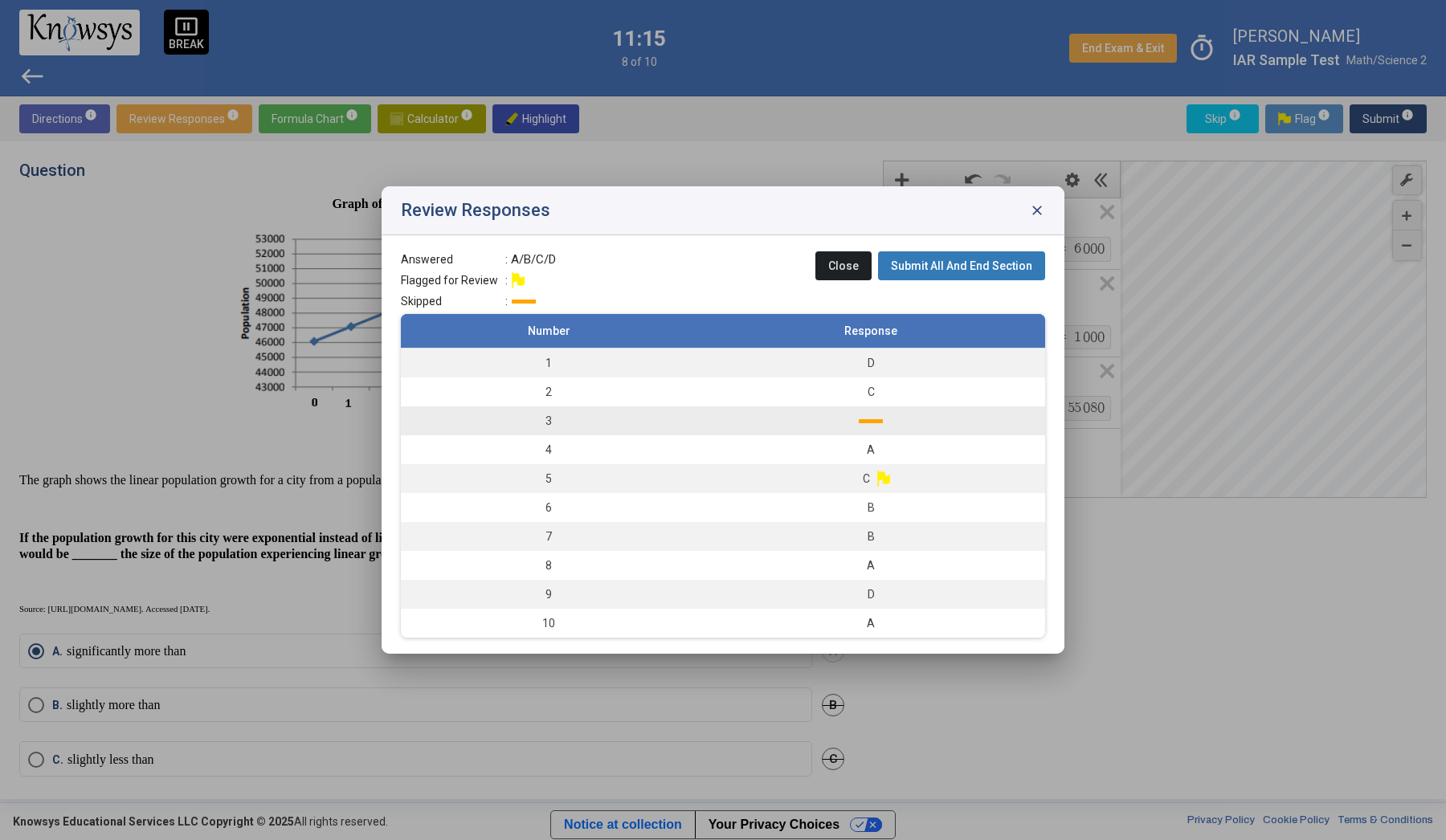
click at [896, 418] on td at bounding box center [871, 421] width 349 height 29
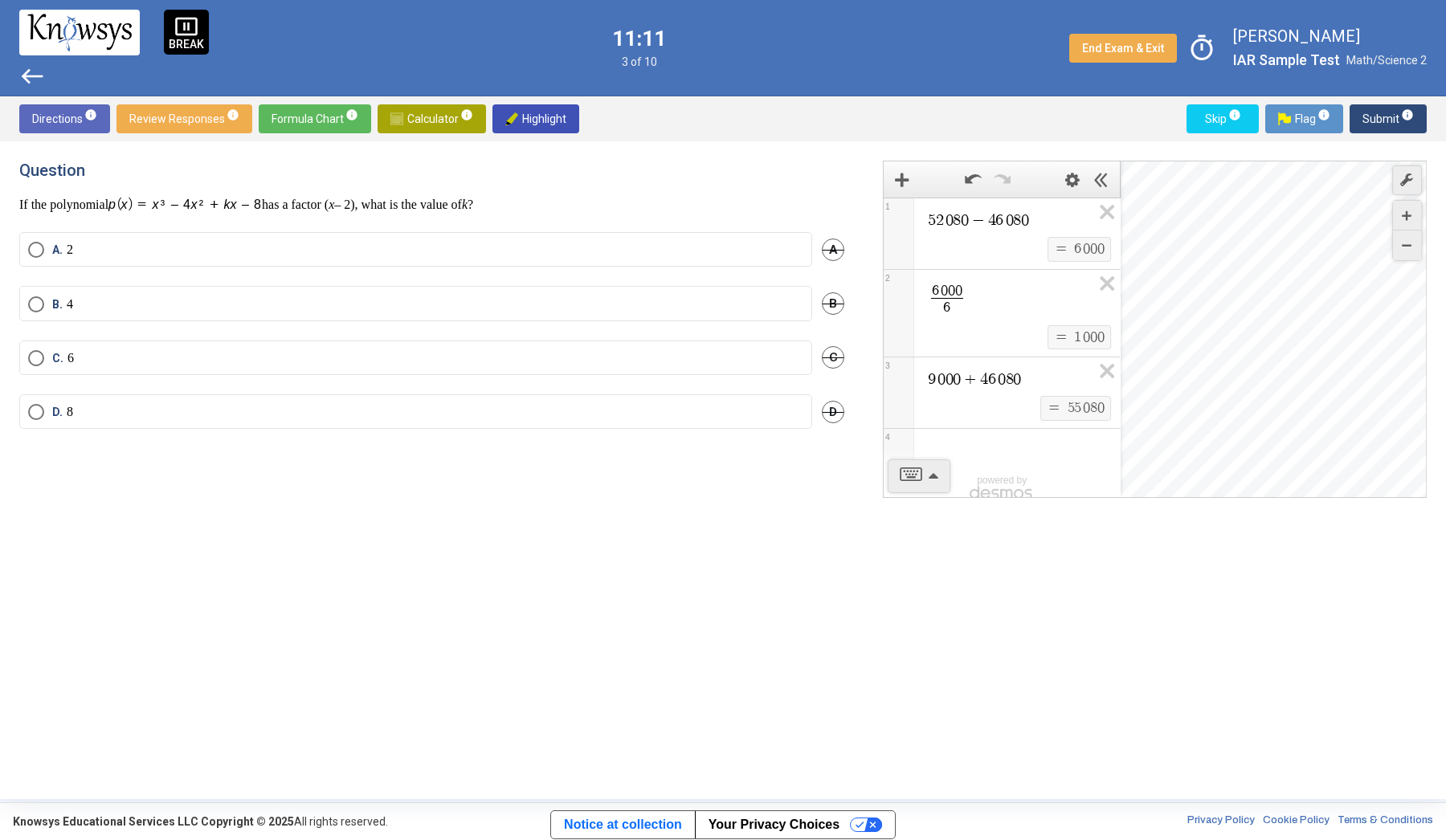
click at [443, 280] on div "A. 2 A" at bounding box center [432, 259] width 825 height 54
click at [414, 288] on mat-radio-button "B. 4" at bounding box center [416, 302] width 793 height 35
click at [372, 304] on label "B. 4" at bounding box center [415, 304] width 776 height 16
click at [1400, 126] on span "Submit info" at bounding box center [1388, 119] width 51 height 29
click at [180, 124] on span "Review Responses info" at bounding box center [185, 119] width 110 height 29
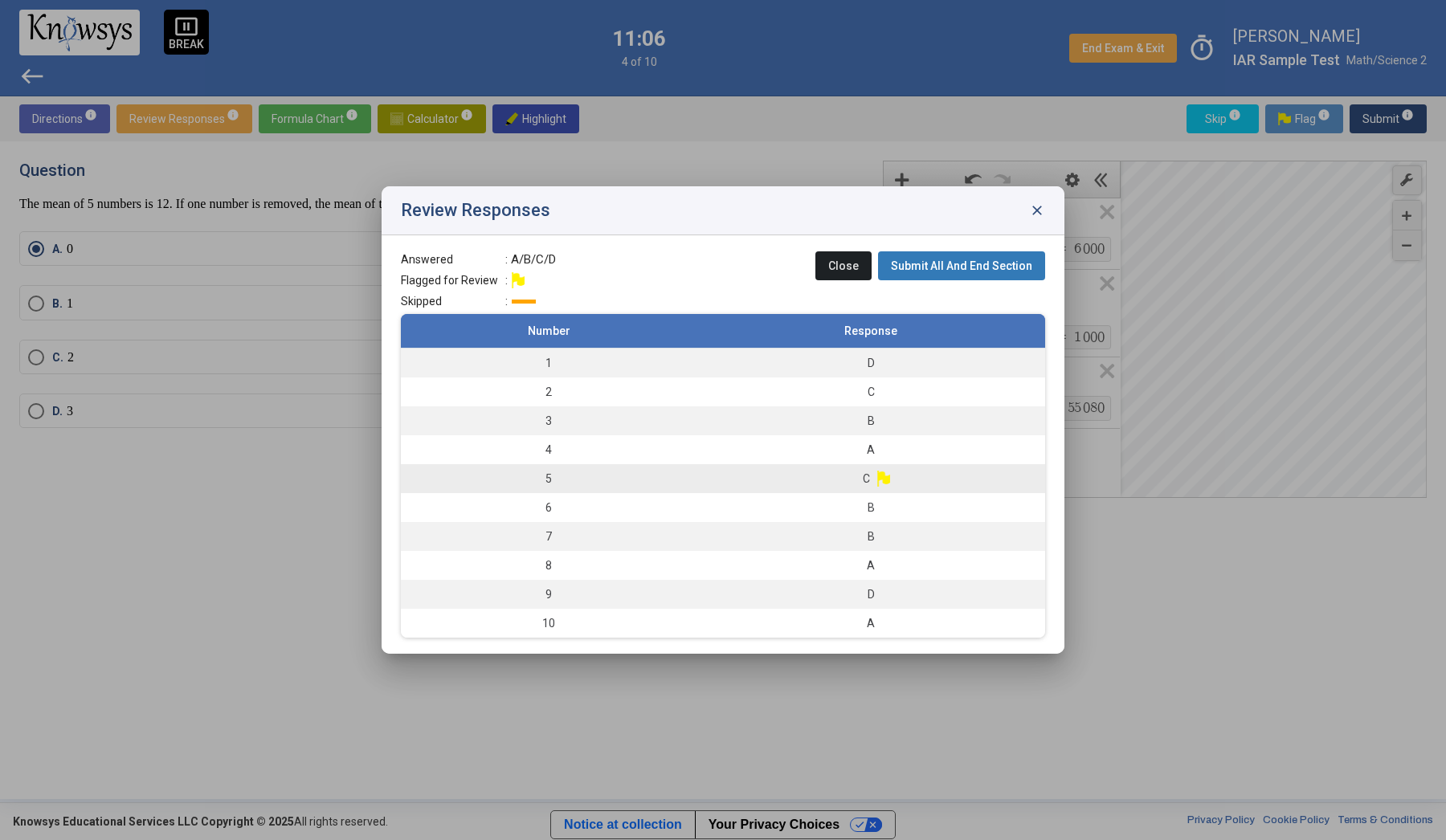
click at [686, 485] on td "5" at bounding box center [548, 478] width 296 height 29
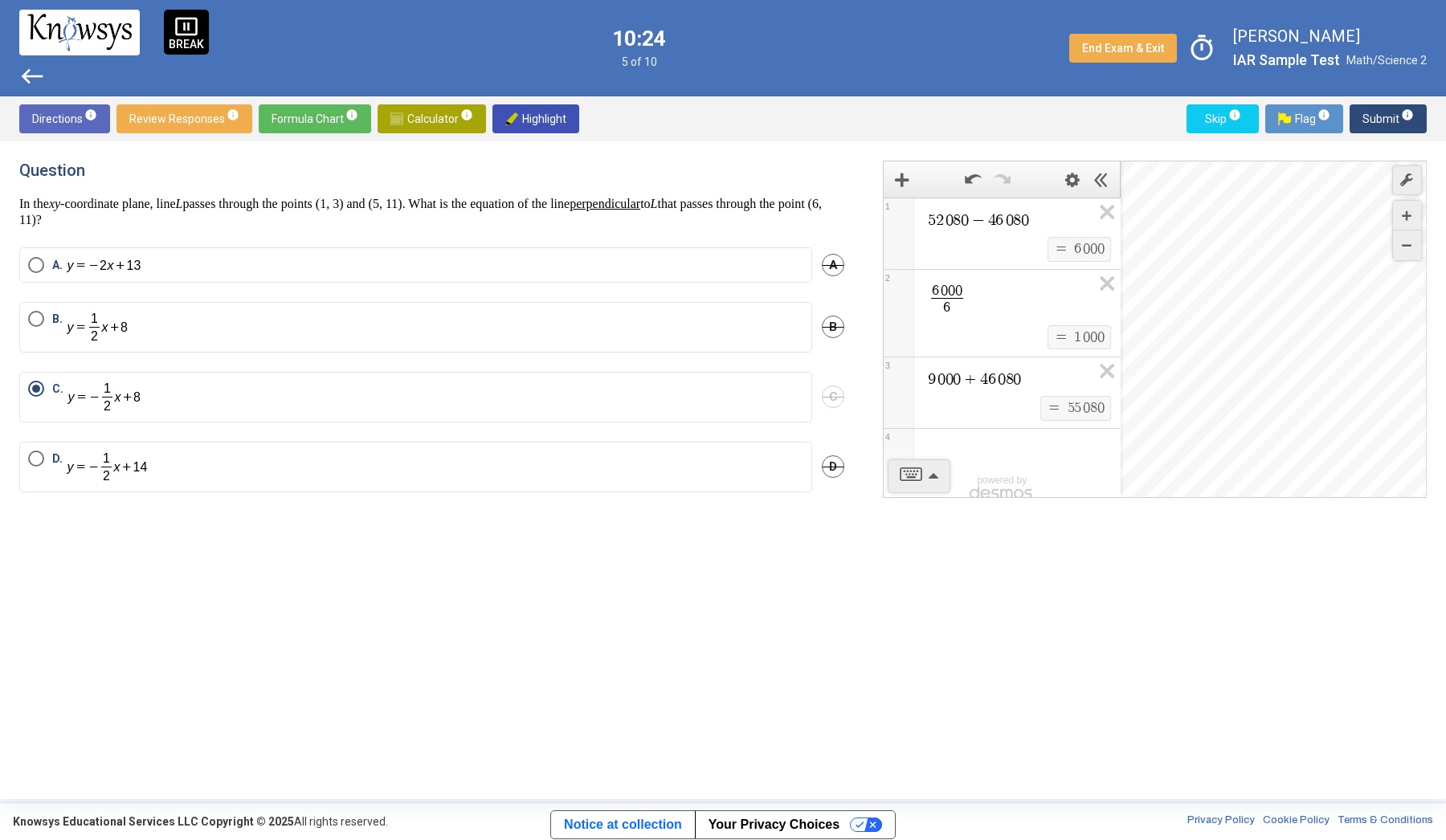
click at [1387, 122] on span "Submit info" at bounding box center [1388, 119] width 51 height 29
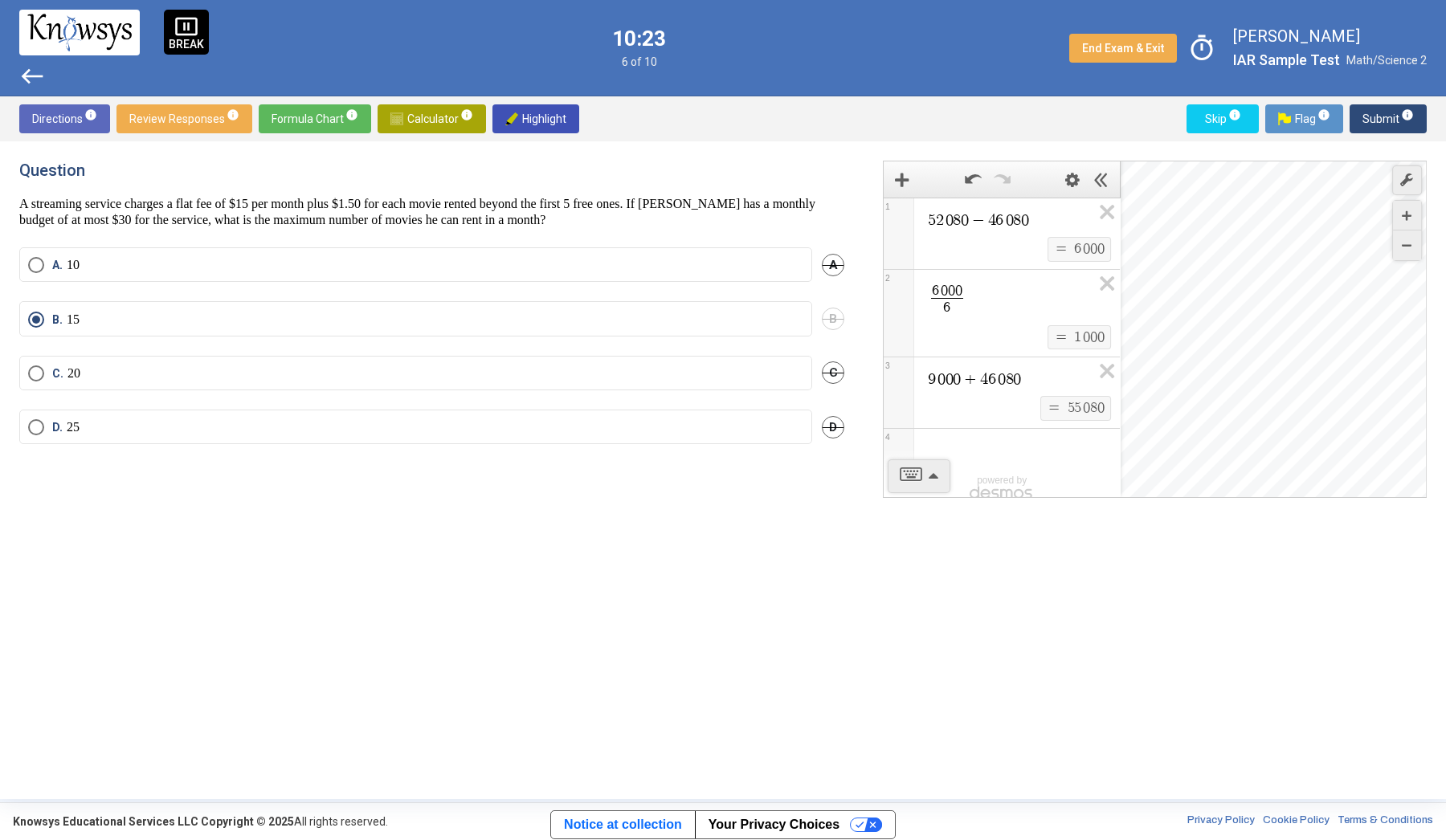
click at [147, 118] on span "Review Responses info" at bounding box center [185, 119] width 110 height 29
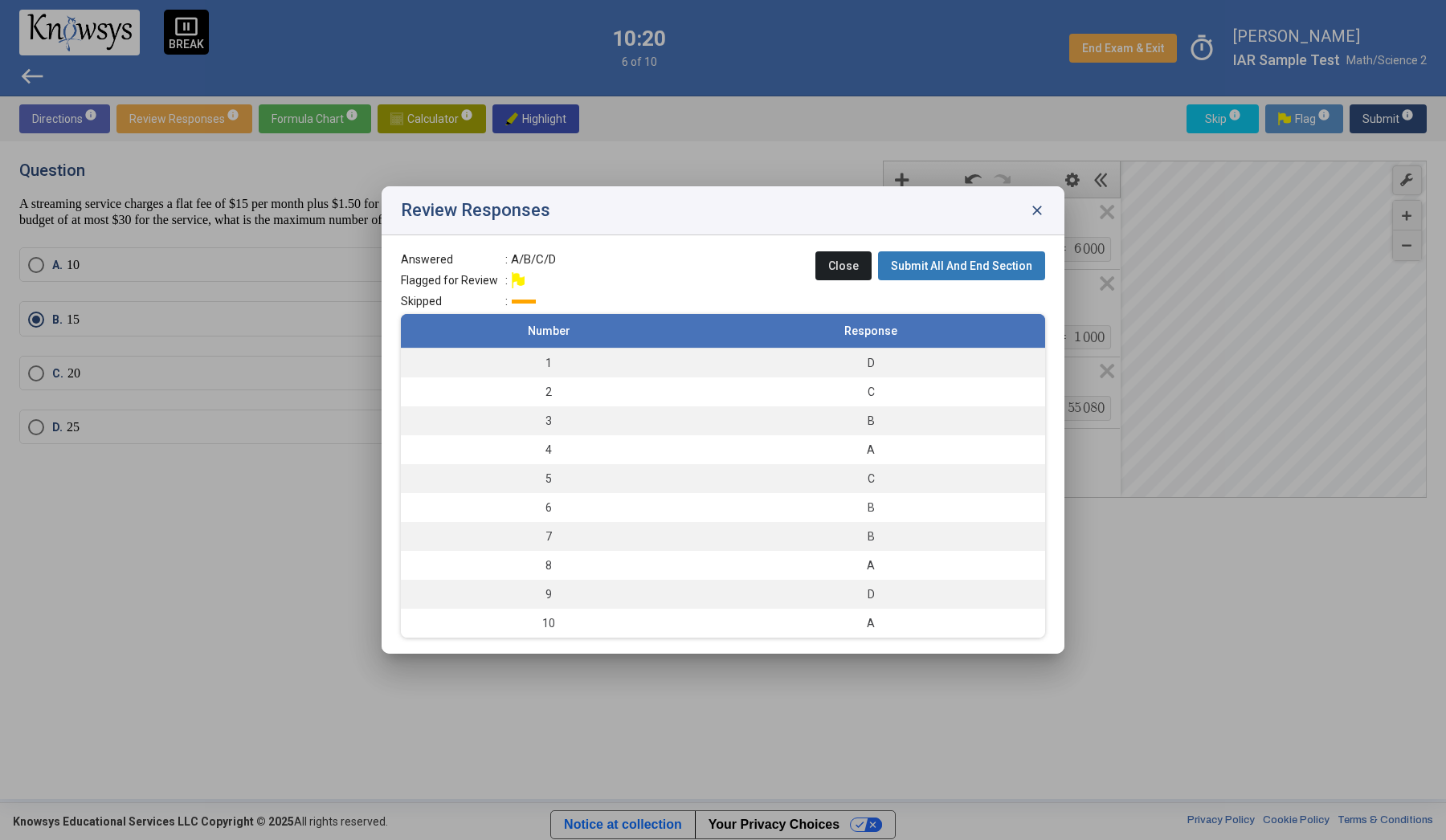
click at [946, 264] on span "Submit All And End Section" at bounding box center [962, 266] width 141 height 13
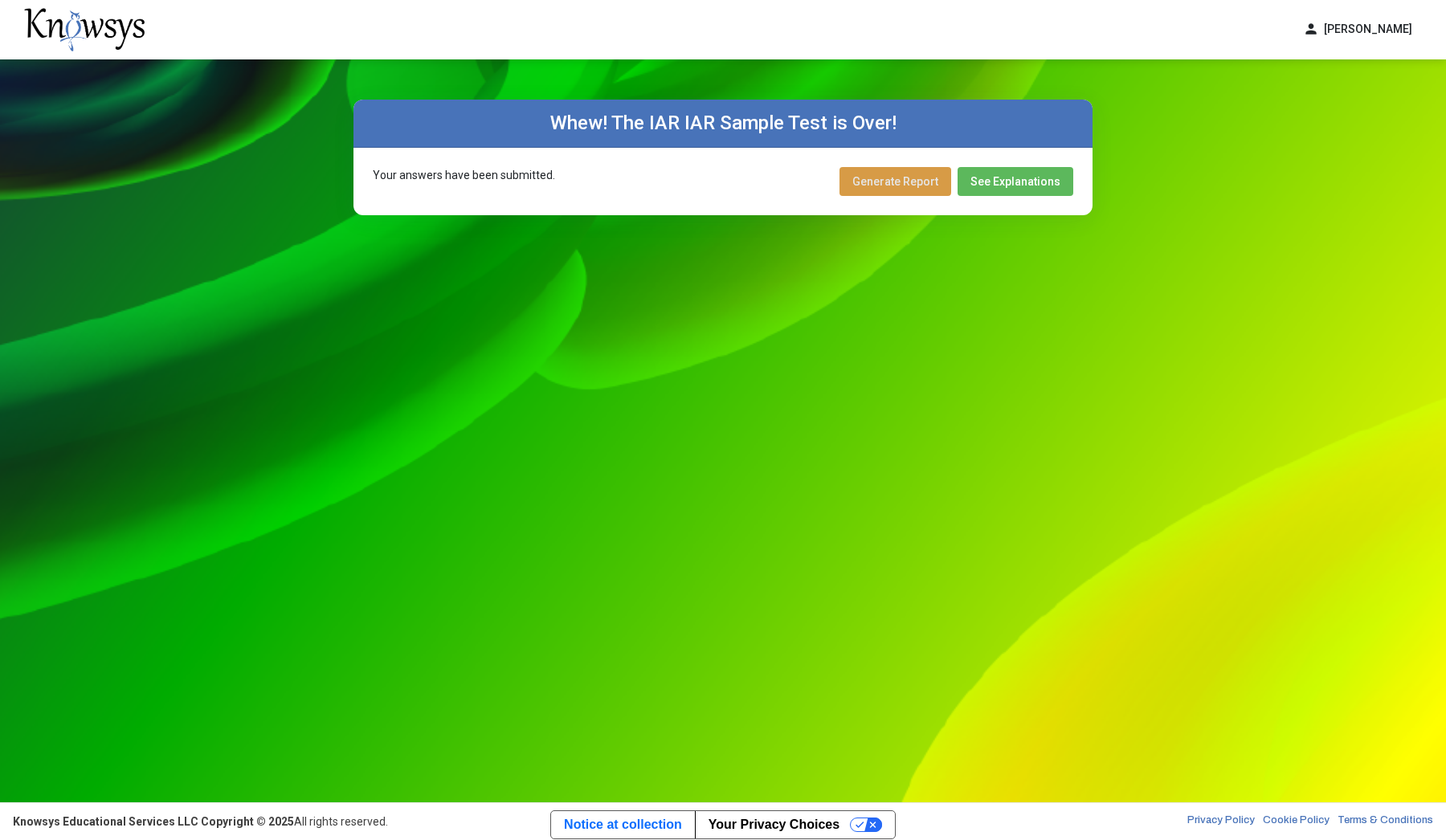
click at [918, 187] on span "Generate Report" at bounding box center [895, 182] width 86 height 13
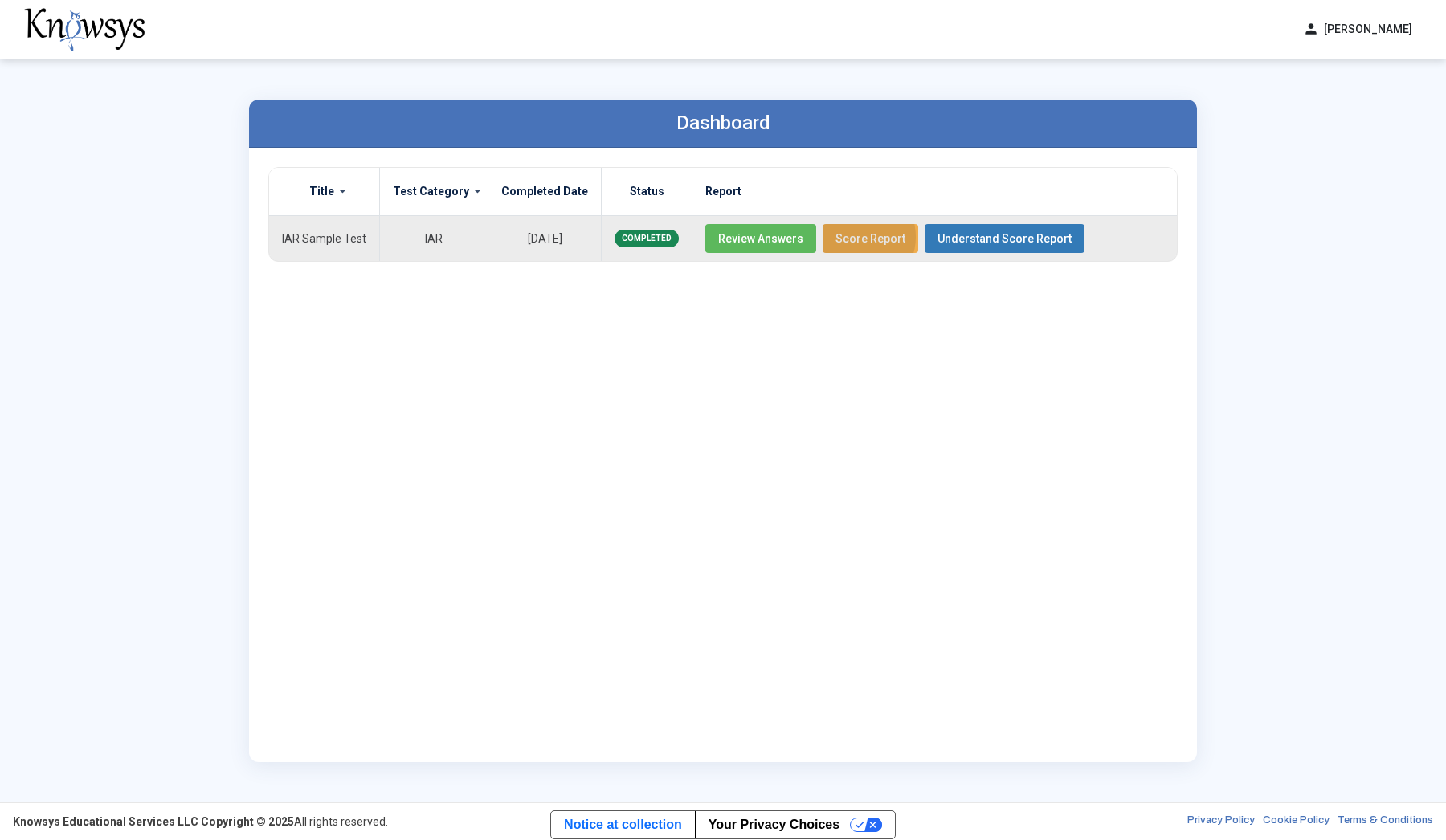
click at [840, 237] on span "Score Report" at bounding box center [870, 239] width 70 height 13
click at [774, 238] on span "Review Answers" at bounding box center [760, 239] width 85 height 13
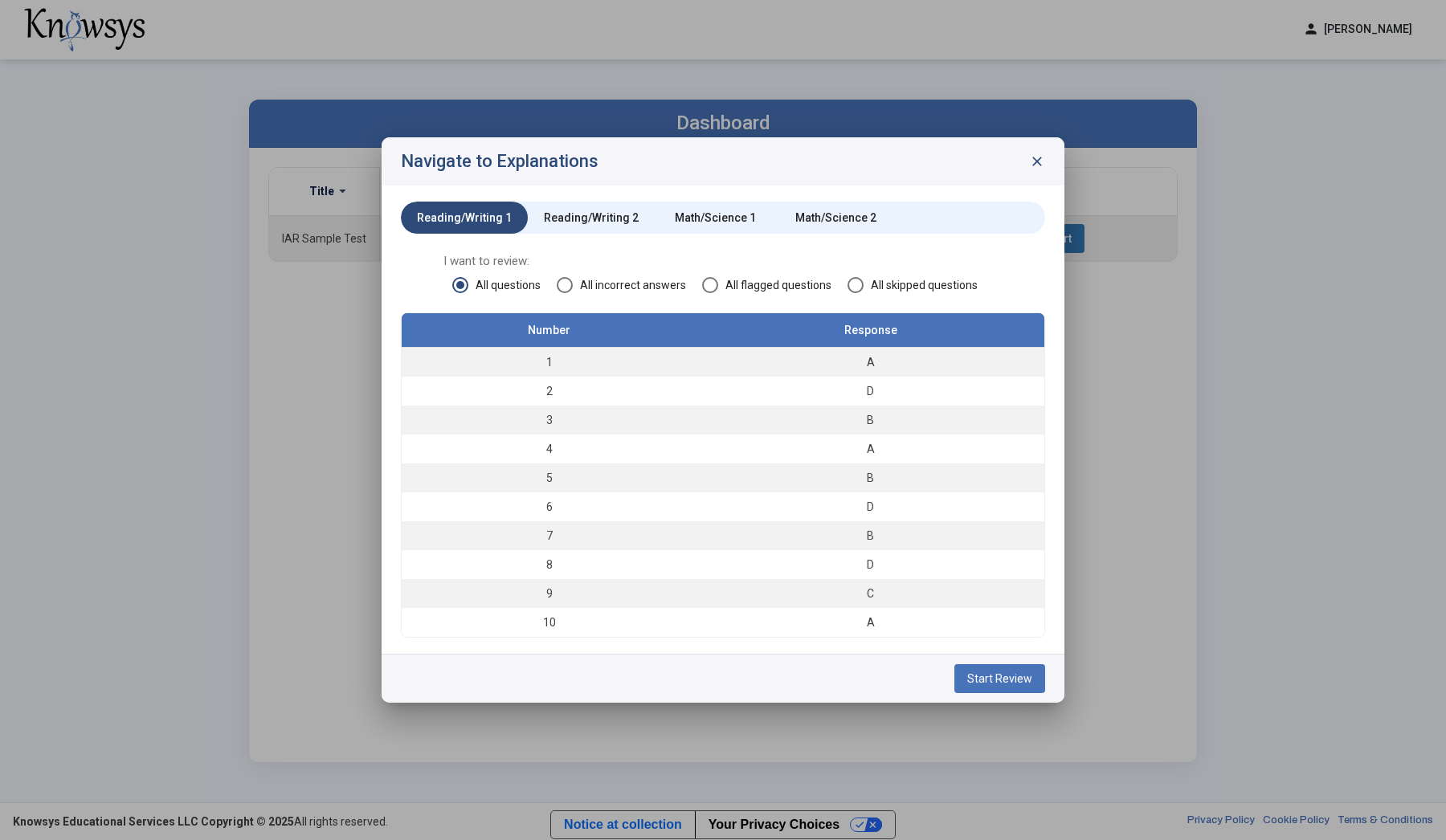
click at [597, 215] on div "Reading/Writing 2" at bounding box center [592, 217] width 95 height 16
click at [672, 235] on mat-tab-group "Reading/Writing 1 Reading/Writing 2 Math/Science 1 Math/Science 2 I want to rev…" at bounding box center [723, 419] width 644 height 435
click at [675, 209] on div "Math/Science 1" at bounding box center [714, 217] width 120 height 32
click at [857, 207] on div "Math/Science 2" at bounding box center [835, 217] width 120 height 32
click at [1044, 150] on div "Navigate to Explanations close" at bounding box center [723, 161] width 683 height 49
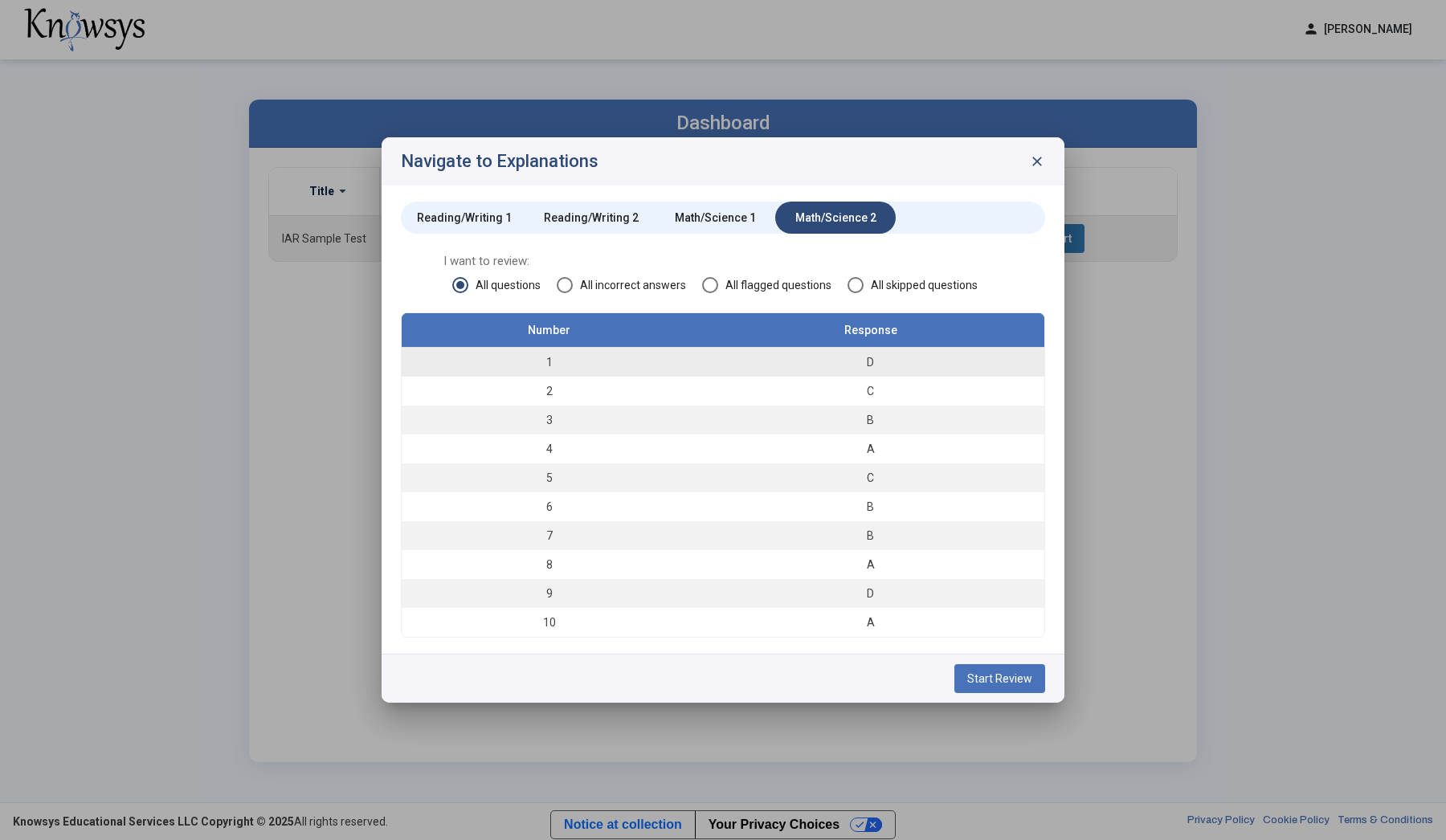
click at [906, 358] on div "D" at bounding box center [870, 362] width 331 height 16
click at [839, 281] on mat-radio-group "All questions All incorrect answers All flagged questions All skipped questions" at bounding box center [723, 284] width 541 height 13
click at [850, 281] on span at bounding box center [855, 285] width 16 height 16
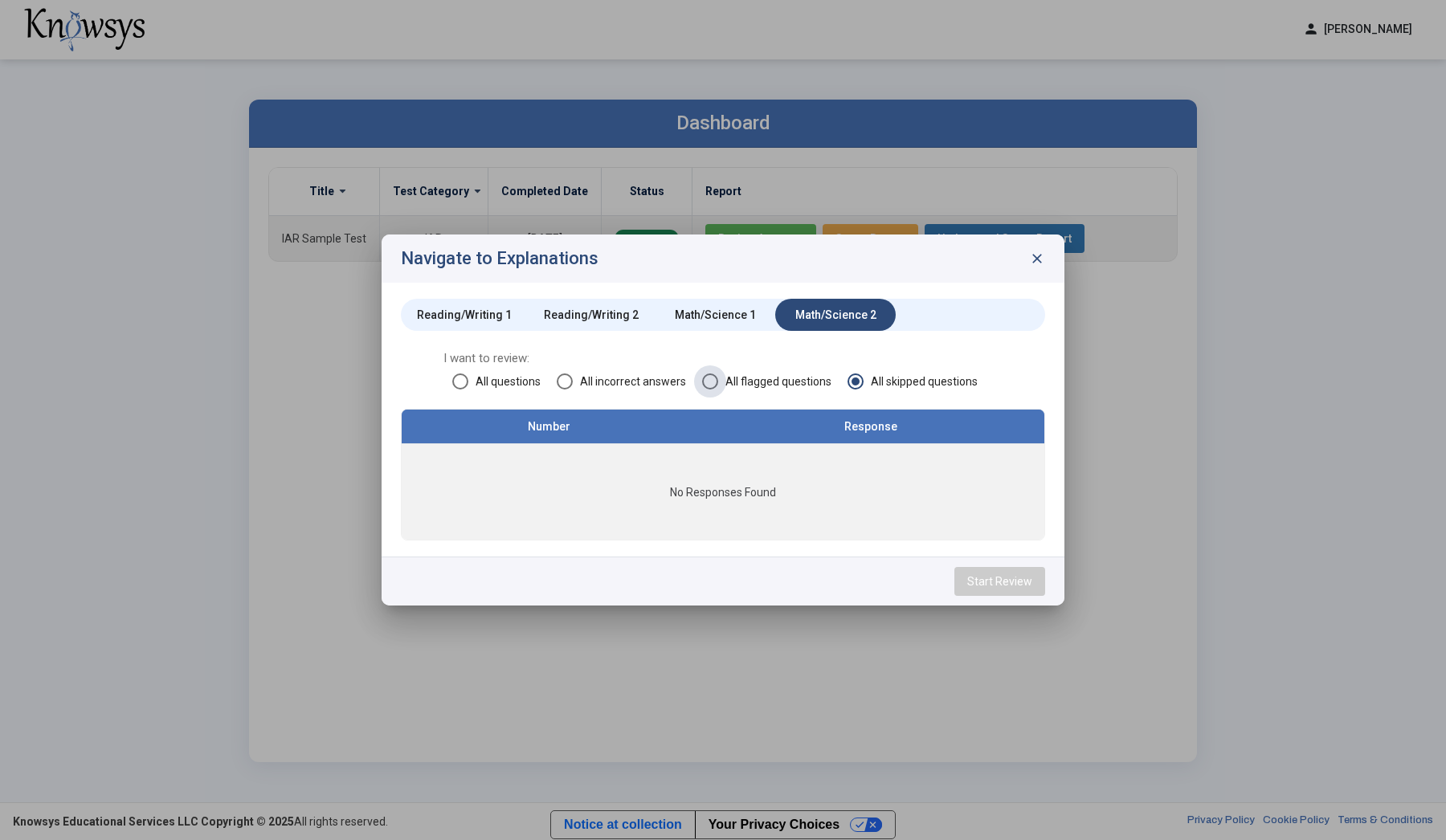
click at [707, 383] on span at bounding box center [709, 381] width 16 height 16
click at [611, 378] on span "All incorrect answers" at bounding box center [629, 381] width 113 height 16
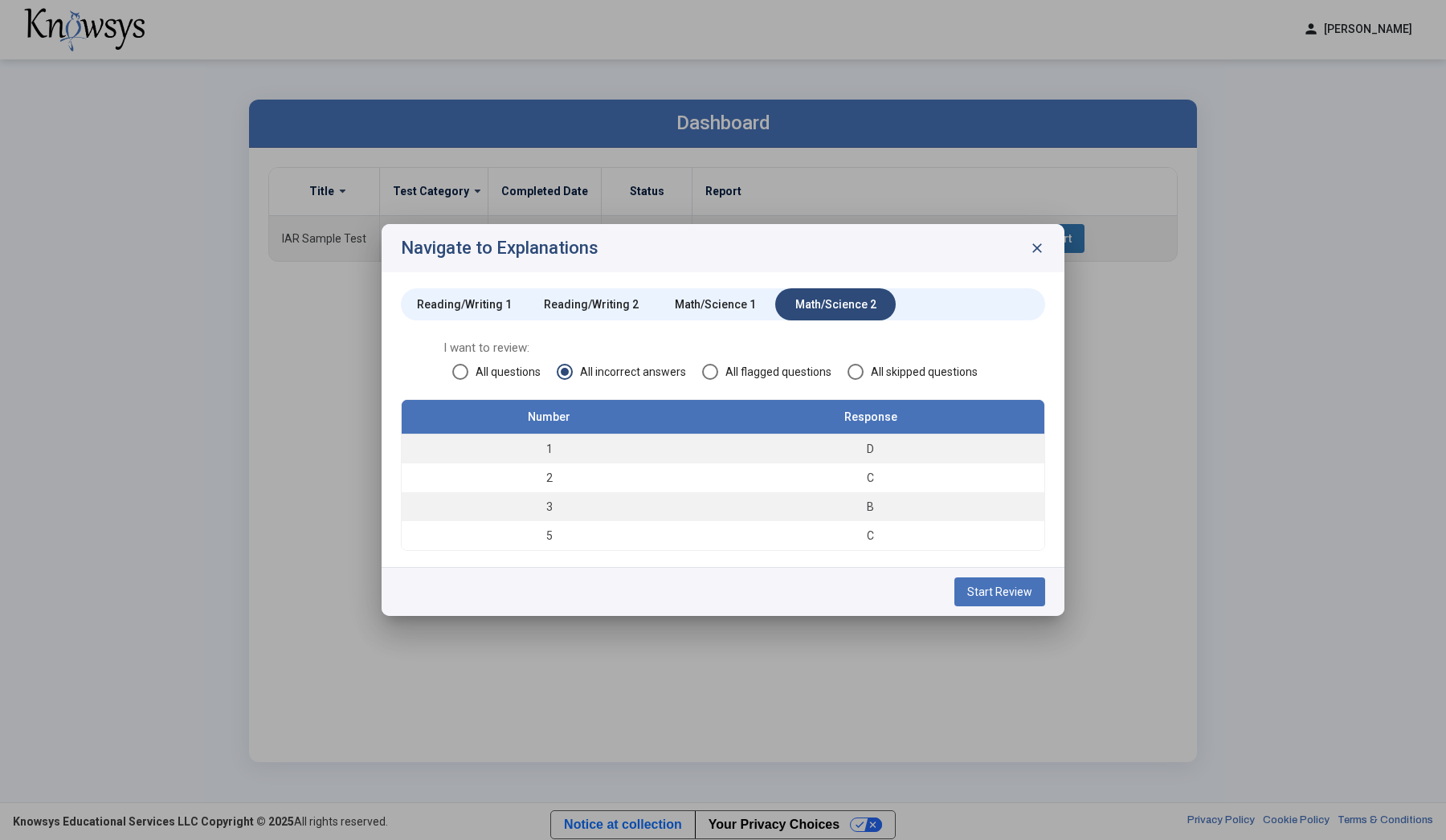
click at [710, 298] on div "Math/Science 1" at bounding box center [715, 304] width 81 height 16
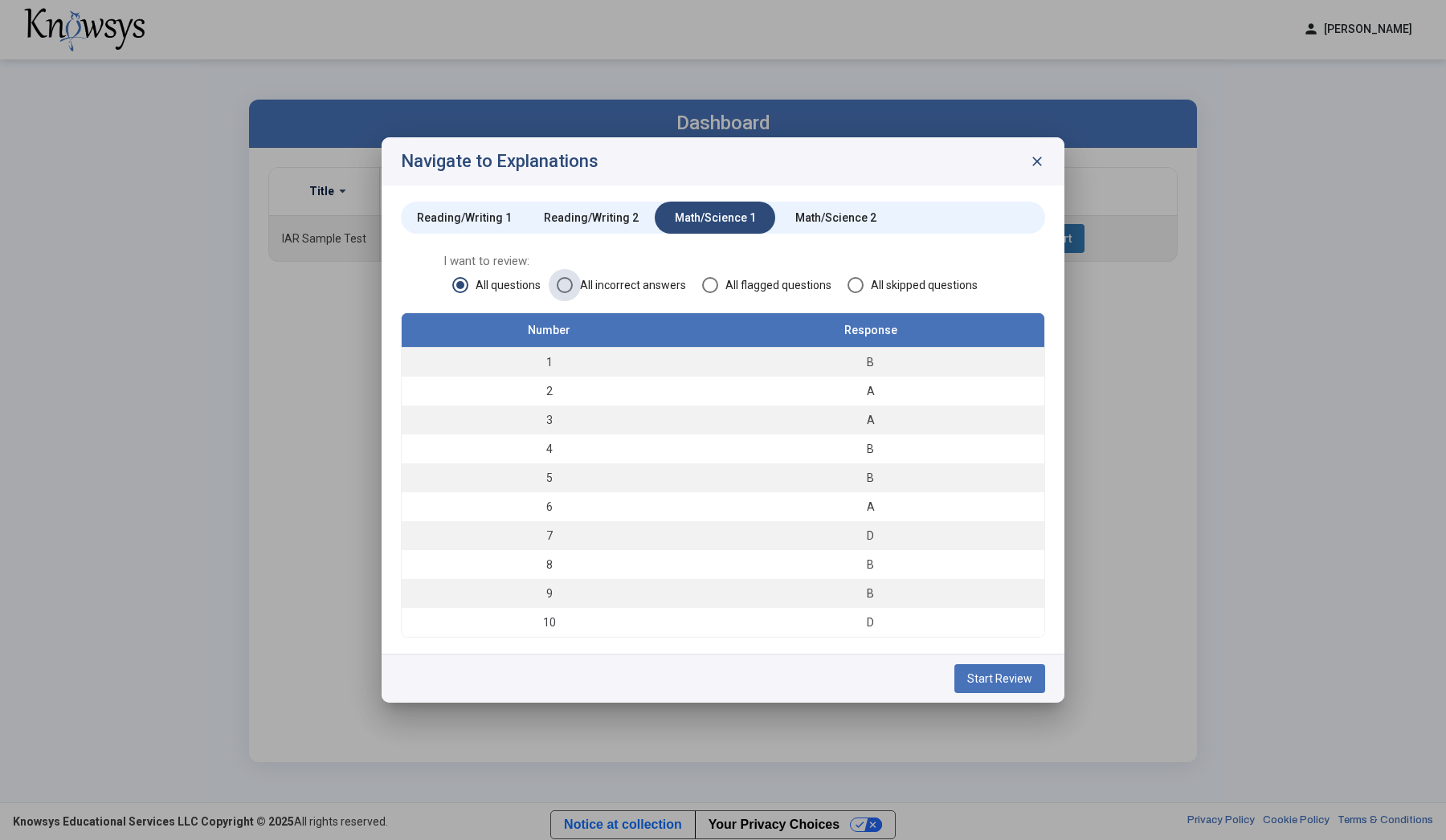
click at [621, 278] on span "All incorrect answers" at bounding box center [629, 285] width 113 height 16
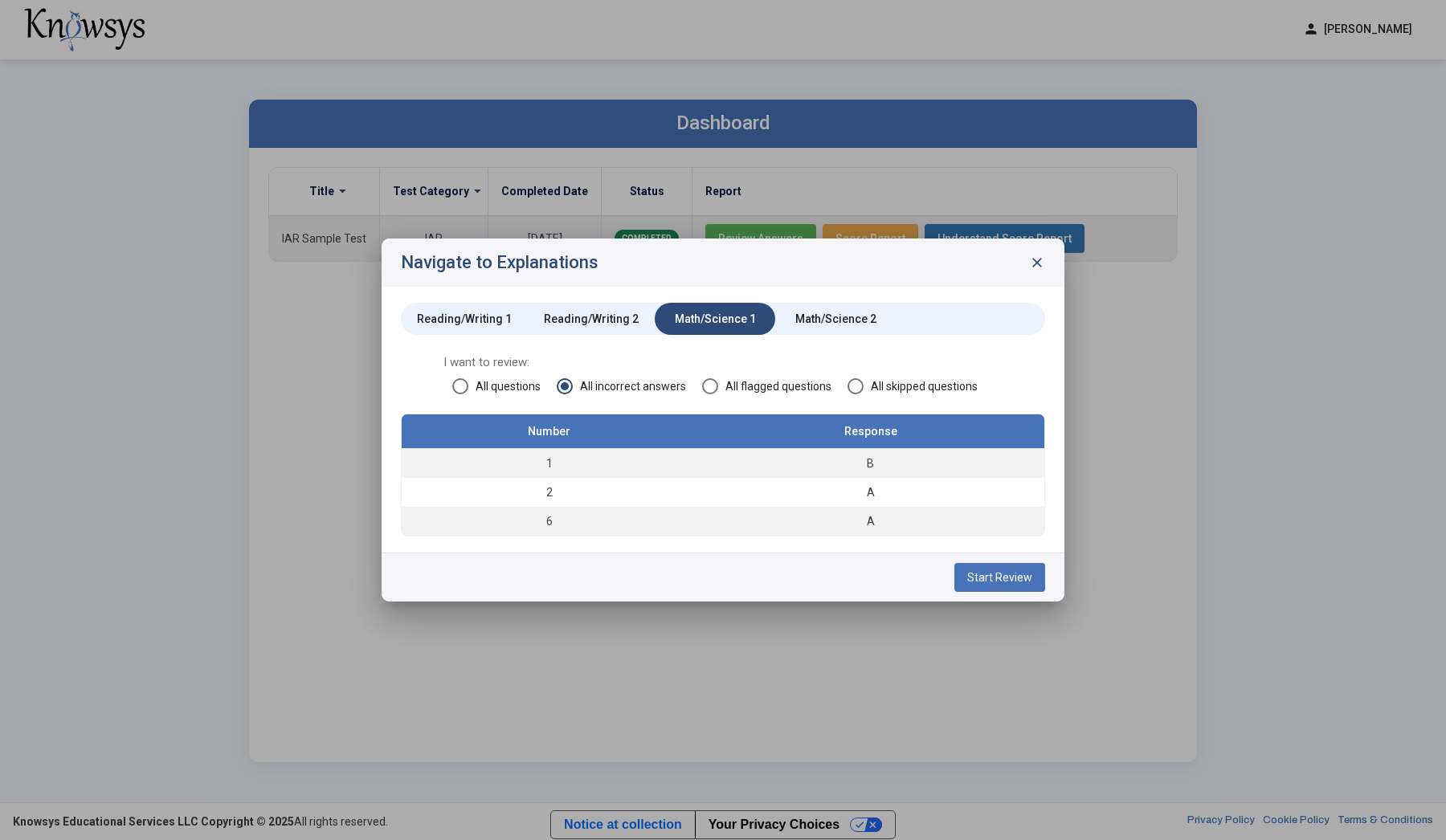
click at [602, 301] on div "Reading/Writing 1 Reading/Writing 2 Math/Science 1 Math/Science 2 I want to rev…" at bounding box center [723, 419] width 683 height 265
click at [594, 316] on div "Reading/Writing 2" at bounding box center [592, 318] width 95 height 16
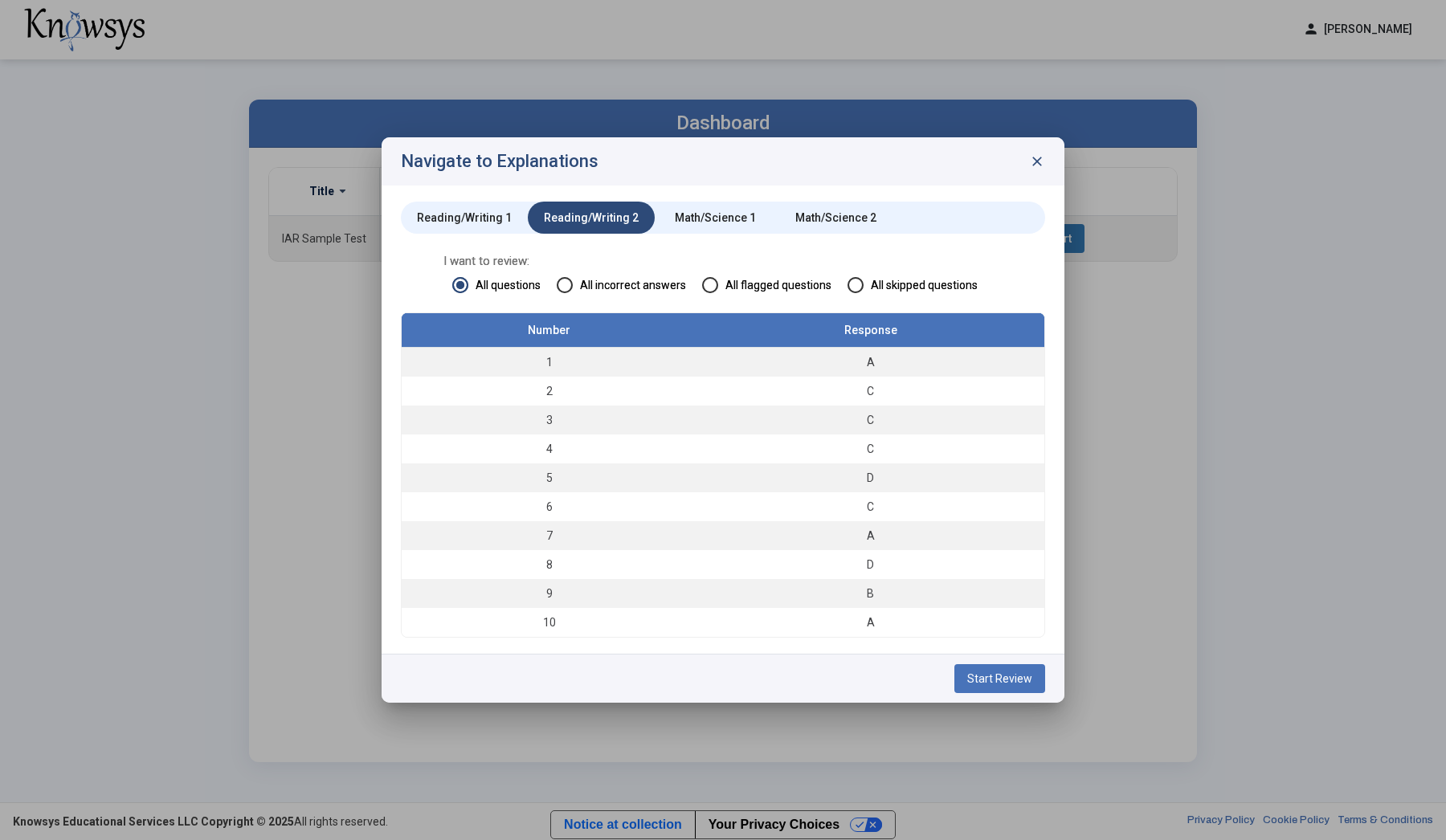
click at [601, 275] on div "I want to review: All questions All incorrect answers All flagged questions All…" at bounding box center [723, 282] width 644 height 59
click at [596, 286] on span "All incorrect answers" at bounding box center [629, 285] width 113 height 16
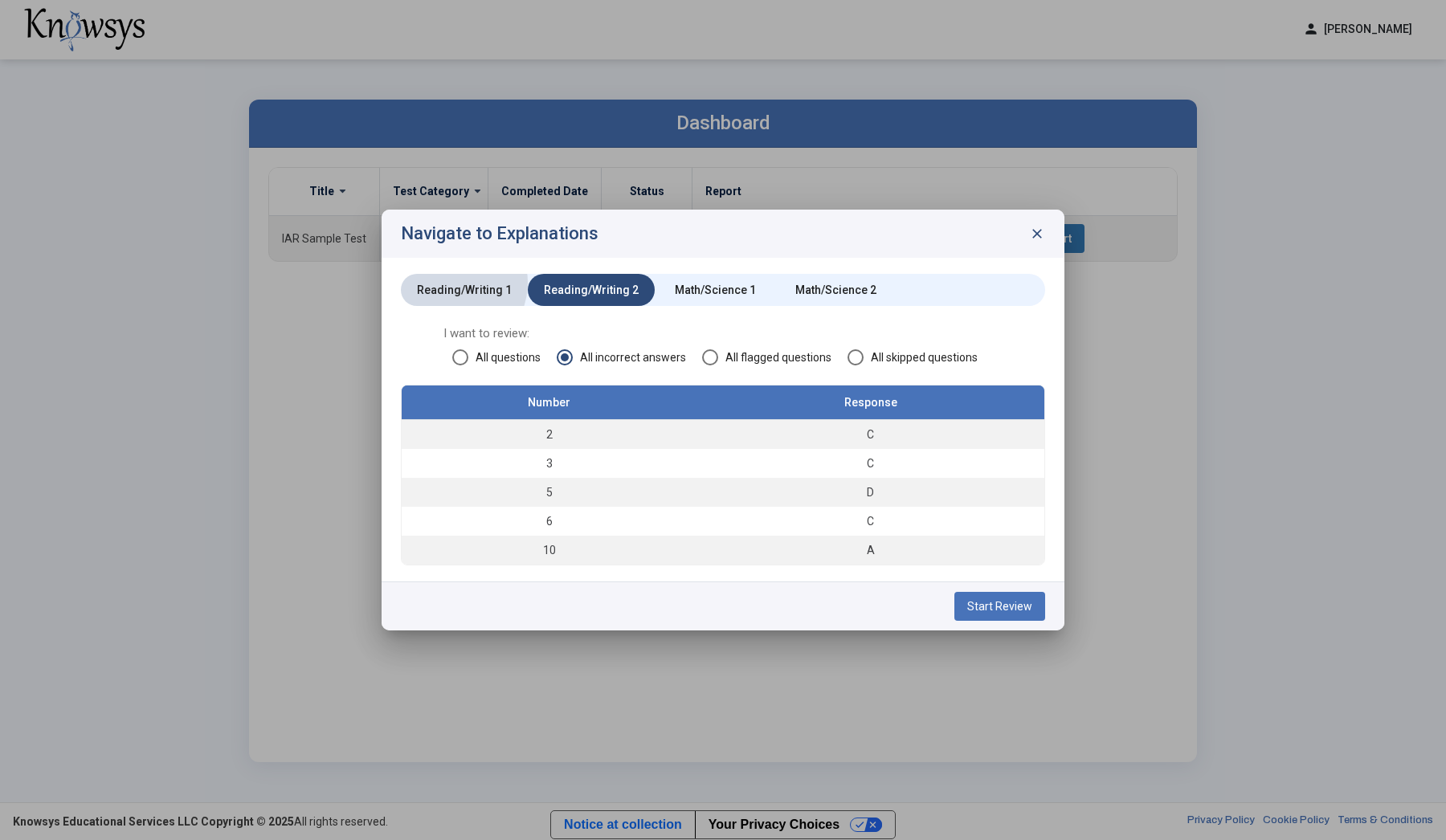
click at [456, 283] on div "Reading/Writing 1" at bounding box center [465, 289] width 95 height 16
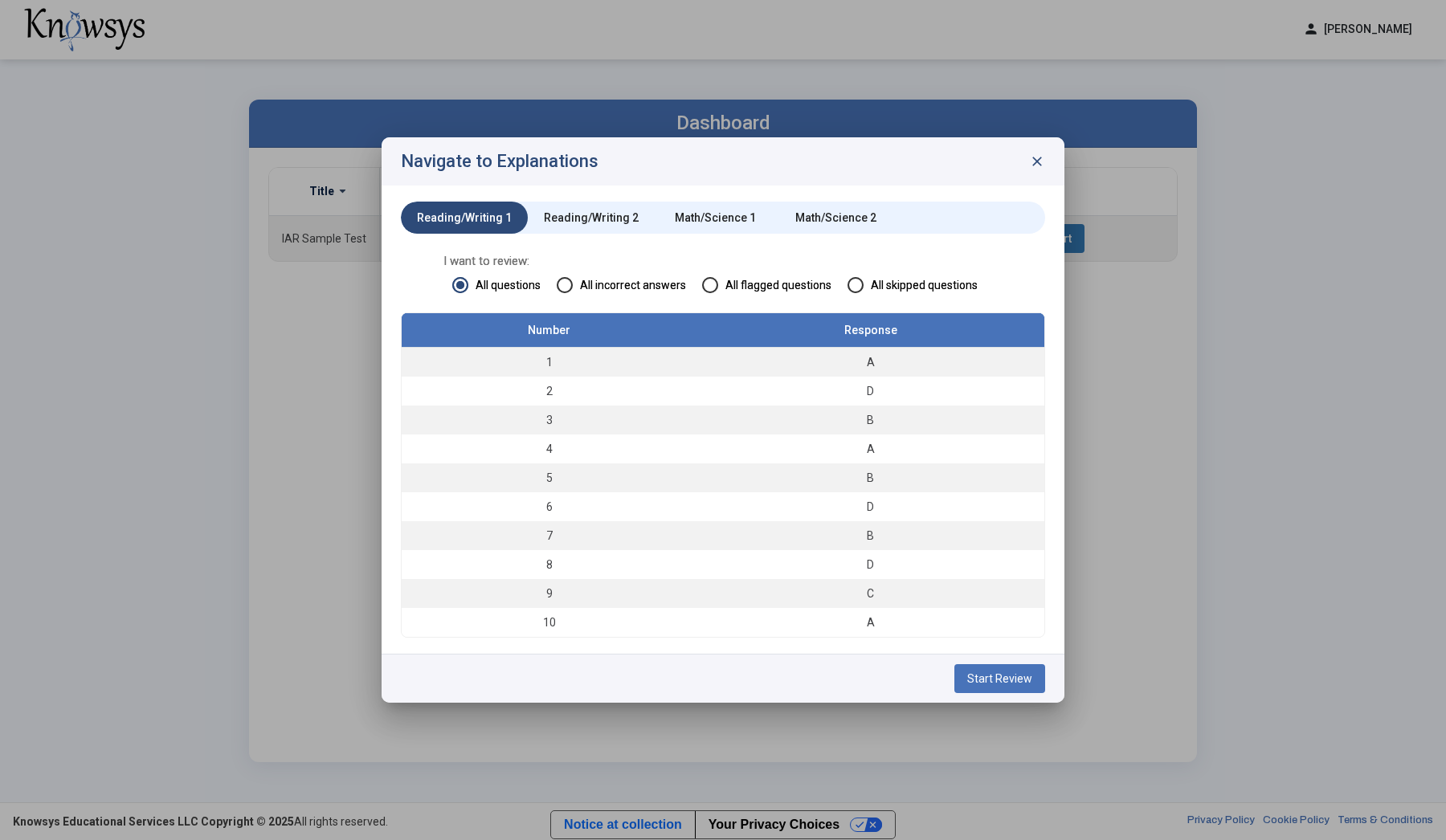
click at [573, 290] on span at bounding box center [564, 285] width 16 height 16
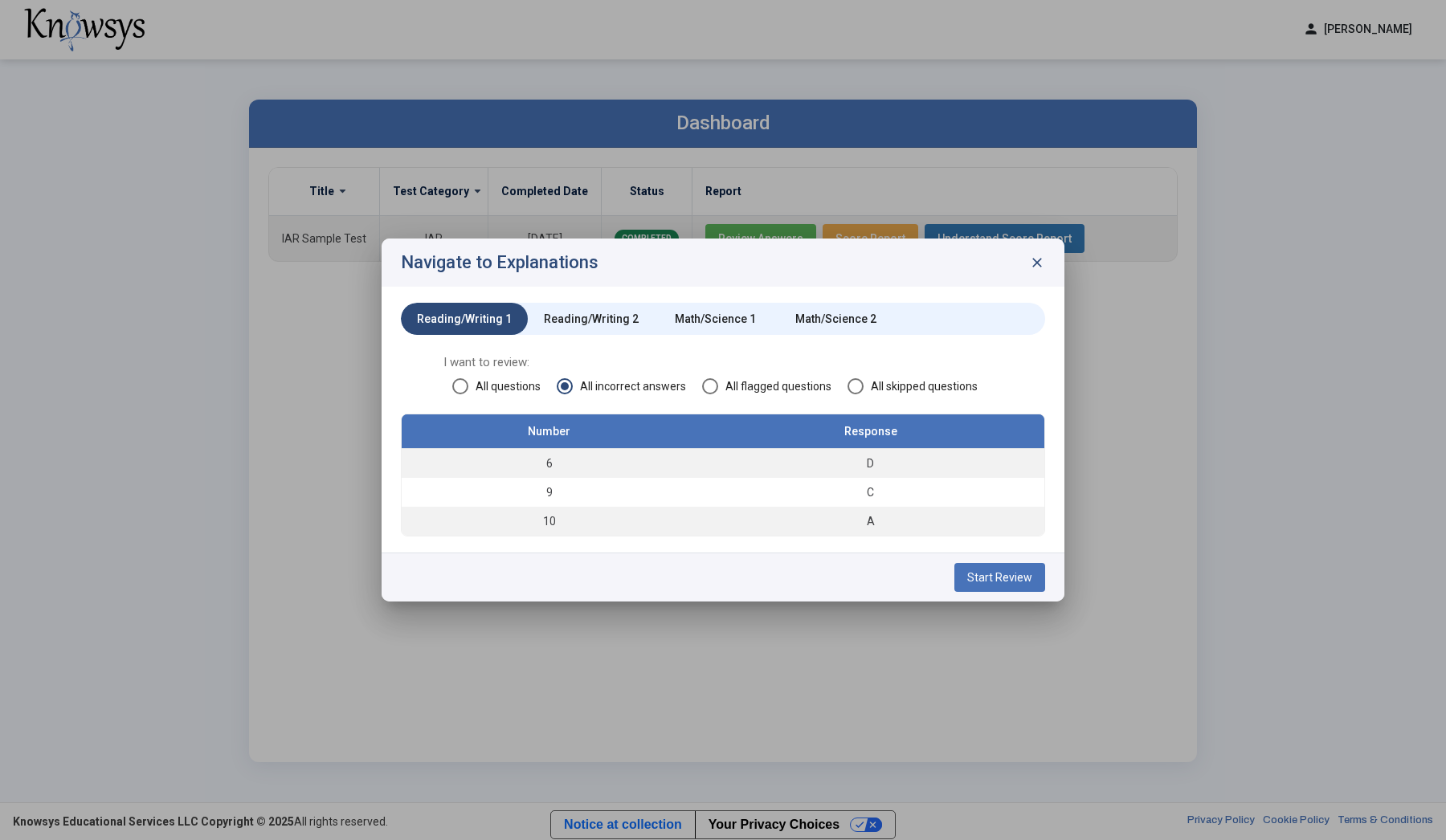
click at [1035, 261] on span "close" at bounding box center [1037, 262] width 16 height 16
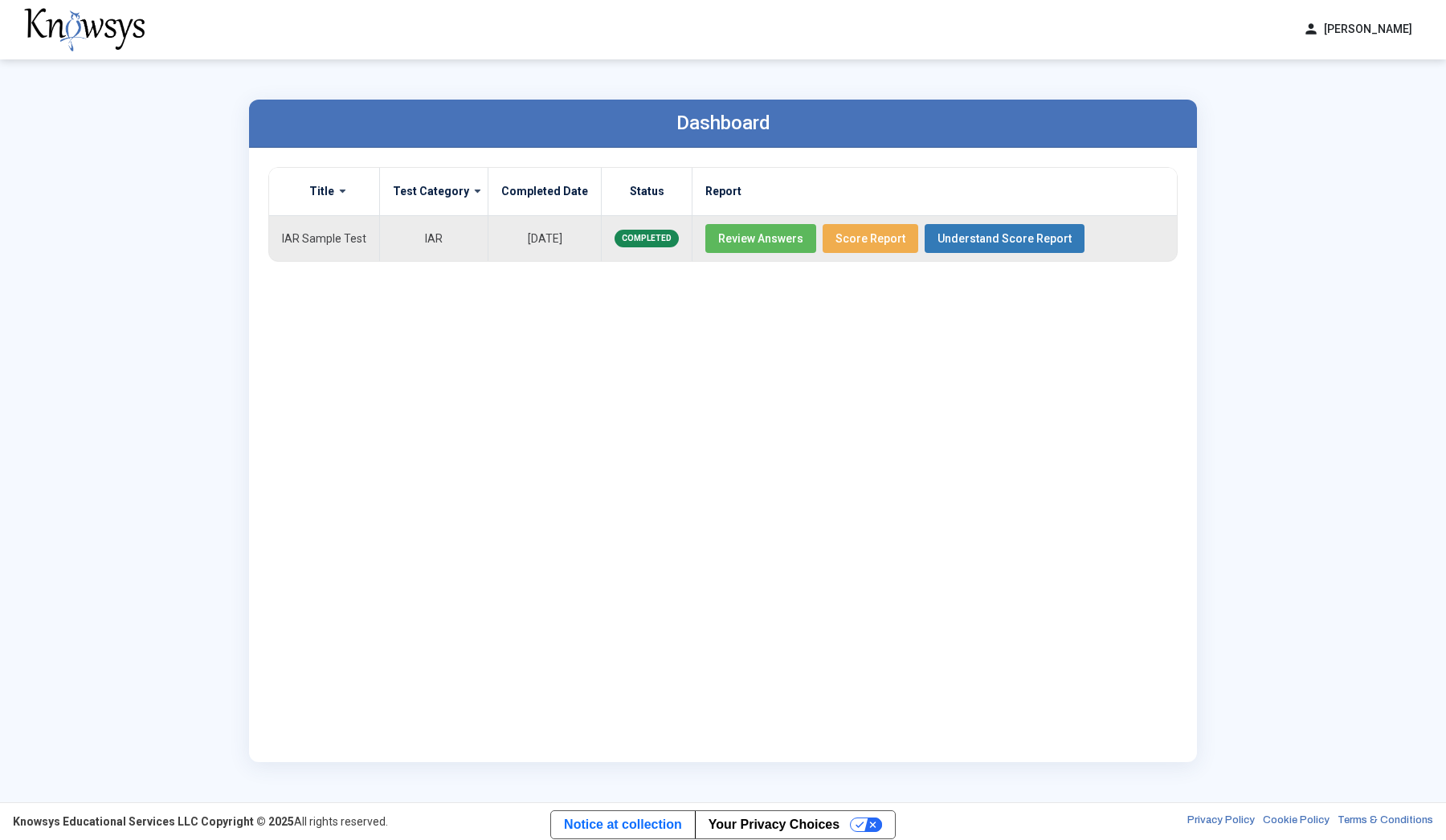
click at [855, 242] on span "Score Report" at bounding box center [870, 239] width 70 height 13
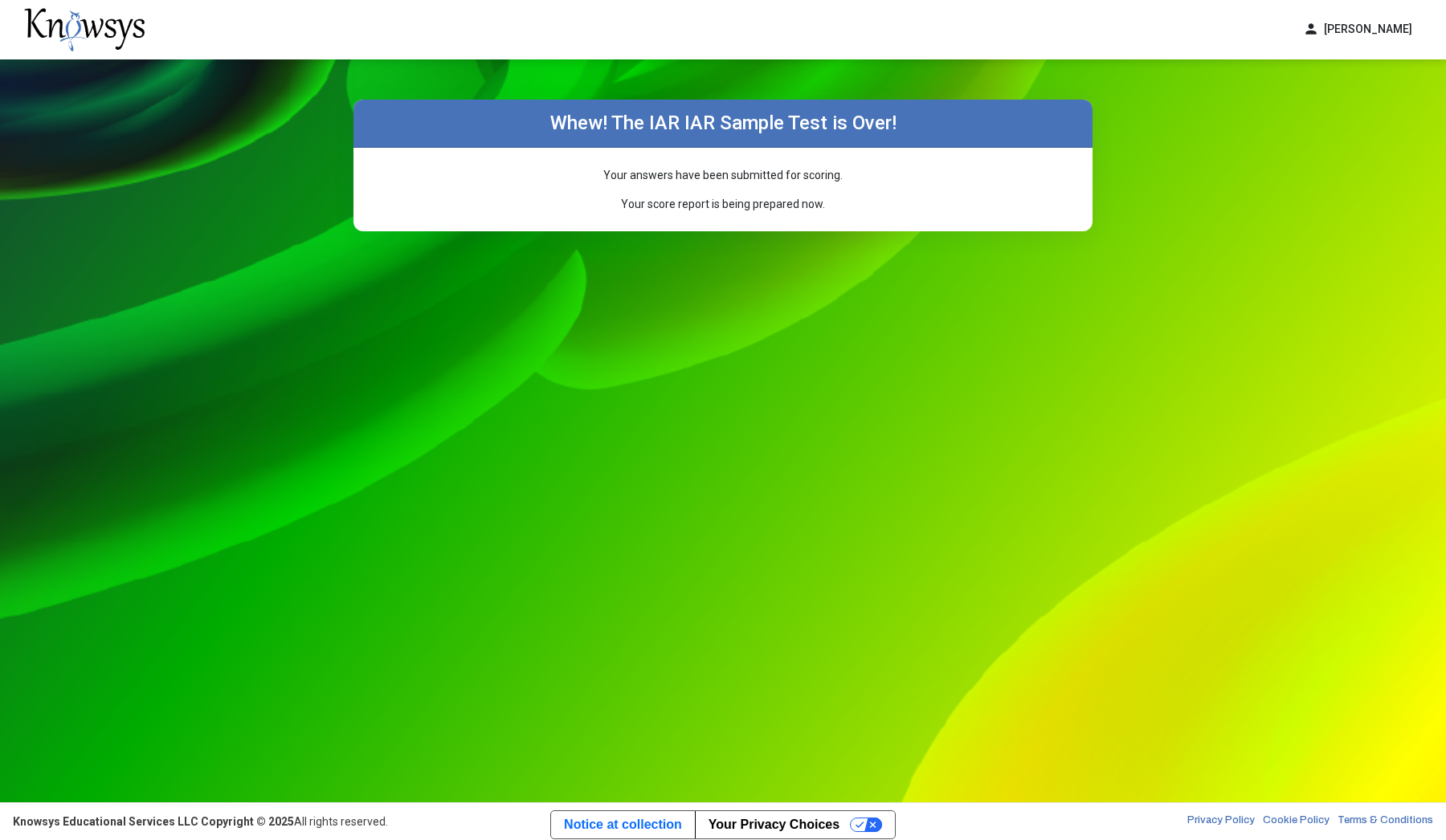
click at [924, 199] on p "Your score report is being prepared now." at bounding box center [723, 203] width 701 height 16
click at [1341, 30] on button "person [PERSON_NAME]" at bounding box center [1358, 29] width 129 height 26
click at [1348, 66] on span "Dashboard" at bounding box center [1355, 65] width 53 height 13
click at [697, 183] on div "Your answers have been submitted for scoring. Your score report is being prepar…" at bounding box center [723, 189] width 701 height 45
click at [702, 181] on p "Your answers have been submitted for scoring." at bounding box center [723, 175] width 701 height 16
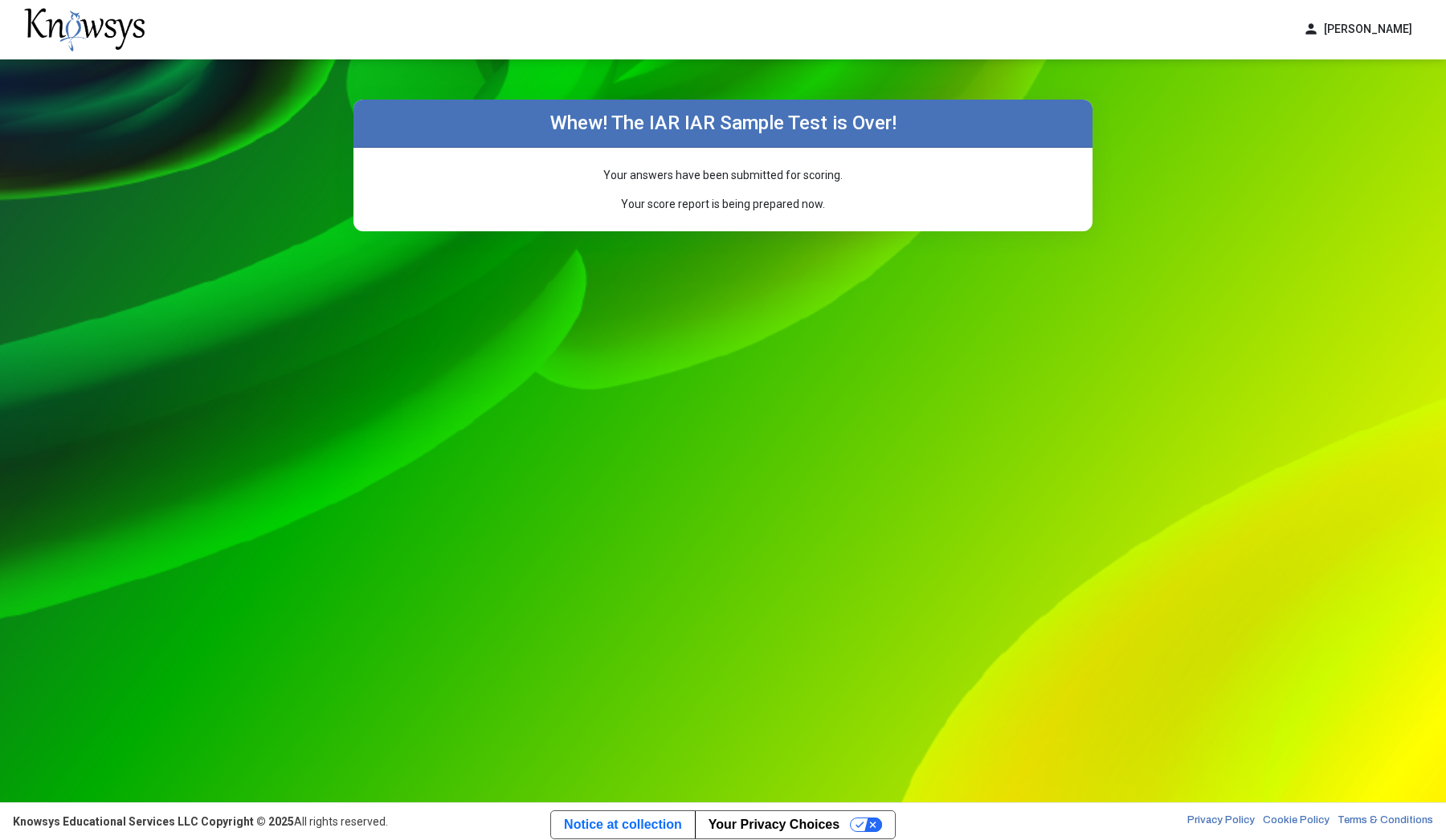
click at [717, 224] on div "Your answers have been submitted for scoring. Your score report is being prepar…" at bounding box center [723, 189] width 739 height 84
click at [1319, 21] on span "person" at bounding box center [1311, 29] width 16 height 17
click at [1347, 69] on span "Dashboard" at bounding box center [1355, 65] width 53 height 13
click at [71, 21] on img at bounding box center [84, 30] width 120 height 43
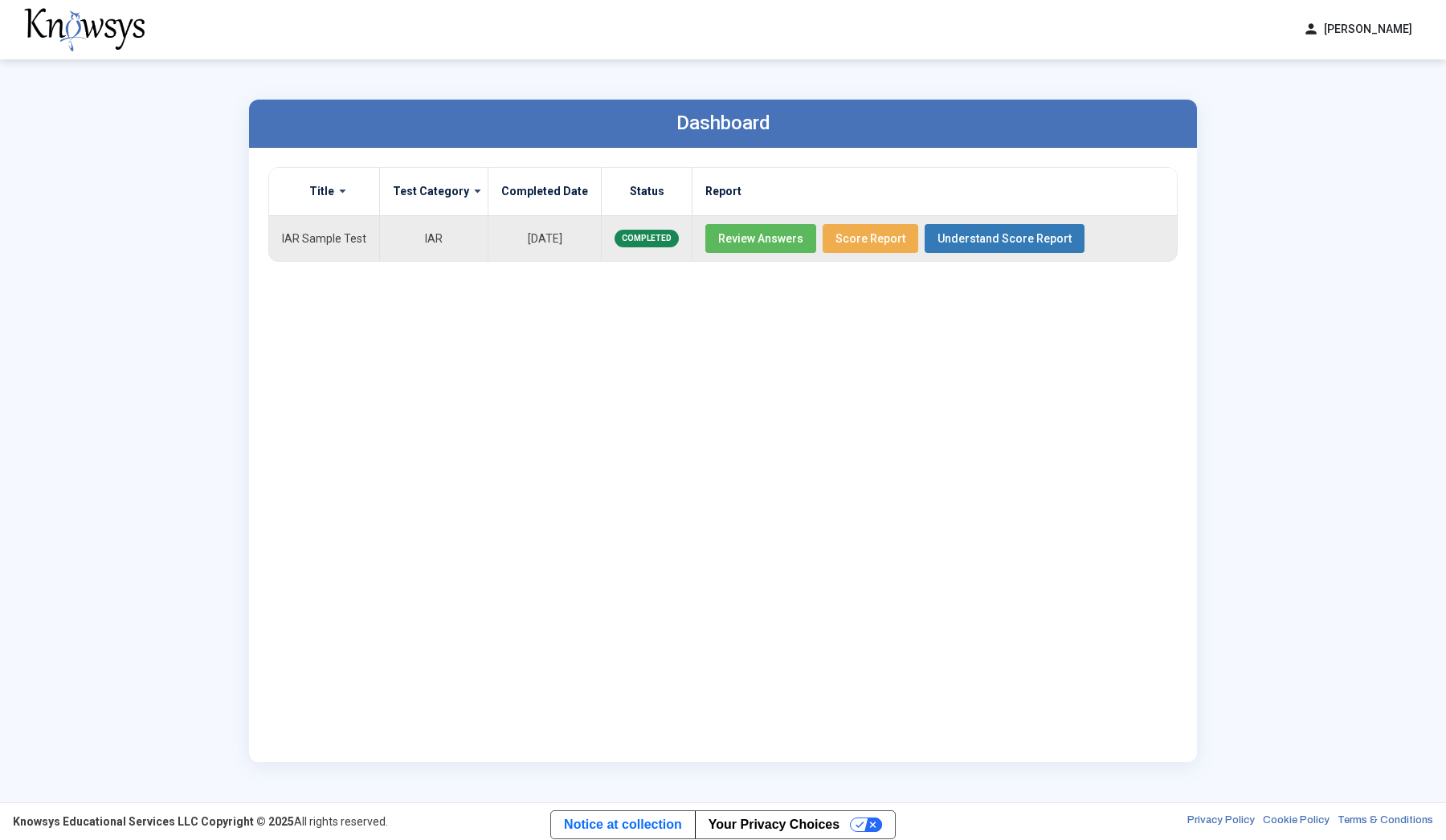
click at [943, 234] on span "Understand Score Report" at bounding box center [1004, 239] width 134 height 13
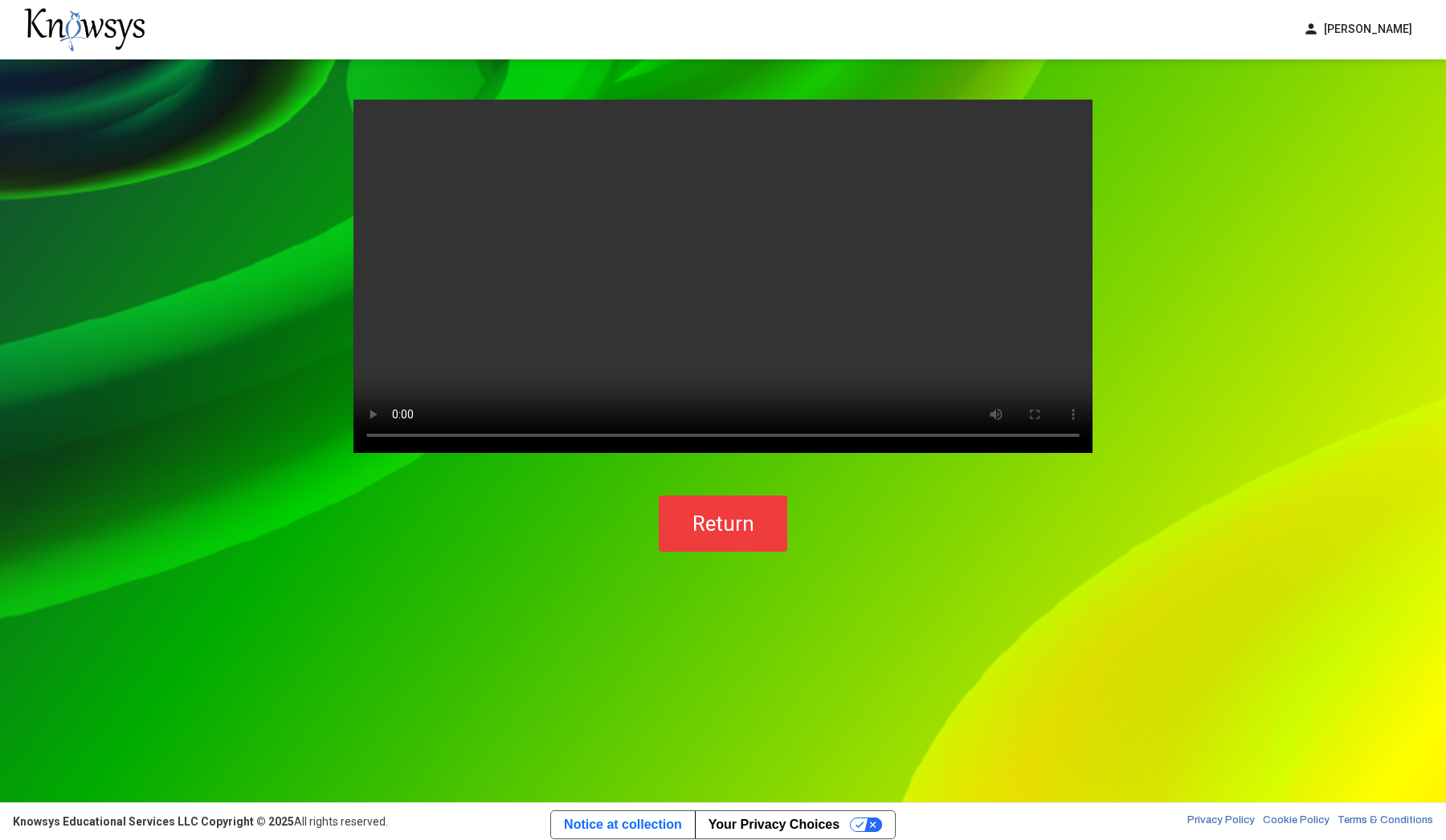
click at [722, 283] on video "Your browser does not support the video tag." at bounding box center [723, 276] width 739 height 354
click at [484, 433] on video "Your browser does not support the video tag." at bounding box center [723, 276] width 739 height 354
click at [393, 432] on video "Your browser does not support the video tag." at bounding box center [723, 276] width 739 height 354
click at [400, 433] on video "Your browser does not support the video tag." at bounding box center [723, 276] width 739 height 354
click at [850, 100] on video "Your browser does not support the video tag." at bounding box center [723, 276] width 739 height 354
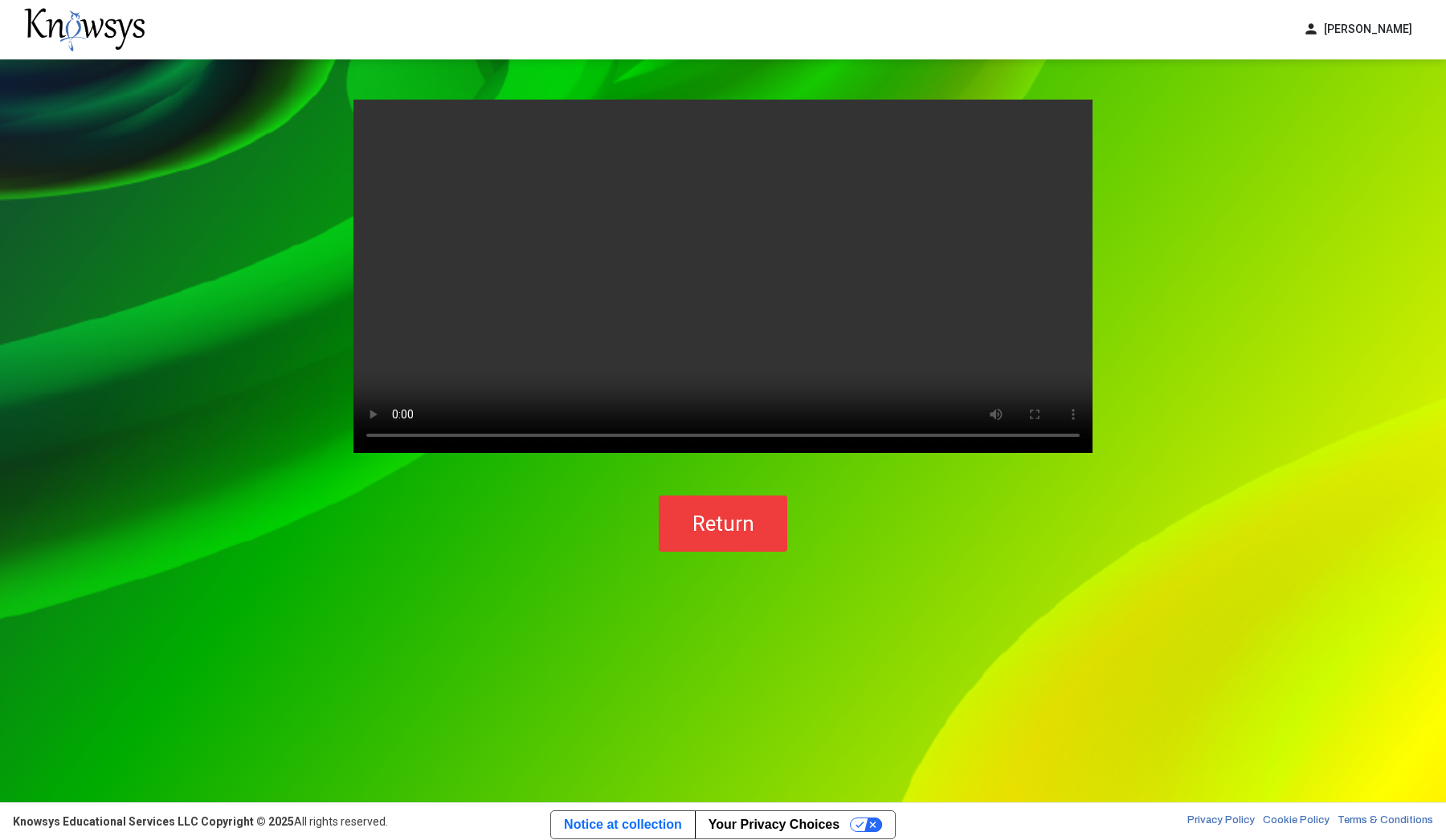
click at [681, 208] on video "Your browser does not support the video tag." at bounding box center [723, 276] width 739 height 354
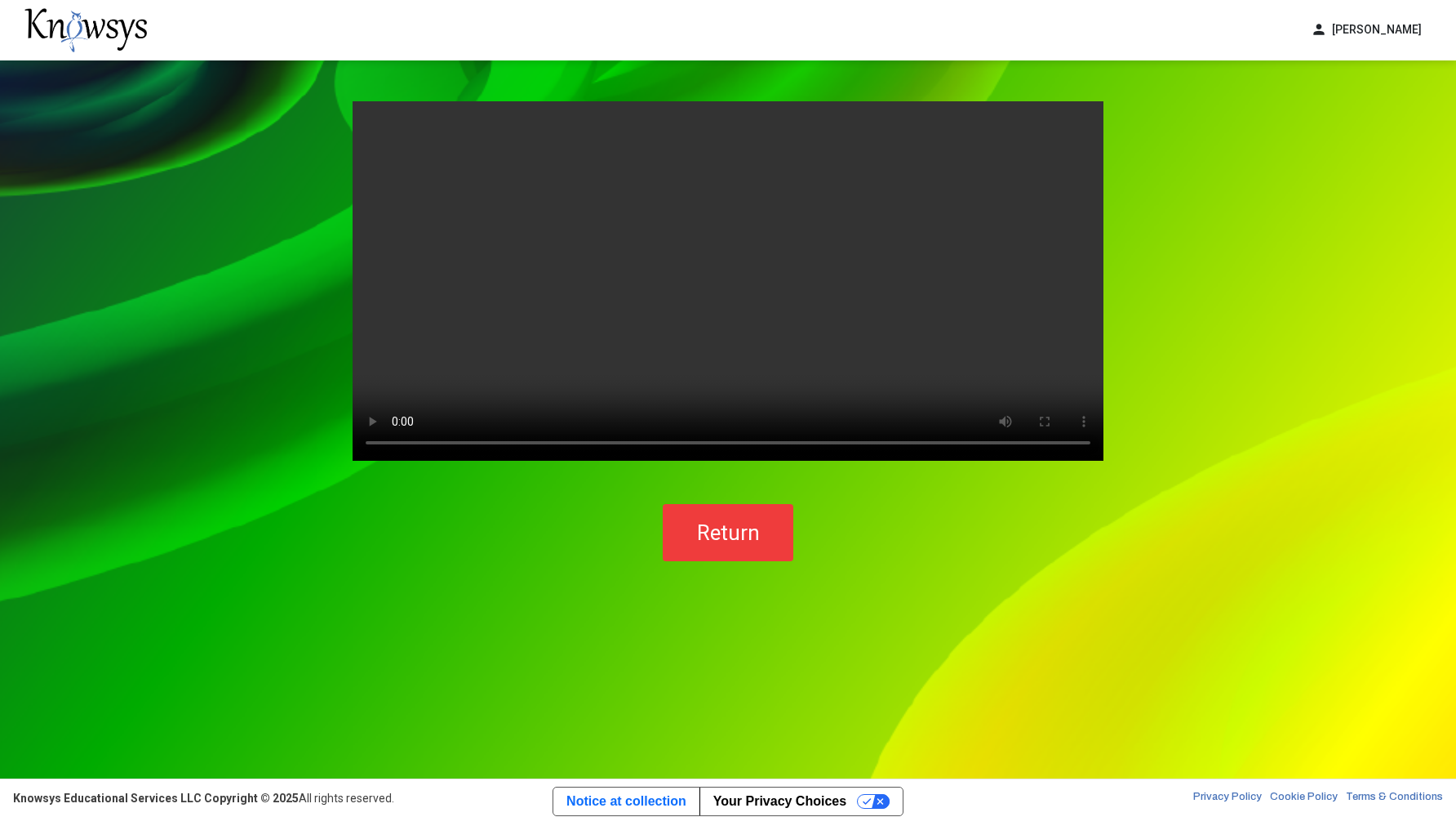
click at [403, 440] on video "Your browser does not support the video tag." at bounding box center [728, 281] width 751 height 360
click at [394, 446] on video "Your browser does not support the video tag." at bounding box center [728, 281] width 751 height 360
click at [403, 445] on video "Your browser does not support the video tag." at bounding box center [728, 281] width 751 height 360
click at [400, 442] on video "Your browser does not support the video tag." at bounding box center [728, 281] width 751 height 360
click at [363, 125] on video "Your browser does not support the video tag." at bounding box center [728, 281] width 751 height 360
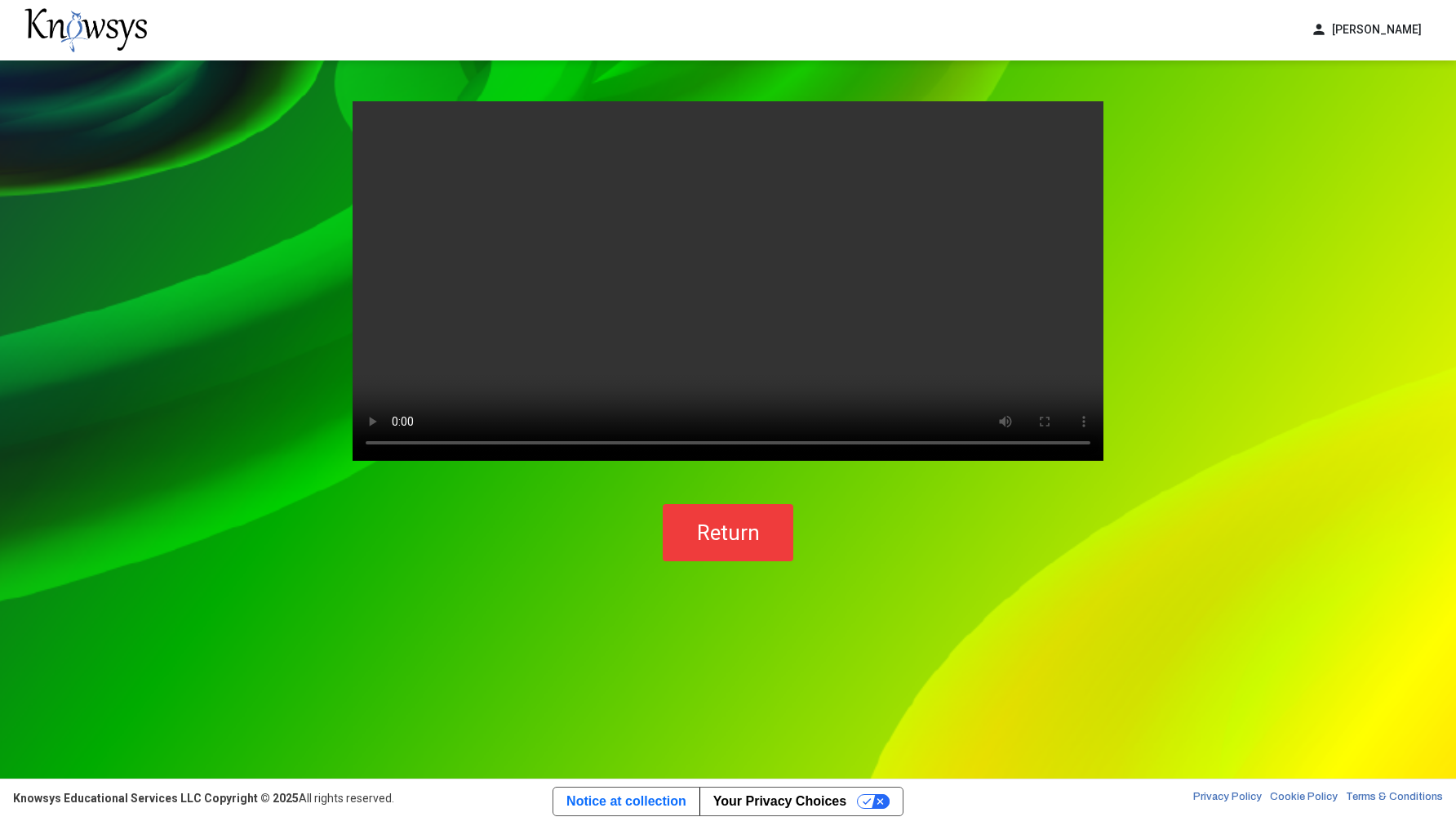
click at [368, 121] on video "Your browser does not support the video tag." at bounding box center [728, 281] width 751 height 360
click at [377, 121] on video "Your browser does not support the video tag." at bounding box center [728, 281] width 751 height 360
click at [799, 442] on video "Your browser does not support the video tag." at bounding box center [728, 281] width 751 height 360
click at [812, 441] on video "Your browser does not support the video tag." at bounding box center [728, 281] width 751 height 360
click at [774, 543] on button "Return" at bounding box center [728, 532] width 131 height 57
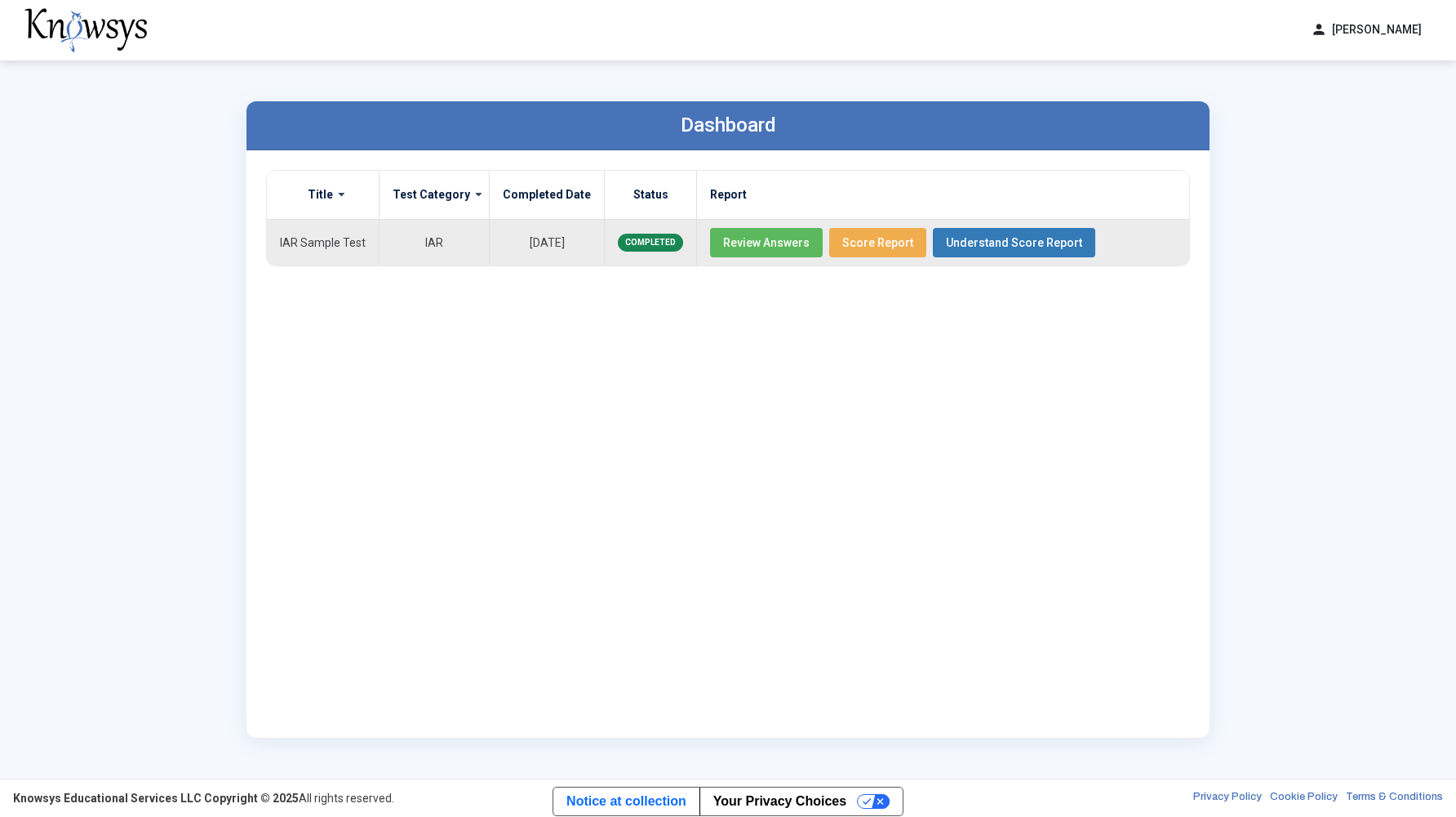
click at [363, 244] on td "IAR Sample Test" at bounding box center [323, 242] width 113 height 46
click at [136, 173] on div "Dashboard Title Test Category Completed Date Status Report IAR Sample Test IAR …" at bounding box center [728, 419] width 1456 height 718
